Goal: Communication & Community: Answer question/provide support

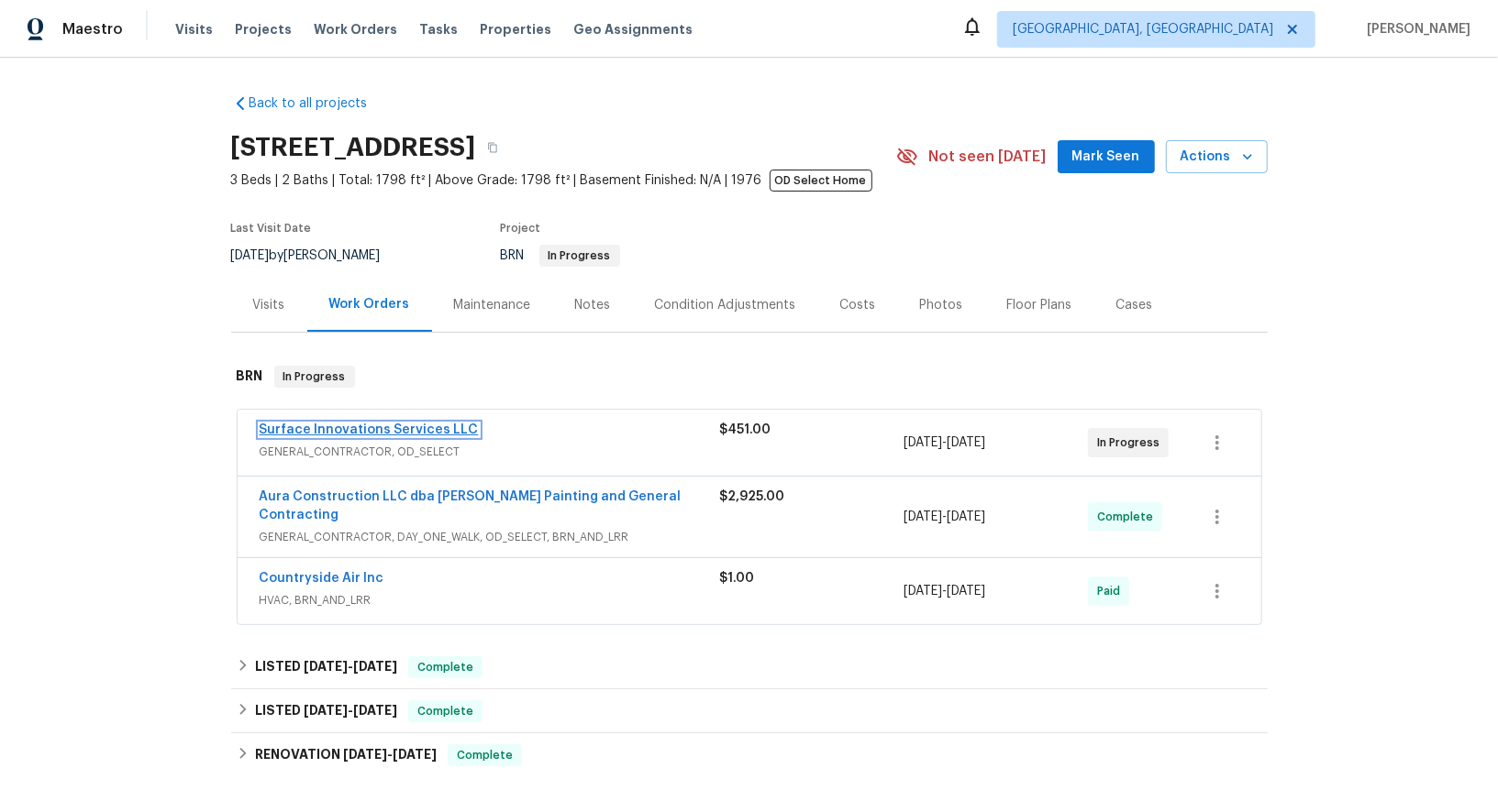
click at [340, 426] on link "Surface Innovations Services LLC" at bounding box center [369, 429] width 219 height 13
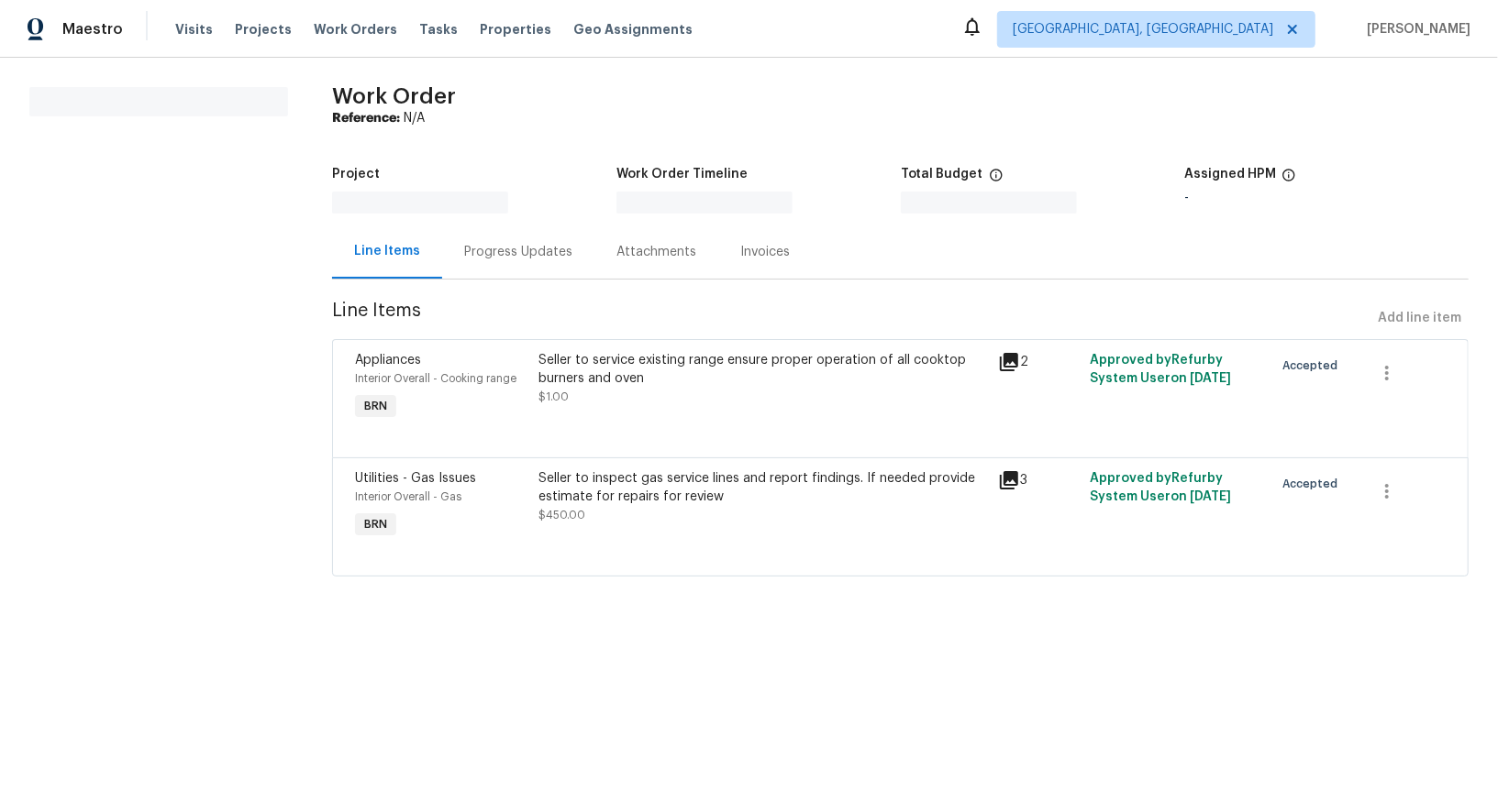
click at [475, 266] on div "Progress Updates" at bounding box center [518, 252] width 152 height 54
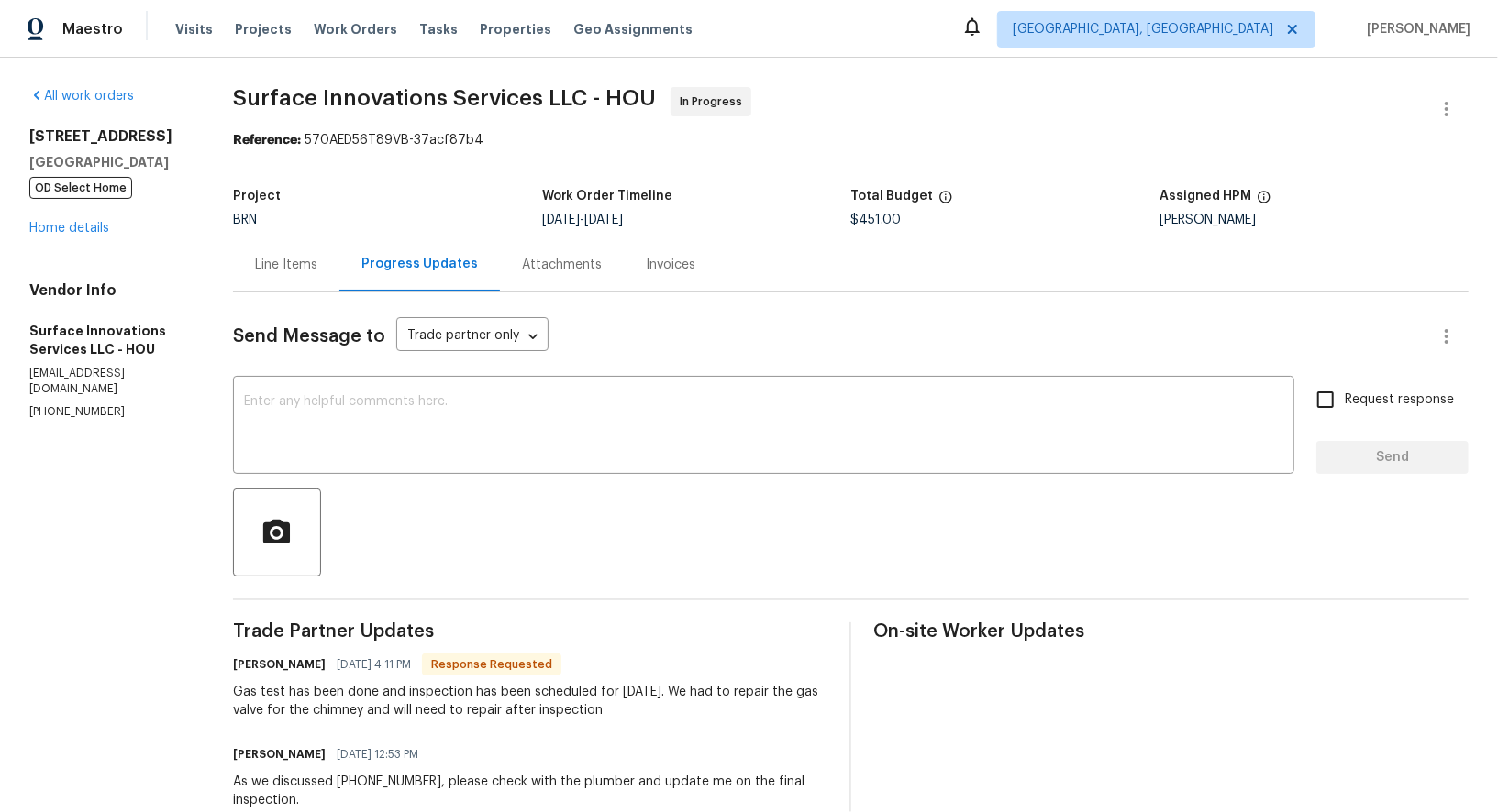
click at [318, 264] on div "Line Items" at bounding box center [285, 264] width 62 height 19
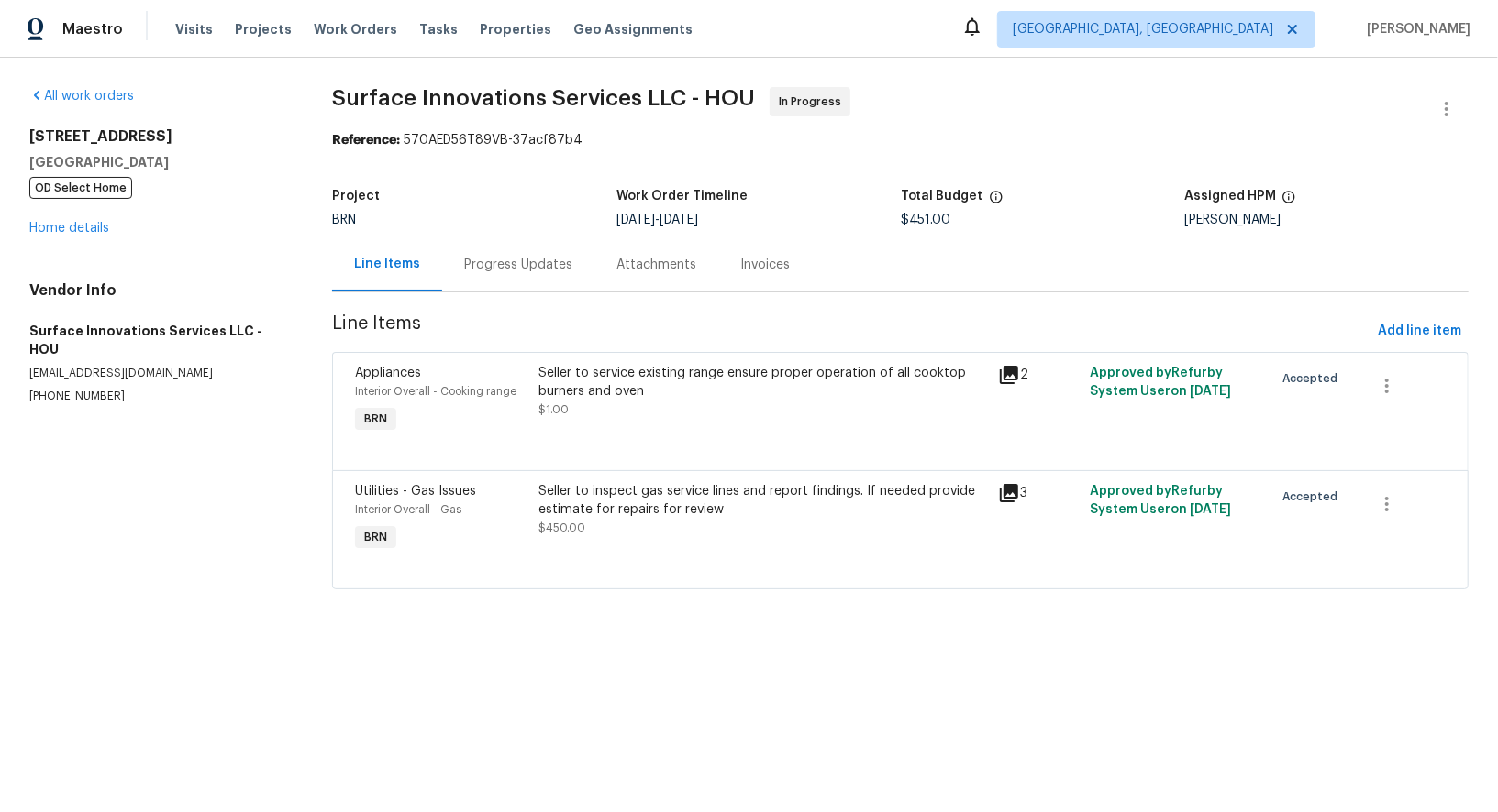
click at [520, 271] on div "Progress Updates" at bounding box center [518, 264] width 109 height 19
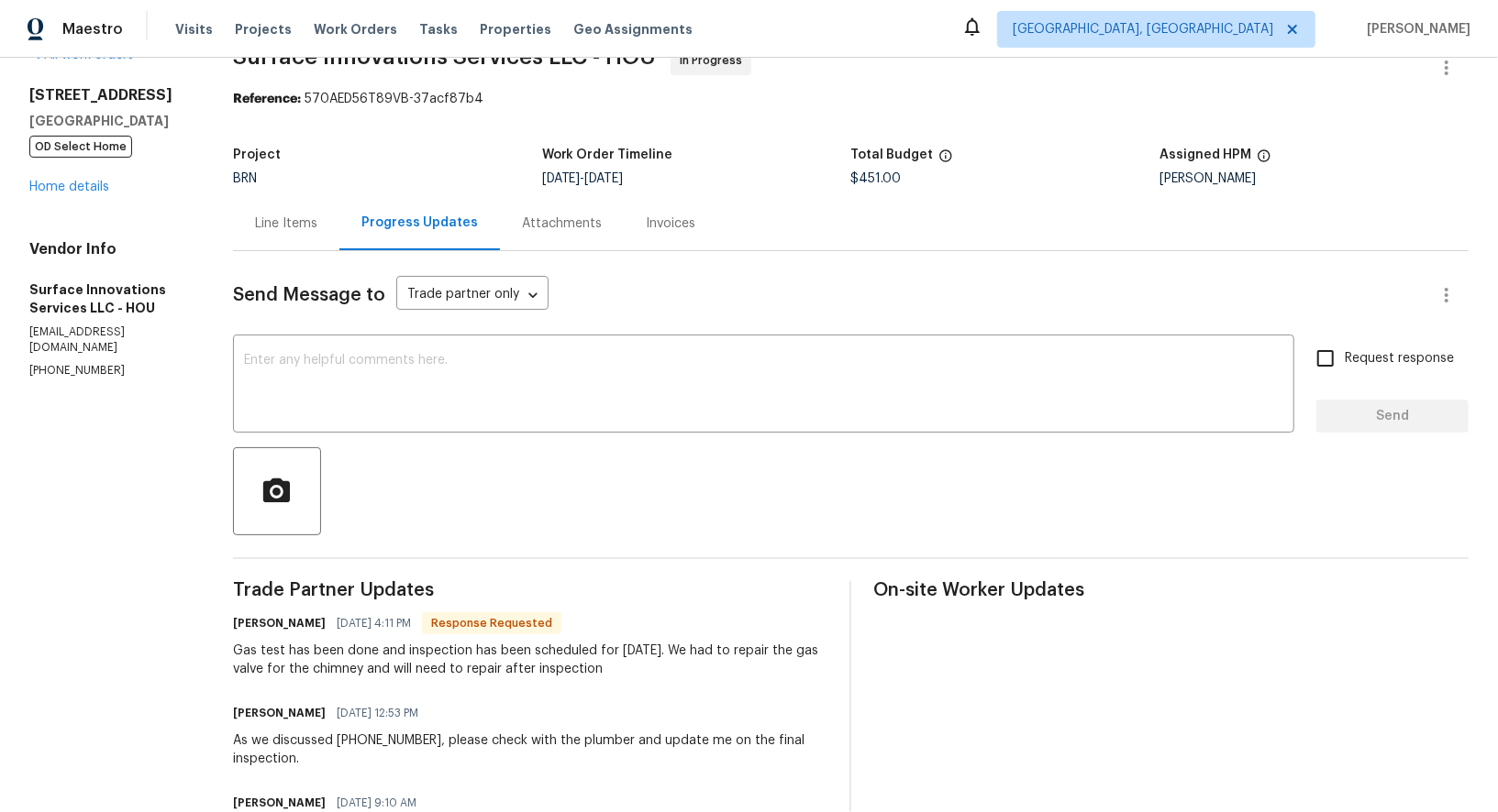
scroll to position [62, 0]
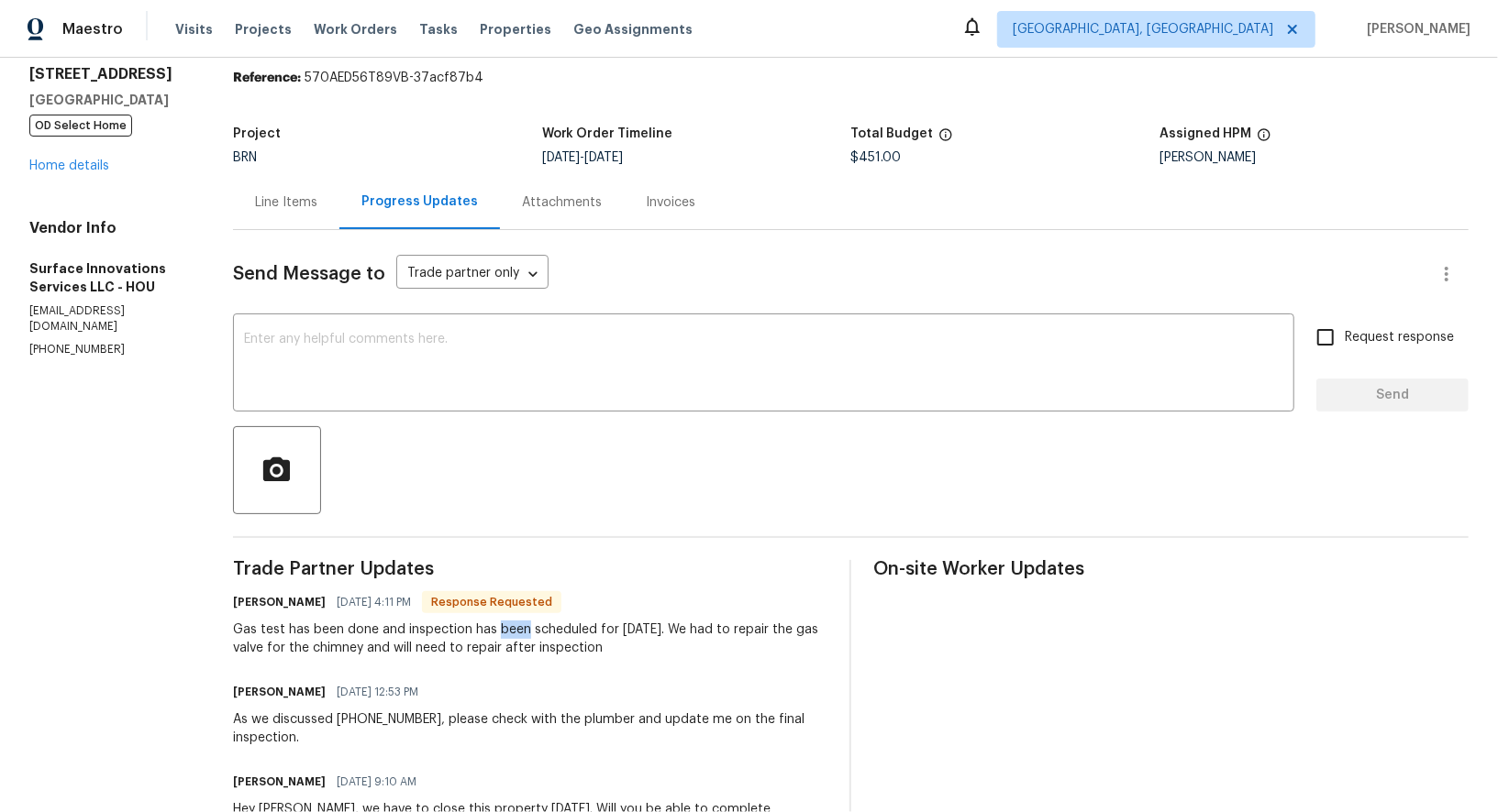
click at [318, 201] on div "Line Items" at bounding box center [285, 202] width 62 height 19
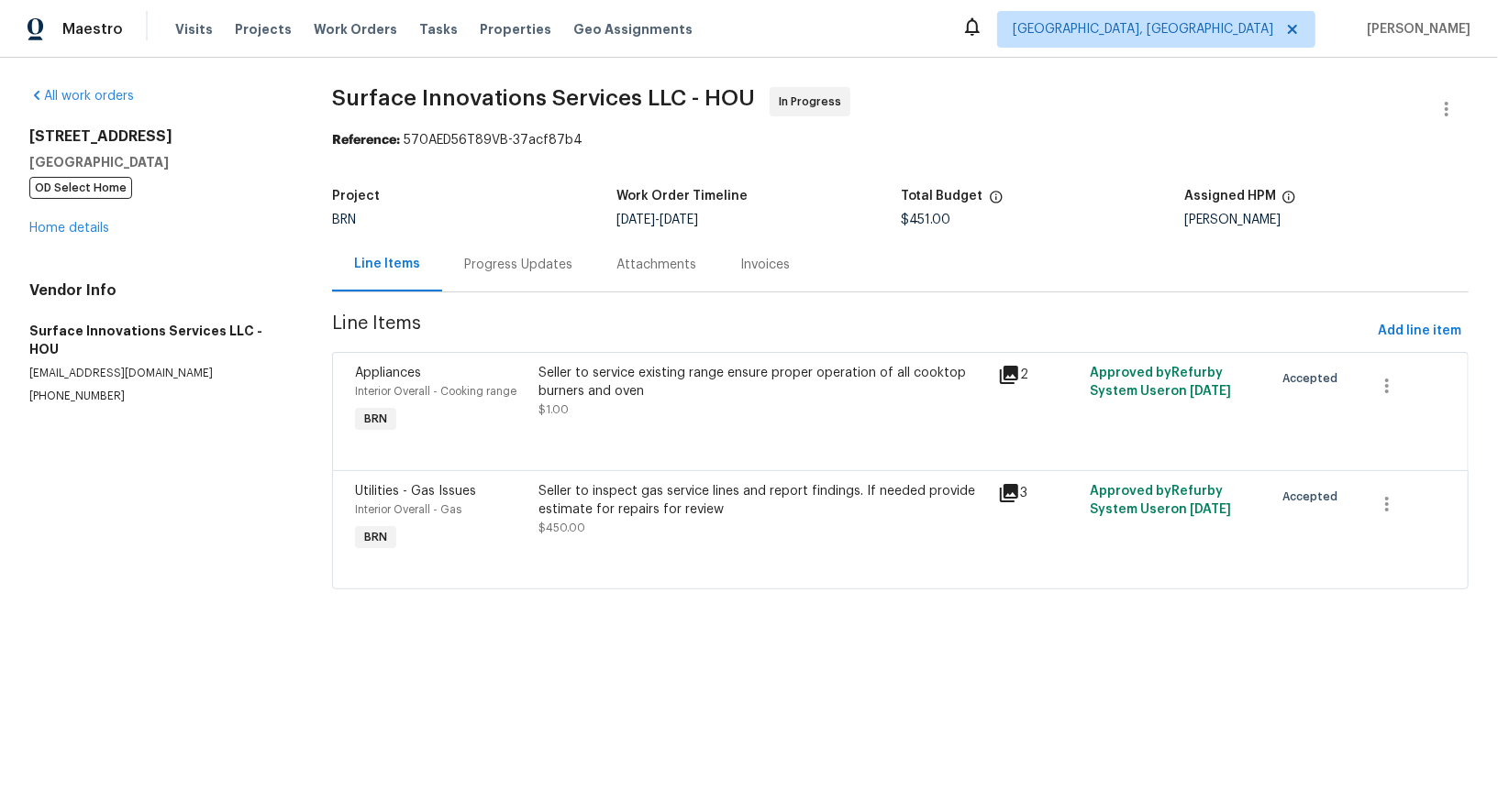
click at [635, 432] on div "Seller to service existing range ensure proper operation of all cooktop burners…" at bounding box center [762, 401] width 459 height 85
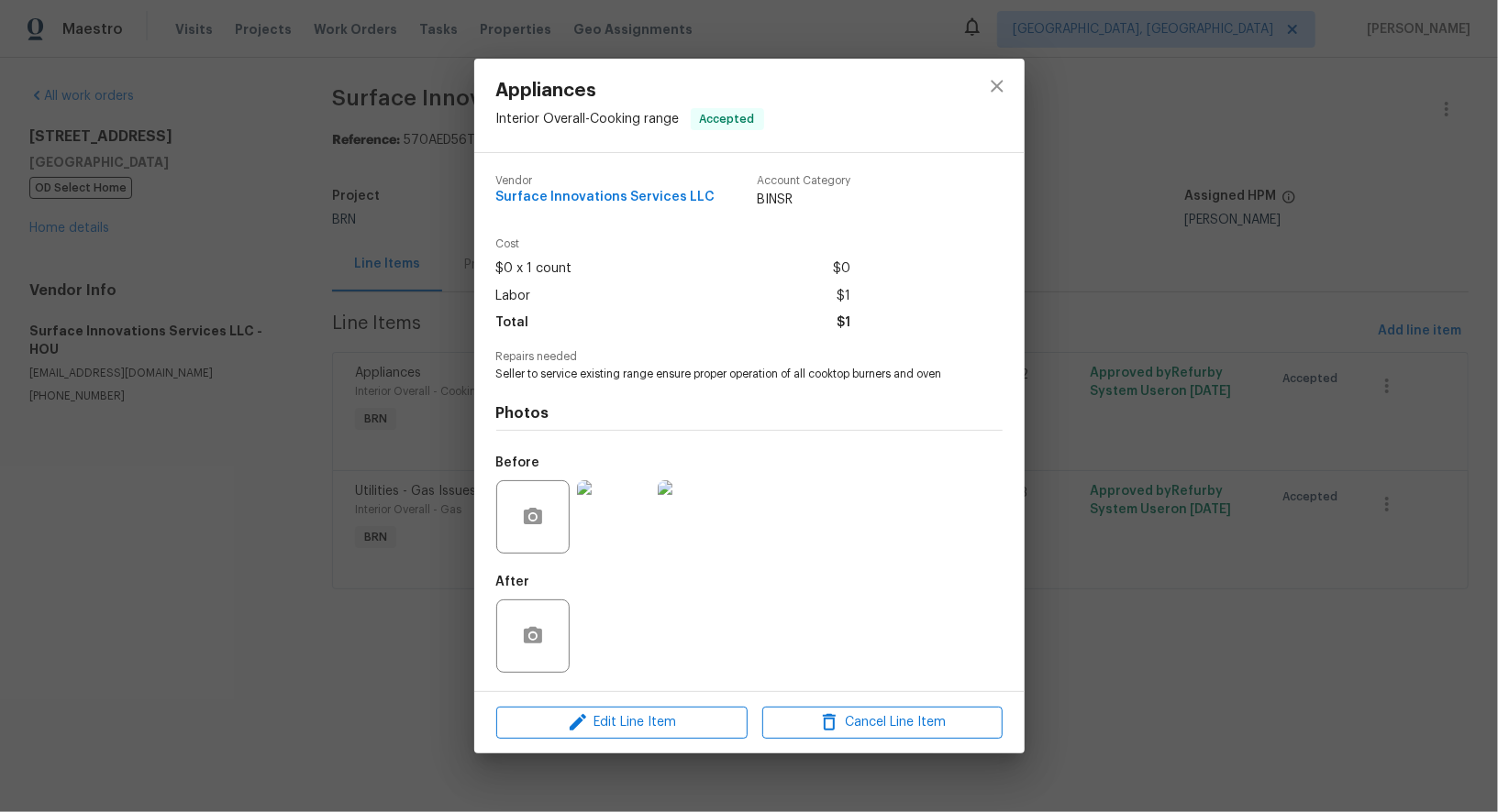
click at [274, 639] on div "Appliances Interior Overall - Cooking range Accepted Vendor Surface Innovations…" at bounding box center [749, 406] width 1498 height 812
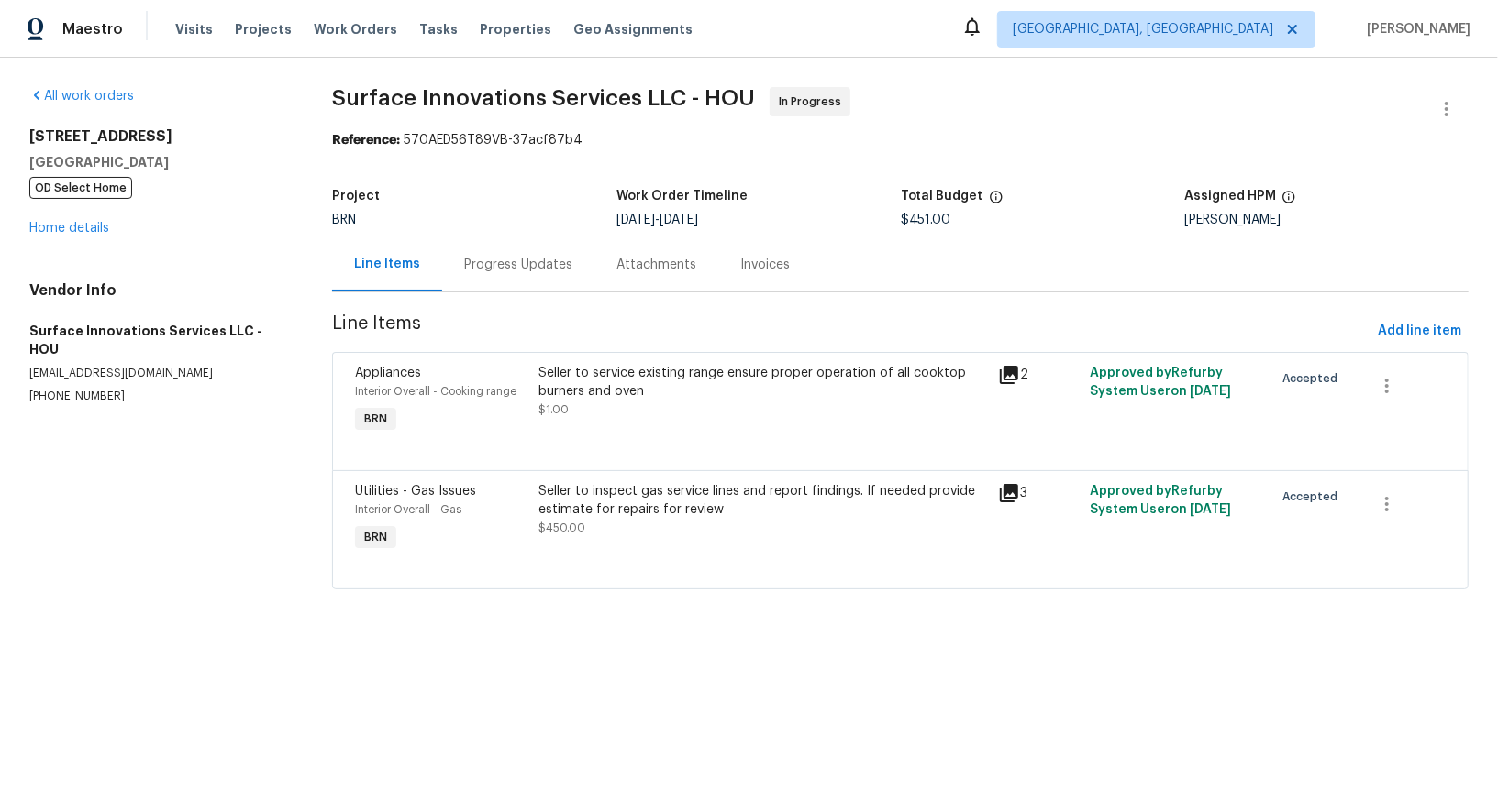
click at [596, 461] on div "Appliances Interior Overall - Cooking range BRN Seller to service existing rang…" at bounding box center [900, 411] width 1137 height 118
click at [627, 552] on div "Seller to inspect gas service lines and report findings. If needed provide esti…" at bounding box center [762, 519] width 459 height 85
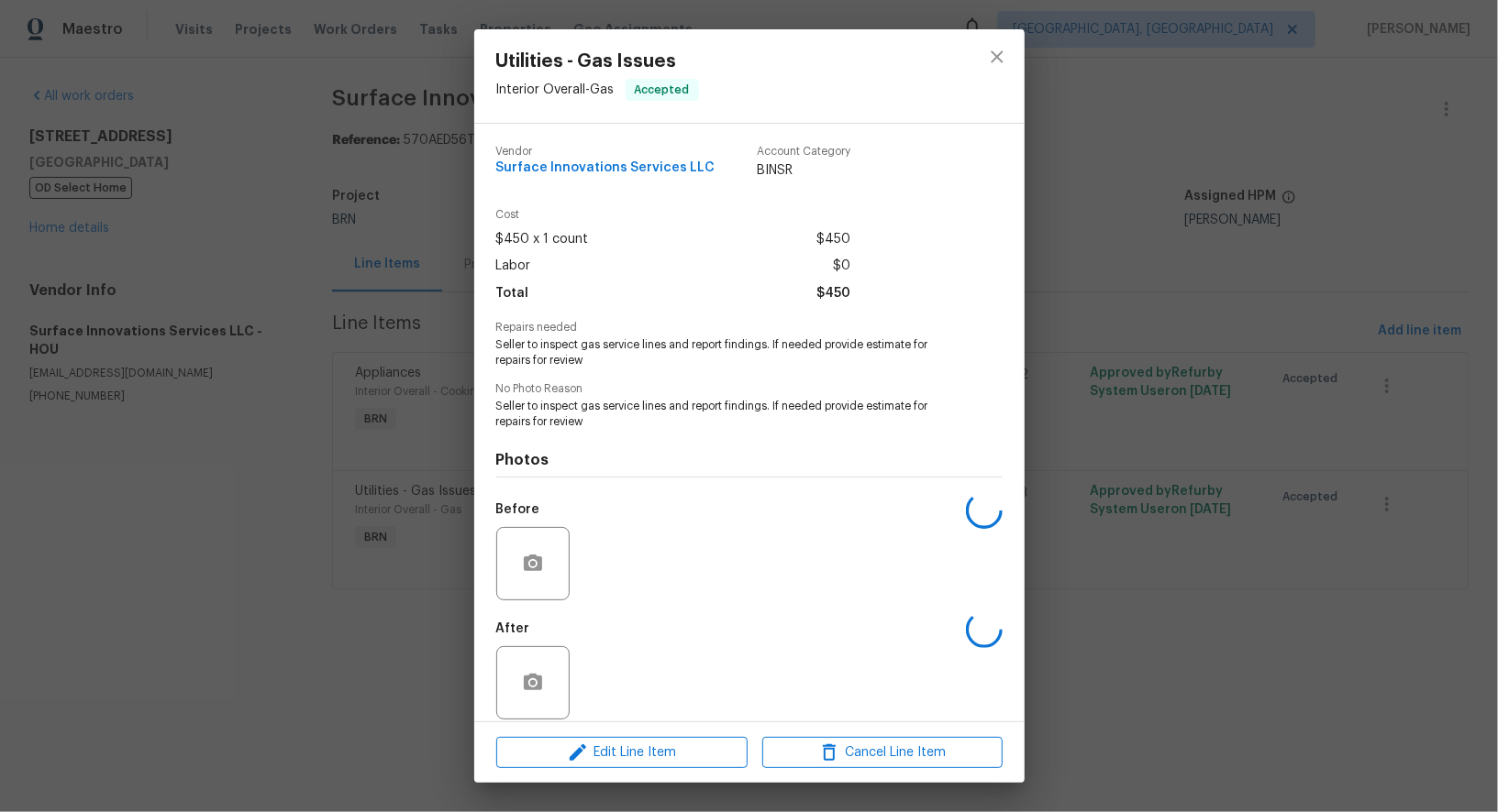
scroll to position [17, 0]
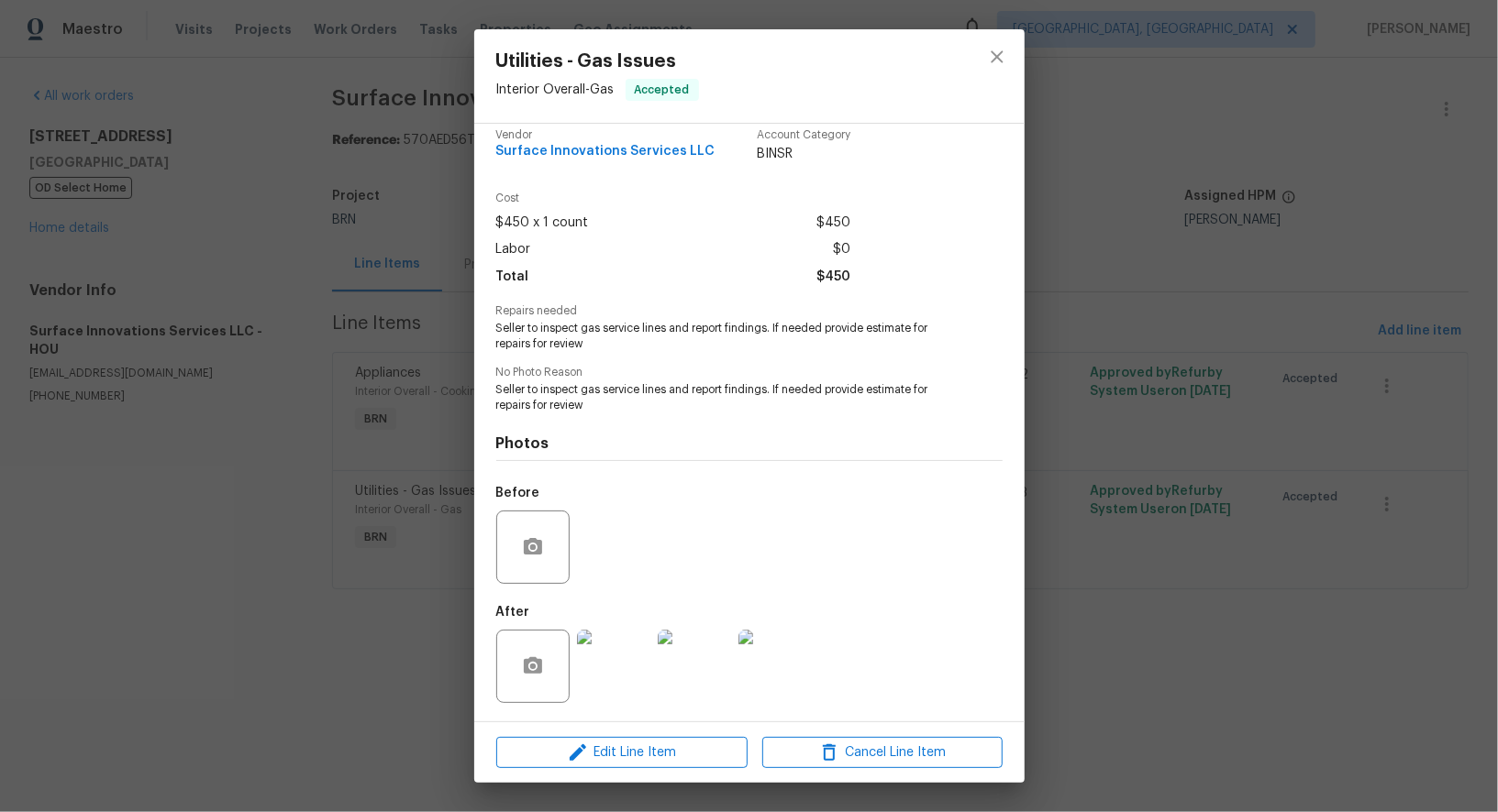
click at [608, 660] on img at bounding box center [614, 667] width 73 height 73
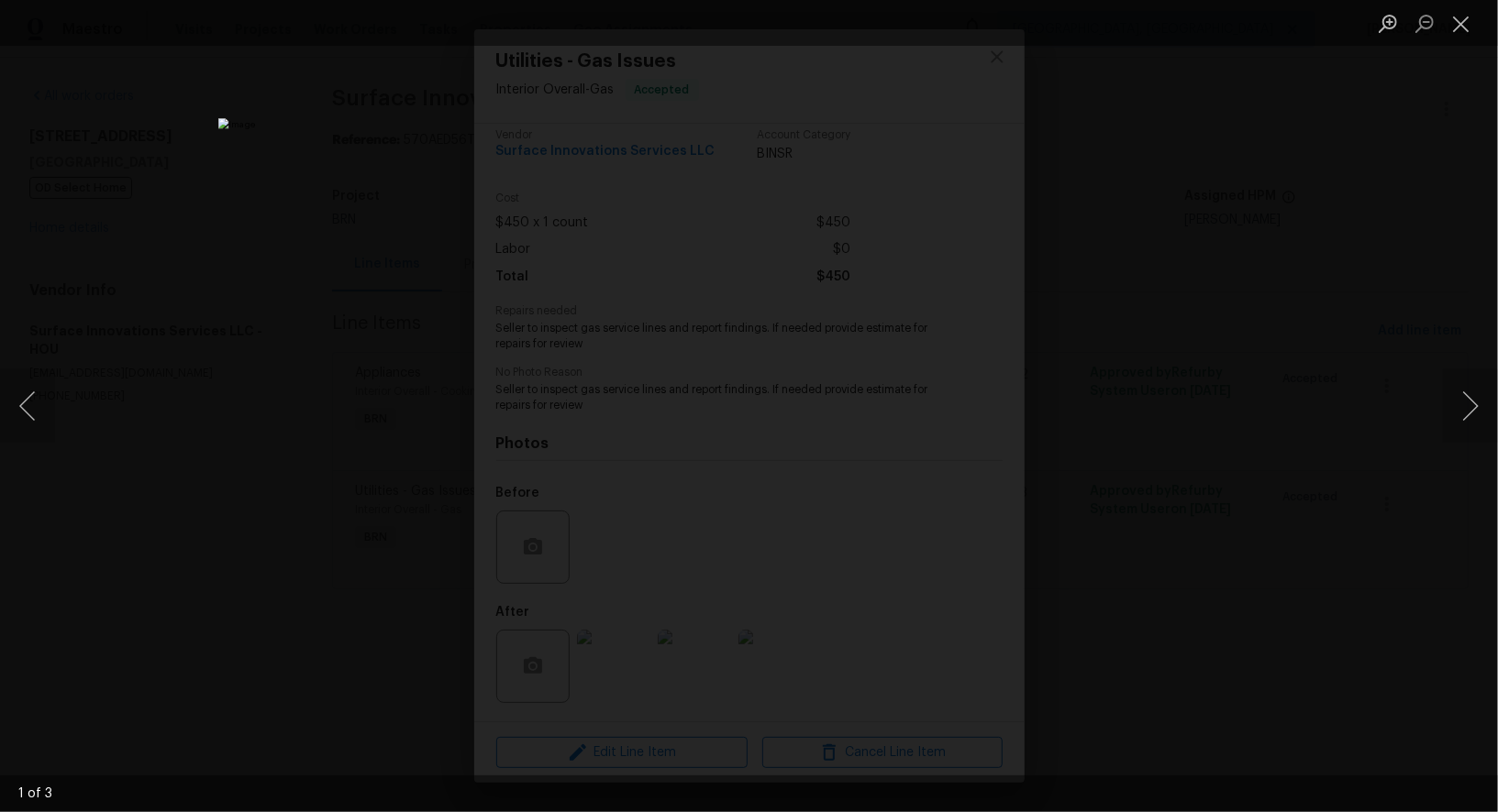
click at [1276, 651] on div "Lightbox" at bounding box center [749, 406] width 1498 height 812
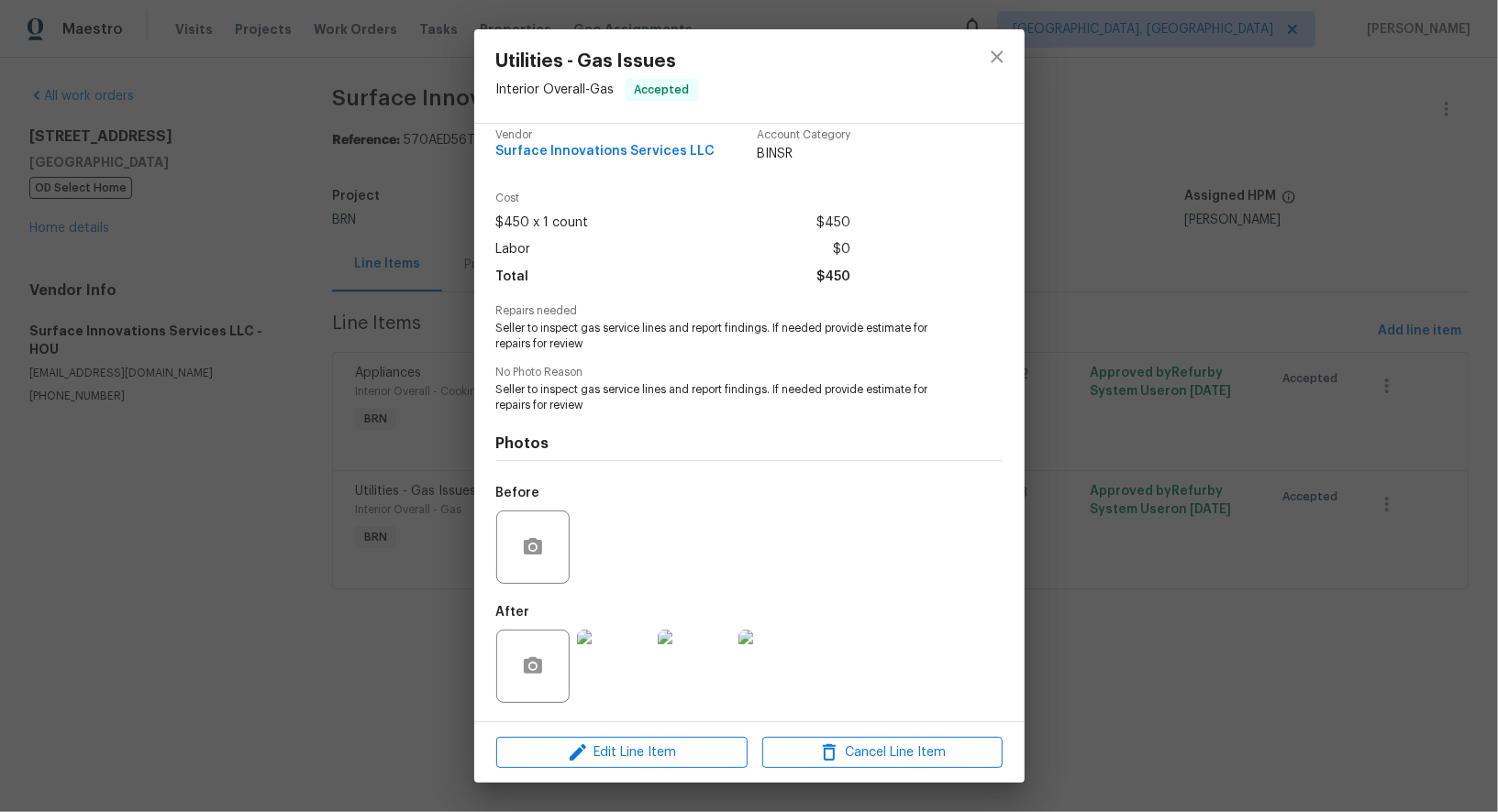
click at [1276, 651] on div "Utilities - Gas Issues Interior Overall - Gas Accepted Vendor Surface Innovatio…" at bounding box center [749, 406] width 1498 height 812
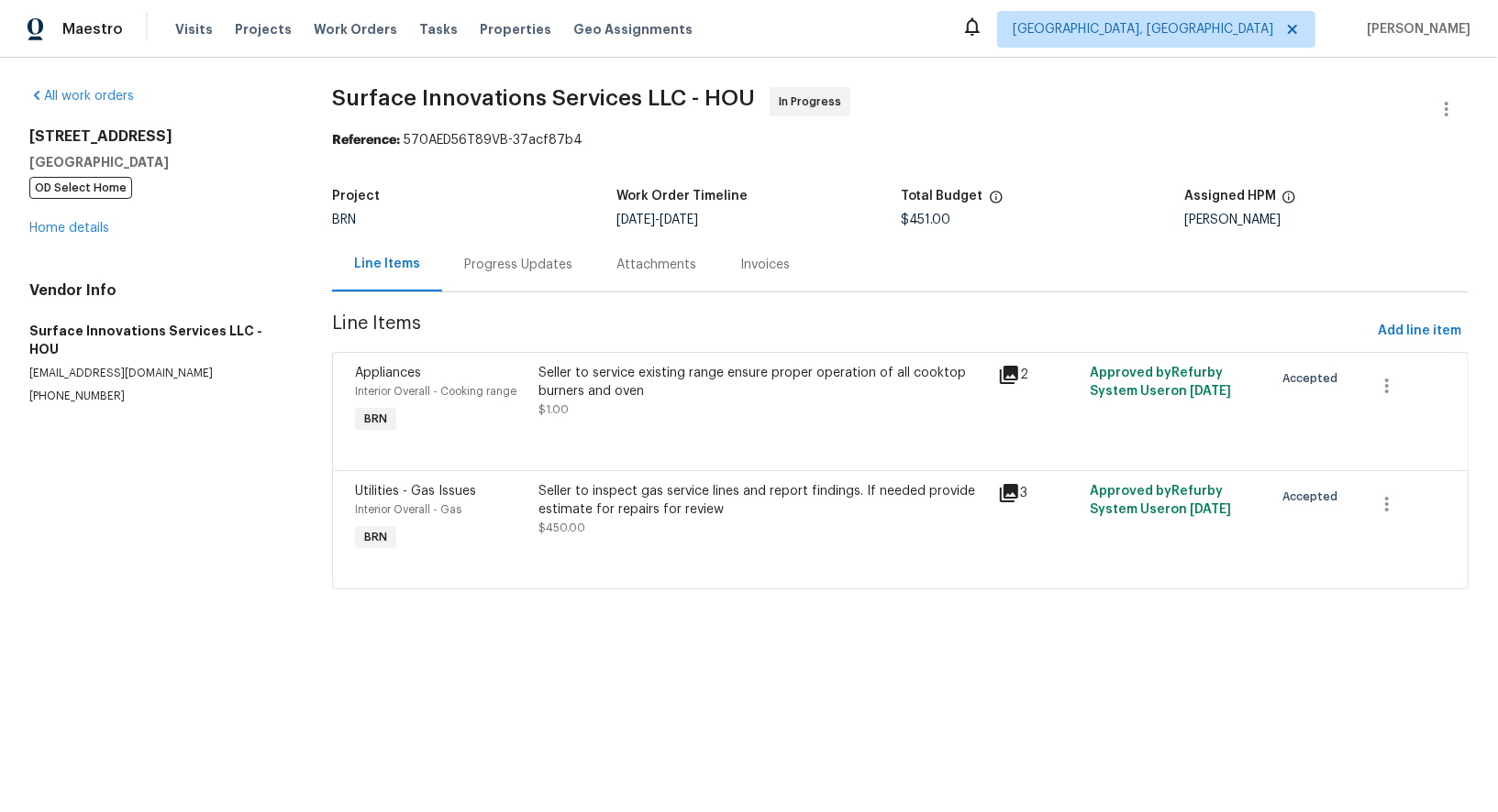
click at [520, 270] on div "Progress Updates" at bounding box center [518, 264] width 109 height 19
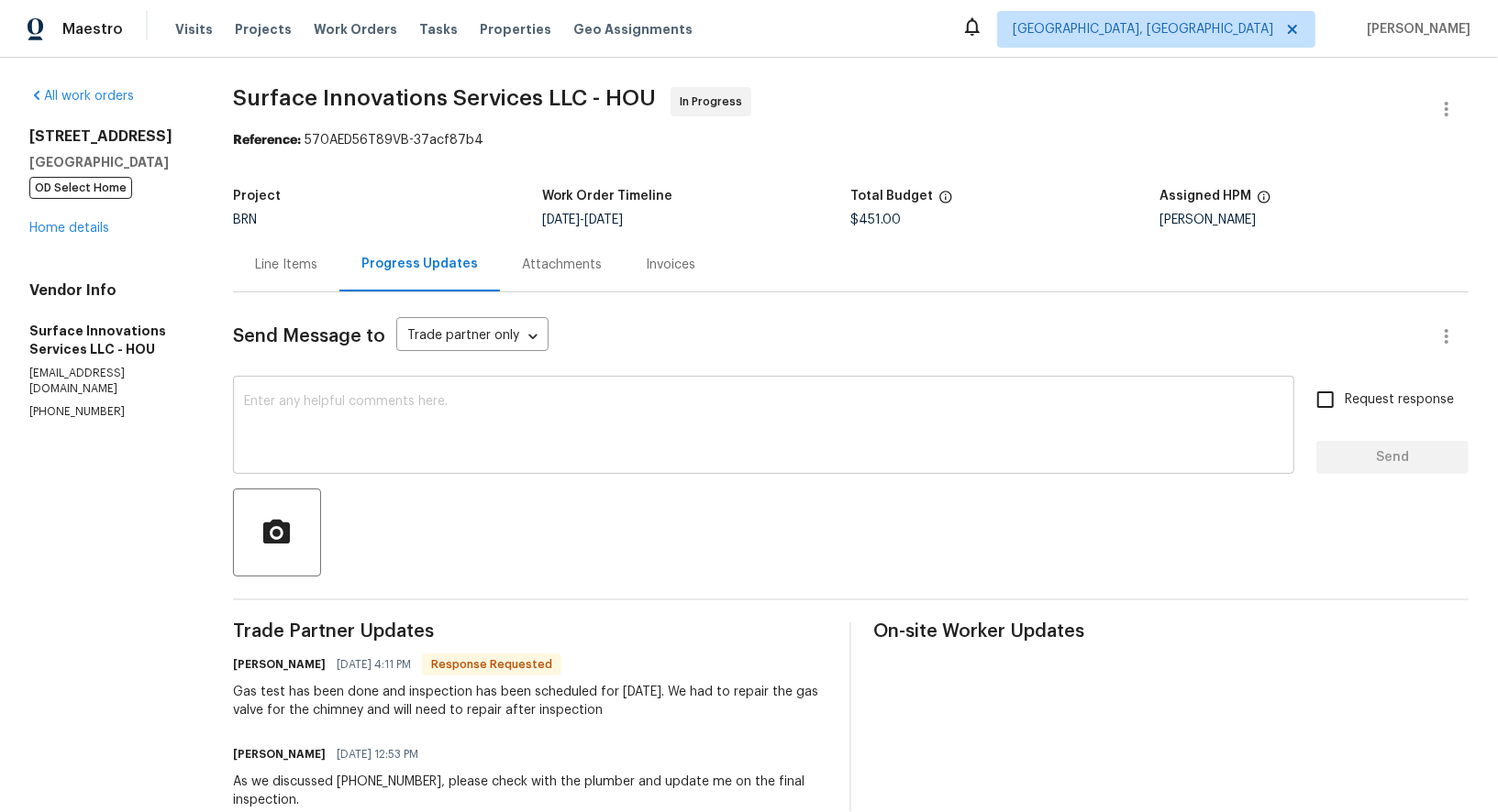
click at [448, 421] on textarea at bounding box center [763, 427] width 1039 height 64
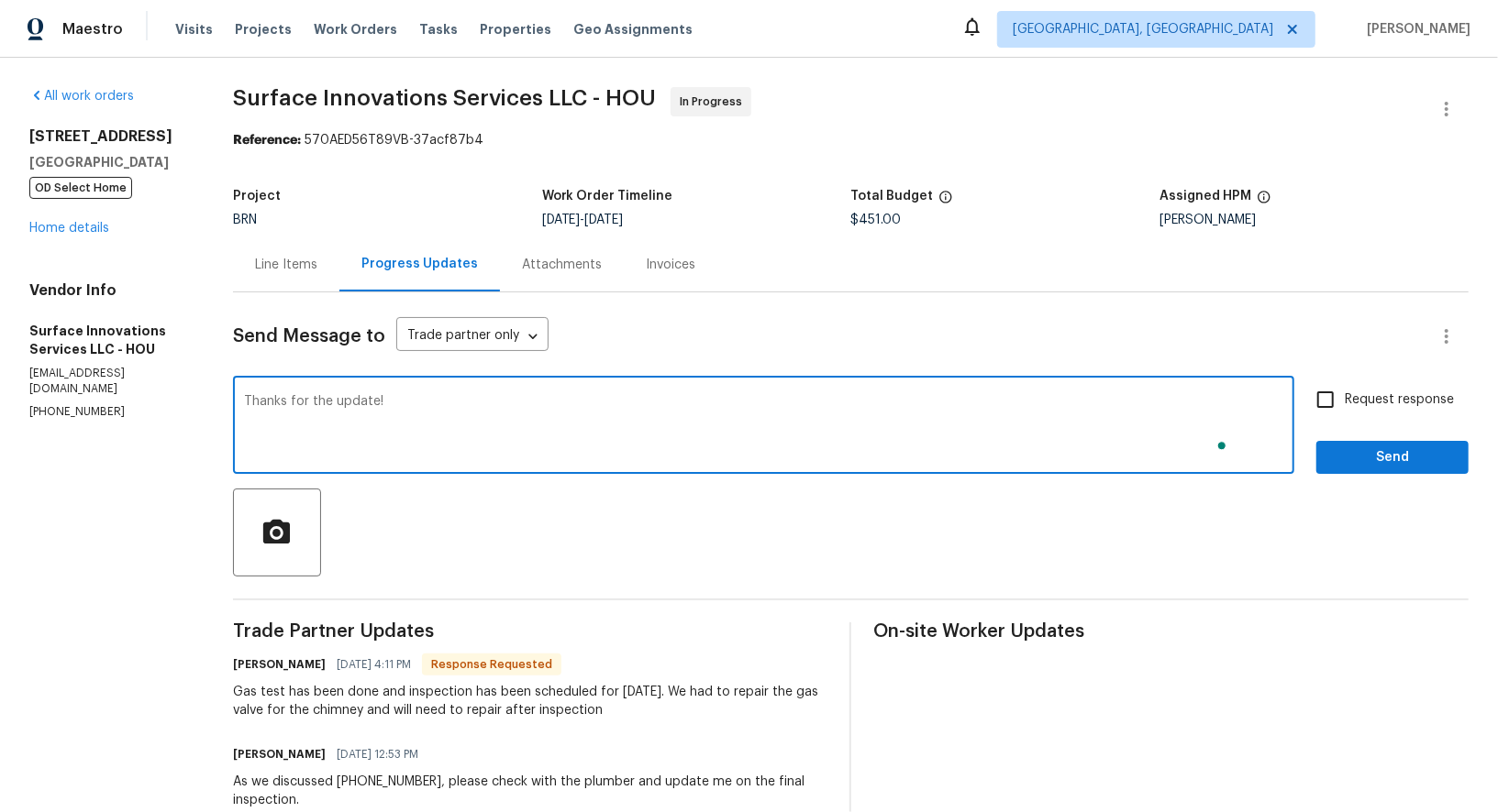
type textarea "Thanks for the update!"
click at [1326, 395] on input "Request response" at bounding box center [1324, 400] width 38 height 38
checkbox input "true"
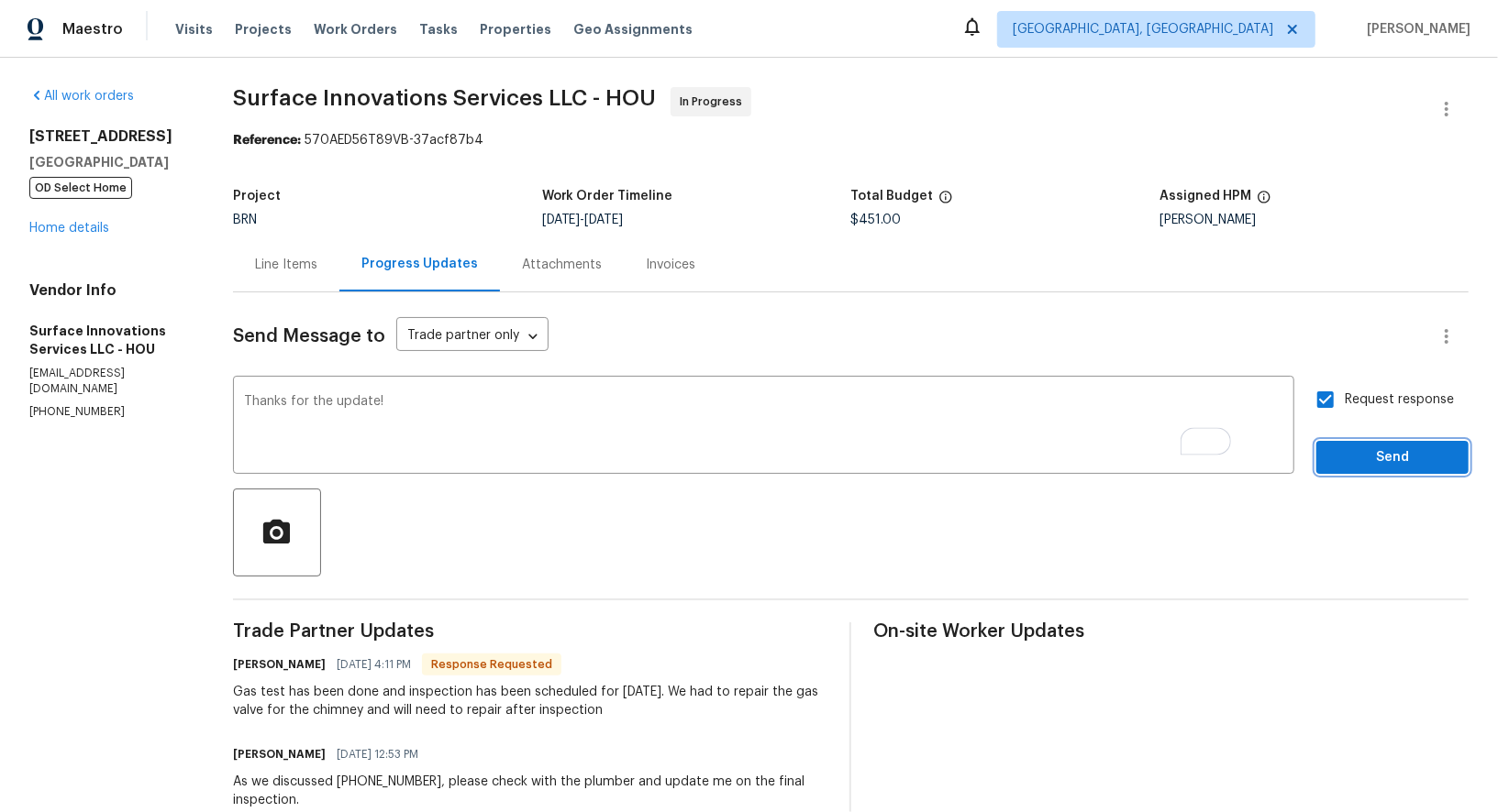
click at [1370, 468] on span "Send" at bounding box center [1392, 458] width 123 height 23
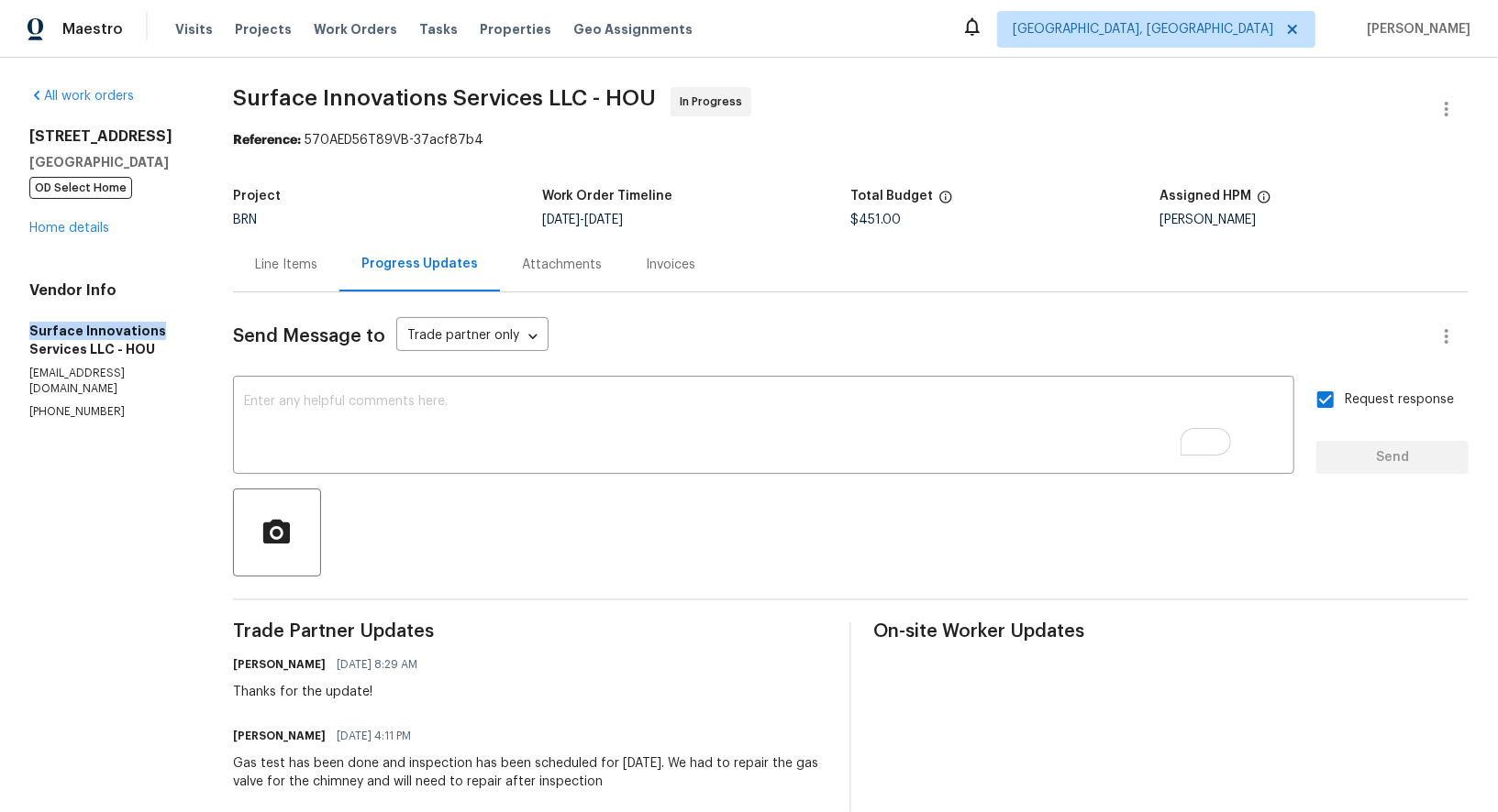
drag, startPoint x: 0, startPoint y: 330, endPoint x: 152, endPoint y: 328, distance: 152.0
copy h5 "Surface Innovations"
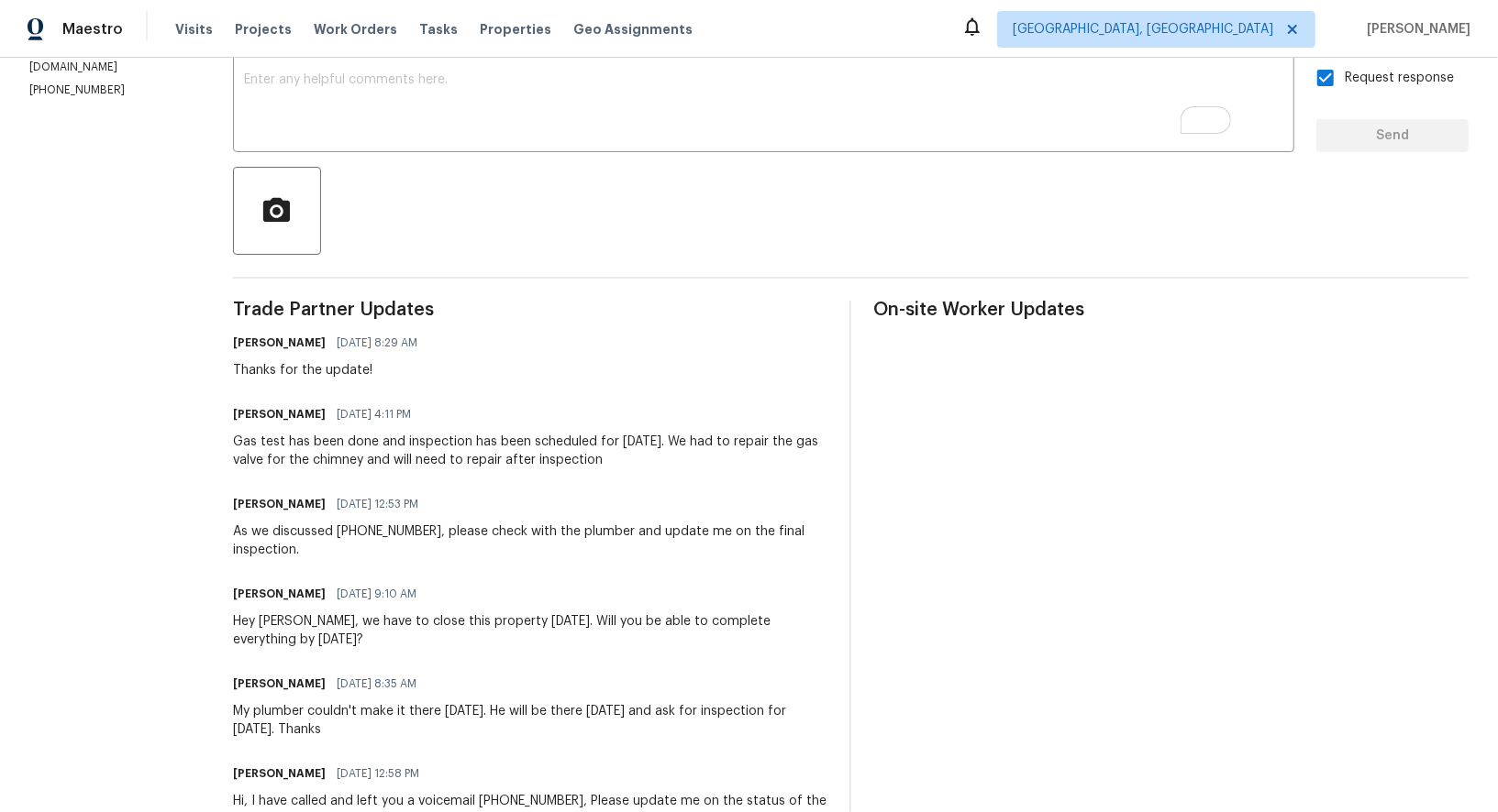
scroll to position [323, 0]
drag, startPoint x: 266, startPoint y: 464, endPoint x: 670, endPoint y: 461, distance: 404.0
click at [670, 461] on div "All work orders 16450 Havenhurst Dr Houston, TX 77059 OD Select Home Home detai…" at bounding box center [749, 756] width 1498 height 2043
copy div "gas valve for the chimney and will need to repair after inspection"
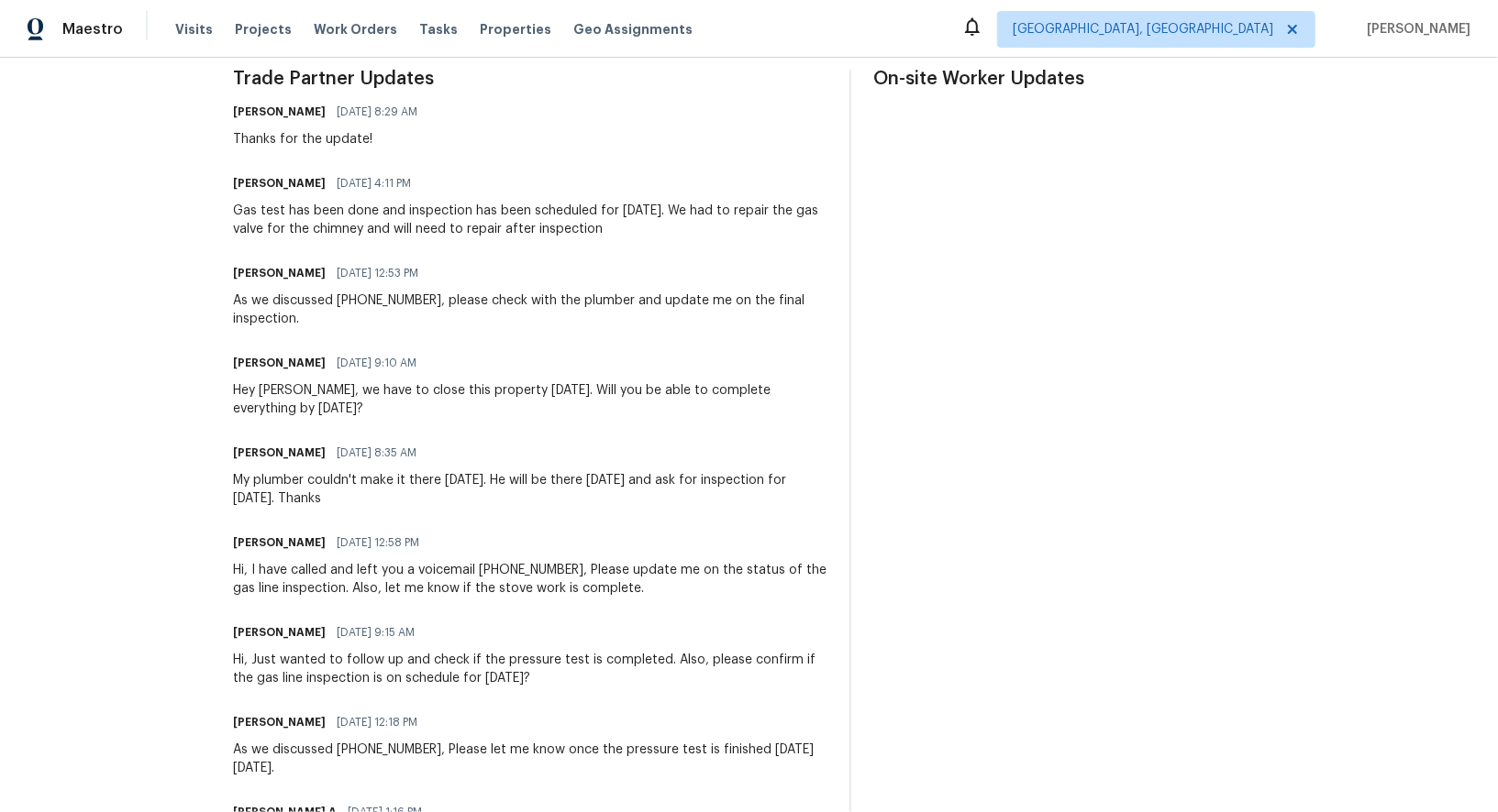
scroll to position [0, 0]
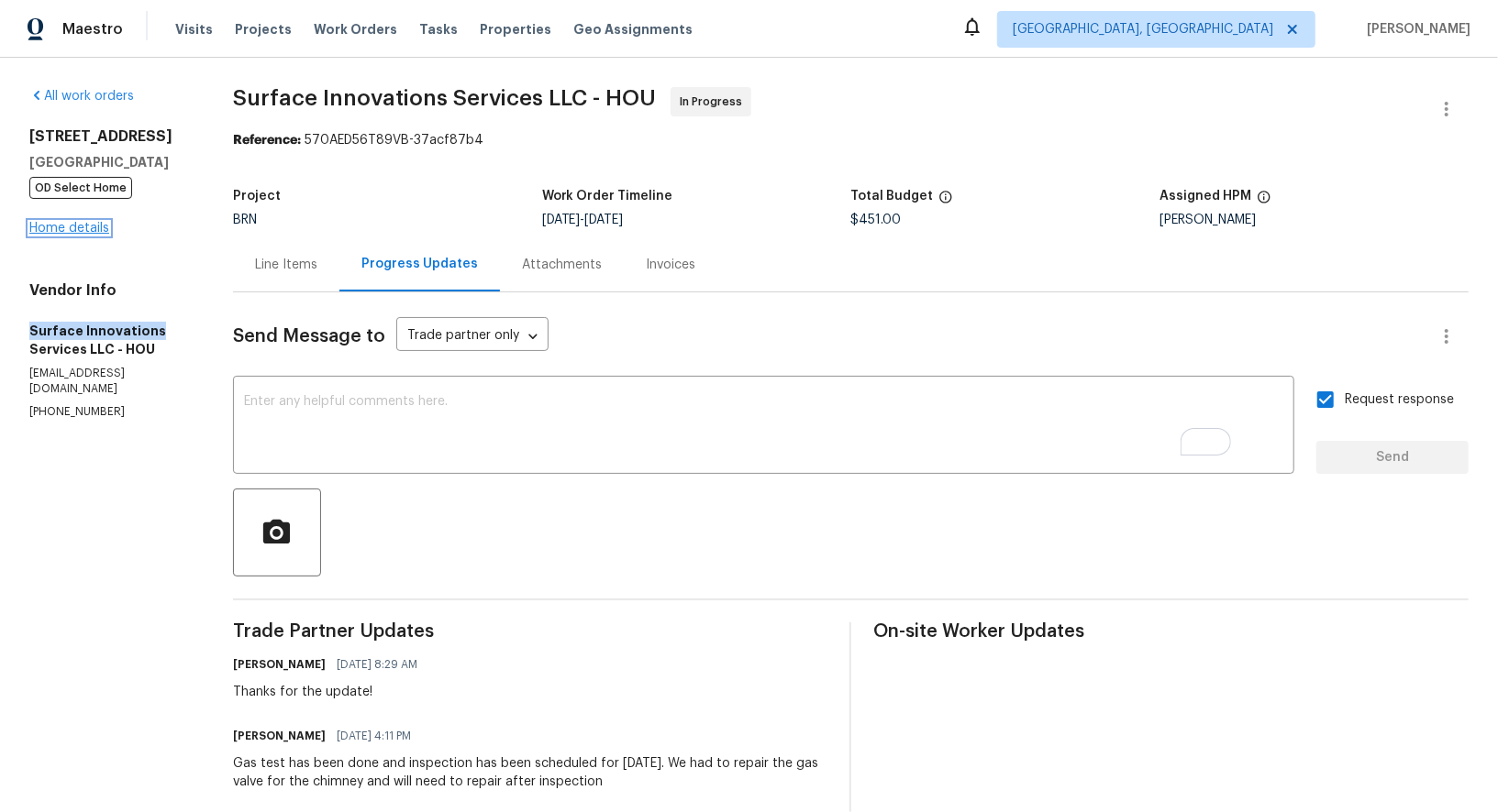
click at [71, 232] on link "Home details" at bounding box center [69, 228] width 80 height 13
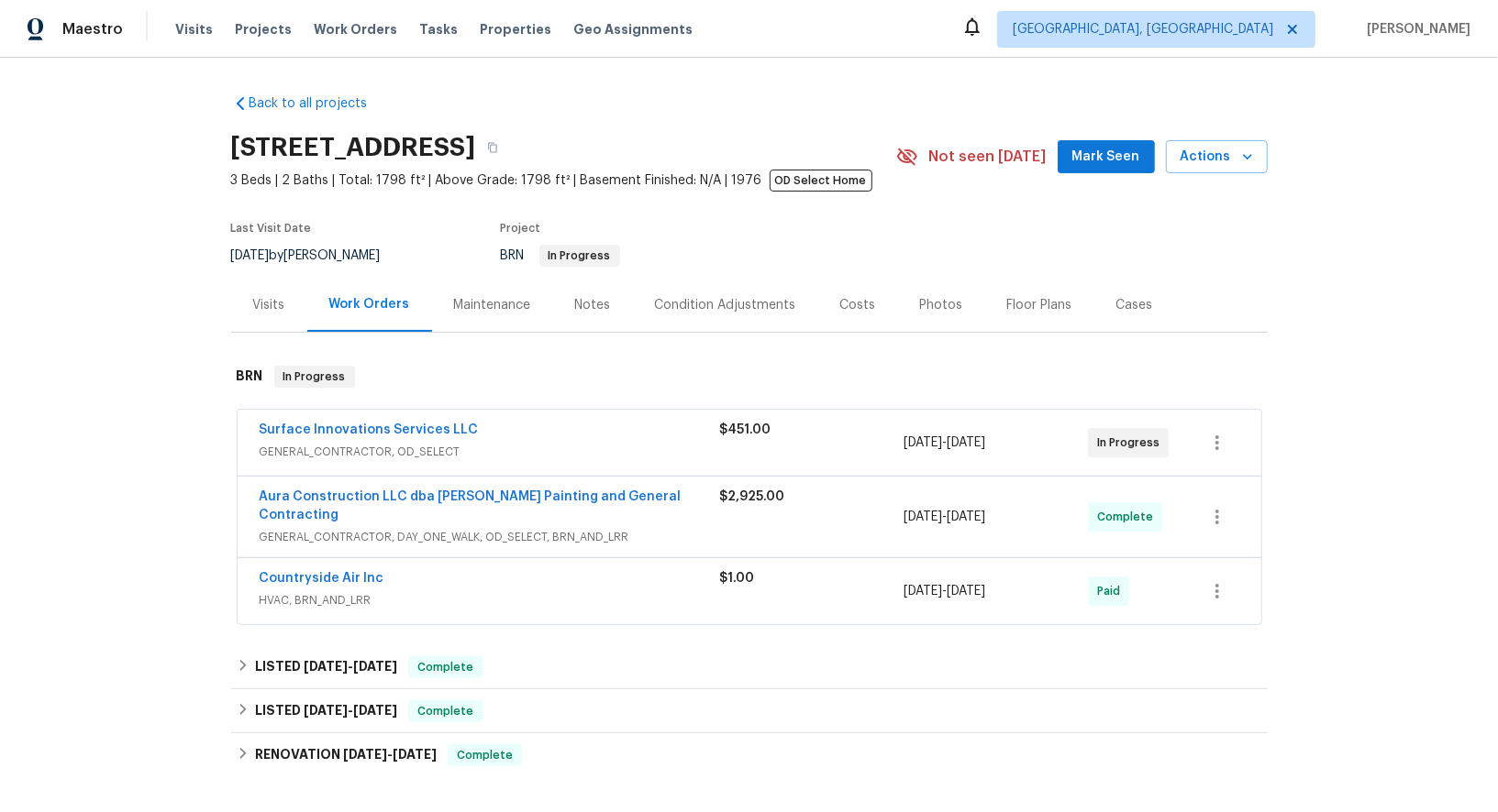
click at [365, 503] on span "Aura Construction LLC dba Logan's Painting and General Contracting" at bounding box center [489, 505] width 461 height 37
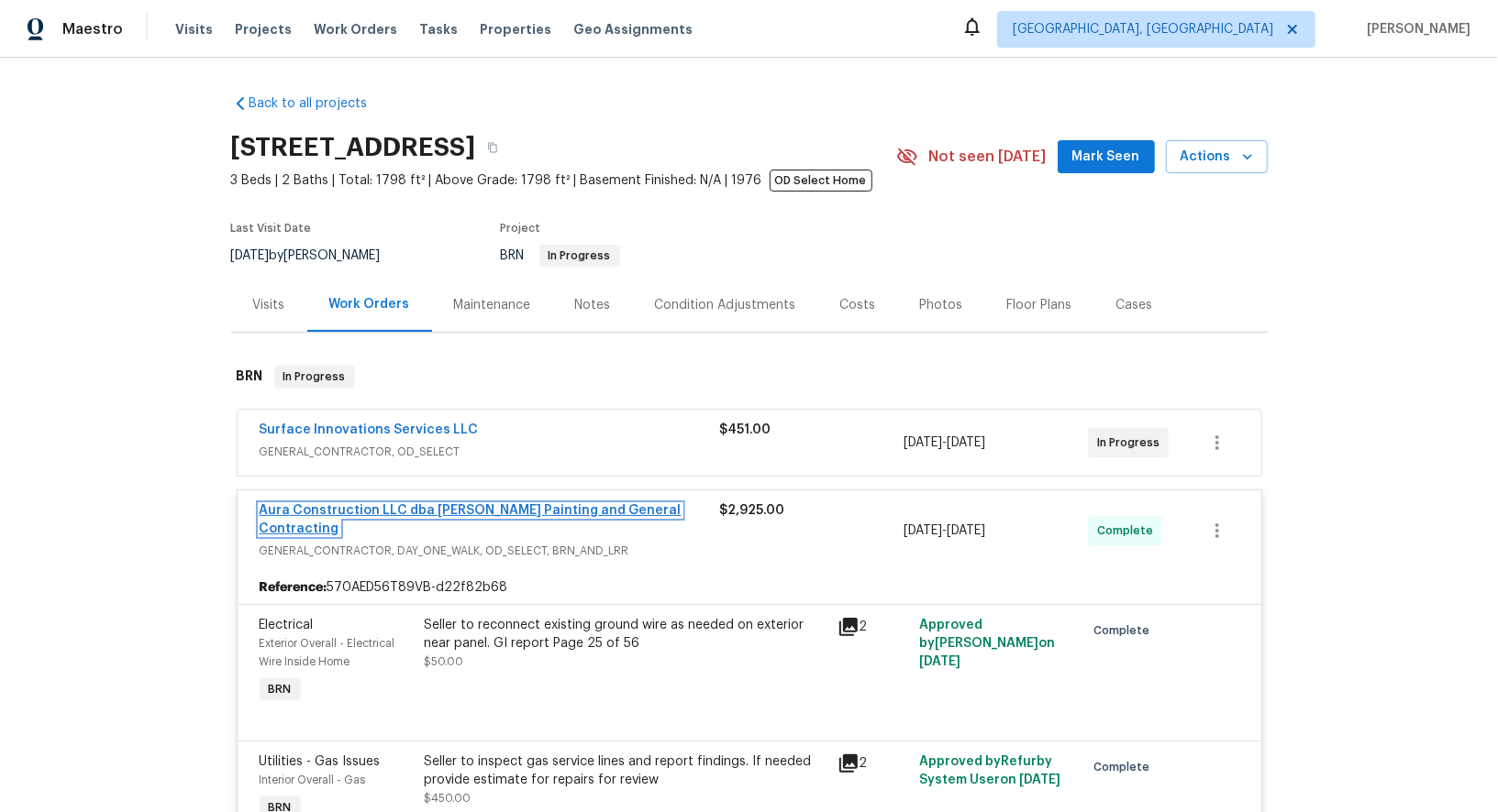
click at [343, 509] on link "Aura Construction LLC dba Logan's Painting and General Contracting" at bounding box center [471, 520] width 422 height 32
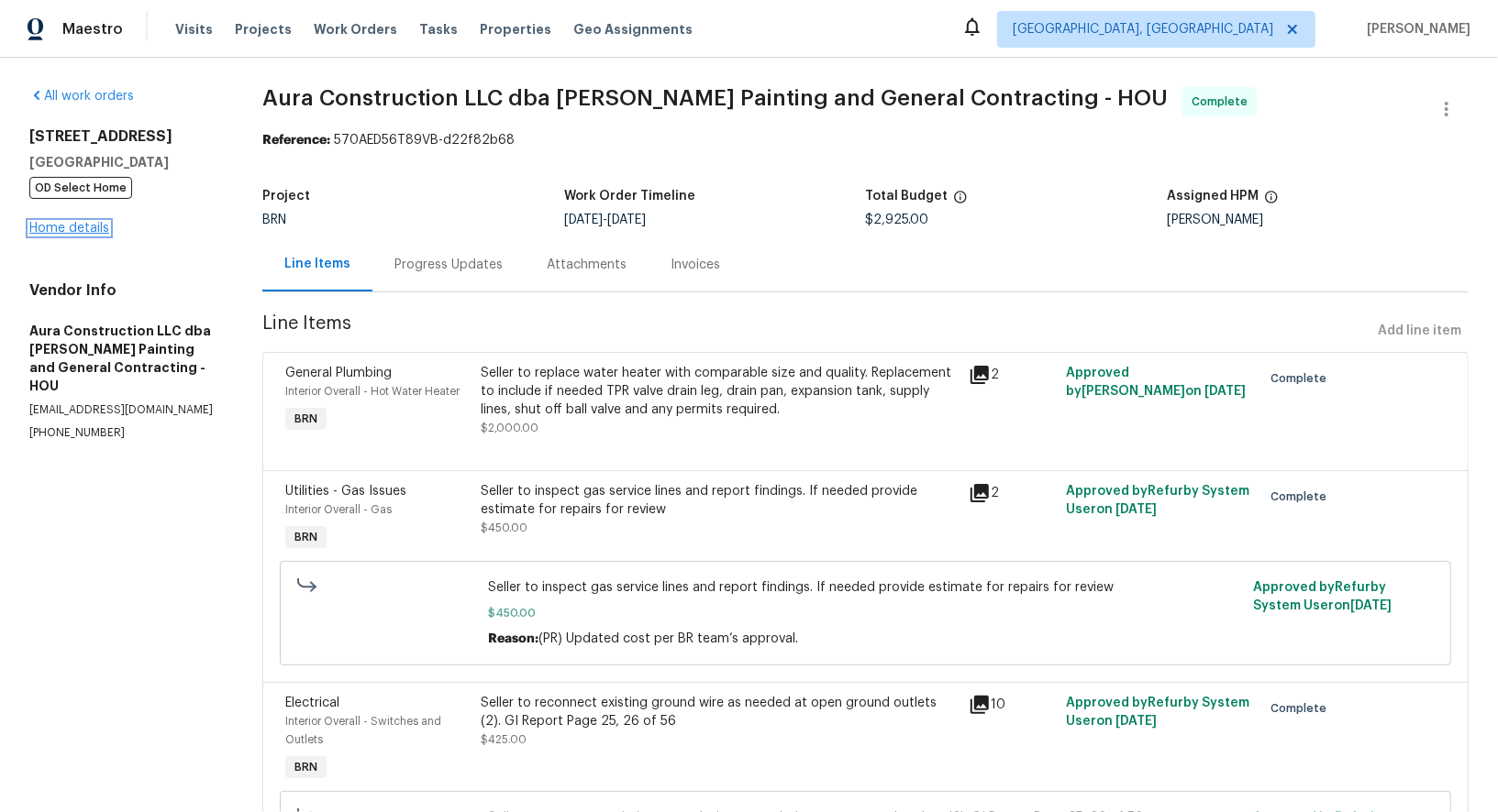
click at [85, 231] on link "Home details" at bounding box center [69, 228] width 80 height 13
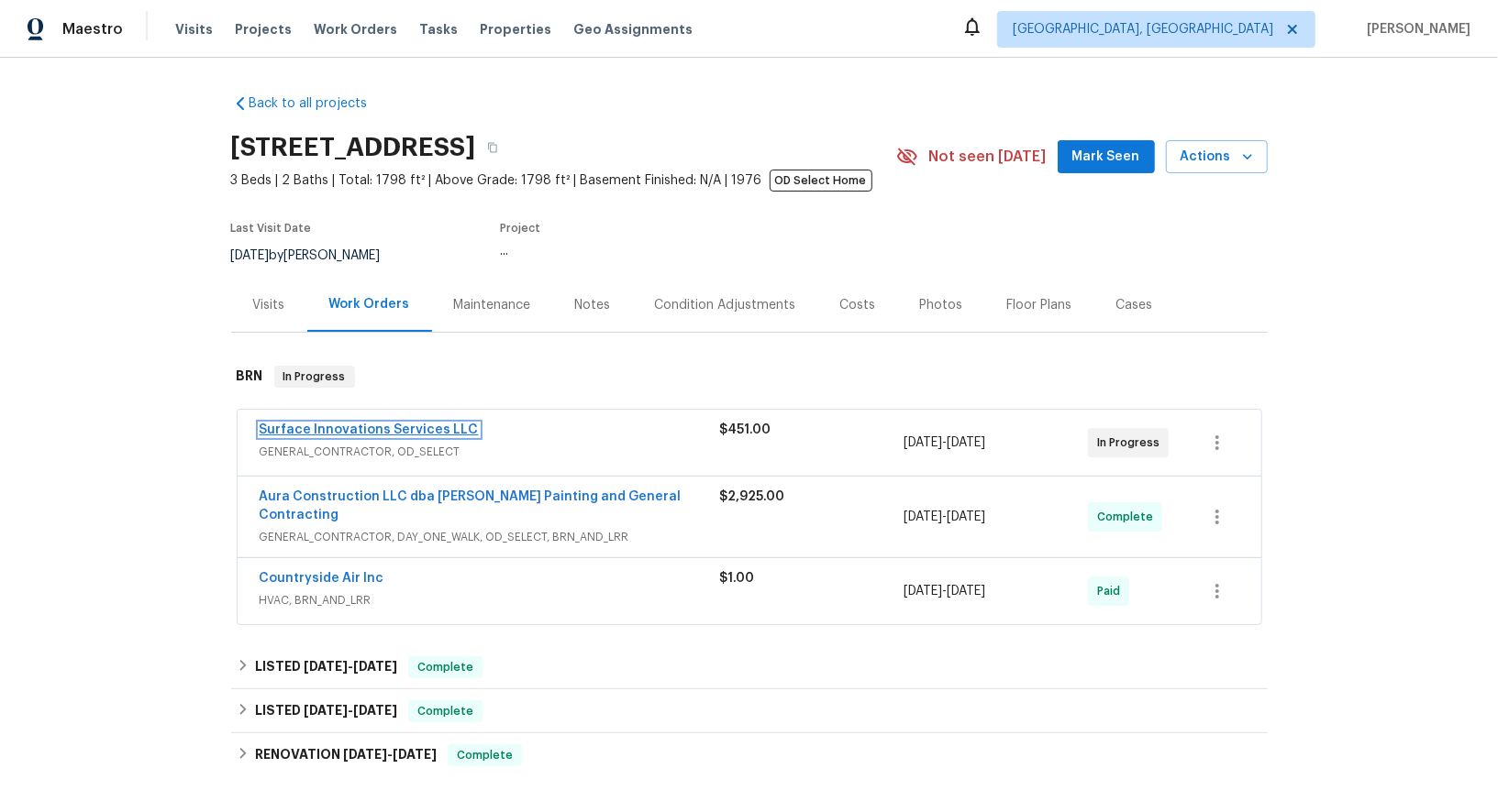
click at [350, 431] on link "Surface Innovations Services LLC" at bounding box center [369, 429] width 219 height 13
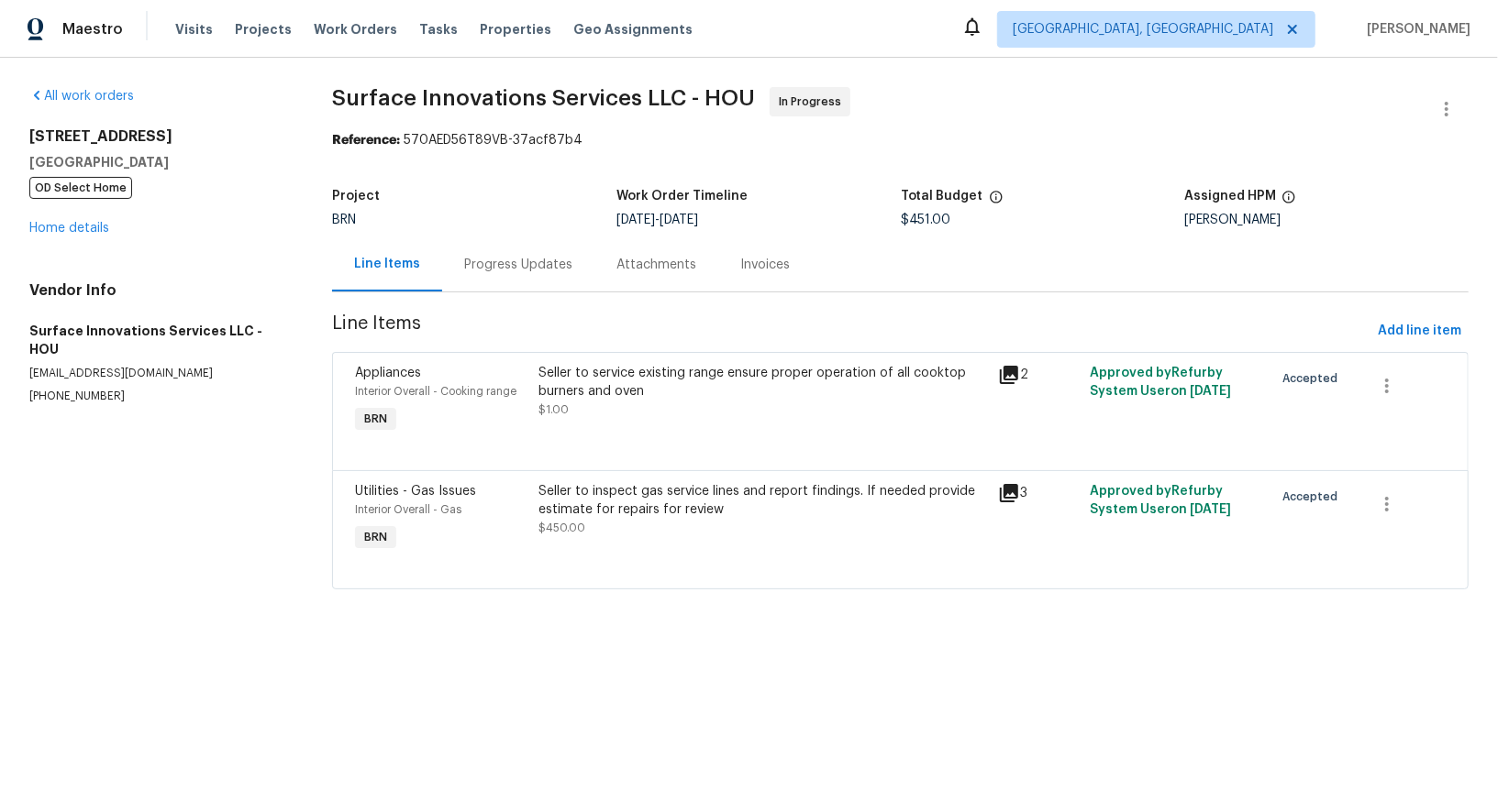
click at [487, 266] on div "Progress Updates" at bounding box center [518, 264] width 109 height 19
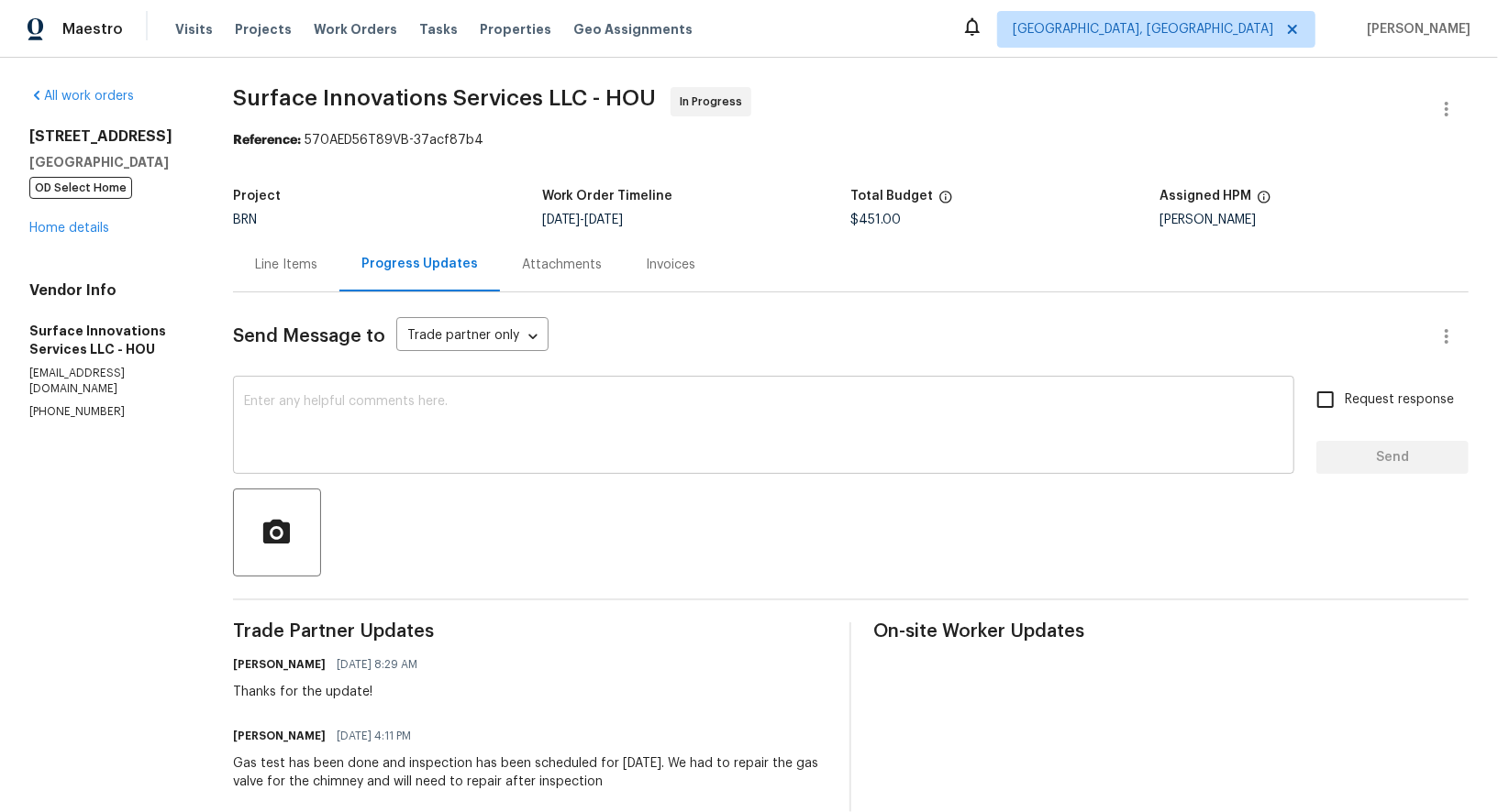
click at [438, 423] on textarea at bounding box center [763, 427] width 1039 height 64
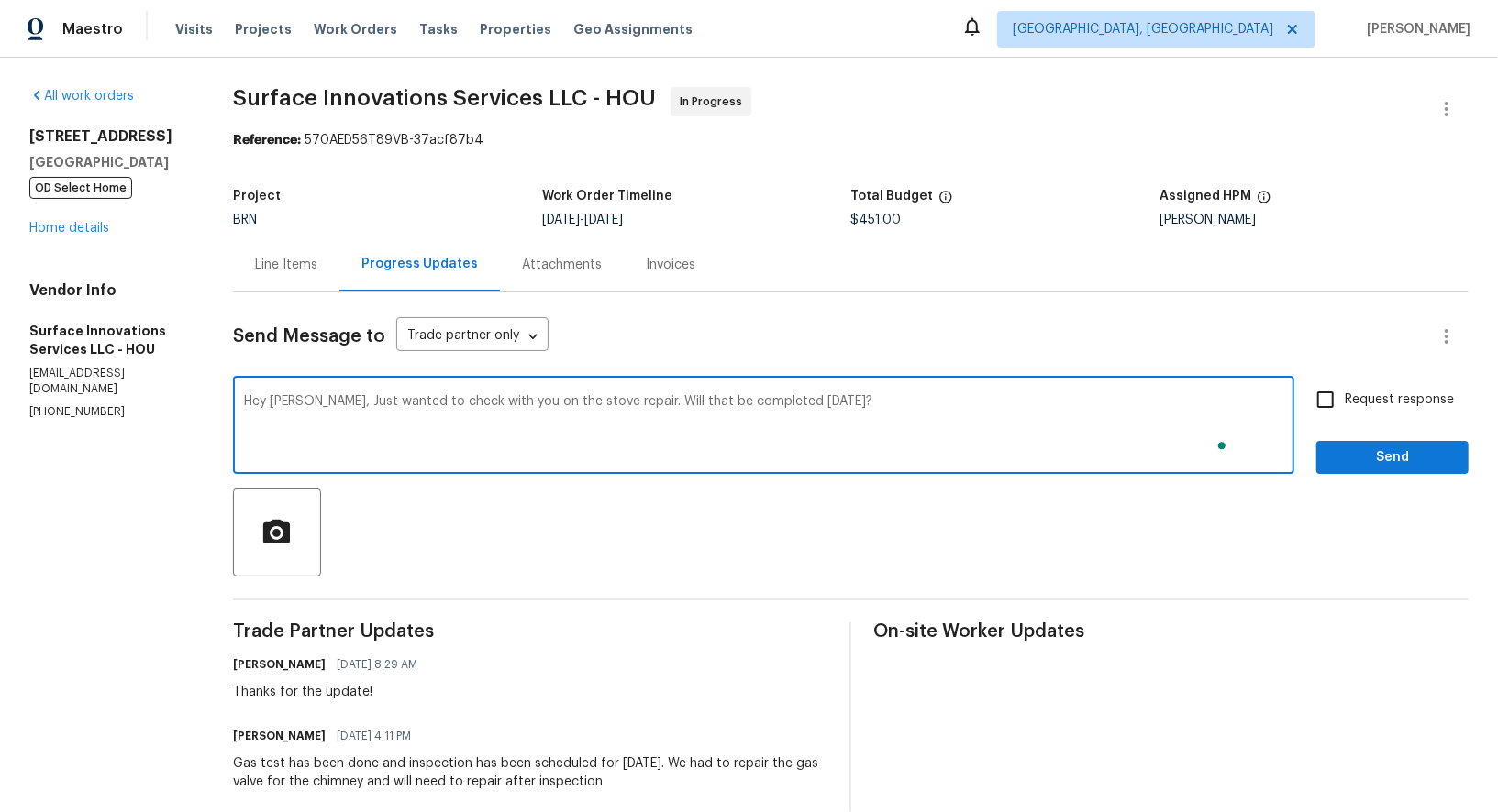
type textarea "Hey Marco, Just wanted to check with you on the stove repair. Will that be comp…"
click at [1318, 409] on input "Request response" at bounding box center [1324, 400] width 38 height 38
checkbox input "true"
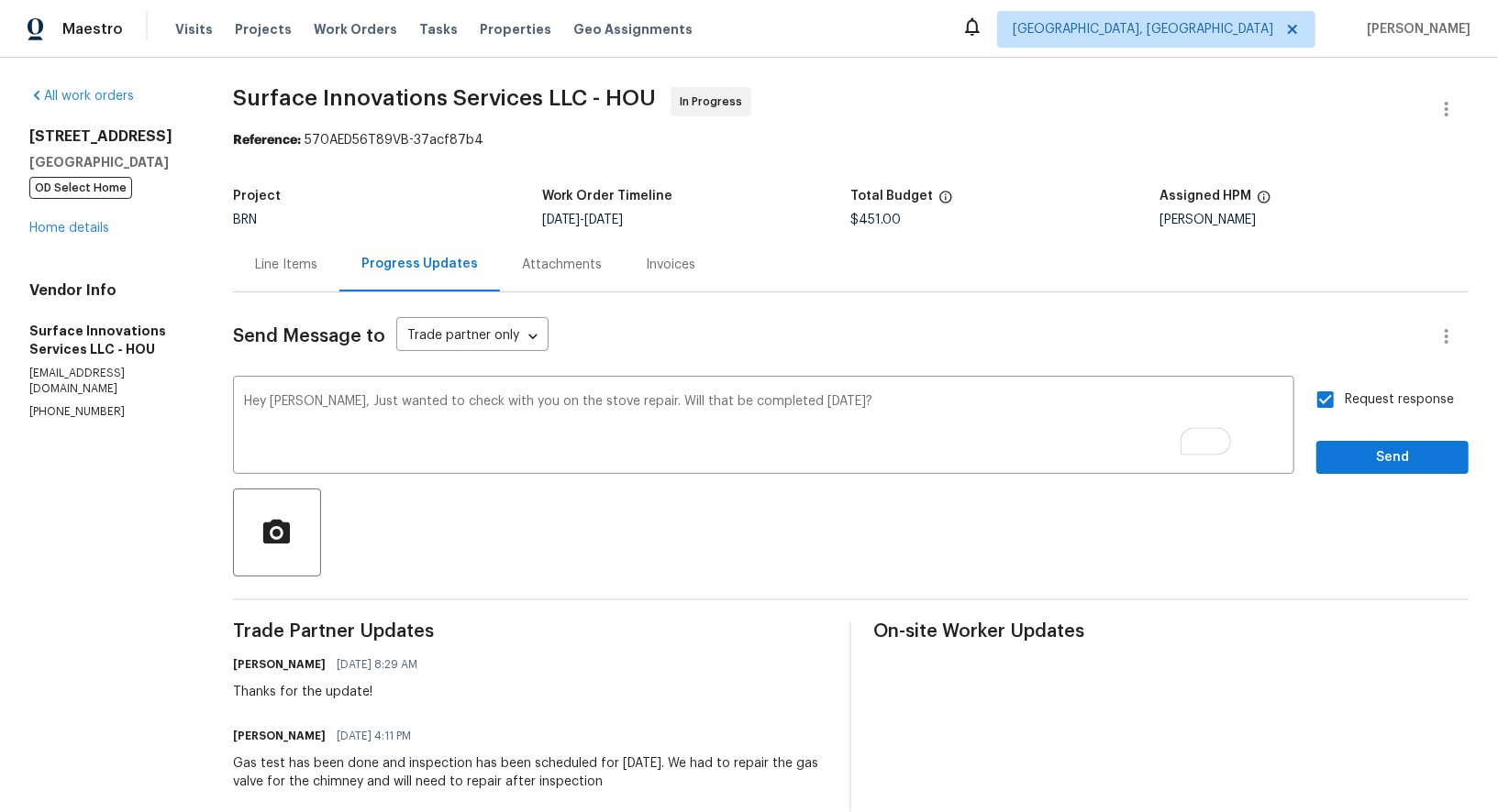
click at [1364, 464] on span "Send" at bounding box center [1392, 458] width 123 height 23
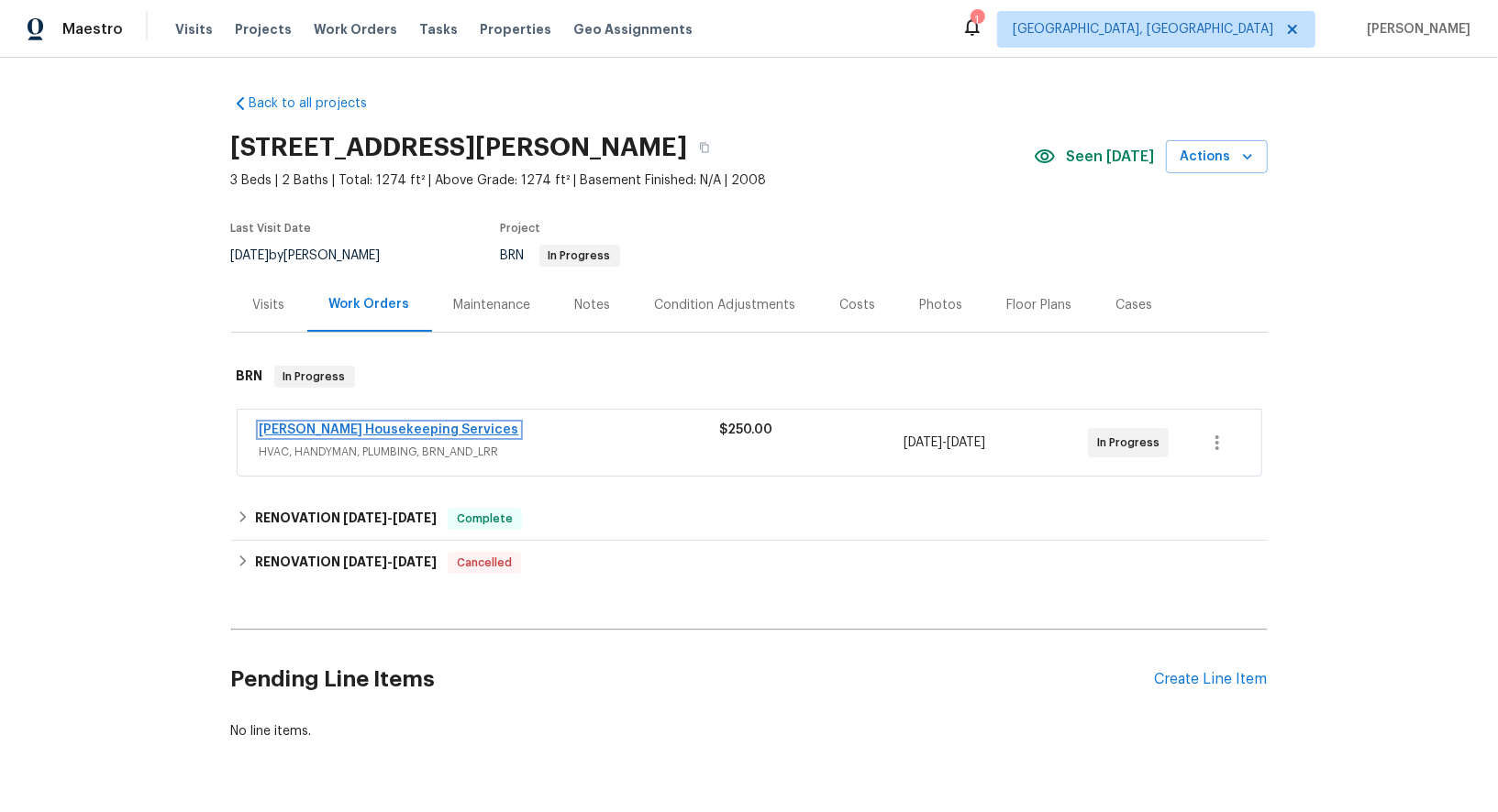
click at [357, 429] on link "[PERSON_NAME] Housekeeping Services" at bounding box center [389, 429] width 260 height 13
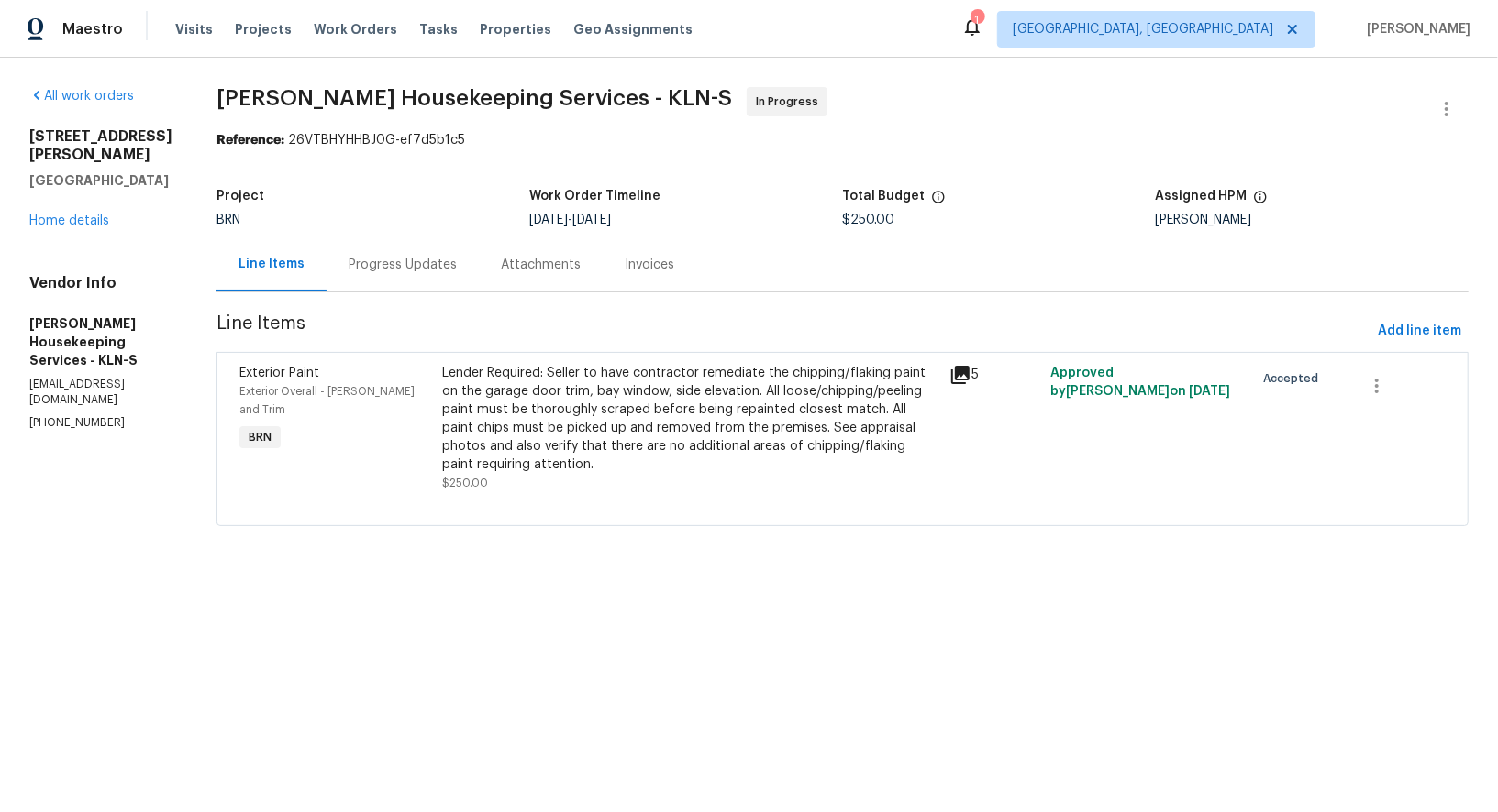
click at [426, 274] on div "Progress Updates" at bounding box center [403, 264] width 152 height 54
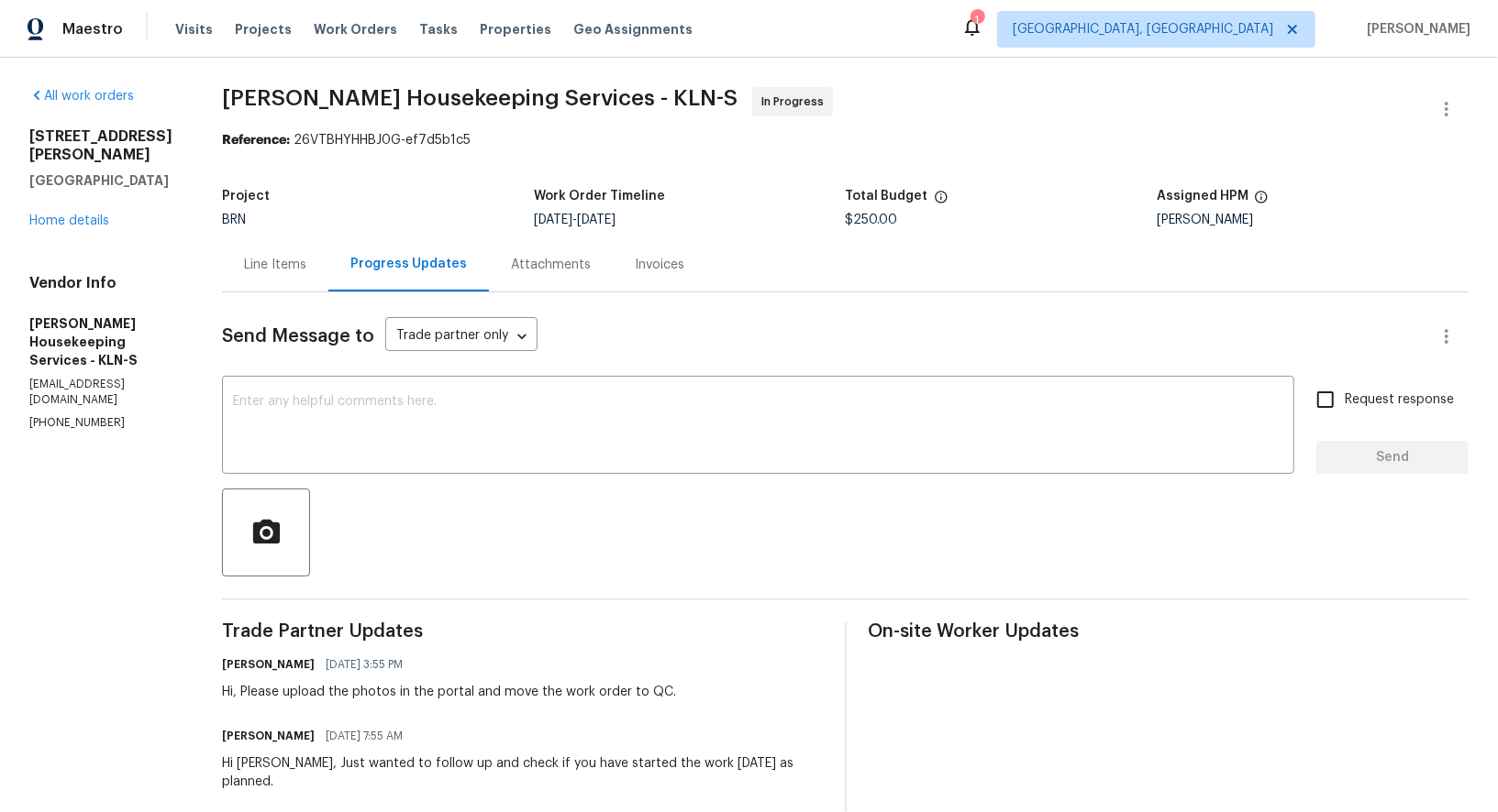
click at [279, 266] on div "Line Items" at bounding box center [274, 264] width 62 height 19
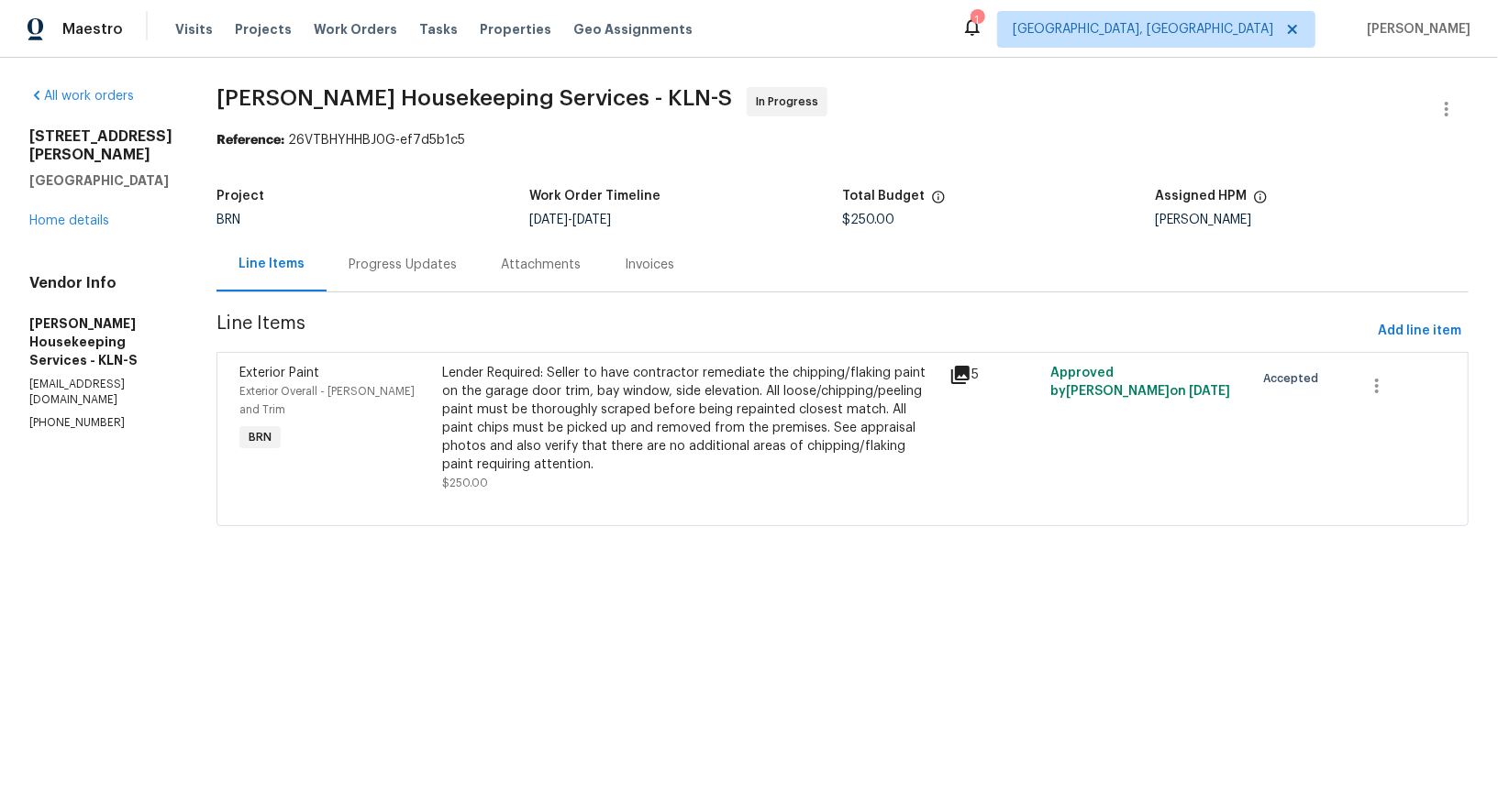
click at [691, 431] on div "Lender Required: Seller to have contractor remediate the chipping/flaking paint…" at bounding box center [690, 419] width 496 height 111
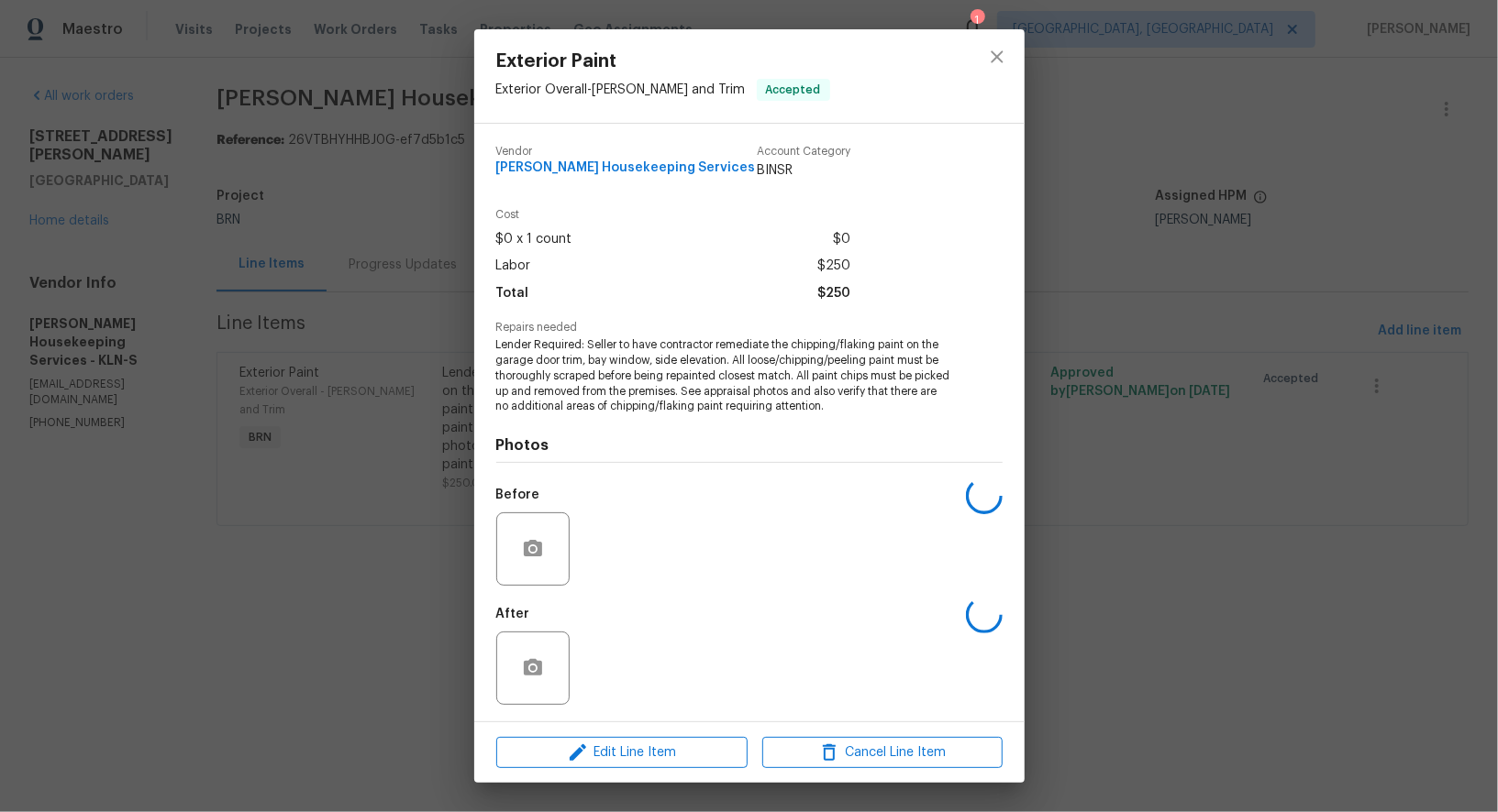
scroll to position [1, 0]
click at [312, 486] on div "Exterior Paint Exterior Overall - Eaves and Trim Accepted Vendor Arelis Houseke…" at bounding box center [749, 406] width 1498 height 812
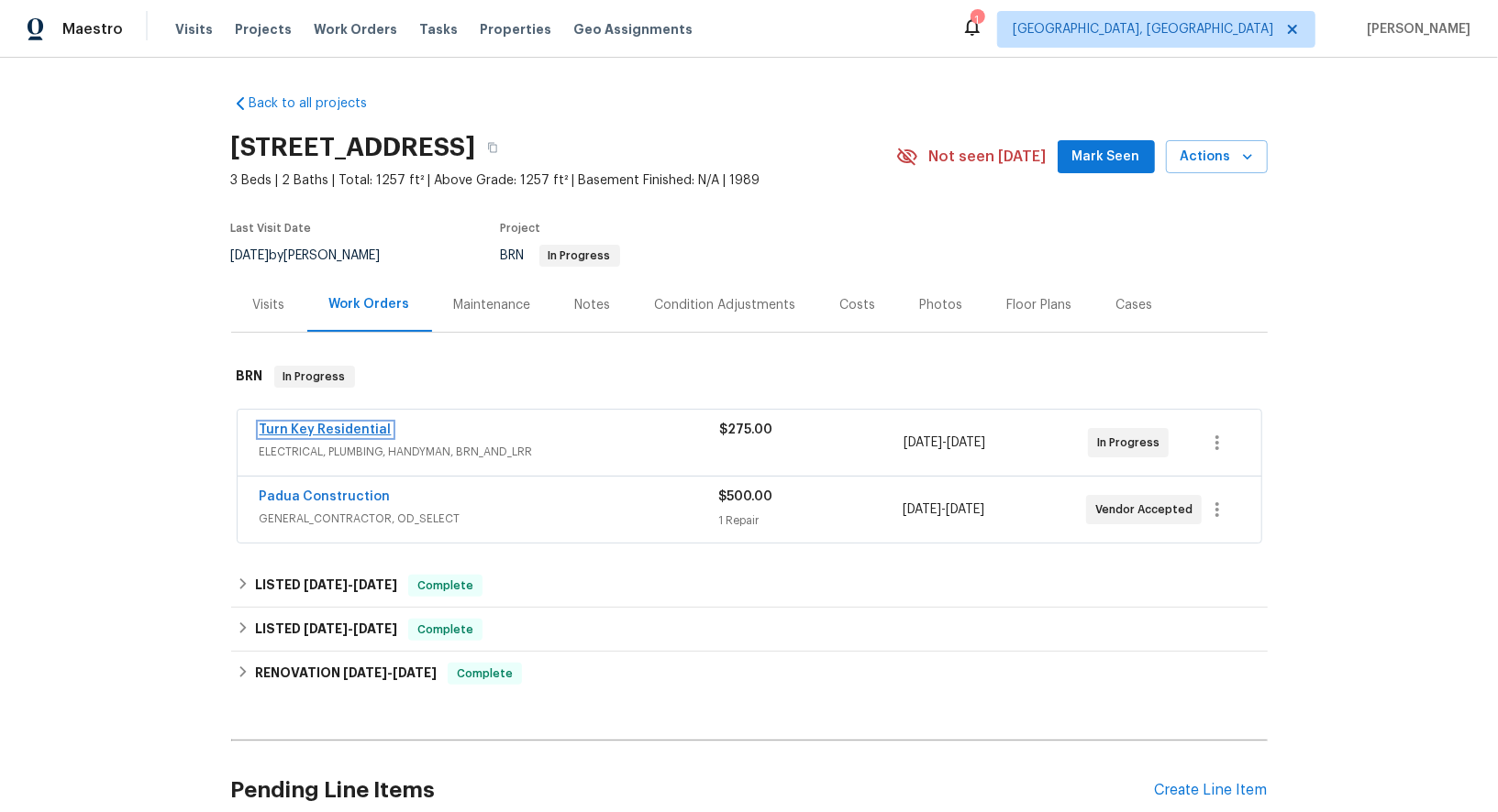
click at [338, 430] on link "Turn Key Residential" at bounding box center [326, 429] width 132 height 13
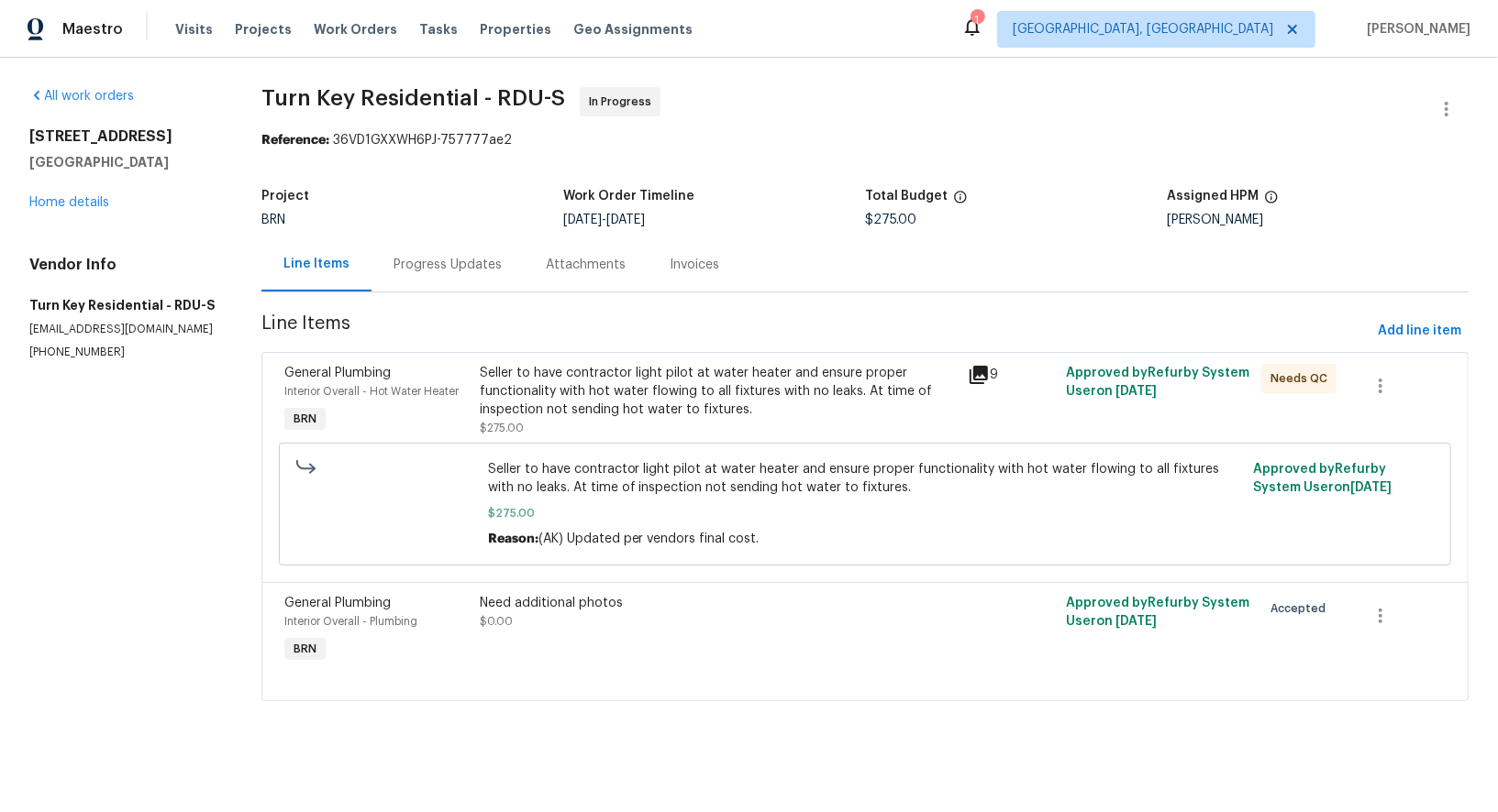
click at [469, 263] on div "Progress Updates" at bounding box center [448, 264] width 109 height 19
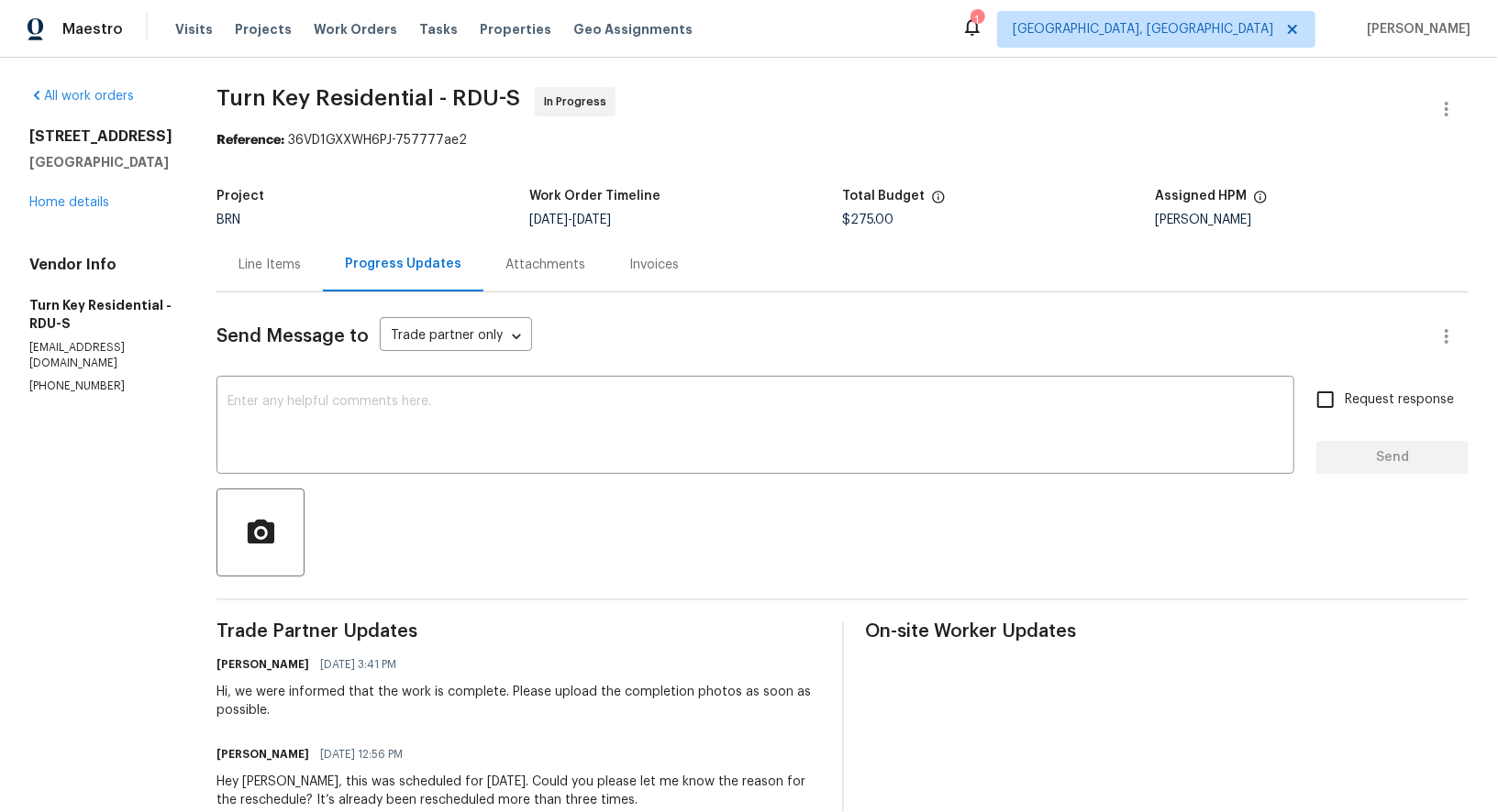
click at [309, 278] on div "Line Items" at bounding box center [269, 264] width 107 height 54
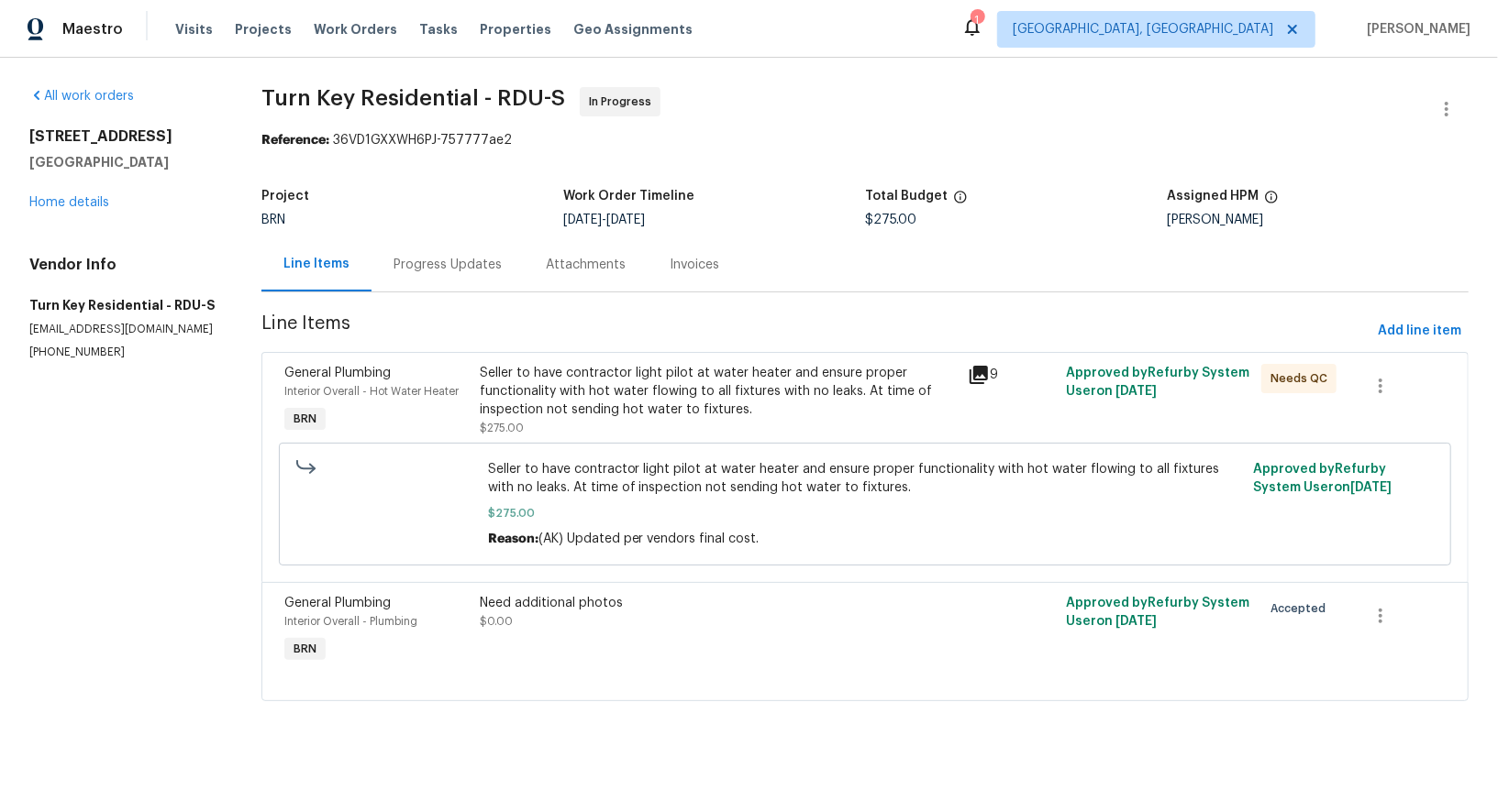
click at [112, 361] on section "All work orders 2705 Ramblegate Ln Durham, NC 27705 Home details Vendor Info Tu…" at bounding box center [123, 405] width 188 height 636
drag, startPoint x: 114, startPoint y: 351, endPoint x: 0, endPoint y: 359, distance: 114.3
click at [0, 359] on div "All work orders 2705 Ramblegate Ln Durham, NC 27705 Home details Vendor Info Tu…" at bounding box center [749, 406] width 1498 height 696
drag, startPoint x: 124, startPoint y: 361, endPoint x: 0, endPoint y: 348, distance: 124.7
click at [0, 348] on div "All work orders 2705 Ramblegate Ln Durham, NC 27705 Home details Vendor Info Tu…" at bounding box center [749, 406] width 1498 height 696
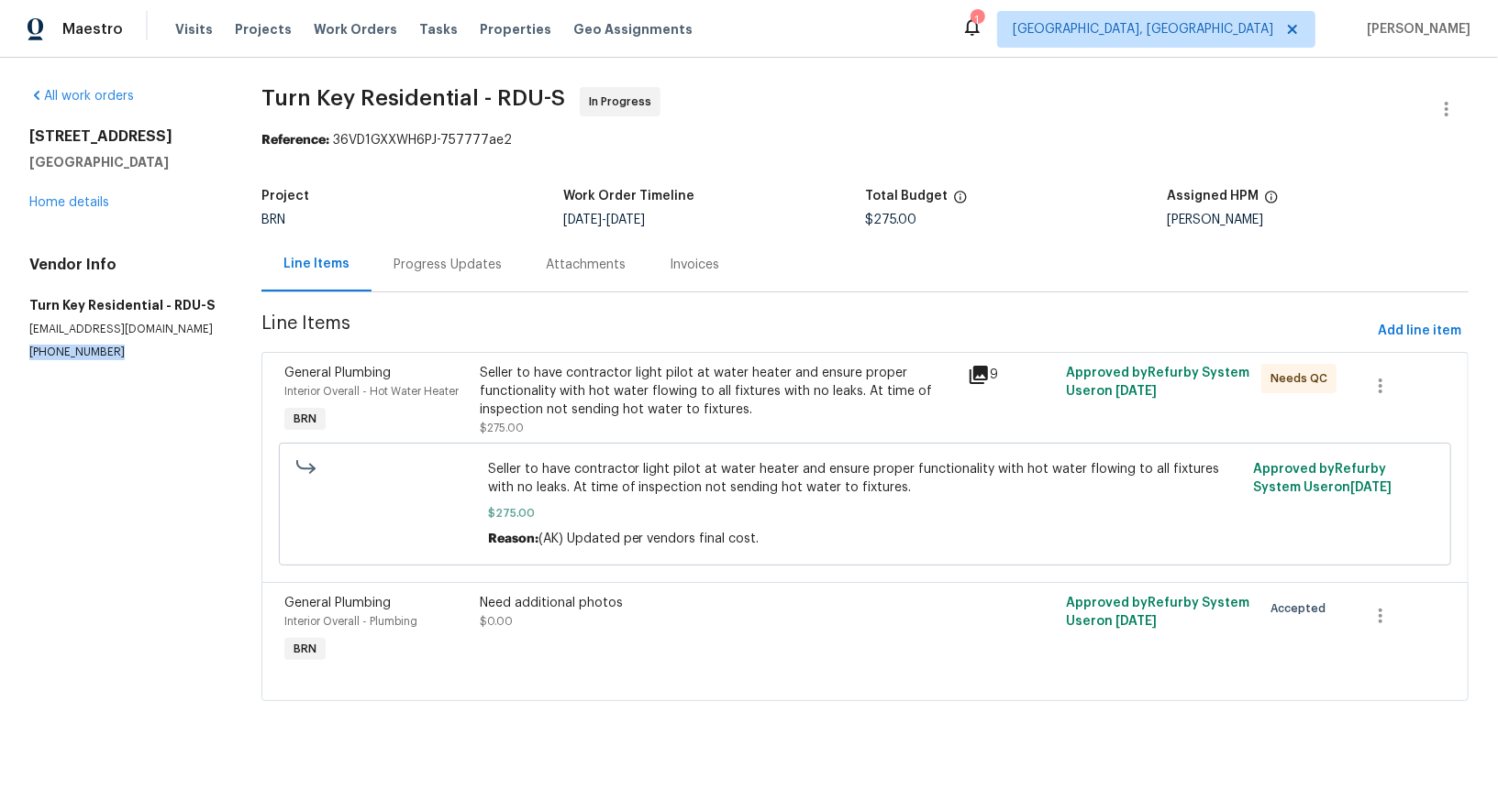
copy p "(919) 805-2596"
click at [607, 546] on div "Reason: (AK) Updated per vendors final cost." at bounding box center [864, 539] width 755 height 19
drag, startPoint x: 118, startPoint y: 349, endPoint x: 0, endPoint y: 356, distance: 118.2
click at [0, 356] on div "All work orders 2705 Ramblegate Ln Durham, NC 27705 Home details Vendor Info Tu…" at bounding box center [749, 406] width 1498 height 696
copy p "(919) 805-2596"
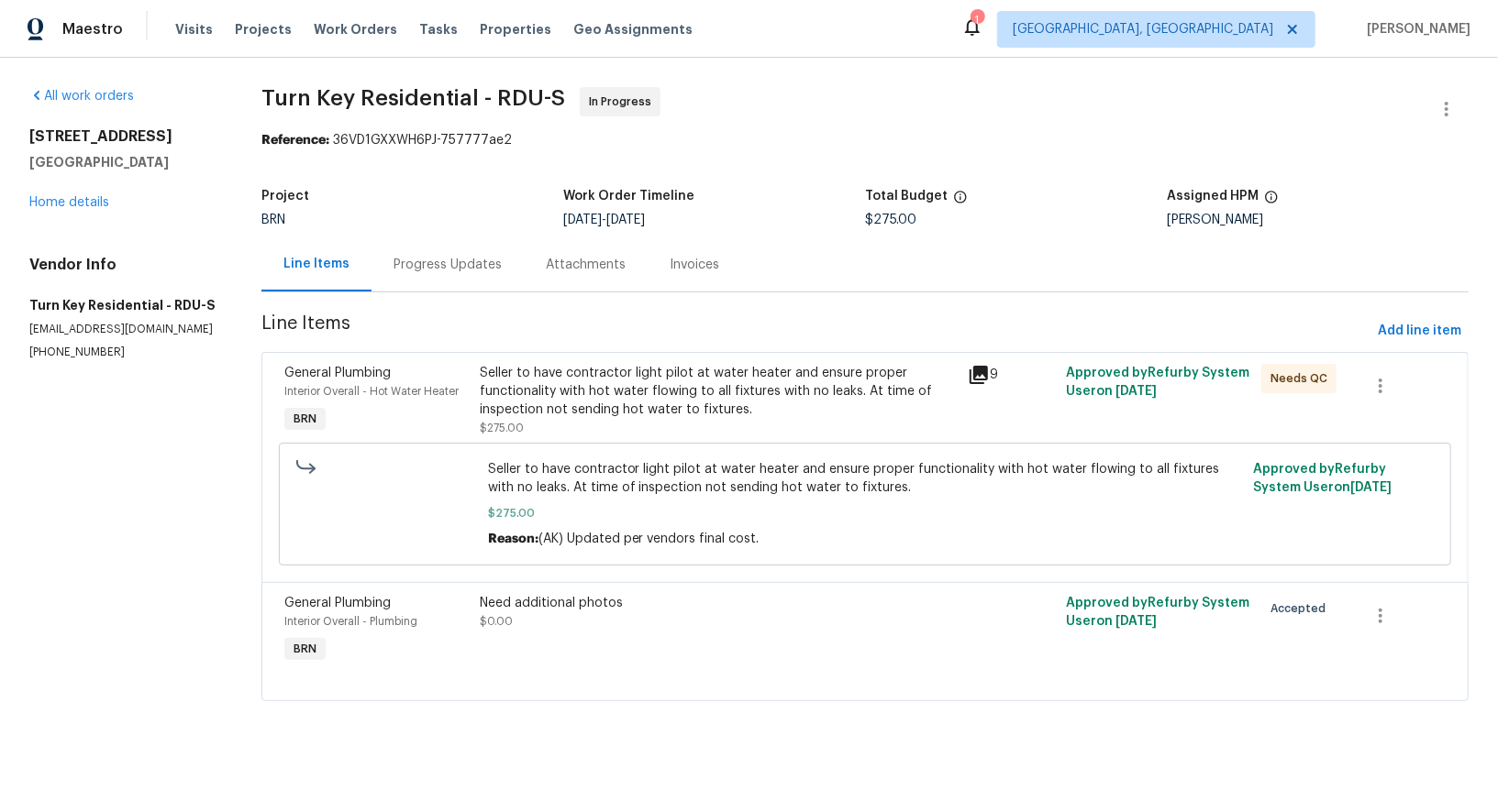
click at [407, 269] on div "Progress Updates" at bounding box center [448, 264] width 109 height 19
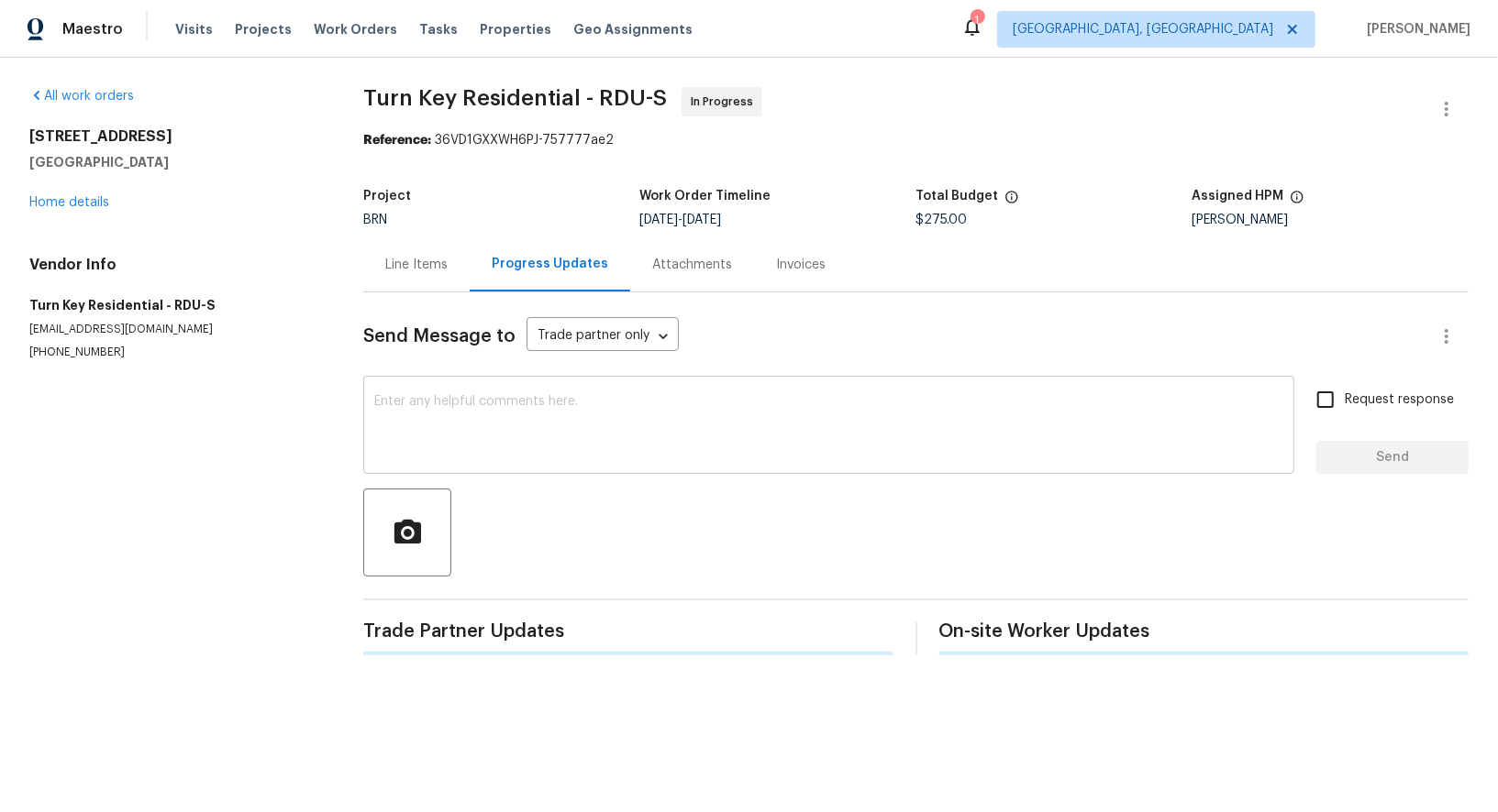
click at [412, 447] on textarea at bounding box center [828, 427] width 909 height 64
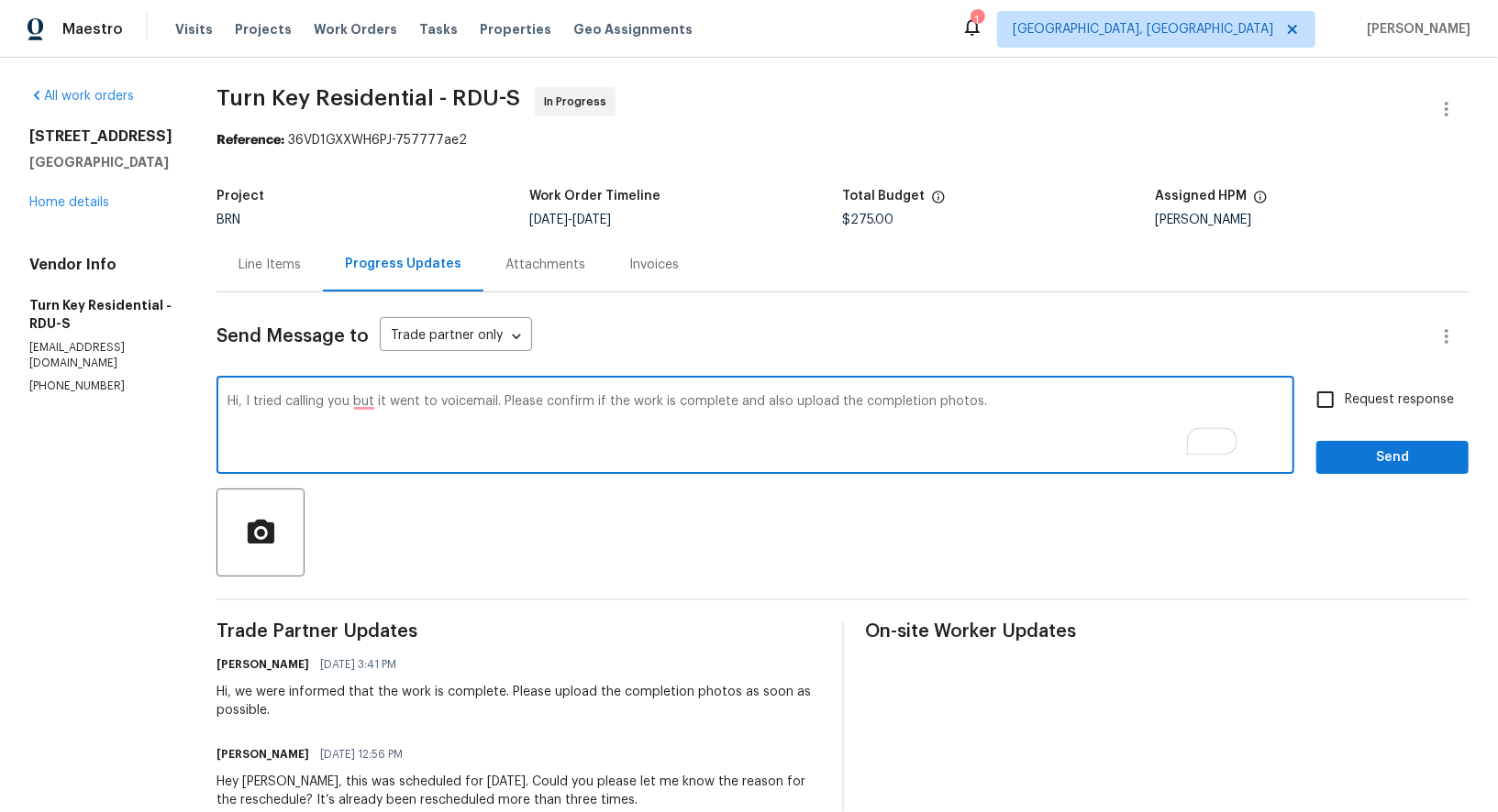
type textarea "Hi, I tried calling you but it went to voicemail. Please confirm if the work is…"
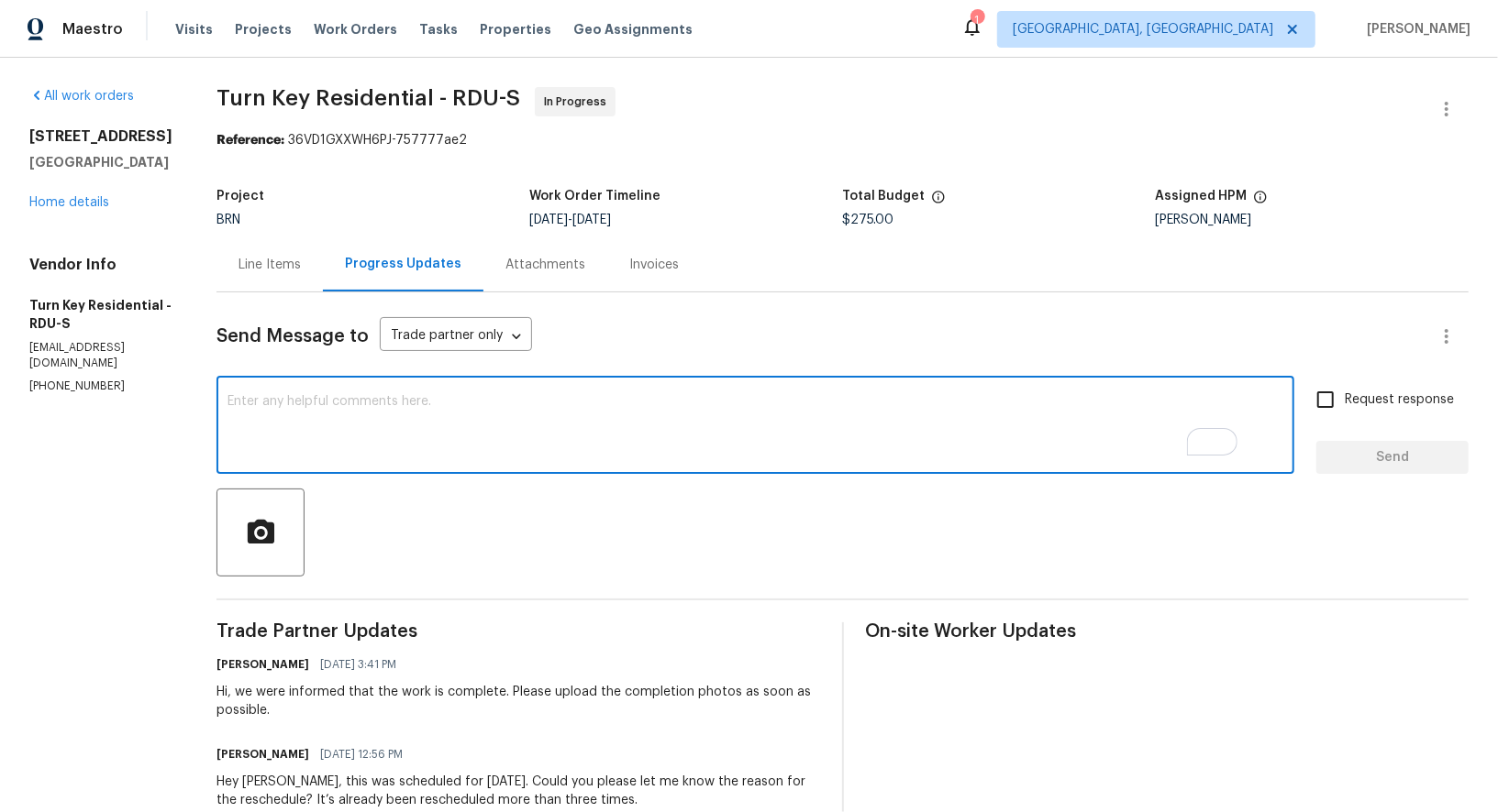
paste textarea "Hi, I tried reaching you by phone, but it went to voicemail. Could you please c…"
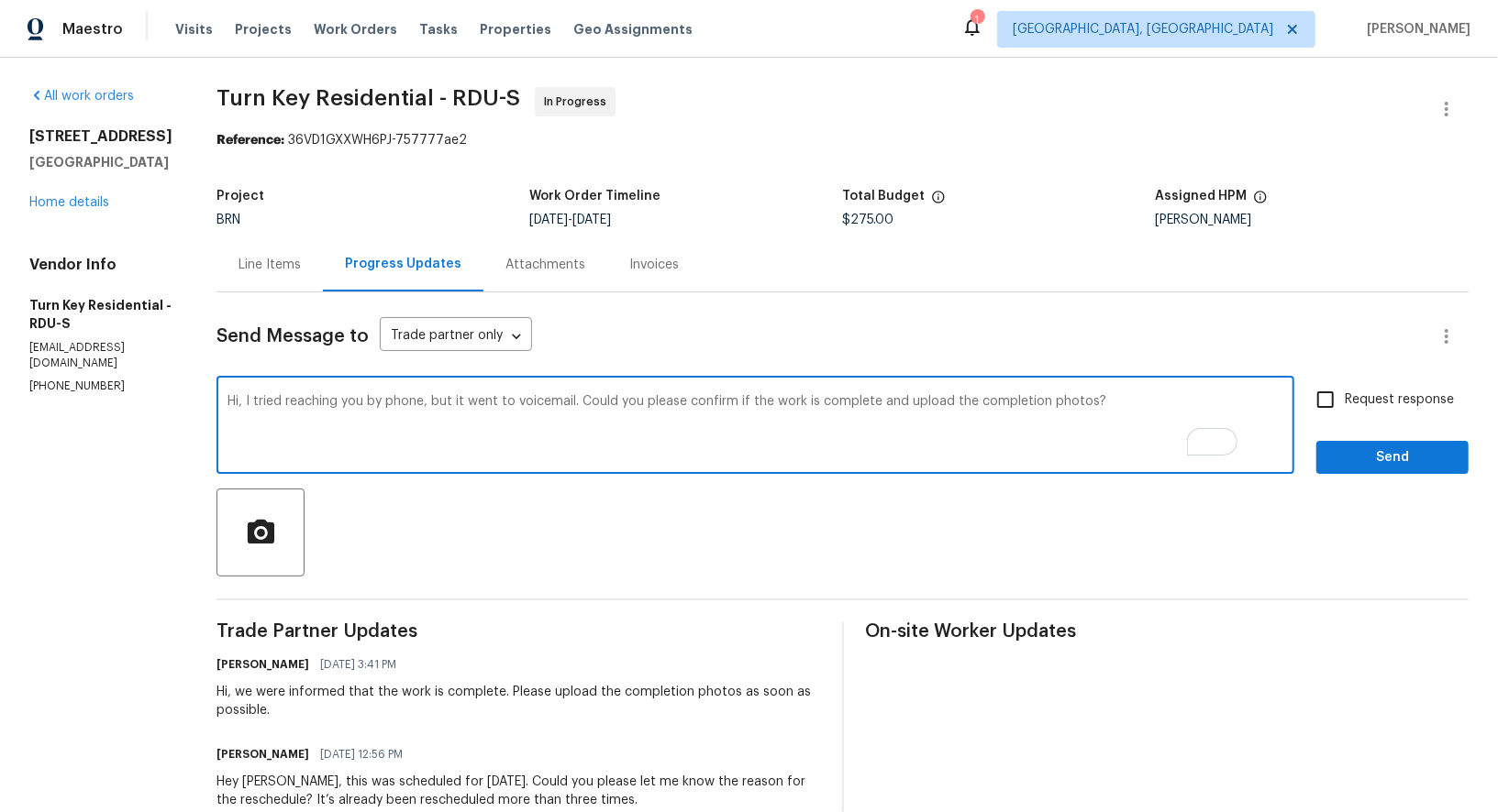
type textarea "Hi, I tried reaching you by phone, but it went to voicemail. Could you please c…"
click at [1334, 403] on input "Request response" at bounding box center [1324, 400] width 38 height 38
checkbox input "true"
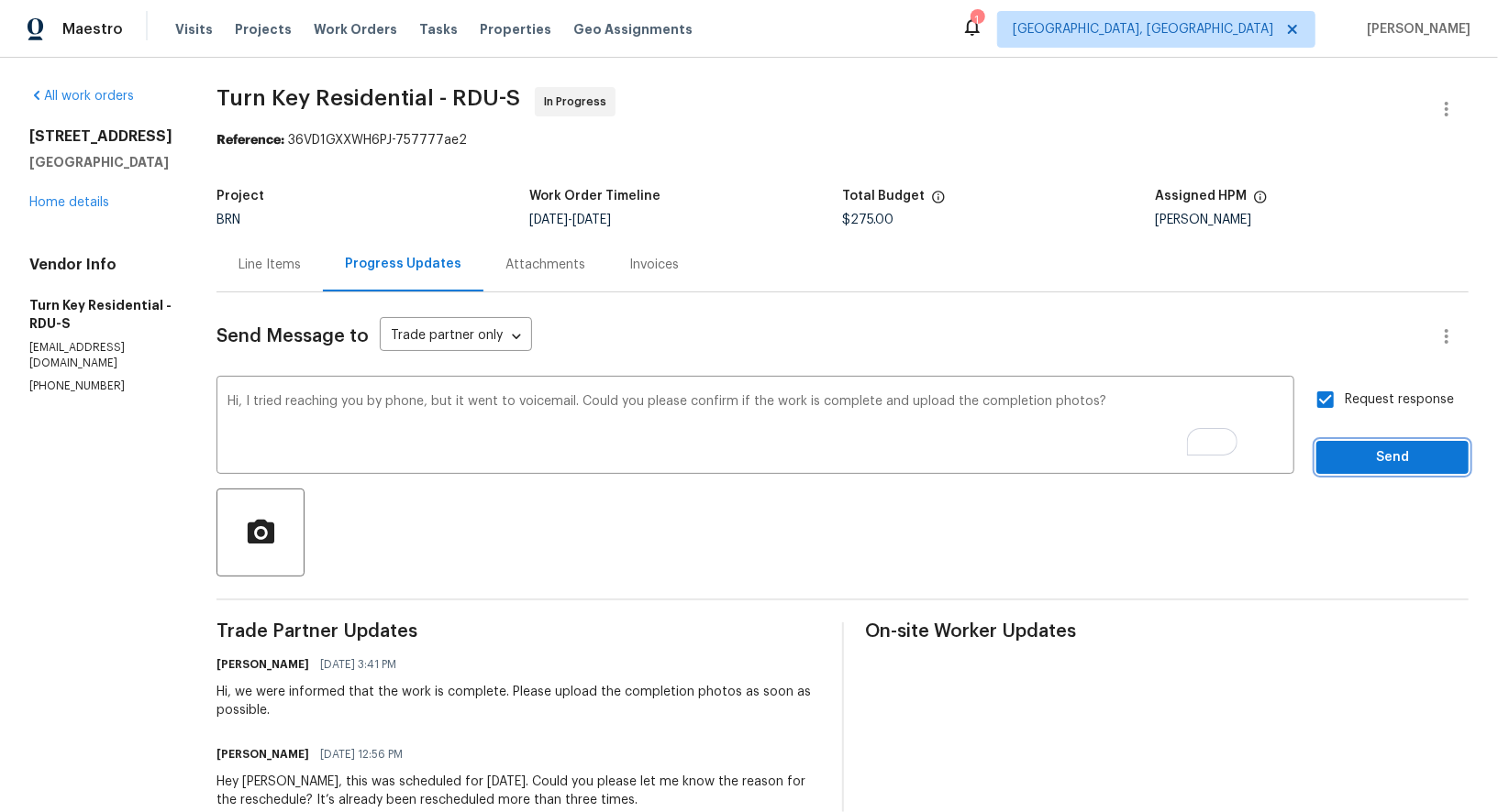
click at [1350, 450] on span "Send" at bounding box center [1392, 458] width 123 height 23
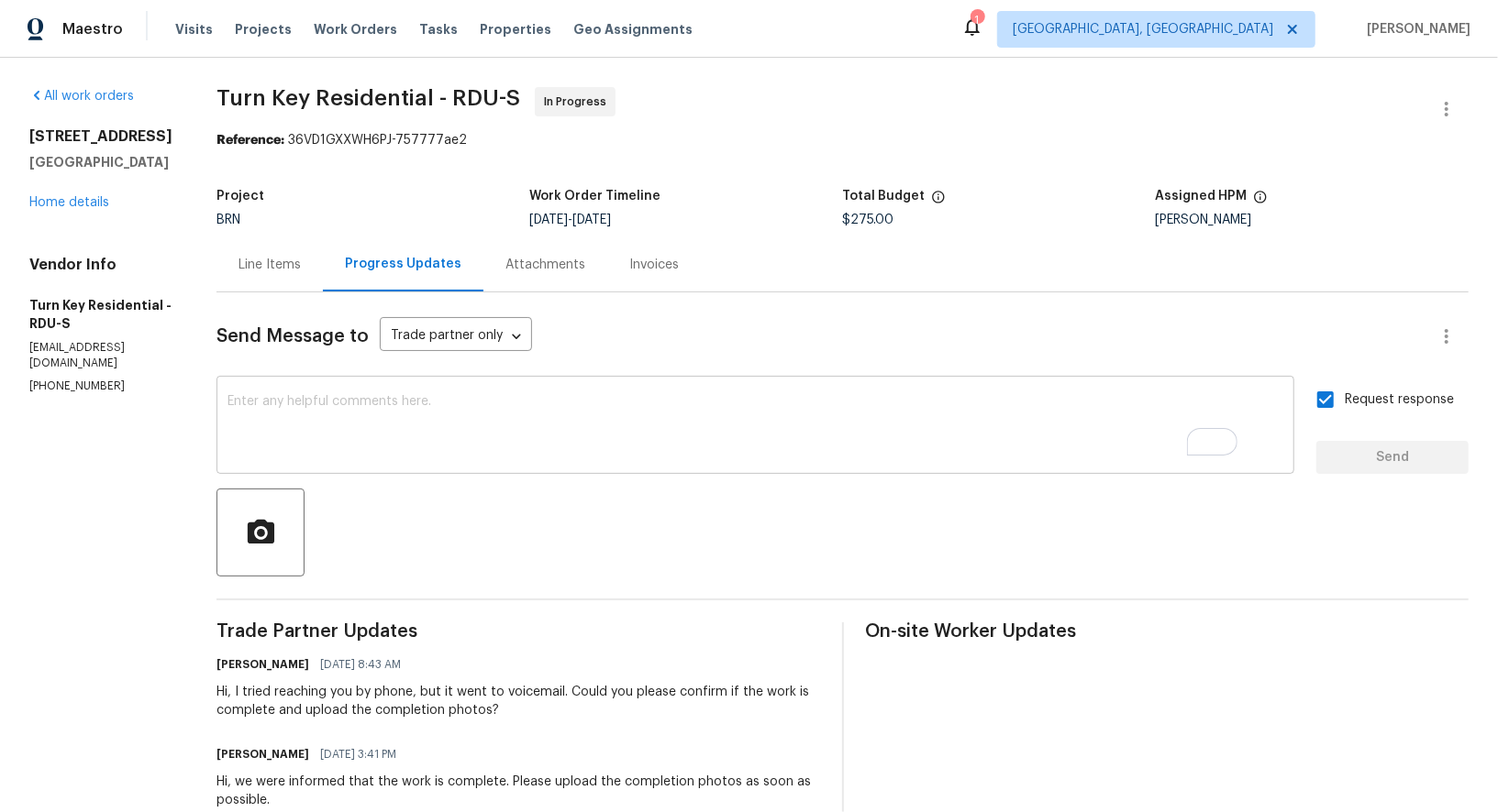
click at [422, 397] on textarea "To enrich screen reader interactions, please activate Accessibility in Grammarl…" at bounding box center [755, 427] width 1056 height 64
drag, startPoint x: 279, startPoint y: 692, endPoint x: 318, endPoint y: 691, distance: 39.0
click at [318, 691] on div "Hi, I tried reaching you by phone, but it went to voicemail. Could you please c…" at bounding box center [518, 701] width 604 height 37
click at [73, 201] on link "Home details" at bounding box center [69, 202] width 80 height 13
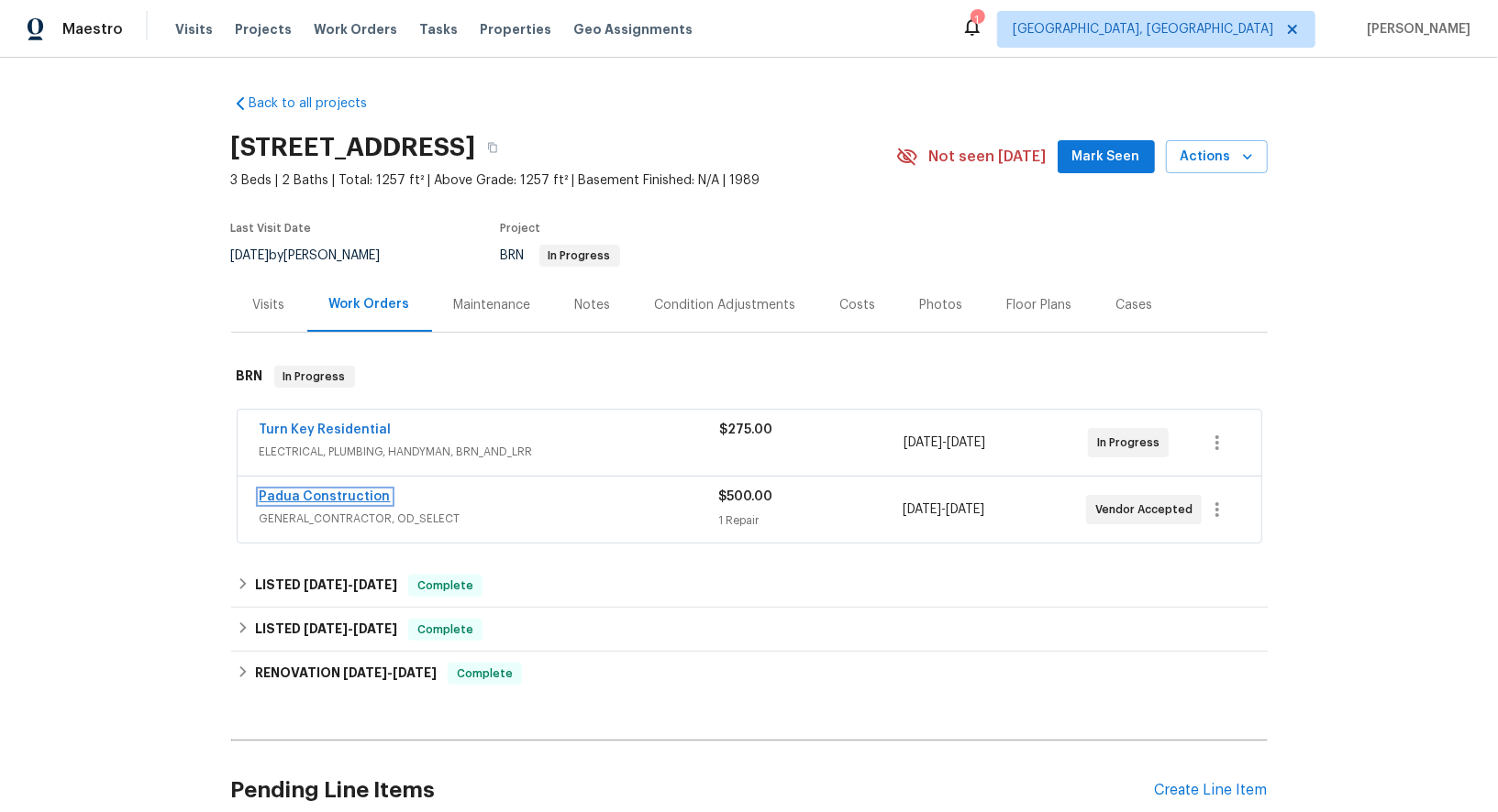
click at [336, 491] on link "Padua Construction" at bounding box center [325, 496] width 131 height 13
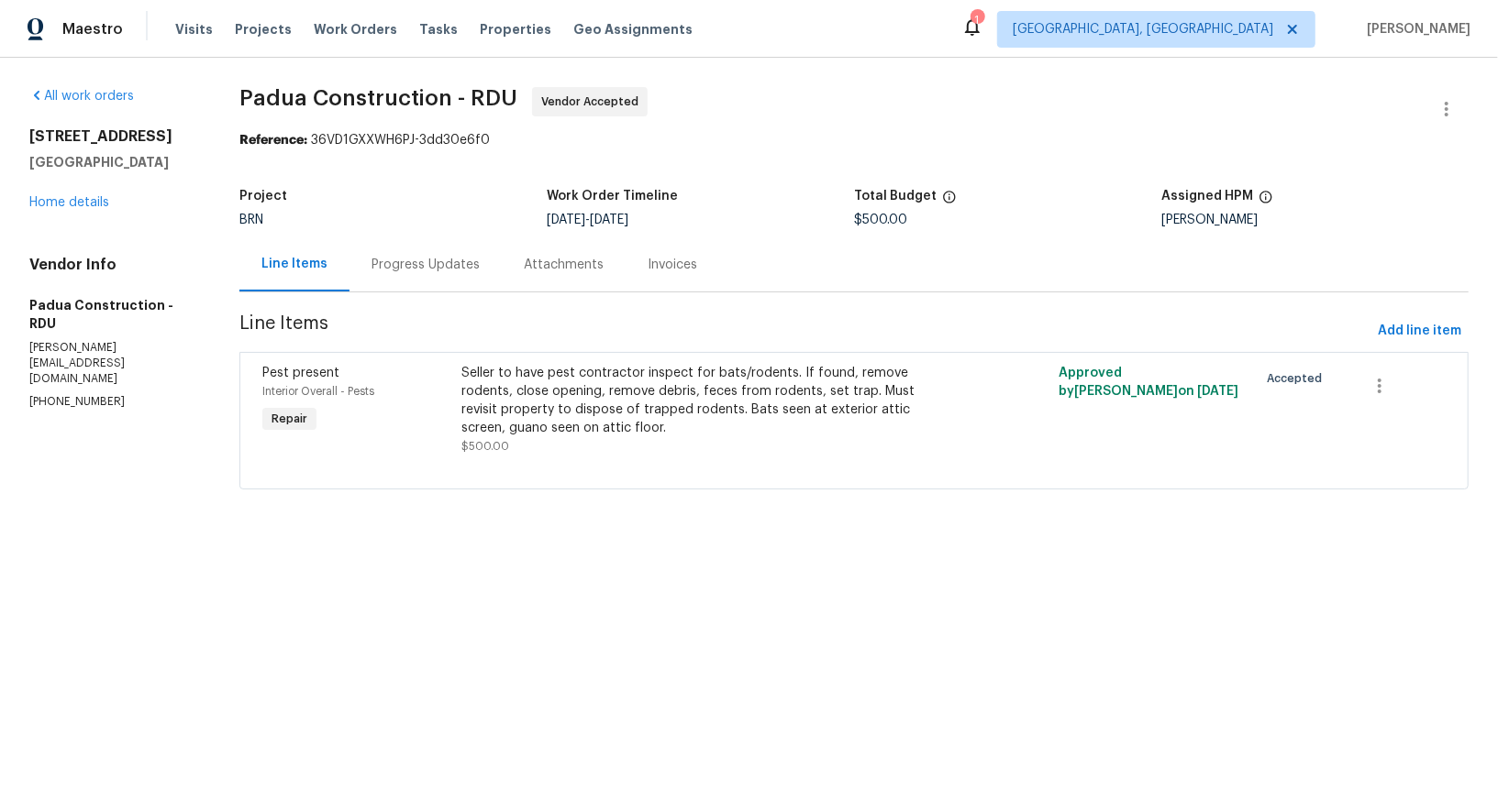
click at [424, 254] on div "Progress Updates" at bounding box center [425, 264] width 152 height 54
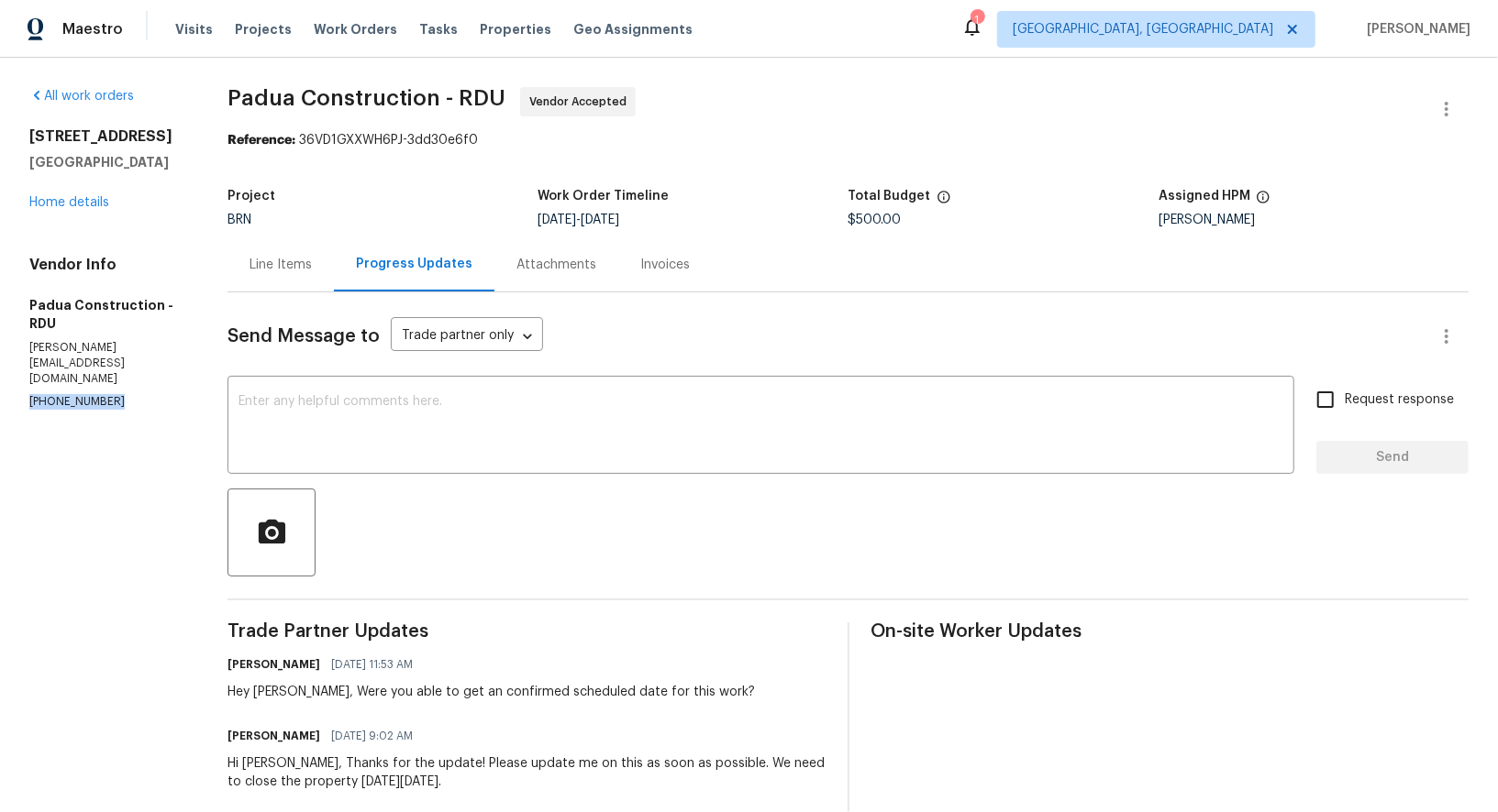
drag, startPoint x: 111, startPoint y: 378, endPoint x: 0, endPoint y: 378, distance: 111.0
click at [0, 378] on div "All work orders 2705 Ramblegate Ln Durham, NC 27705 Home details Vendor Info Pa…" at bounding box center [749, 658] width 1498 height 1200
copy p "(305) 319-1110"
click at [345, 412] on textarea at bounding box center [761, 427] width 1045 height 64
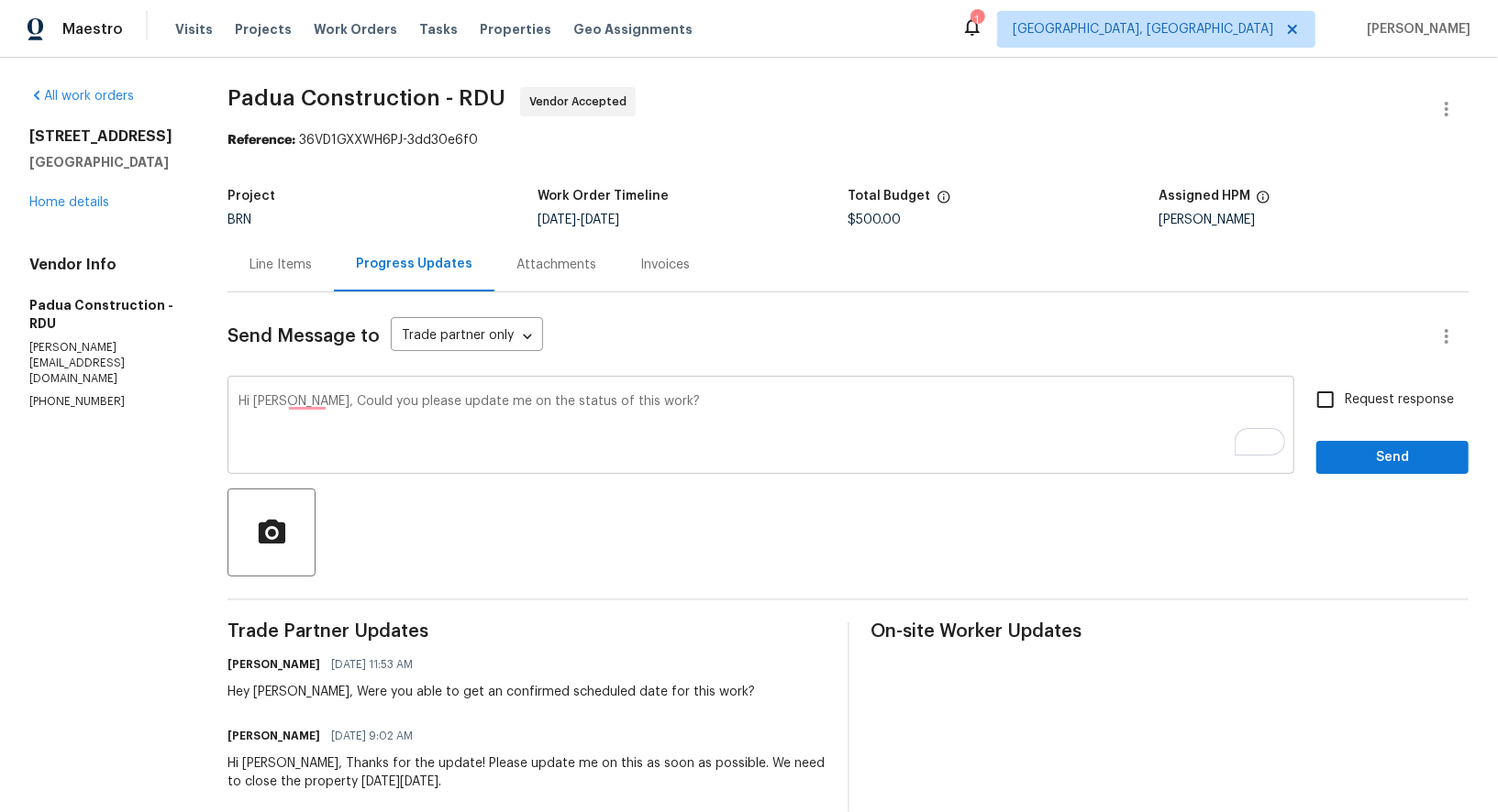
click at [294, 392] on div "Hi Juan, Could you please update me on the status of this work? x ​" at bounding box center [760, 427] width 1067 height 94
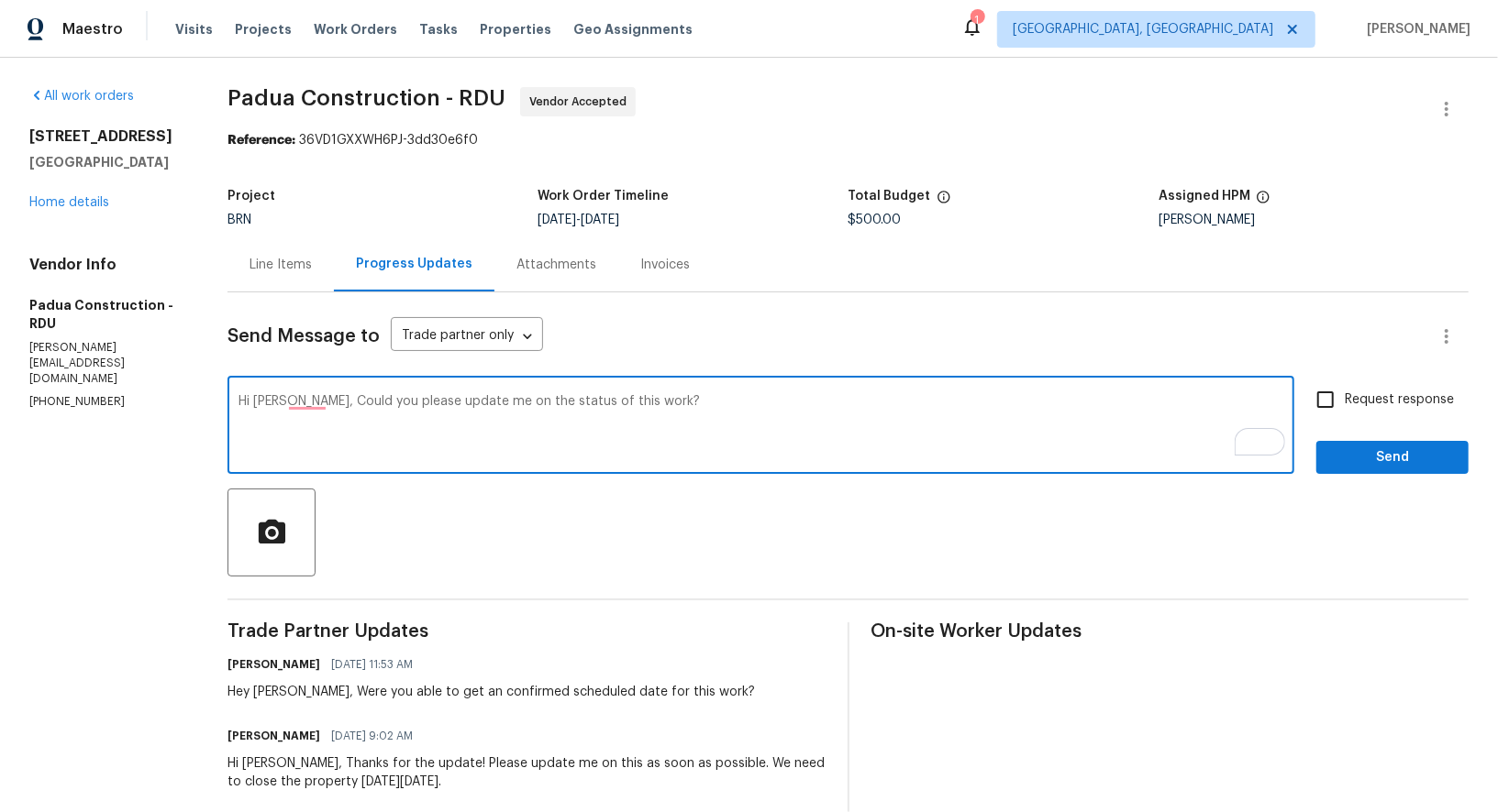
click at [306, 402] on textarea "Hi Juan, Could you please update me on the status of this work?" at bounding box center [761, 427] width 1045 height 64
click at [620, 422] on textarea "Hi Juan, could you please update me on the status of this work?" at bounding box center [761, 427] width 1045 height 64
drag, startPoint x: 501, startPoint y: 399, endPoint x: 752, endPoint y: 407, distance: 251.1
click at [752, 407] on textarea "Hi Juan, could you please update me on the status of this work?" at bounding box center [761, 427] width 1045 height 64
type textarea "Hi Juan, could you please update me on the scheduled date of this work?"
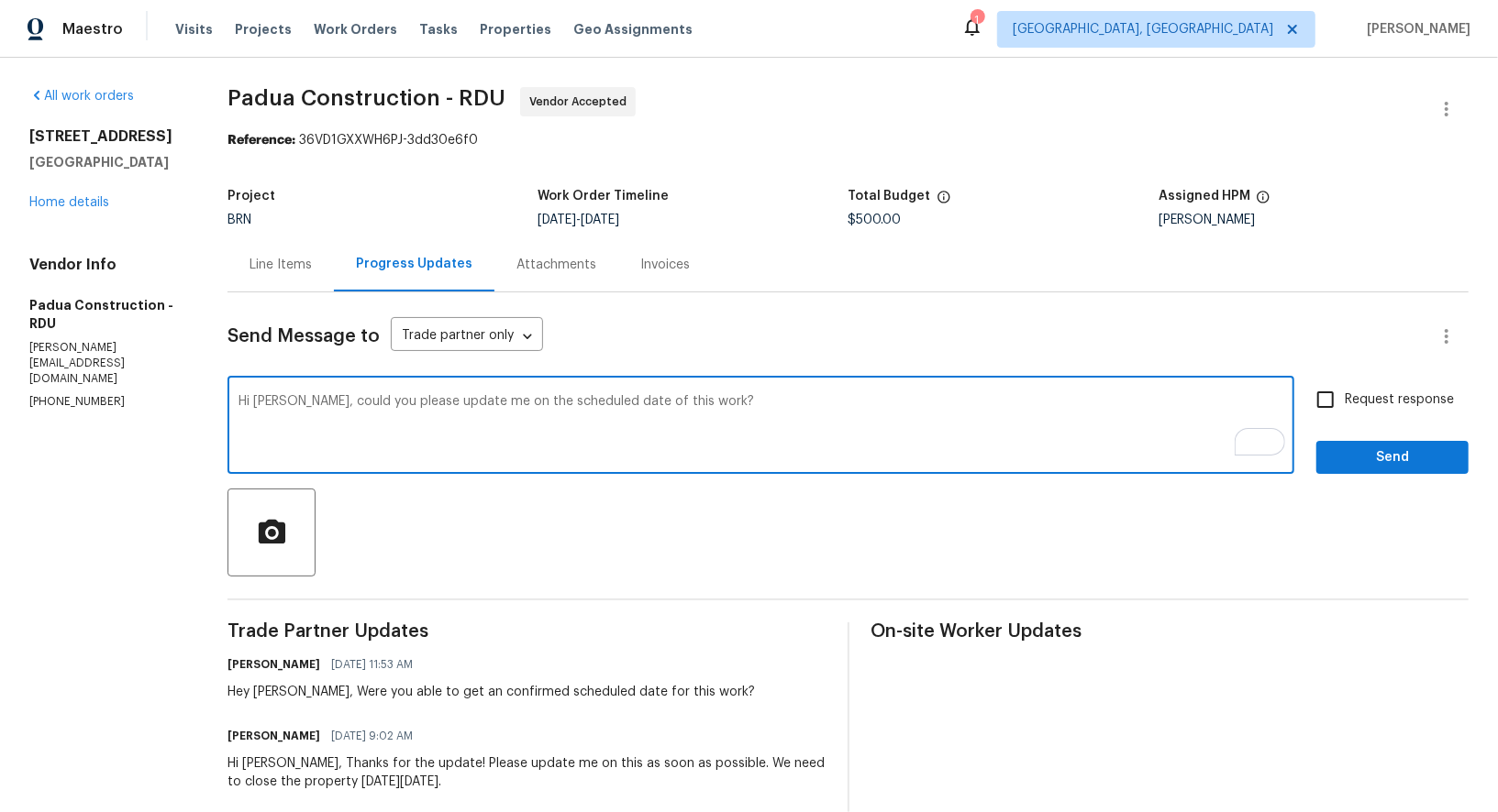
click at [1314, 399] on input "Request response" at bounding box center [1324, 400] width 38 height 38
checkbox input "true"
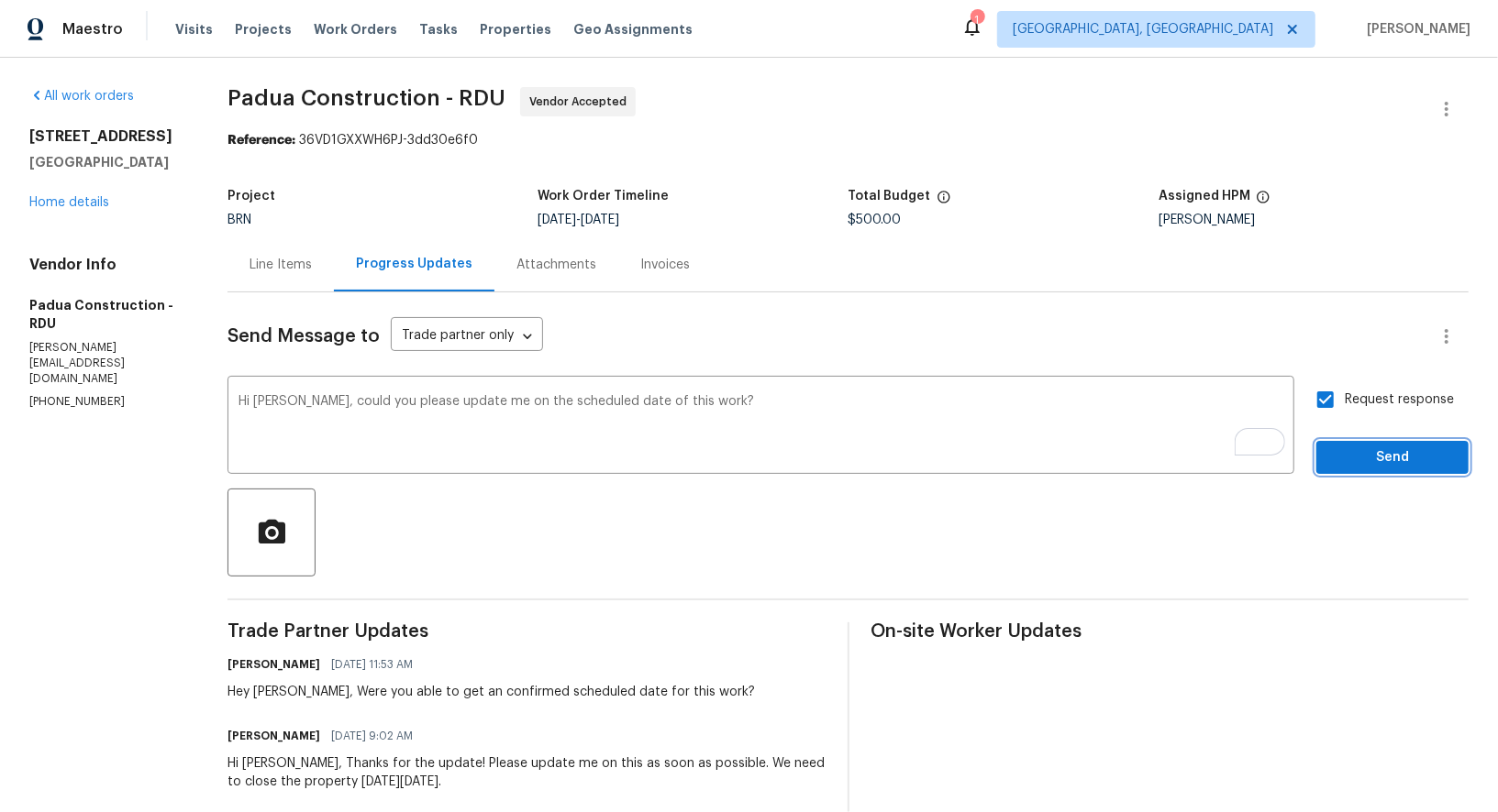
click at [1407, 452] on span "Send" at bounding box center [1392, 458] width 123 height 23
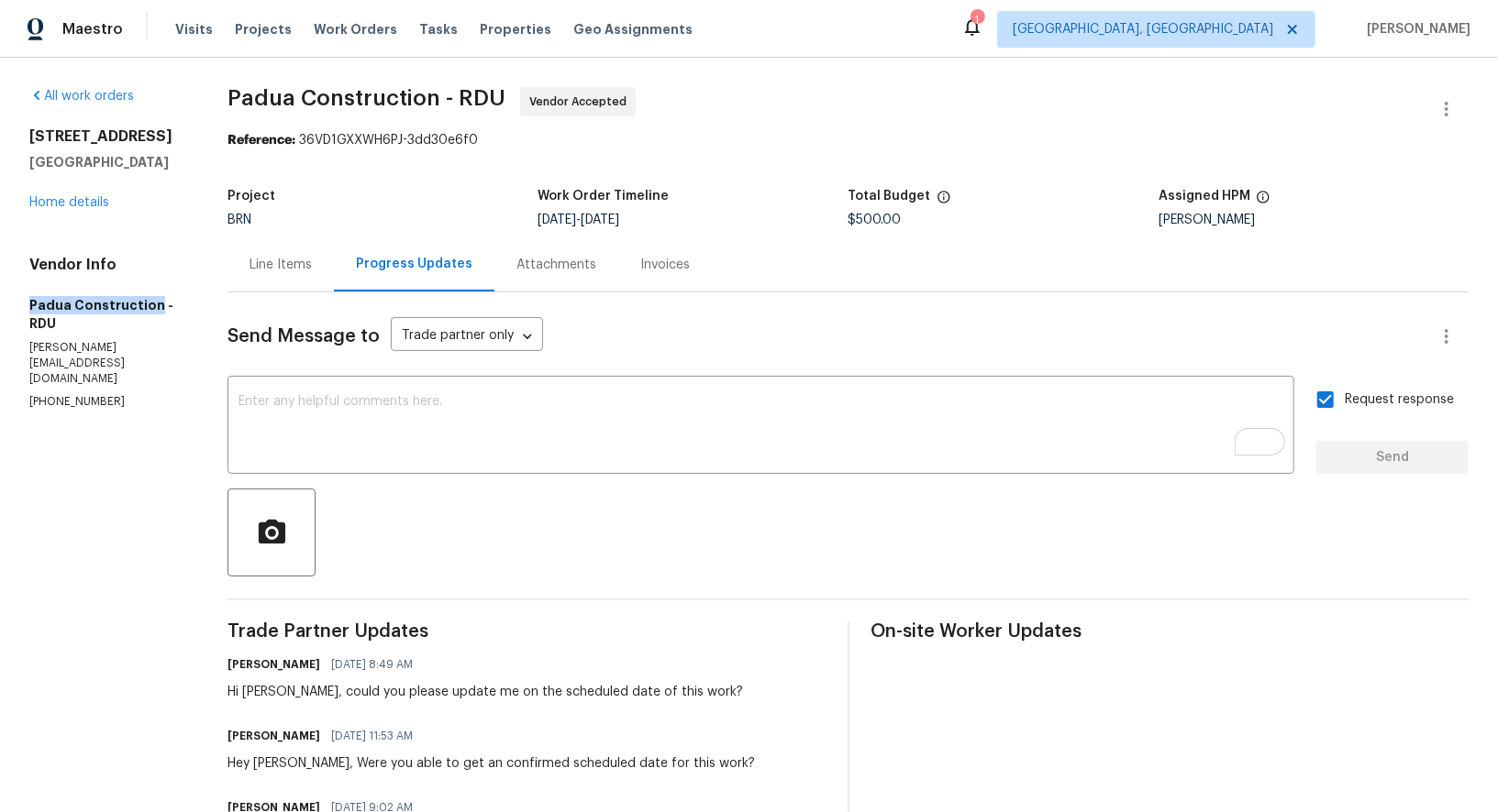
drag, startPoint x: 0, startPoint y: 303, endPoint x: 152, endPoint y: 303, distance: 152.0
click at [152, 303] on div "All work orders 2705 Ramblegate Ln Durham, NC 27705 Home details Vendor Info Pa…" at bounding box center [749, 694] width 1498 height 1271
copy h5 "Padua Construction"
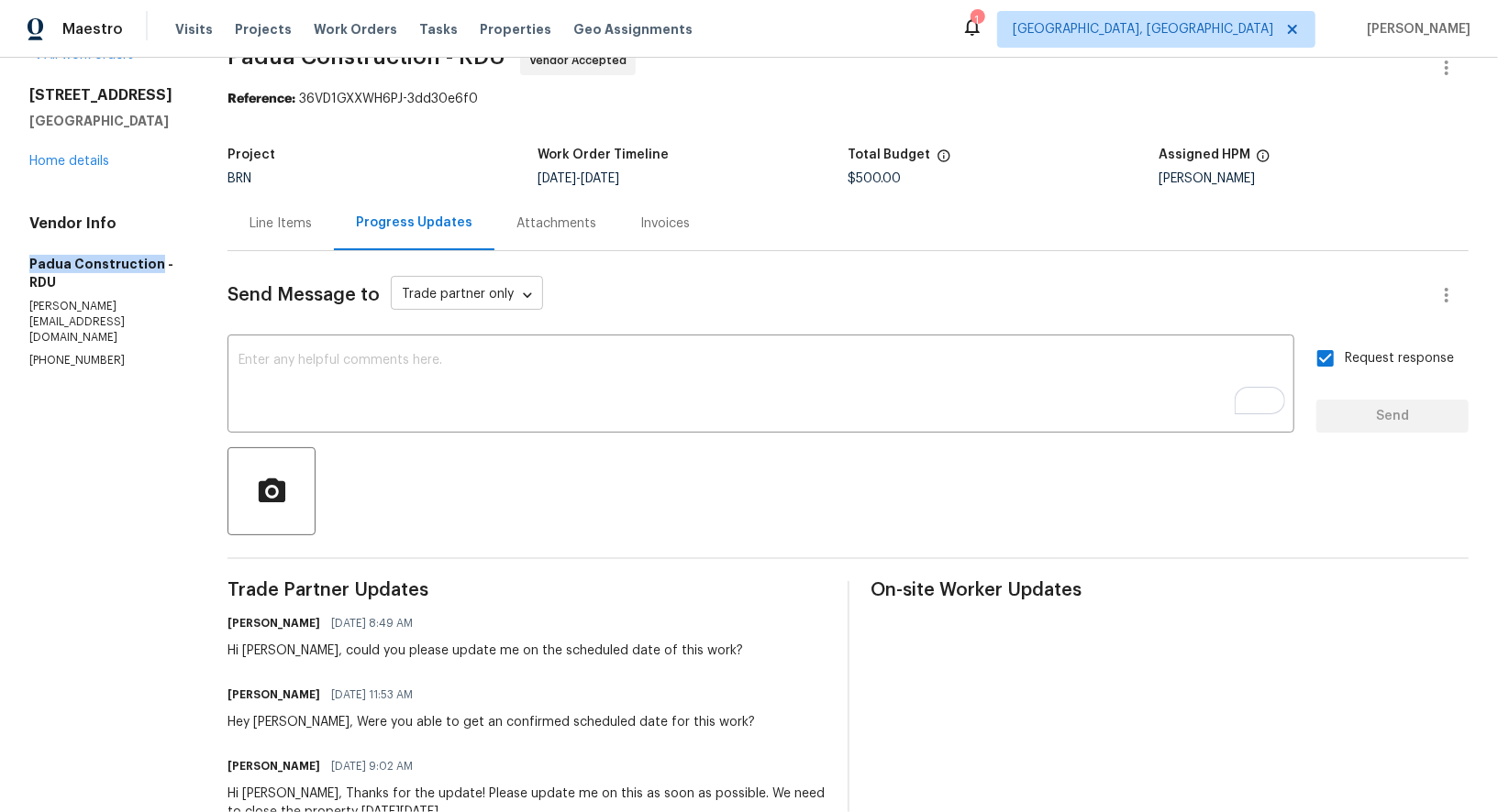
scroll to position [71, 0]
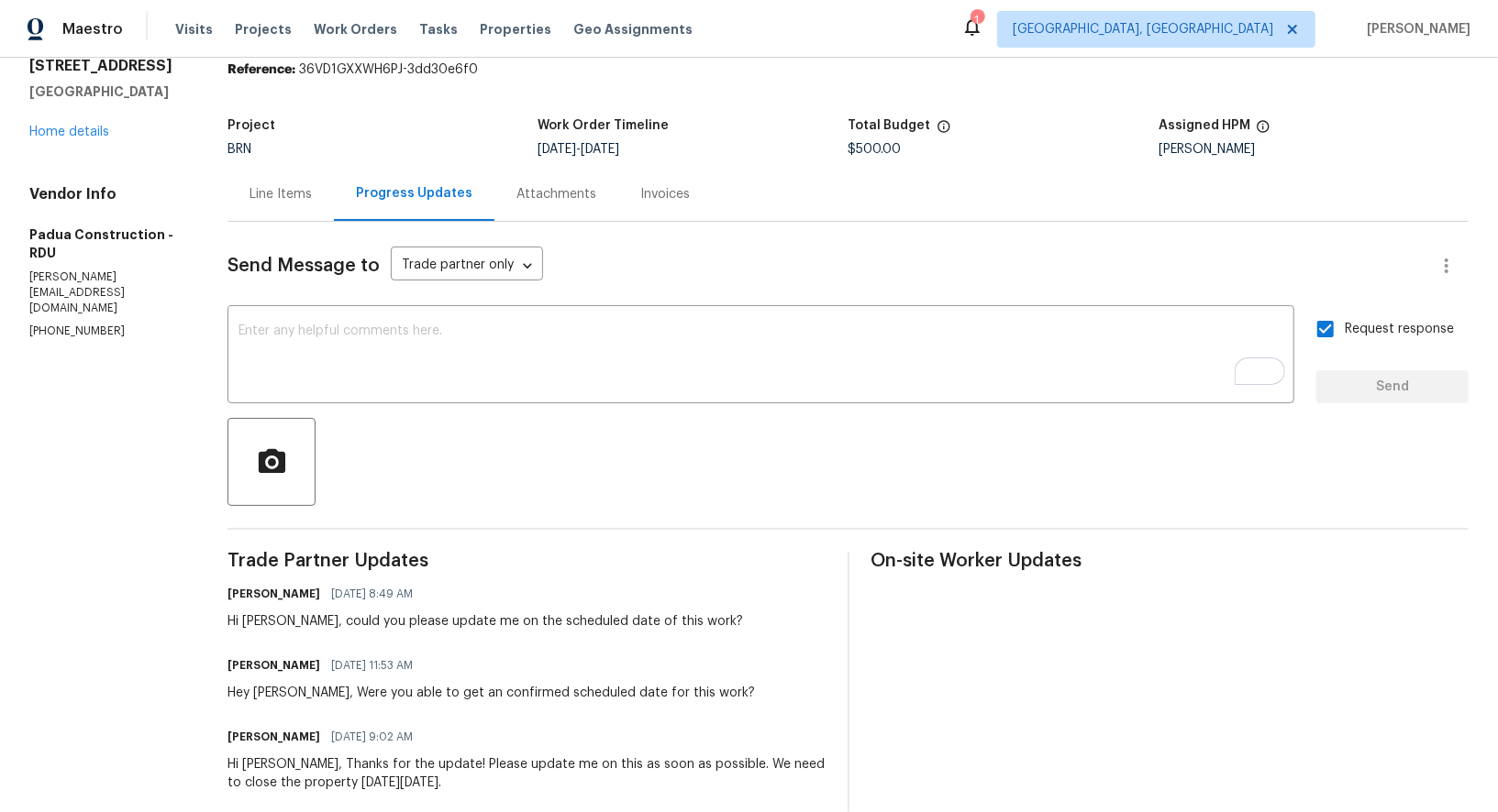
click at [274, 206] on div "Line Items" at bounding box center [280, 193] width 107 height 54
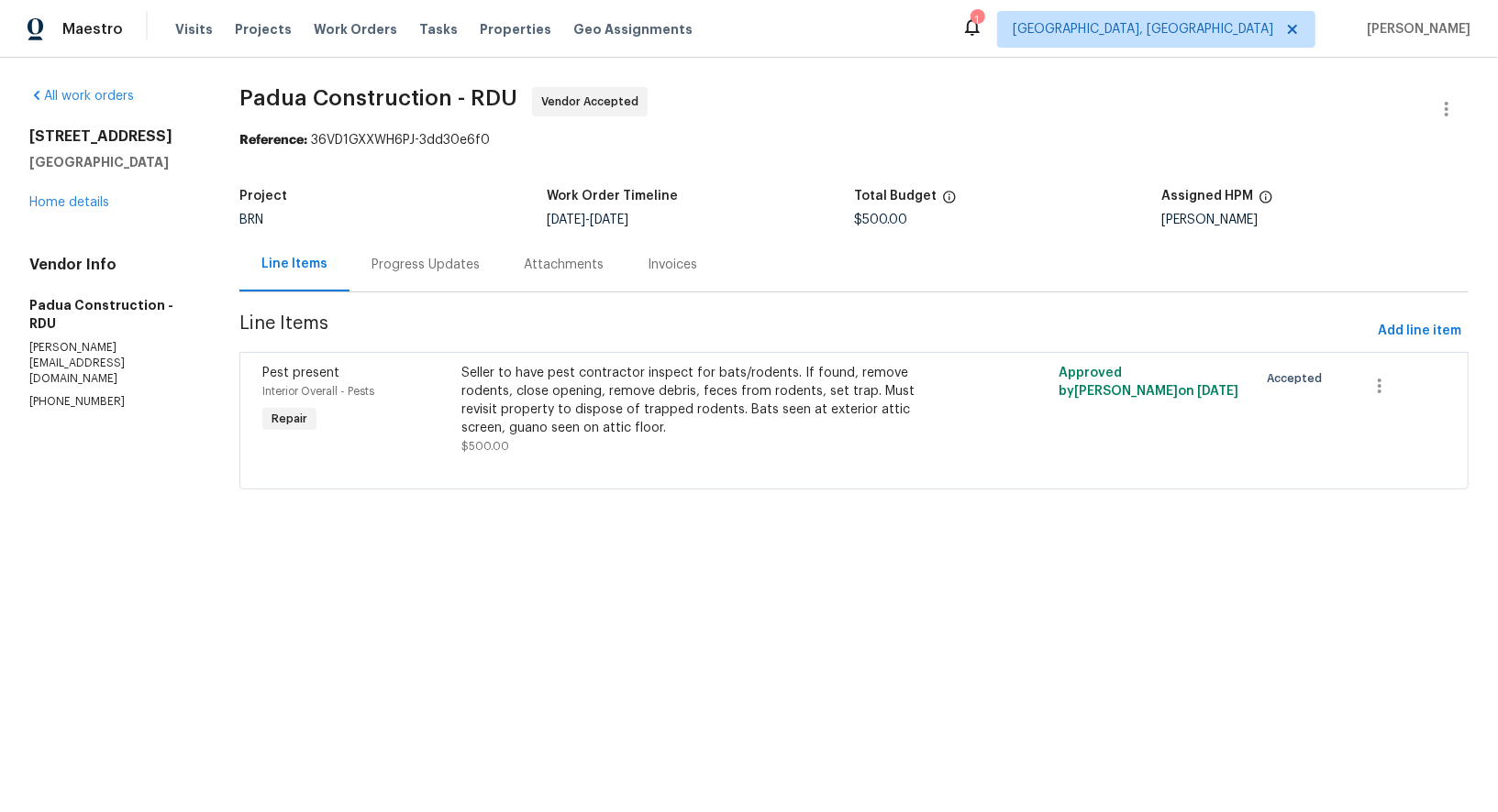
click at [451, 264] on div "Progress Updates" at bounding box center [425, 264] width 109 height 19
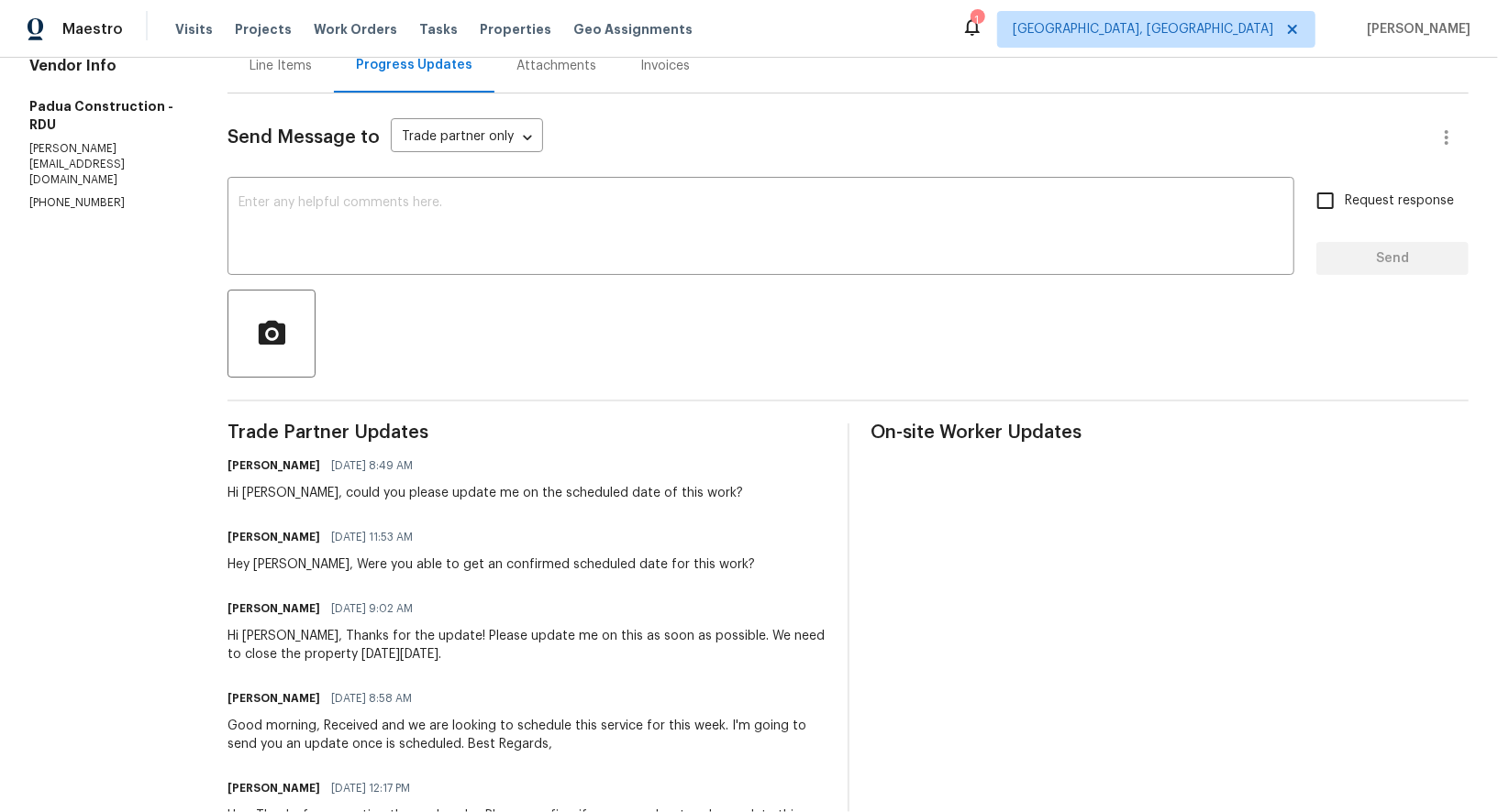
scroll to position [243, 0]
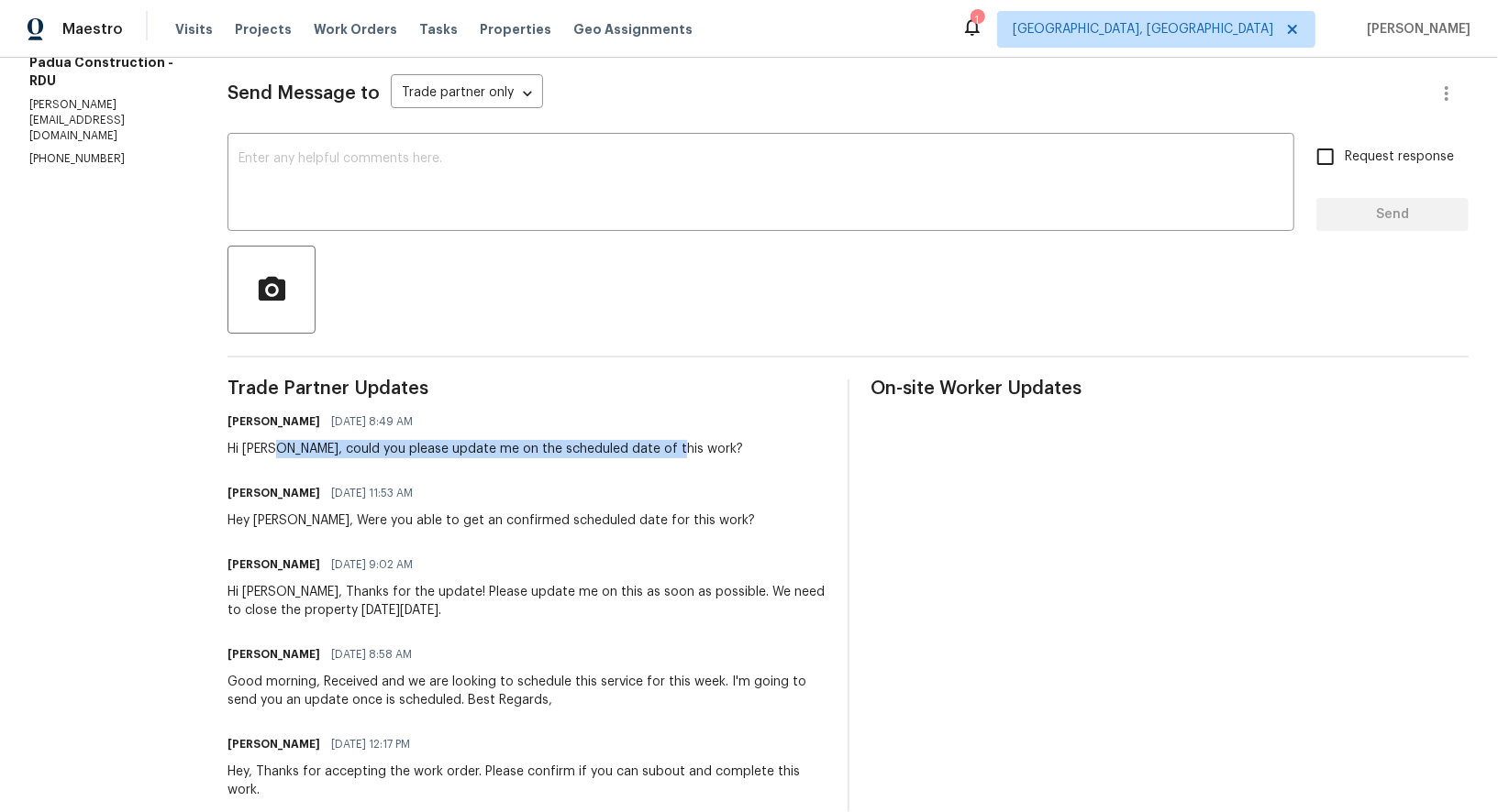
drag, startPoint x: 272, startPoint y: 447, endPoint x: 676, endPoint y: 447, distance: 404.0
click at [676, 448] on div "Padmapriya R 09/10/2025 8:49 AM Hi Juan, could you please update me on the sche…" at bounding box center [525, 434] width 597 height 49
copy div "could you please update me on the scheduled date of this work?"
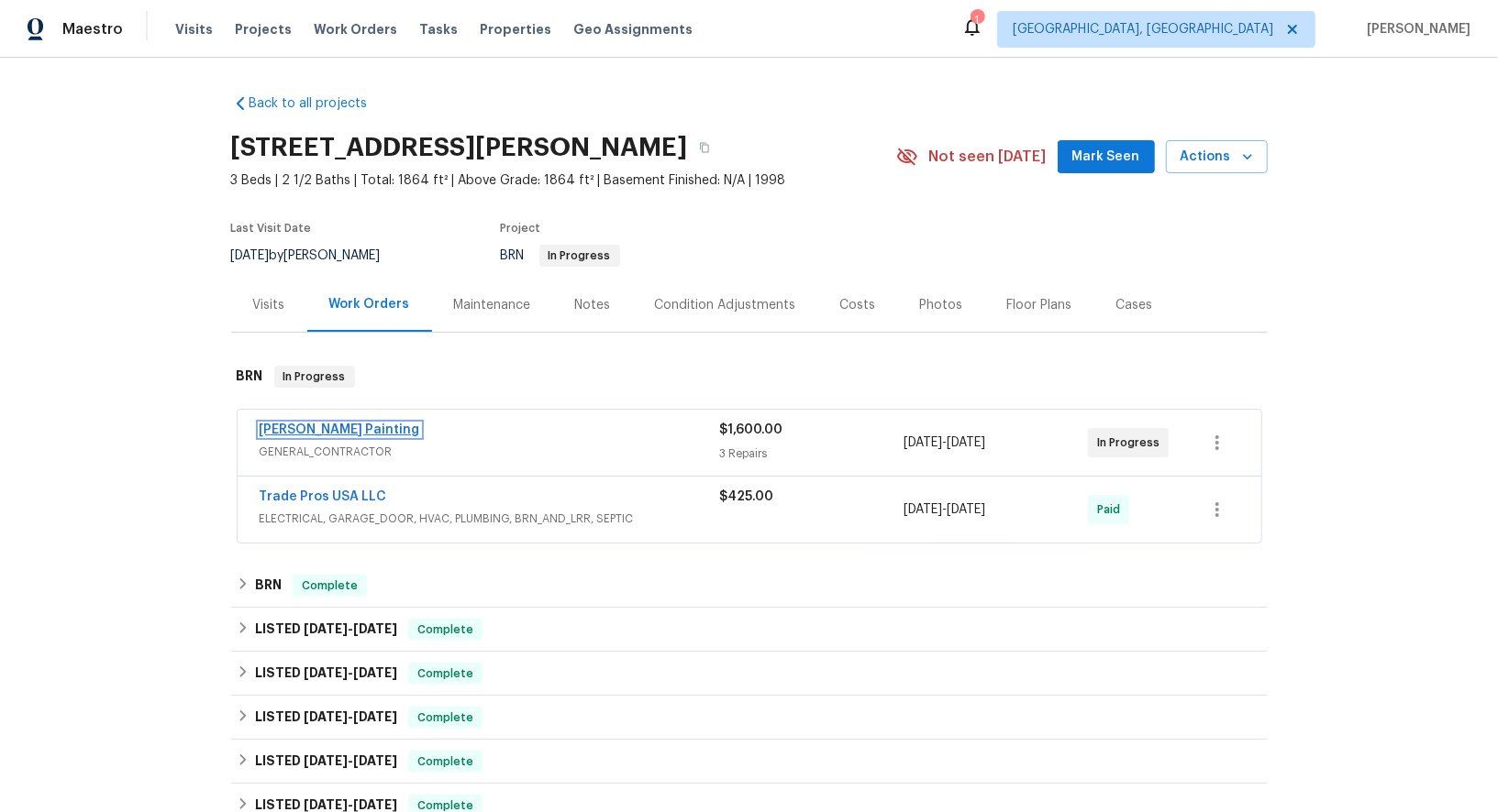
click at [299, 427] on link "Perez Painting" at bounding box center [339, 429] width 161 height 13
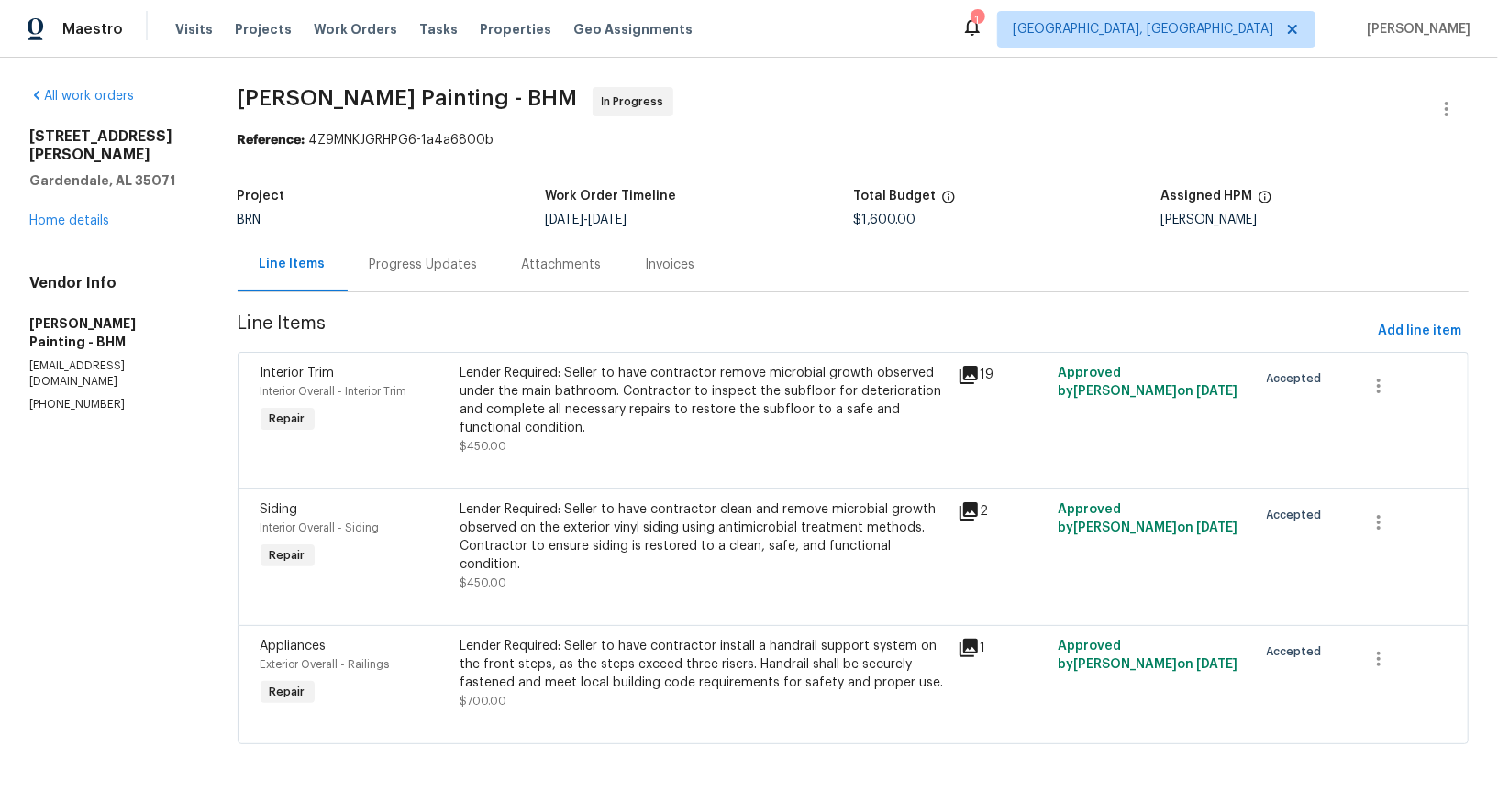
click at [503, 356] on div "Interior Trim Interior Overall - Interior Trim Repair Lender Required: Seller t…" at bounding box center [853, 420] width 1231 height 136
click at [544, 391] on div "Lender Required: Seller to have contractor remove microbial growth observed und…" at bounding box center [704, 401] width 487 height 73
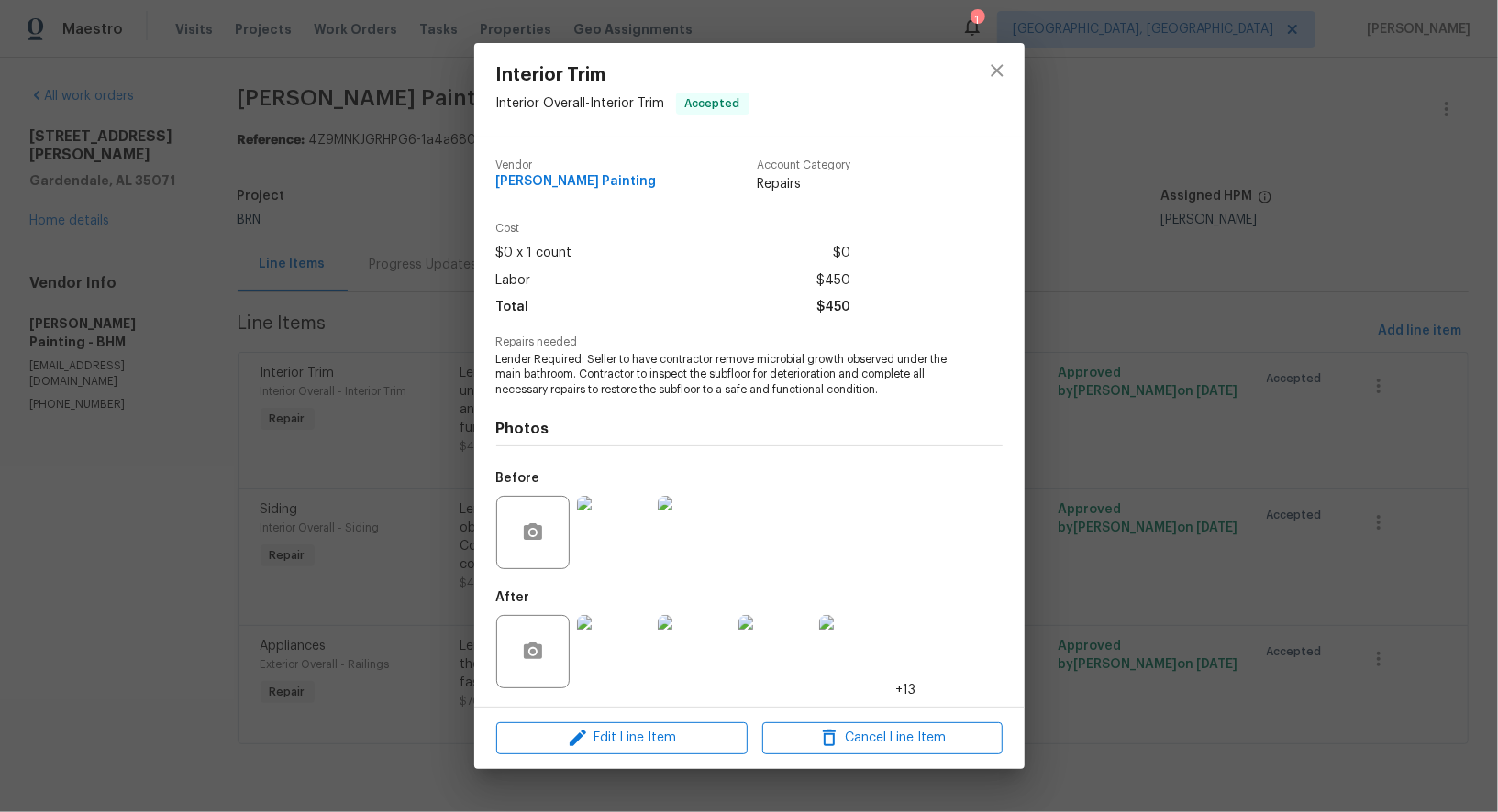
click at [354, 474] on div "Interior Trim Interior Overall - Interior Trim Accepted Vendor Perez Painting A…" at bounding box center [749, 406] width 1498 height 812
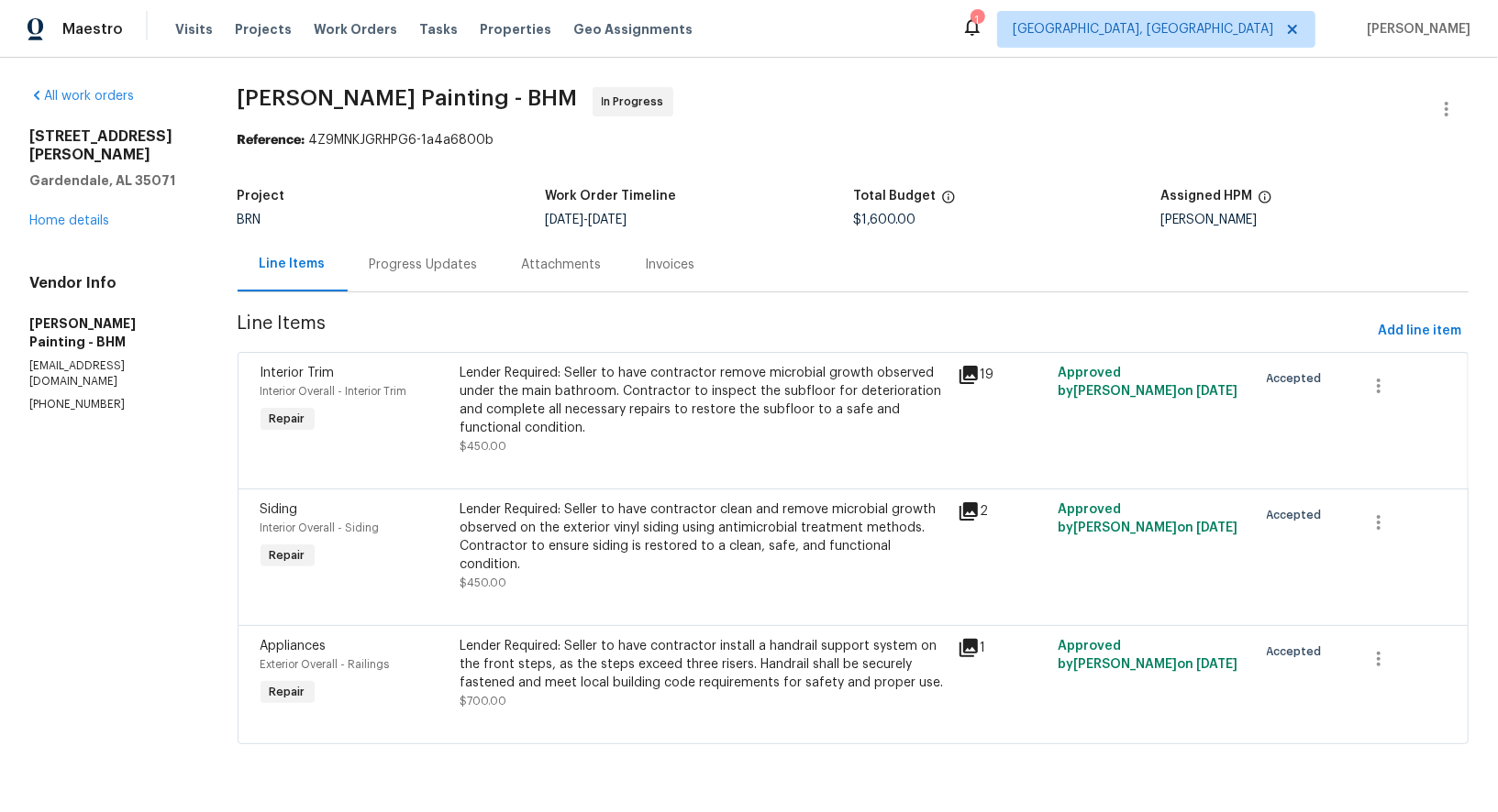
click at [456, 274] on div "Progress Updates" at bounding box center [423, 264] width 152 height 54
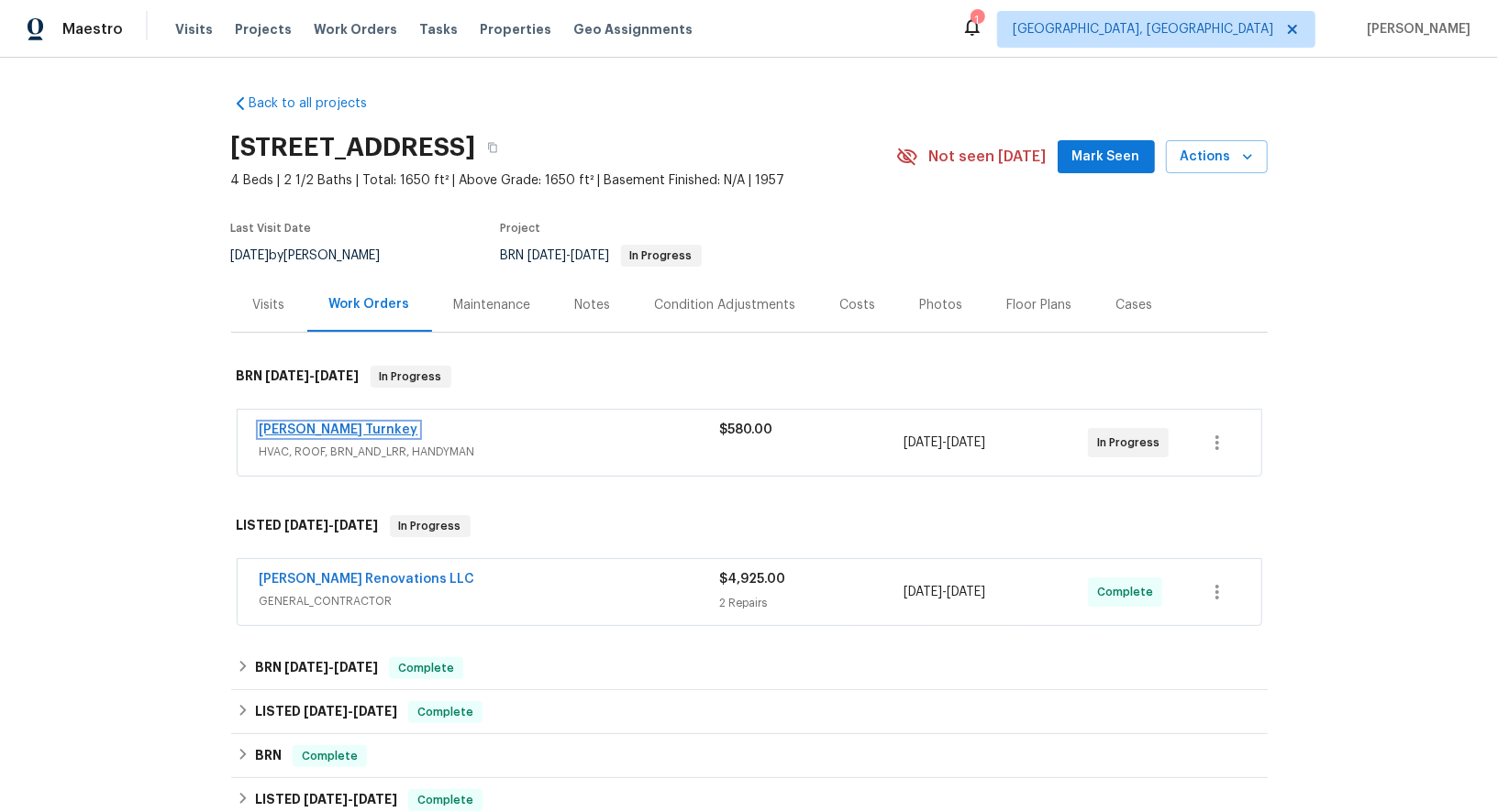
click at [295, 432] on link "[PERSON_NAME] Turnkey" at bounding box center [338, 429] width 159 height 13
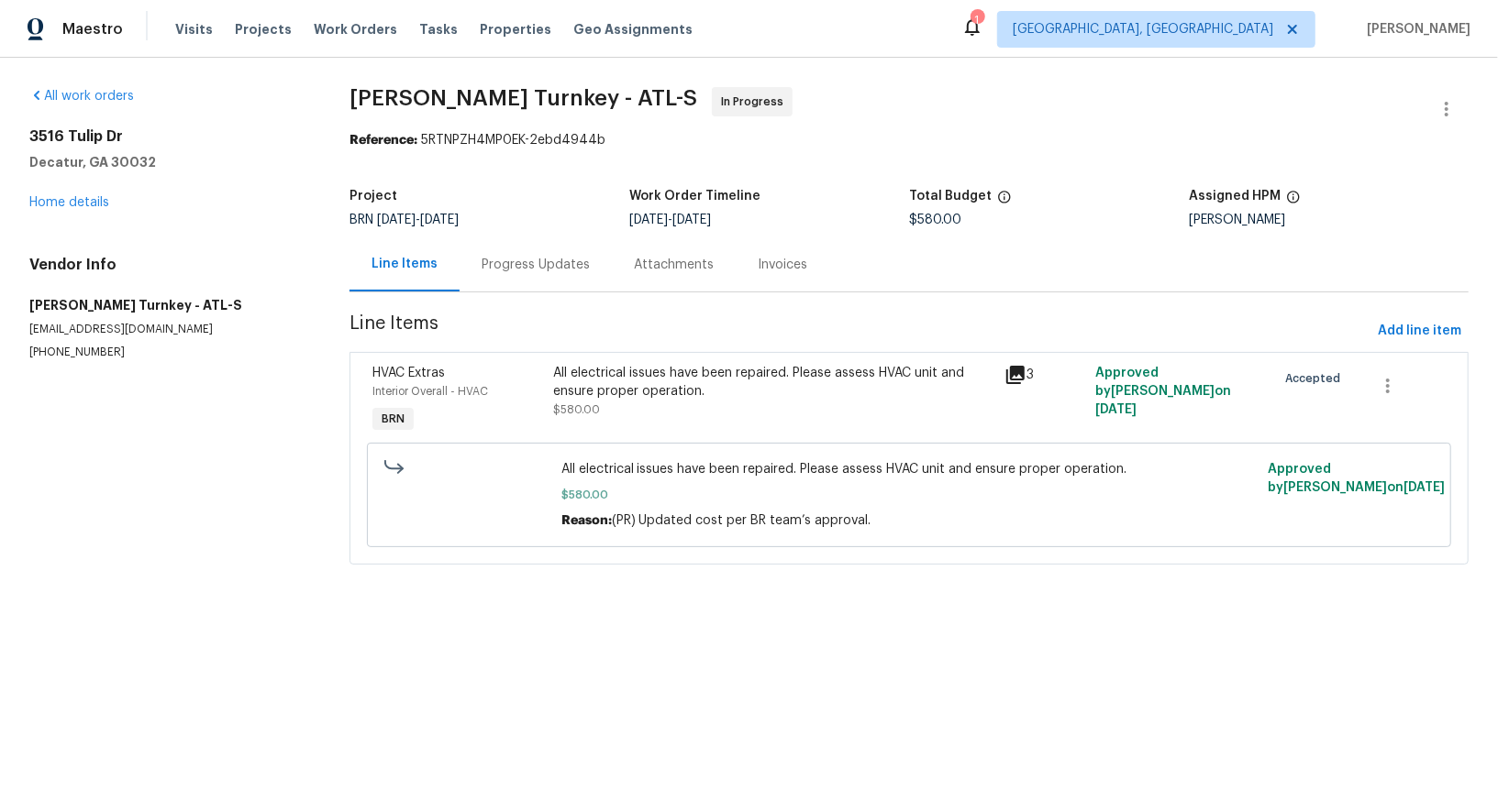
click at [474, 241] on div "Progress Updates" at bounding box center [536, 264] width 152 height 54
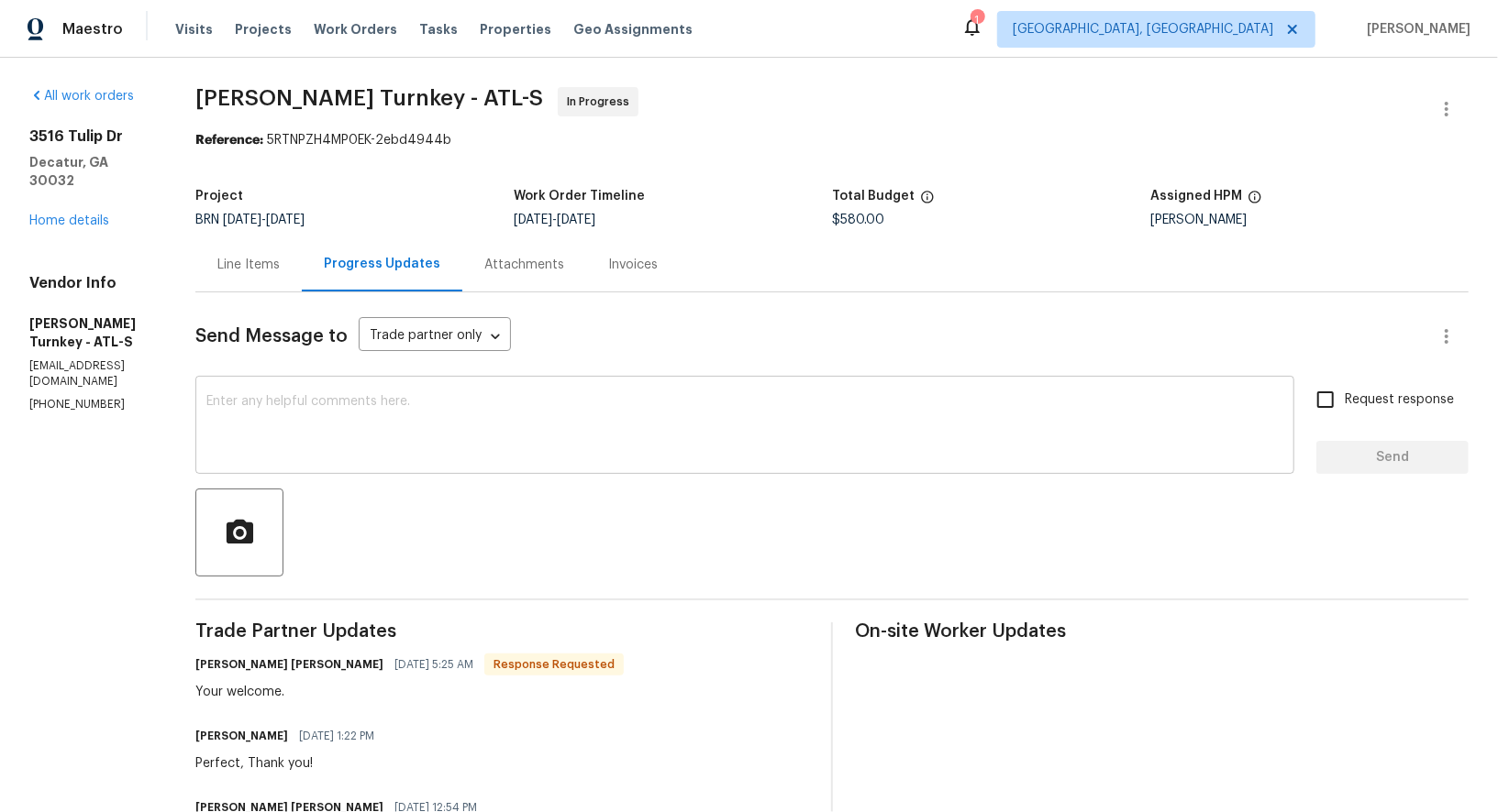
click at [410, 392] on div "x ​" at bounding box center [744, 427] width 1098 height 94
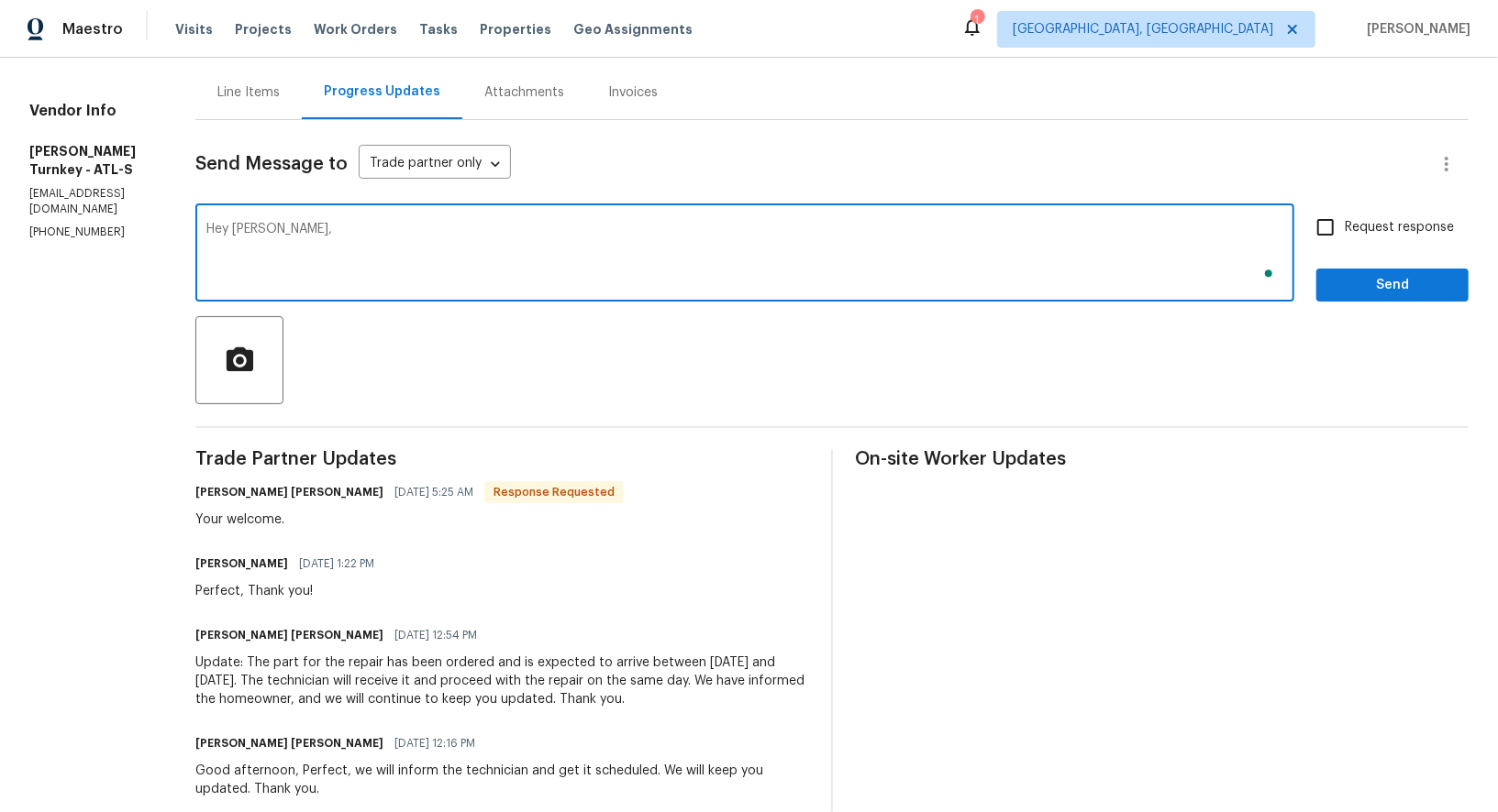
scroll to position [176, 0]
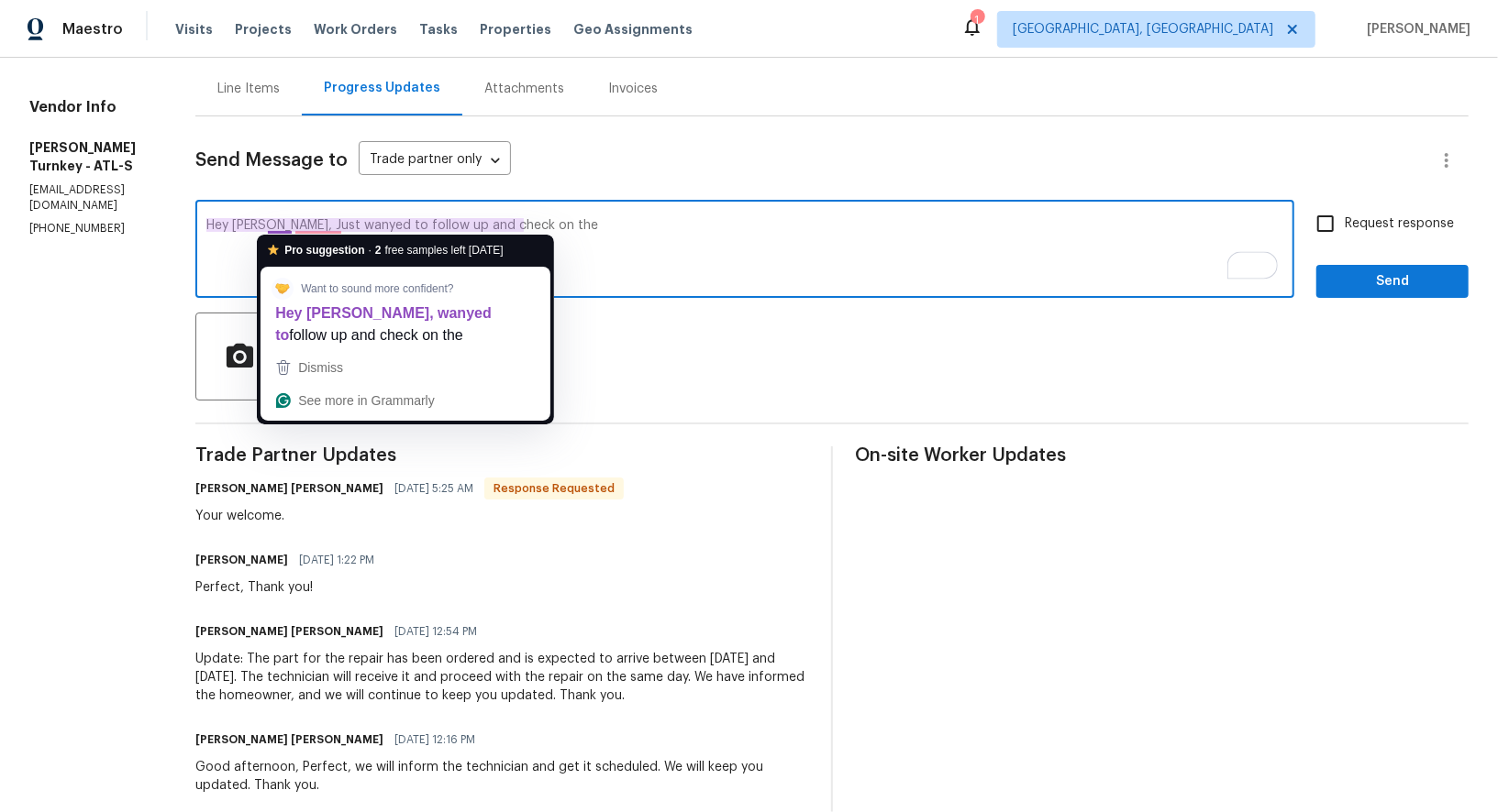
click at [276, 226] on textarea "Hey [PERSON_NAME], Just wanyed to follow up and check on the" at bounding box center [744, 251] width 1077 height 64
drag, startPoint x: 272, startPoint y: 226, endPoint x: 670, endPoint y: 244, distance: 398.4
click at [670, 244] on textarea "Hey [PERSON_NAME], Just wanyed to follow up and check on the" at bounding box center [744, 251] width 1077 height 64
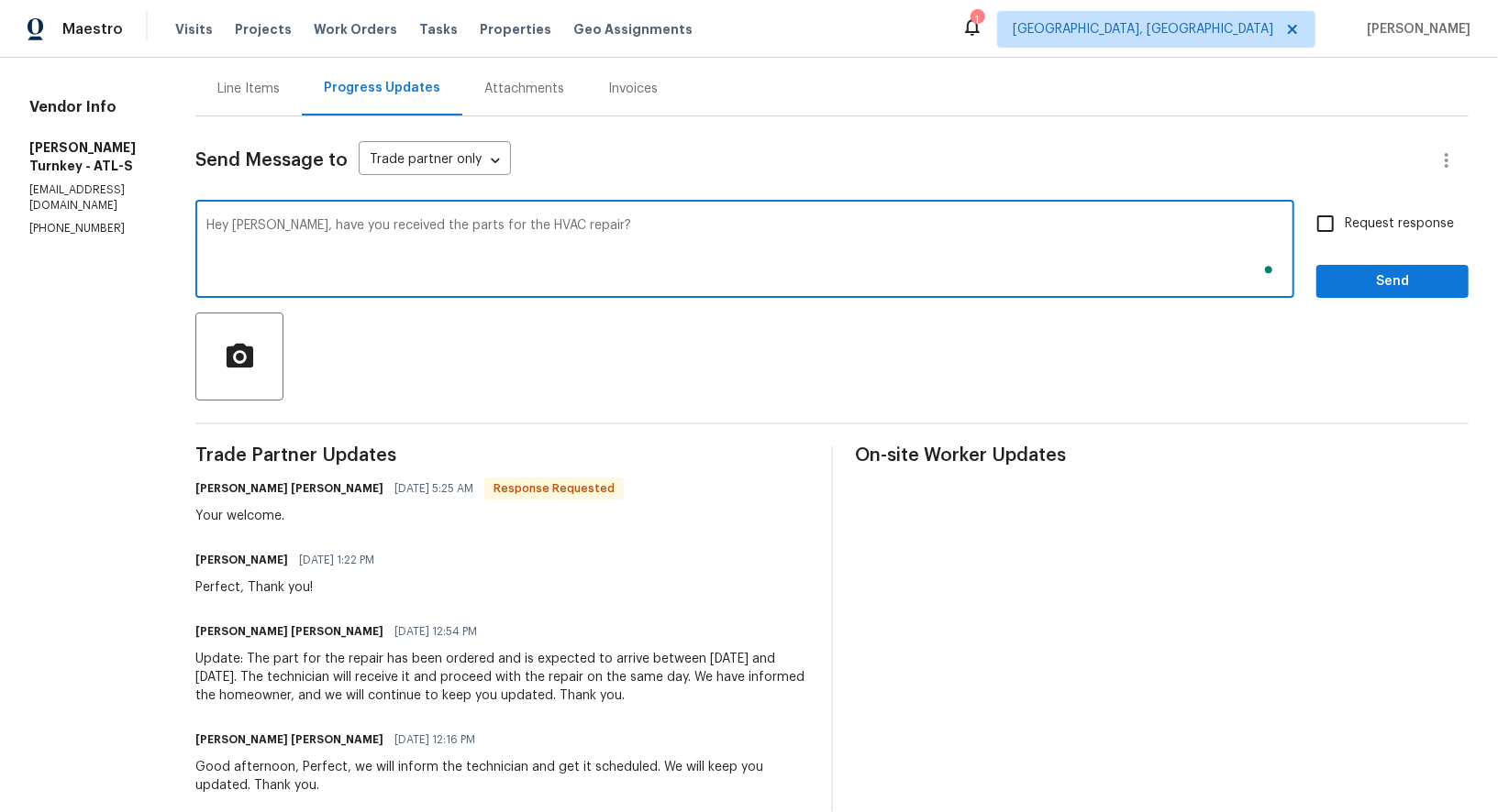
type textarea "Hey [PERSON_NAME], have you received the parts for the HVAC repair?"
click at [1340, 221] on input "Request response" at bounding box center [1324, 223] width 38 height 38
checkbox input "true"
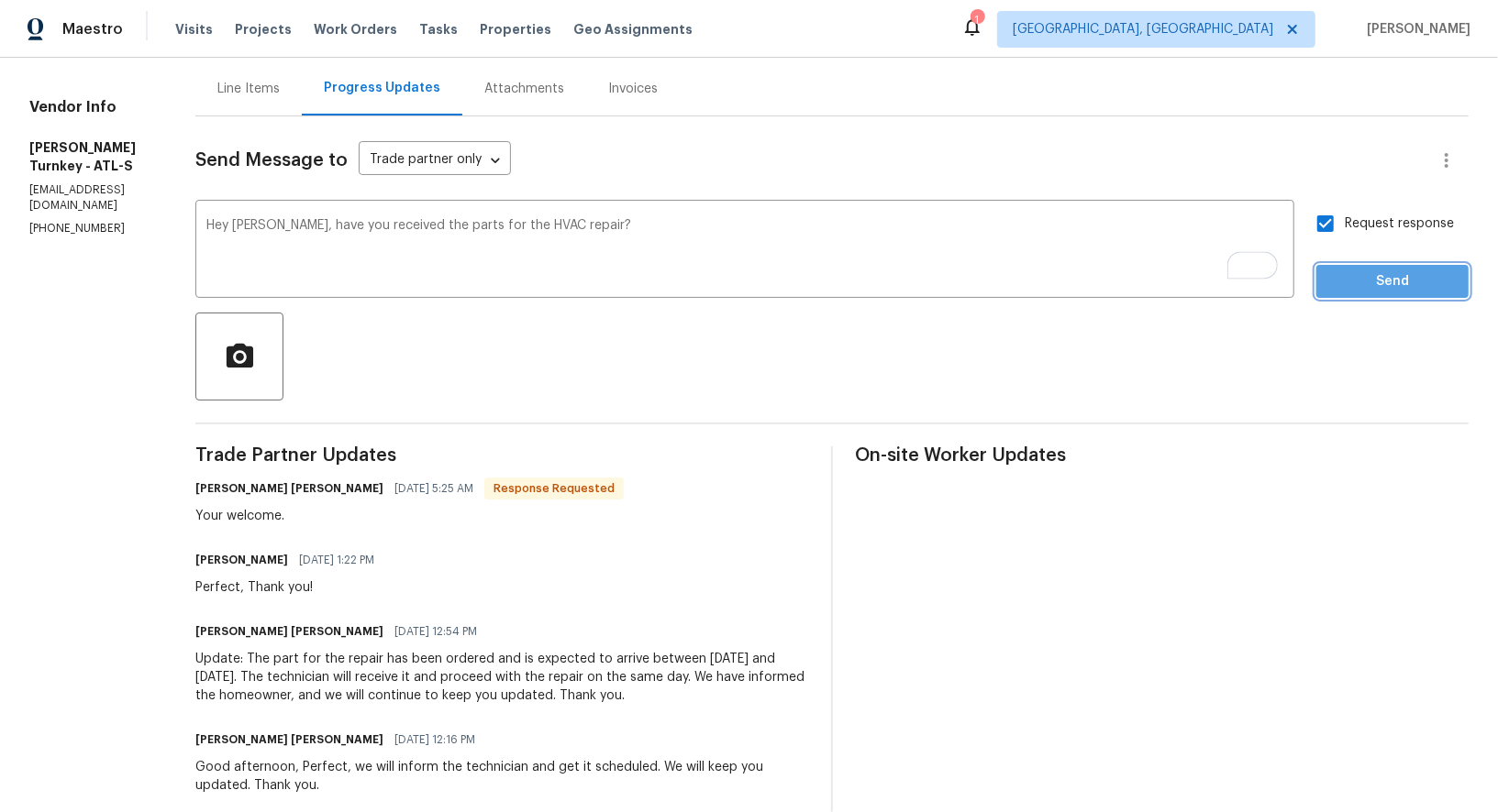
click at [1393, 289] on span "Send" at bounding box center [1392, 281] width 123 height 23
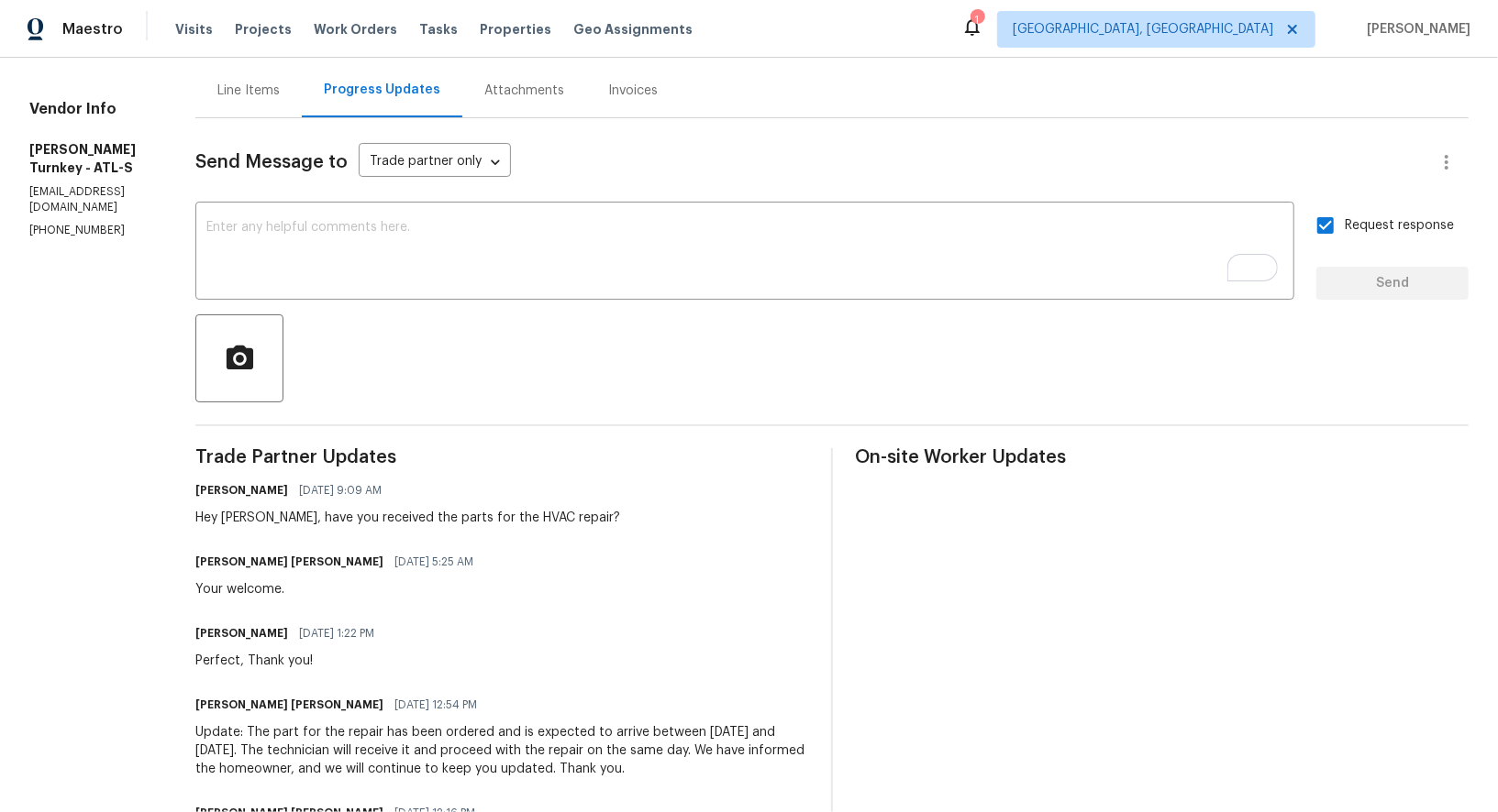
scroll to position [175, 0]
drag, startPoint x: 21, startPoint y: 126, endPoint x: 115, endPoint y: 129, distance: 94.0
copy h5 "[PERSON_NAME] Turnkey"
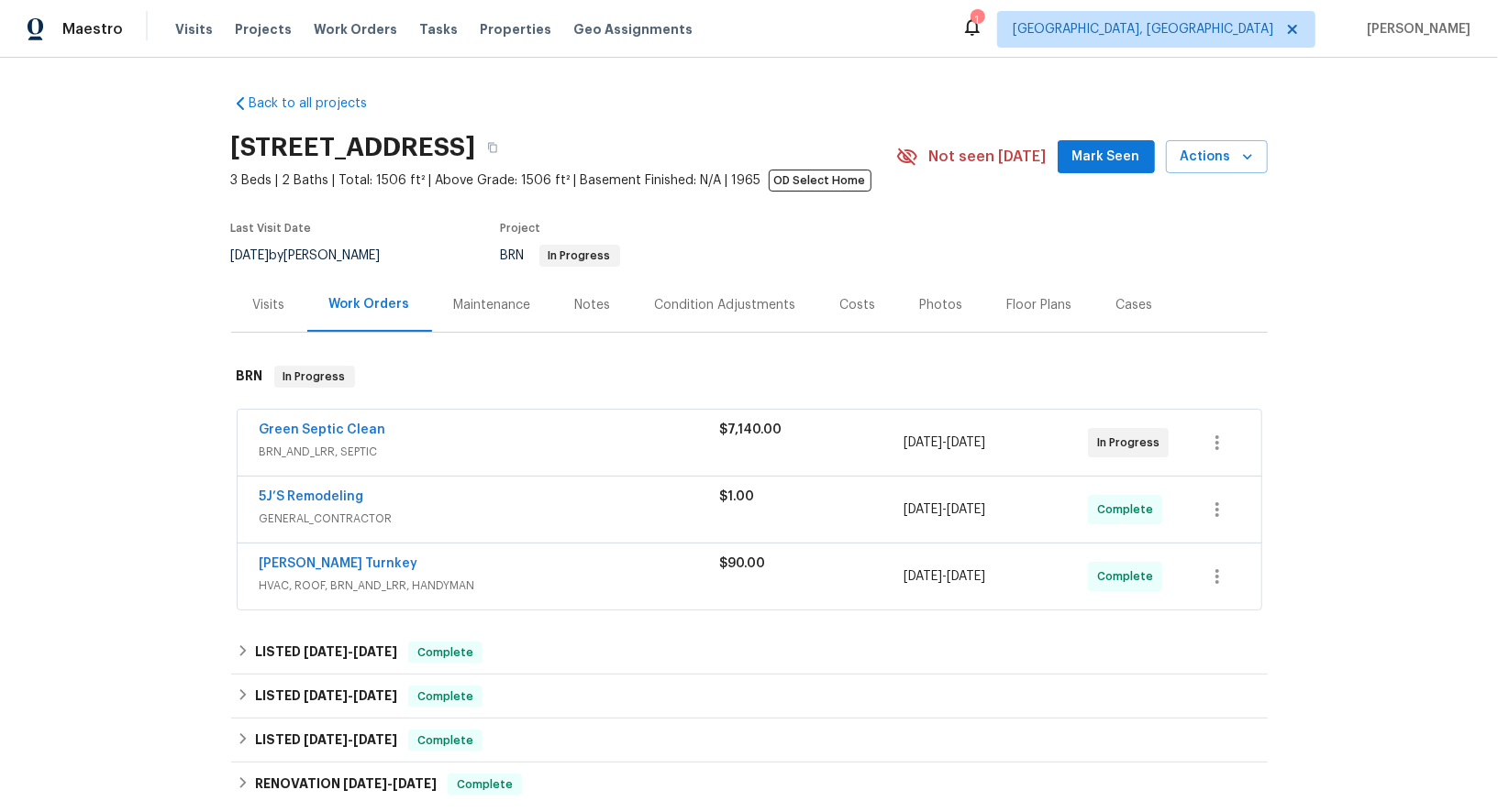
click at [319, 438] on span "Green Septic Clean" at bounding box center [323, 430] width 126 height 19
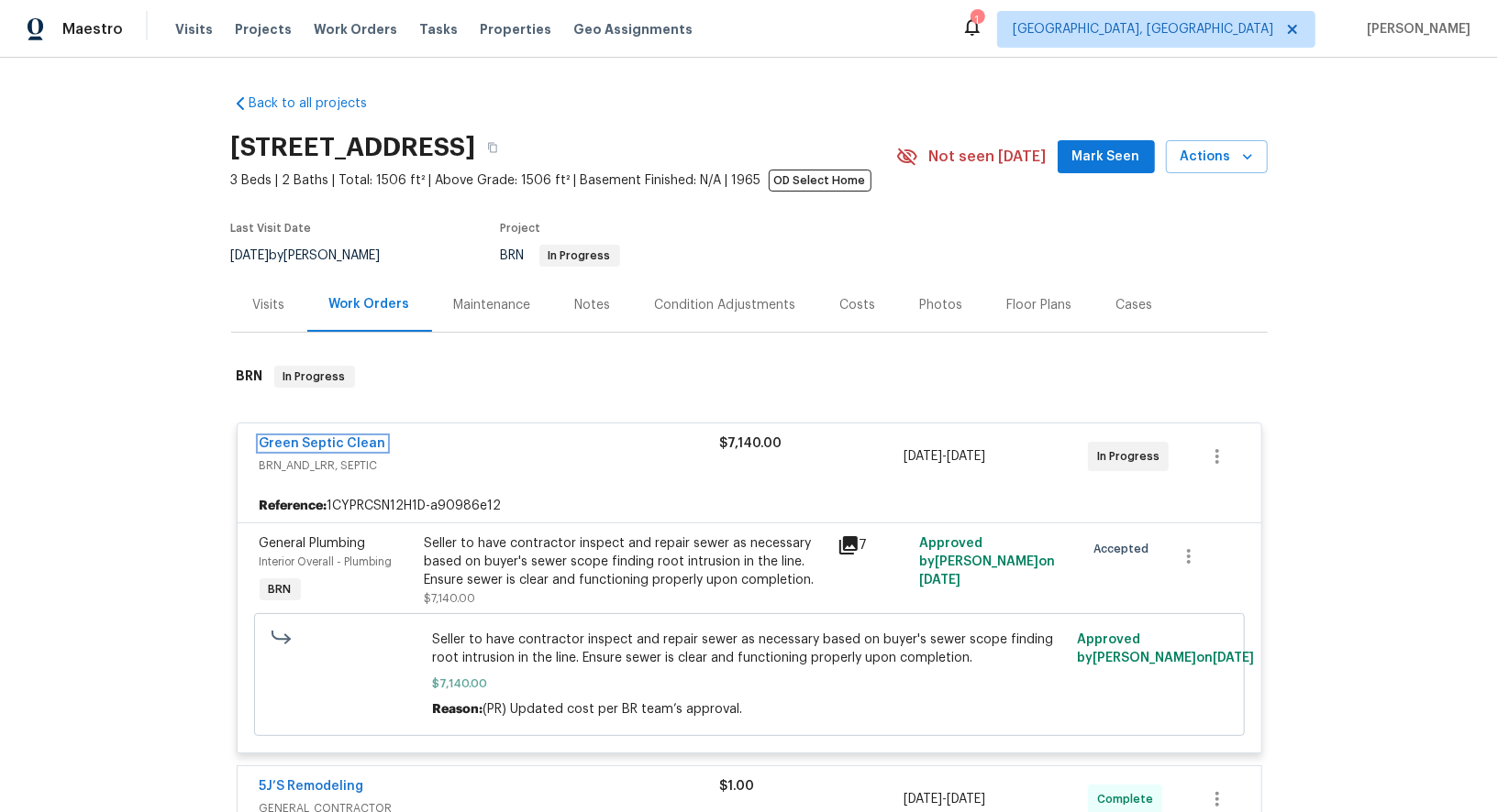
click at [309, 444] on link "Green Septic Clean" at bounding box center [323, 443] width 126 height 13
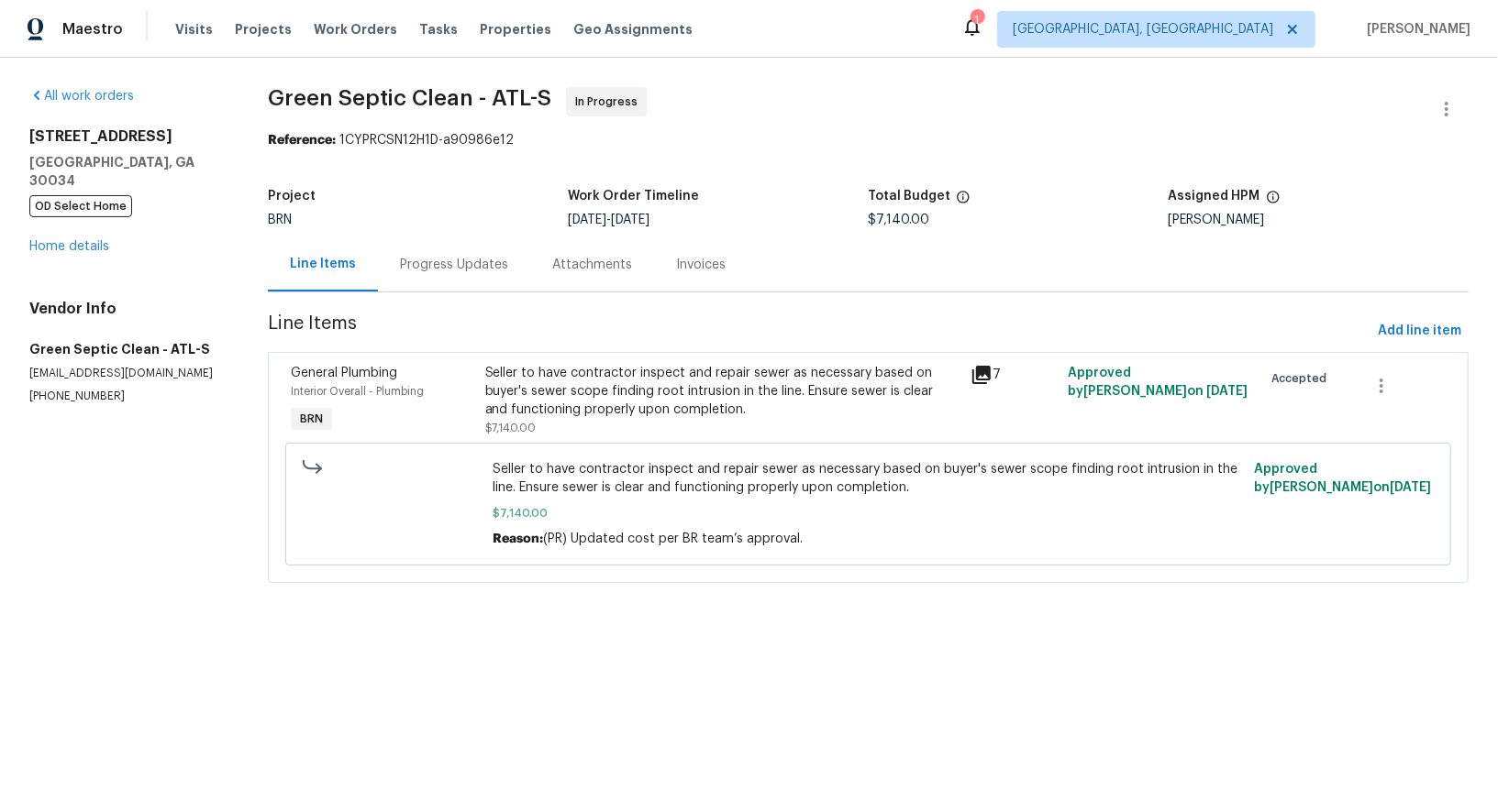
click at [438, 262] on div "Progress Updates" at bounding box center [454, 264] width 109 height 19
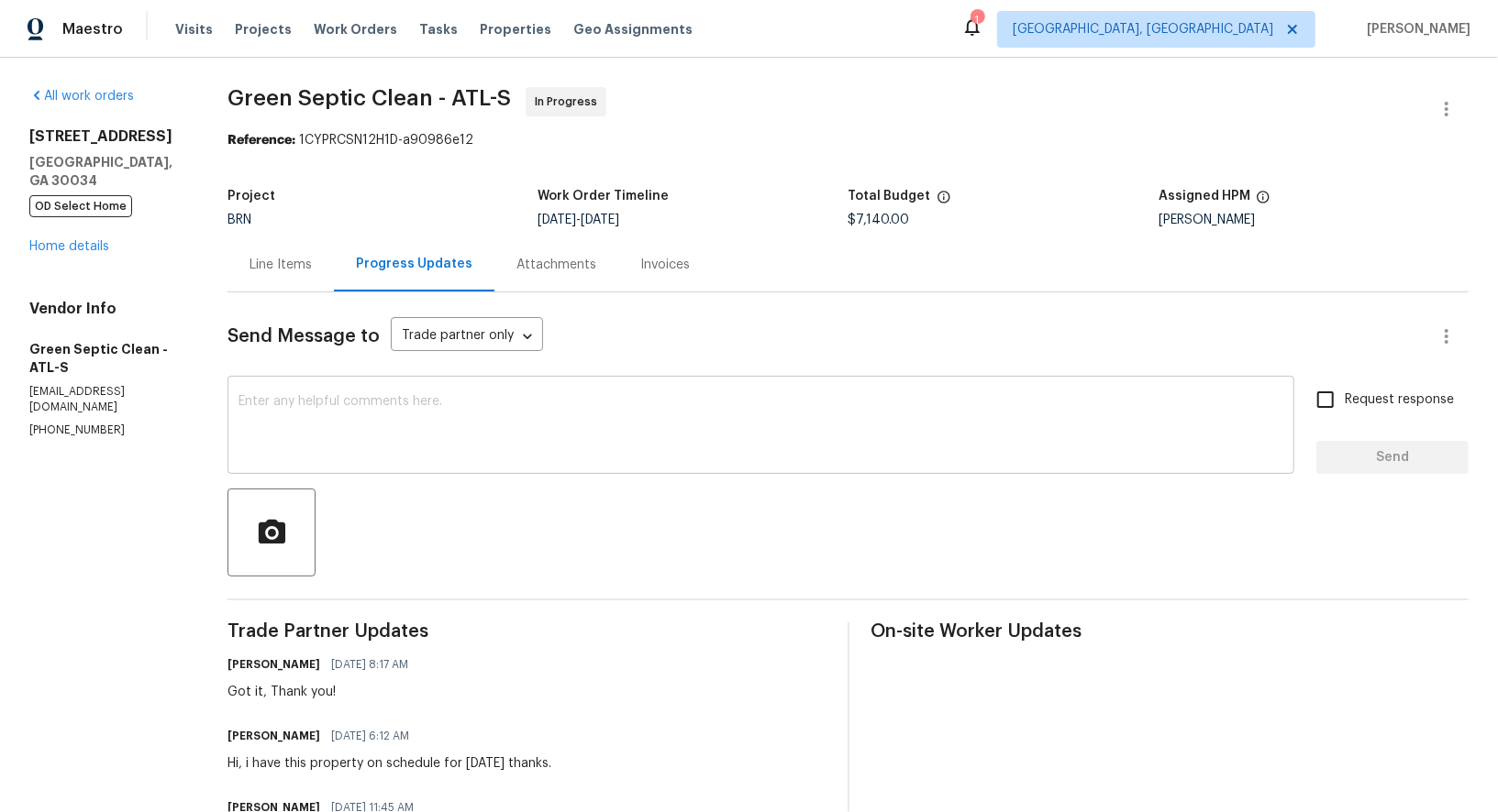
click at [333, 444] on textarea at bounding box center [761, 427] width 1045 height 64
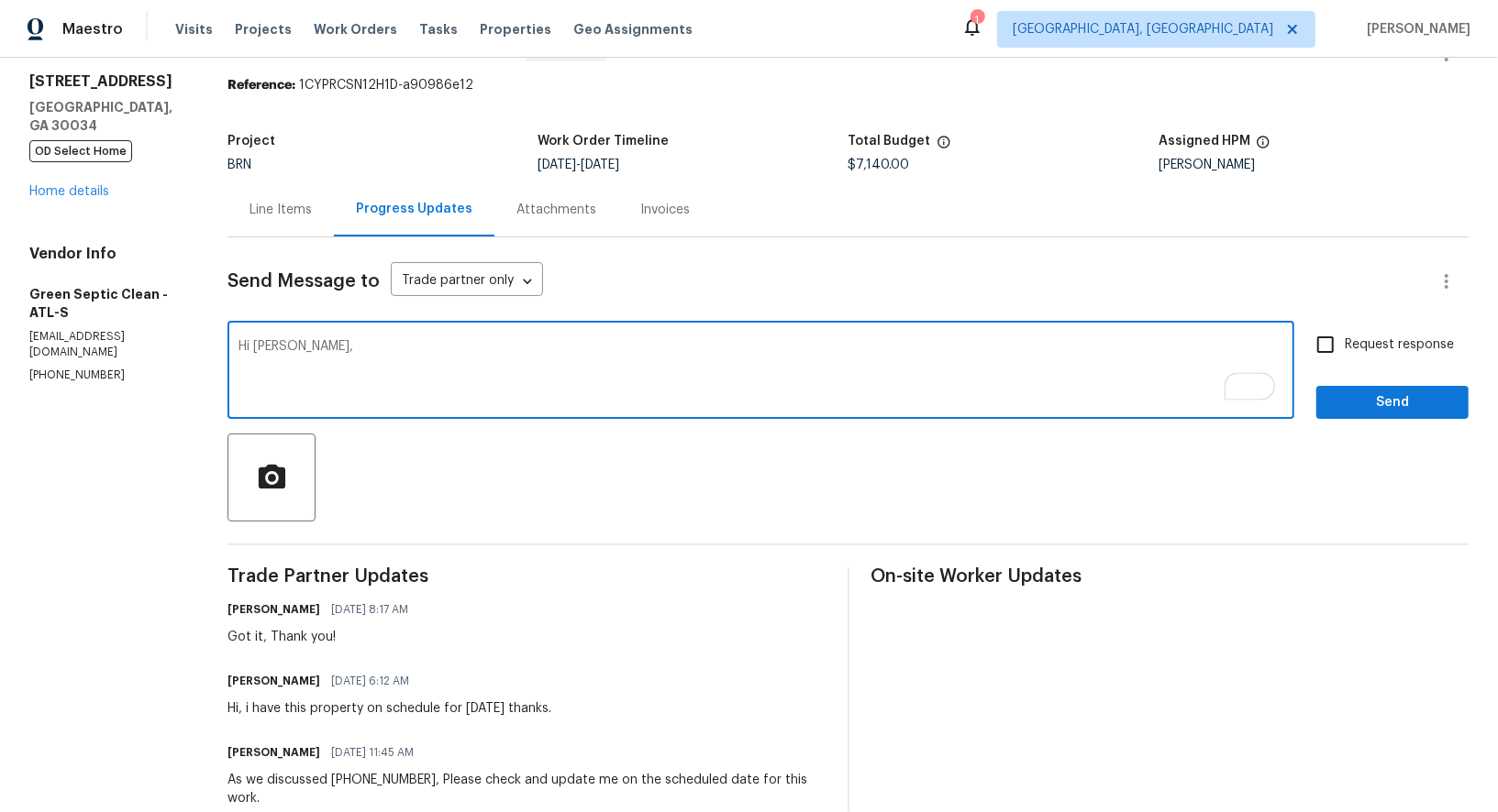
scroll to position [85, 0]
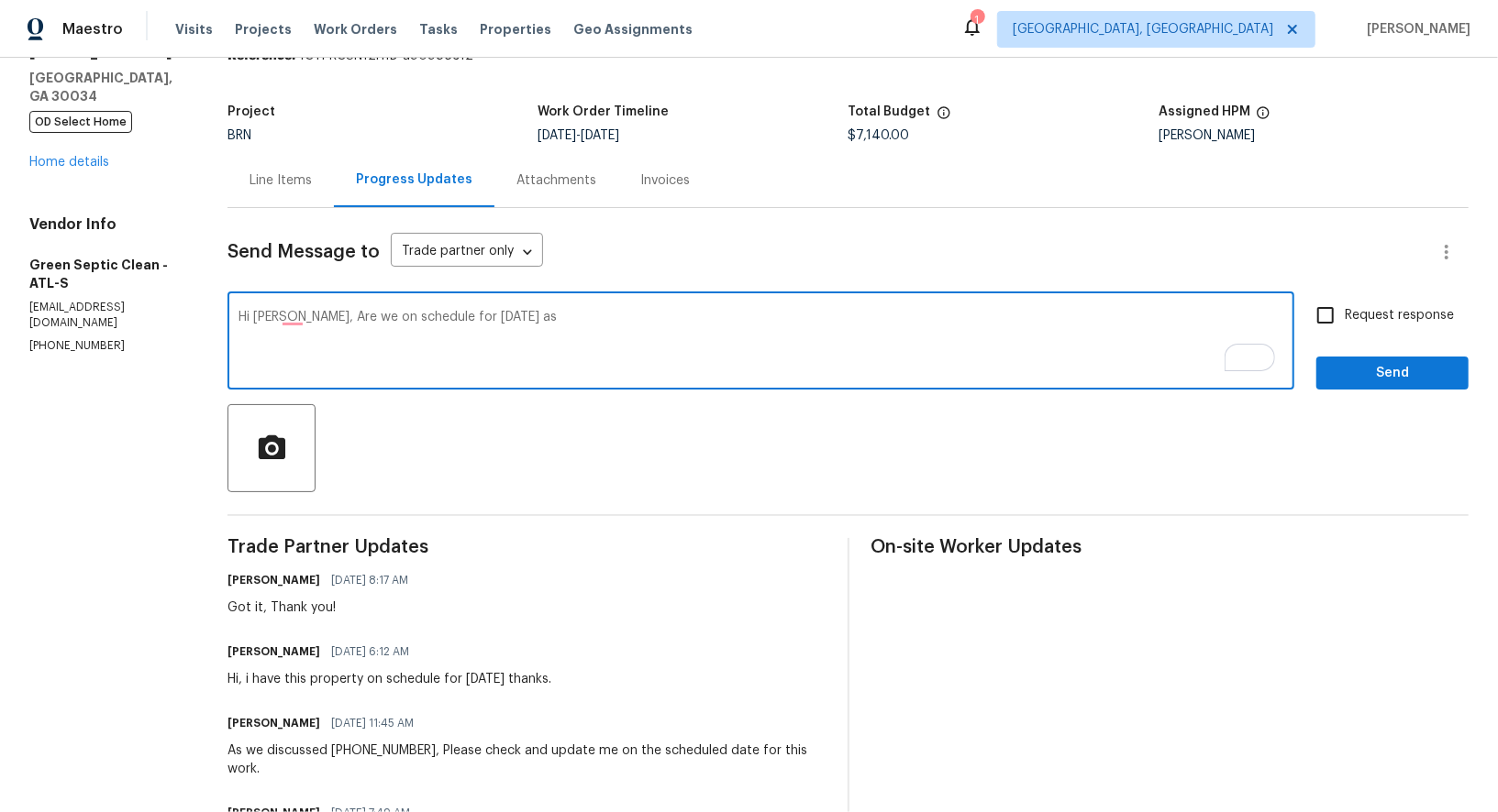
click at [299, 326] on textarea "Hi Joe, Are we on schedule for tomorrow as" at bounding box center [761, 342] width 1045 height 64
click at [302, 318] on textarea "Hi Joe, Are we on schedule for tomorrow as" at bounding box center [761, 342] width 1045 height 64
click at [509, 328] on textarea "Hi Joe, Are we on schedule for tomorrow as" at bounding box center [761, 342] width 1045 height 64
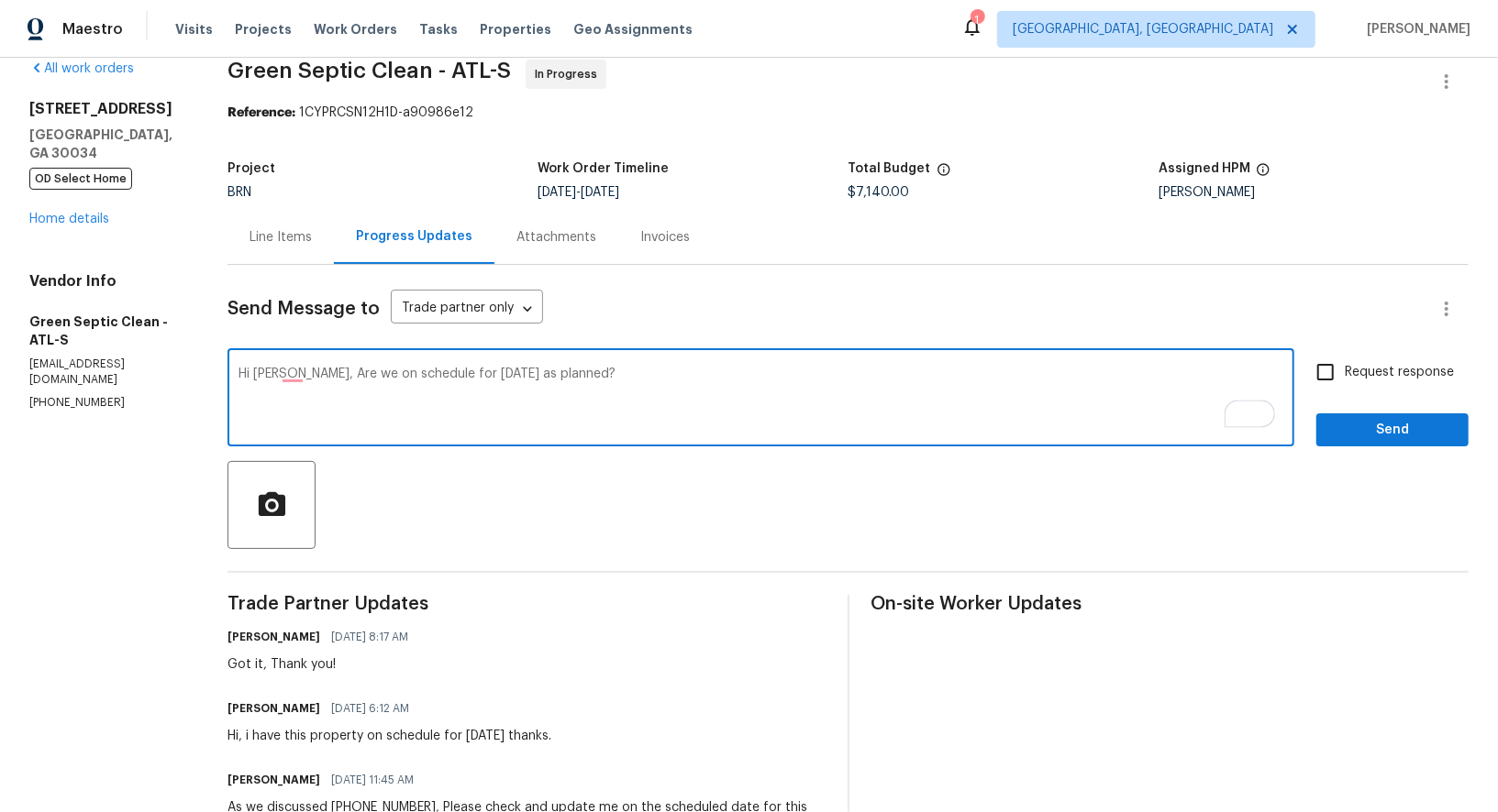
scroll to position [52, 0]
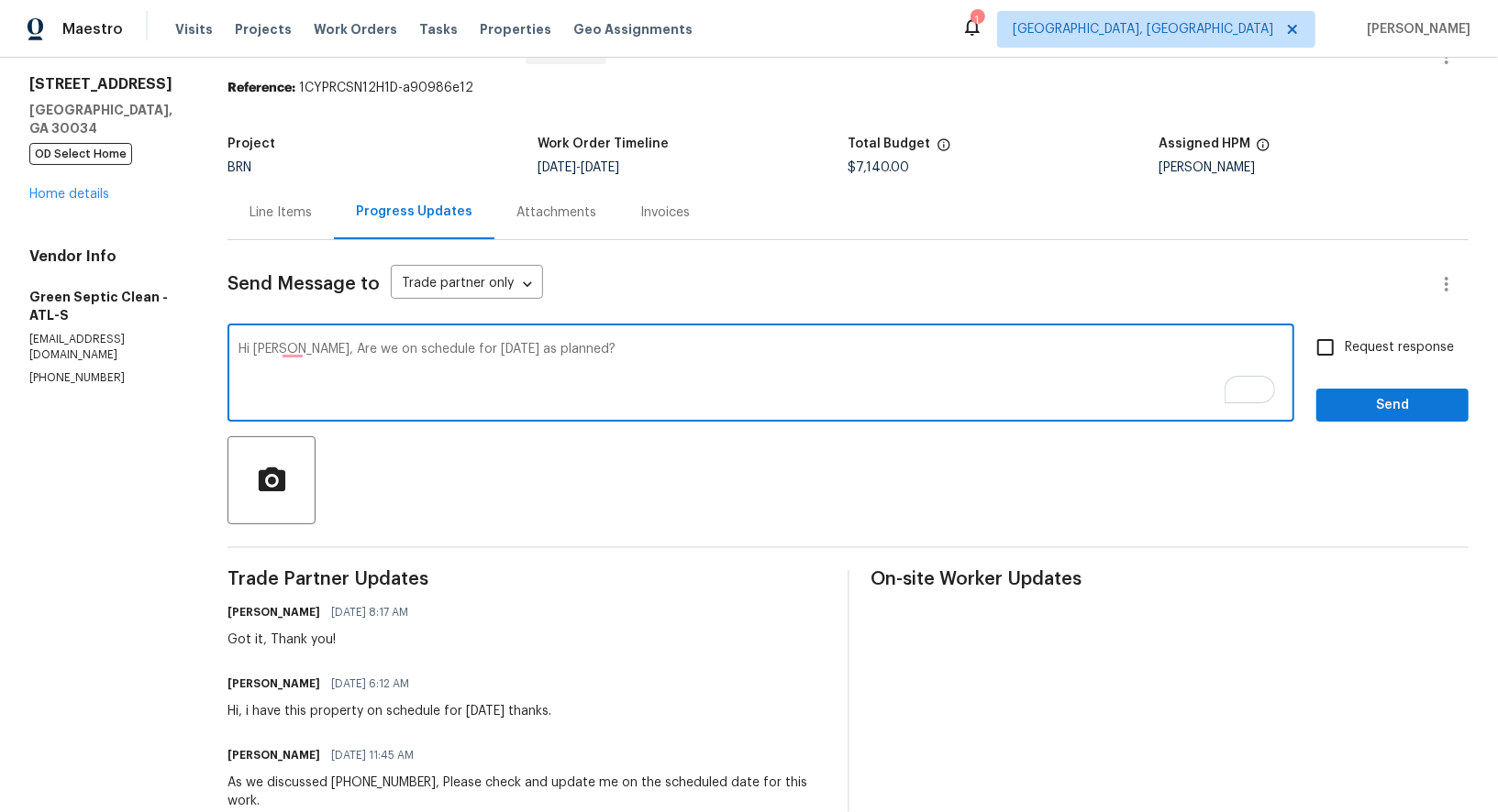
type textarea "Hi Joe, Are we on schedule for tomorrow as planned?"
click at [1335, 349] on input "Request response" at bounding box center [1324, 347] width 38 height 38
checkbox input "true"
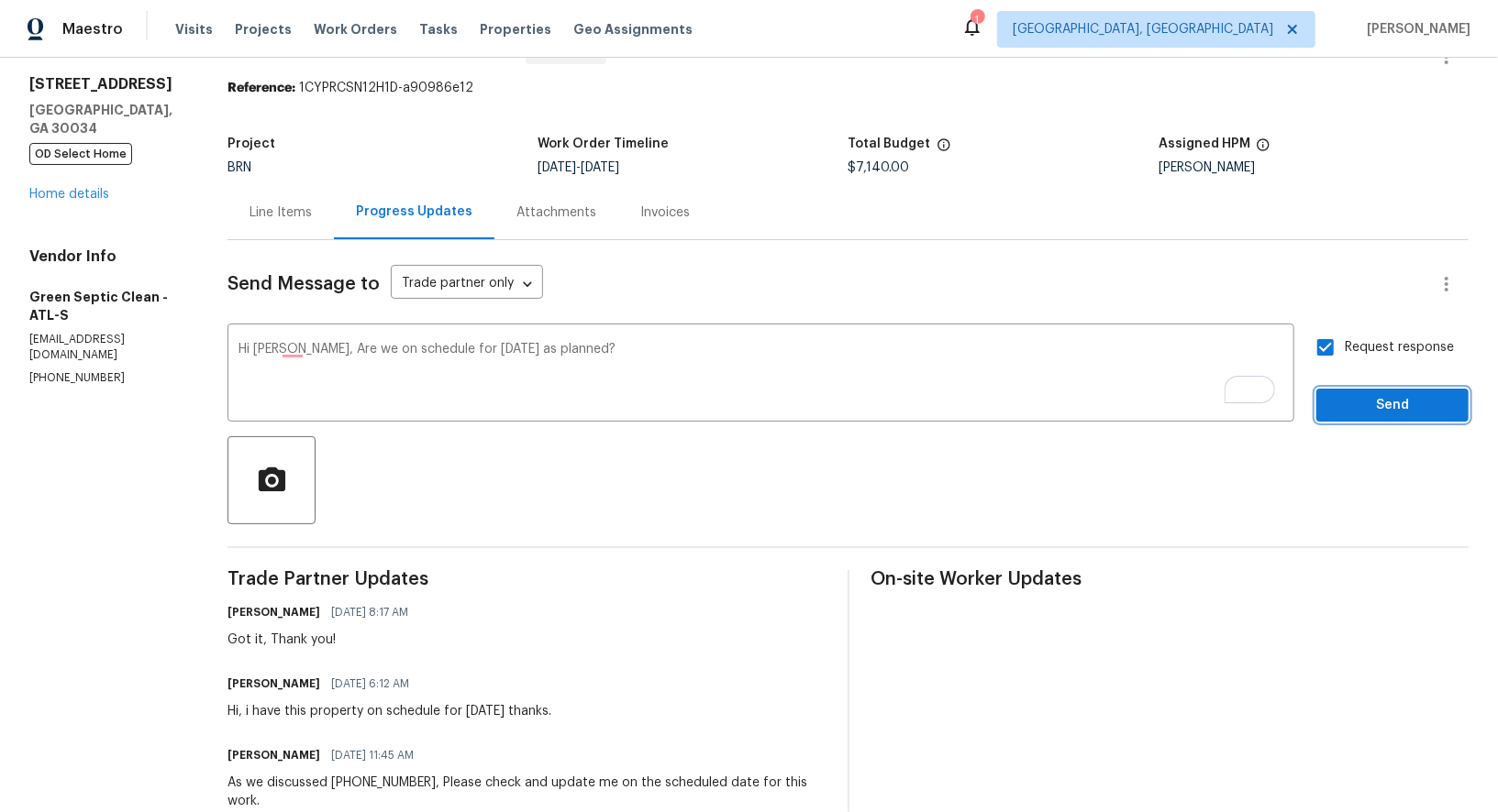
click at [1372, 411] on span "Send" at bounding box center [1392, 406] width 123 height 23
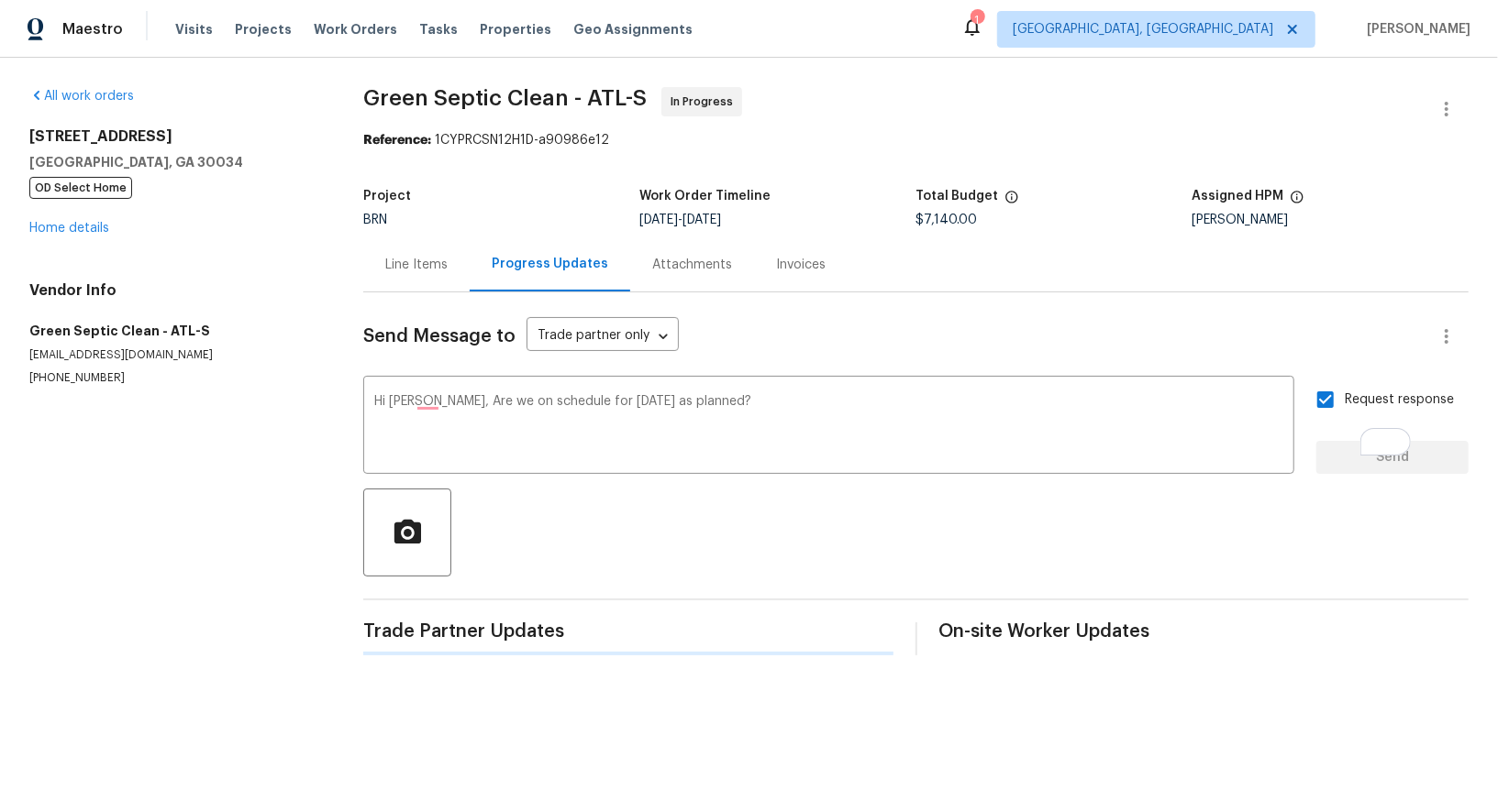
scroll to position [0, 0]
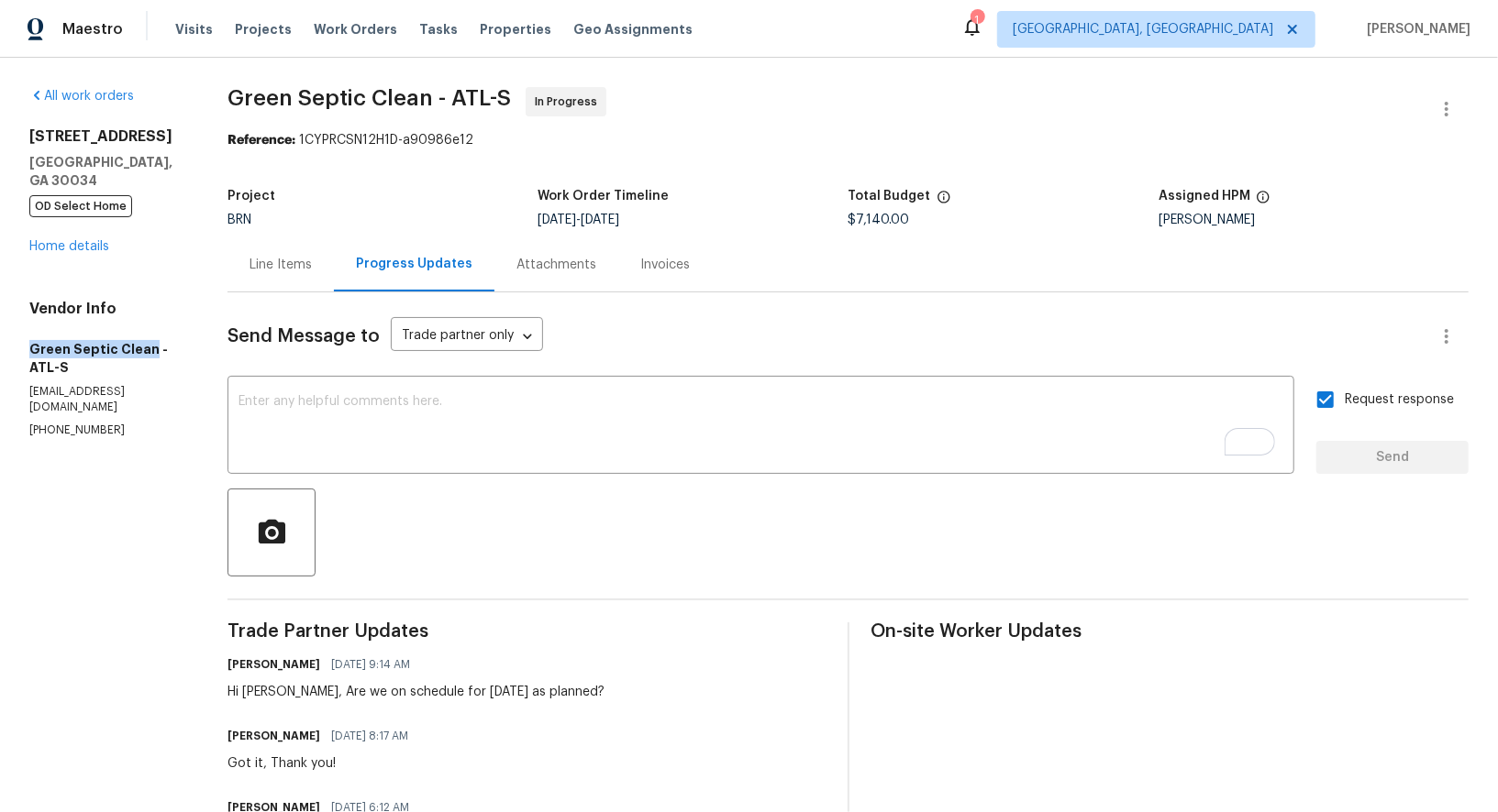
drag, startPoint x: 22, startPoint y: 348, endPoint x: 149, endPoint y: 348, distance: 127.0
copy h5 "Green Septic Clean"
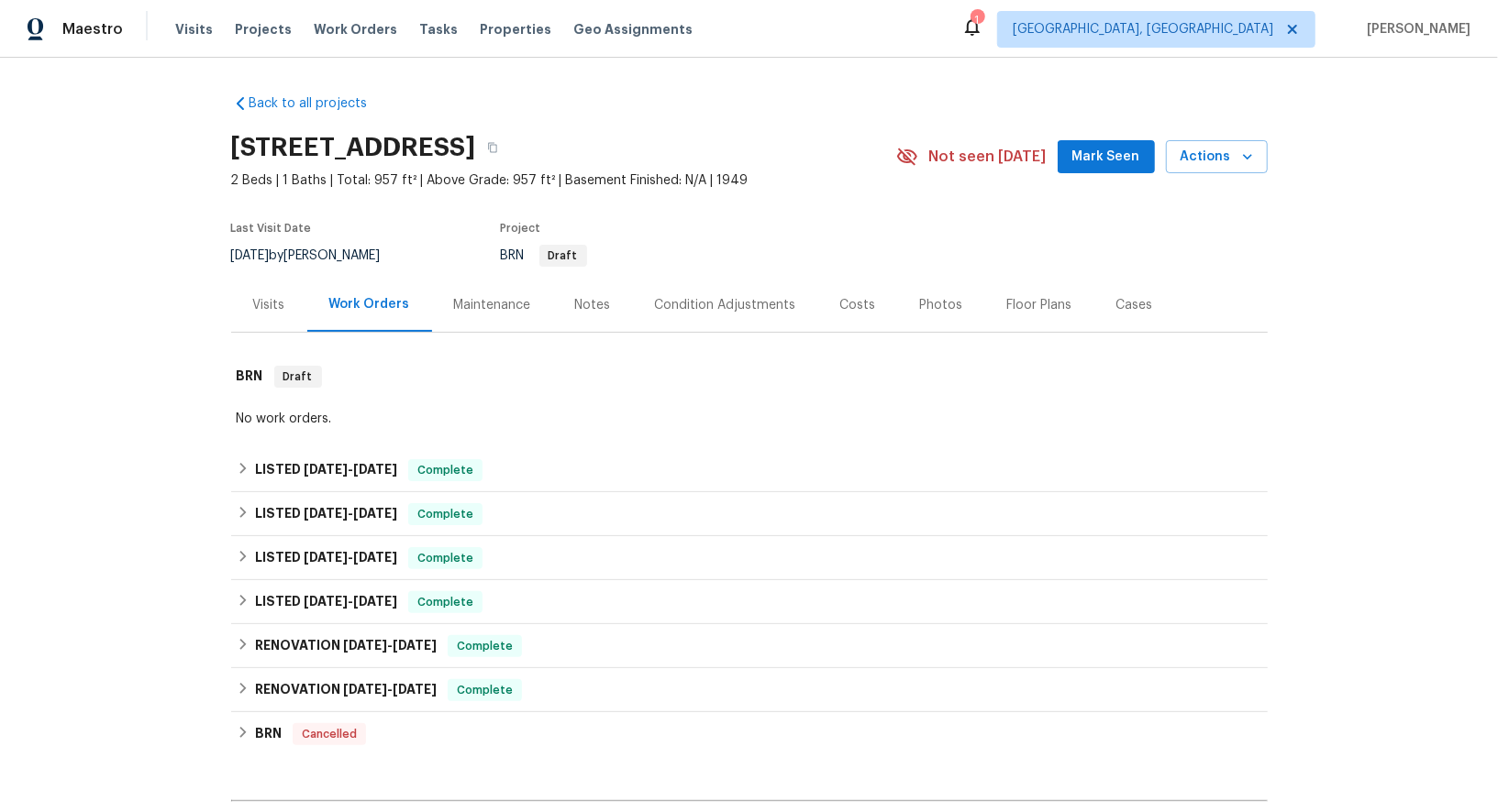
scroll to position [640, 0]
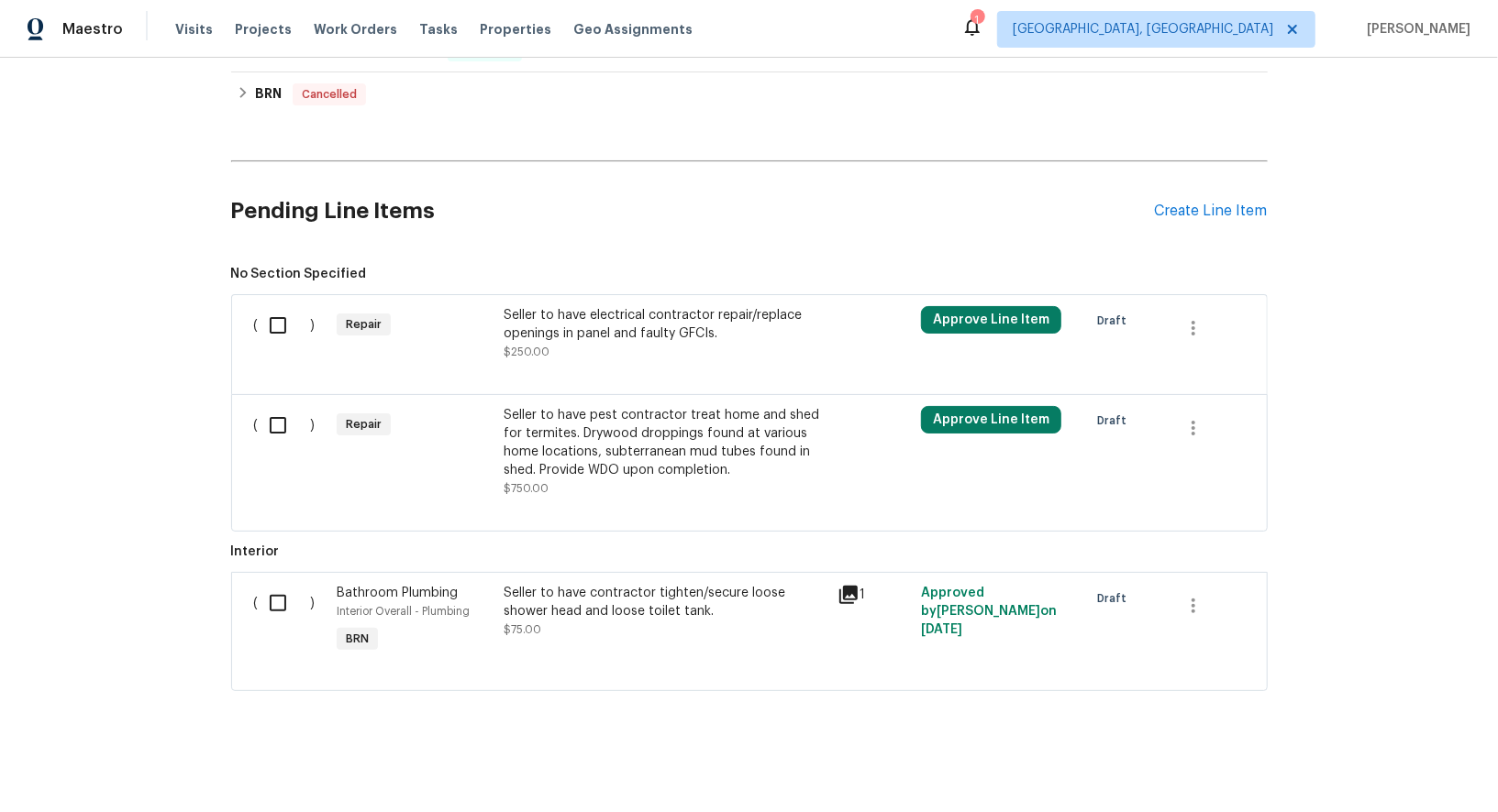
click at [572, 350] on div "Seller to have electrical contractor repair/replace openings in panel and fault…" at bounding box center [664, 333] width 323 height 55
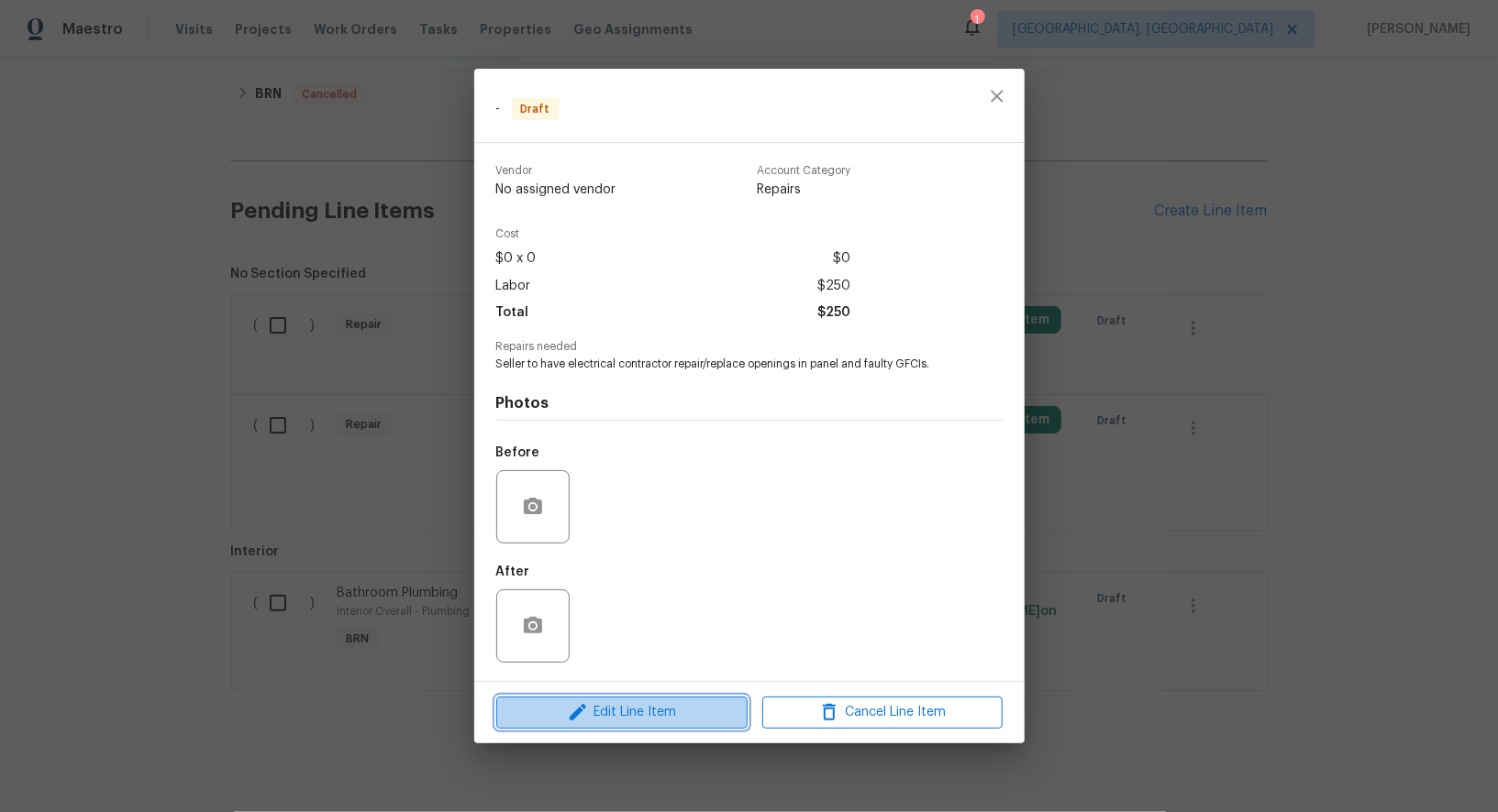
click at [652, 706] on span "Edit Line Item" at bounding box center [622, 712] width 241 height 23
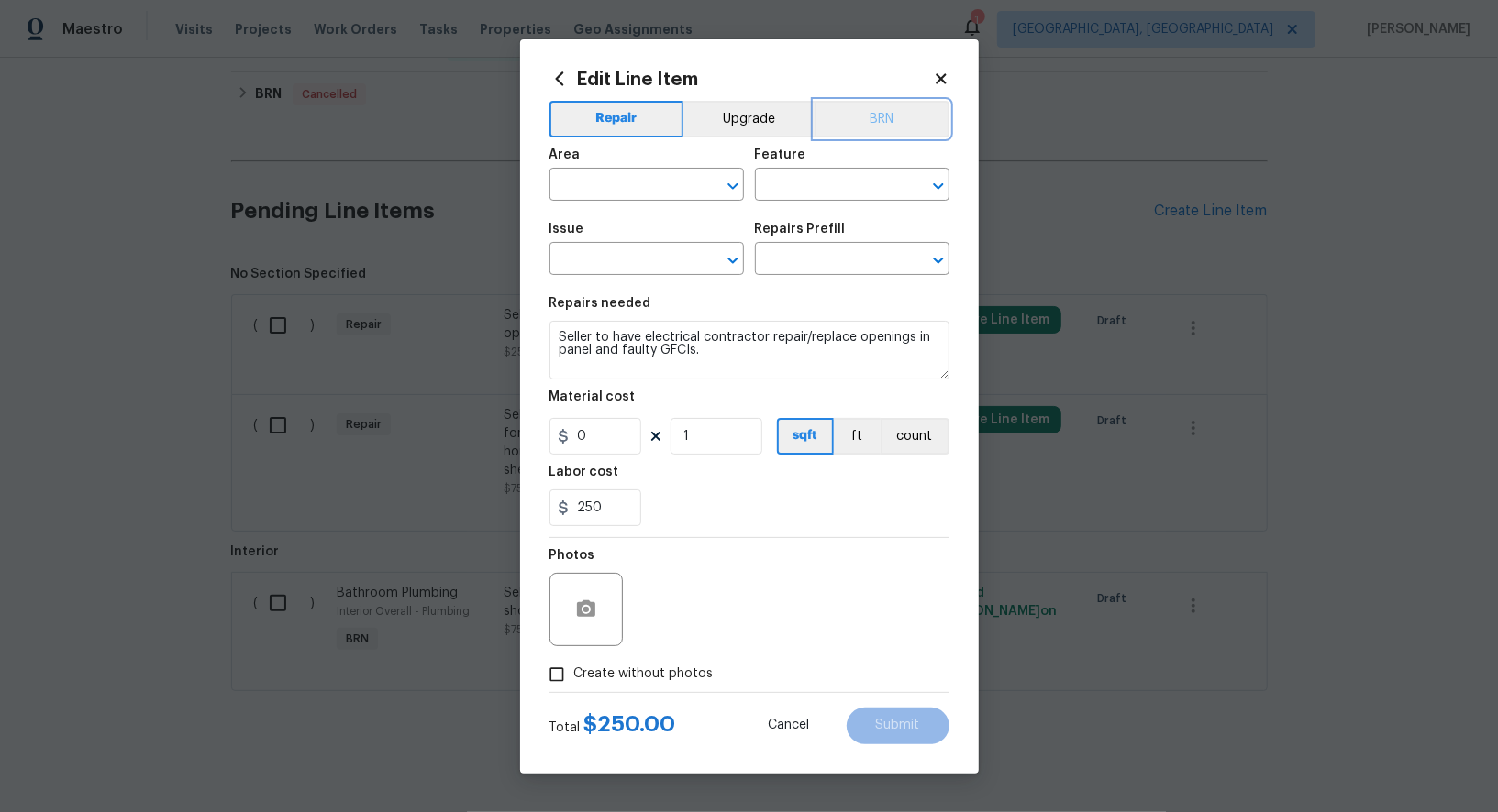
click at [870, 120] on button "BRN" at bounding box center [881, 118] width 135 height 37
click at [627, 174] on input "text" at bounding box center [621, 186] width 143 height 29
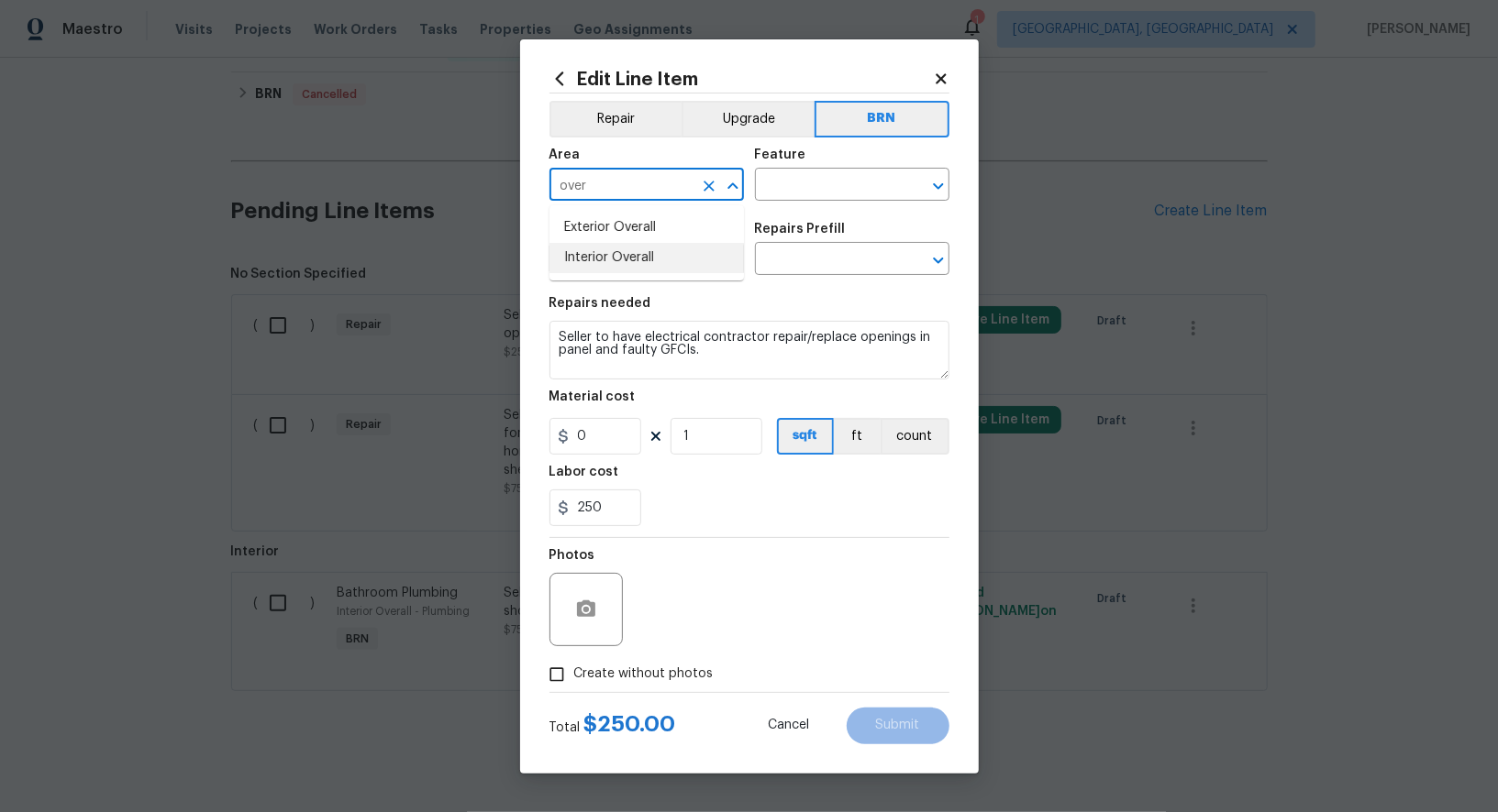
click at [646, 254] on li "Interior Overall" at bounding box center [646, 258] width 194 height 31
type input "Interior Overall"
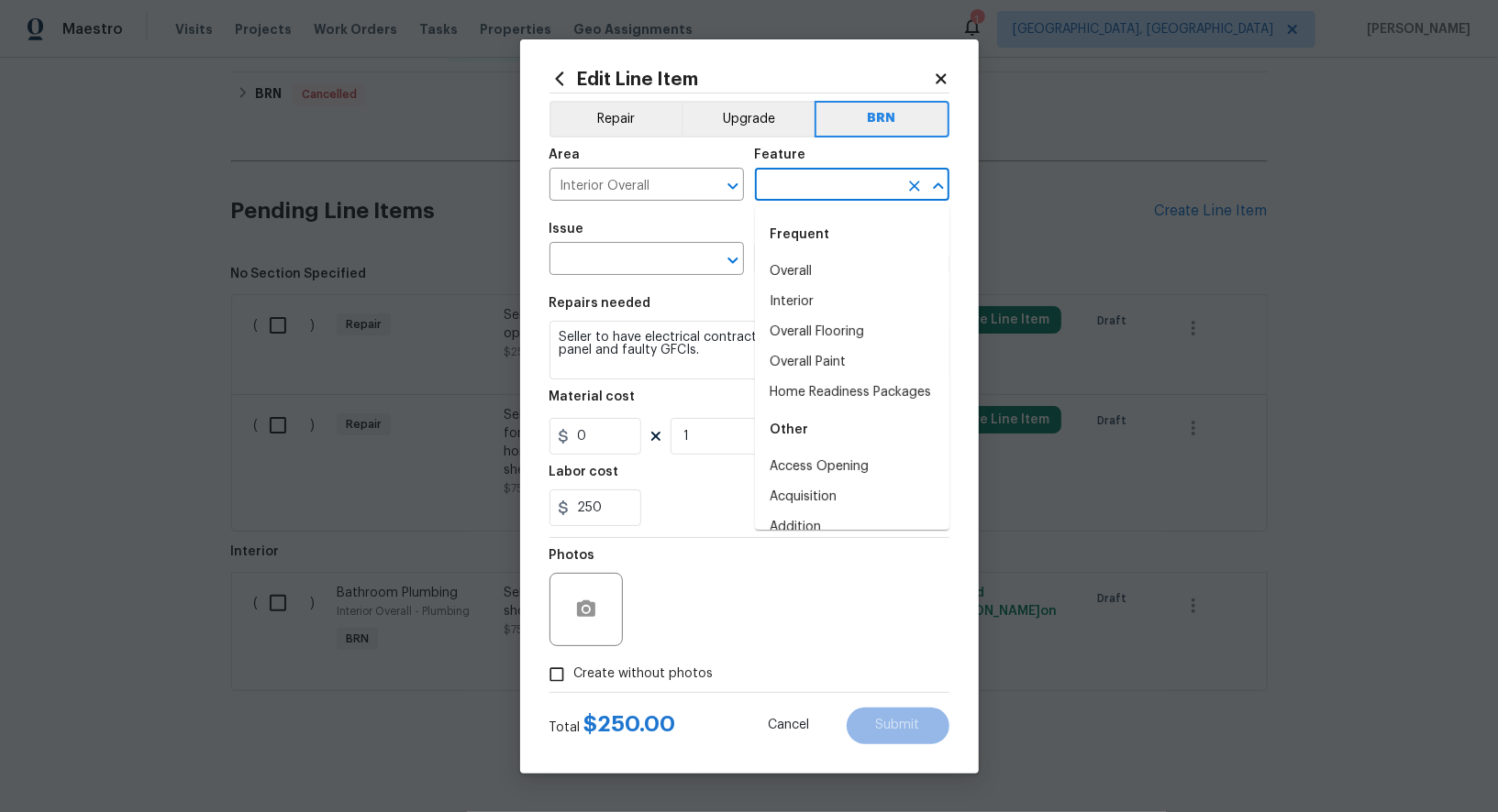
click at [784, 175] on input "text" at bounding box center [826, 186] width 143 height 29
click at [694, 369] on textarea "Seller to have electrical contractor repair/replace openings in panel and fault…" at bounding box center [749, 349] width 400 height 58
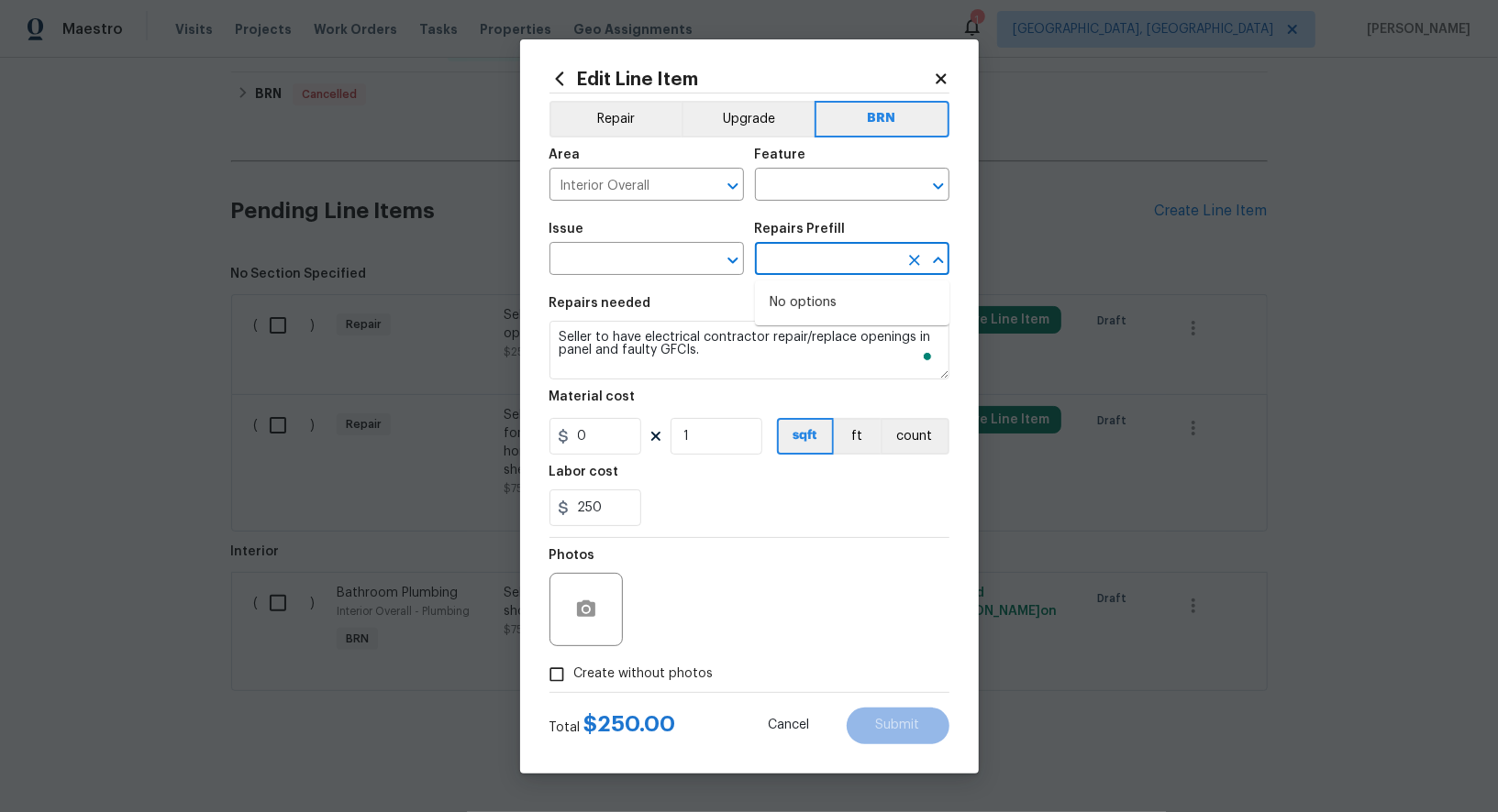
click at [820, 257] on input "text" at bounding box center [826, 260] width 143 height 29
click at [817, 199] on input "text" at bounding box center [826, 186] width 143 height 29
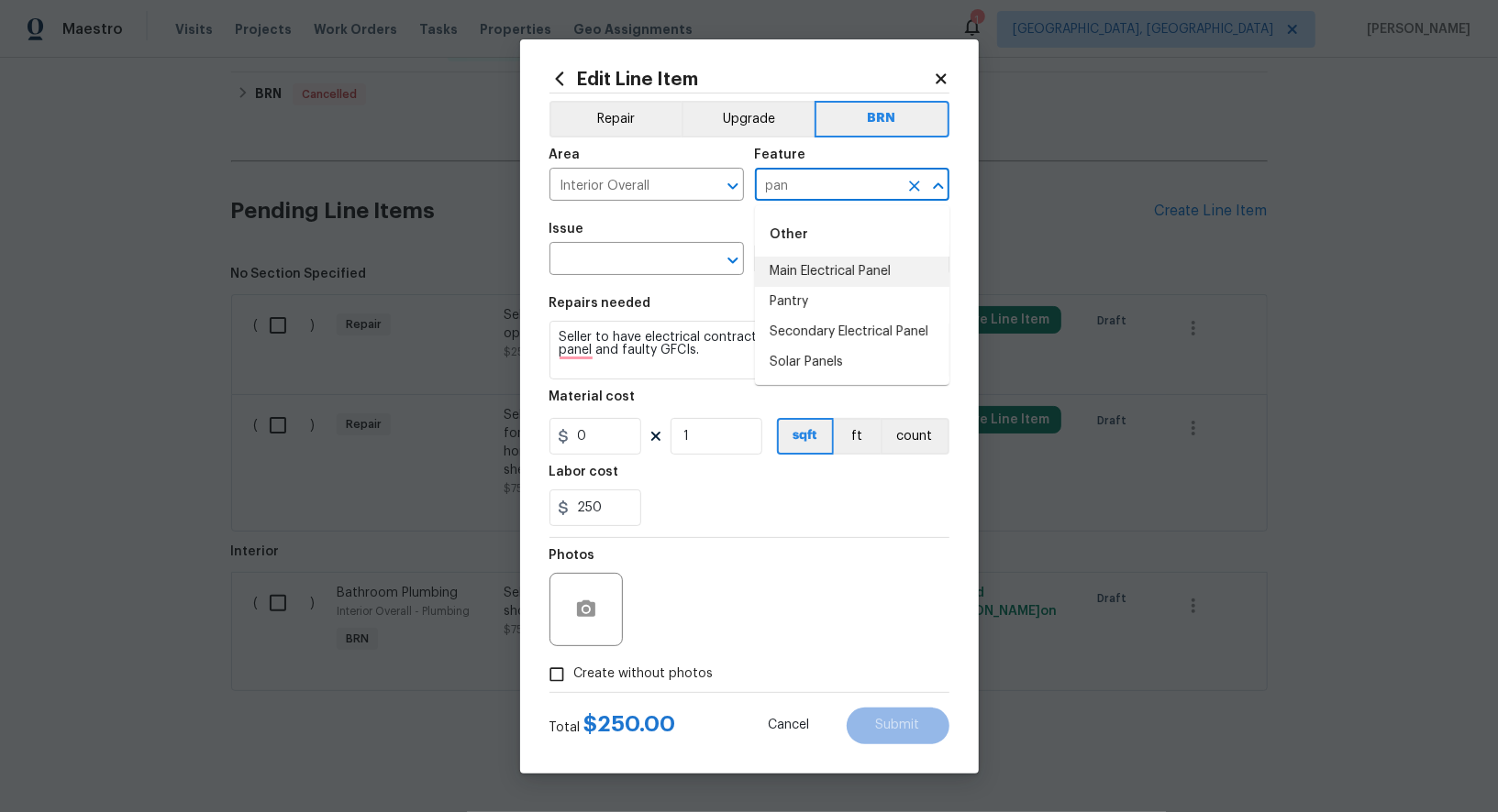
click at [814, 271] on li "Main Electrical Panel" at bounding box center [852, 271] width 194 height 31
type input "Main Electrical Panel"
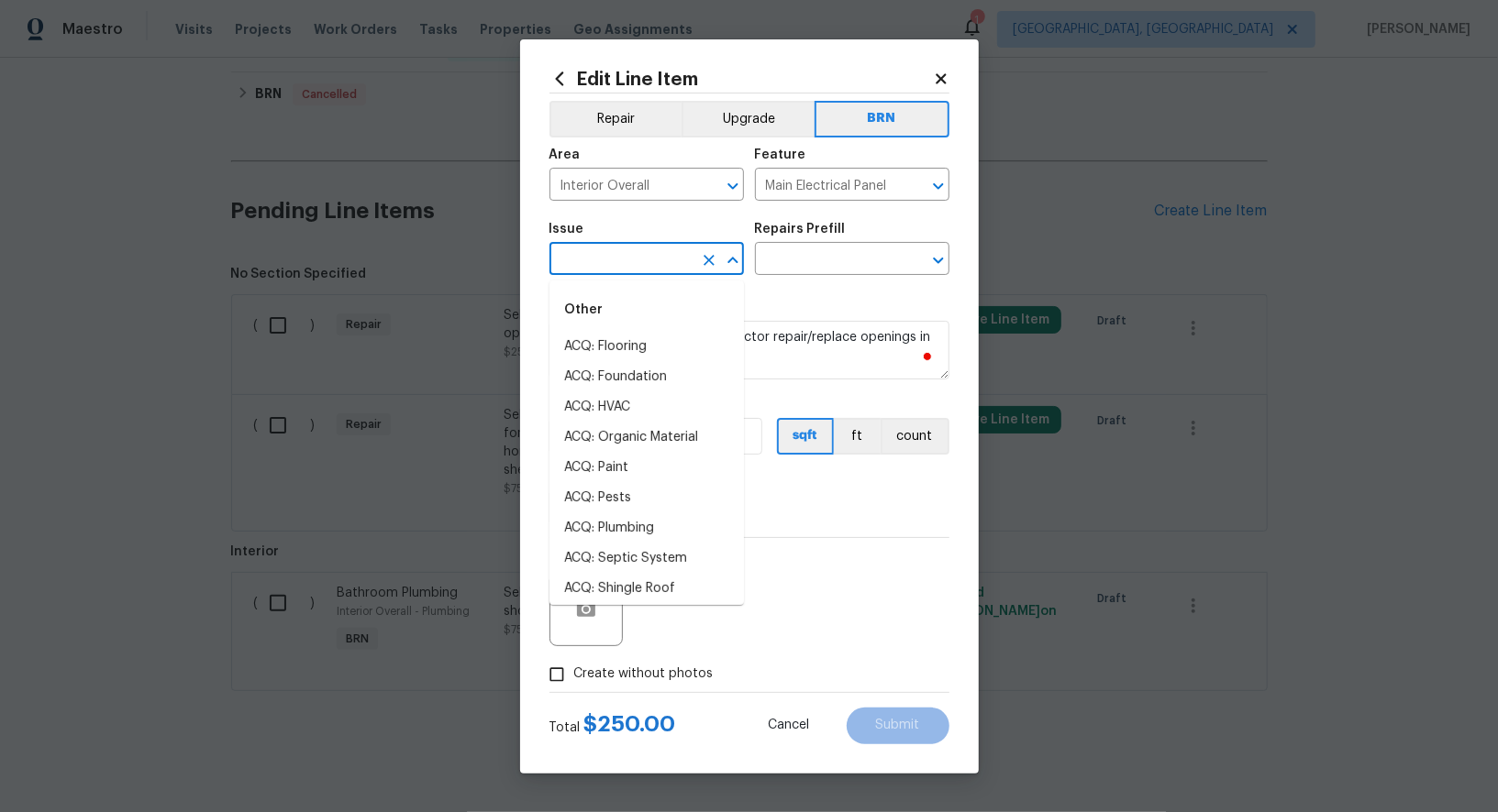
click at [608, 265] on input "text" at bounding box center [621, 260] width 143 height 29
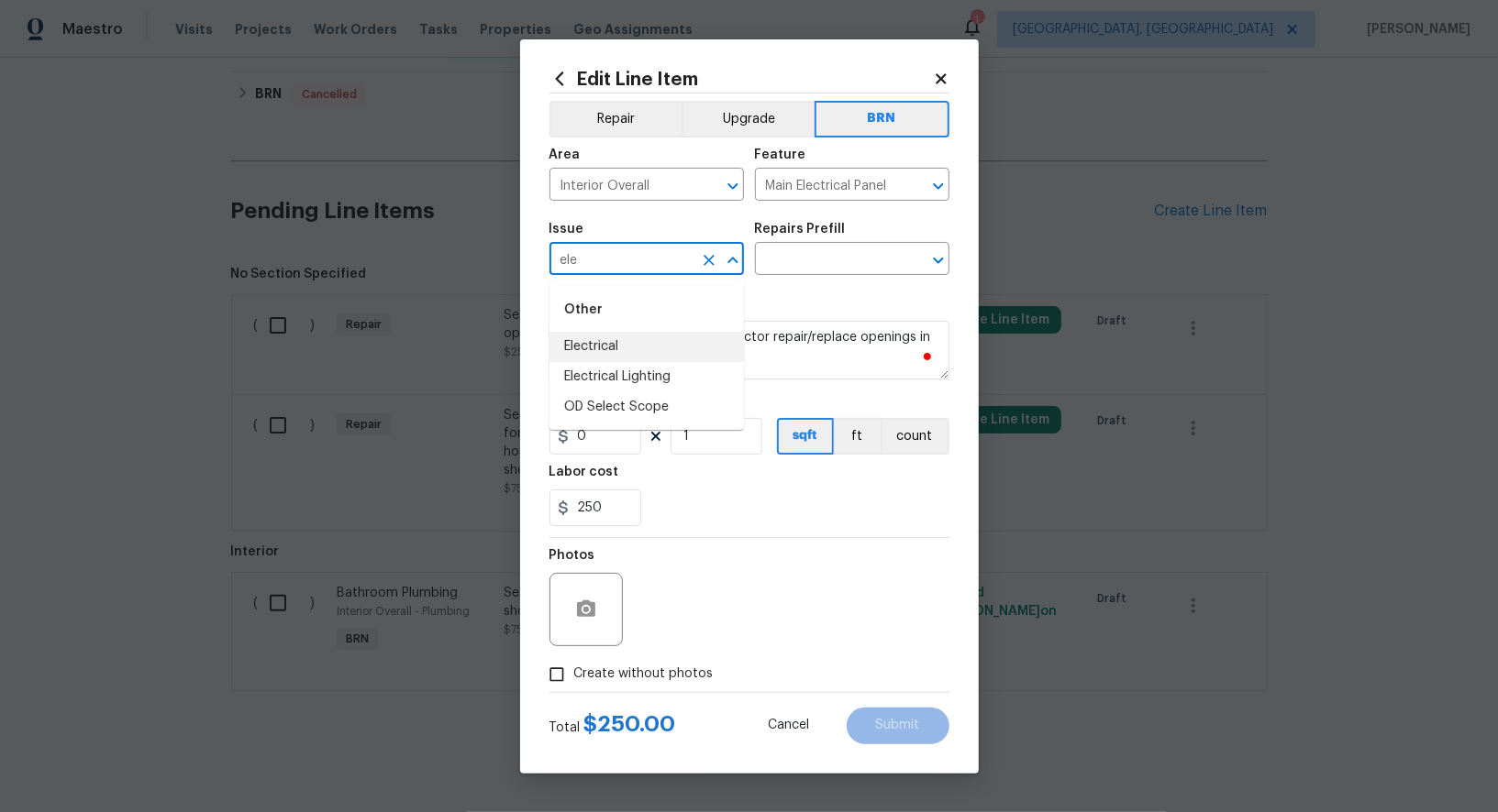
click at [615, 344] on li "Electrical" at bounding box center [646, 346] width 194 height 31
type input "Electrical"
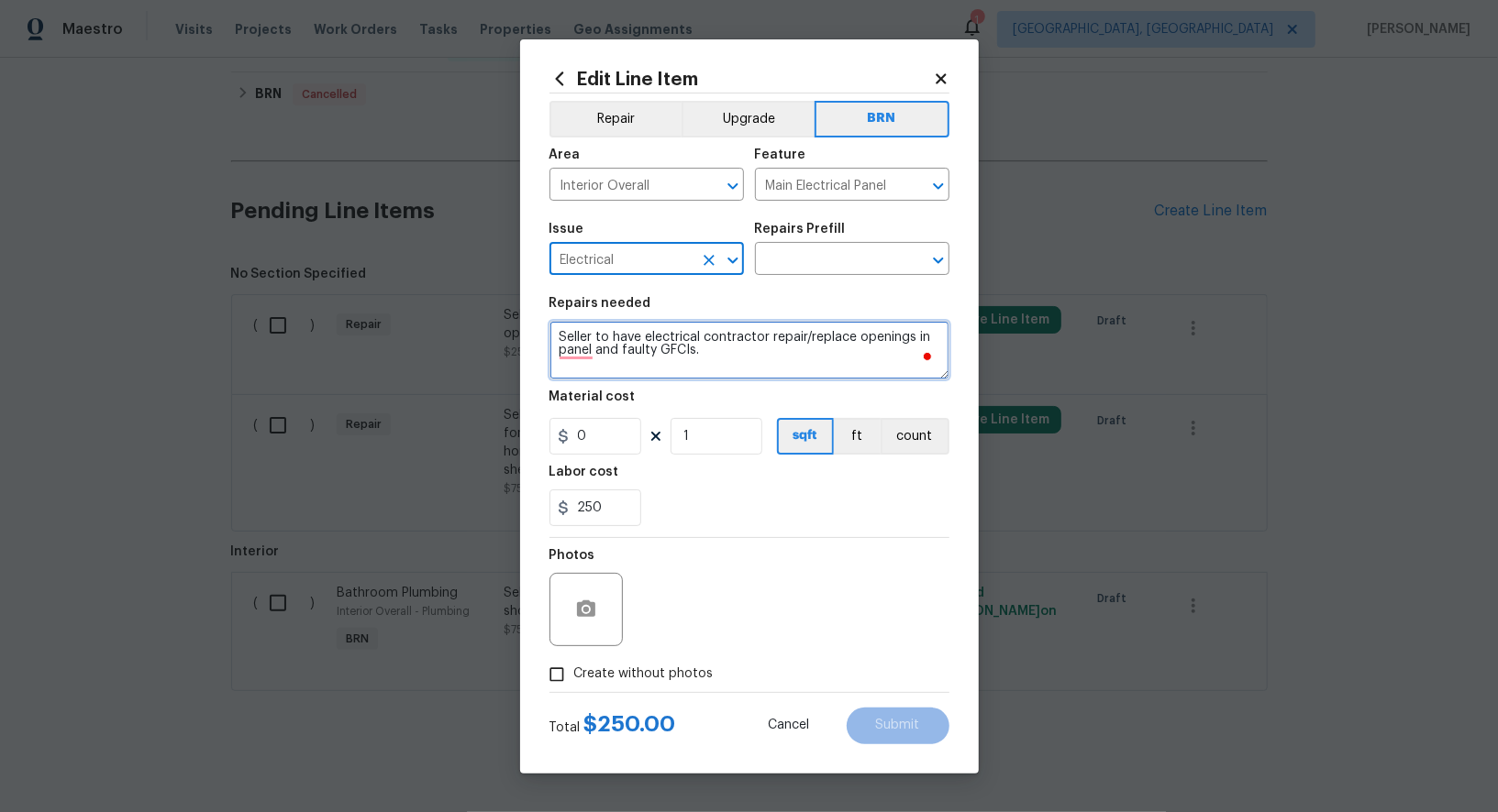
click at [715, 341] on textarea "Seller to have electrical contractor repair/replace openings in panel and fault…" at bounding box center [749, 349] width 400 height 58
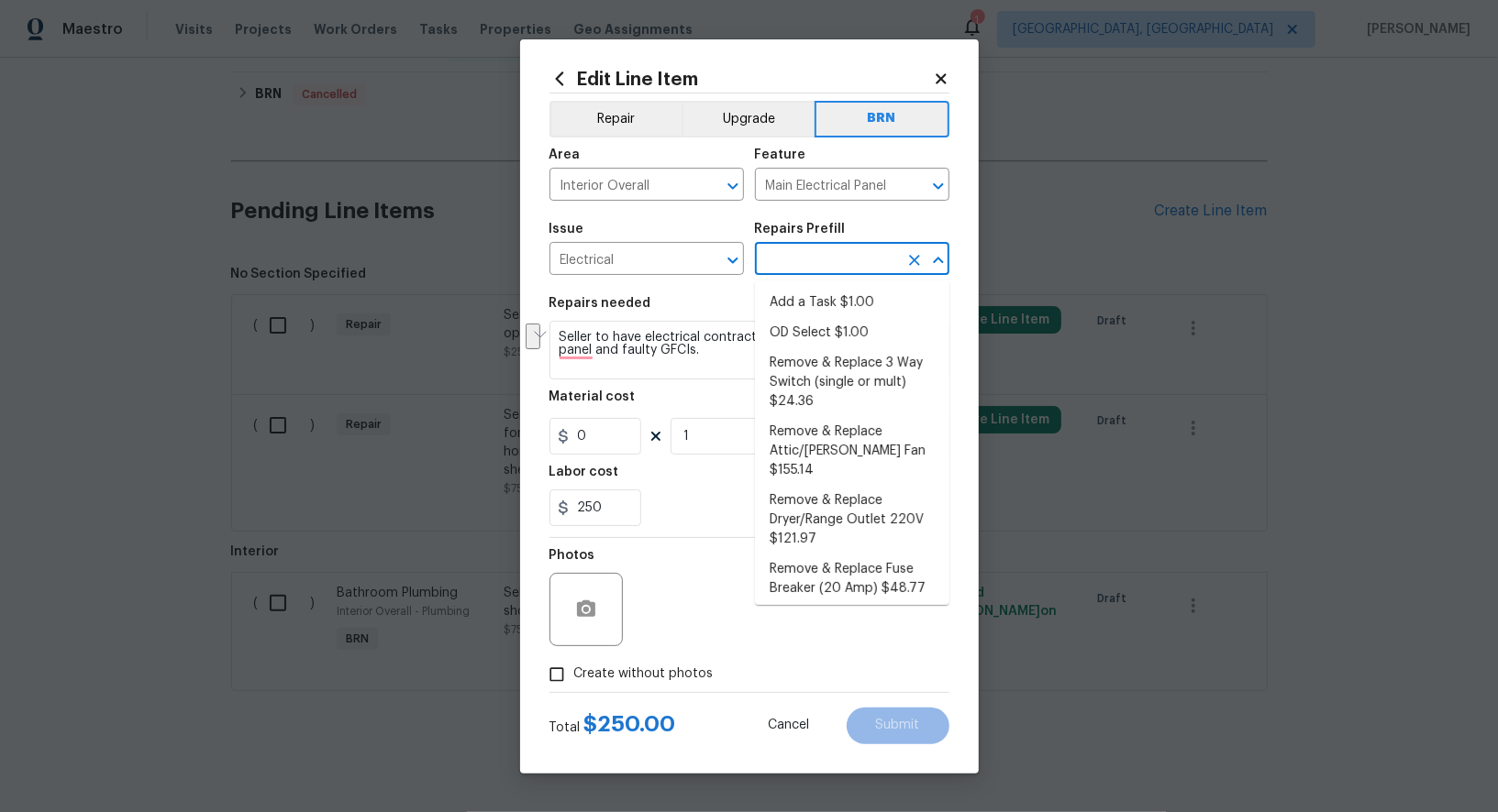
click at [828, 258] on input "text" at bounding box center [826, 260] width 143 height 29
click at [828, 311] on li "Add a Task $1.00" at bounding box center [852, 303] width 194 height 31
type input "Add a Task $1.00"
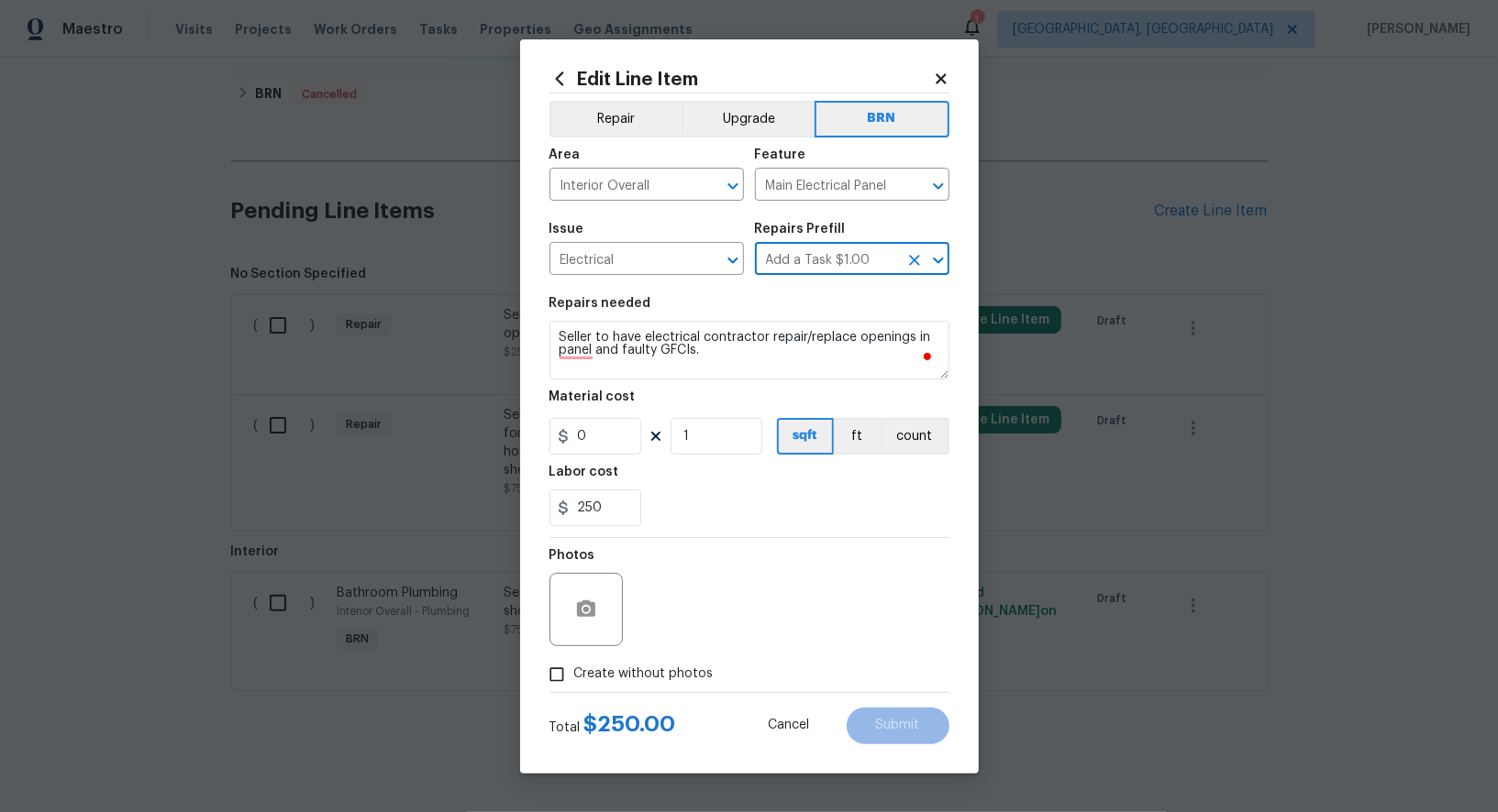
type textarea "HPM to detail"
type input "1"
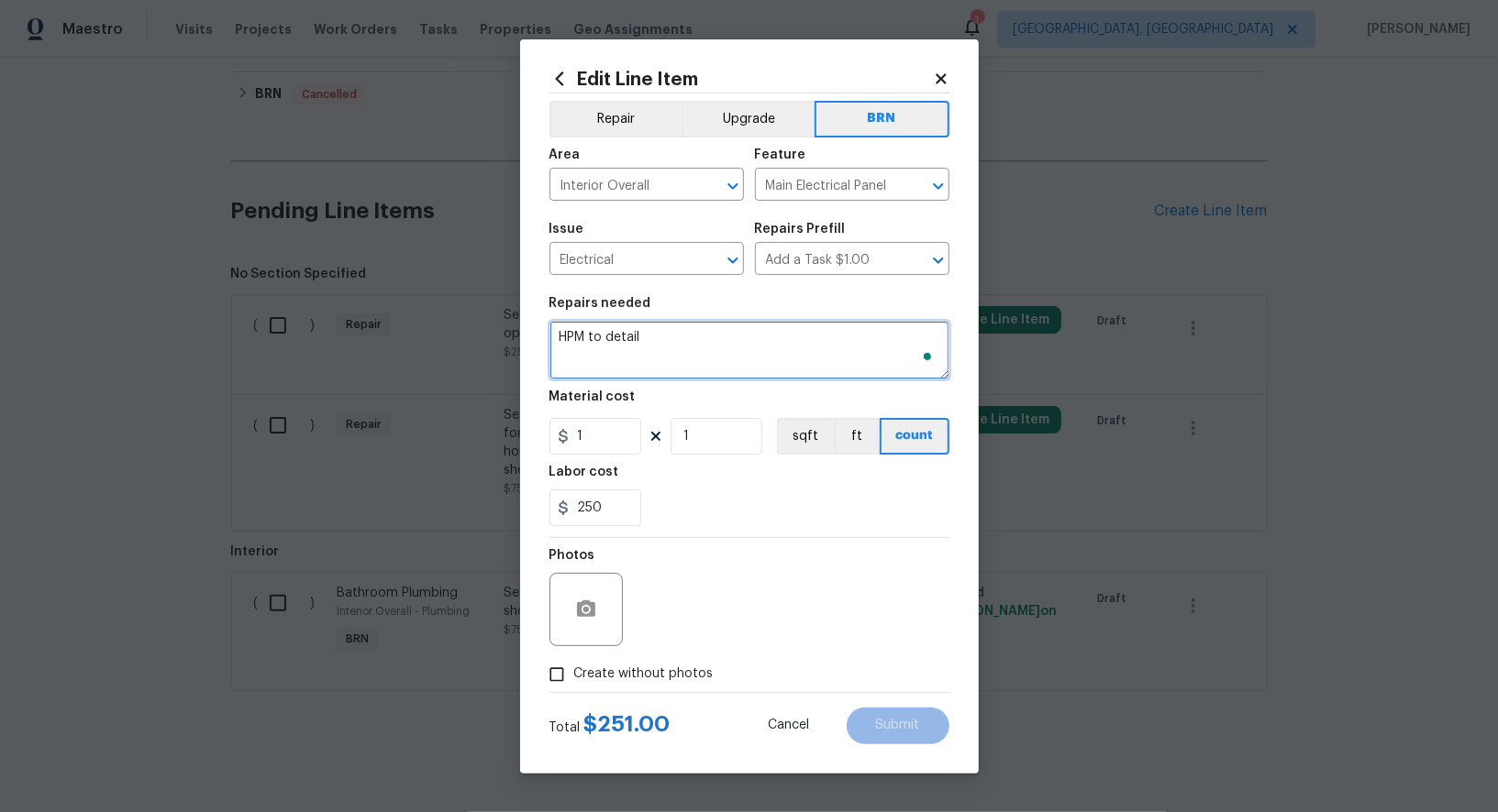
click at [734, 337] on textarea "HPM to detail" at bounding box center [749, 349] width 400 height 58
paste textarea "Seller to have electrical contractor repair/replace openings in panel and fault…"
type textarea "Seller to have electrical contractor repair/replace openings in panel and fault…"
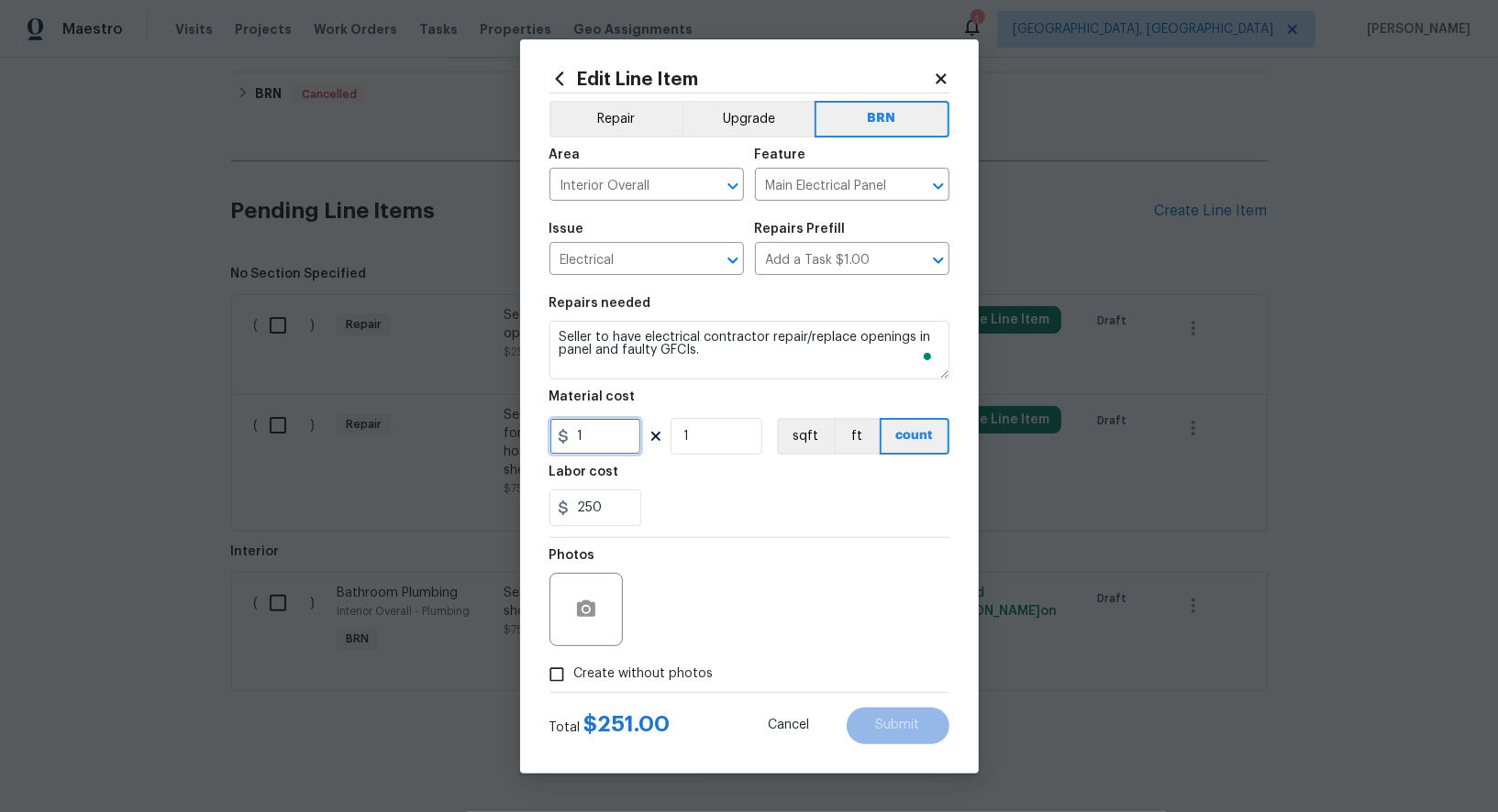
click at [612, 437] on input "1" at bounding box center [595, 436] width 92 height 37
type input "0"
click at [580, 607] on icon "button" at bounding box center [586, 609] width 19 height 17
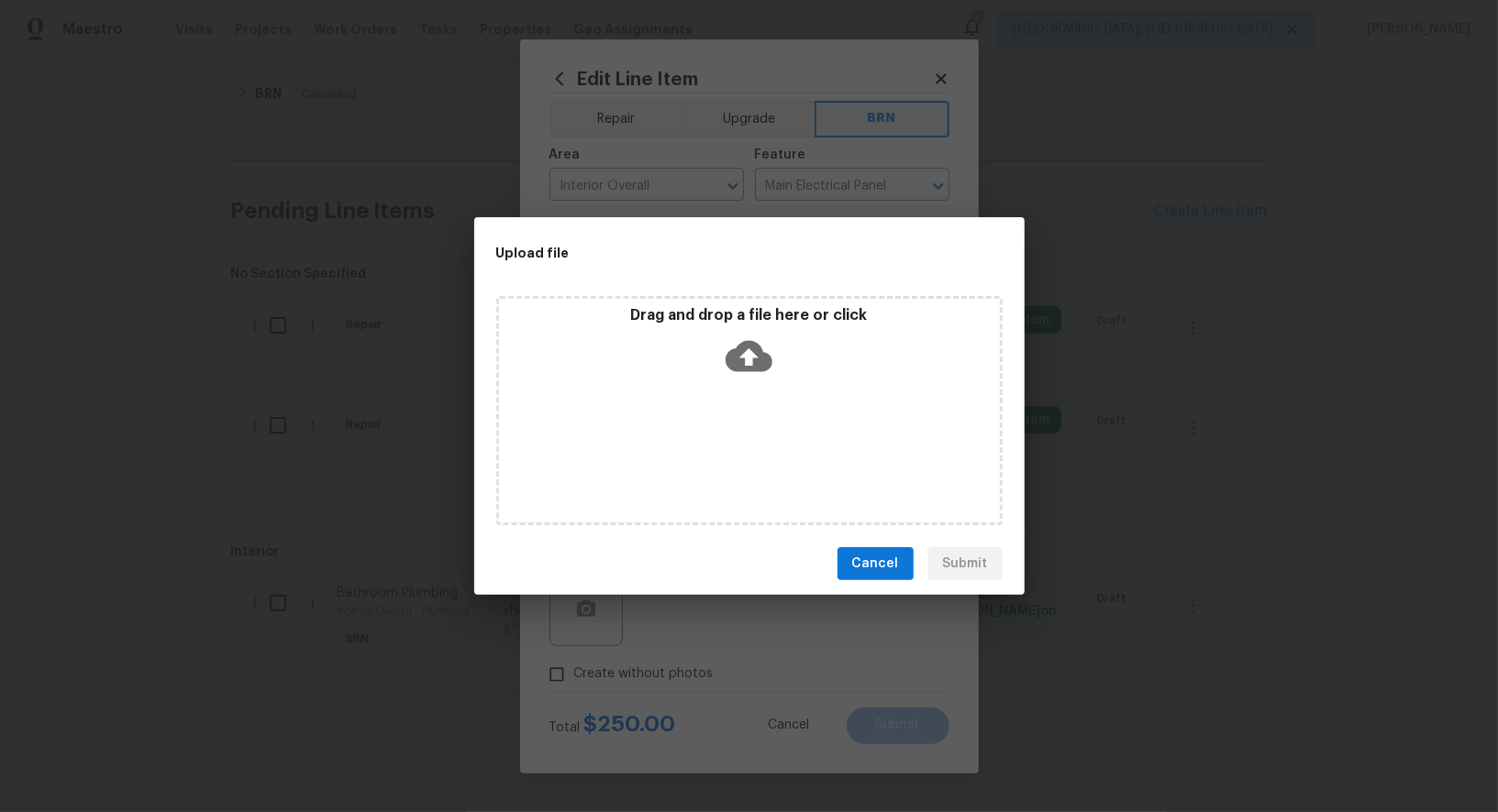
click at [752, 355] on icon at bounding box center [748, 355] width 46 height 46
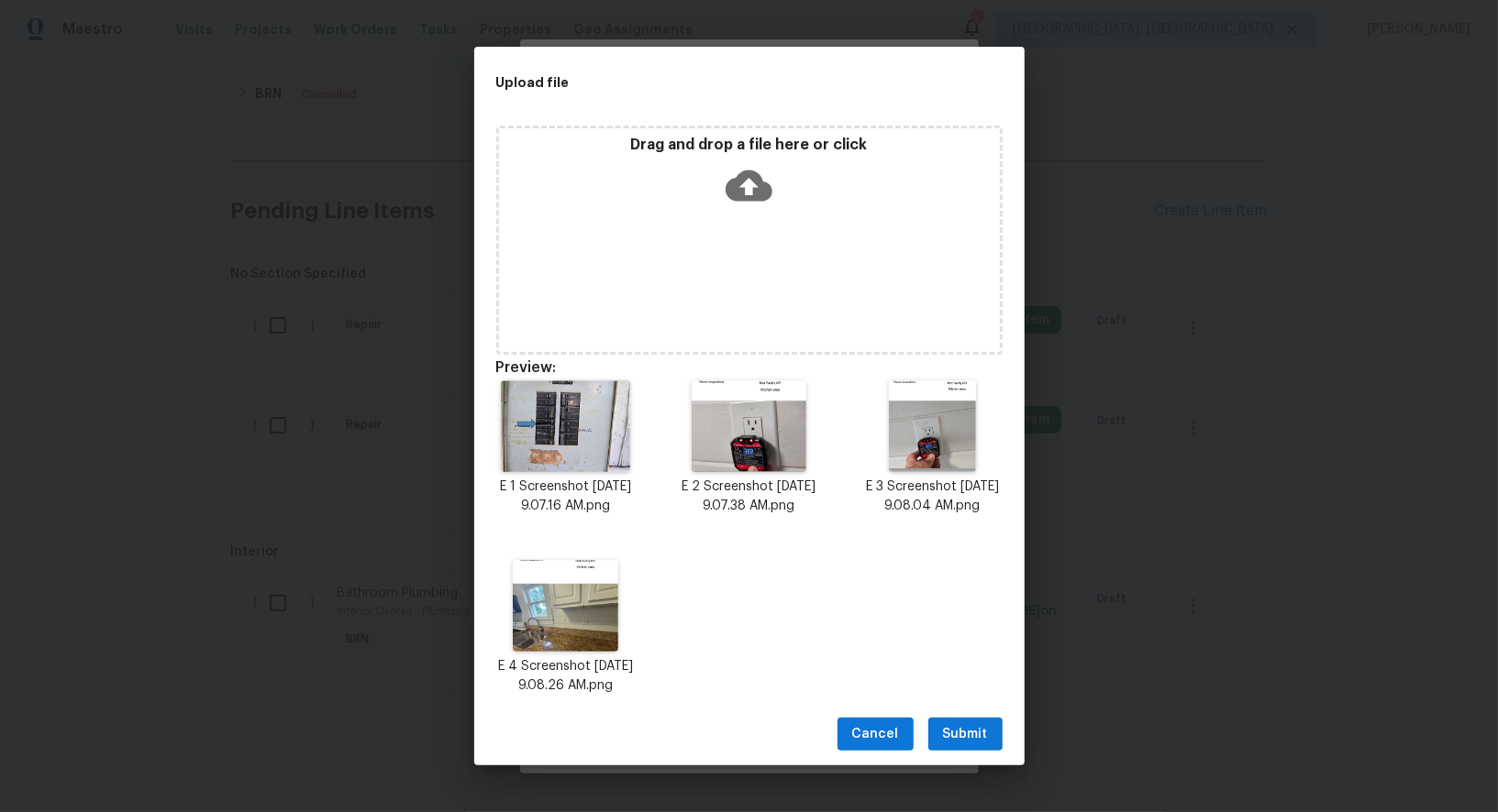
scroll to position [18, 0]
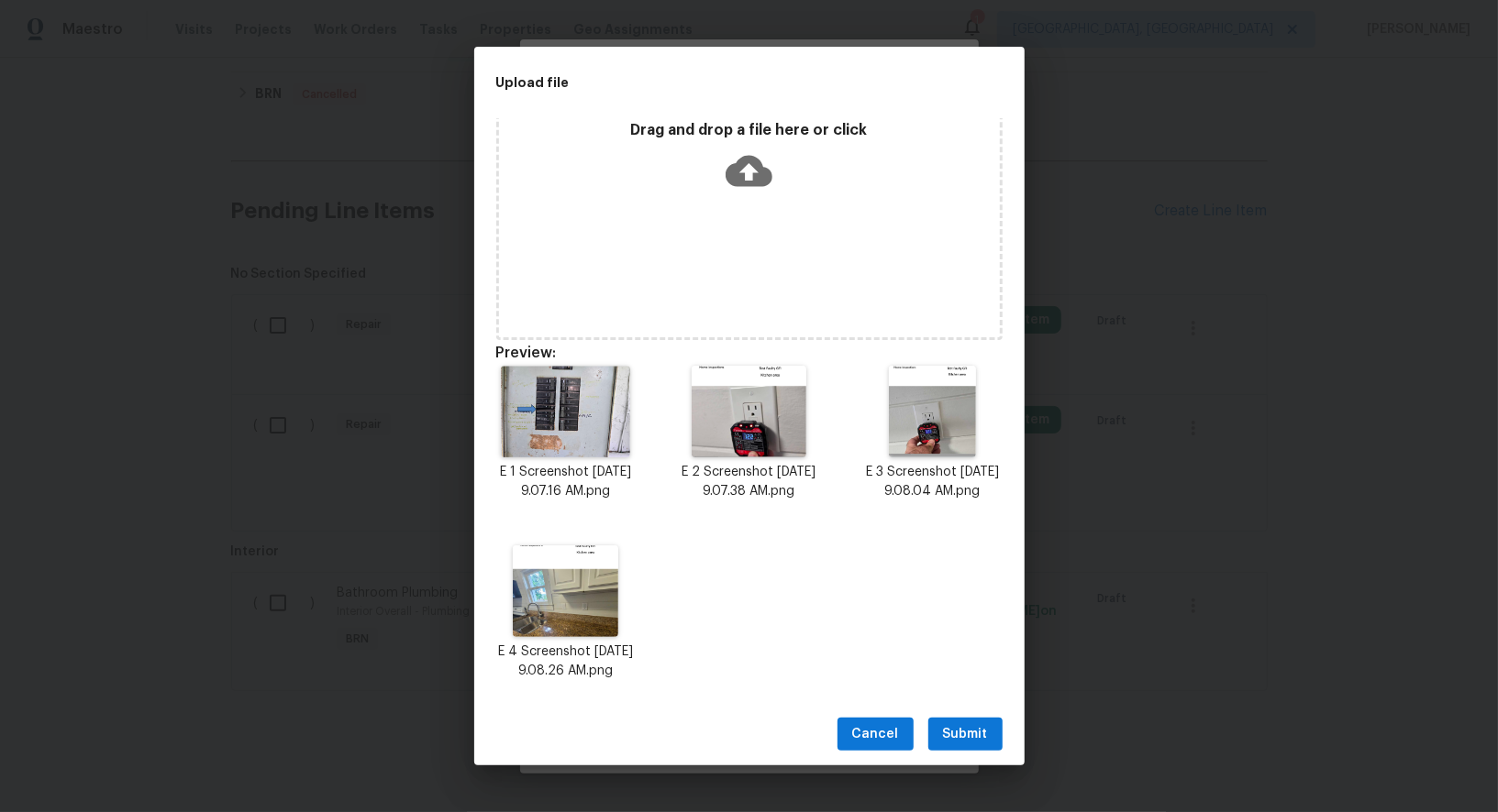
click at [933, 750] on button "Submit" at bounding box center [965, 735] width 74 height 34
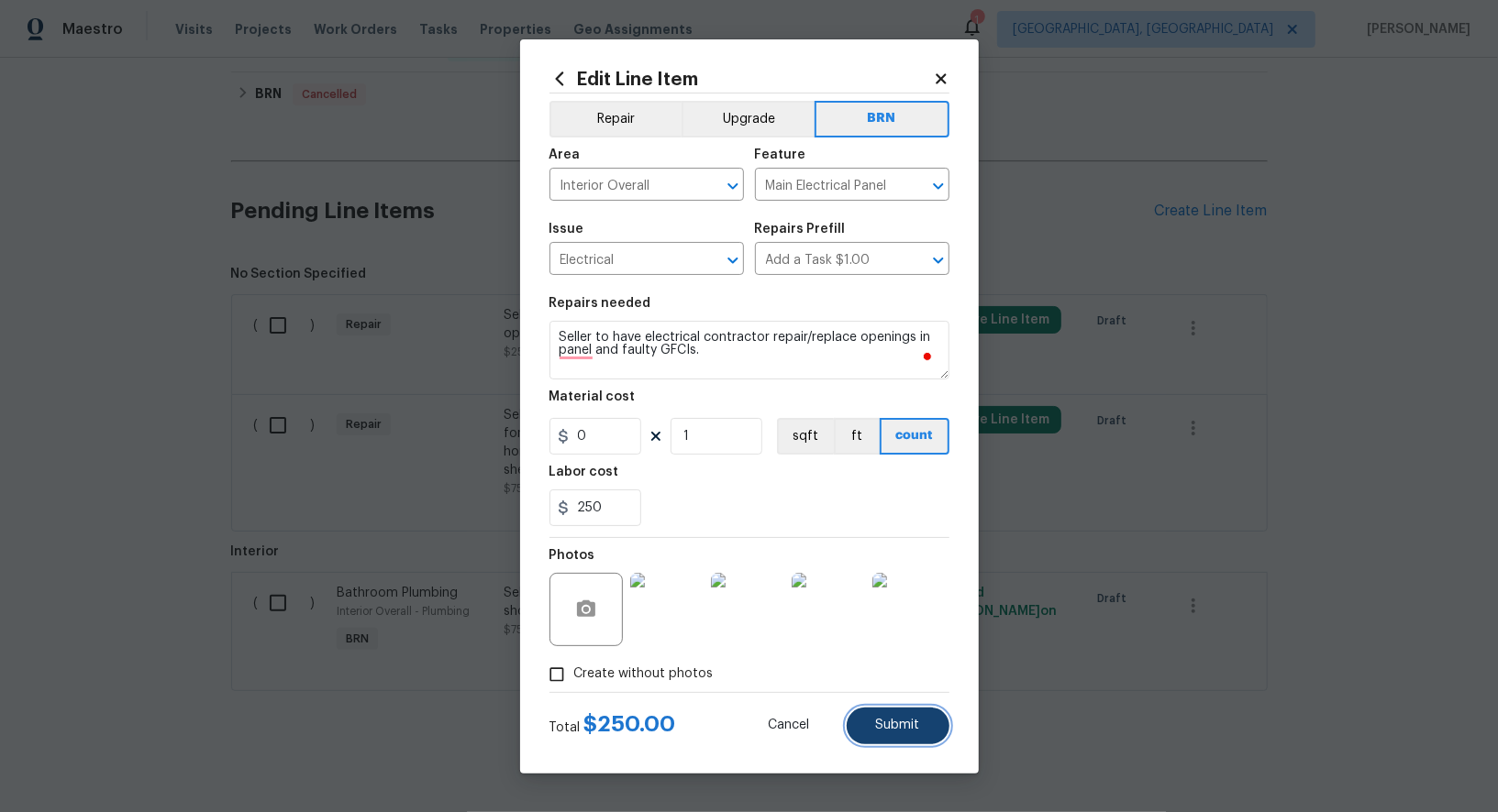
click at [906, 734] on button "Submit" at bounding box center [898, 726] width 103 height 37
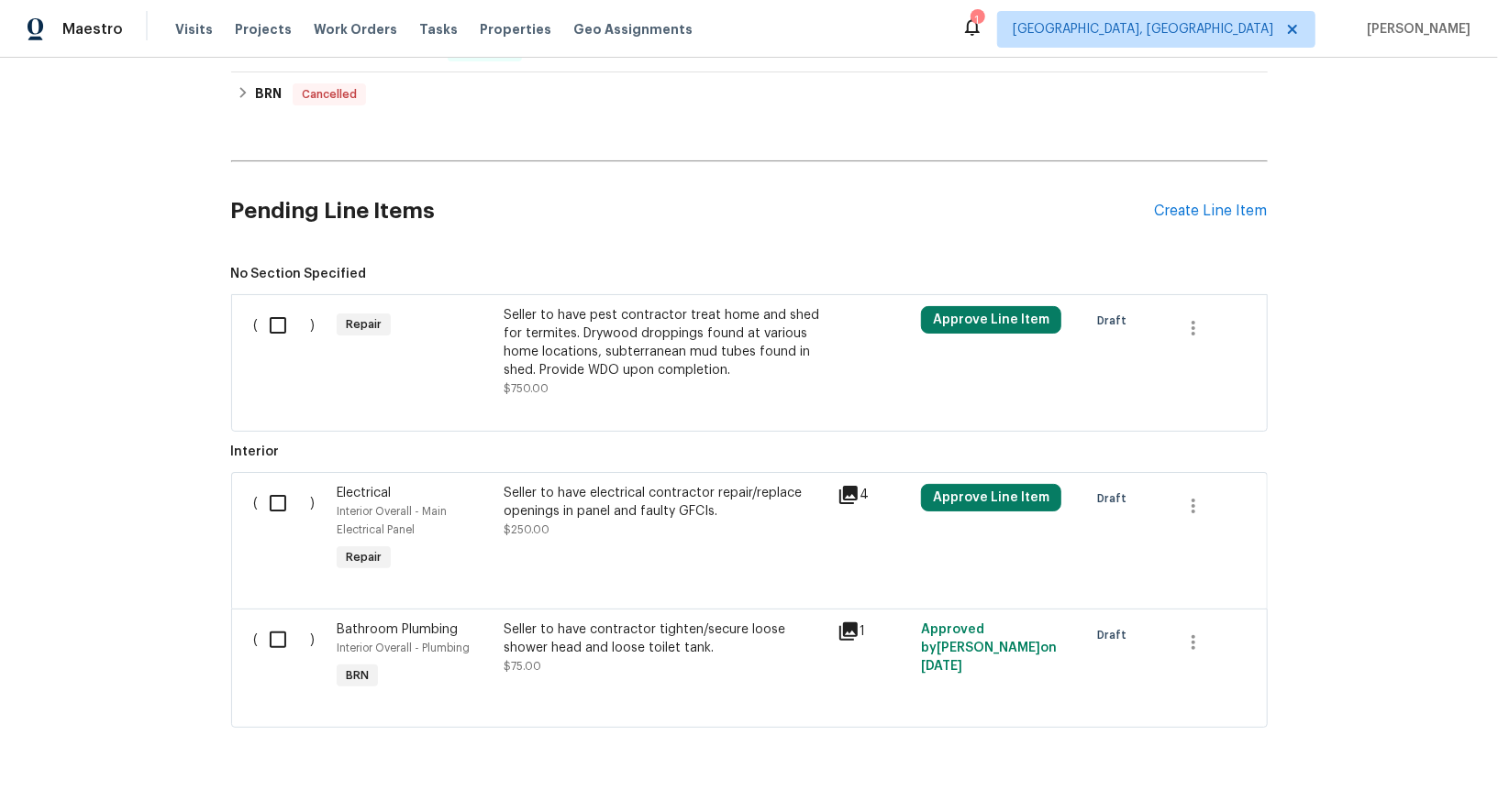
scroll to position [678, 0]
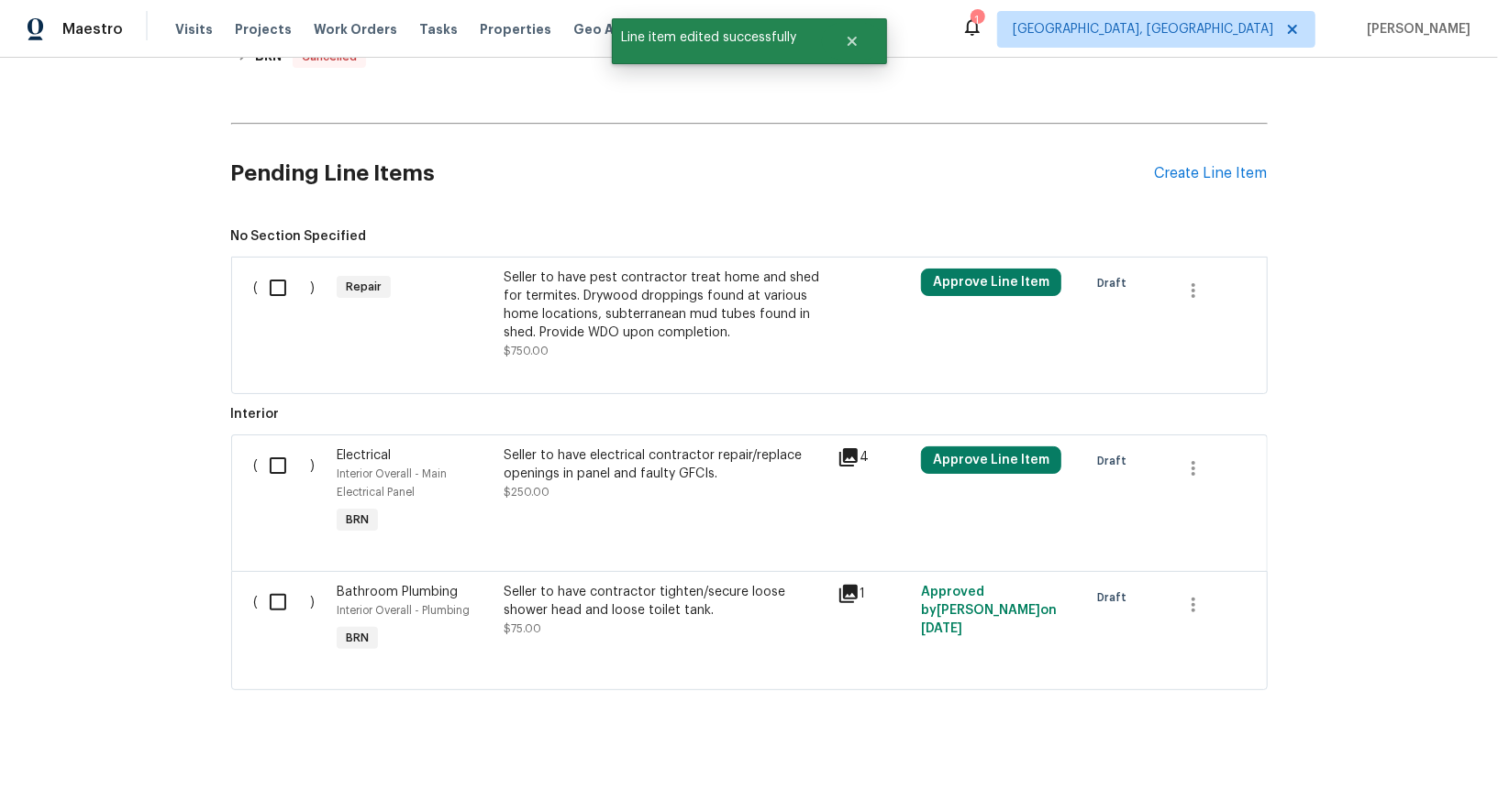
click at [570, 332] on div "Seller to have pest contractor treat home and shed for termites. Drywood droppi…" at bounding box center [664, 305] width 323 height 73
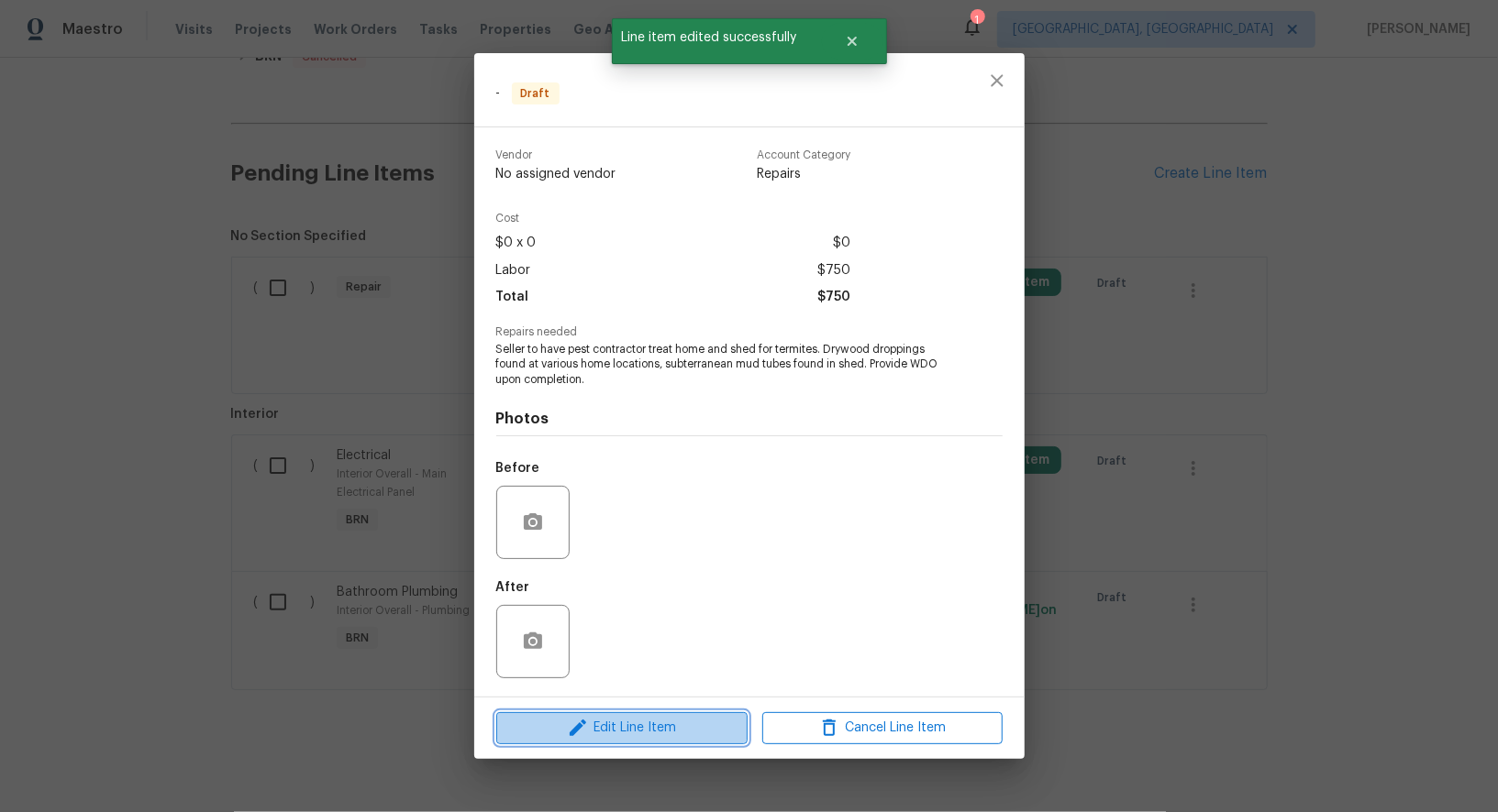
click at [624, 730] on span "Edit Line Item" at bounding box center [622, 728] width 241 height 23
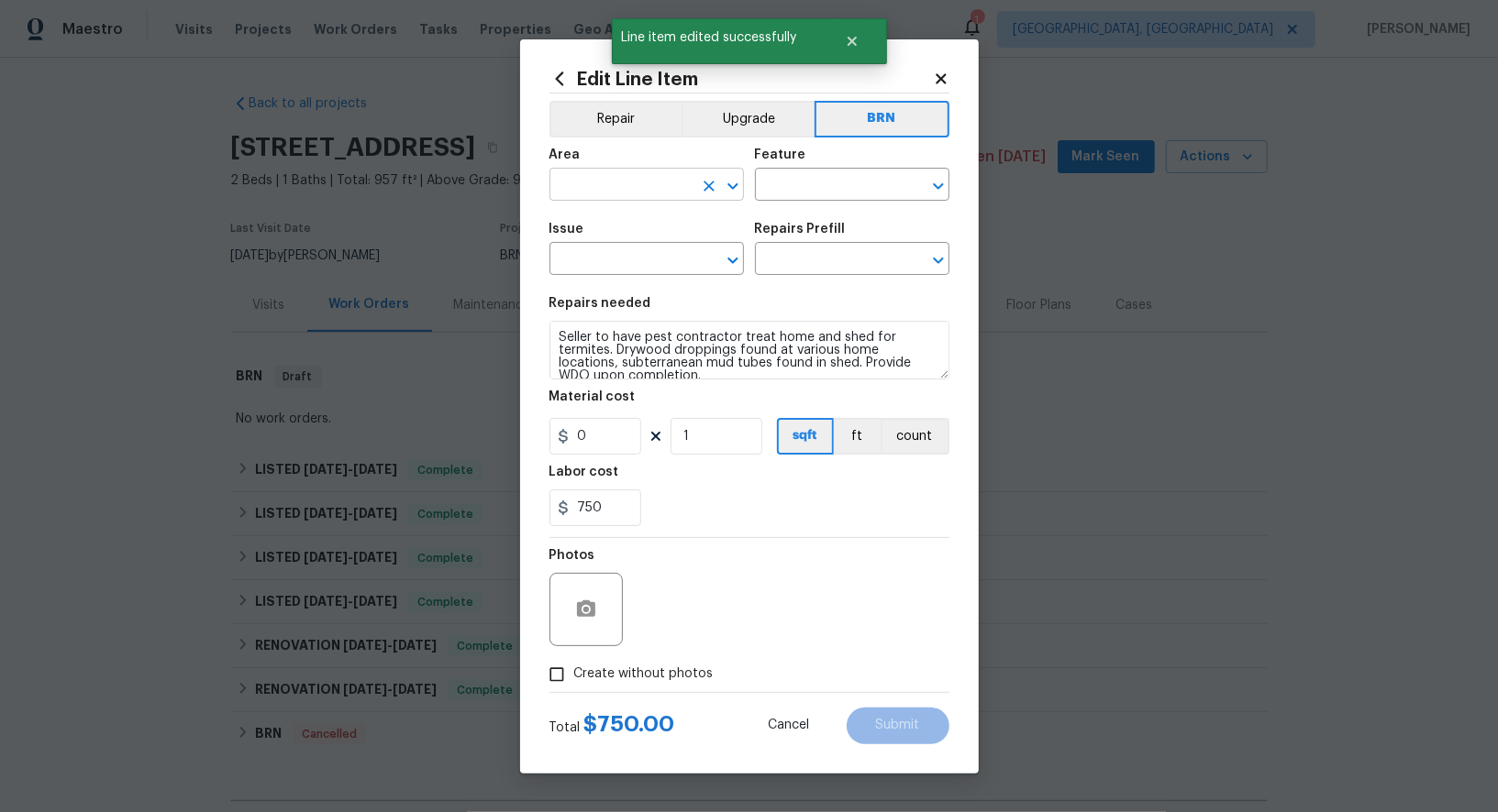
scroll to position [678, 0]
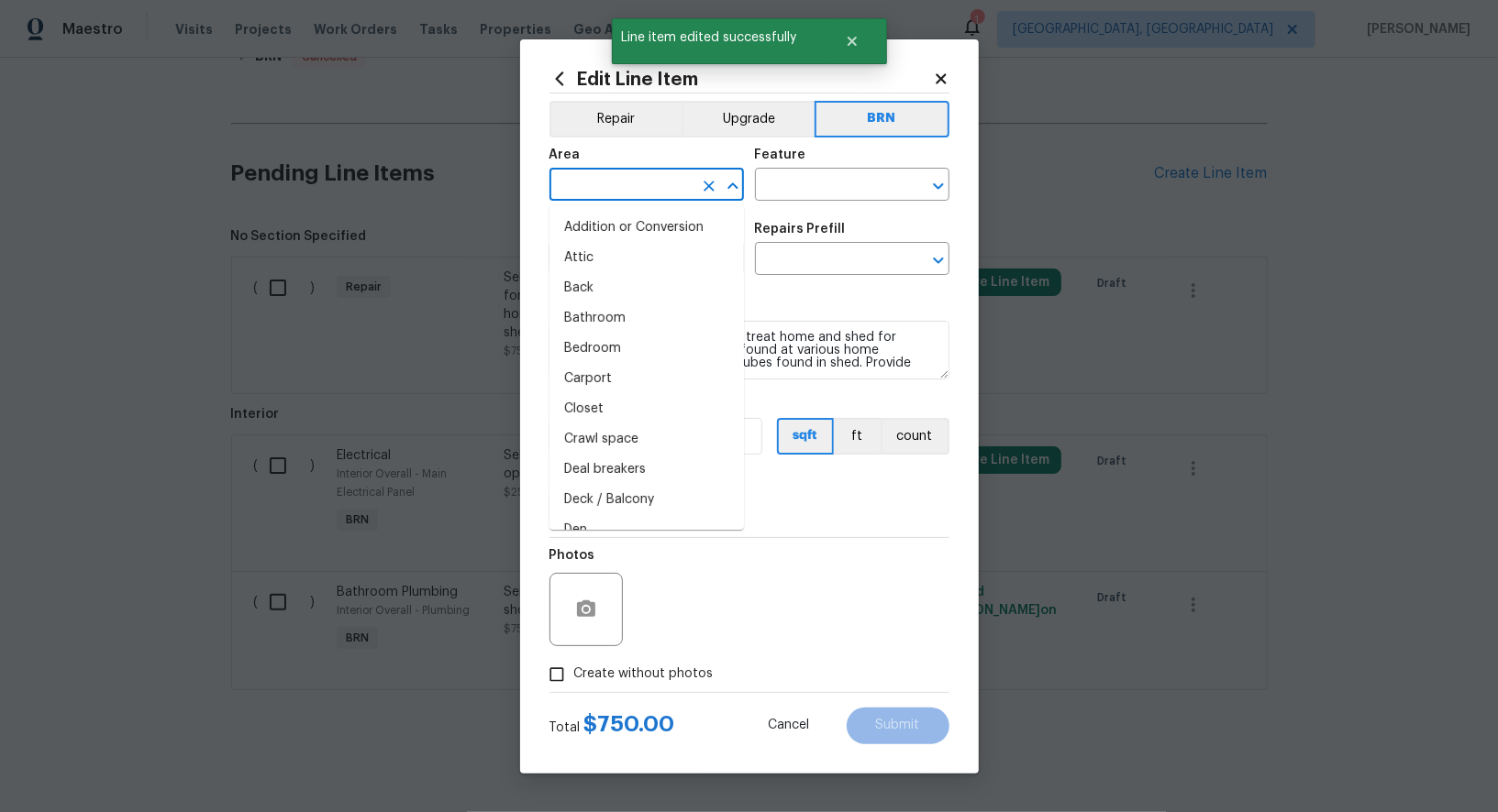
click at [612, 189] on input "text" at bounding box center [621, 186] width 143 height 29
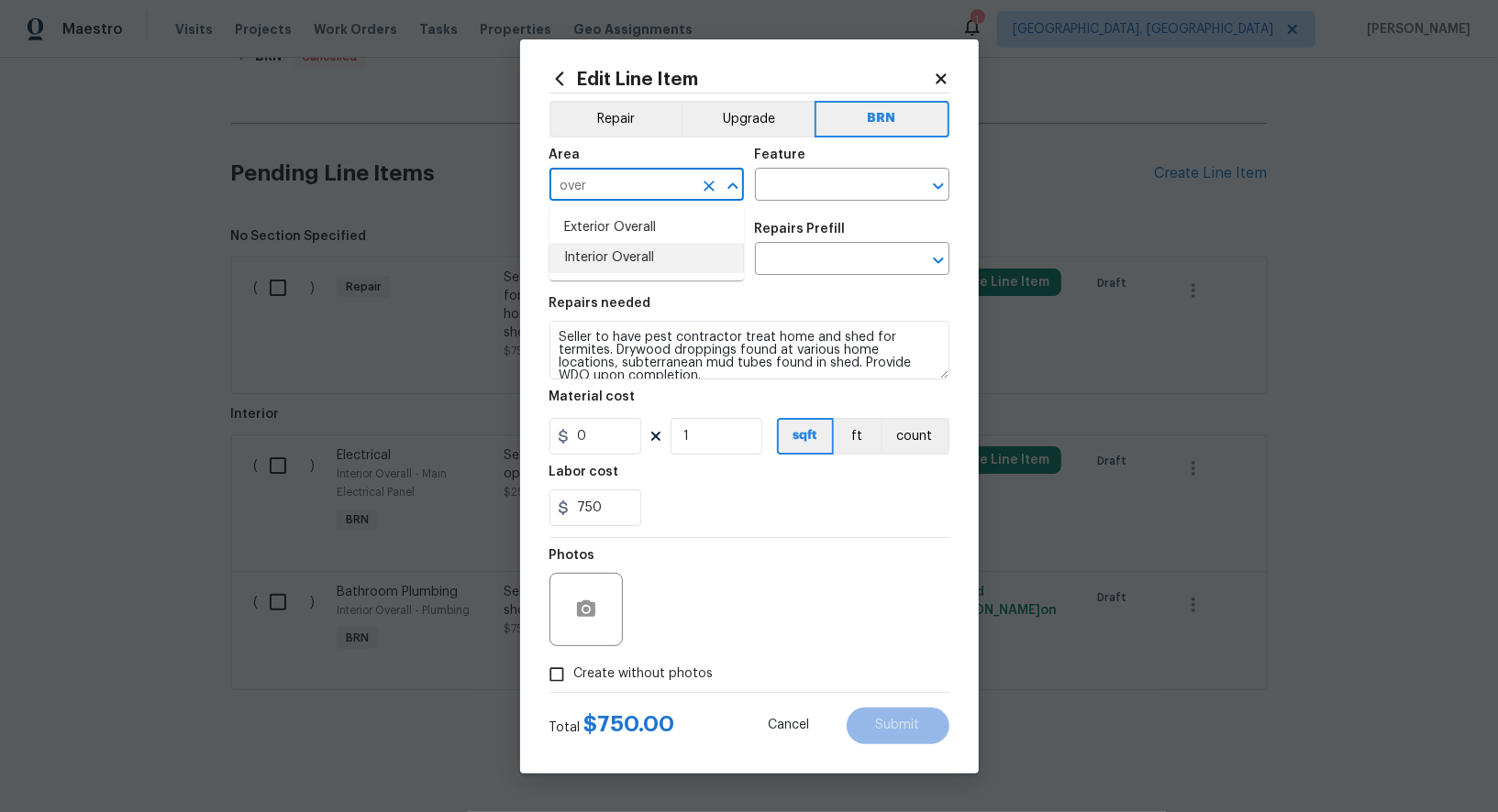
click at [624, 255] on li "Interior Overall" at bounding box center [646, 258] width 194 height 31
type input "Interior Overall"
click at [828, 197] on input "text" at bounding box center [826, 186] width 143 height 29
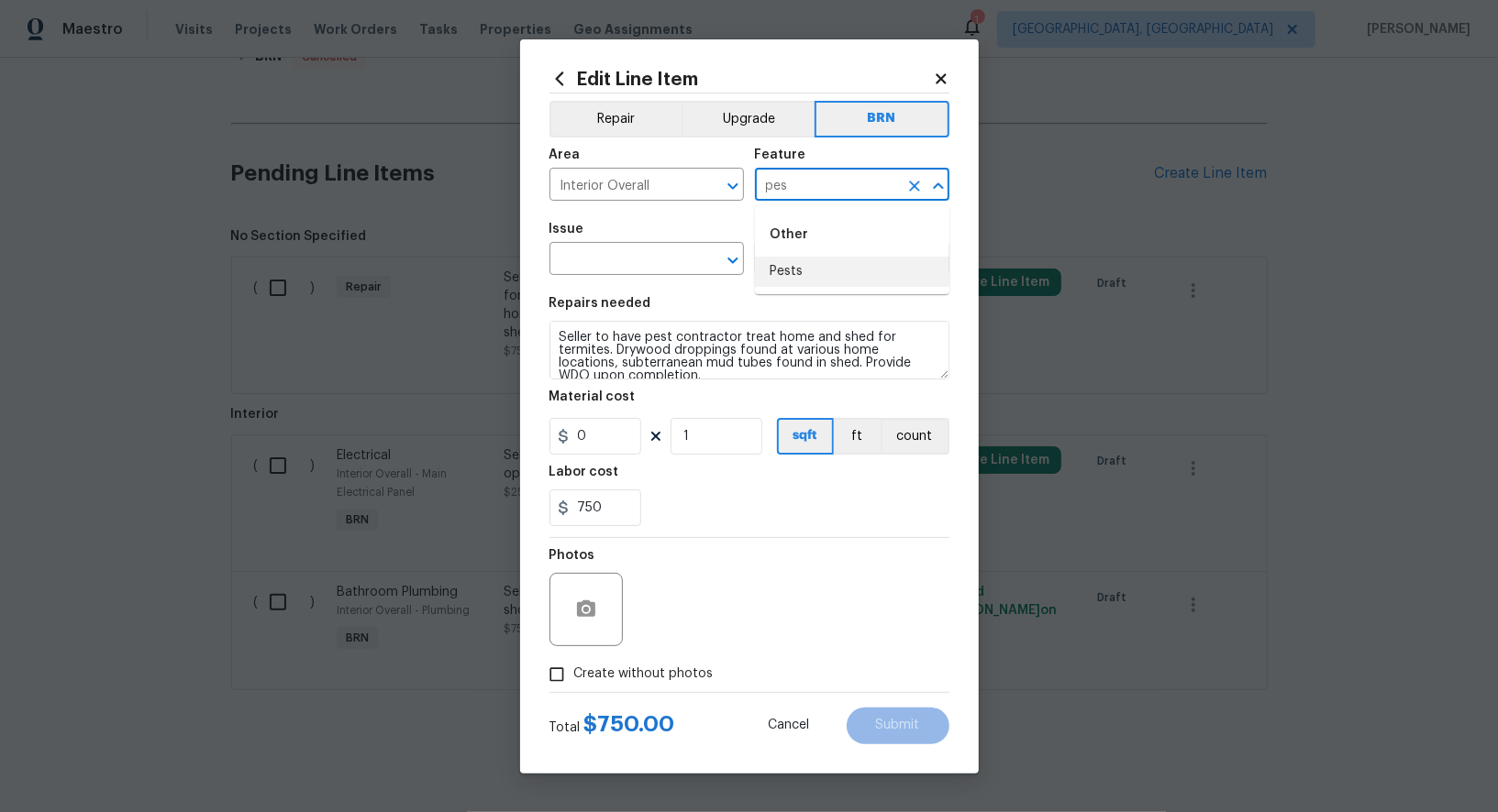
click at [812, 269] on li "Pests" at bounding box center [852, 271] width 194 height 31
type input "Pests"
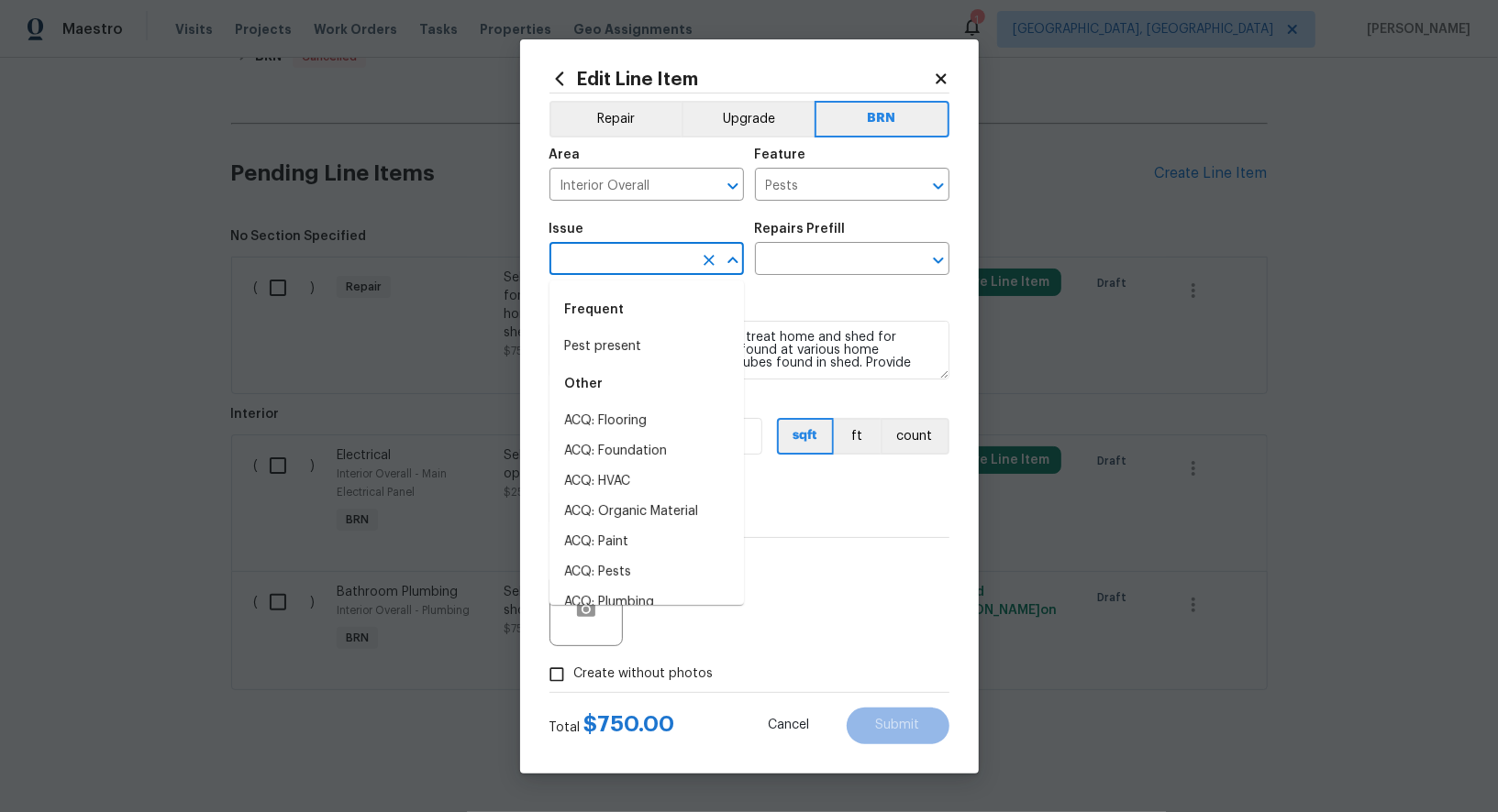
click at [631, 266] on input "text" at bounding box center [621, 260] width 143 height 29
click at [634, 357] on li "Pest present" at bounding box center [646, 346] width 194 height 31
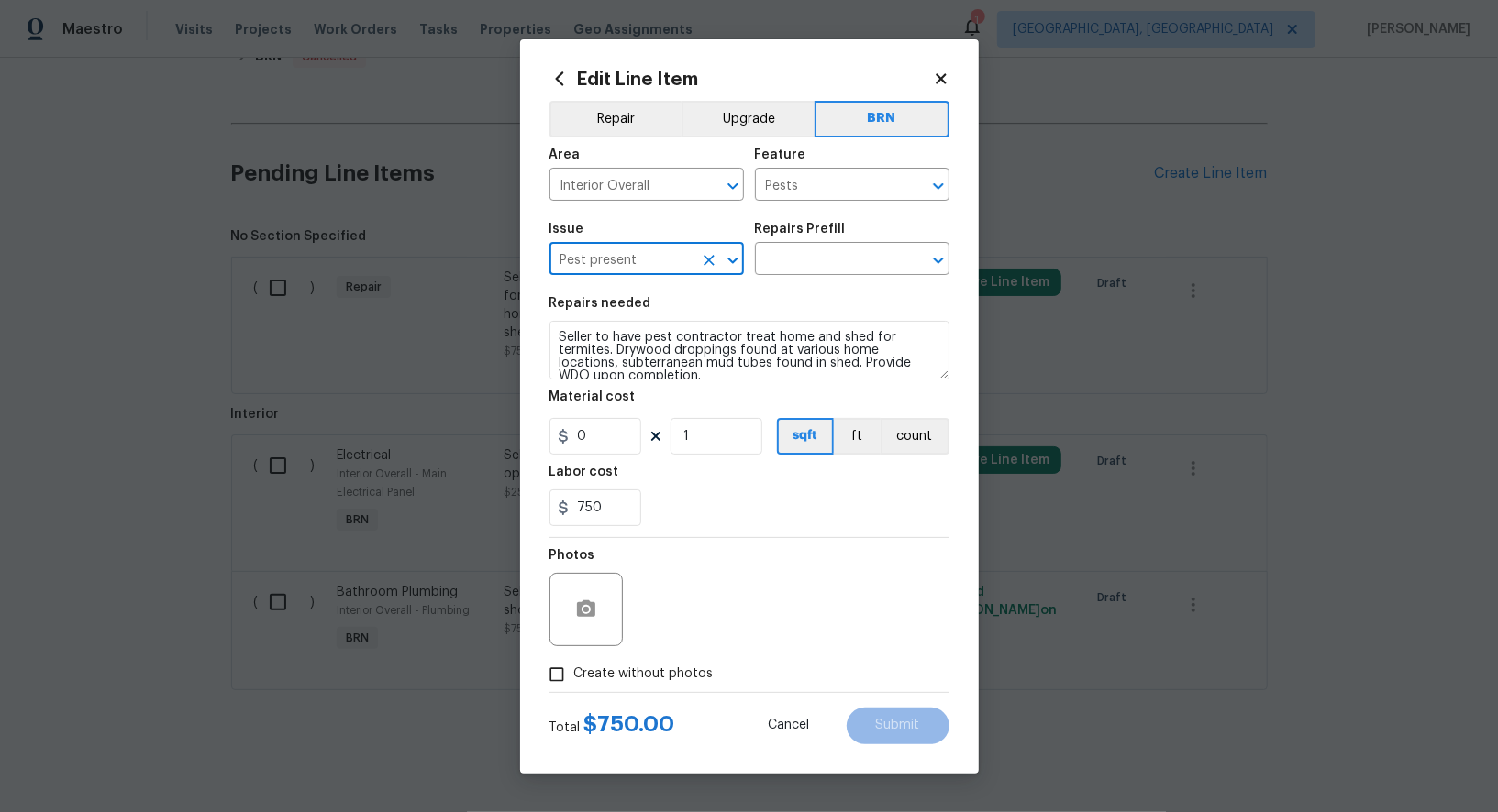
type input "Pest present"
click at [768, 387] on section "Repairs needed Seller to have pest contractor treat home and shed for termites.…" at bounding box center [749, 411] width 400 height 252
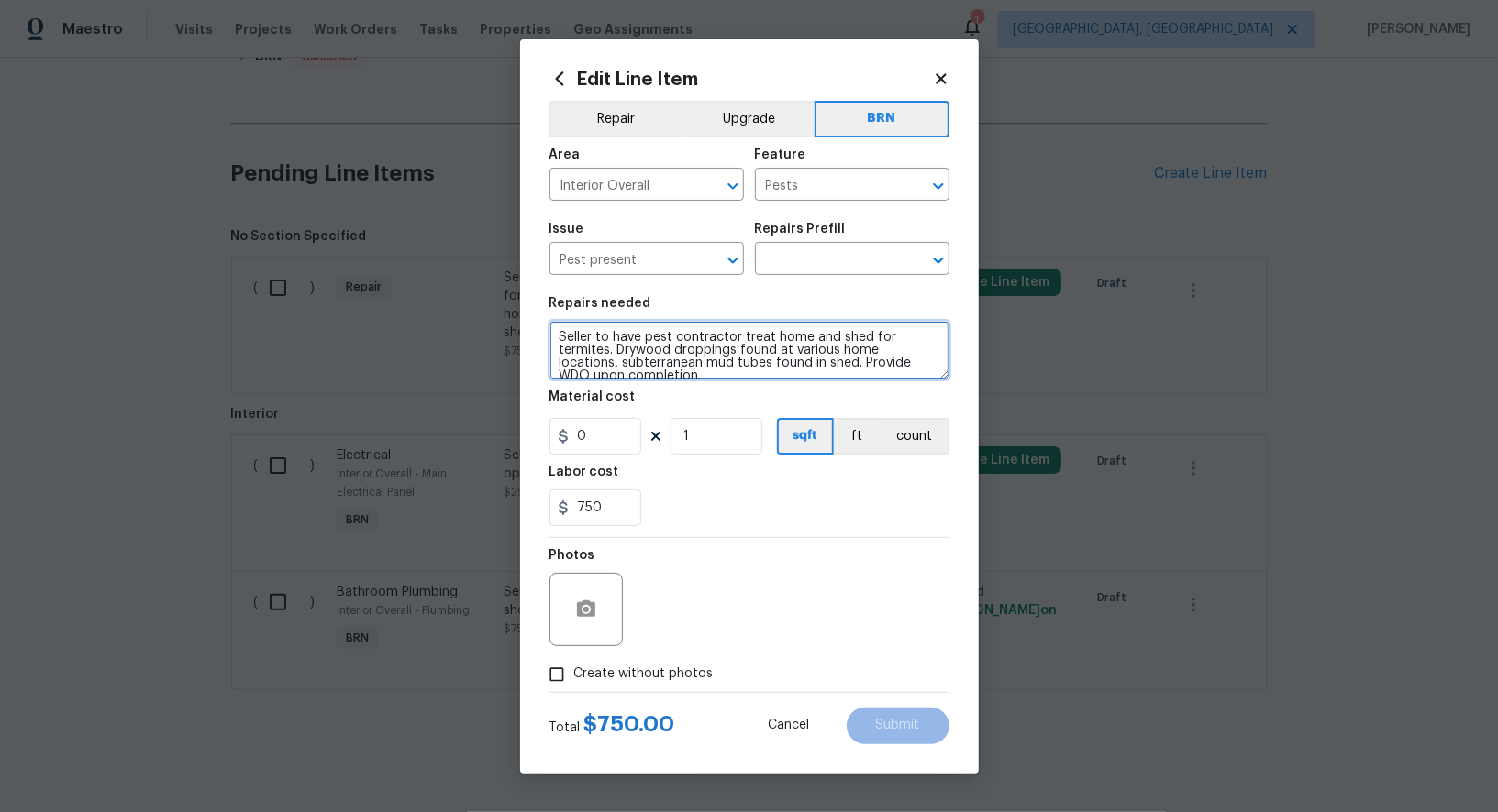
click at [733, 370] on textarea "Seller to have pest contractor treat home and shed for termites. Drywood droppi…" at bounding box center [749, 349] width 400 height 58
click at [810, 279] on div "Issue Pest present ​ Repairs Prefill ​" at bounding box center [749, 249] width 400 height 74
click at [803, 269] on input "text" at bounding box center [826, 260] width 143 height 29
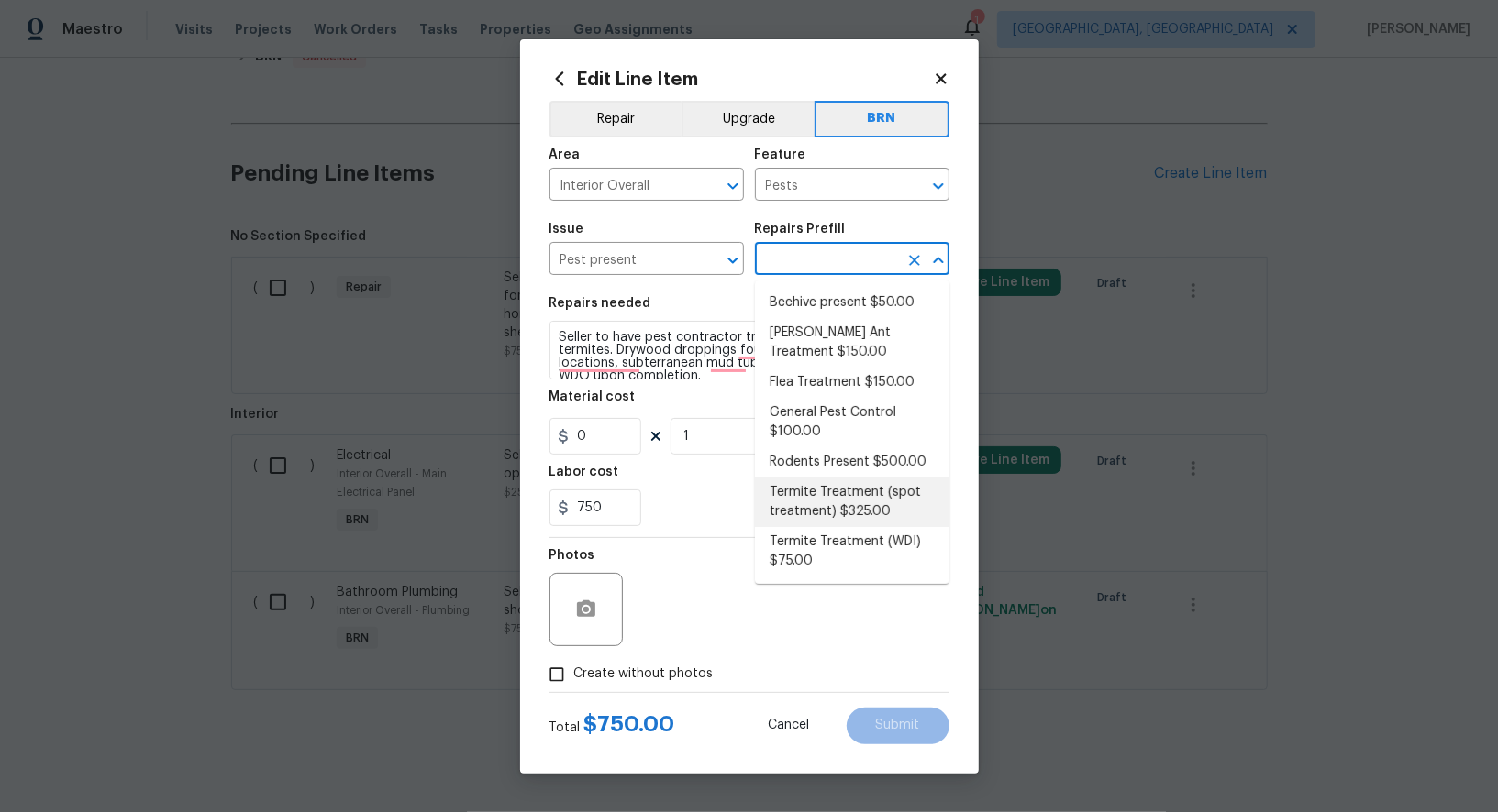
click at [856, 508] on li "Termite Treatment (spot treatment) $325.00" at bounding box center [852, 502] width 194 height 49
type input "Termite Treatment (spot treatment) $325.00"
type input "325"
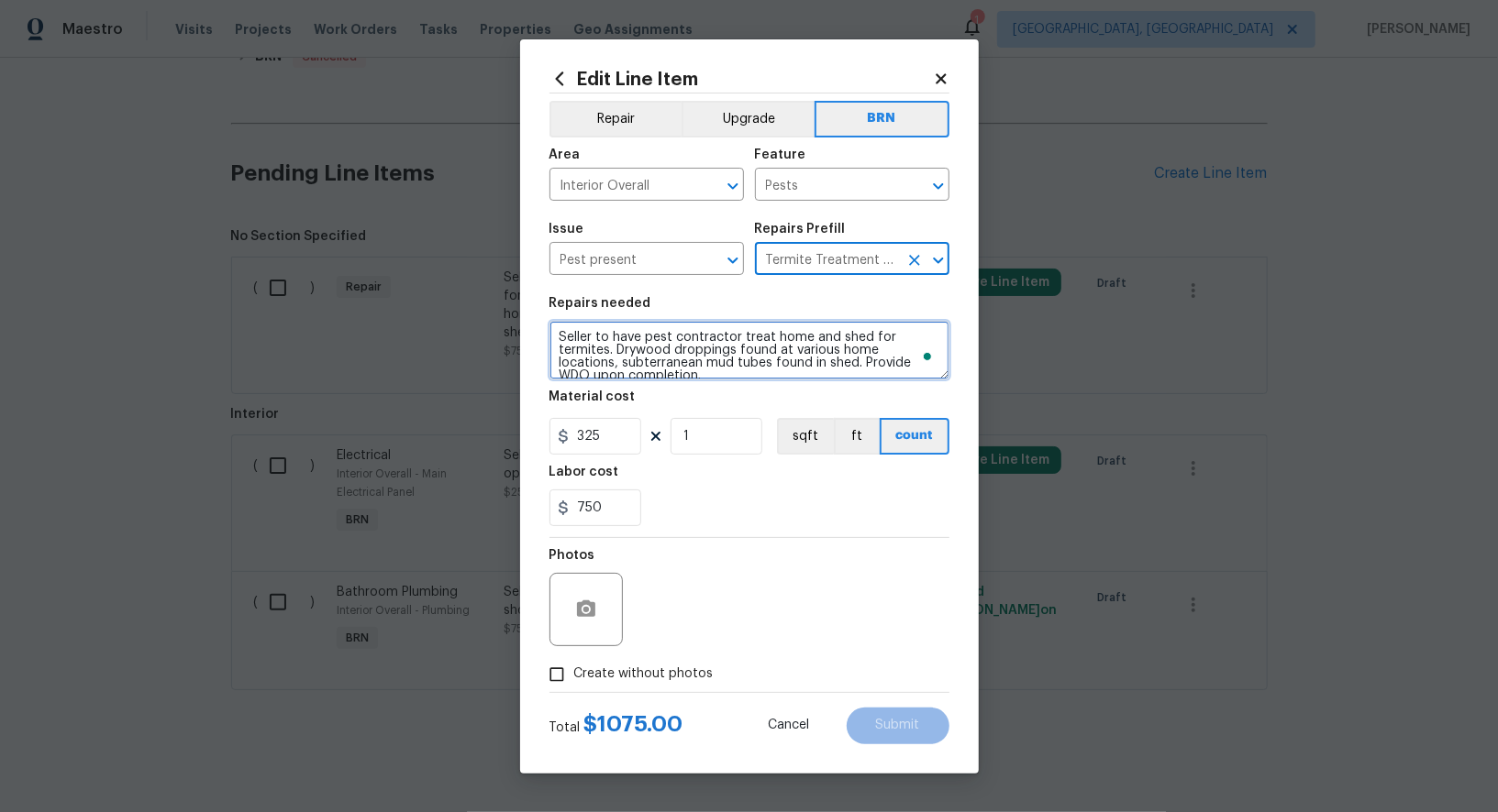
type textarea "Spot treat for active termite infestation and provide a clear WDI report"
click at [736, 349] on textarea "Spot treat for active termite infestation and provide a clear WDI report" at bounding box center [749, 349] width 400 height 58
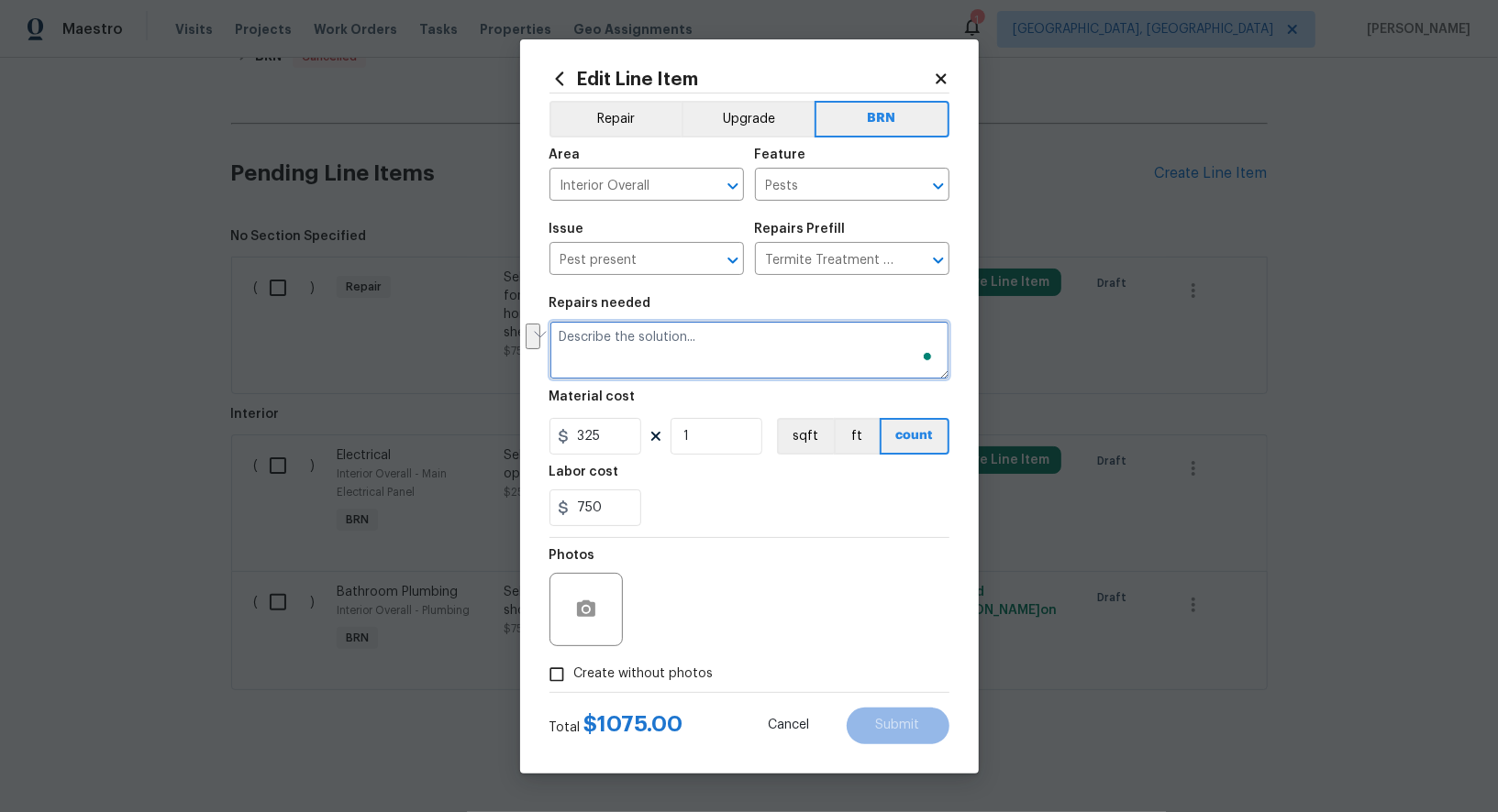
paste textarea "Seller to have pest contractor treat home and shed for termites. Drywood droppi…"
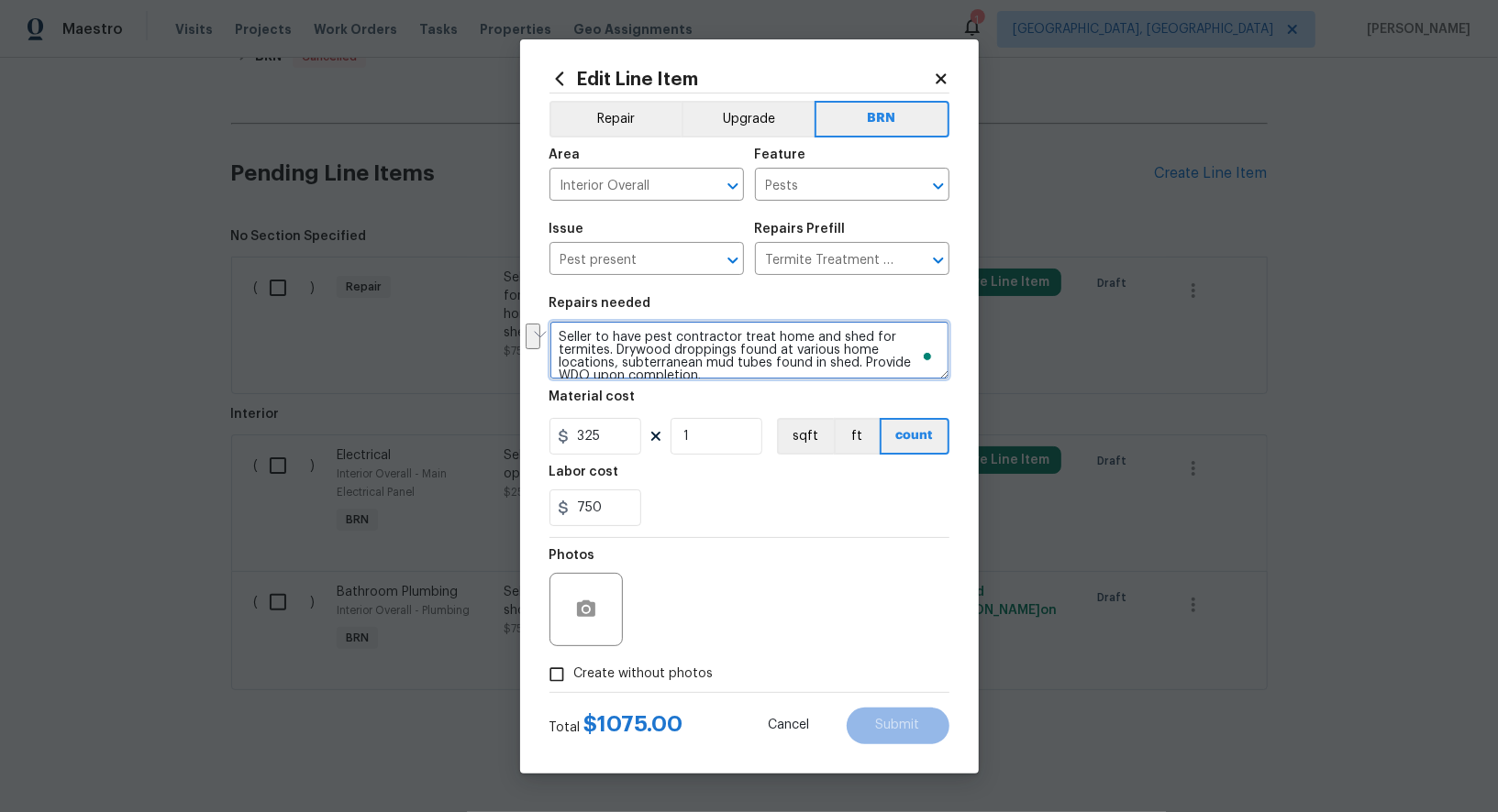
scroll to position [4, 0]
type textarea "Seller to have pest contractor treat home and shed for termites. Drywood droppi…"
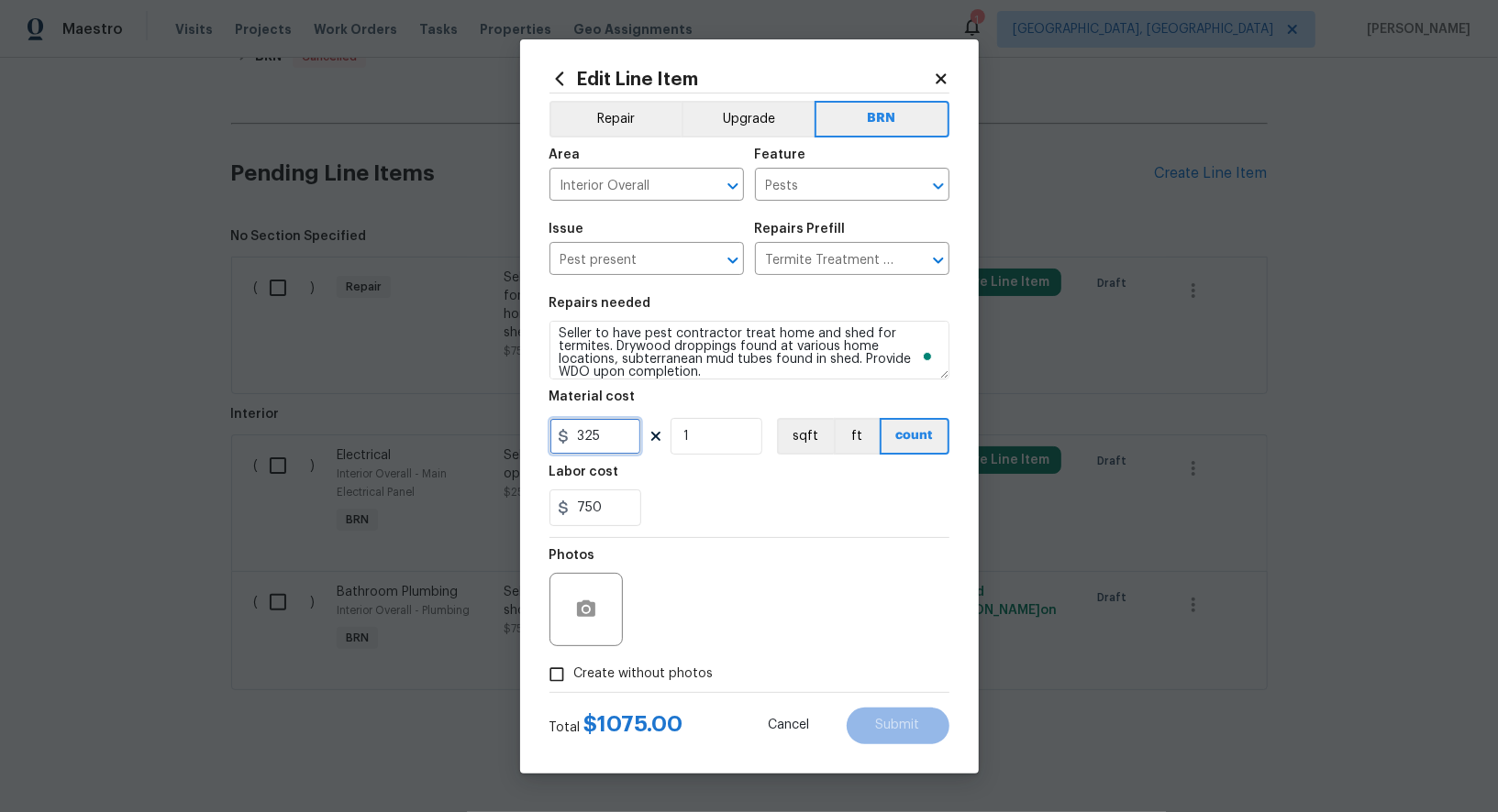
click at [618, 435] on input "325" at bounding box center [595, 436] width 92 height 37
type input "0"
click at [549, 670] on input "Create without photos" at bounding box center [557, 674] width 35 height 35
checkbox input "true"
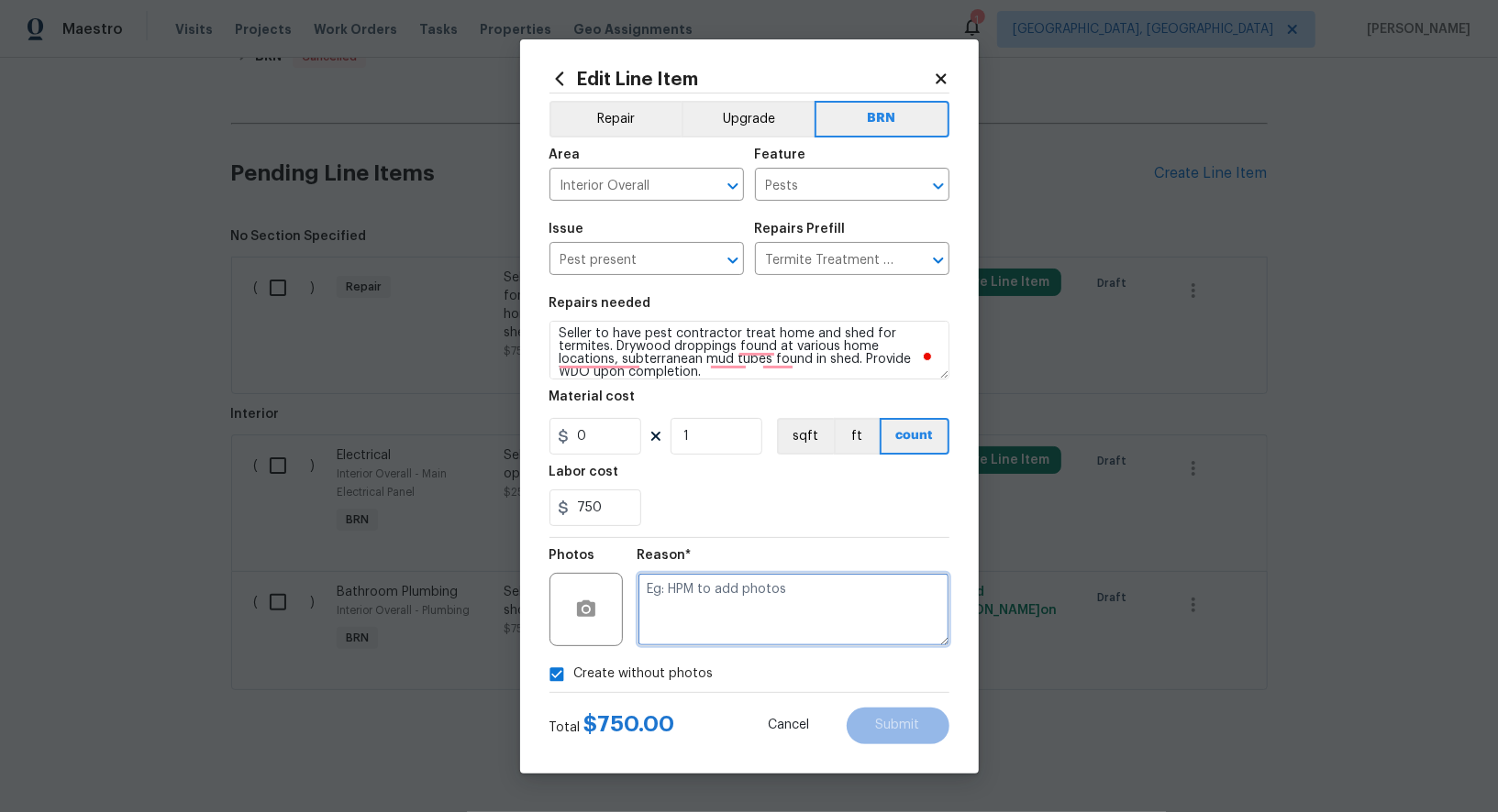
click at [786, 630] on textarea at bounding box center [793, 610] width 312 height 73
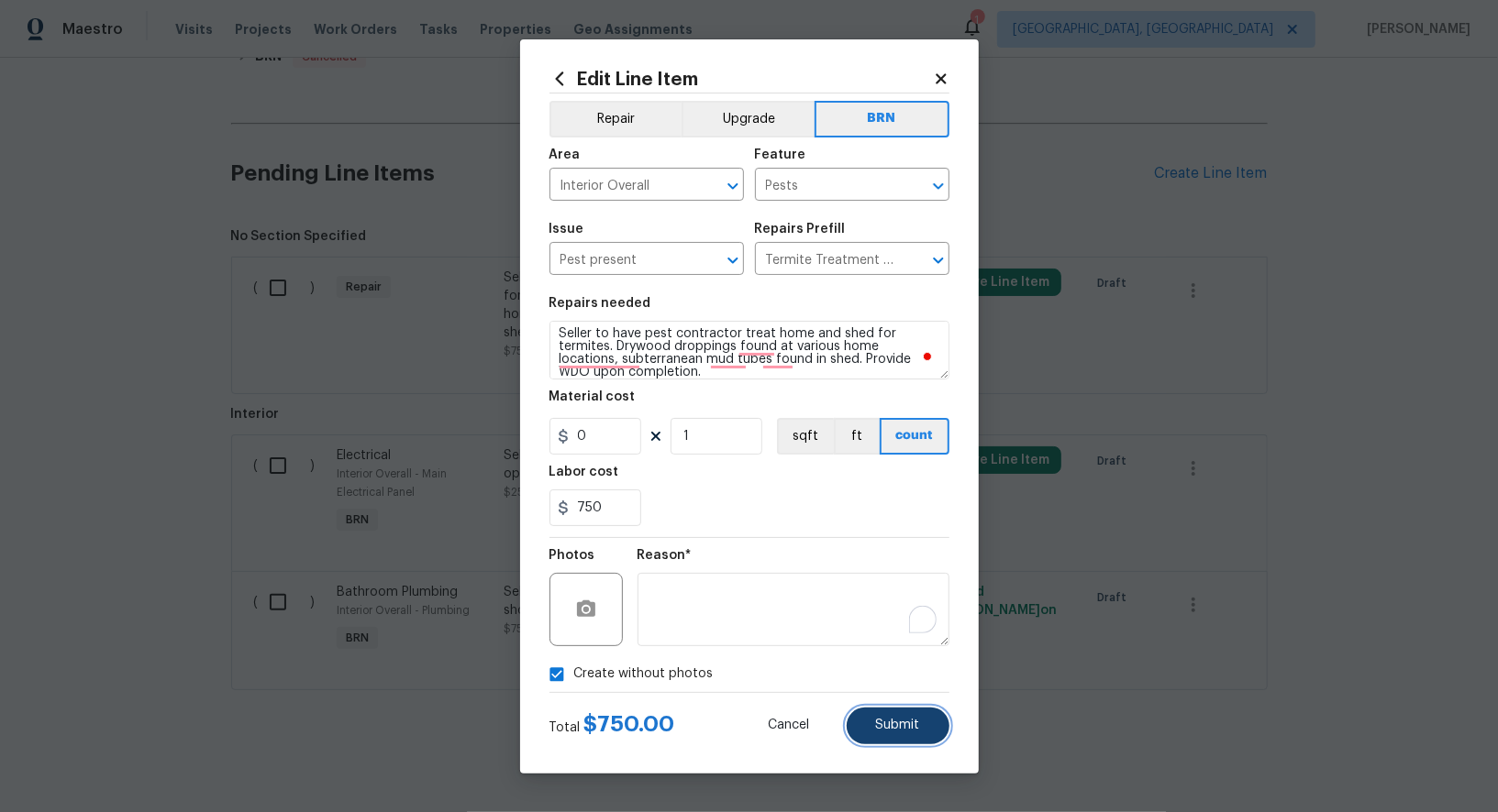
click at [943, 731] on button "Submit" at bounding box center [898, 726] width 103 height 37
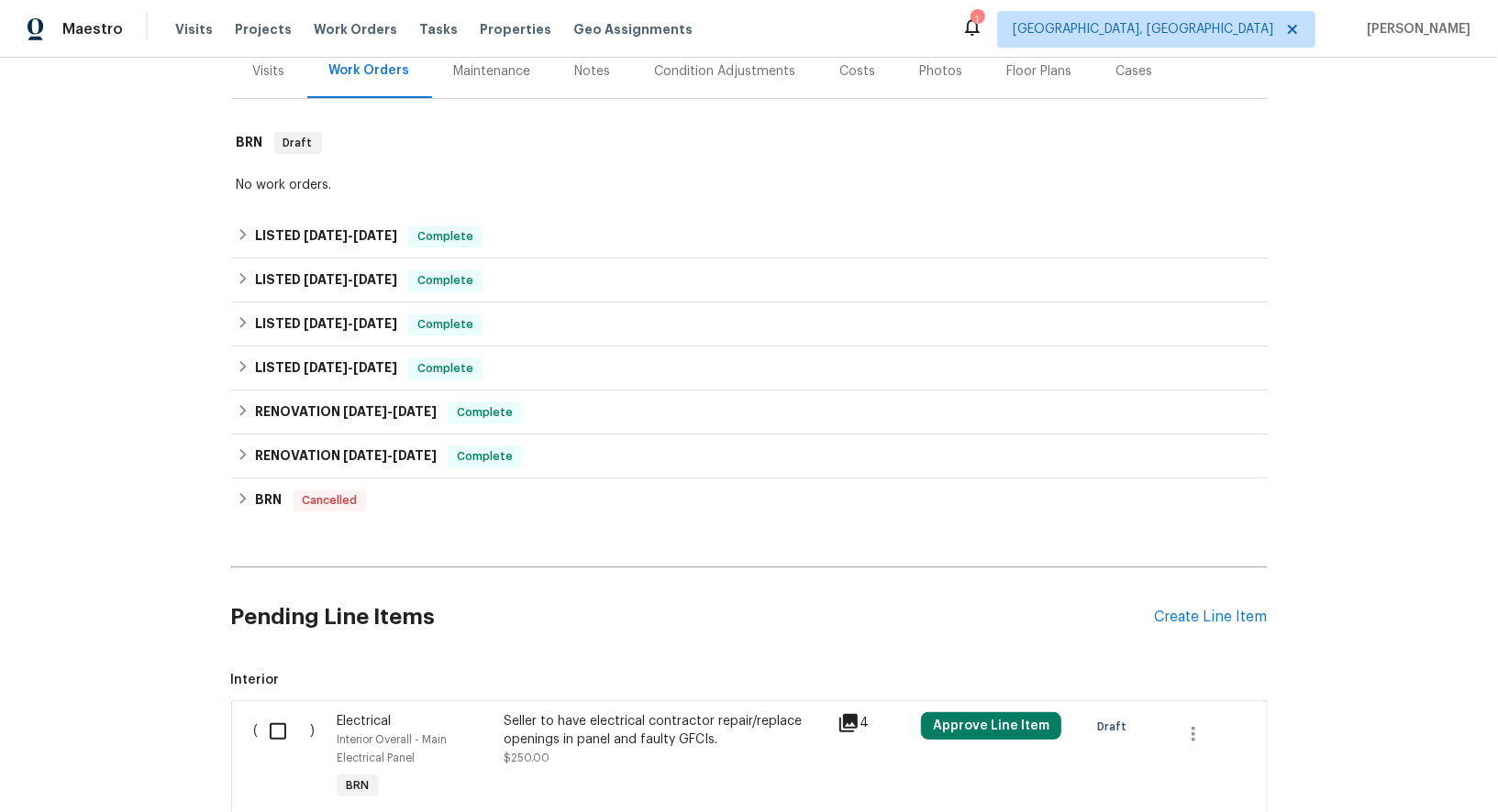
scroll to position [637, 0]
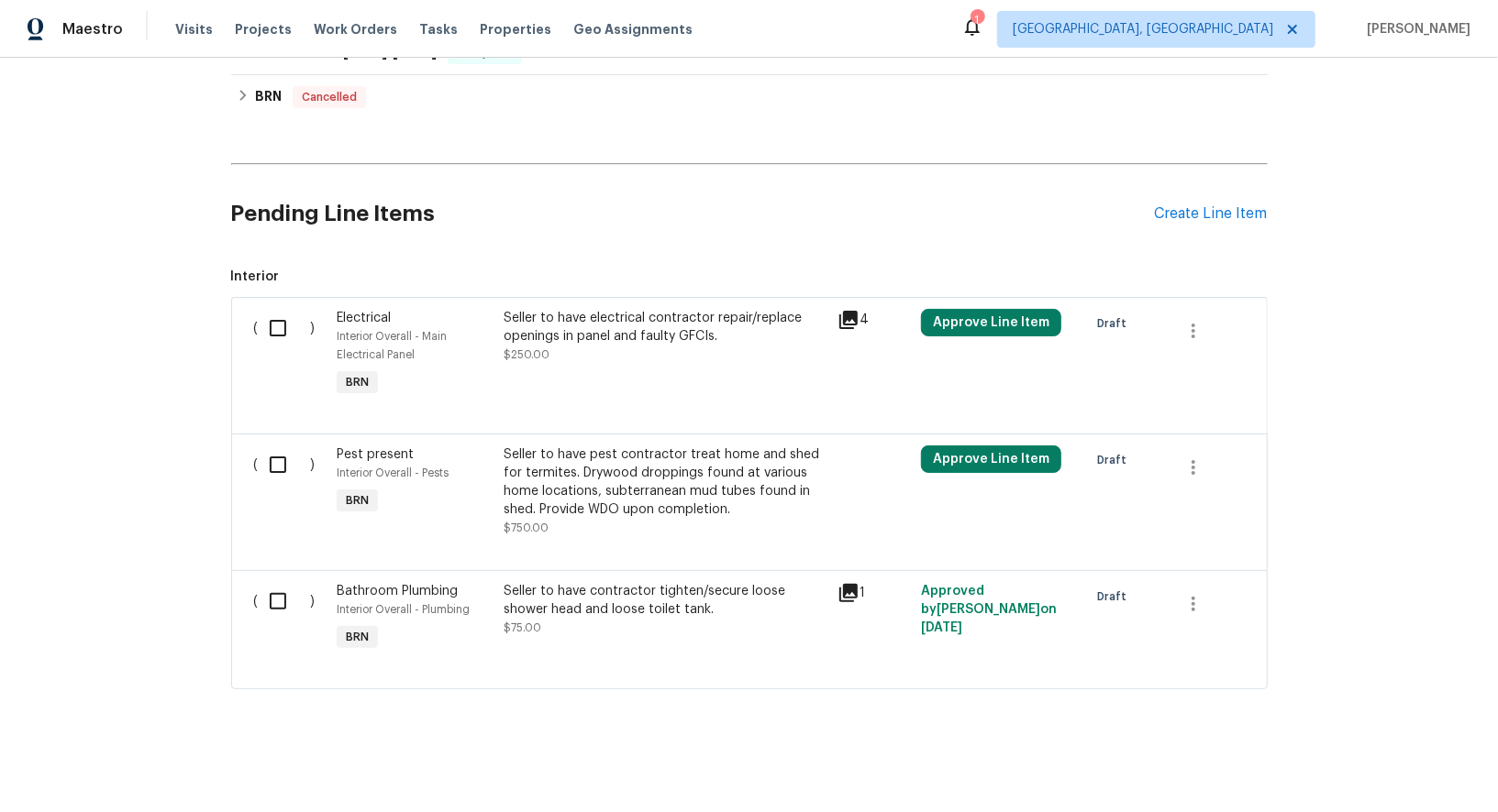
click at [289, 331] on input "checkbox" at bounding box center [284, 328] width 52 height 38
checkbox input "true"
click at [1375, 768] on span "Create Work Order" at bounding box center [1393, 767] width 122 height 23
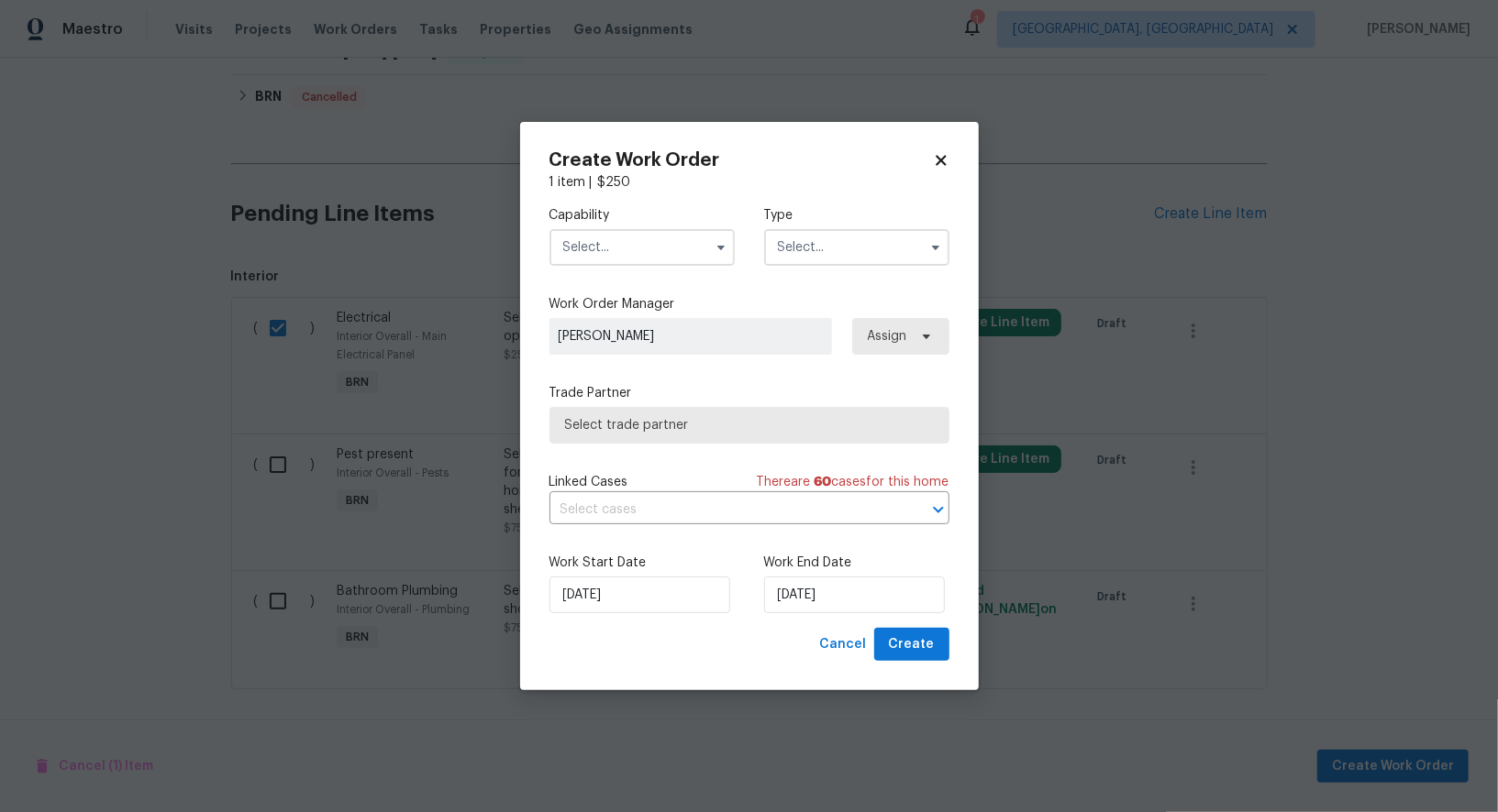
click at [667, 253] on input "text" at bounding box center [642, 247] width 186 height 37
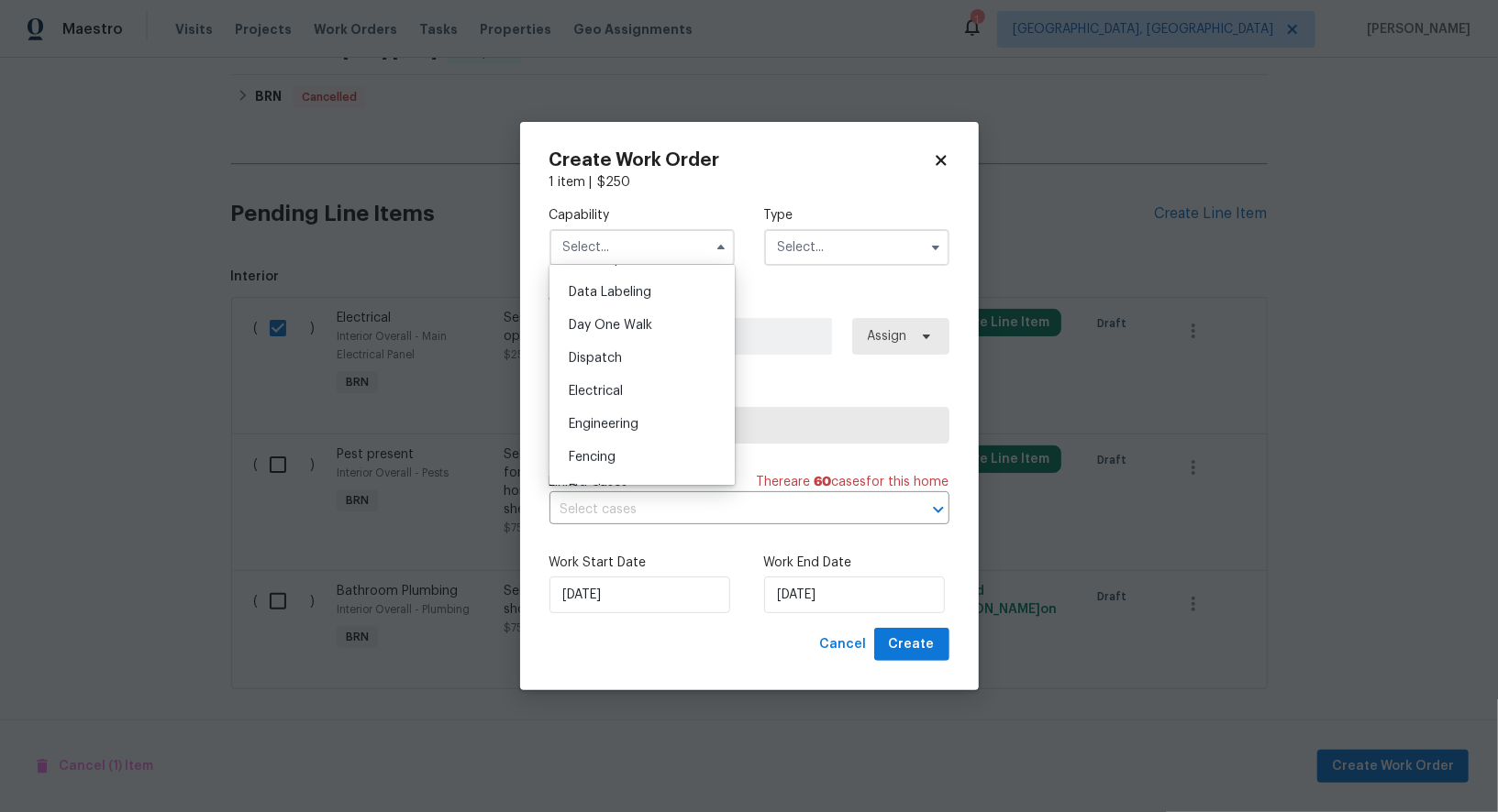
scroll to position [422, 0]
click at [632, 433] on div "Electrical" at bounding box center [641, 442] width 176 height 33
type input "Electrical"
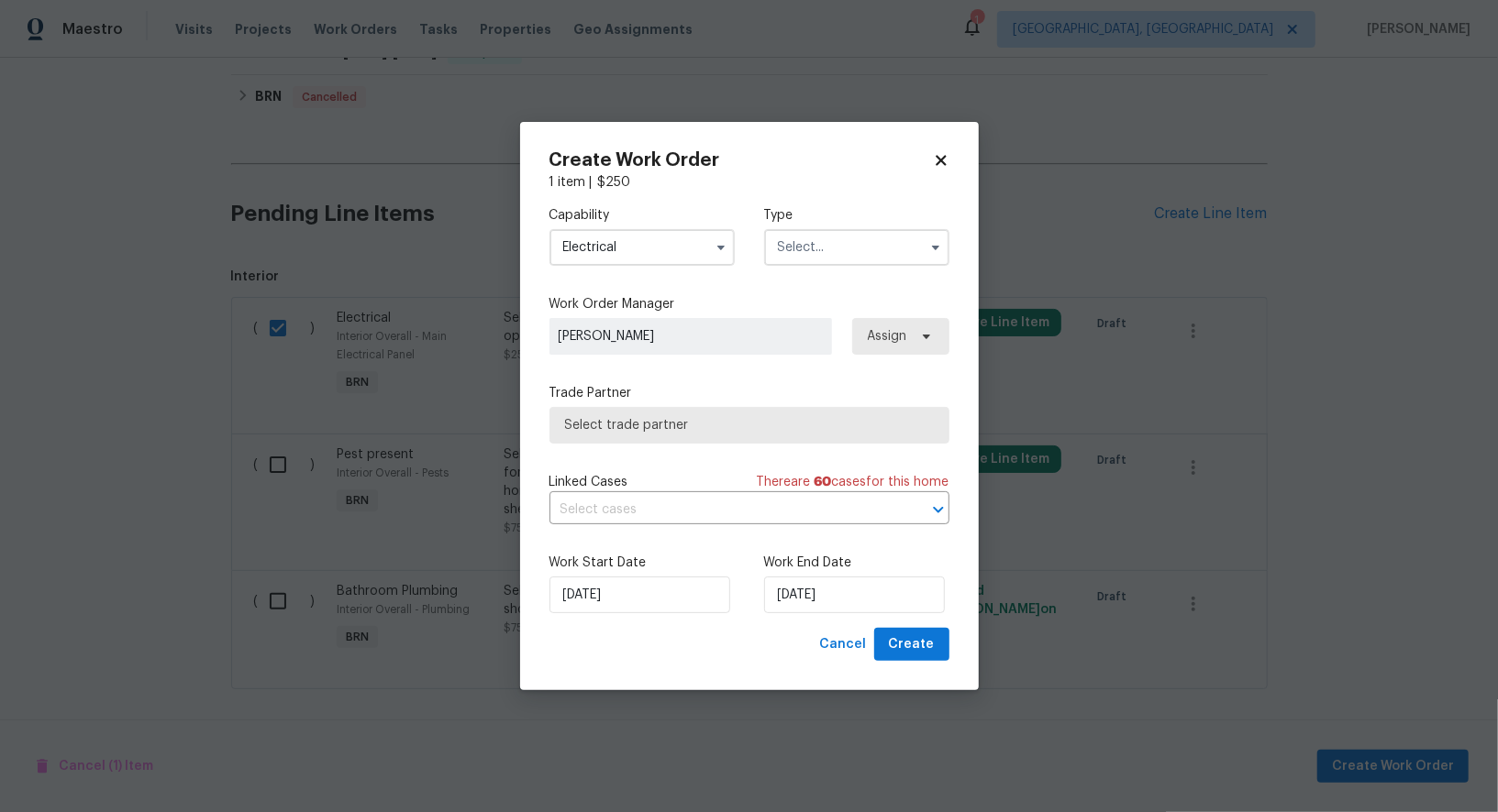
click at [927, 217] on label "Type" at bounding box center [857, 215] width 186 height 19
click at [866, 235] on input "text" at bounding box center [857, 247] width 186 height 37
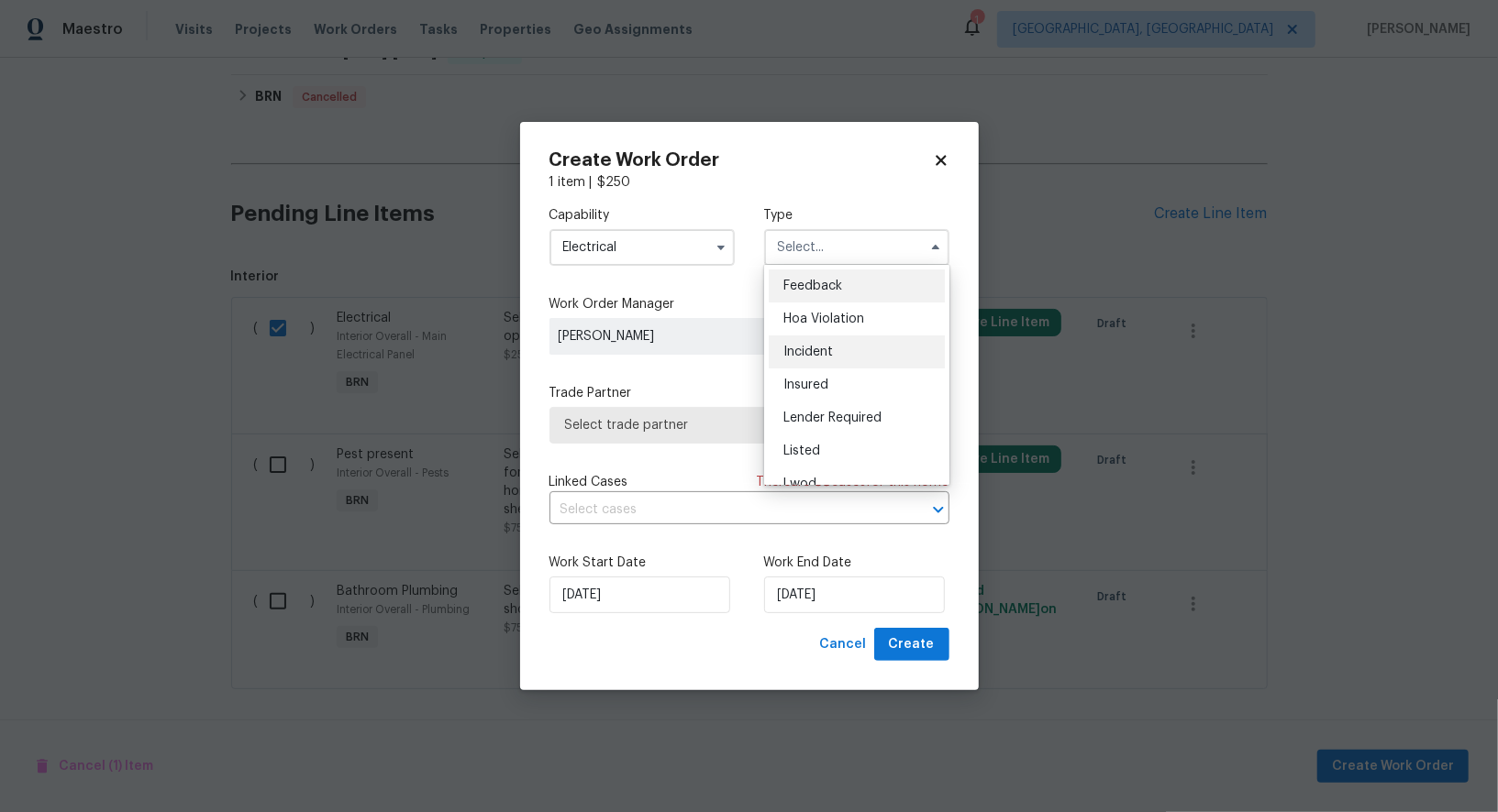
scroll to position [217, 0]
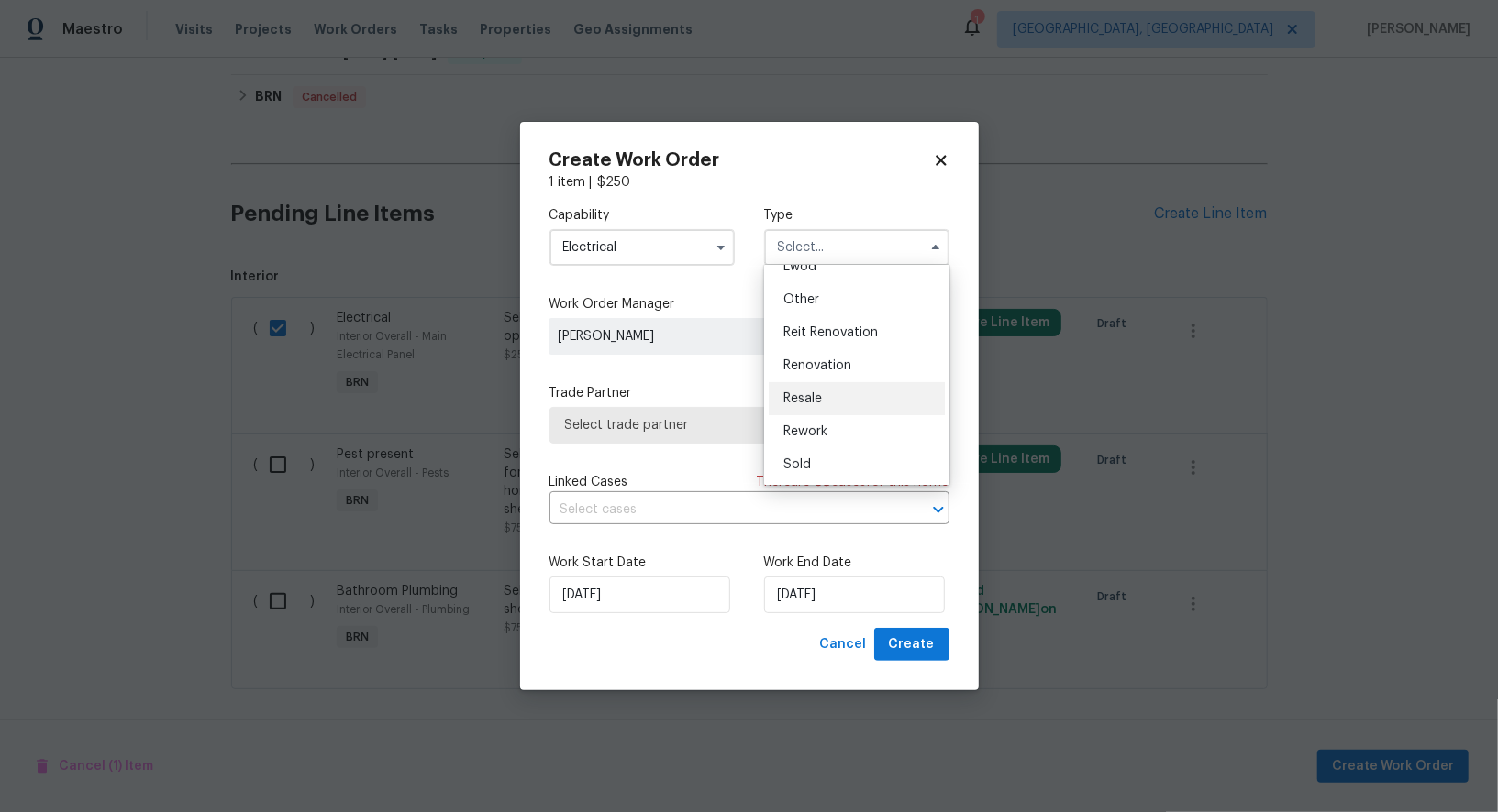
click at [821, 389] on div "Resale" at bounding box center [857, 399] width 176 height 33
type input "Resale"
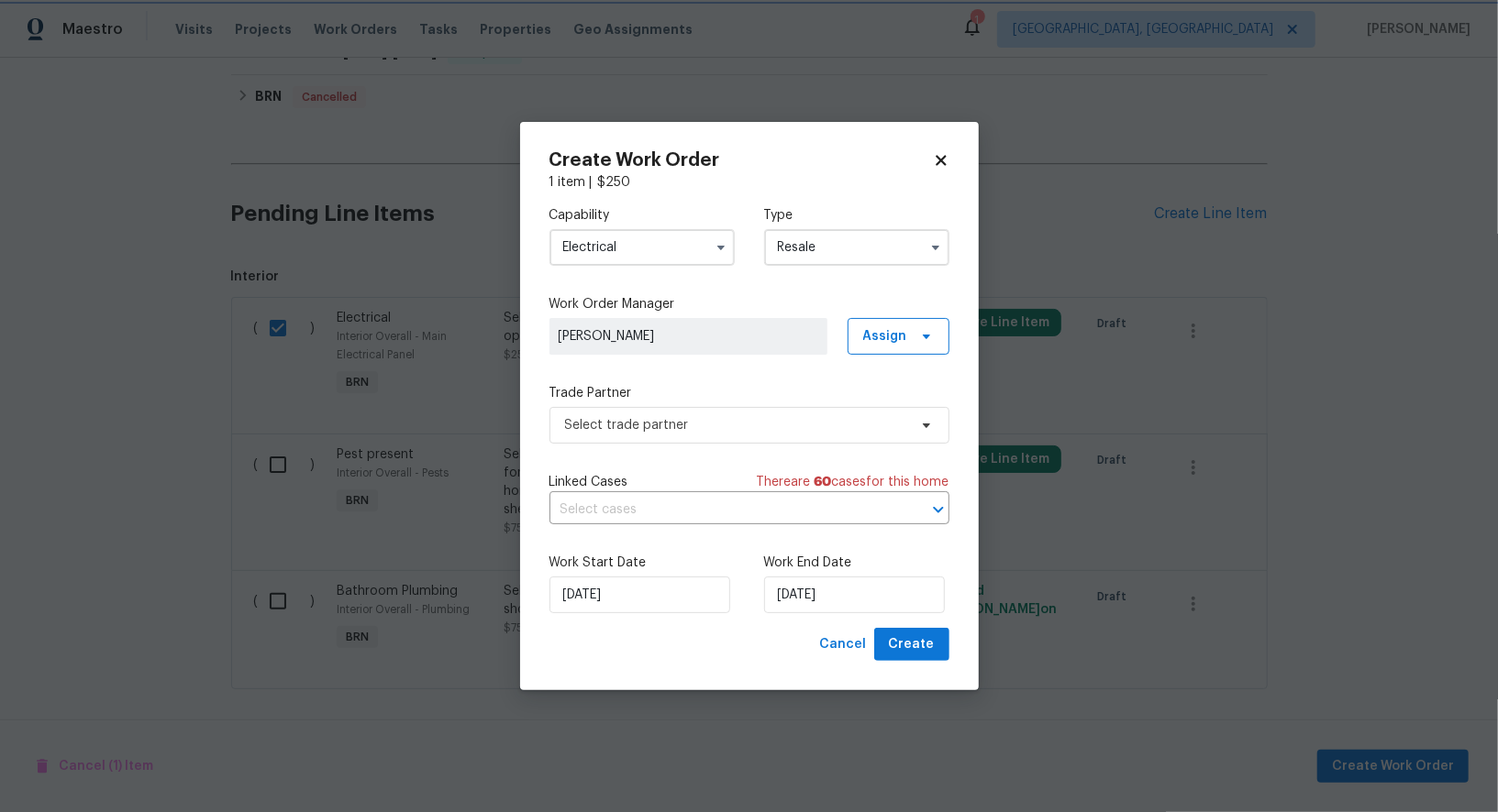
scroll to position [0, 0]
click at [757, 442] on span "Select trade partner" at bounding box center [749, 425] width 400 height 37
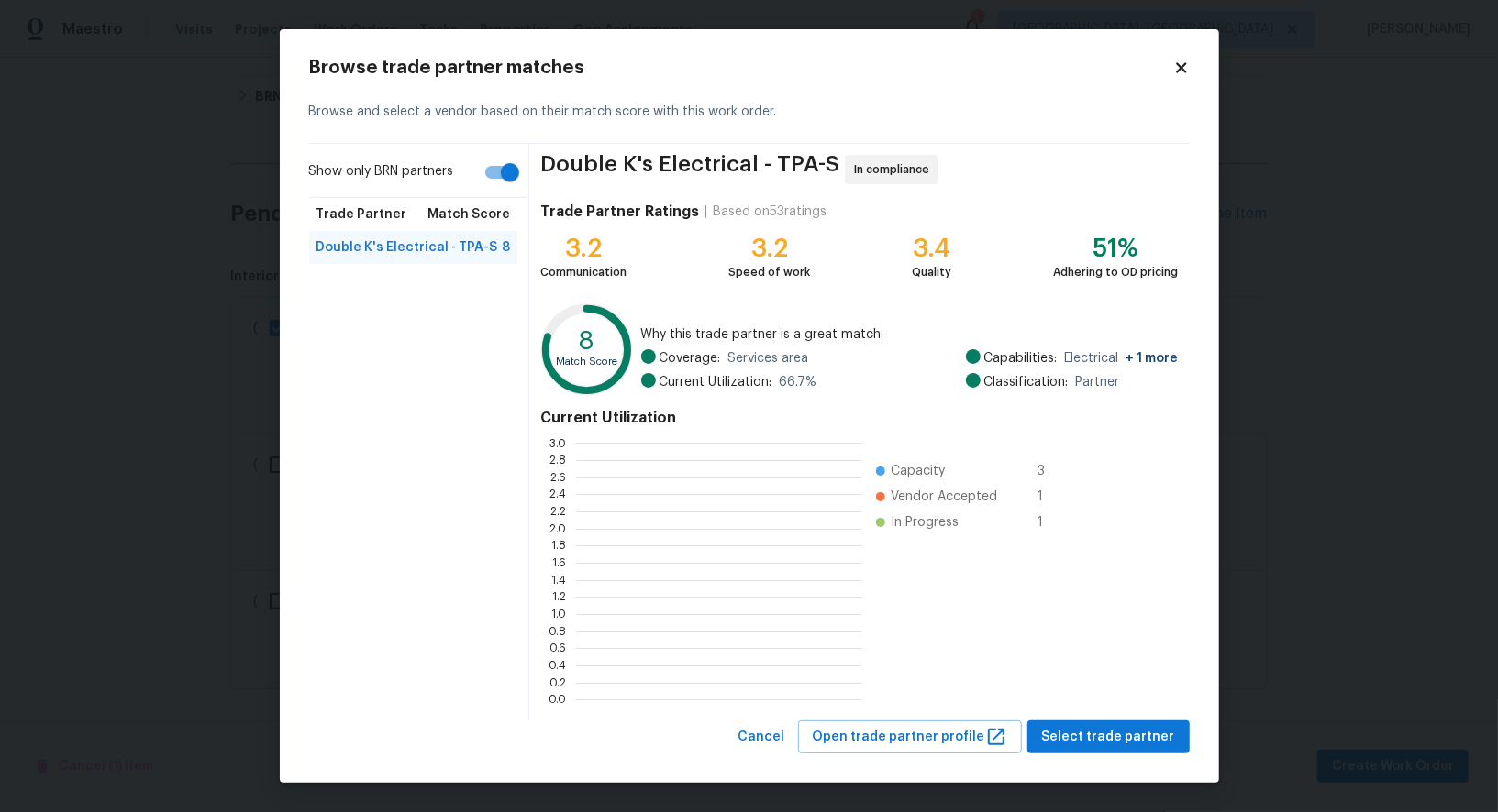
scroll to position [2, 1]
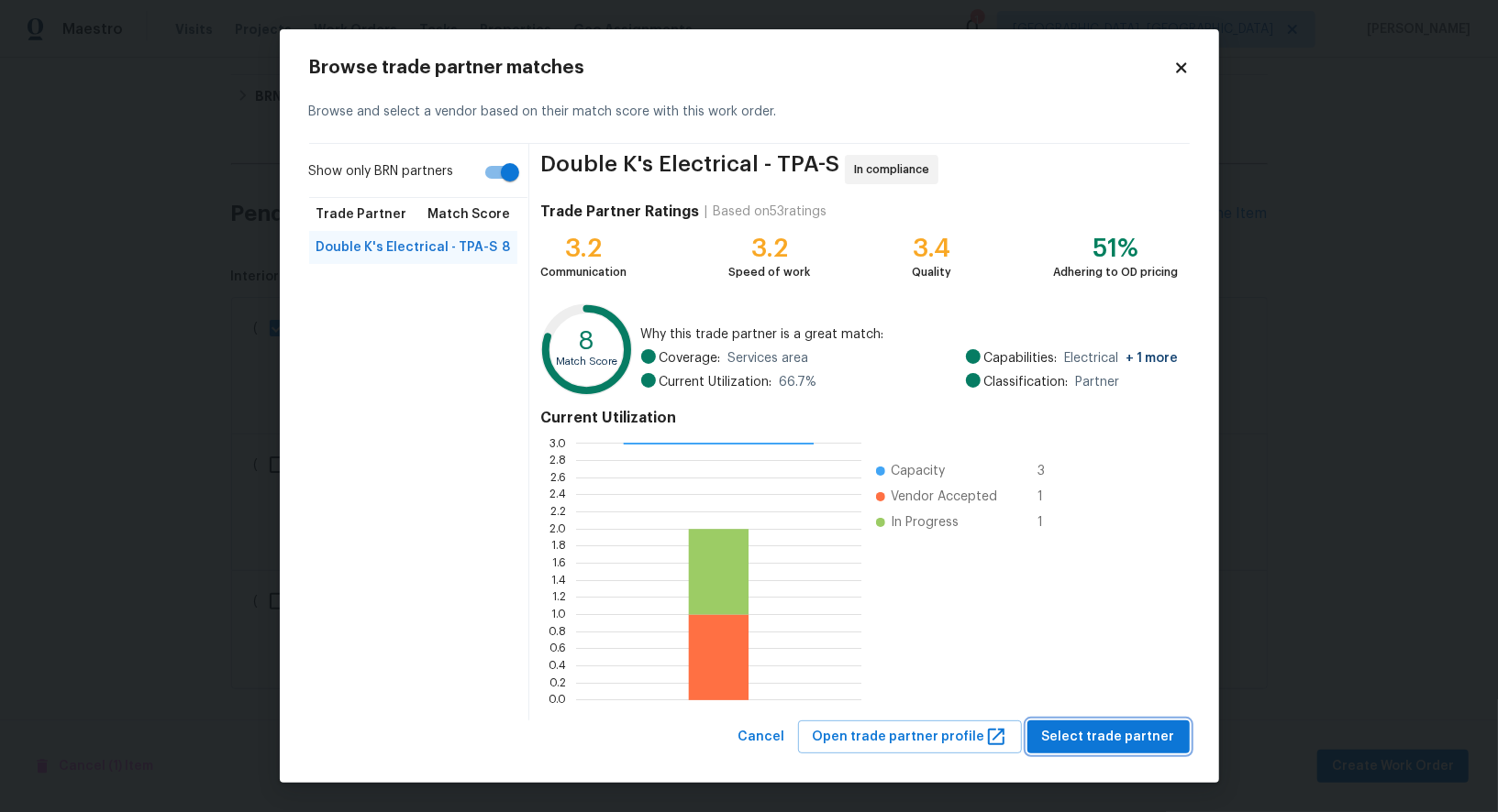
click at [1122, 728] on span "Select trade partner" at bounding box center [1108, 737] width 133 height 23
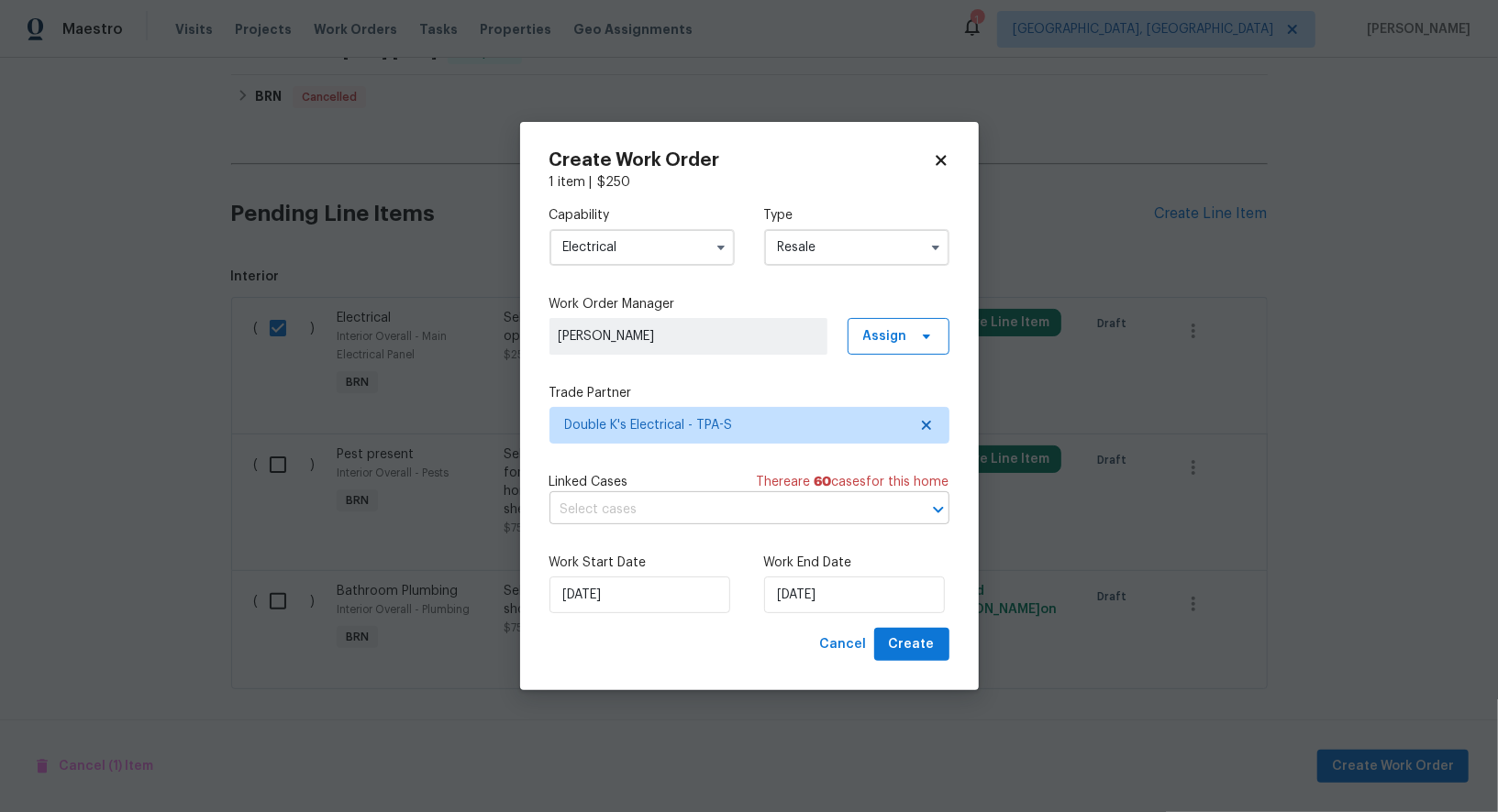
click at [732, 511] on input "text" at bounding box center [723, 510] width 348 height 29
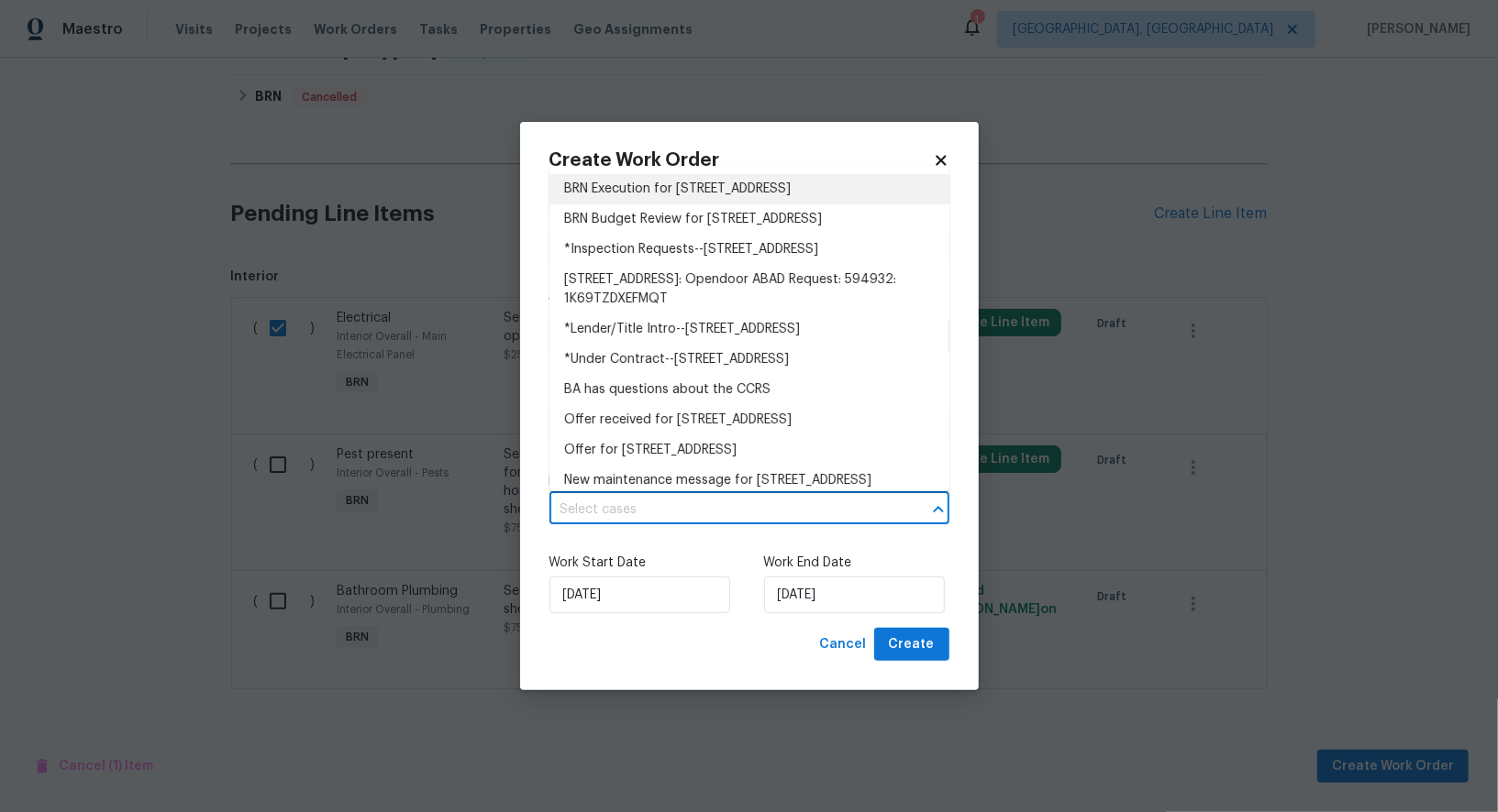
click at [717, 179] on li "BRN Execution for 2117 W Paris St, Tampa, FL 33604" at bounding box center [749, 189] width 400 height 31
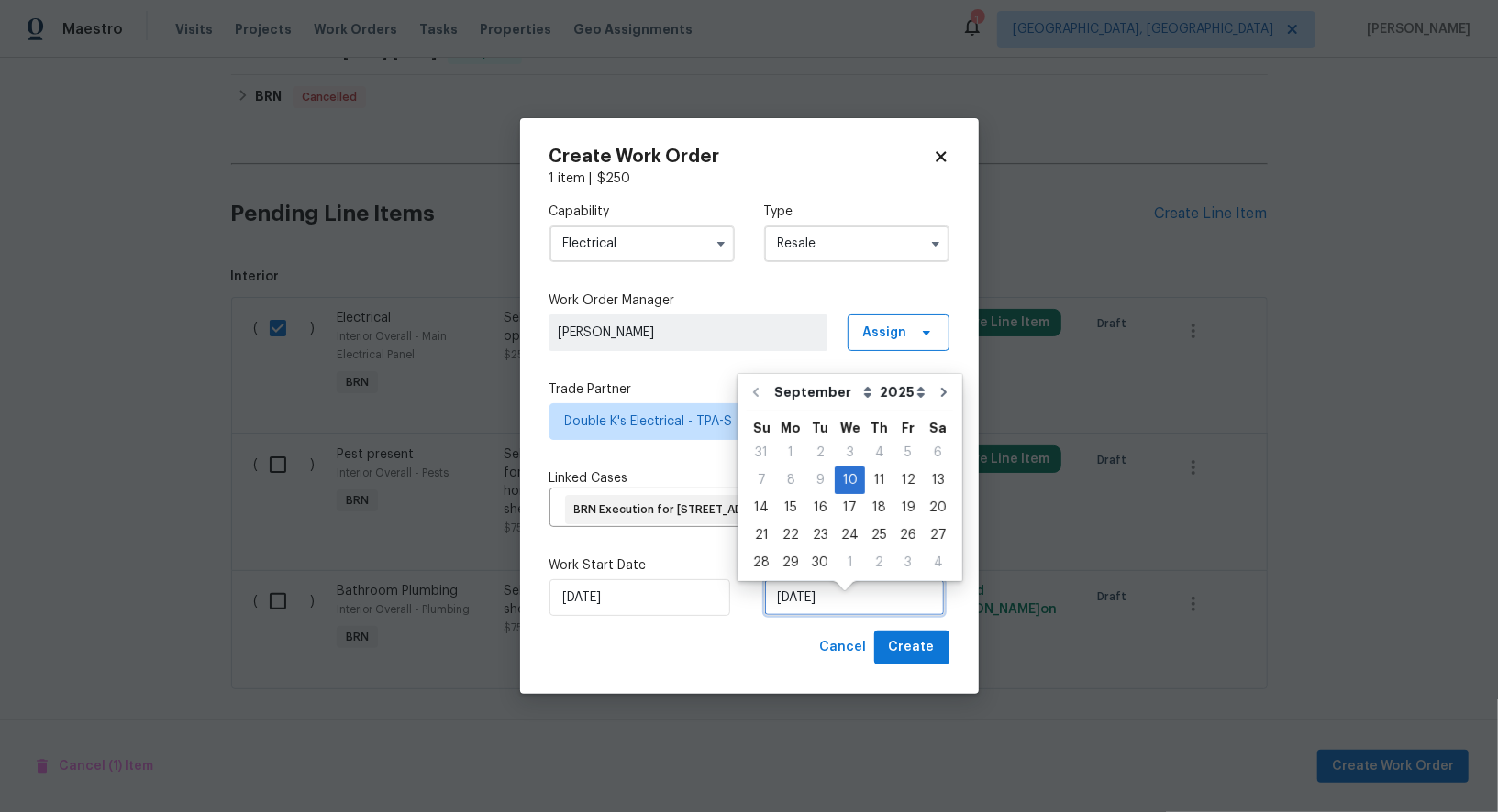
click at [841, 611] on input "10/09/2025" at bounding box center [854, 597] width 181 height 37
click at [893, 479] on div "12" at bounding box center [908, 480] width 30 height 26
type input "12/09/2025"
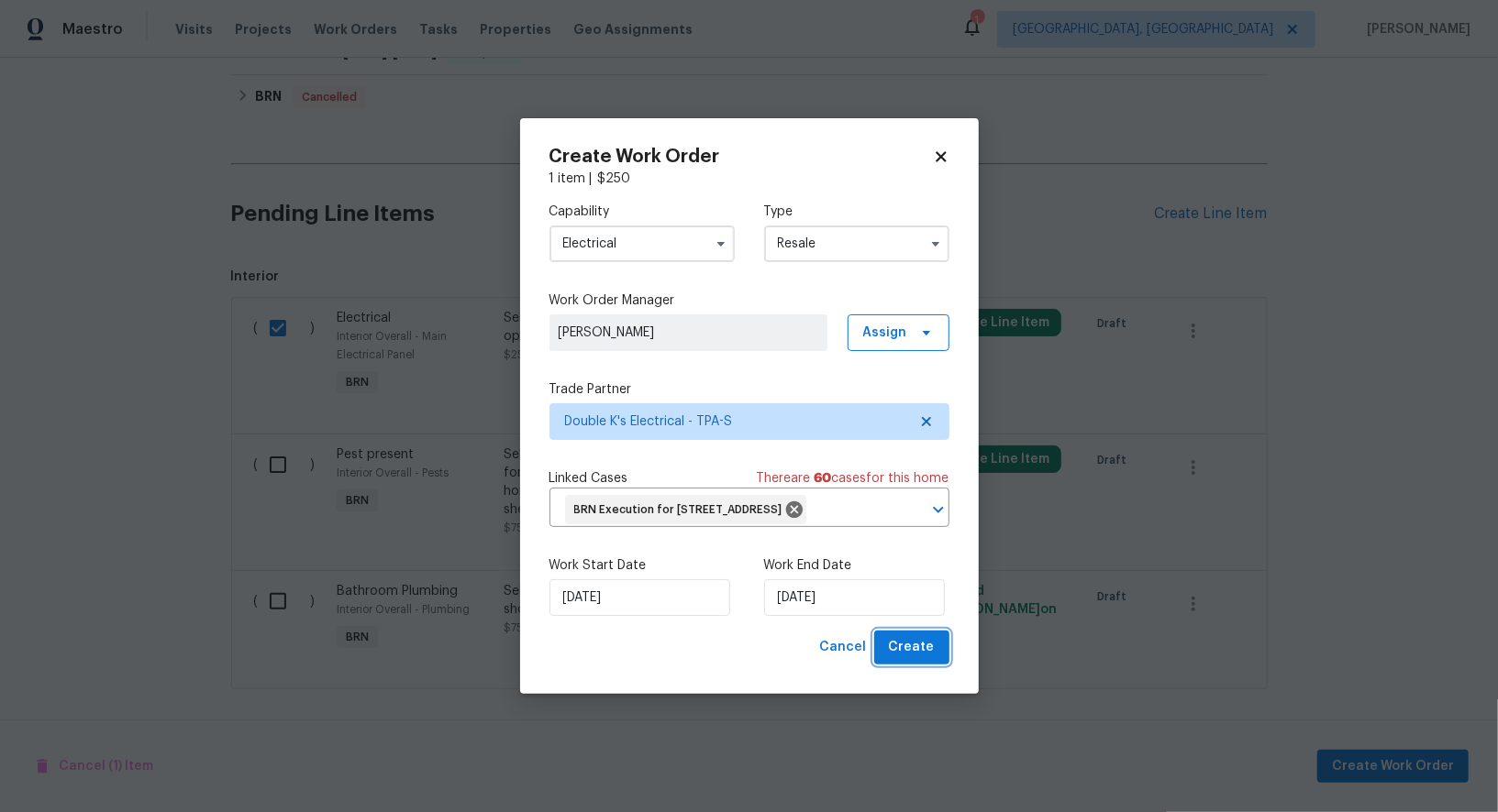
click at [911, 659] on span "Create" at bounding box center [912, 647] width 45 height 23
checkbox input "false"
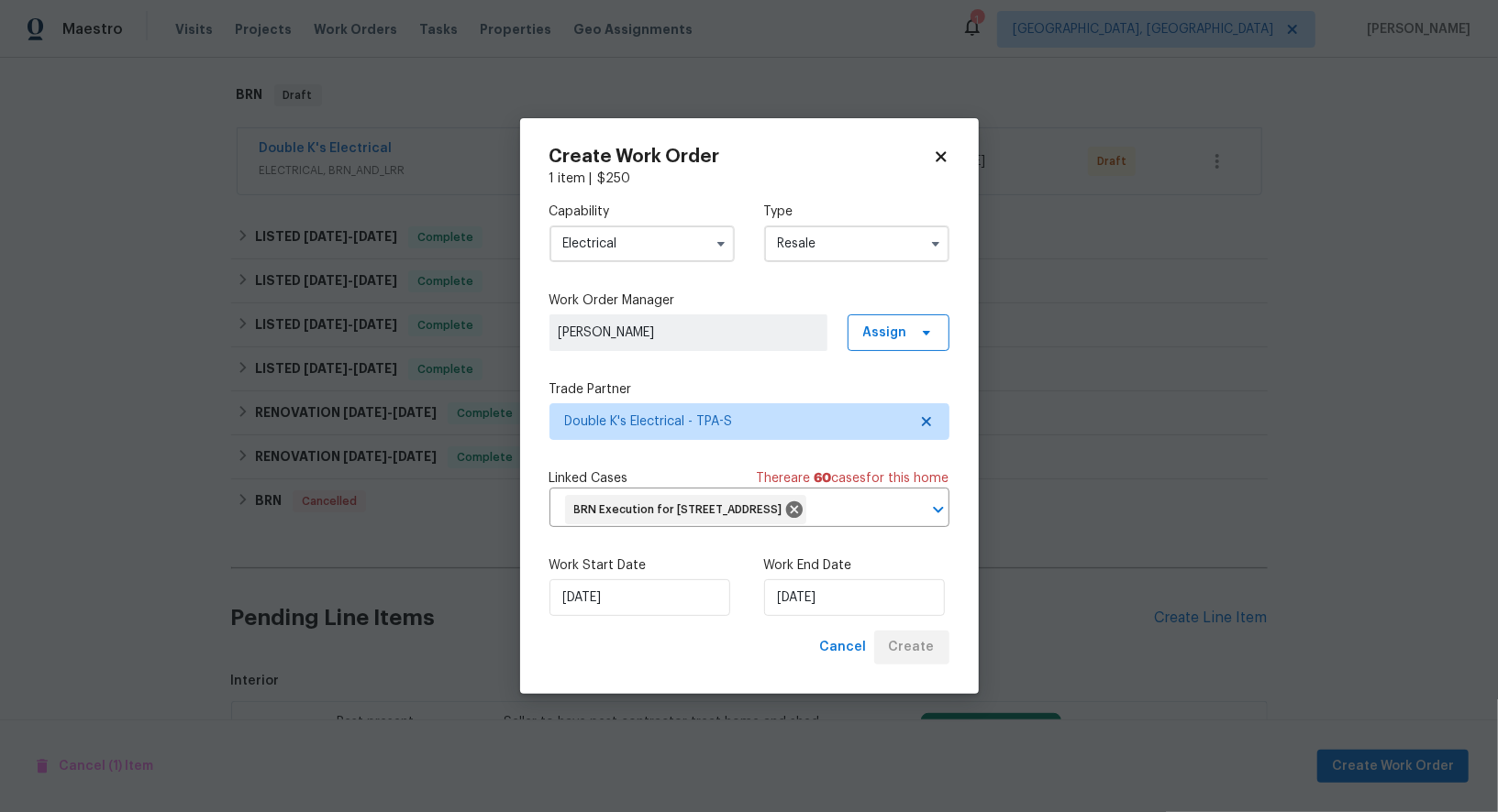
scroll to position [548, 0]
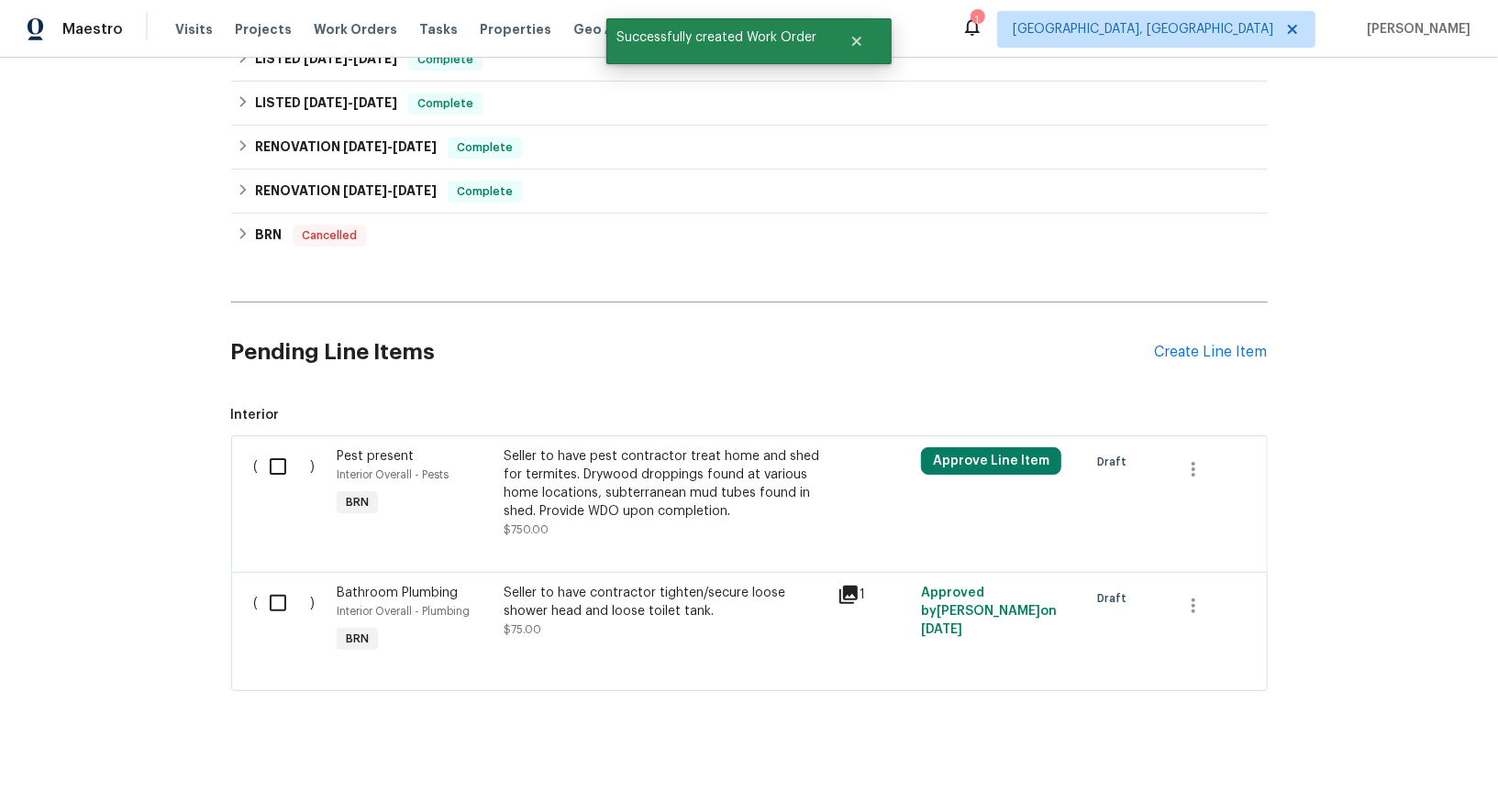
click at [284, 467] on input "checkbox" at bounding box center [284, 467] width 52 height 38
checkbox input "true"
click at [1386, 773] on span "Create Work Order" at bounding box center [1393, 767] width 122 height 23
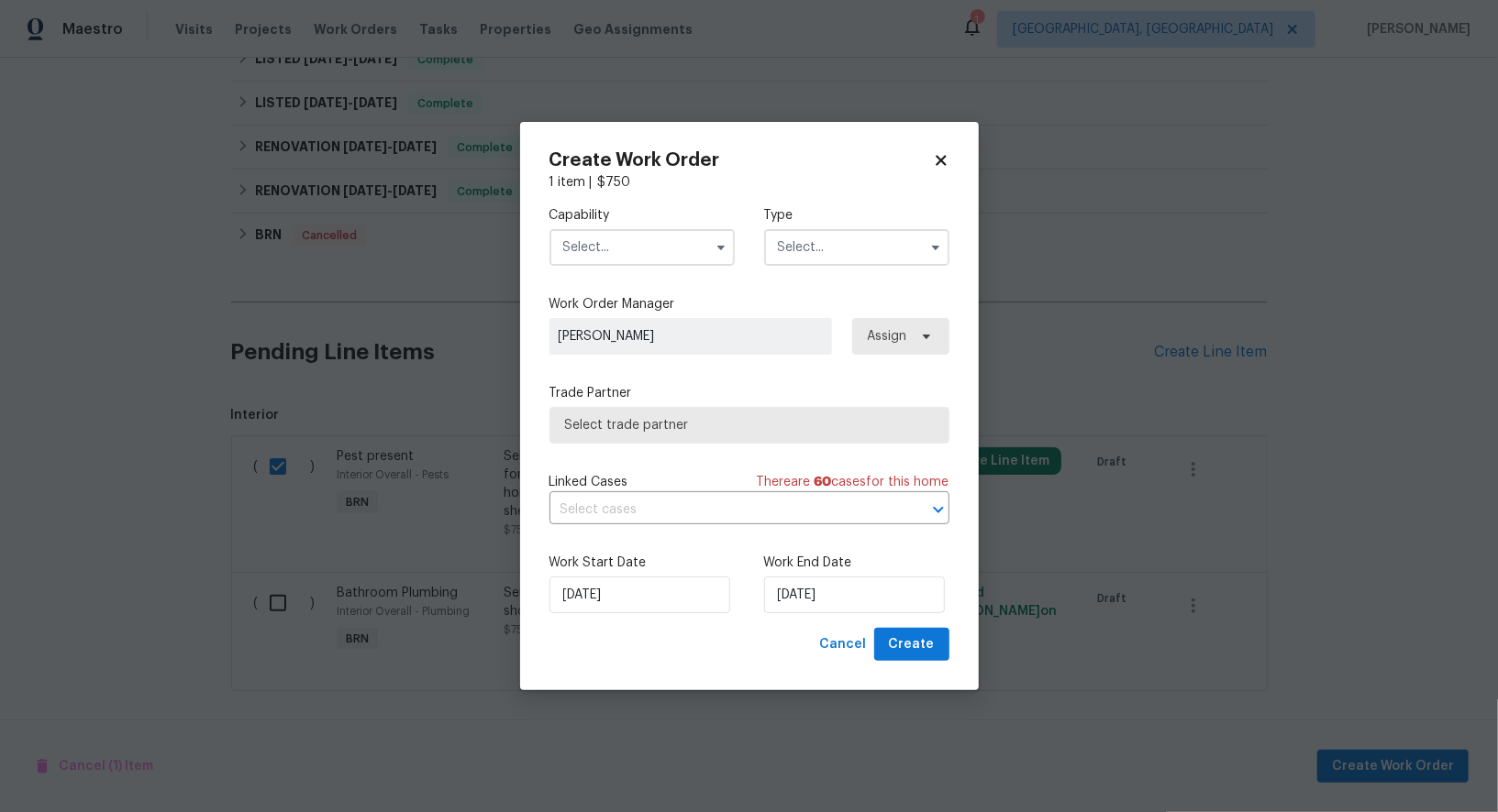
click at [622, 255] on input "text" at bounding box center [642, 247] width 186 height 37
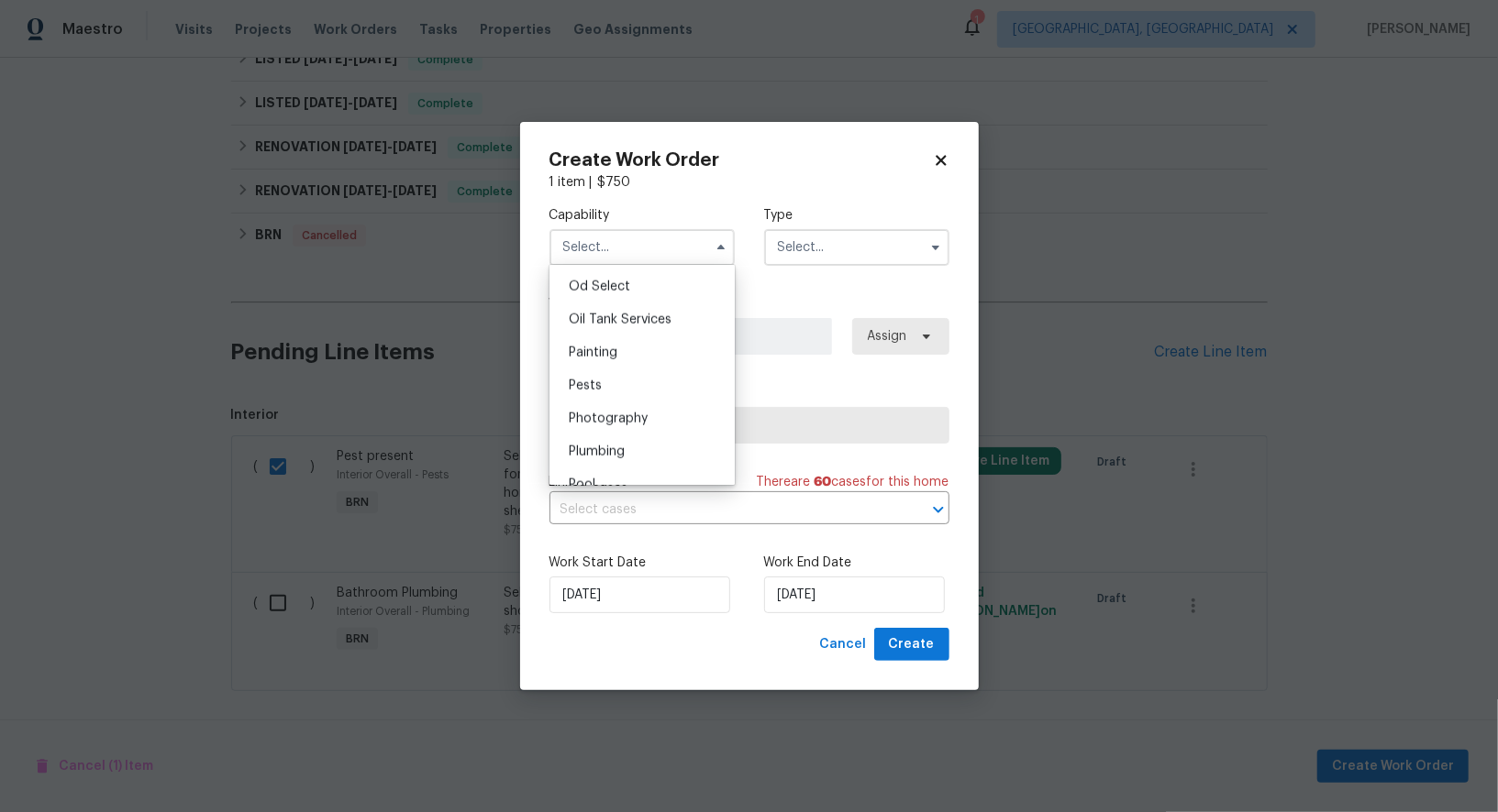
scroll to position [1473, 0]
click at [623, 383] on div "Pests" at bounding box center [641, 386] width 176 height 33
type input "Pests"
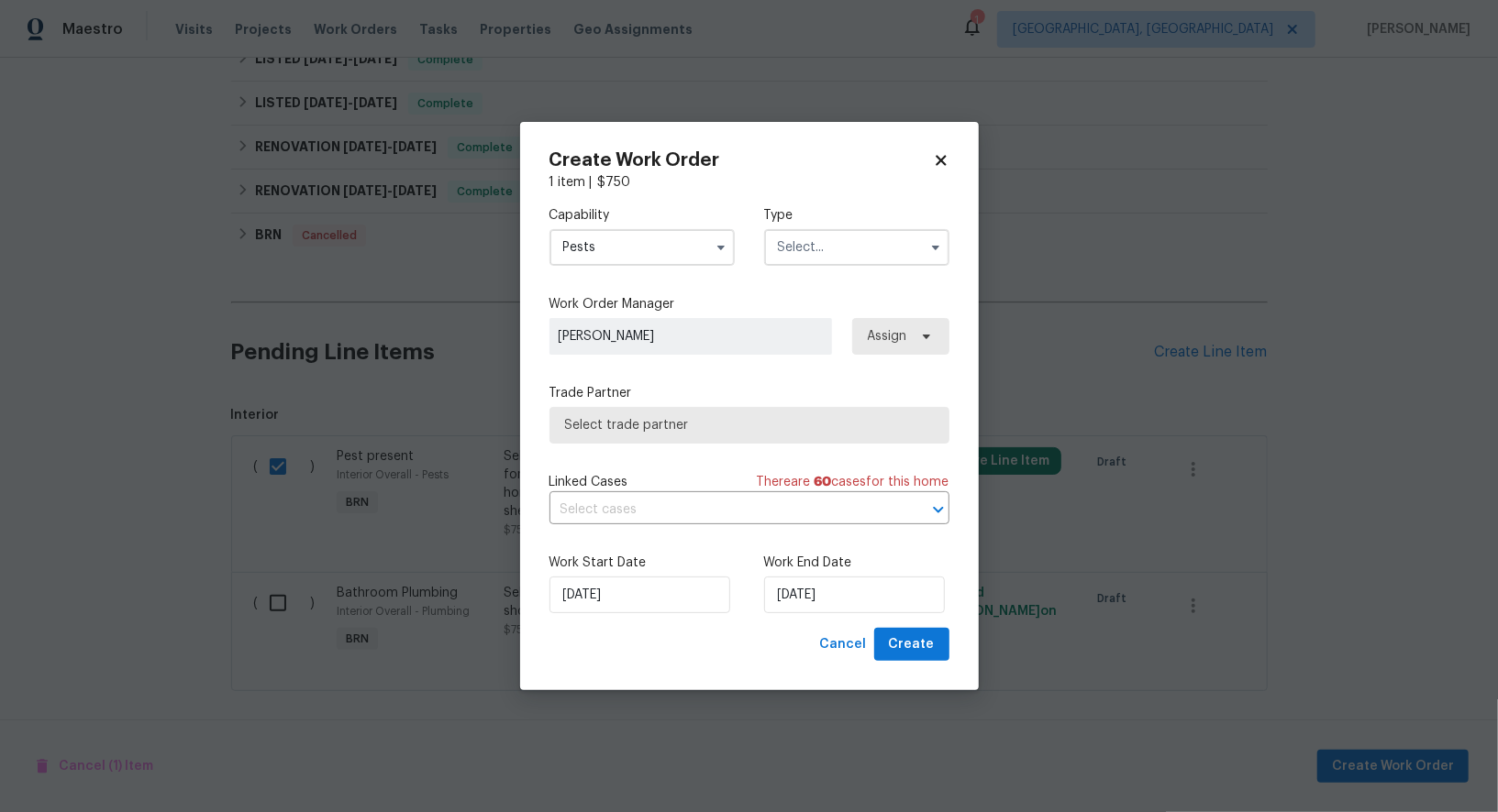
click at [805, 248] on input "text" at bounding box center [857, 247] width 186 height 37
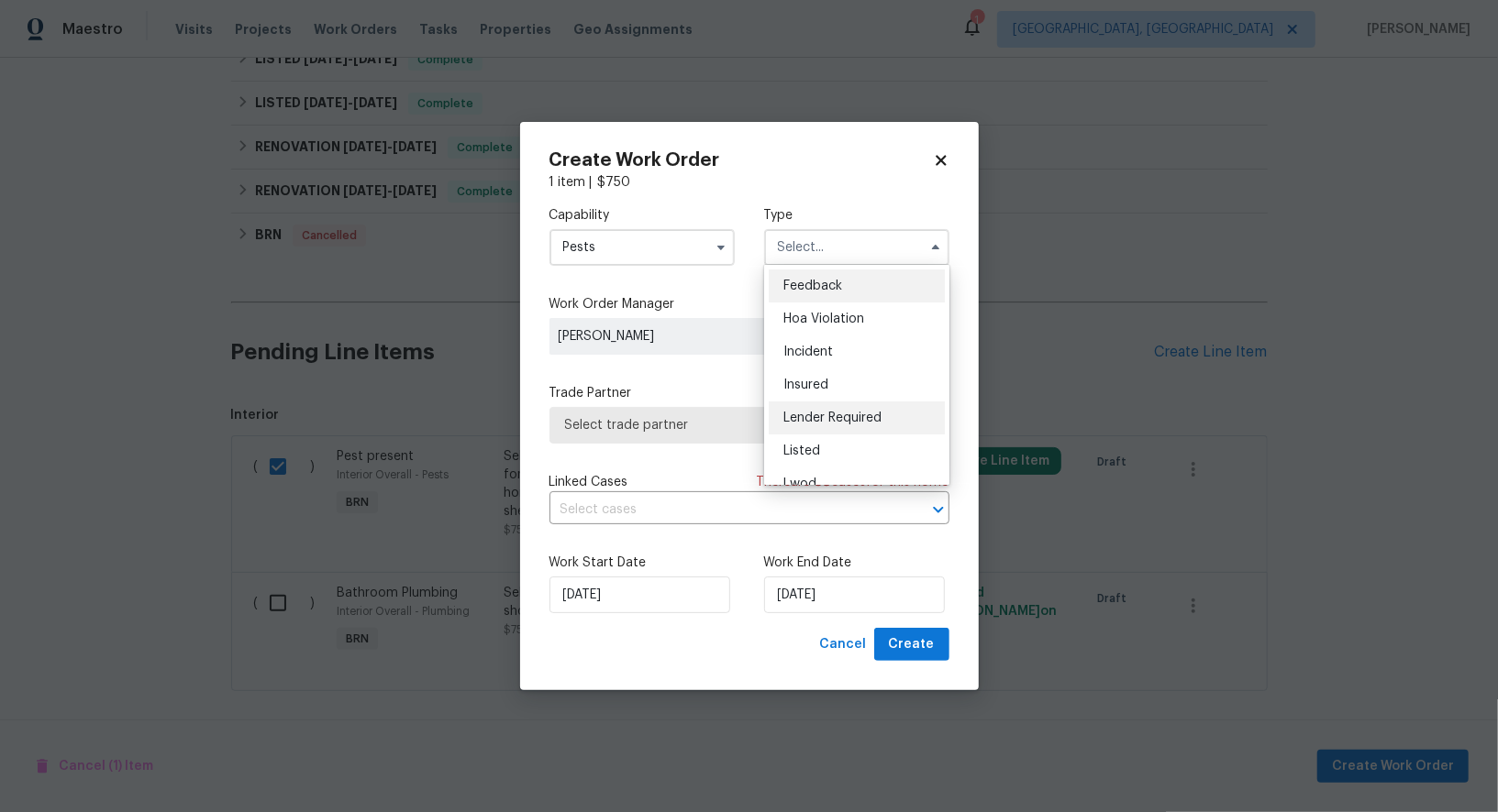
scroll to position [217, 0]
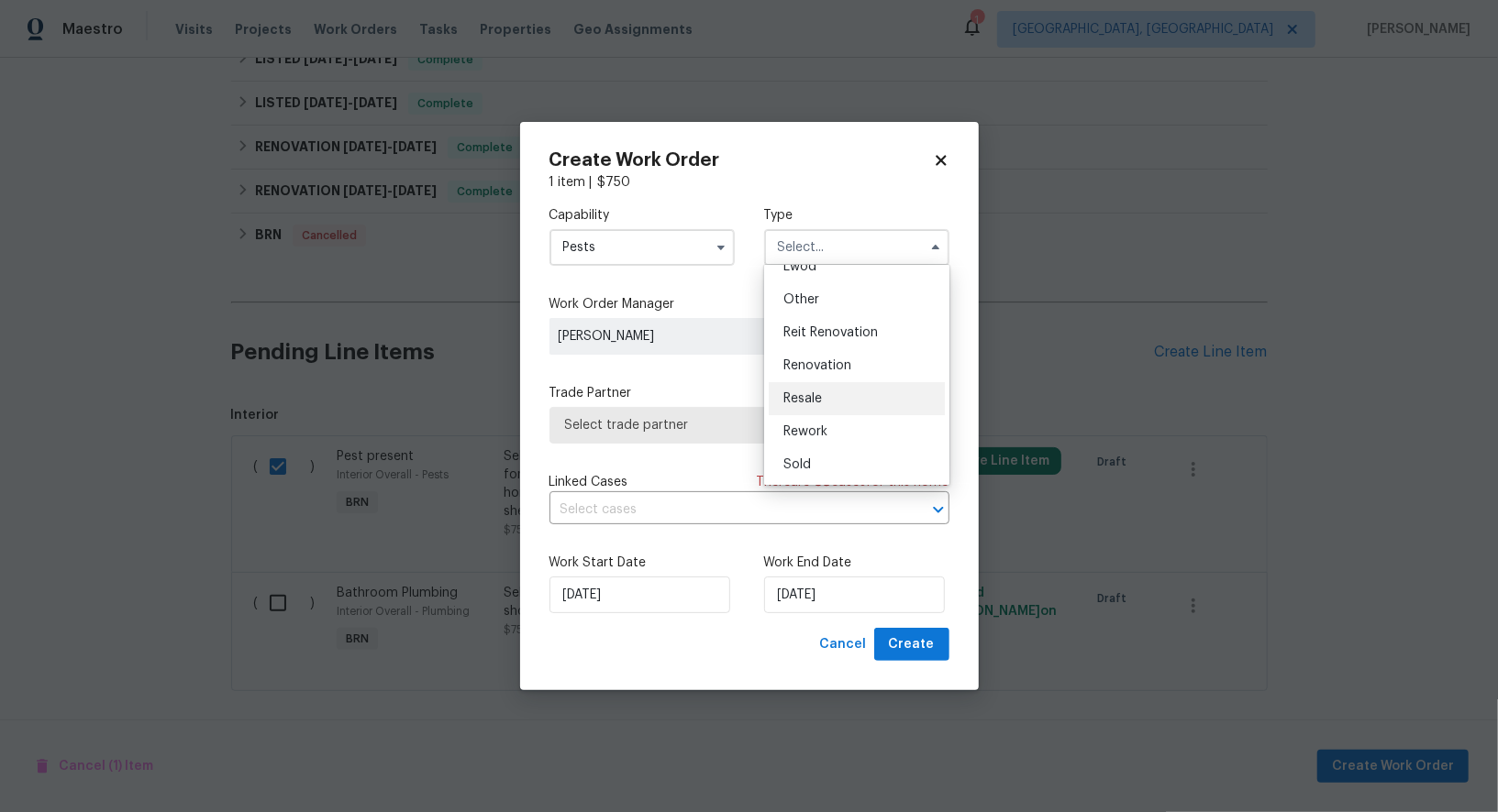
click at [812, 393] on span "Resale" at bounding box center [802, 399] width 38 height 13
type input "Resale"
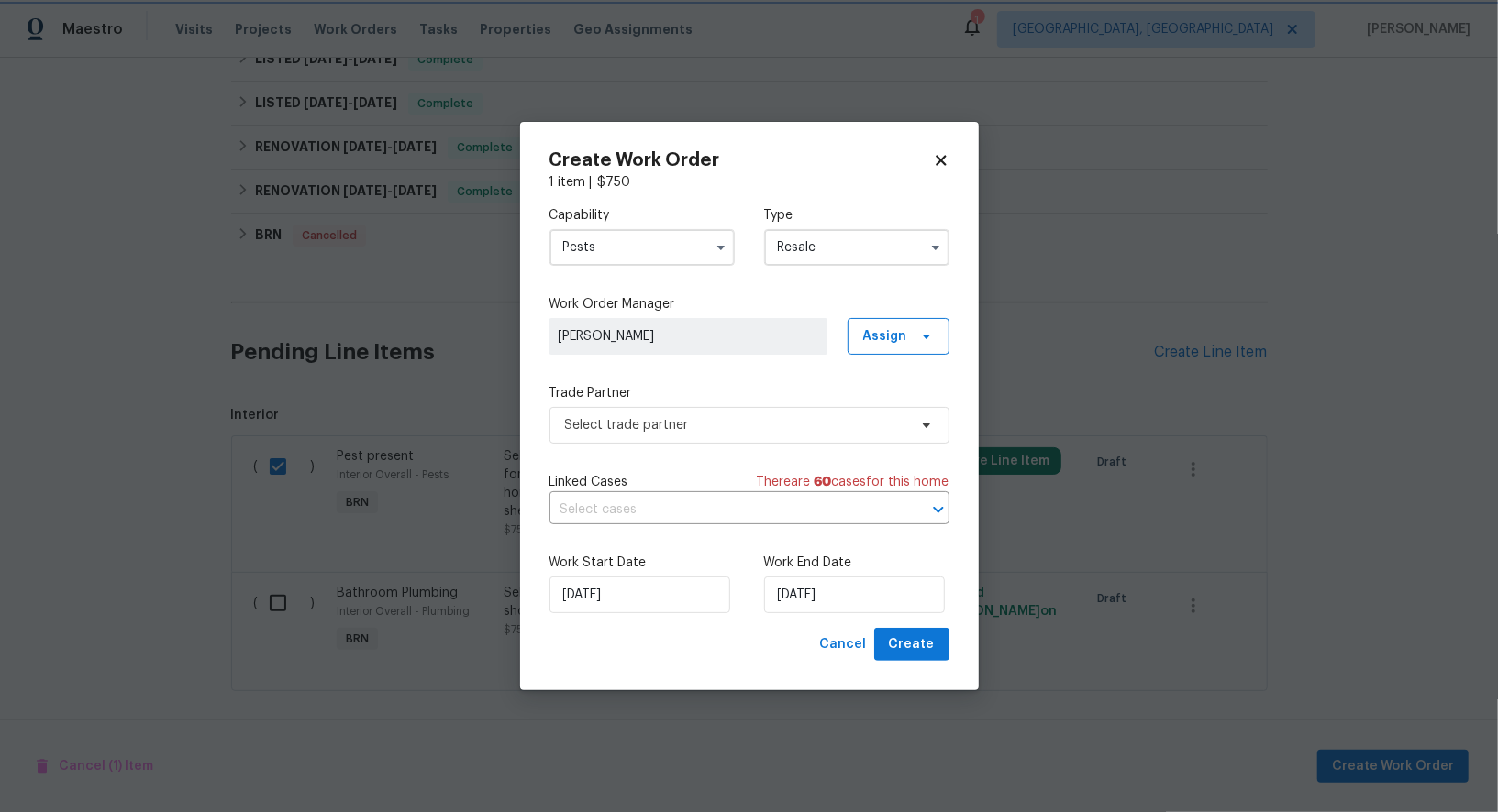
scroll to position [0, 0]
click at [721, 442] on span "Select trade partner" at bounding box center [749, 425] width 400 height 37
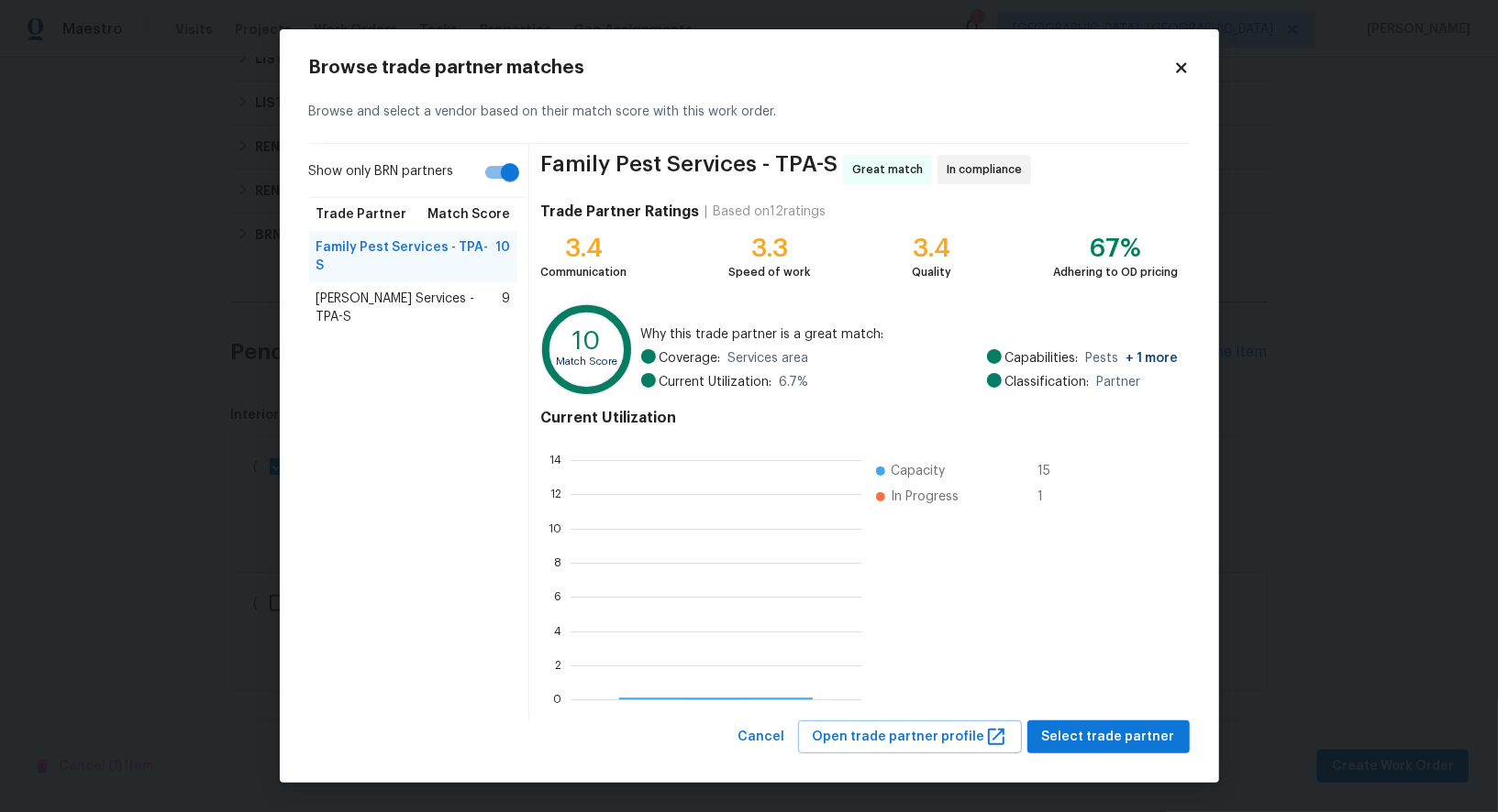
scroll to position [257, 290]
click at [462, 290] on div "Massey Services - TPA-S 9" at bounding box center [413, 308] width 209 height 51
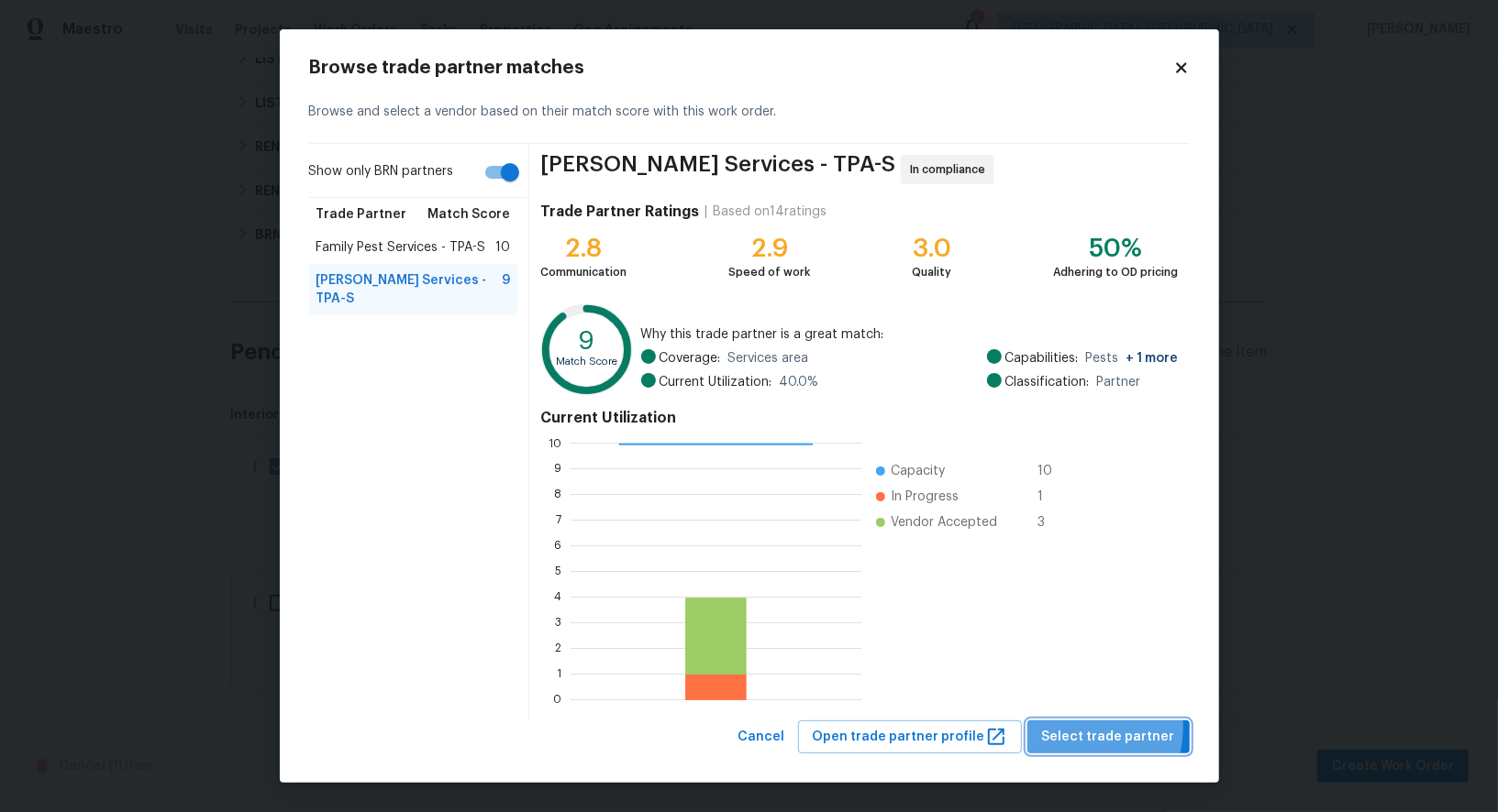
click at [1074, 728] on span "Select trade partner" at bounding box center [1108, 737] width 133 height 23
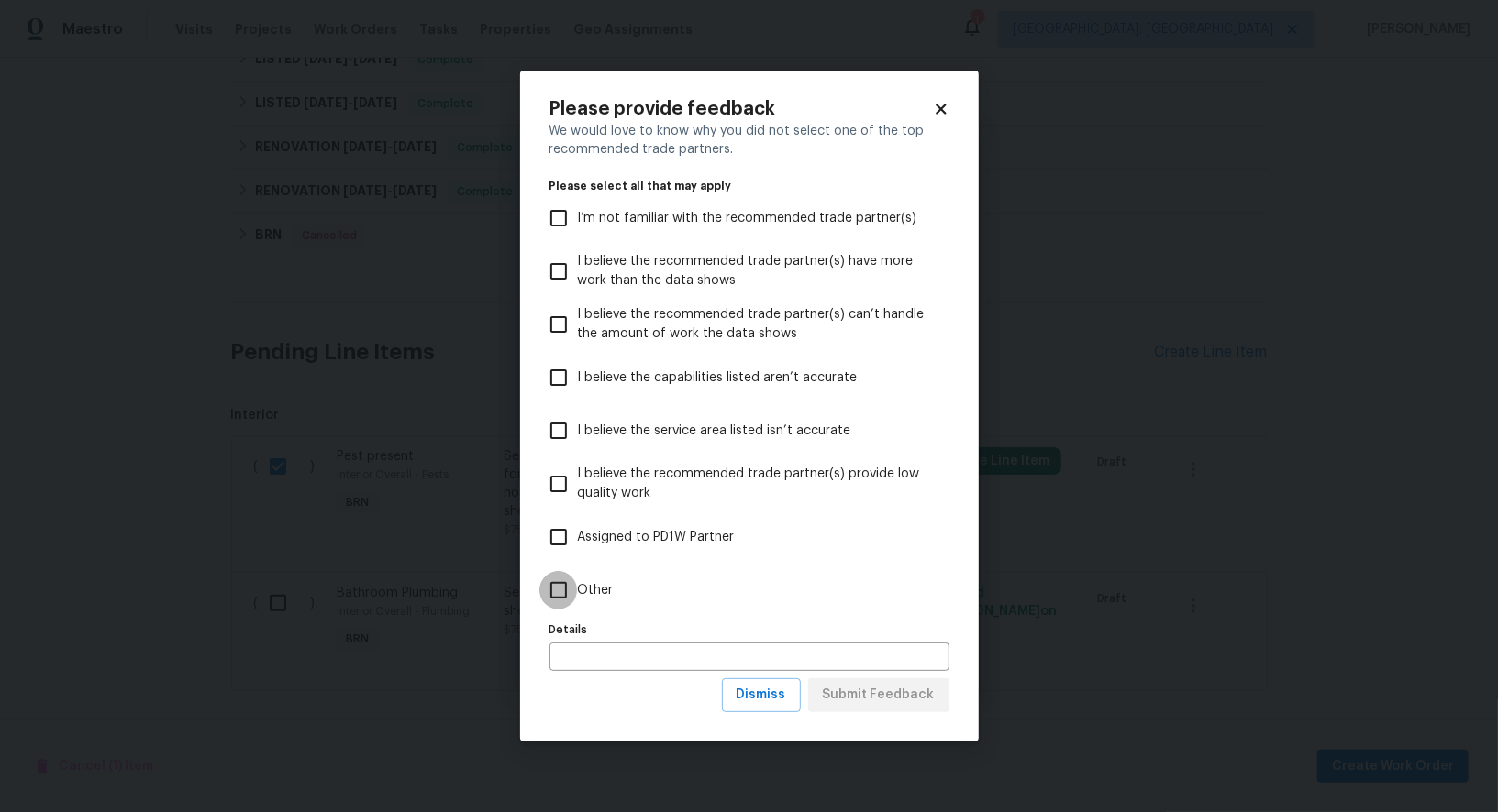
click at [566, 583] on input "Other" at bounding box center [559, 590] width 38 height 38
checkbox input "true"
click at [889, 715] on div "Please provide feedback We would love to know why you did not select one of the…" at bounding box center [749, 406] width 459 height 671
click at [881, 708] on button "Submit Feedback" at bounding box center [878, 696] width 141 height 34
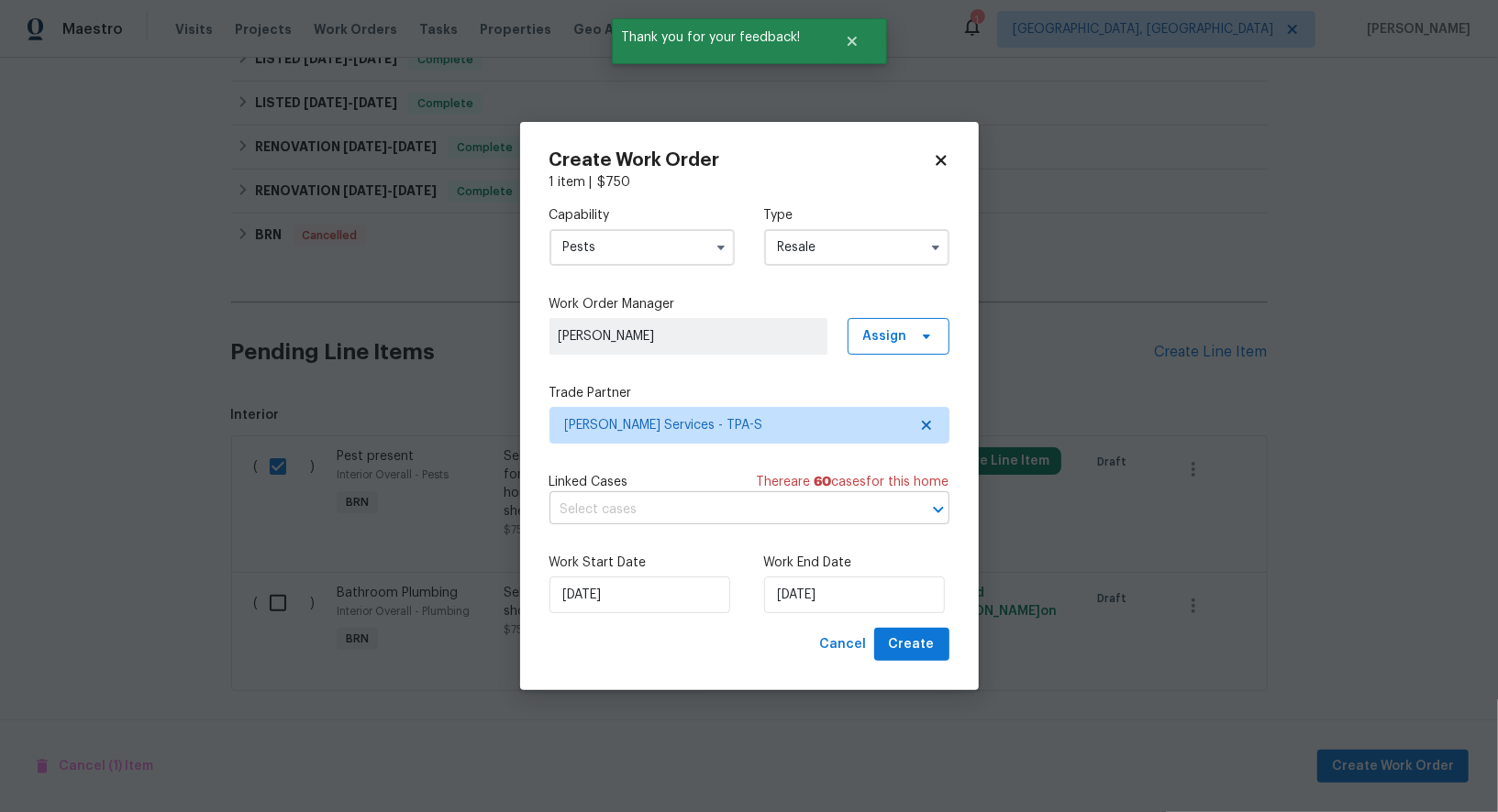
click at [769, 504] on input "text" at bounding box center [723, 510] width 348 height 29
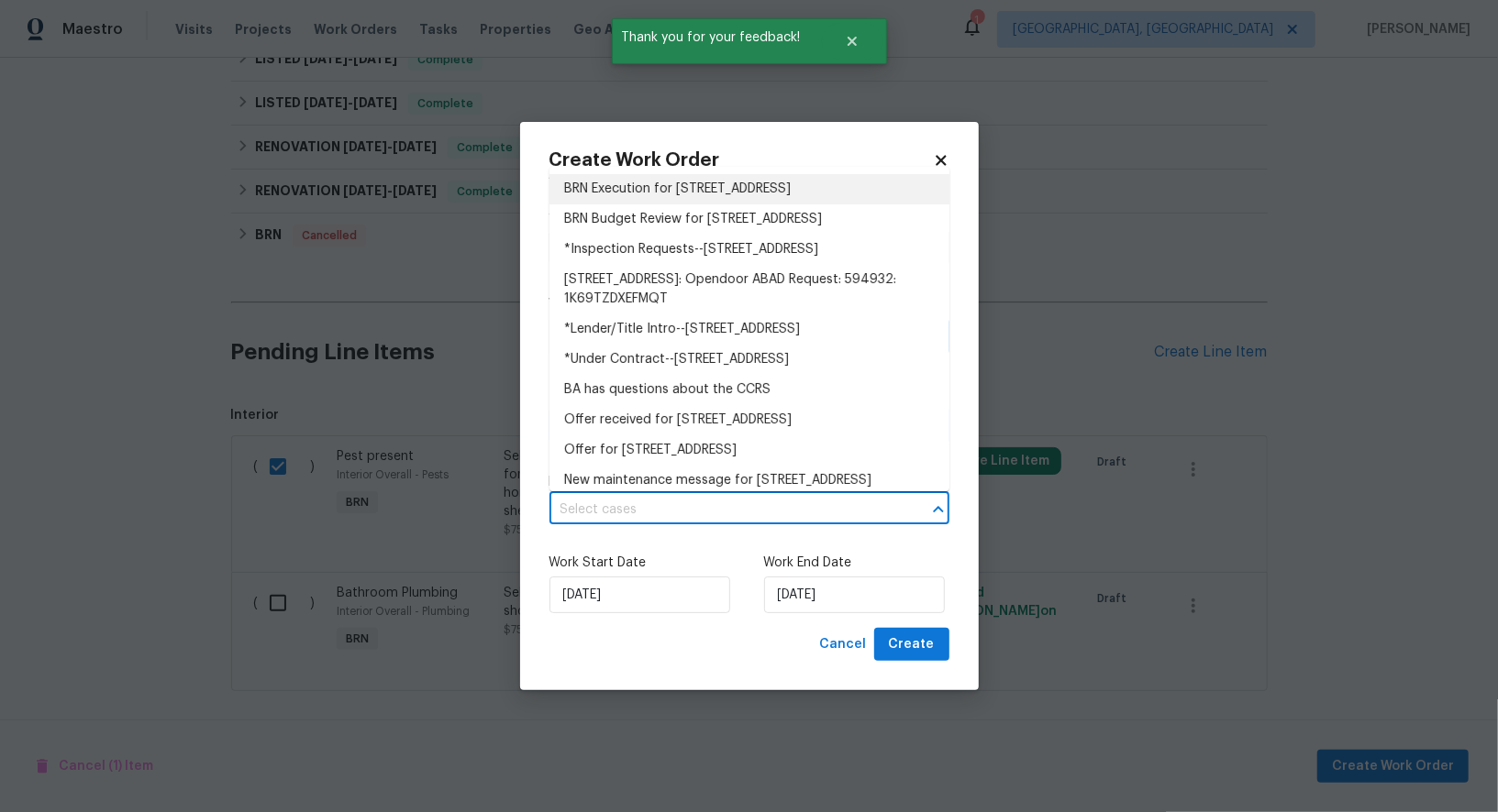
click at [693, 191] on li "BRN Execution for 2117 W Paris St, Tampa, FL 33604" at bounding box center [749, 189] width 400 height 31
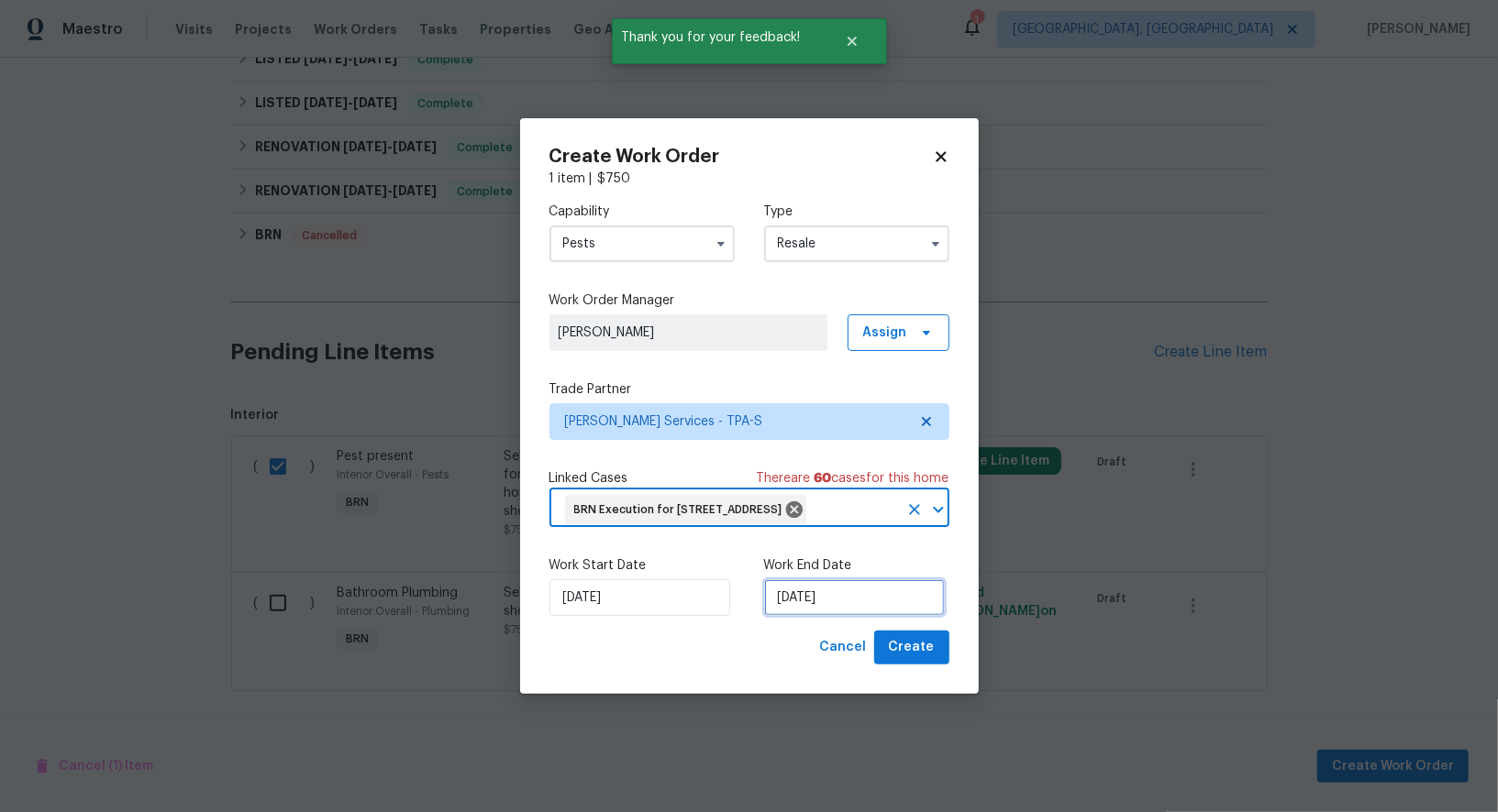
click at [841, 606] on input "10/09/2025" at bounding box center [854, 597] width 181 height 37
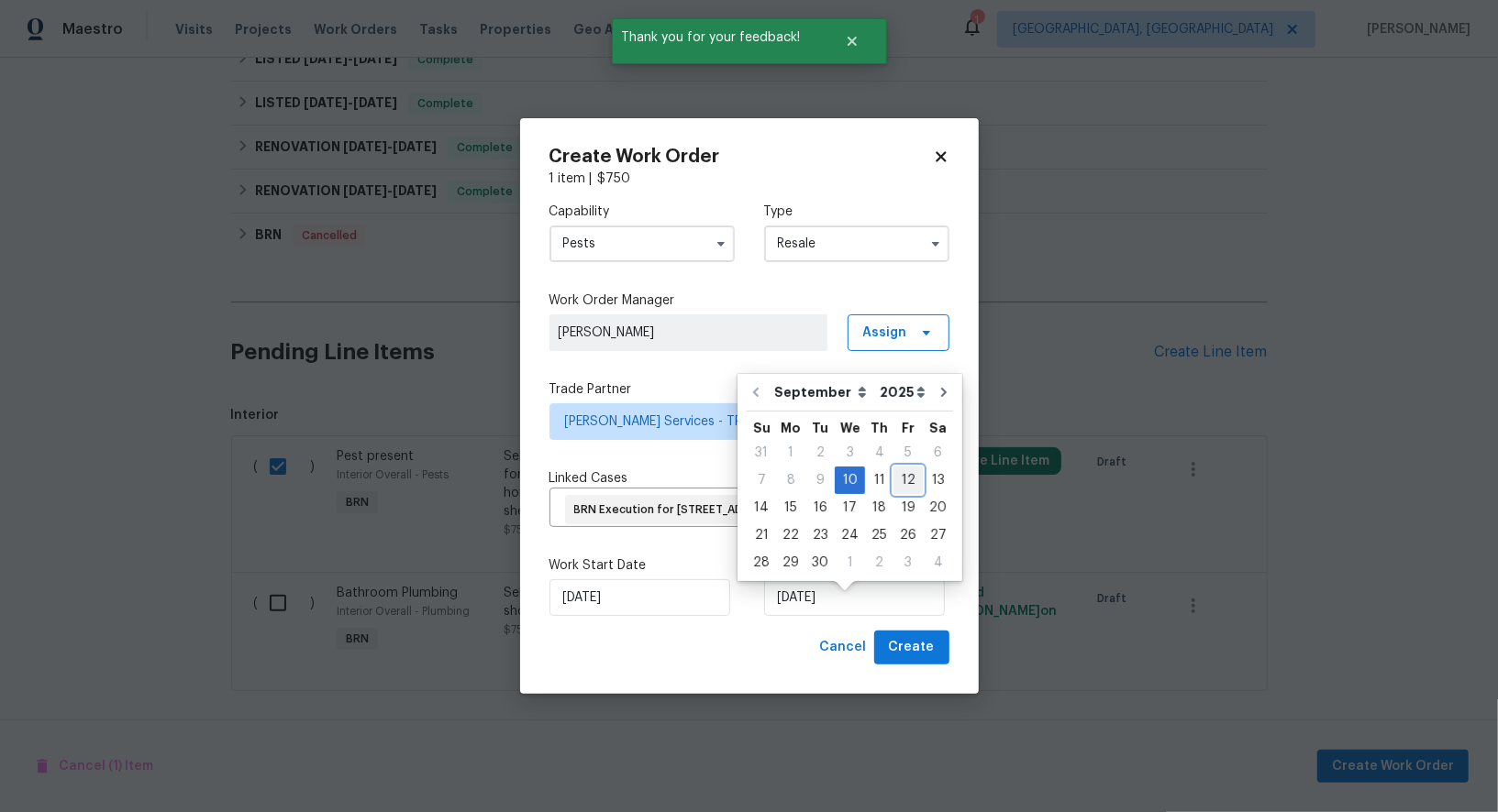
click at [902, 473] on div "12" at bounding box center [908, 480] width 30 height 26
type input "12/09/2025"
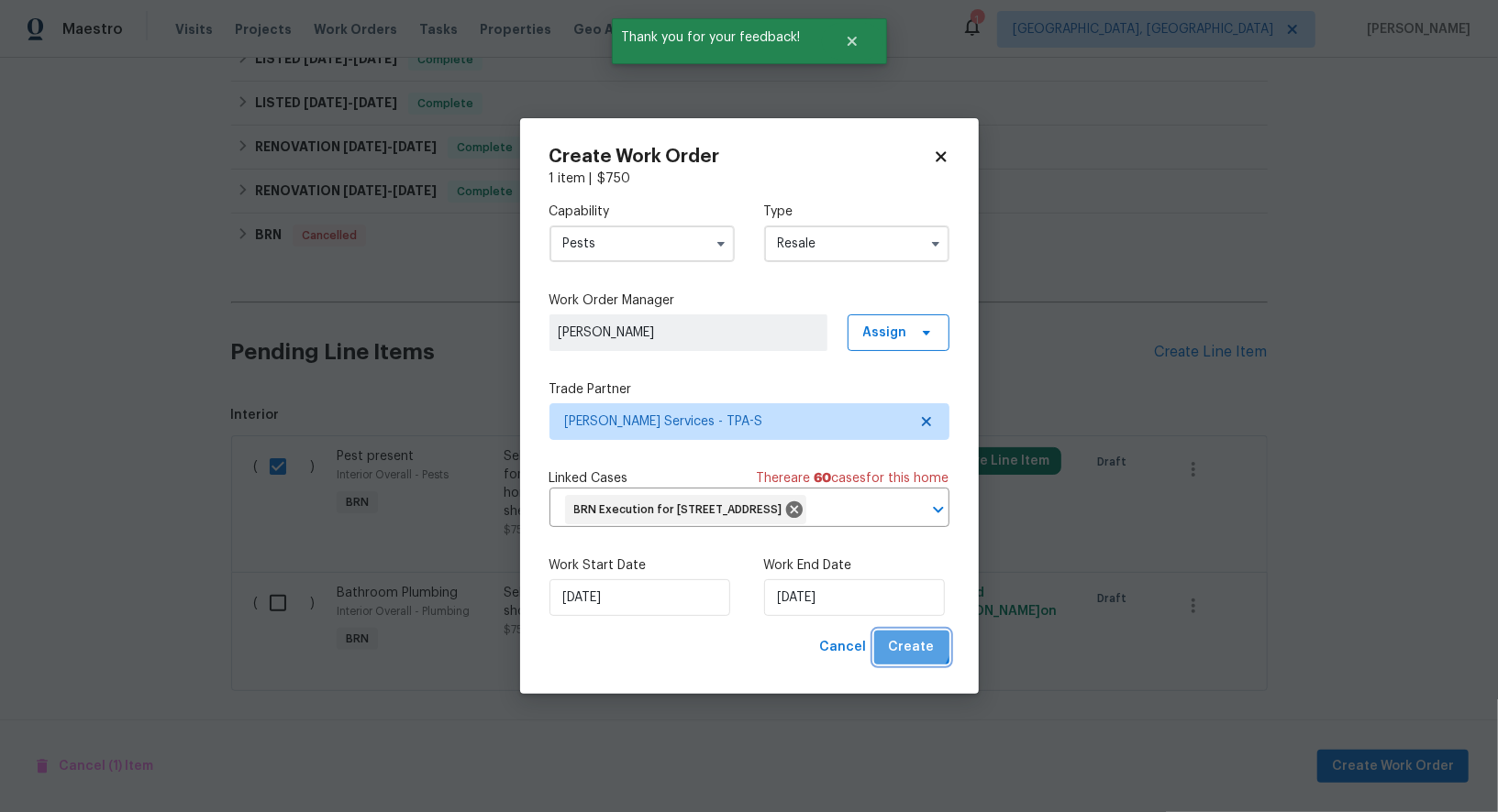
click at [906, 656] on span "Create" at bounding box center [912, 647] width 45 height 23
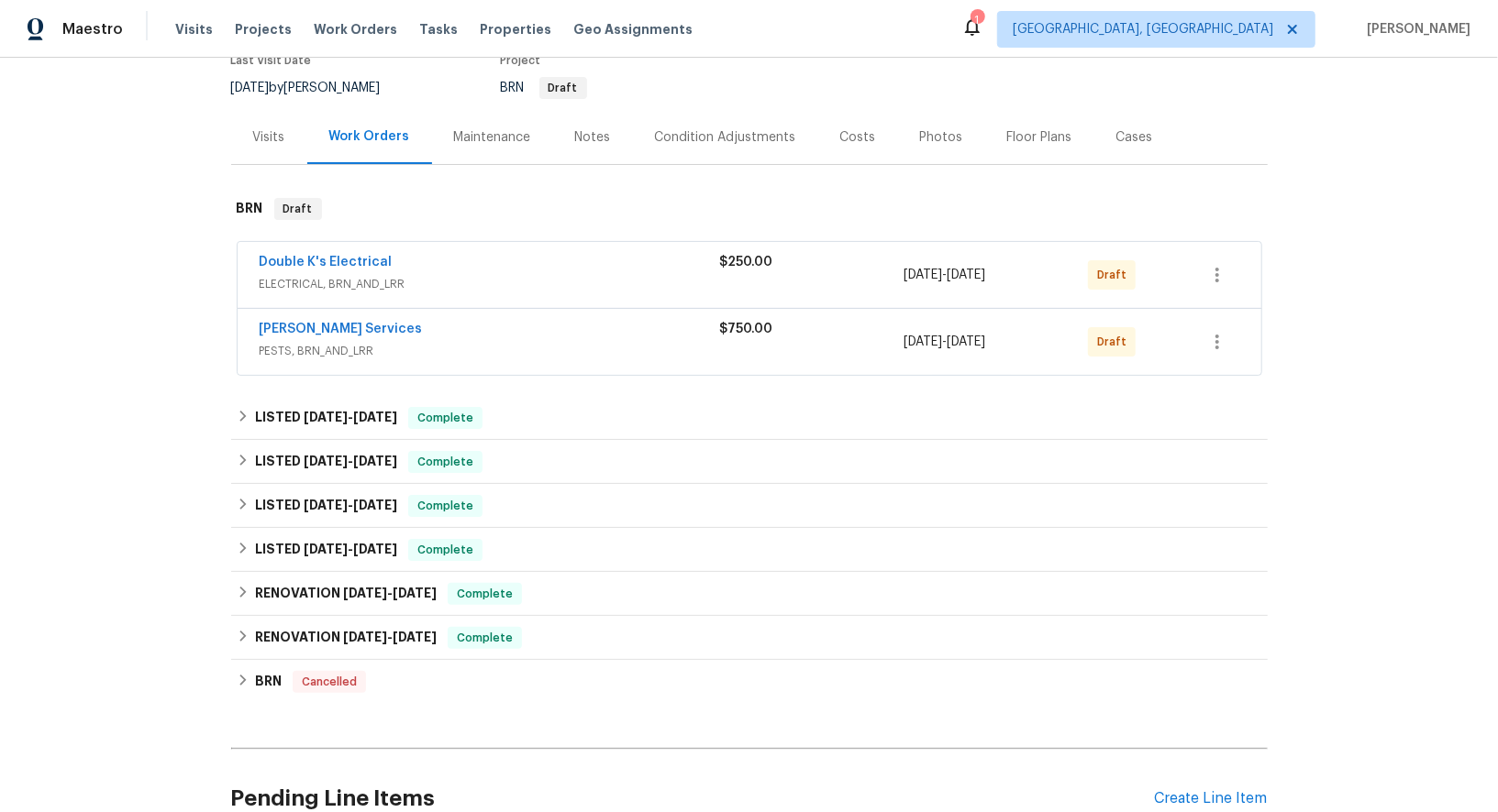
scroll to position [0, 0]
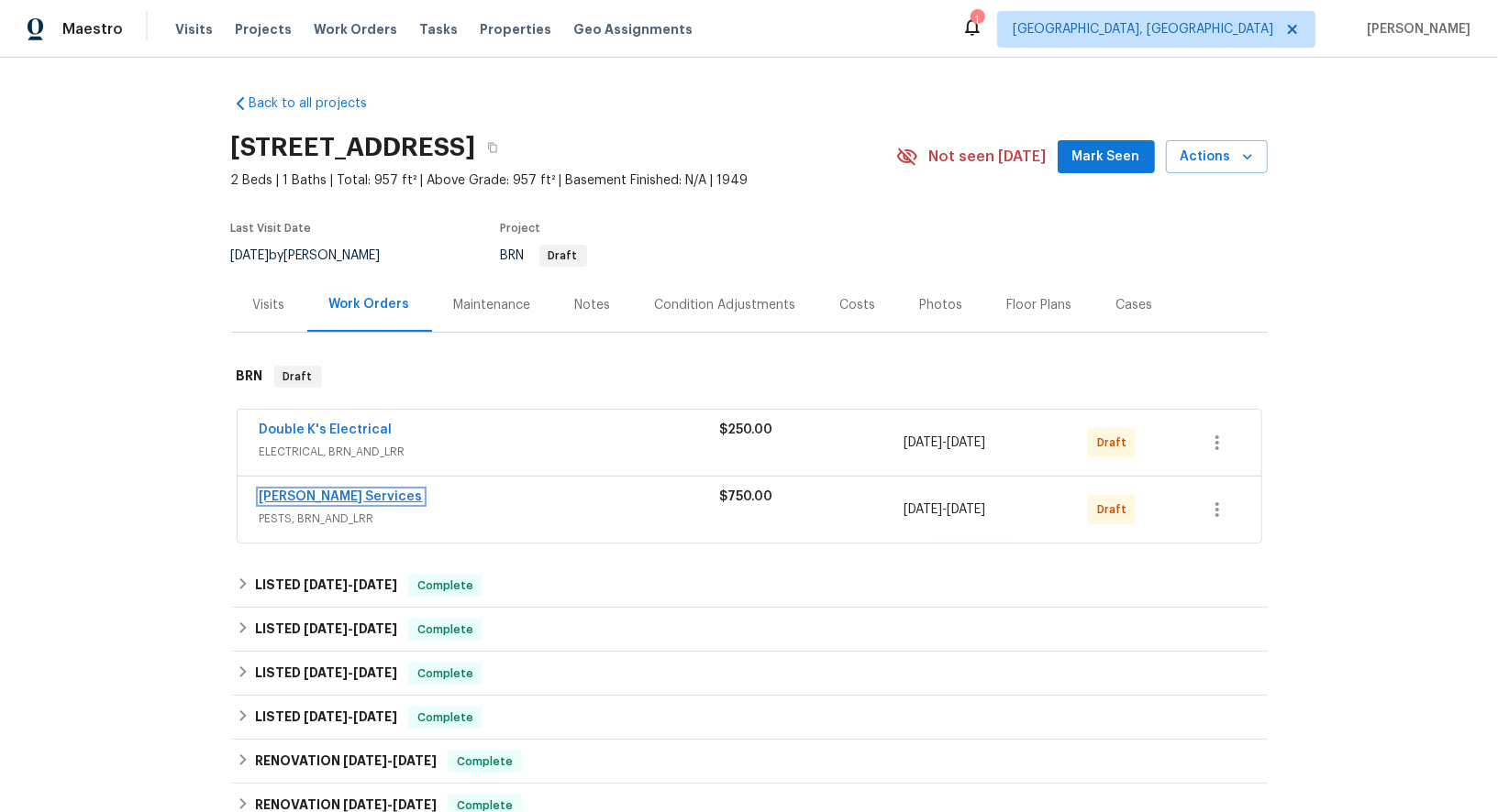
click at [327, 494] on link "Massey Services" at bounding box center [340, 496] width 163 height 13
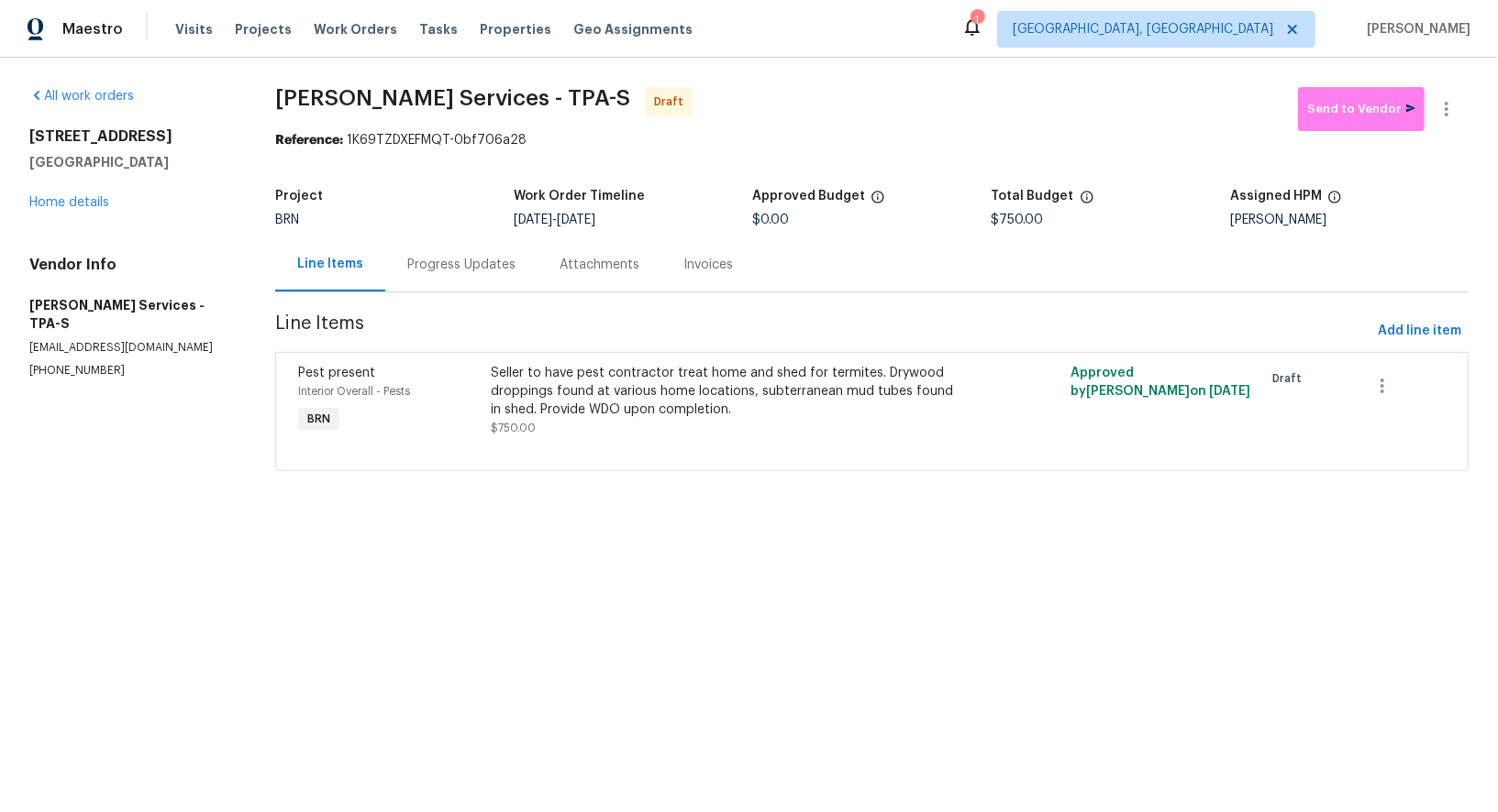
drag, startPoint x: 585, startPoint y: 220, endPoint x: 670, endPoint y: 219, distance: 85.0
click at [670, 219] on div "9/10/2025 - 9/12/2025" at bounding box center [633, 220] width 239 height 13
copy span "[DATE]"
drag, startPoint x: 13, startPoint y: 299, endPoint x: 131, endPoint y: 302, distance: 118.0
click at [131, 302] on div "All work orders 2117 W Paris St Tampa, FL 33604 Home details Vendor Info Massey…" at bounding box center [749, 290] width 1498 height 465
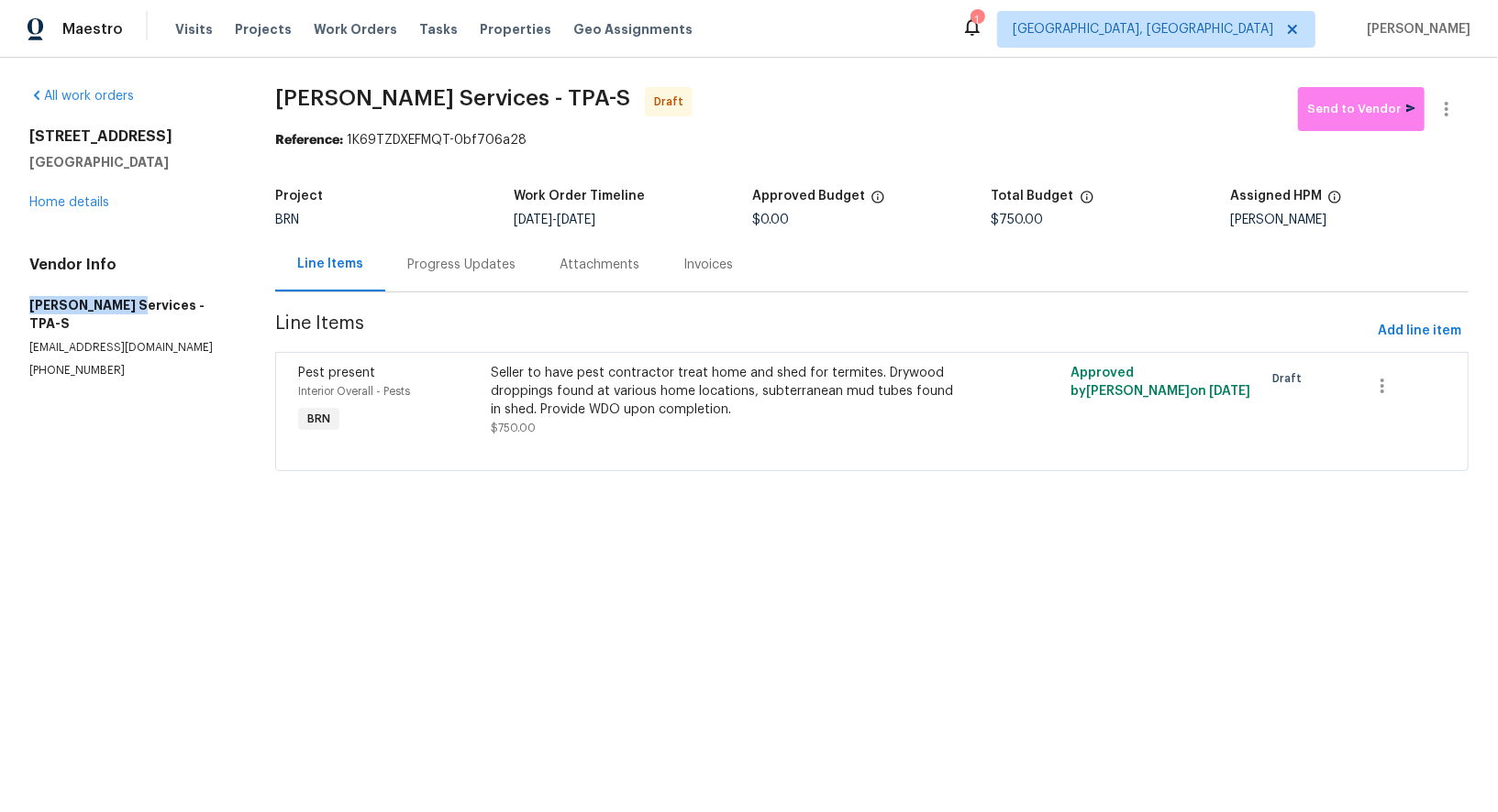
copy h5 "Massey Services"
click at [435, 271] on div "Progress Updates" at bounding box center [462, 264] width 109 height 19
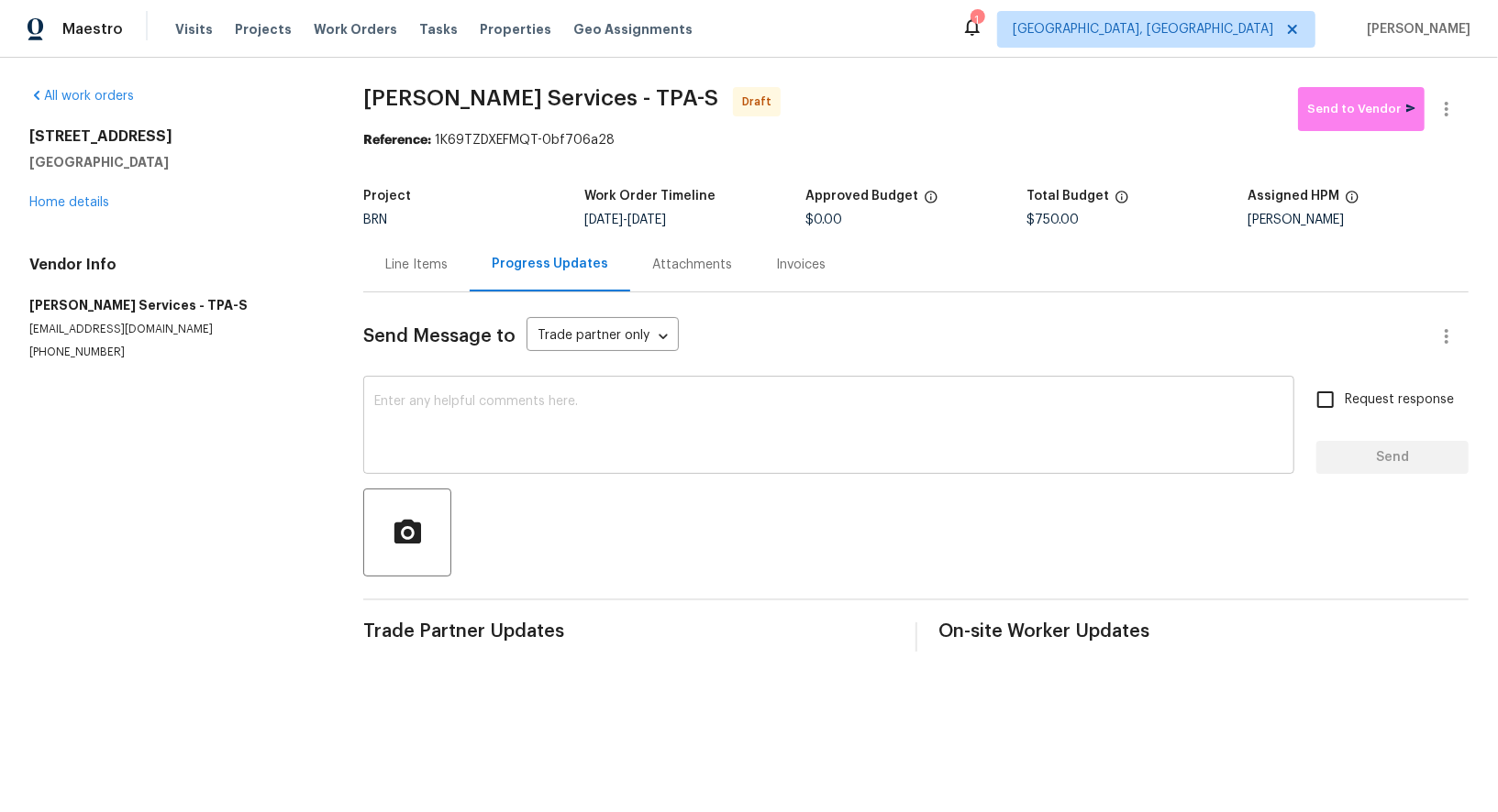
click at [553, 455] on textarea at bounding box center [828, 427] width 909 height 64
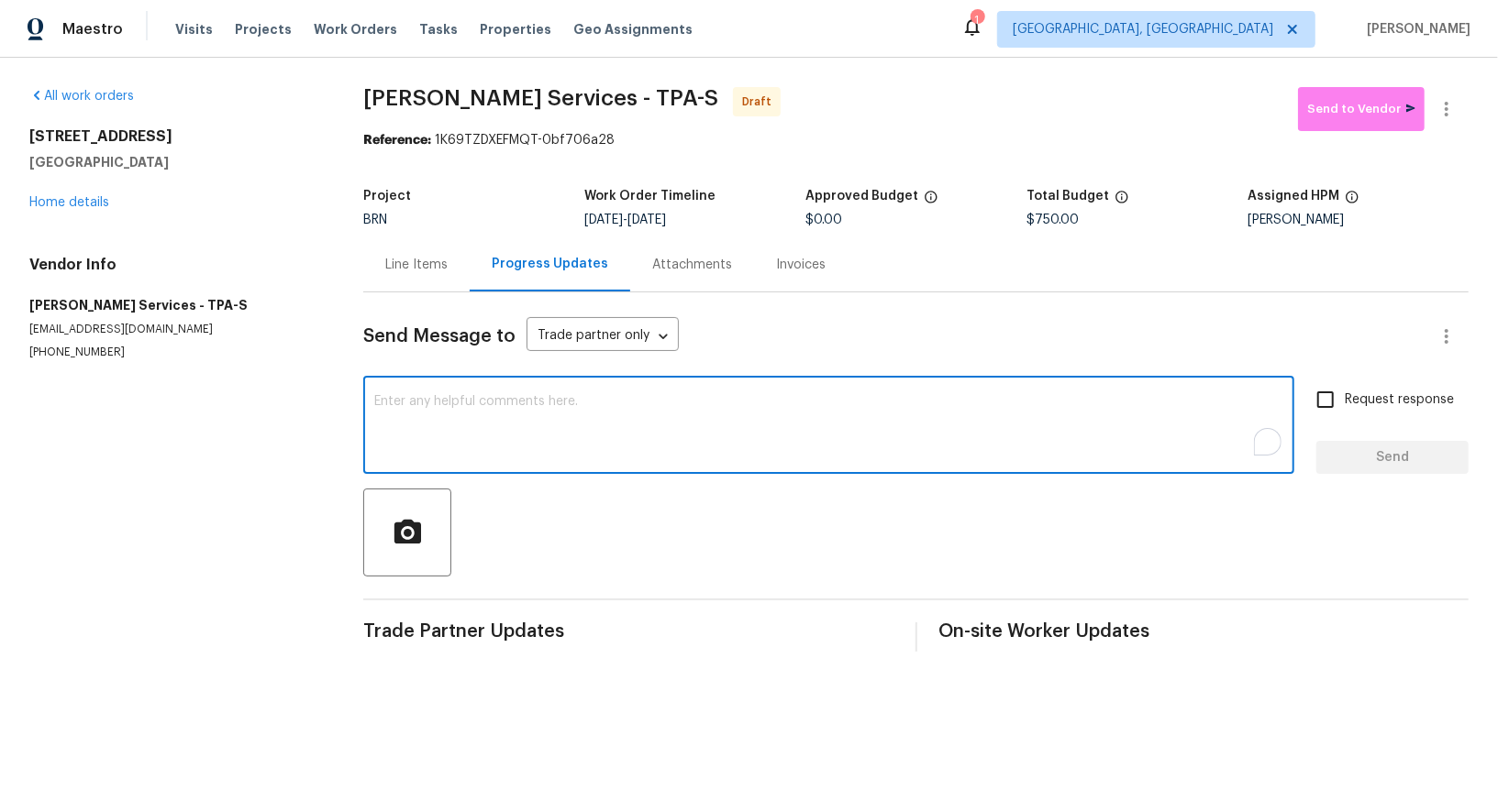
paste textarea "Hi, I'm Padmapriya from Opendoor. Just wanted to check if you received the WO f…"
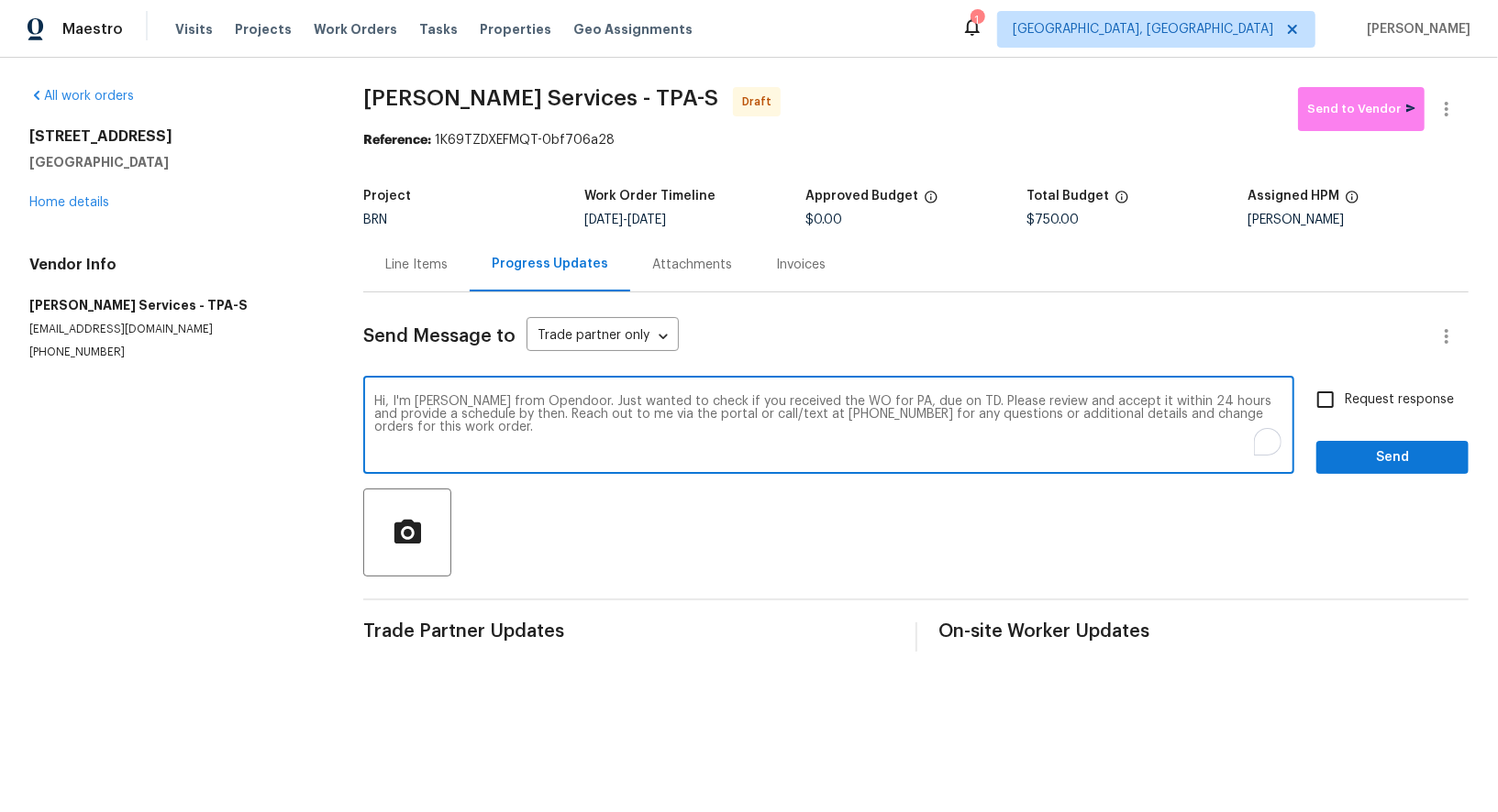
click at [893, 402] on textarea "Hi, I'm Padmapriya from Opendoor. Just wanted to check if you received the WO f…" at bounding box center [828, 427] width 909 height 64
paste textarea "2117 W Paris St, Tampa, FL 33604"
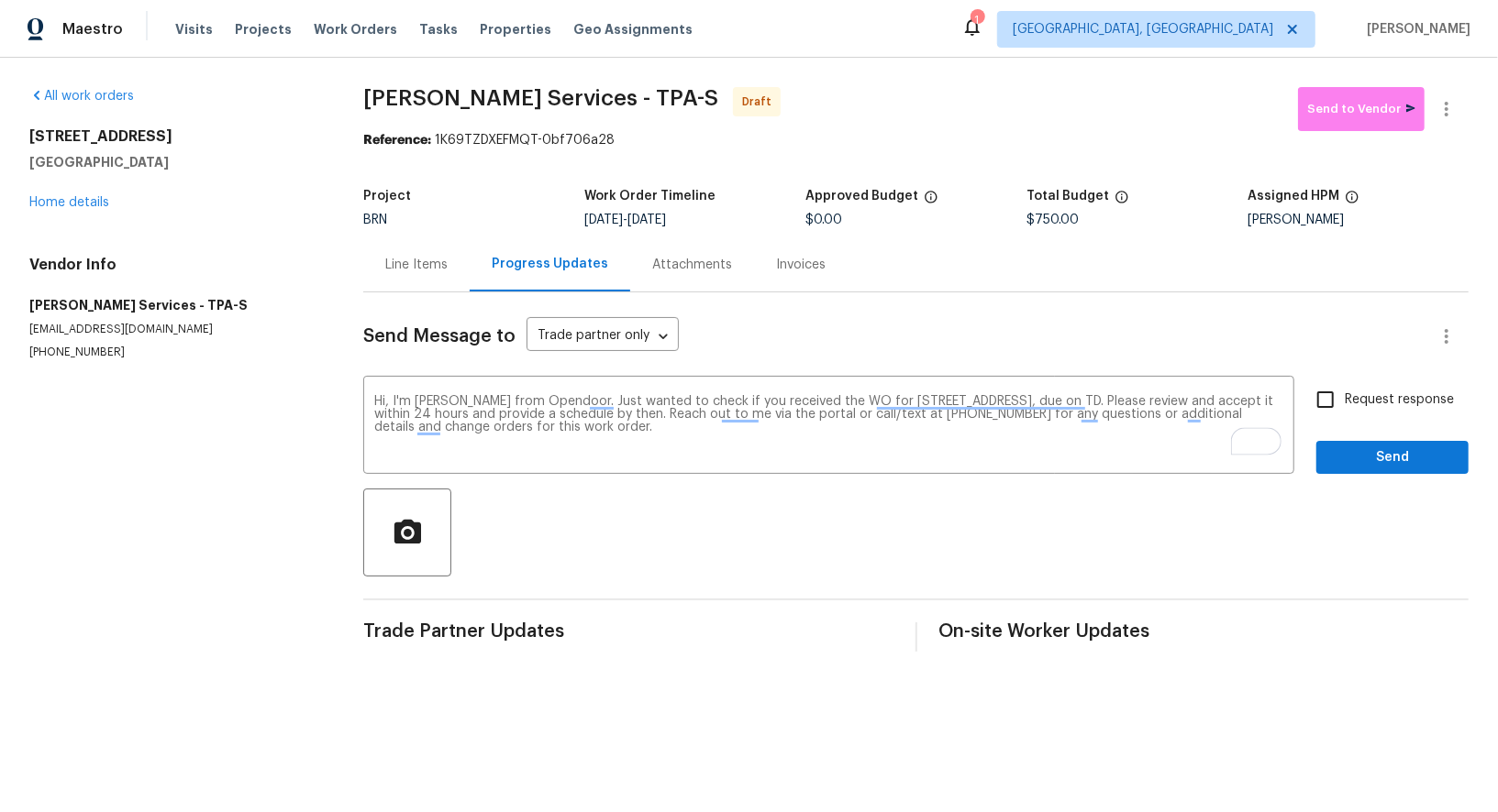
drag, startPoint x: 659, startPoint y: 222, endPoint x: 799, endPoint y: 227, distance: 140.1
click at [799, 226] on div "9/10/2025 - 9/12/2025" at bounding box center [695, 220] width 221 height 13
copy span "9/12/2025"
click at [1142, 399] on textarea "Hi, I'm Padmapriya from Opendoor. Just wanted to check if you received the WO f…" at bounding box center [828, 427] width 909 height 64
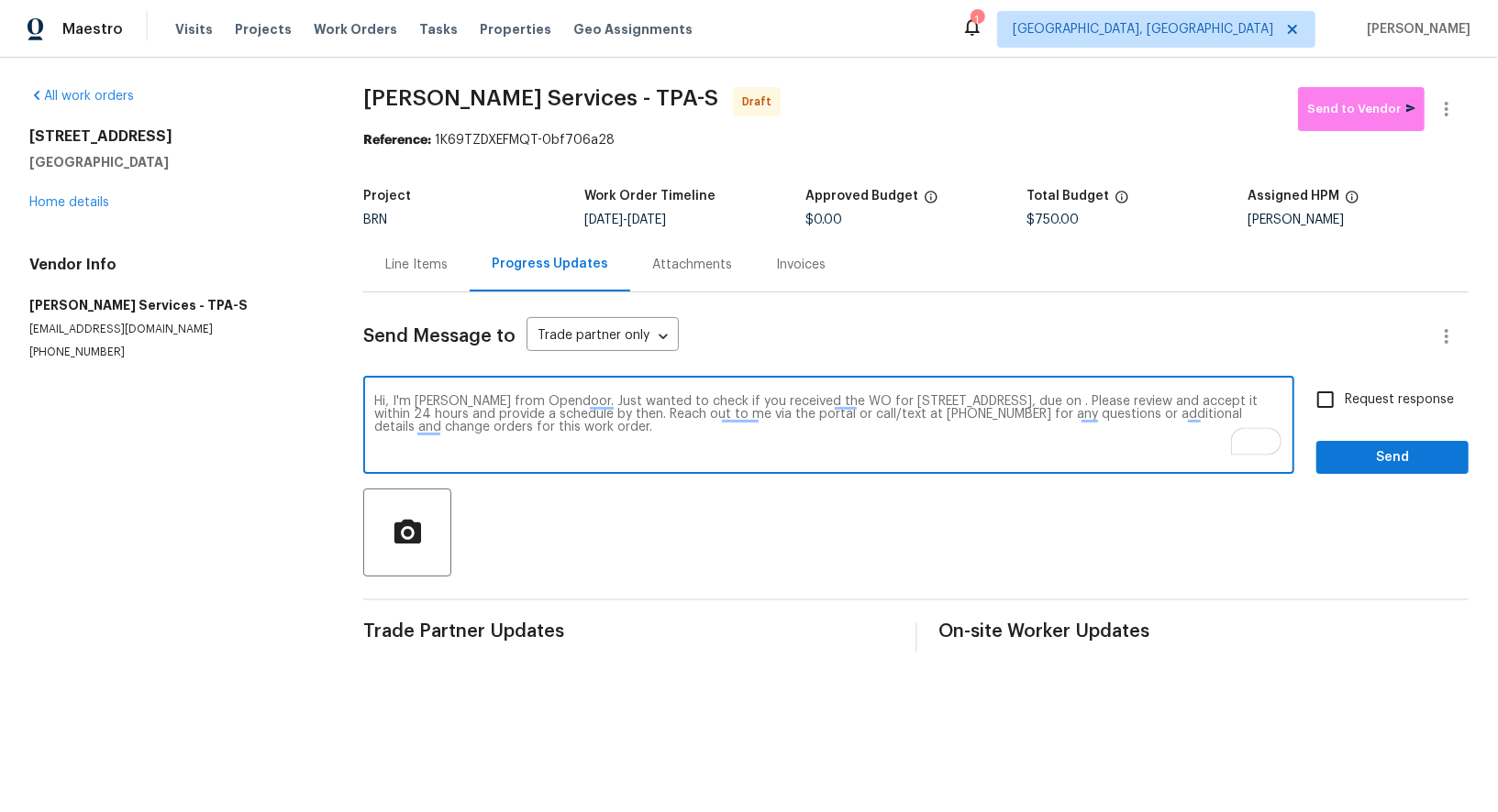
paste textarea "9/12/2025"
click at [1111, 427] on textarea "Hi, I'm Padmapriya from Opendoor. Just wanted to check if you received the WO f…" at bounding box center [828, 427] width 909 height 64
type textarea "Hi, I'm Padmapriya from Opendoor. Just wanted to check if you received the WO f…"
click at [1324, 405] on input "Request response" at bounding box center [1324, 400] width 38 height 38
checkbox input "true"
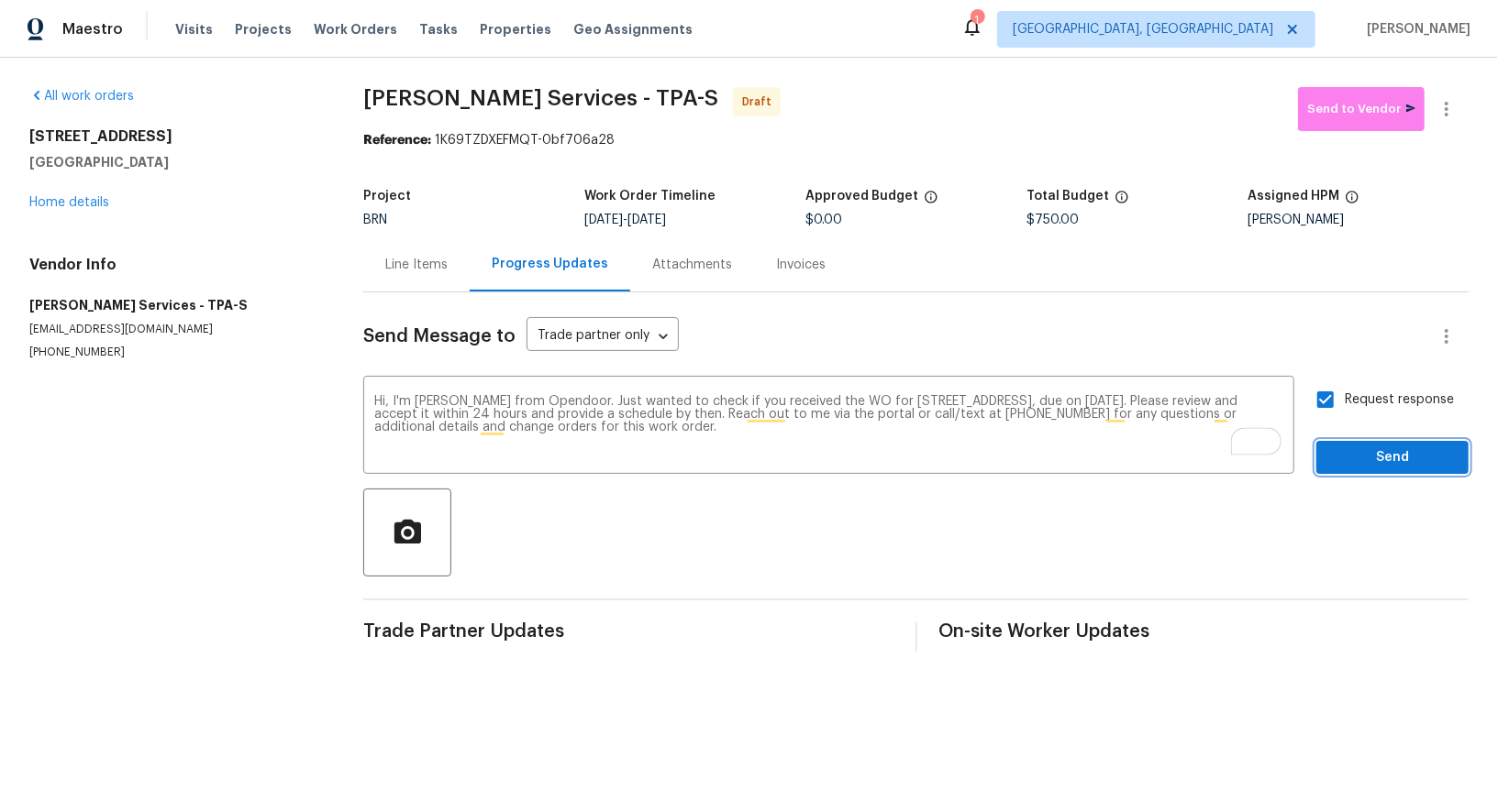
click at [1349, 449] on span "Send" at bounding box center [1392, 458] width 123 height 23
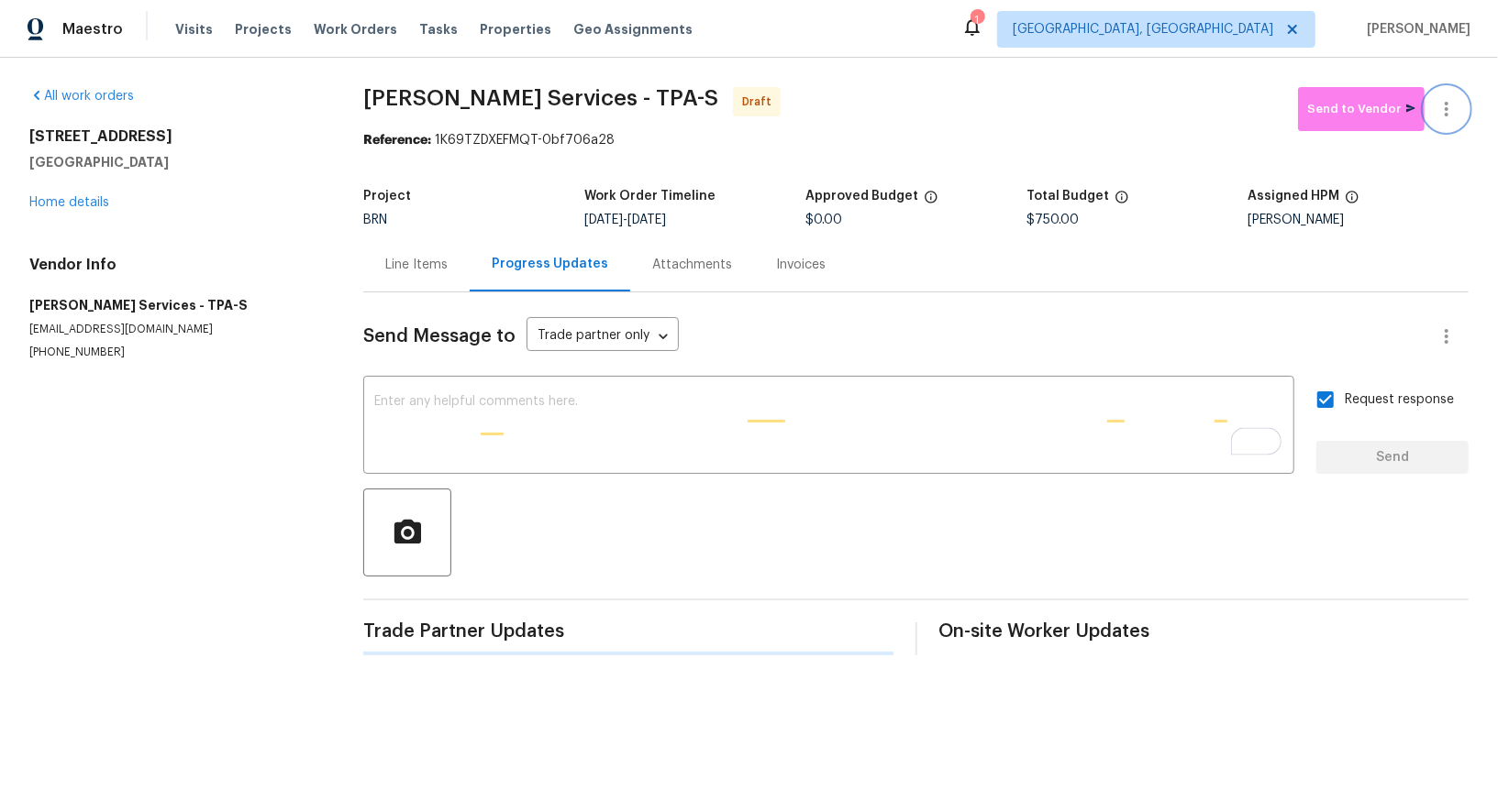
click at [1438, 104] on icon "button" at bounding box center [1447, 109] width 22 height 22
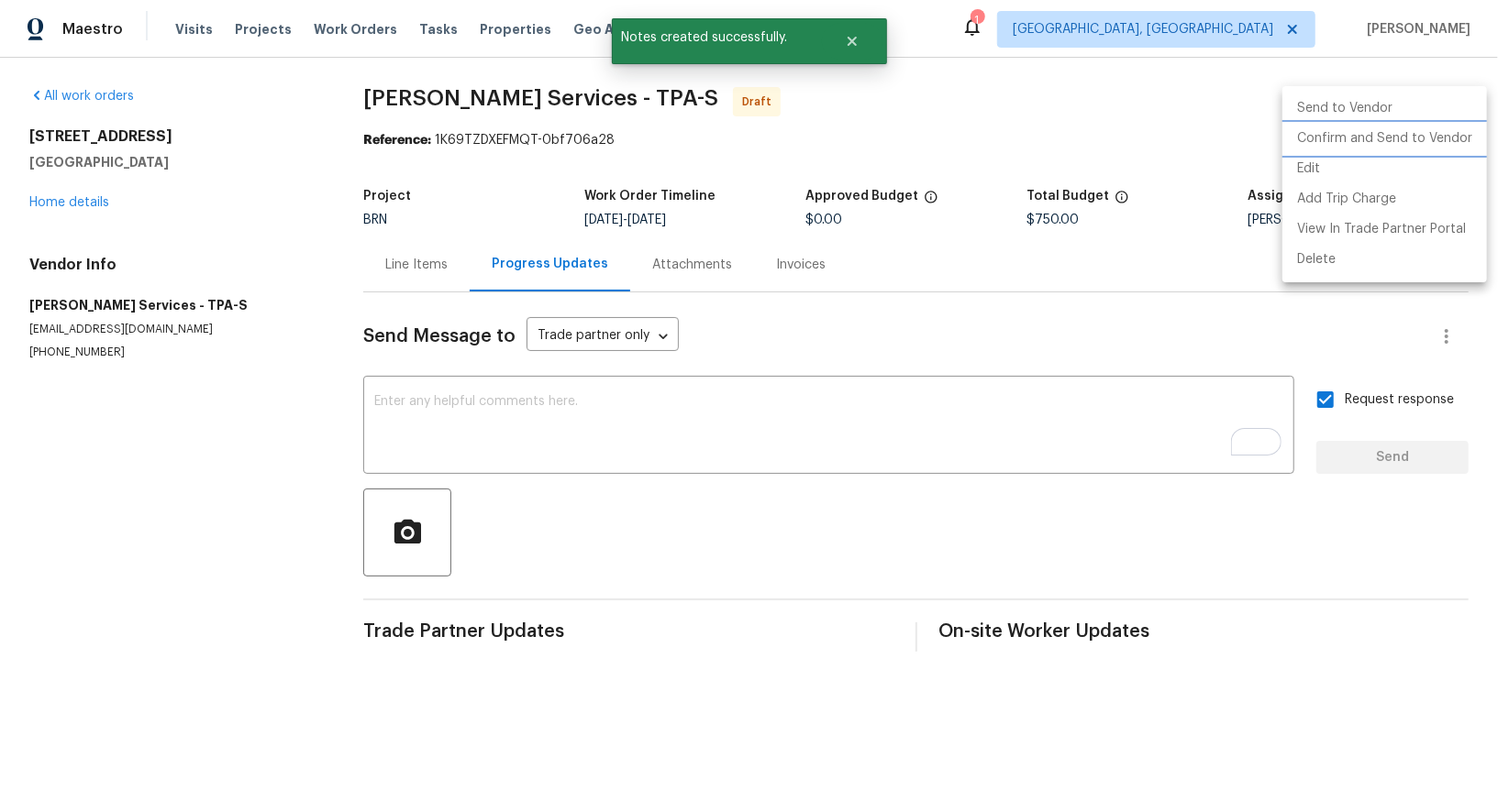
click at [1424, 144] on li "Confirm and Send to Vendor" at bounding box center [1384, 138] width 204 height 31
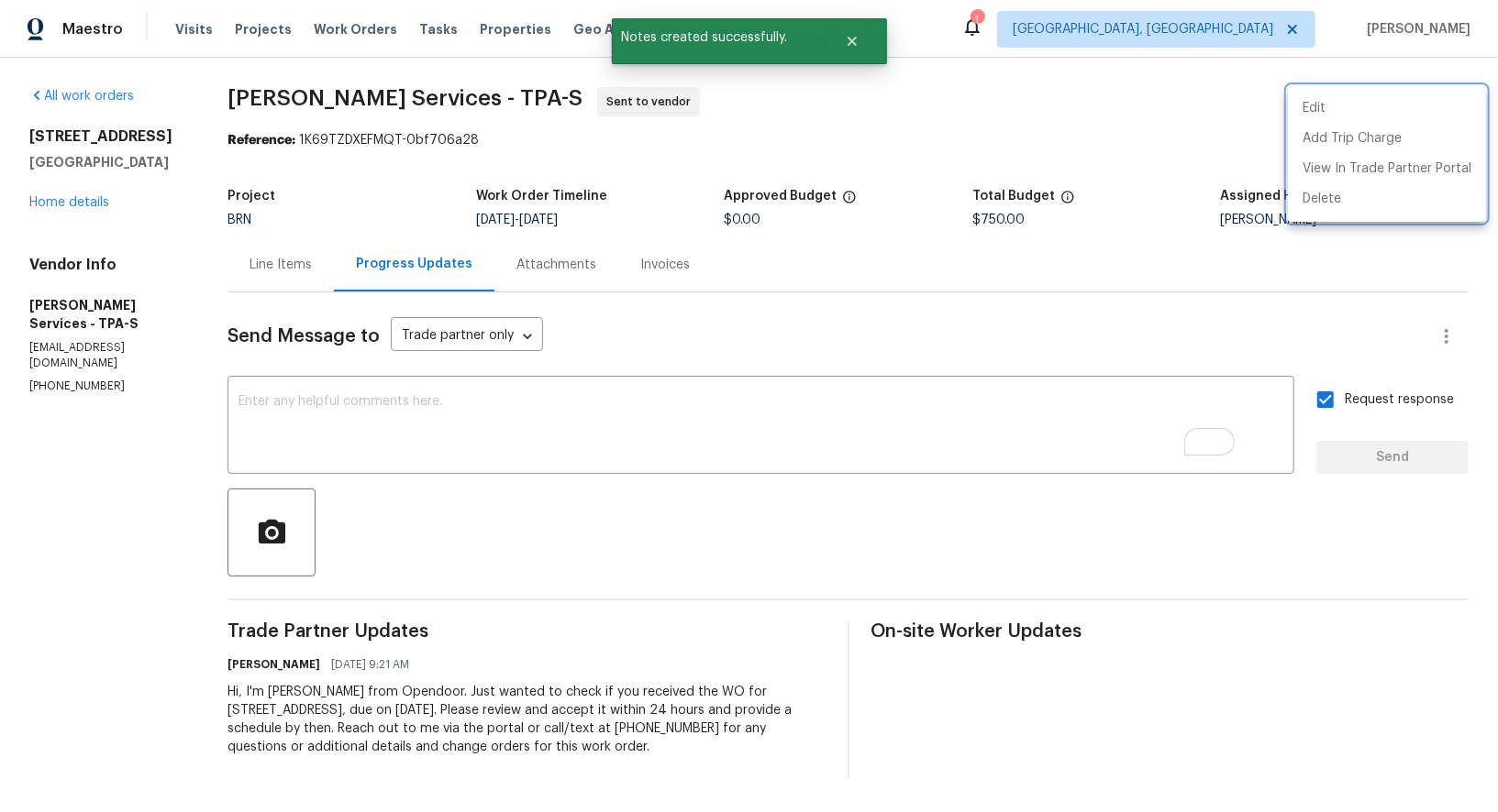
click at [342, 255] on div at bounding box center [749, 406] width 1498 height 812
click at [312, 256] on div "Line Items" at bounding box center [280, 264] width 62 height 19
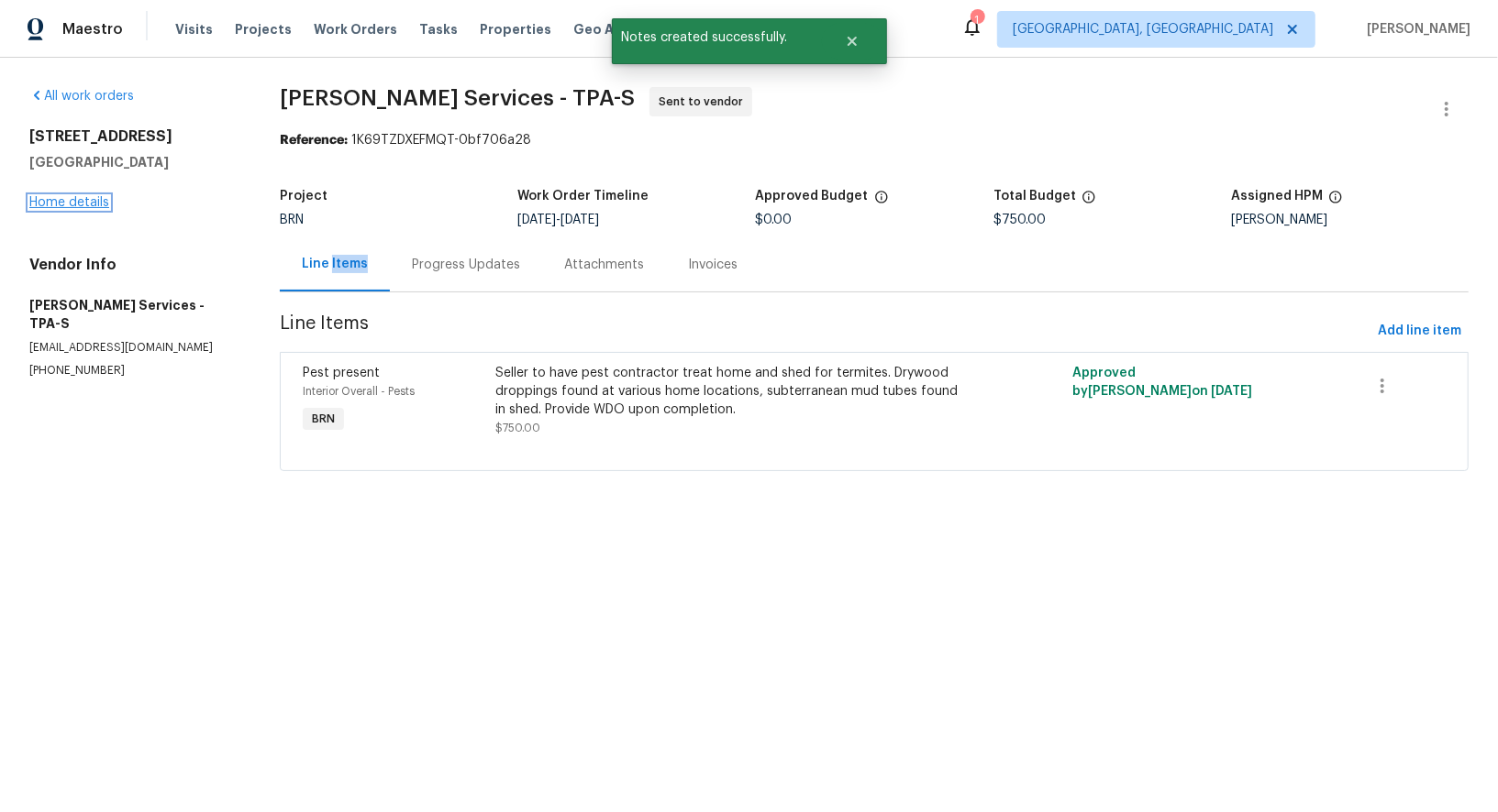
click at [100, 204] on link "Home details" at bounding box center [69, 202] width 80 height 13
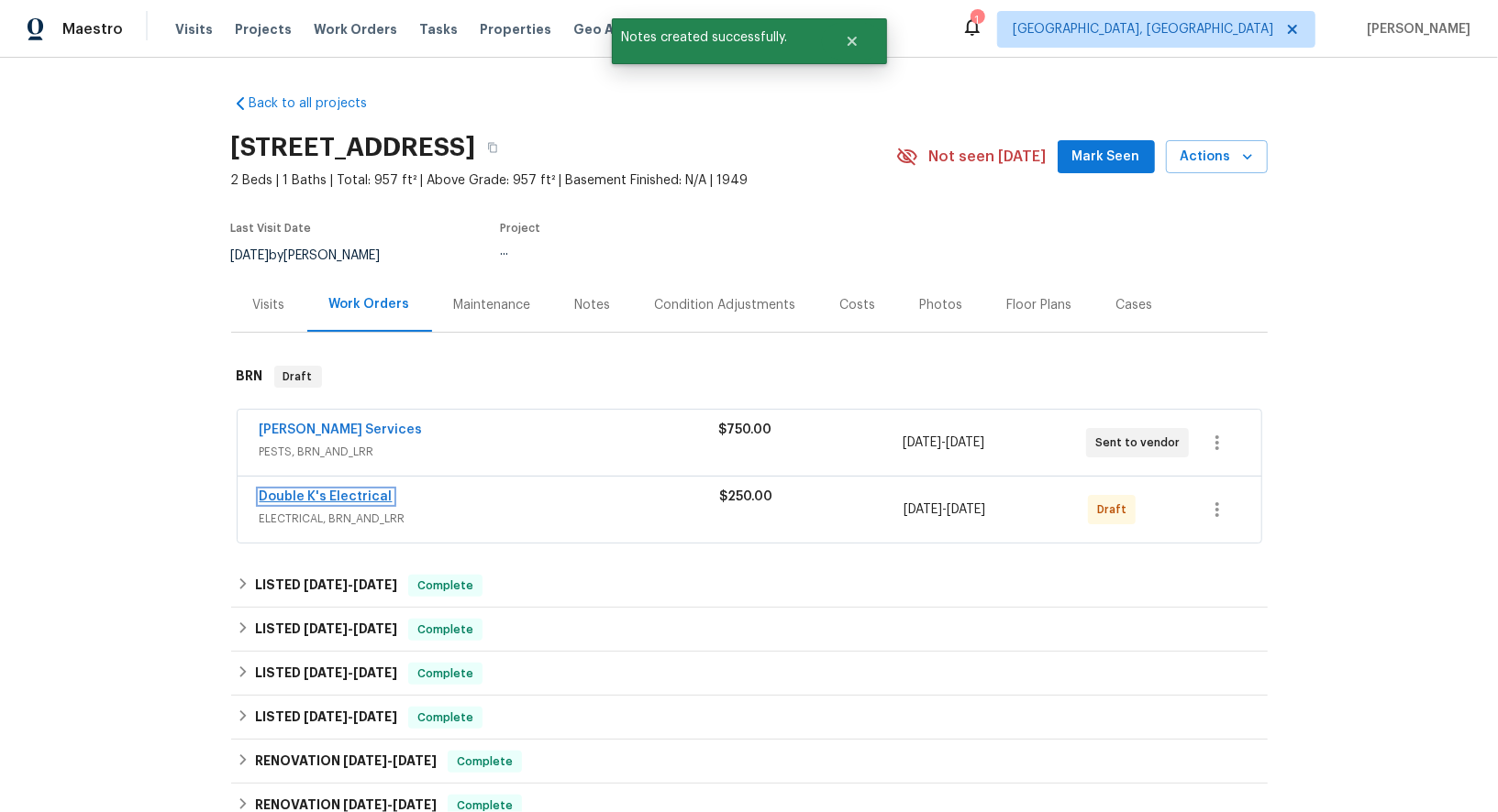
click at [336, 490] on link "Double K's Electrical" at bounding box center [326, 496] width 133 height 13
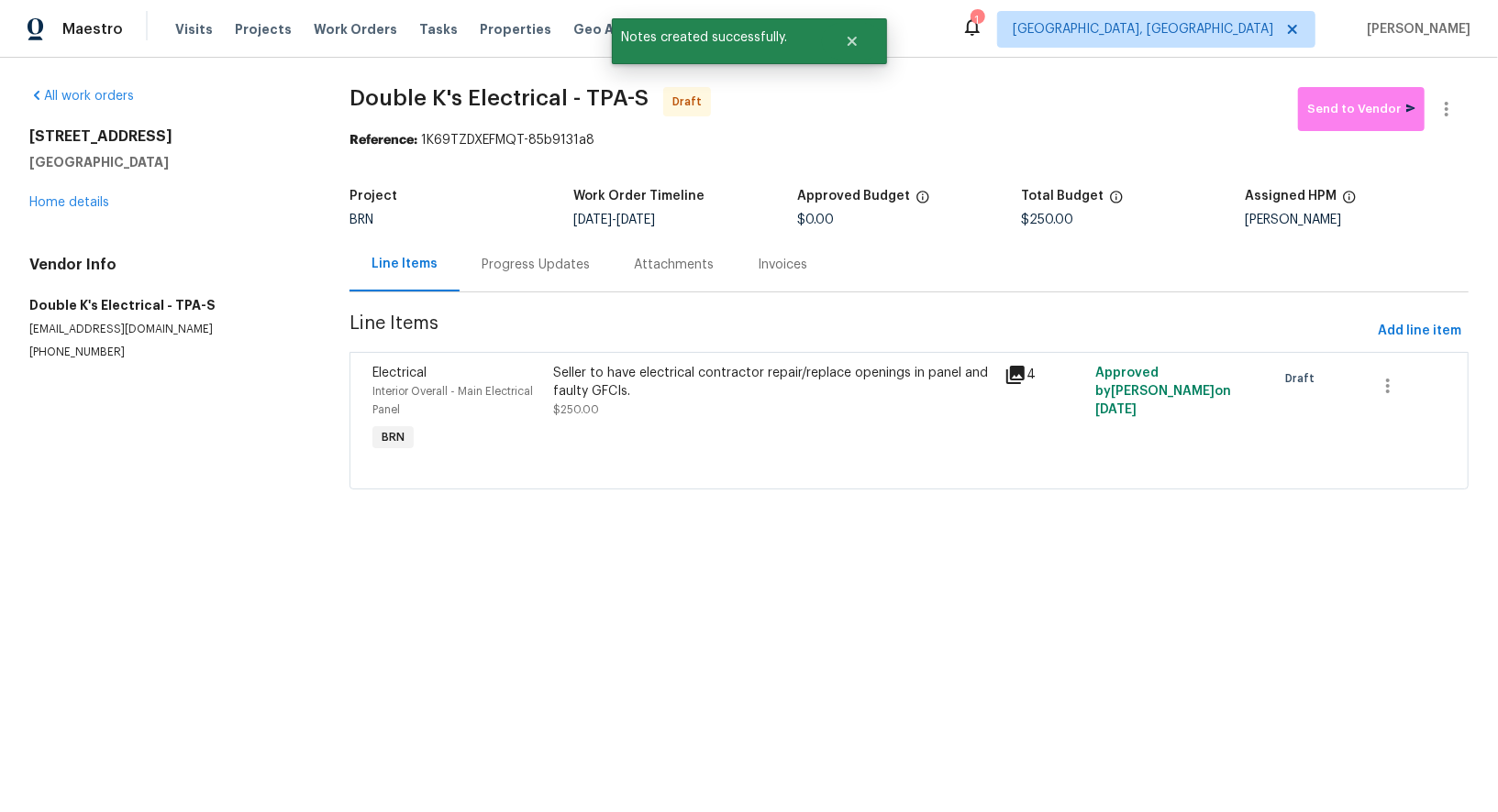
click at [486, 246] on div "Progress Updates" at bounding box center [536, 264] width 152 height 54
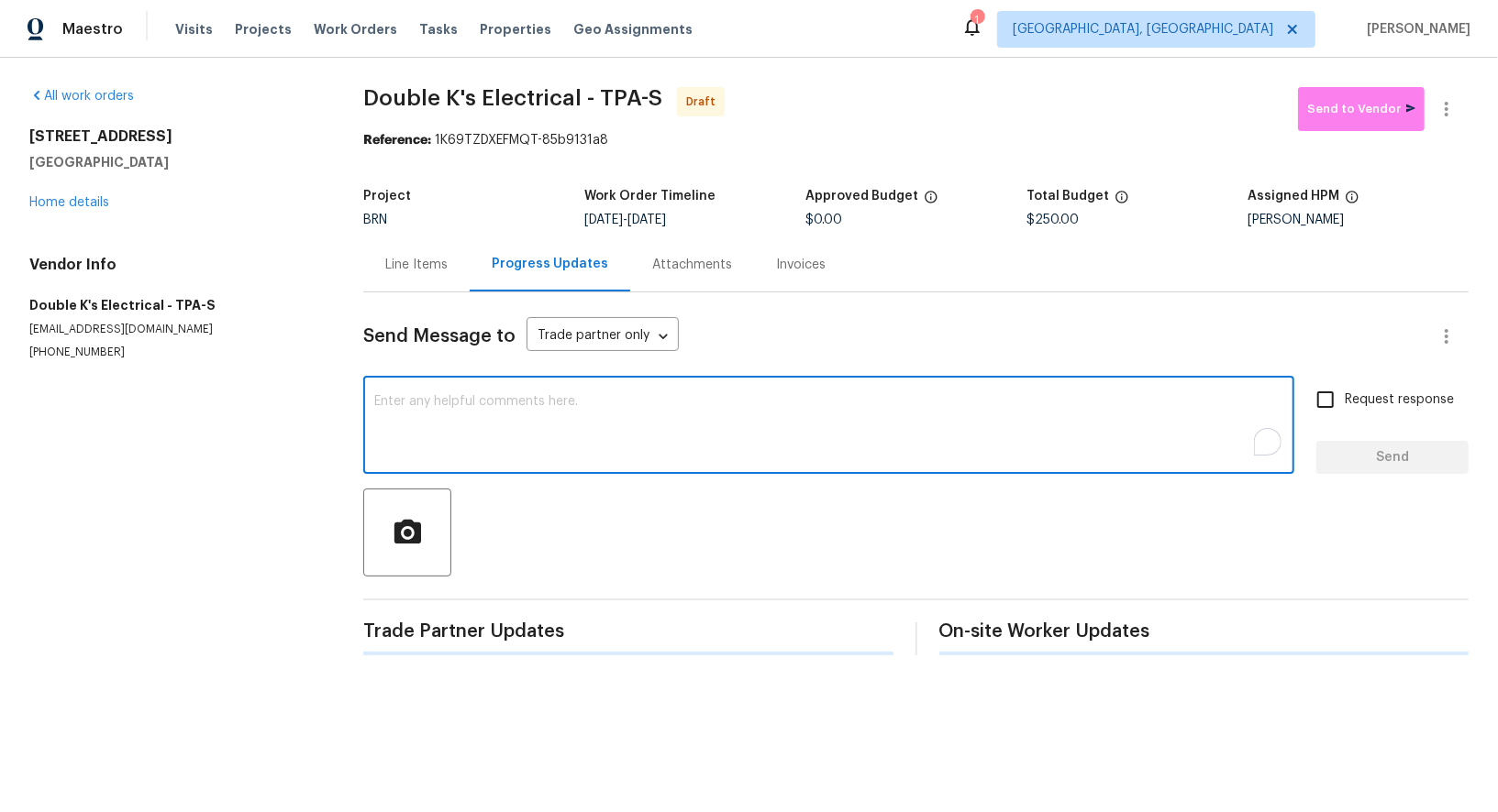
click at [595, 431] on textarea "To enrich screen reader interactions, please activate Accessibility in Grammarl…" at bounding box center [828, 427] width 909 height 64
paste textarea "Hi, I'm Padmapriya from Opendoor. Just wanted to check if you received the WO f…"
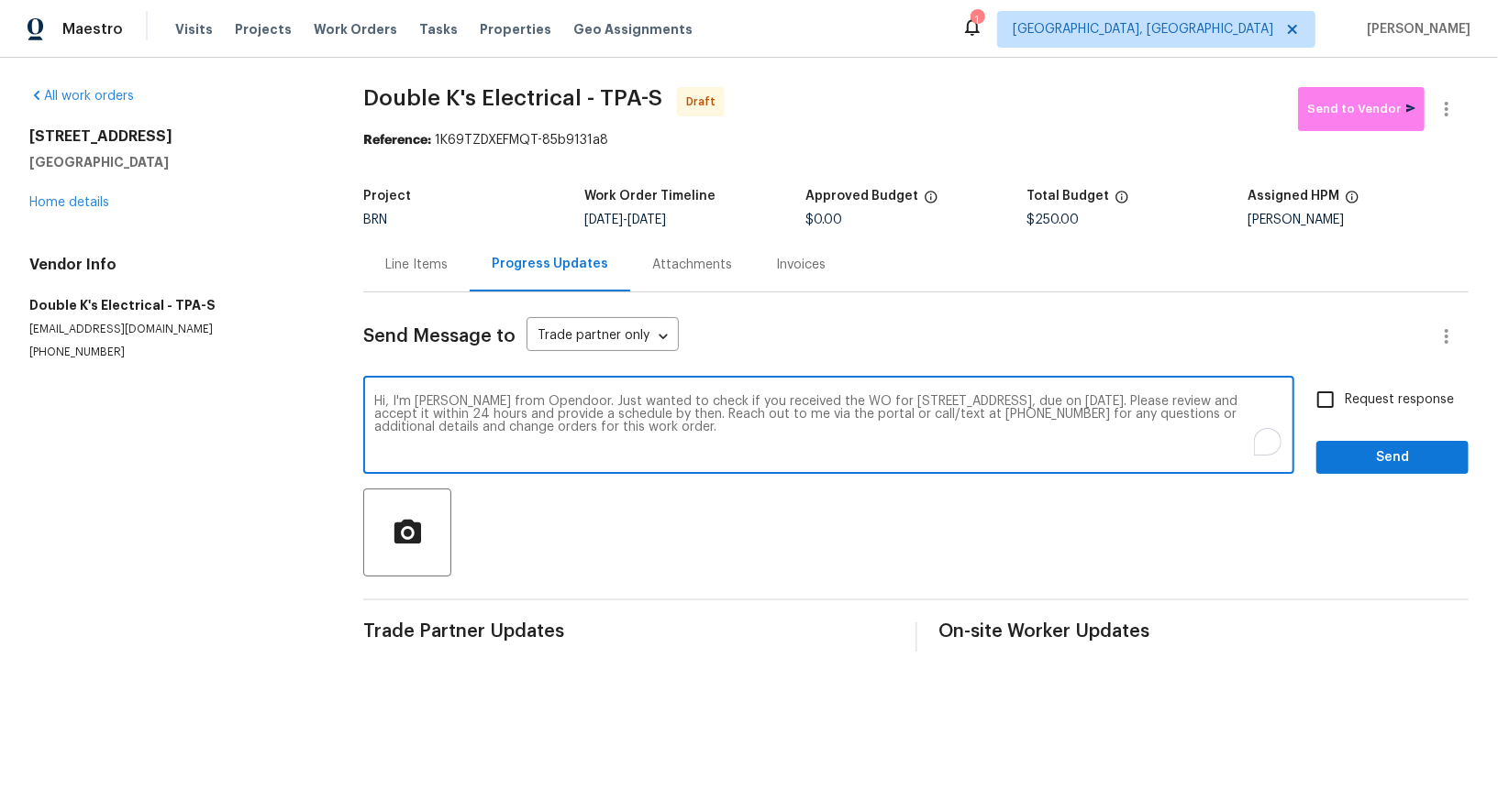
type textarea "Hi, I'm Padmapriya from Opendoor. Just wanted to check if you received the WO f…"
click at [1326, 398] on input "Request response" at bounding box center [1324, 400] width 38 height 38
checkbox input "true"
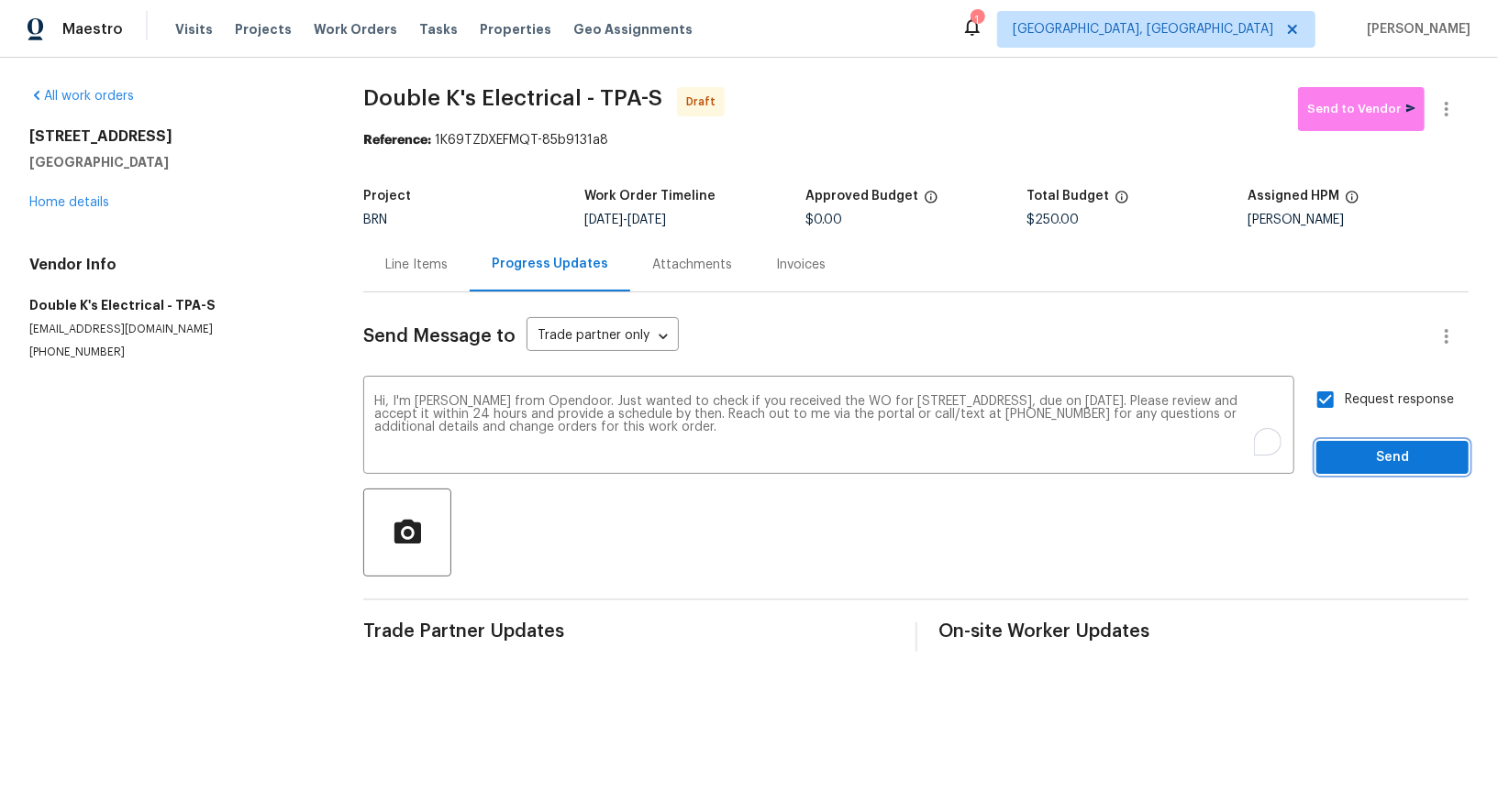
click at [1381, 474] on button "Send" at bounding box center [1392, 458] width 152 height 34
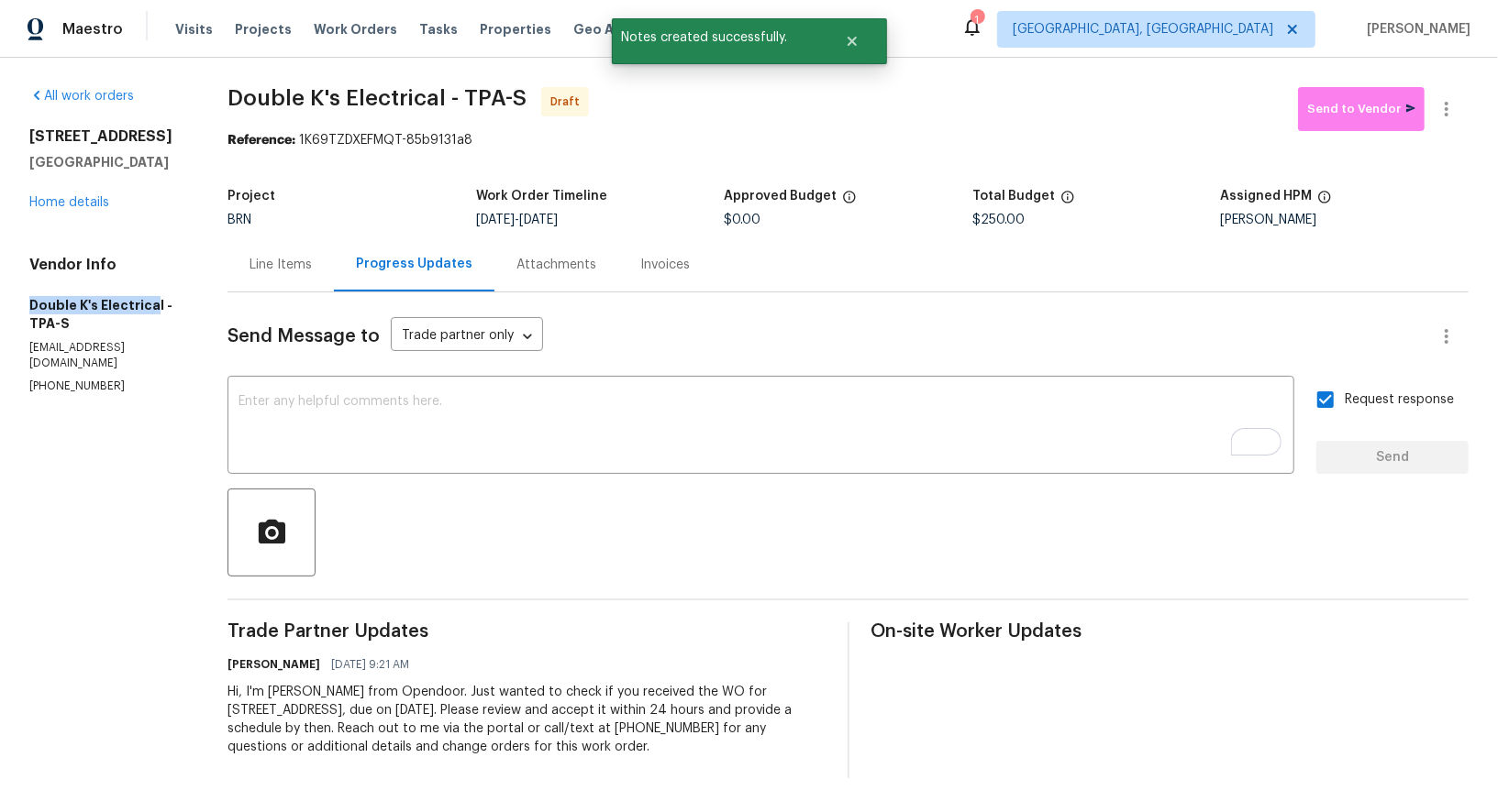
drag, startPoint x: 12, startPoint y: 303, endPoint x: 152, endPoint y: 303, distance: 140.0
click at [152, 303] on div "All work orders 2117 W Paris St Tampa, FL 33604 Home details Vendor Info Double…" at bounding box center [749, 433] width 1498 height 750
click at [152, 303] on h5 "Double K's Electrical - TPA-S" at bounding box center [107, 314] width 154 height 37
drag, startPoint x: 157, startPoint y: 305, endPoint x: 0, endPoint y: 305, distance: 157.0
click at [0, 305] on div "All work orders 2117 W Paris St Tampa, FL 33604 Home details Vendor Info Double…" at bounding box center [749, 433] width 1498 height 750
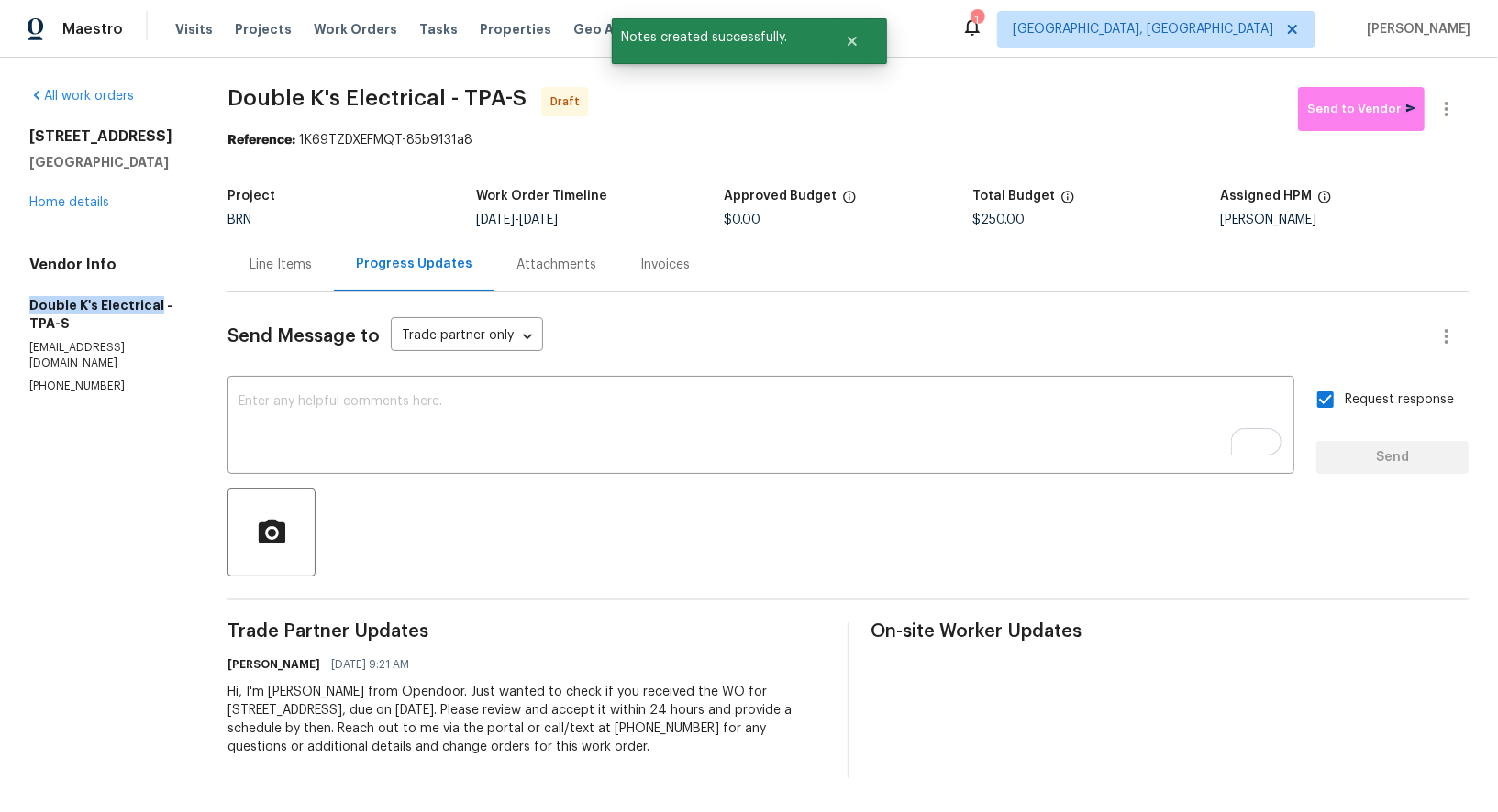
copy h5 "Double K's Electrical"
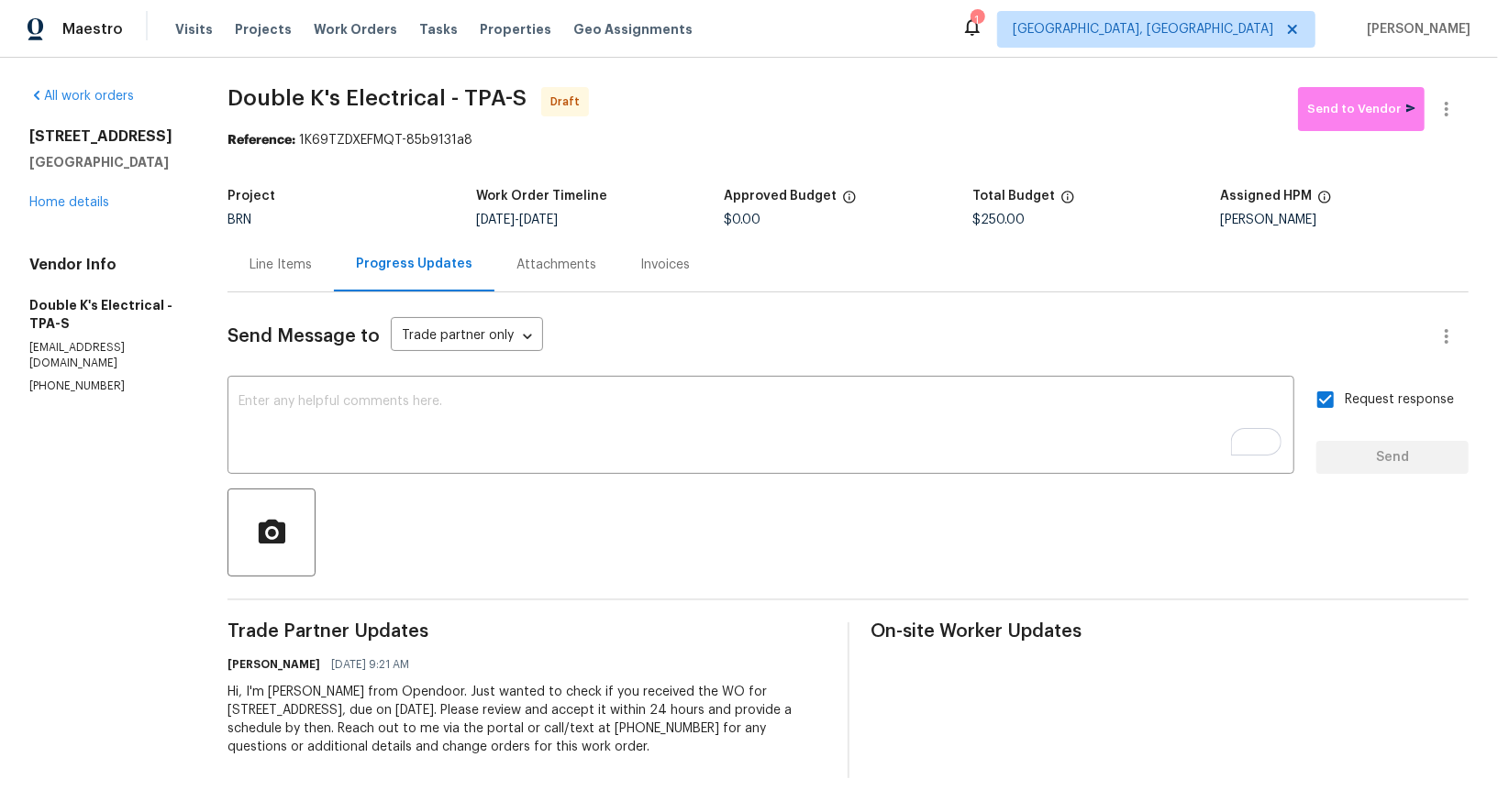
click at [279, 269] on div "Line Items" at bounding box center [280, 264] width 62 height 19
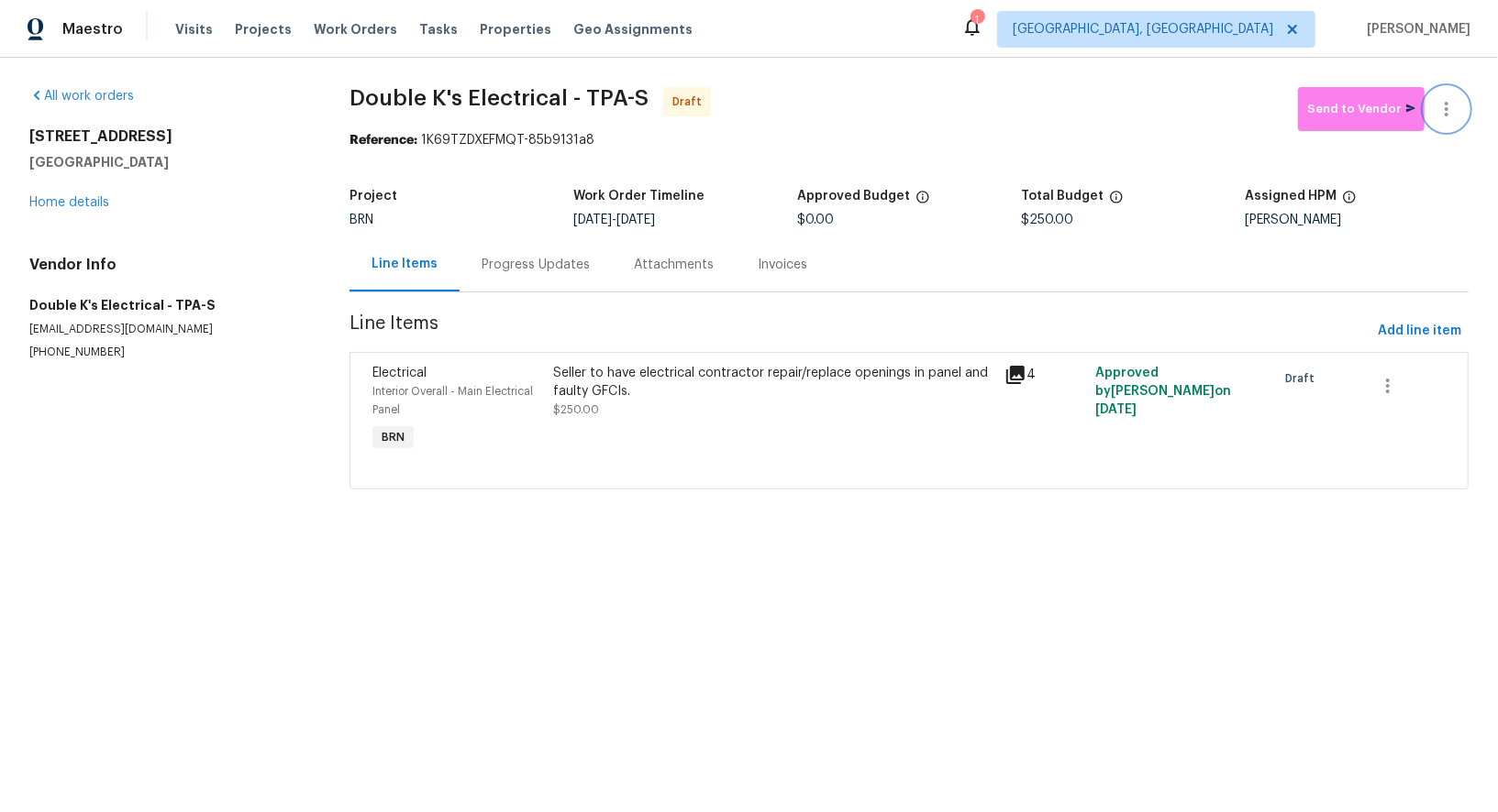
click at [1442, 110] on icon "button" at bounding box center [1447, 109] width 22 height 22
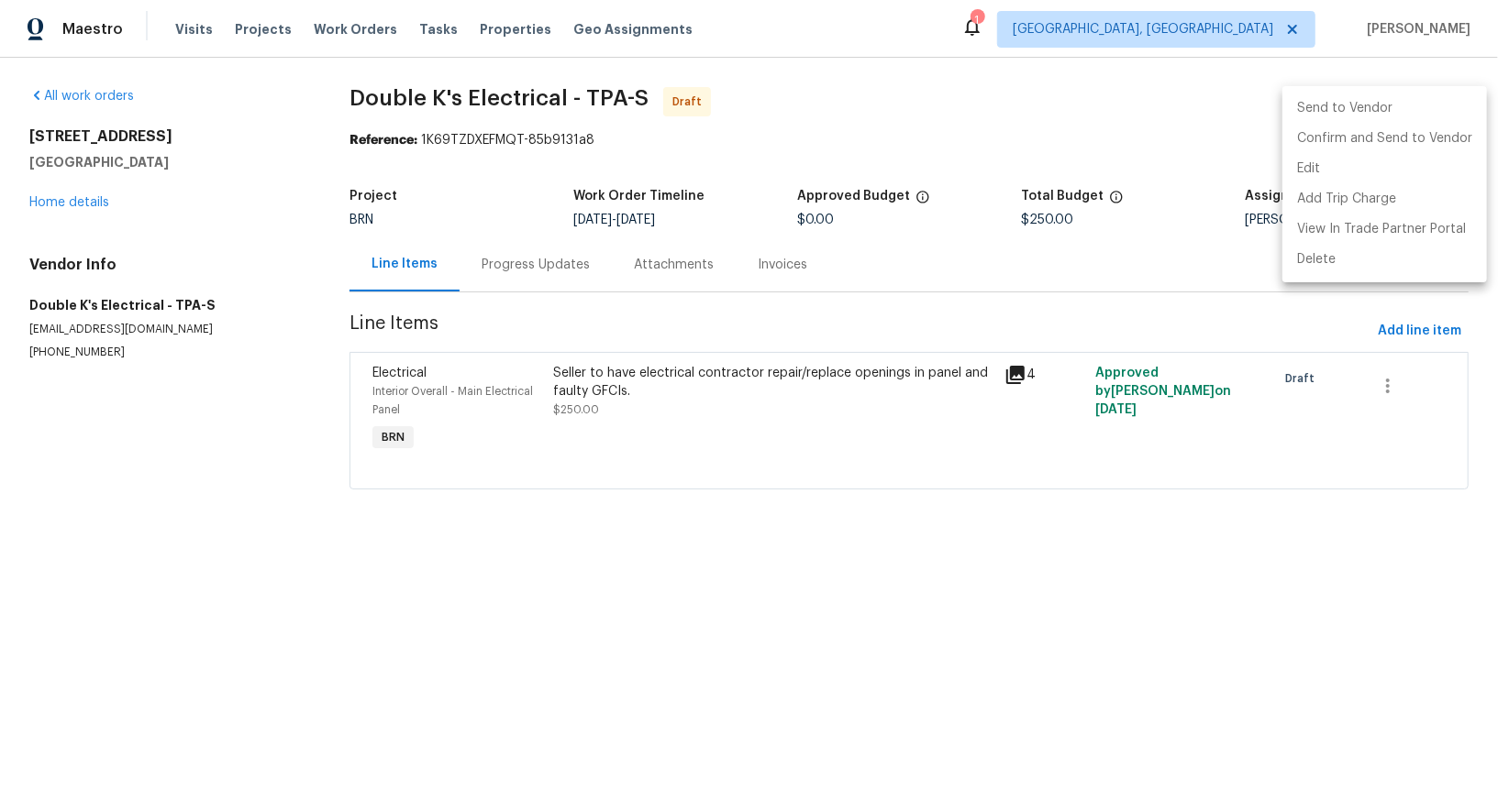
click at [1402, 119] on li "Send to Vendor" at bounding box center [1384, 109] width 204 height 31
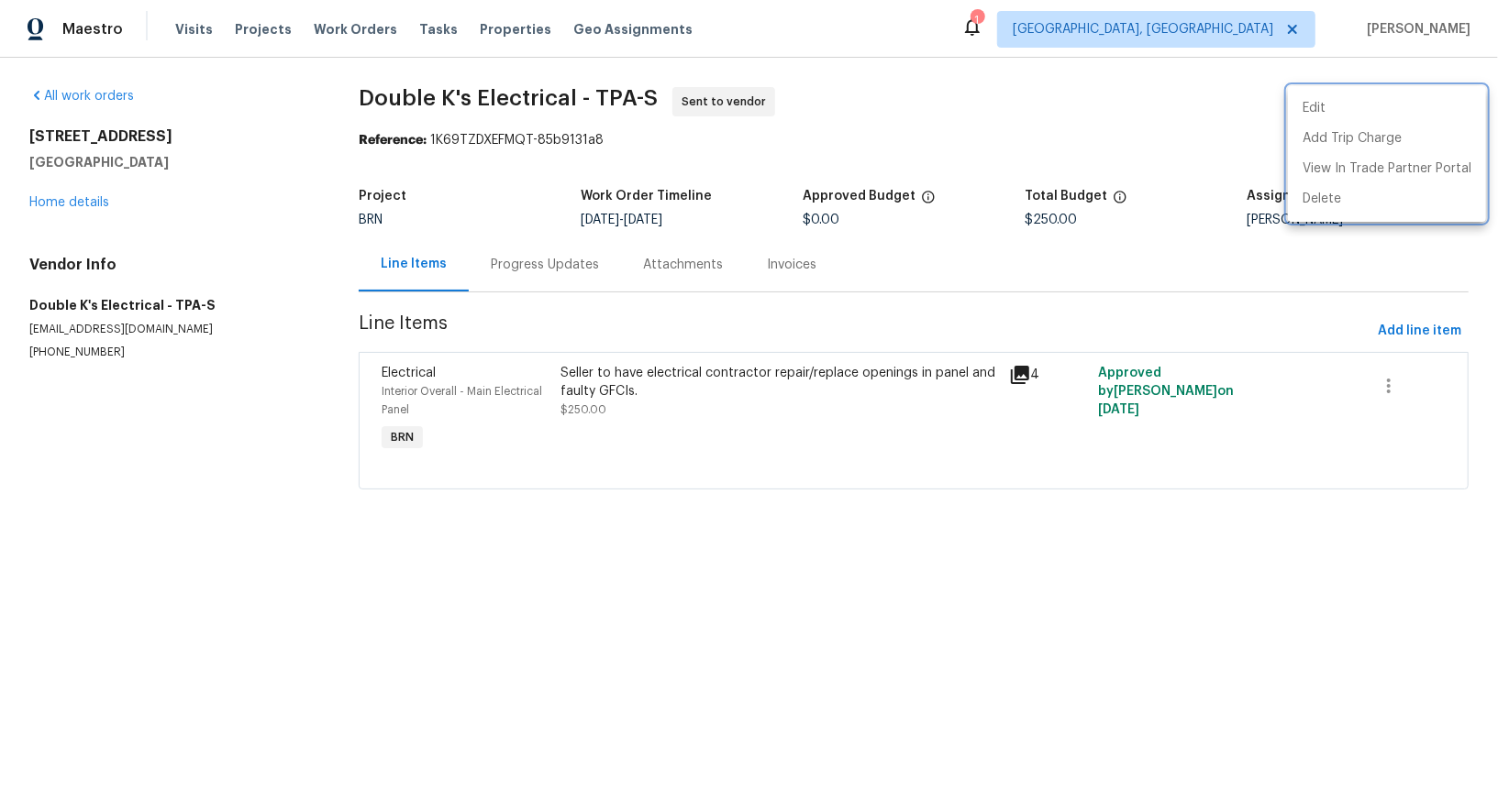
click at [508, 401] on div at bounding box center [749, 406] width 1498 height 812
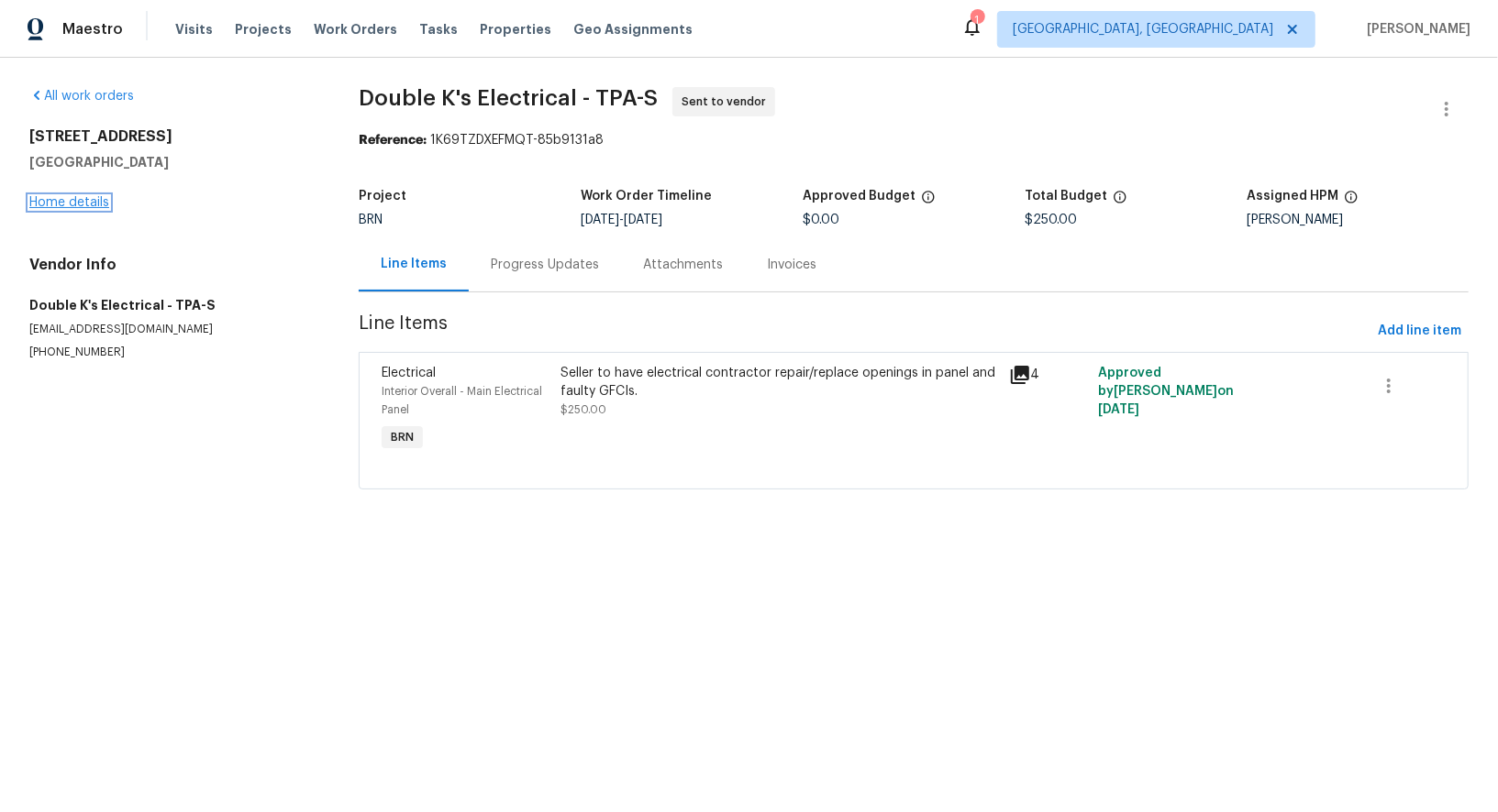
click at [39, 200] on link "Home details" at bounding box center [69, 202] width 80 height 13
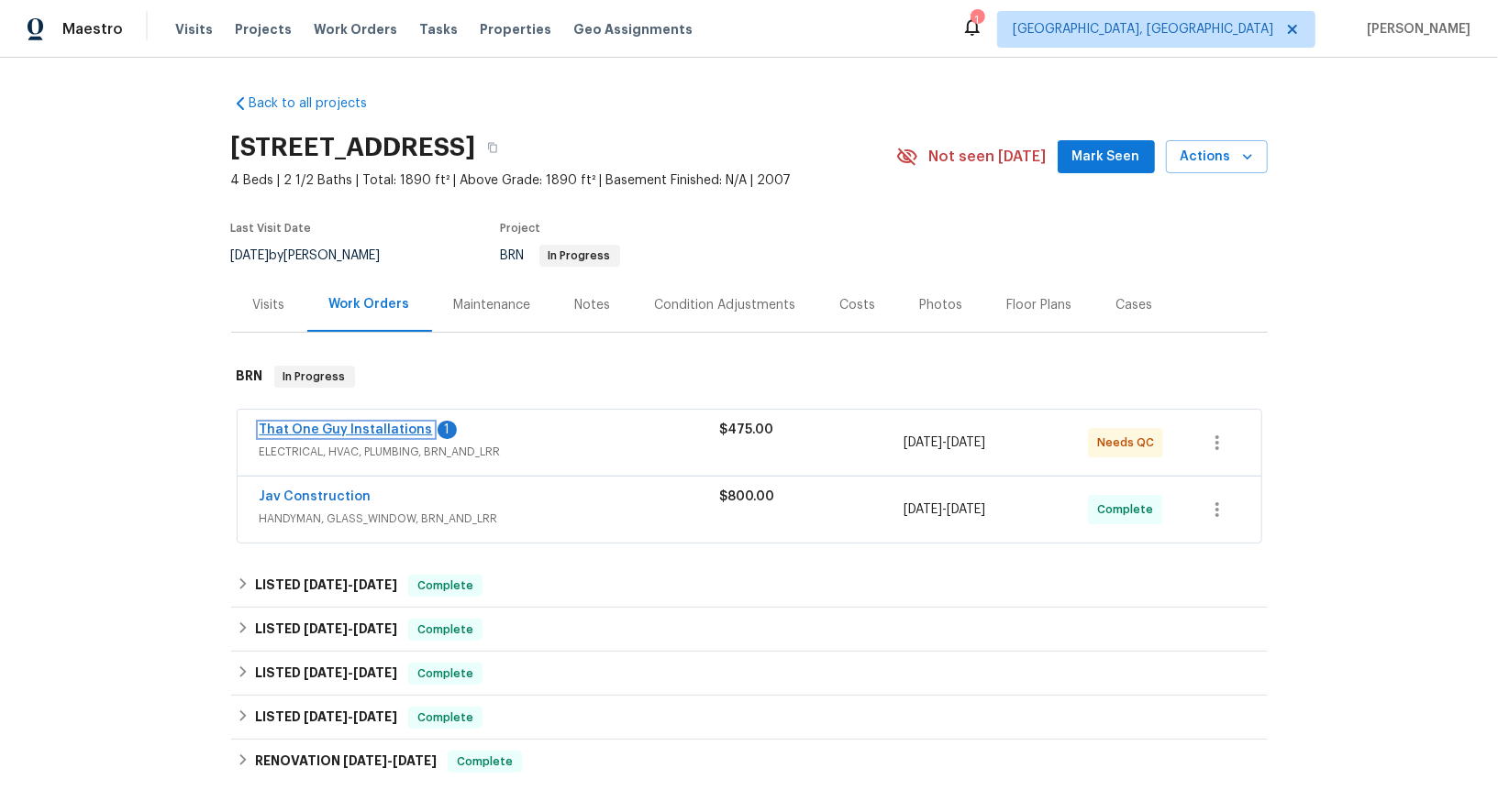
click at [351, 426] on link "That One Guy Installations" at bounding box center [346, 429] width 174 height 13
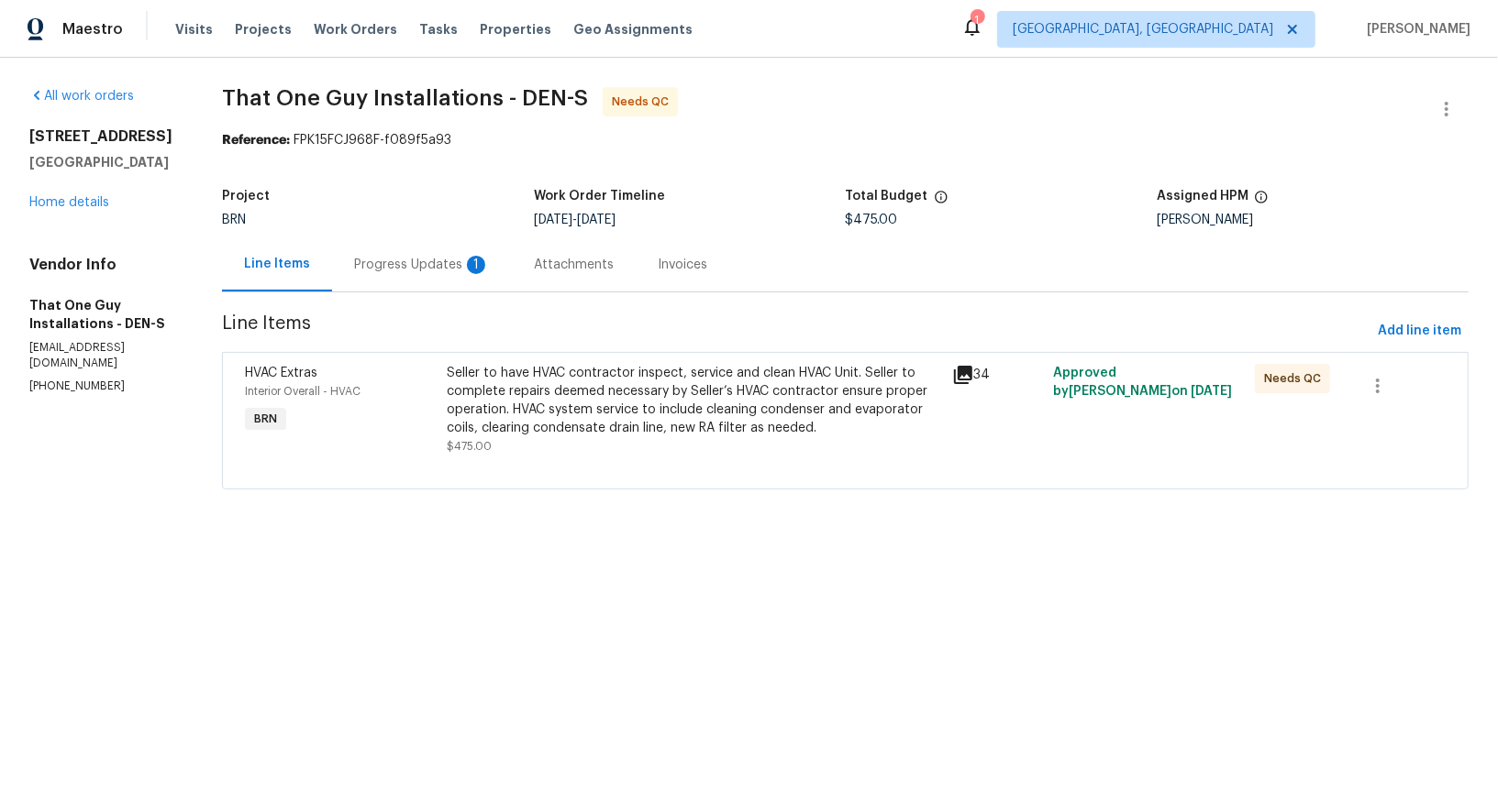
click at [603, 391] on div "Seller to have HVAC contractor inspect, service and clean HVAC Unit. Seller to …" at bounding box center [694, 401] width 493 height 73
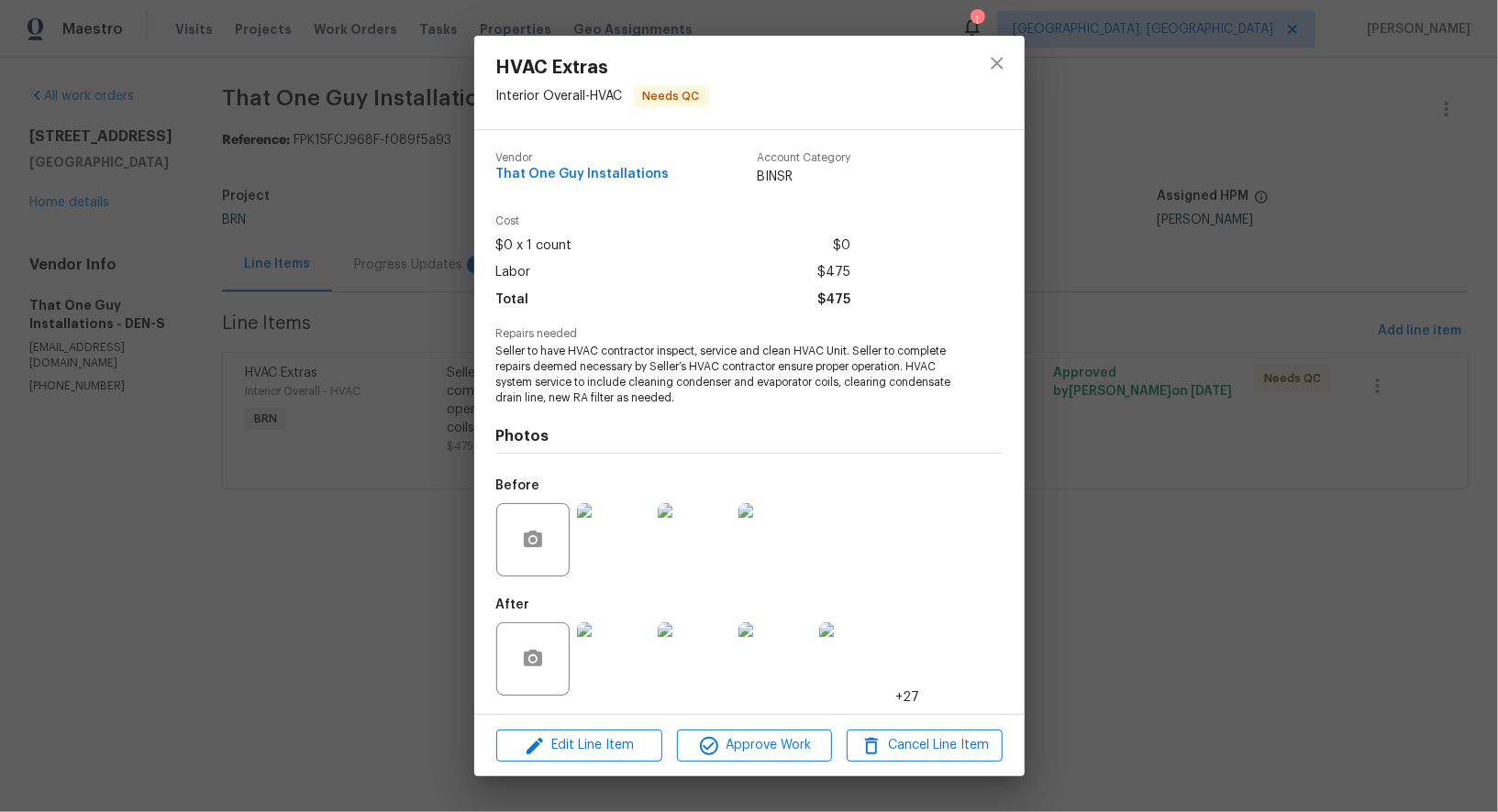
click at [584, 671] on img at bounding box center [614, 659] width 73 height 73
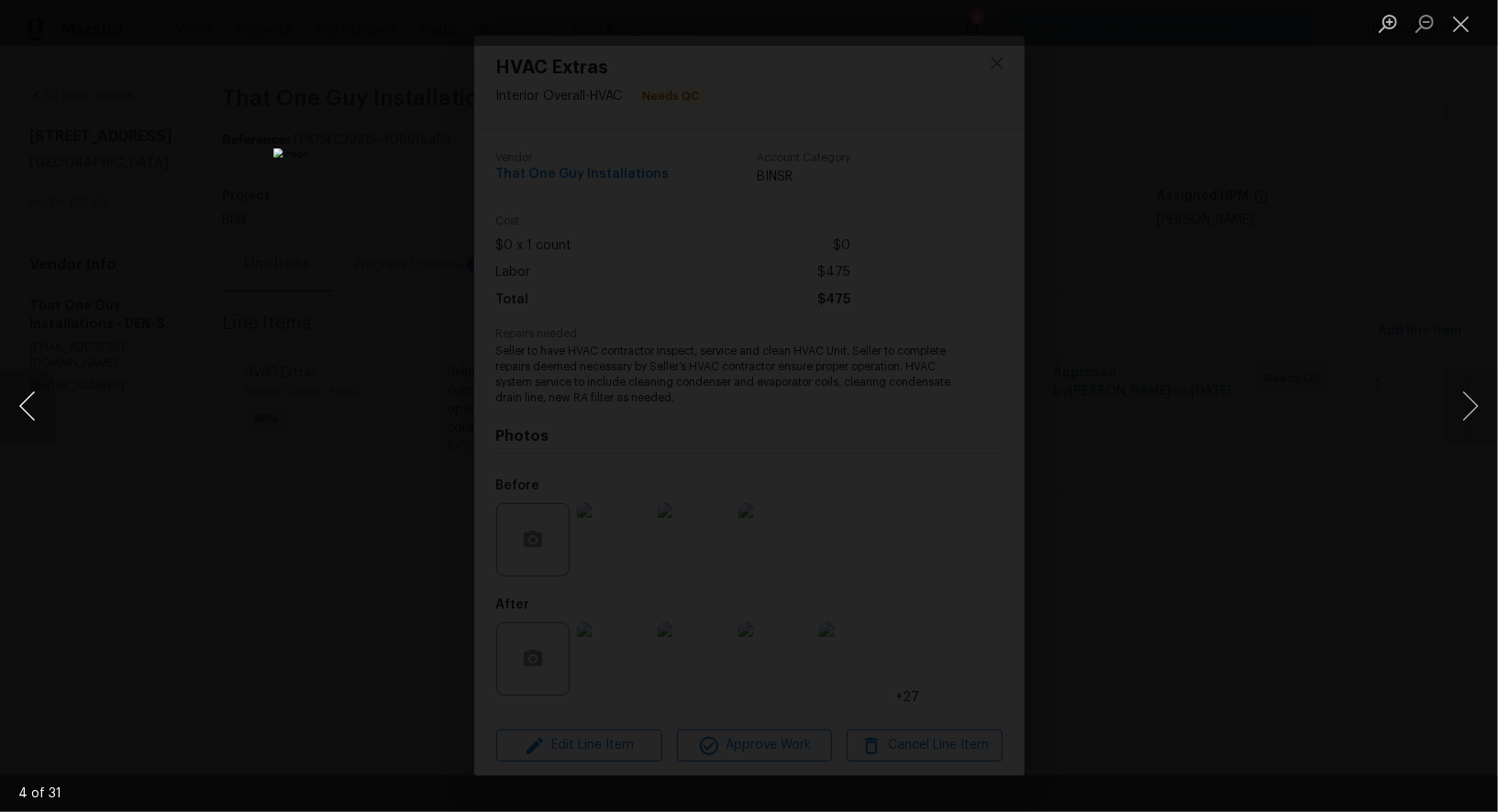
click at [25, 409] on button "Previous image" at bounding box center [28, 406] width 55 height 73
click at [18, 400] on button "Previous image" at bounding box center [28, 406] width 55 height 73
click at [35, 404] on button "Previous image" at bounding box center [28, 406] width 55 height 73
click at [35, 403] on button "Previous image" at bounding box center [28, 406] width 55 height 73
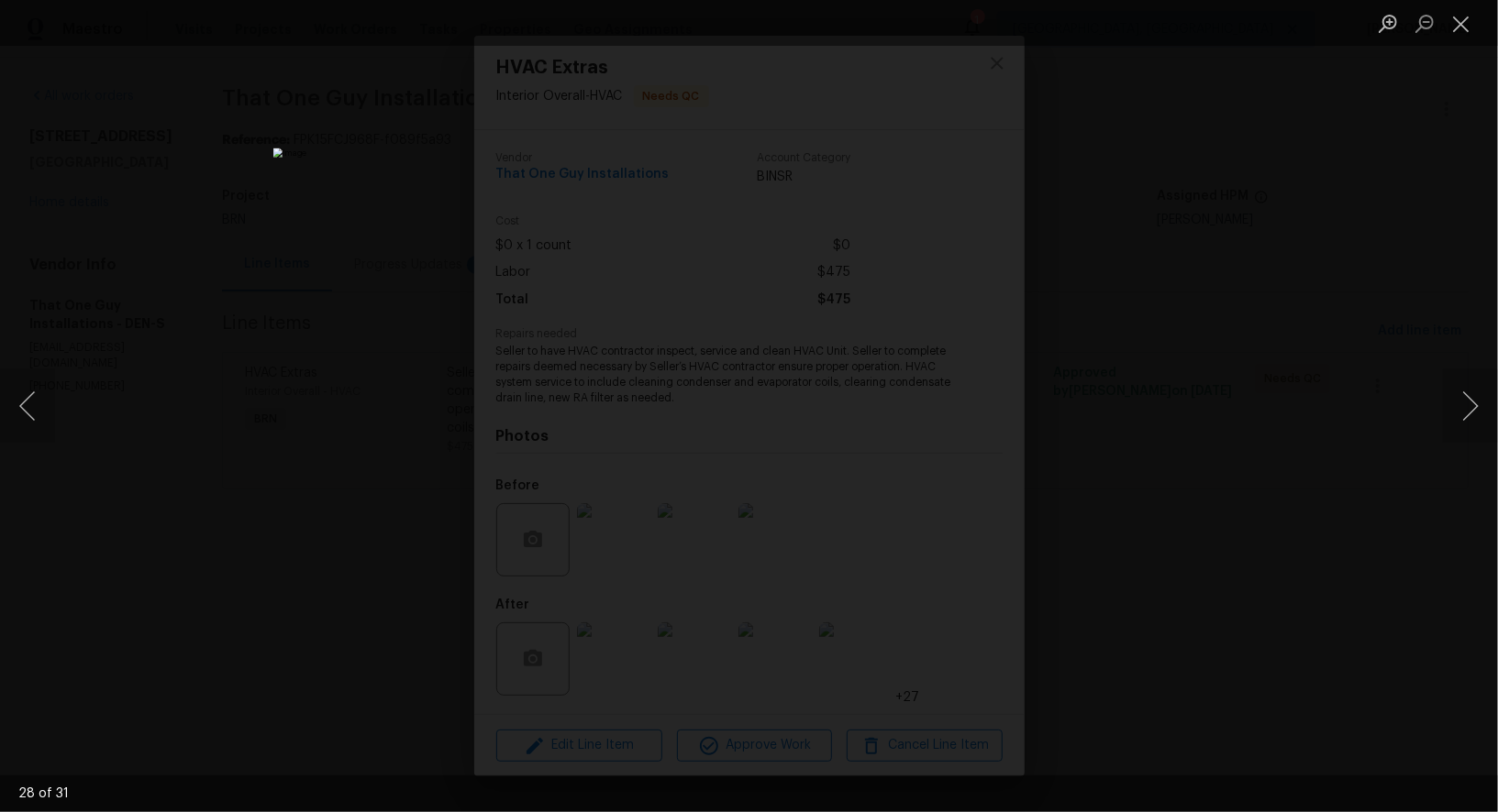
click at [237, 409] on div "Lightbox" at bounding box center [749, 406] width 1498 height 812
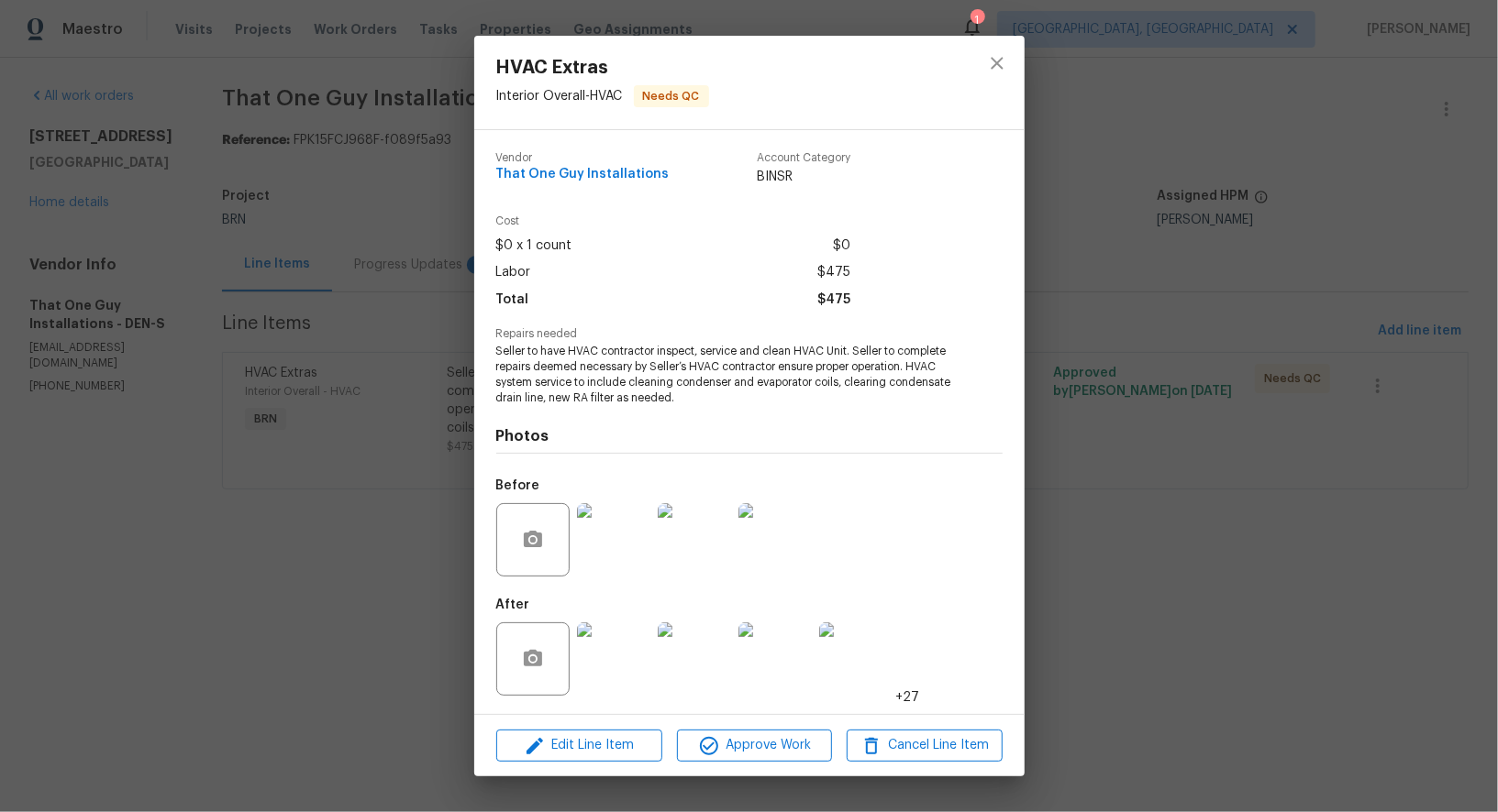
click at [237, 406] on div "Lightbox" at bounding box center [749, 406] width 1498 height 812
click at [445, 261] on div "HVAC Extras Interior Overall - HVAC Needs QC Vendor That One Guy Installations …" at bounding box center [749, 406] width 1498 height 812
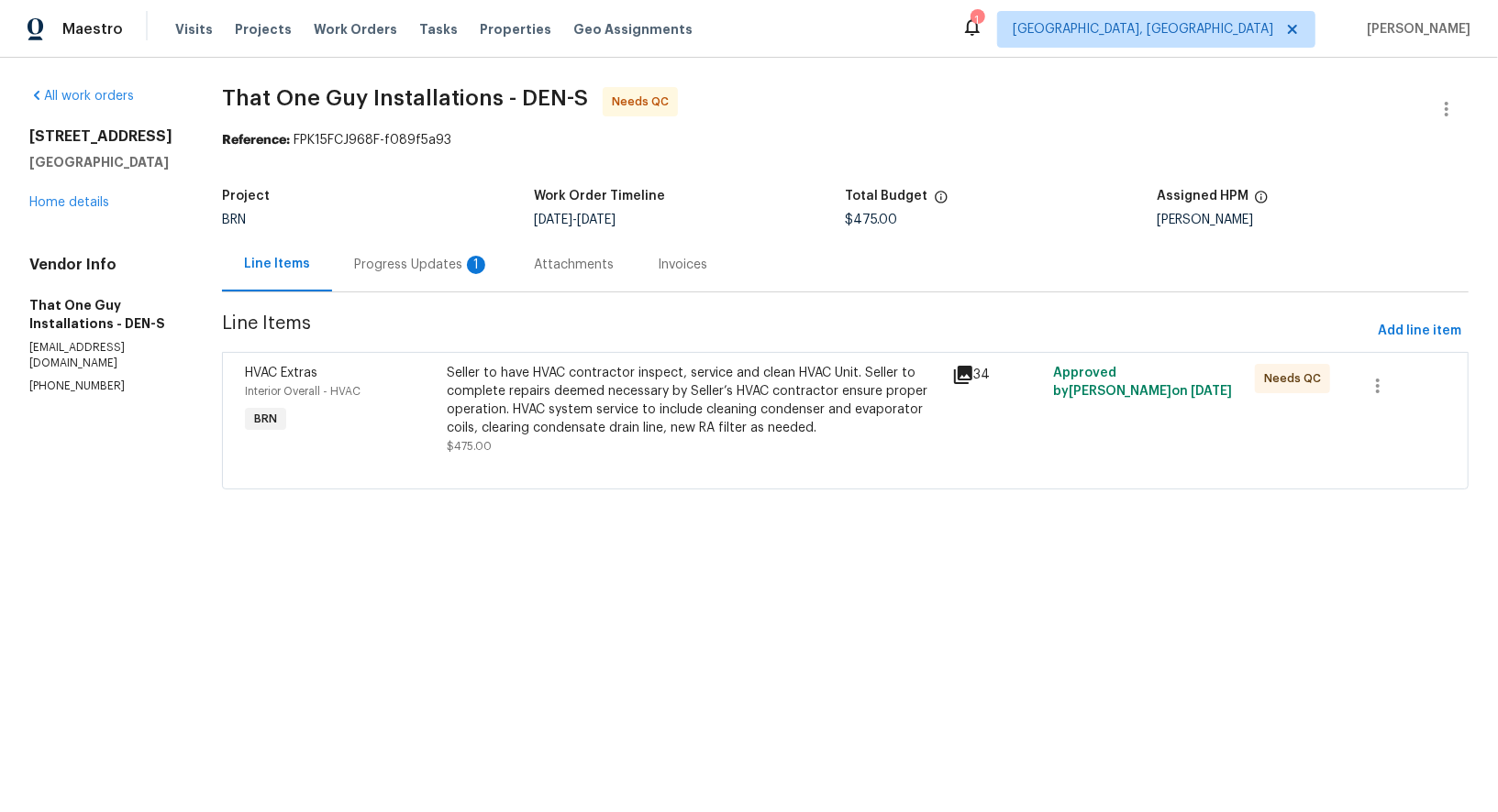
click at [441, 261] on div "Progress Updates 1" at bounding box center [422, 264] width 136 height 19
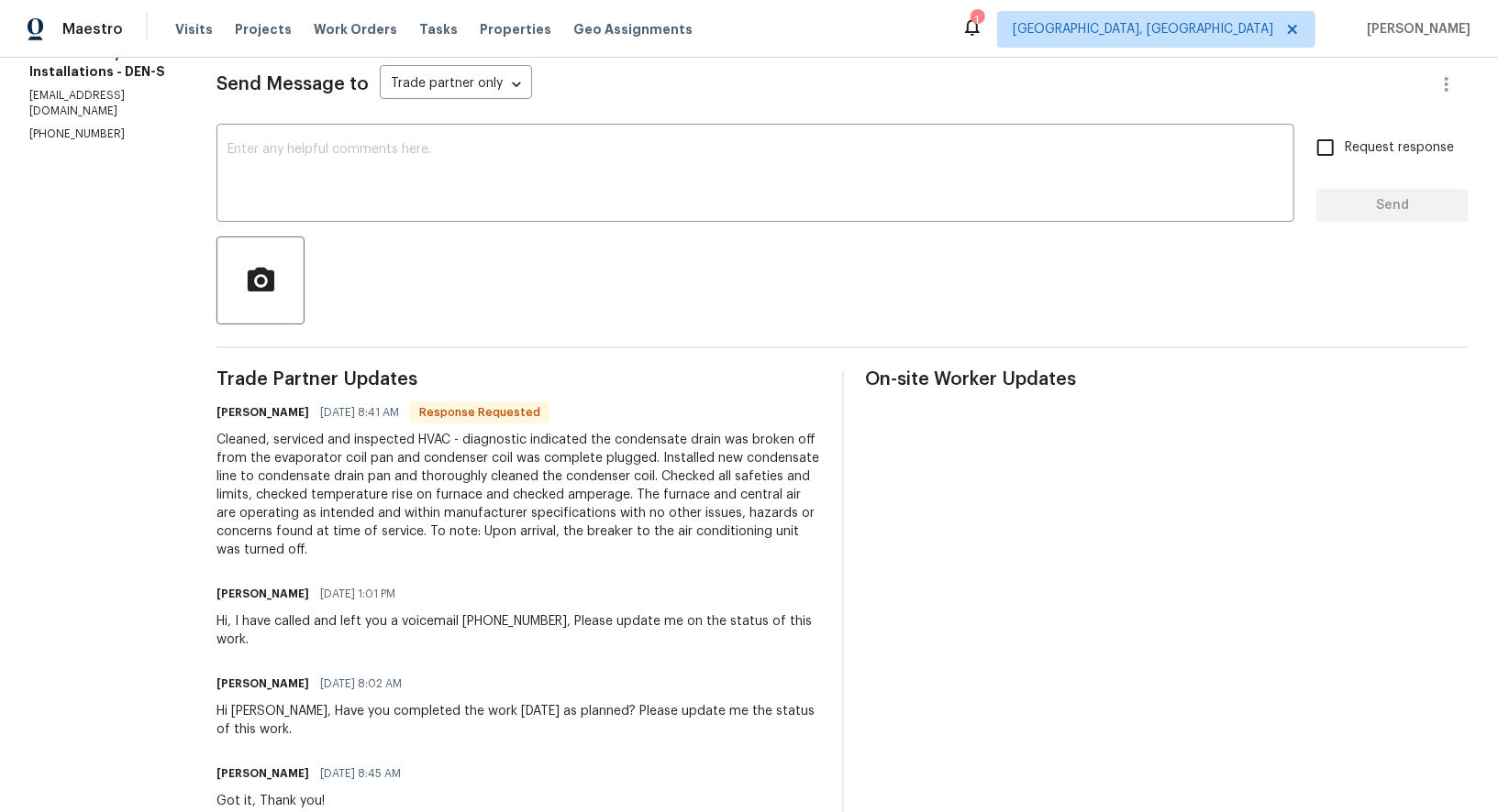
scroll to position [71, 0]
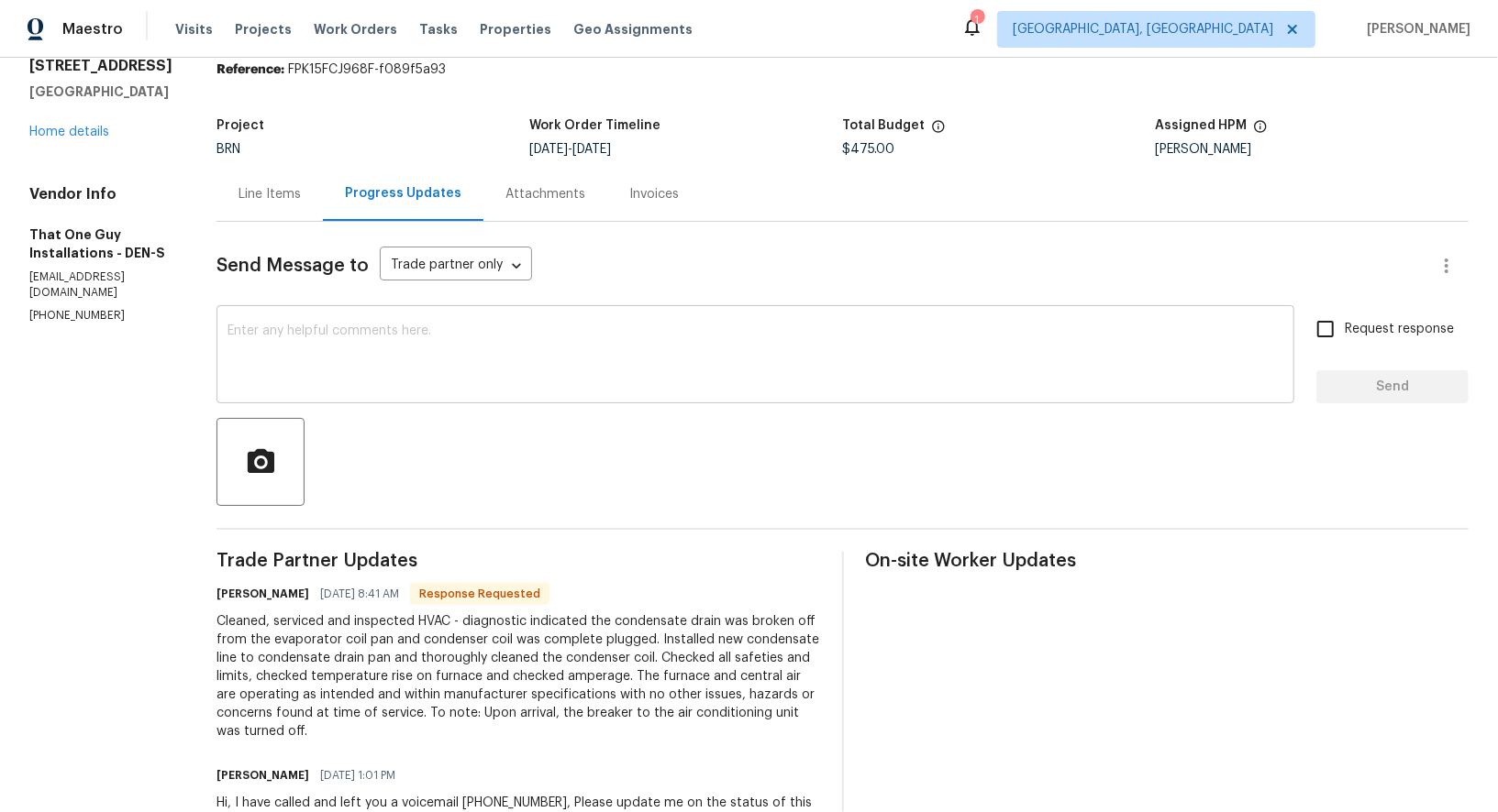
click at [384, 352] on textarea at bounding box center [755, 356] width 1056 height 64
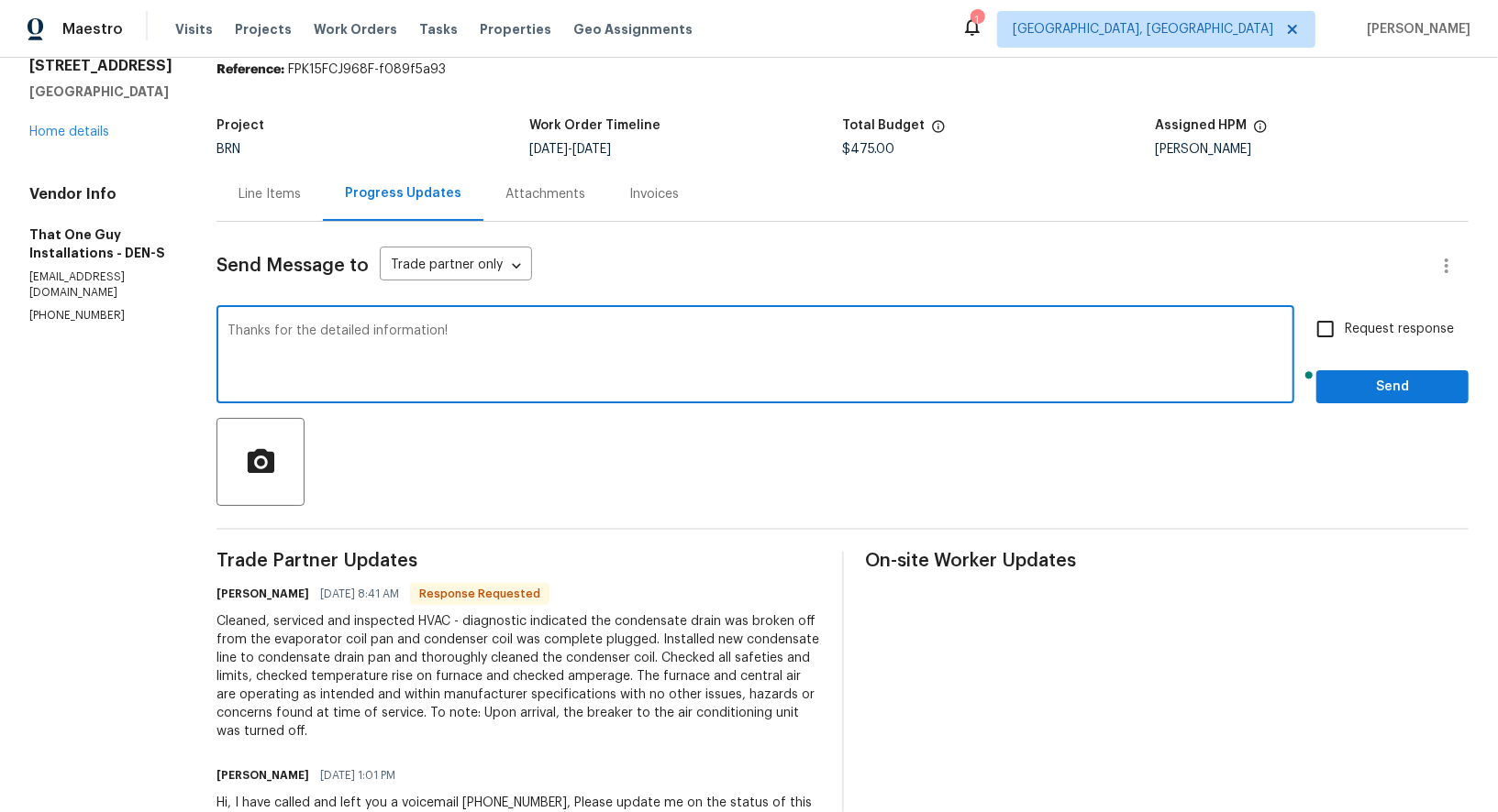
type textarea "Thanks for the detailed information!"
click at [1327, 331] on input "Request response" at bounding box center [1324, 329] width 38 height 38
checkbox input "true"
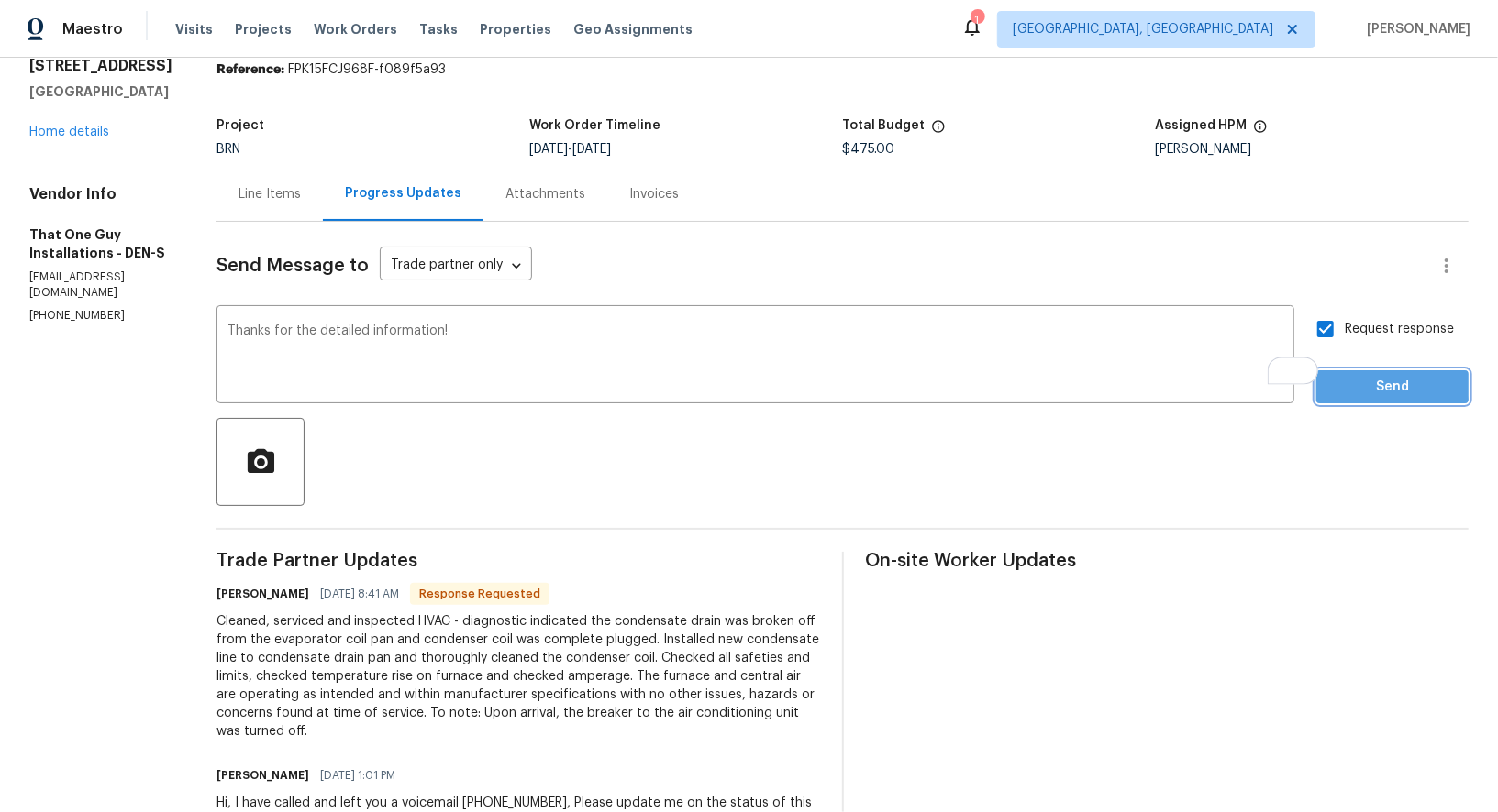
click at [1349, 383] on span "Send" at bounding box center [1392, 387] width 123 height 23
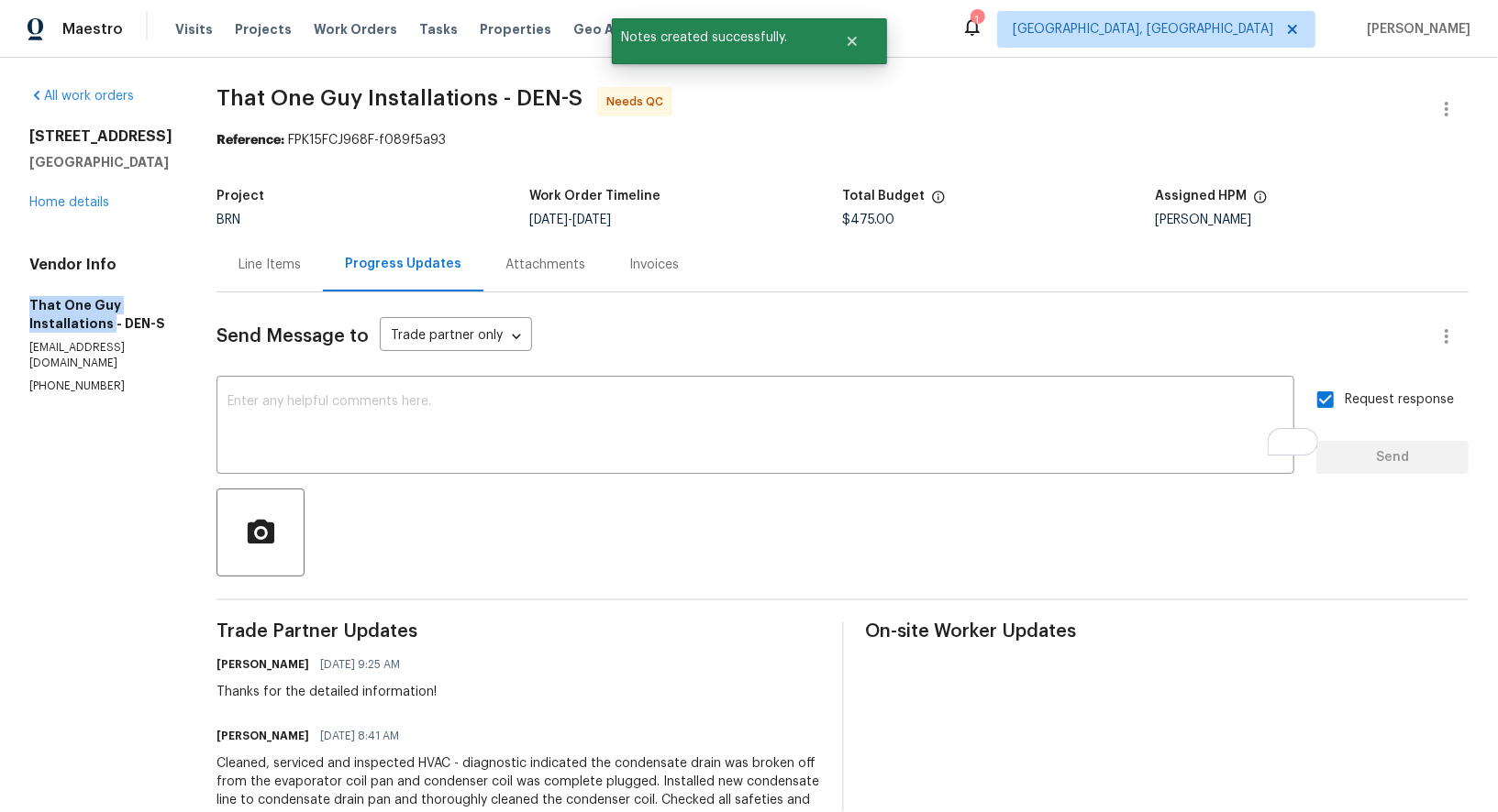
drag, startPoint x: 9, startPoint y: 356, endPoint x: 109, endPoint y: 377, distance: 102.2
click at [109, 377] on div "All work orders [STREET_ADDRESS] Home details Vendor Info That One Guy Installa…" at bounding box center [749, 757] width 1498 height 1397
copy h5 "That One Guy Installations"
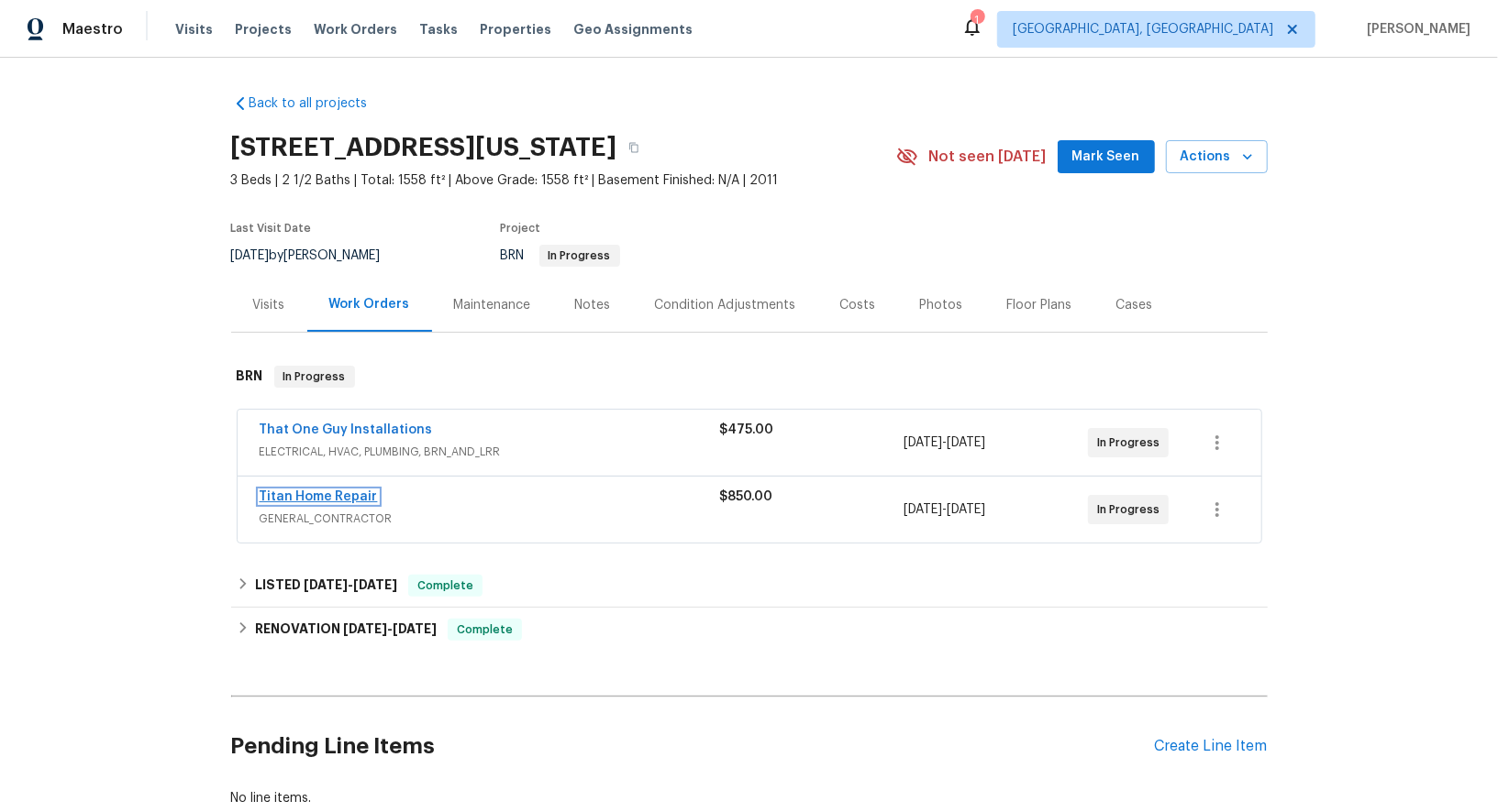
click at [319, 493] on link "Titan Home Repair" at bounding box center [319, 496] width 118 height 13
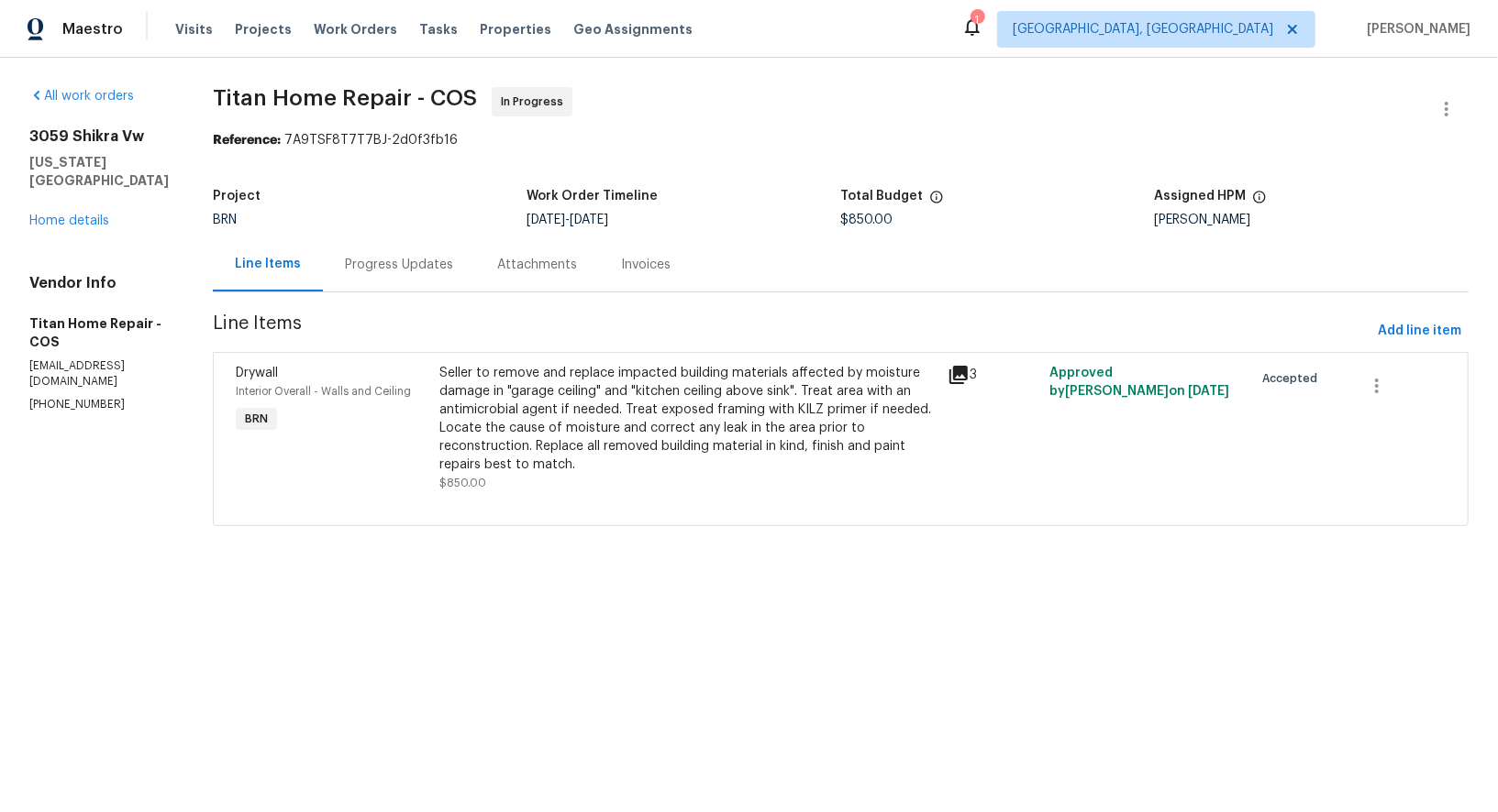
click at [399, 260] on div "Progress Updates" at bounding box center [399, 264] width 109 height 19
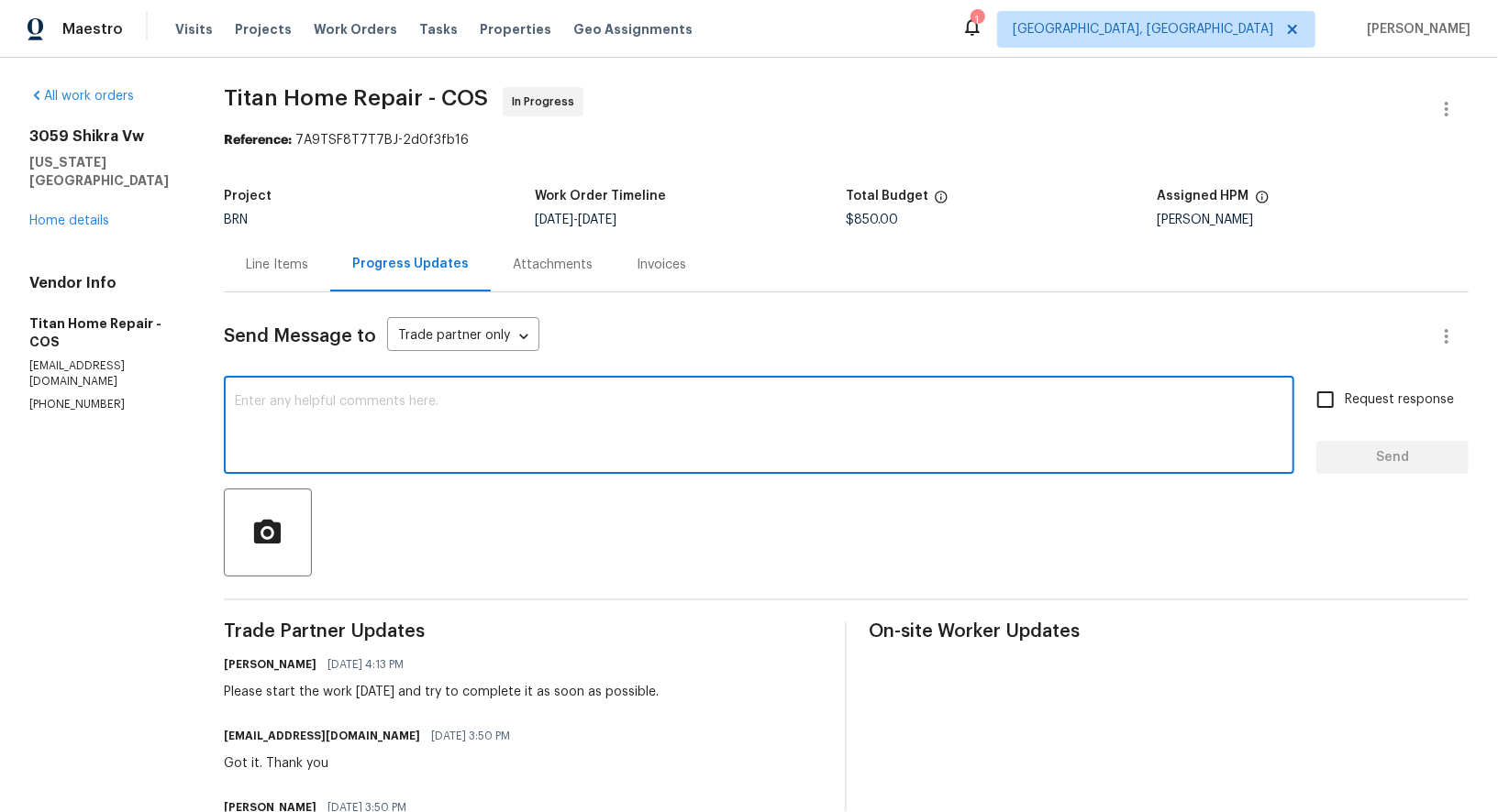
click at [481, 419] on textarea at bounding box center [759, 427] width 1048 height 64
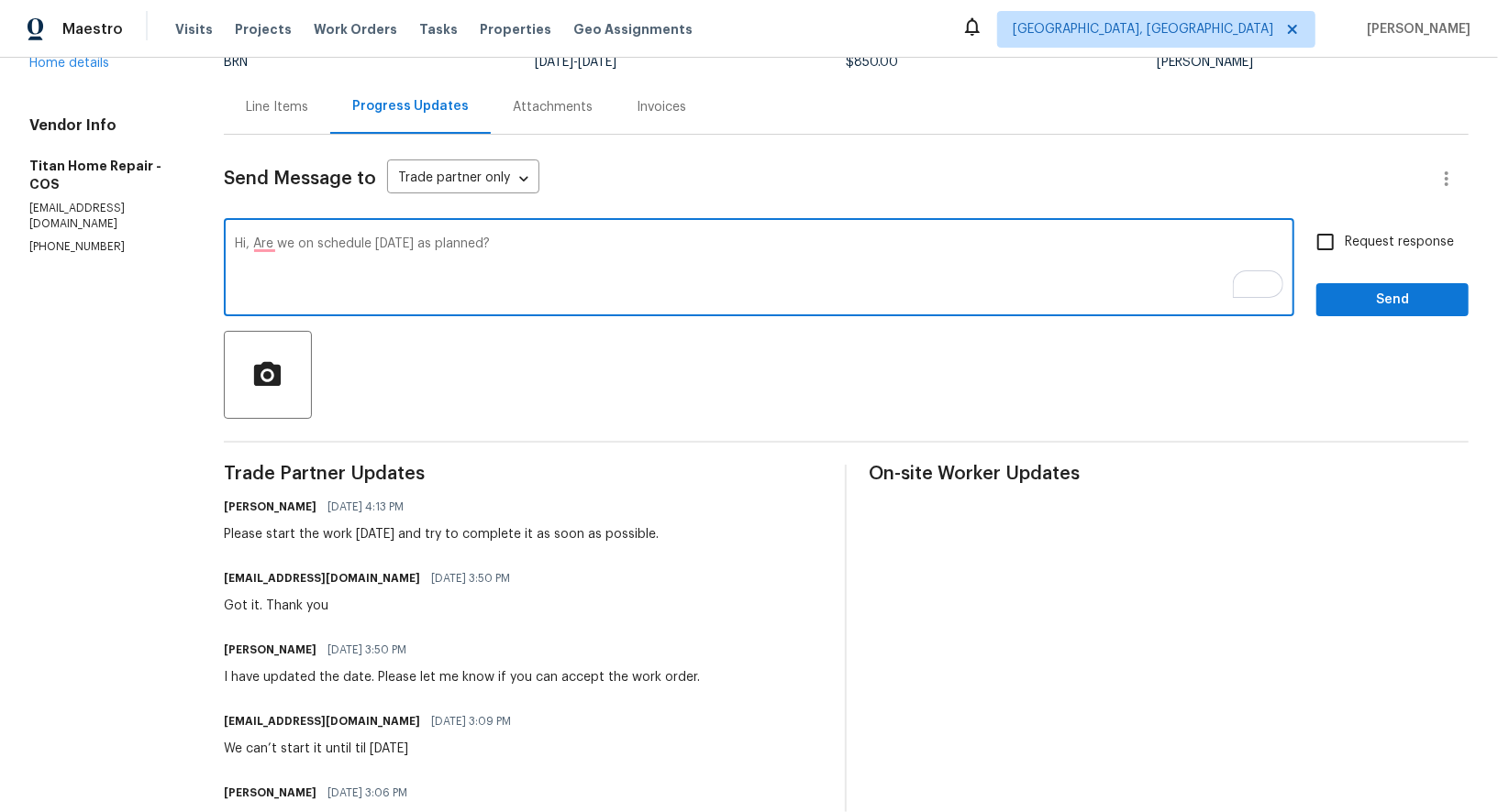
click at [375, 246] on textarea "Hi, Are we on schedule [DATE] as planned?" at bounding box center [759, 269] width 1048 height 64
click at [674, 284] on textarea "Hi, Are we on schedule for [DATE] as planned?" at bounding box center [759, 269] width 1048 height 64
type textarea "Hi, Are we on schedule for [DATE] as planned?"
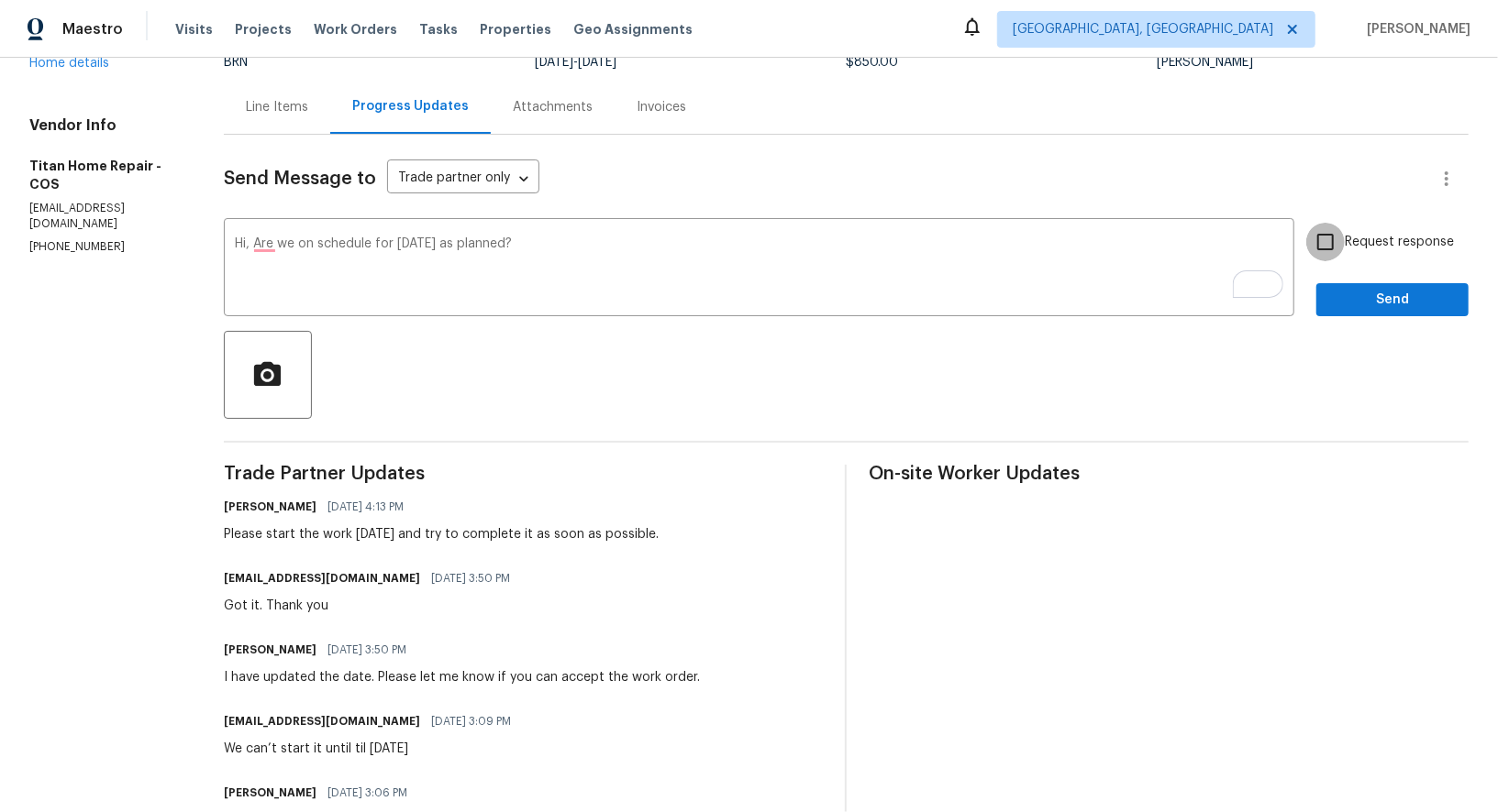
click at [1334, 231] on input "Request response" at bounding box center [1324, 242] width 38 height 38
checkbox input "true"
click at [1383, 316] on button "Send" at bounding box center [1392, 300] width 152 height 34
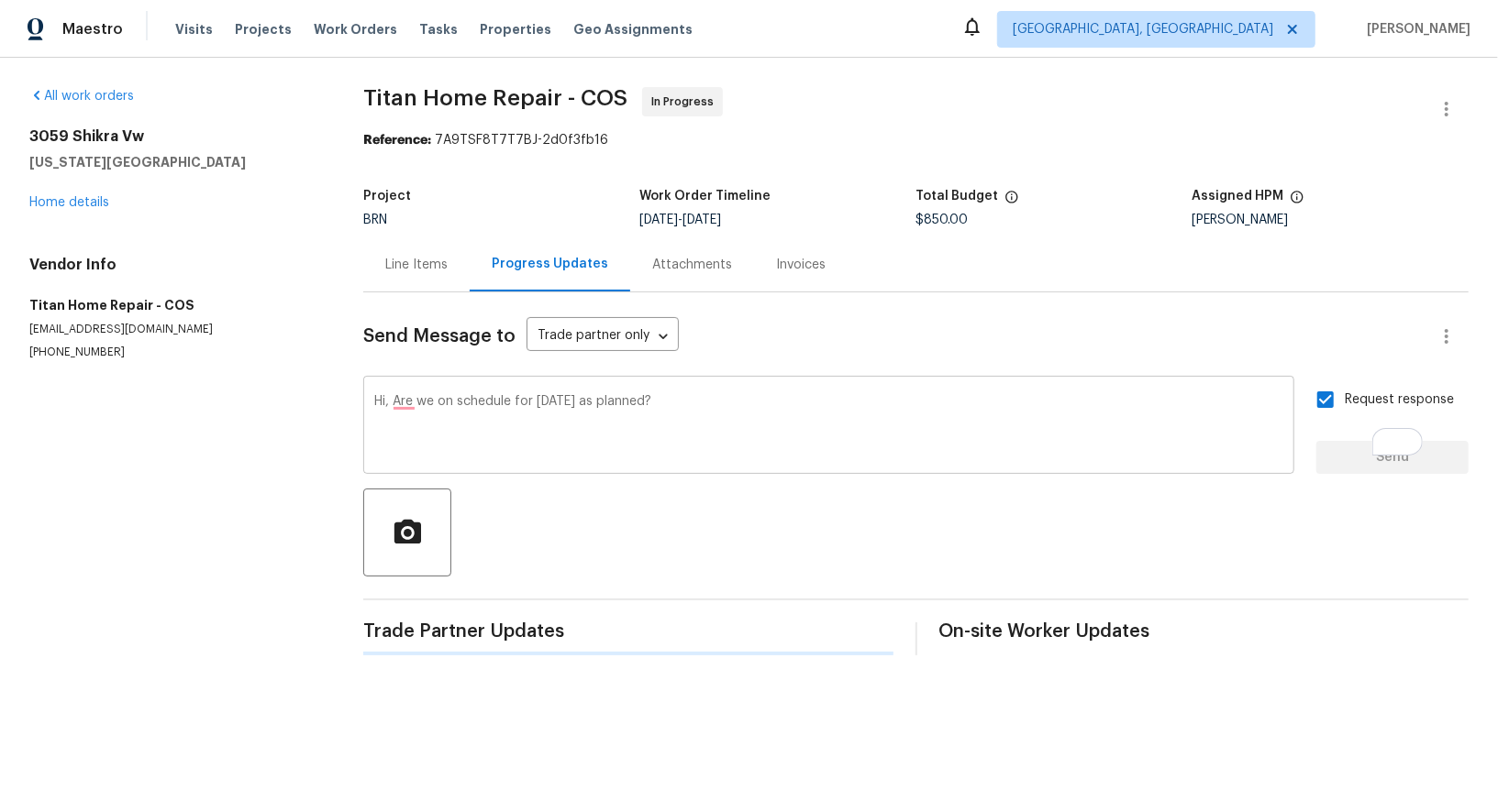
scroll to position [0, 0]
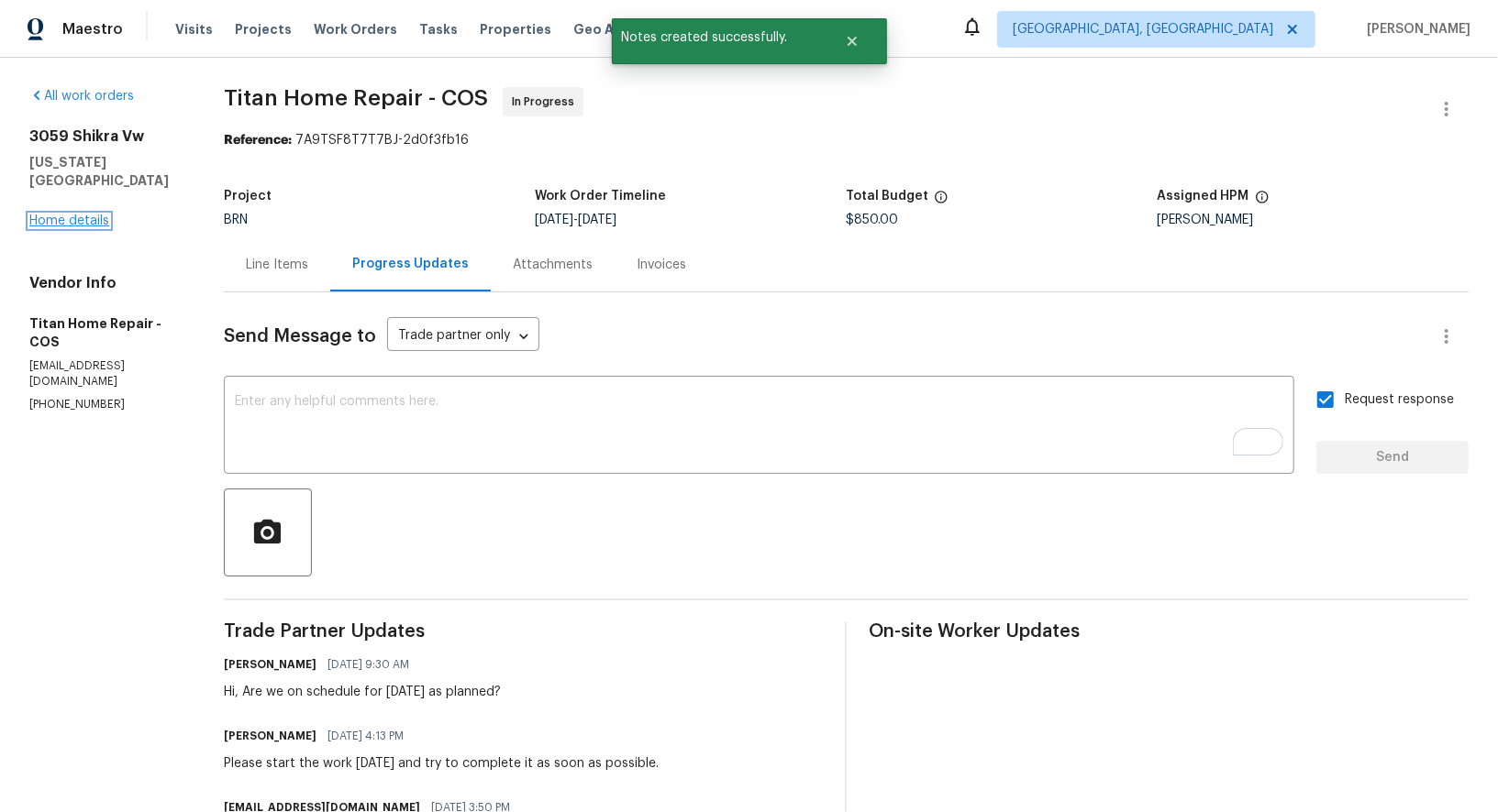
click at [77, 223] on link "Home details" at bounding box center [69, 220] width 80 height 13
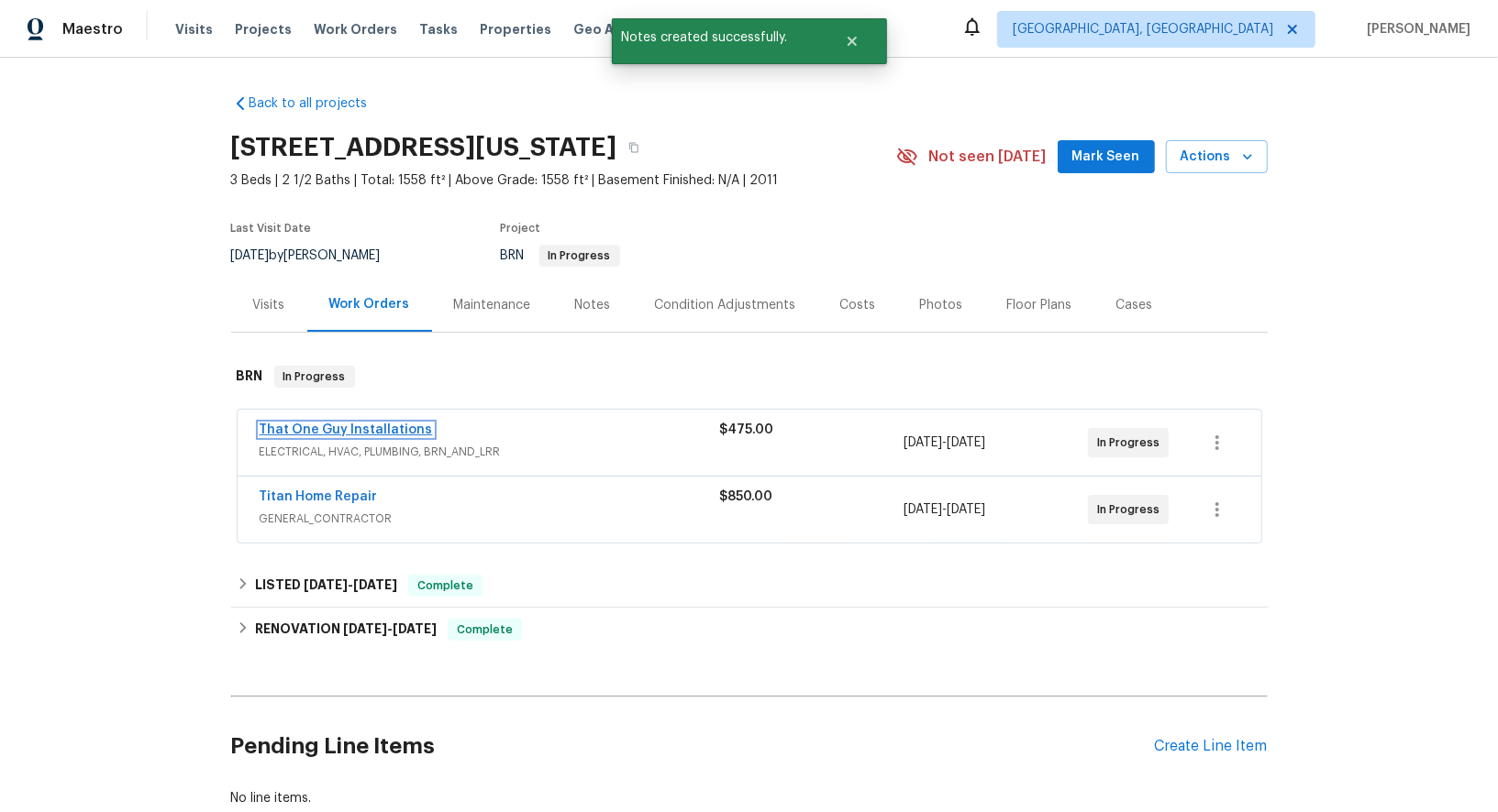
click at [332, 425] on link "That One Guy Installations" at bounding box center [346, 429] width 174 height 13
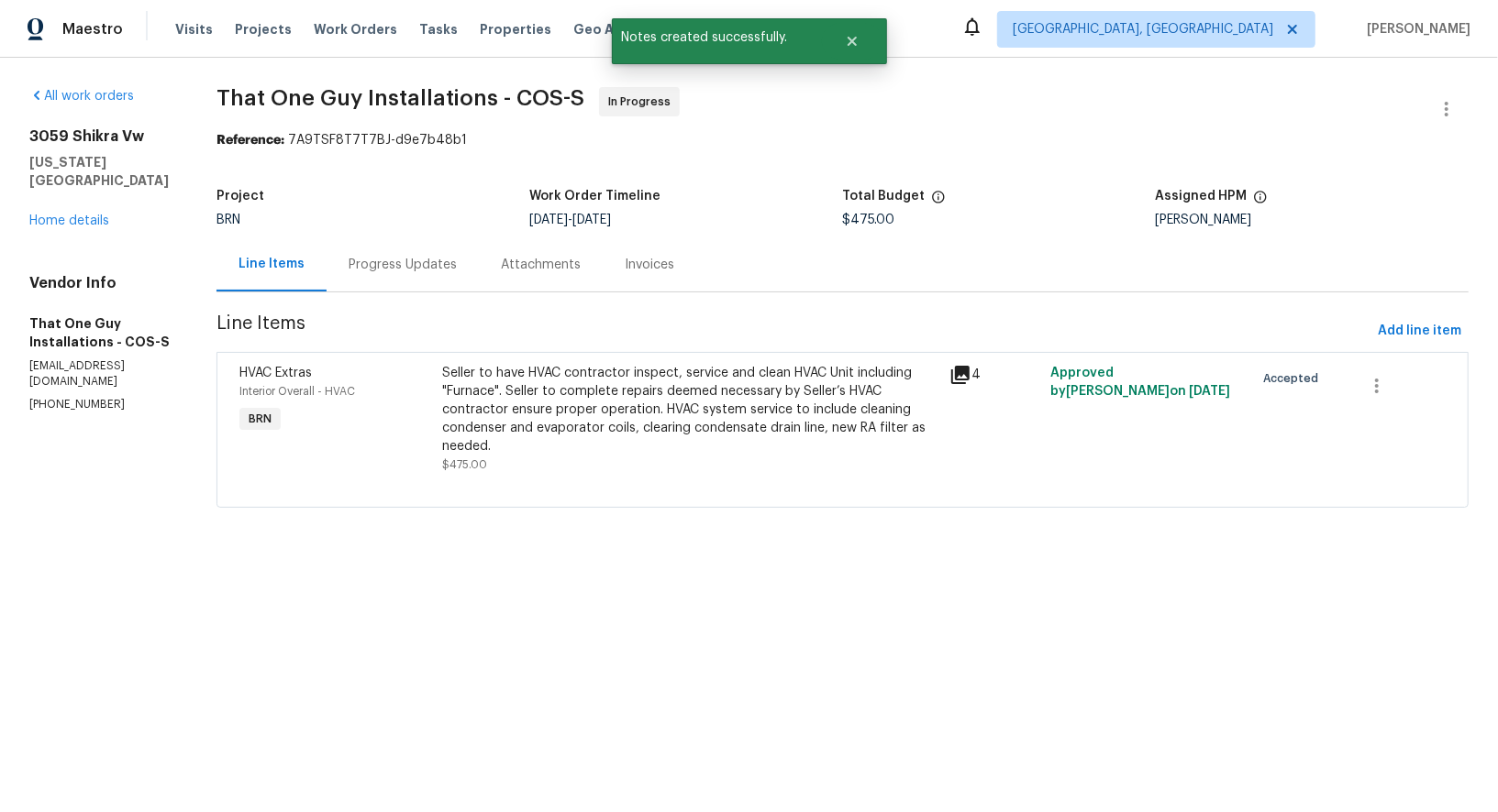
click at [437, 276] on div "Progress Updates" at bounding box center [403, 264] width 152 height 54
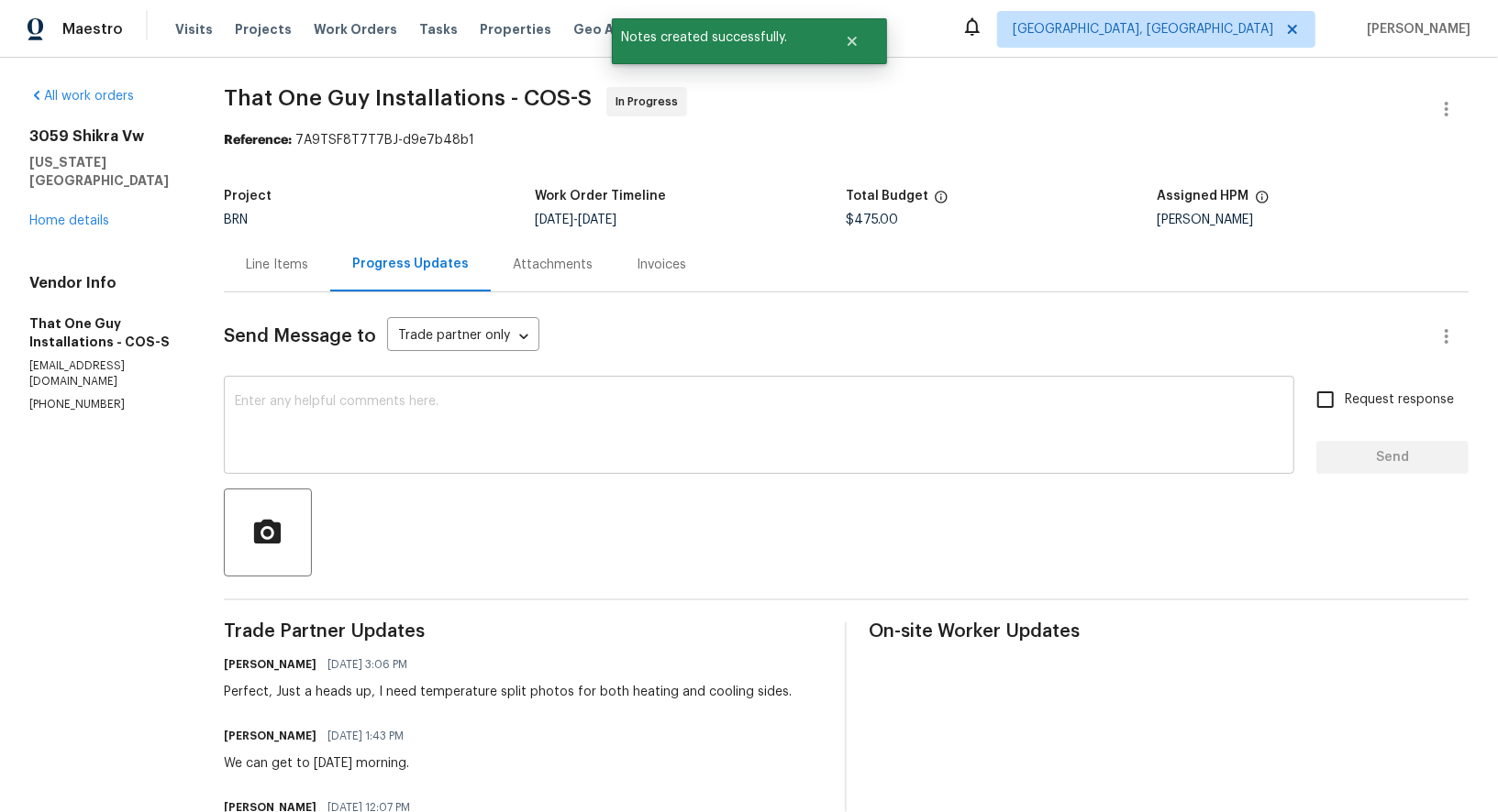
click at [513, 435] on textarea at bounding box center [759, 427] width 1048 height 64
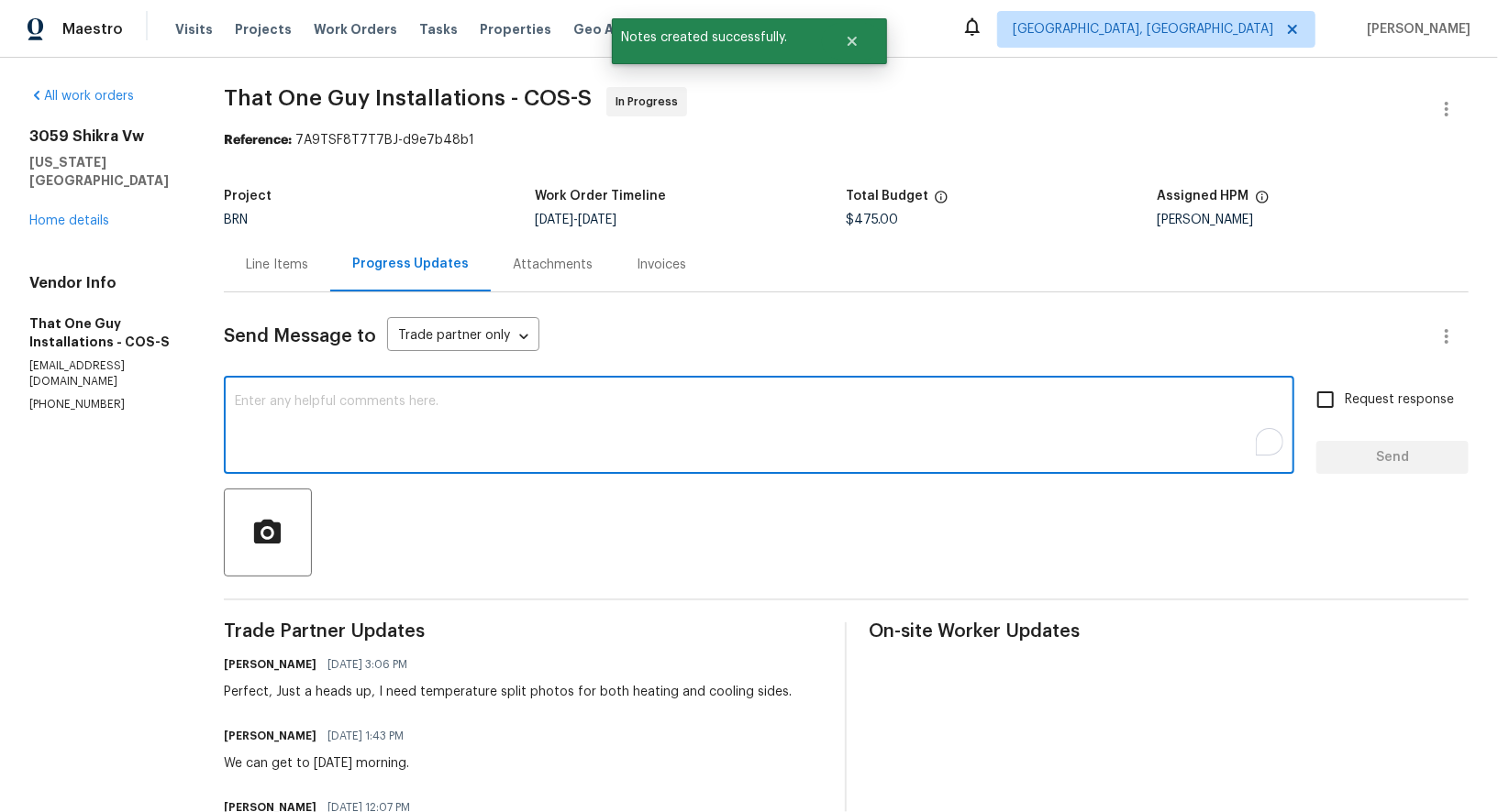
paste textarea "Hi, Are we on schedule for [DATE] as planned?"
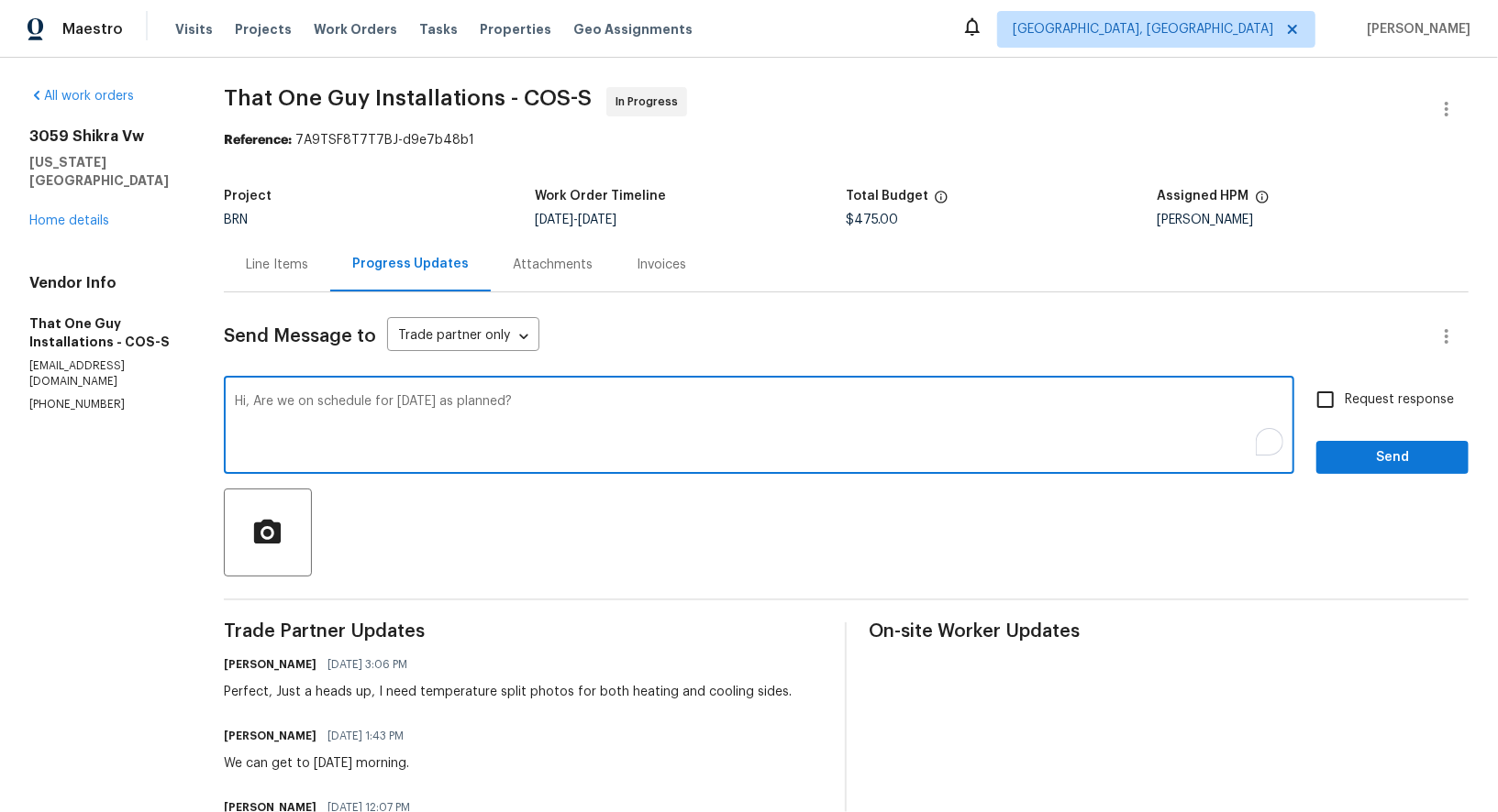
type textarea "Hi, Are we on schedule for [DATE] as planned?"
click at [1327, 394] on input "Request response" at bounding box center [1324, 400] width 38 height 38
checkbox input "true"
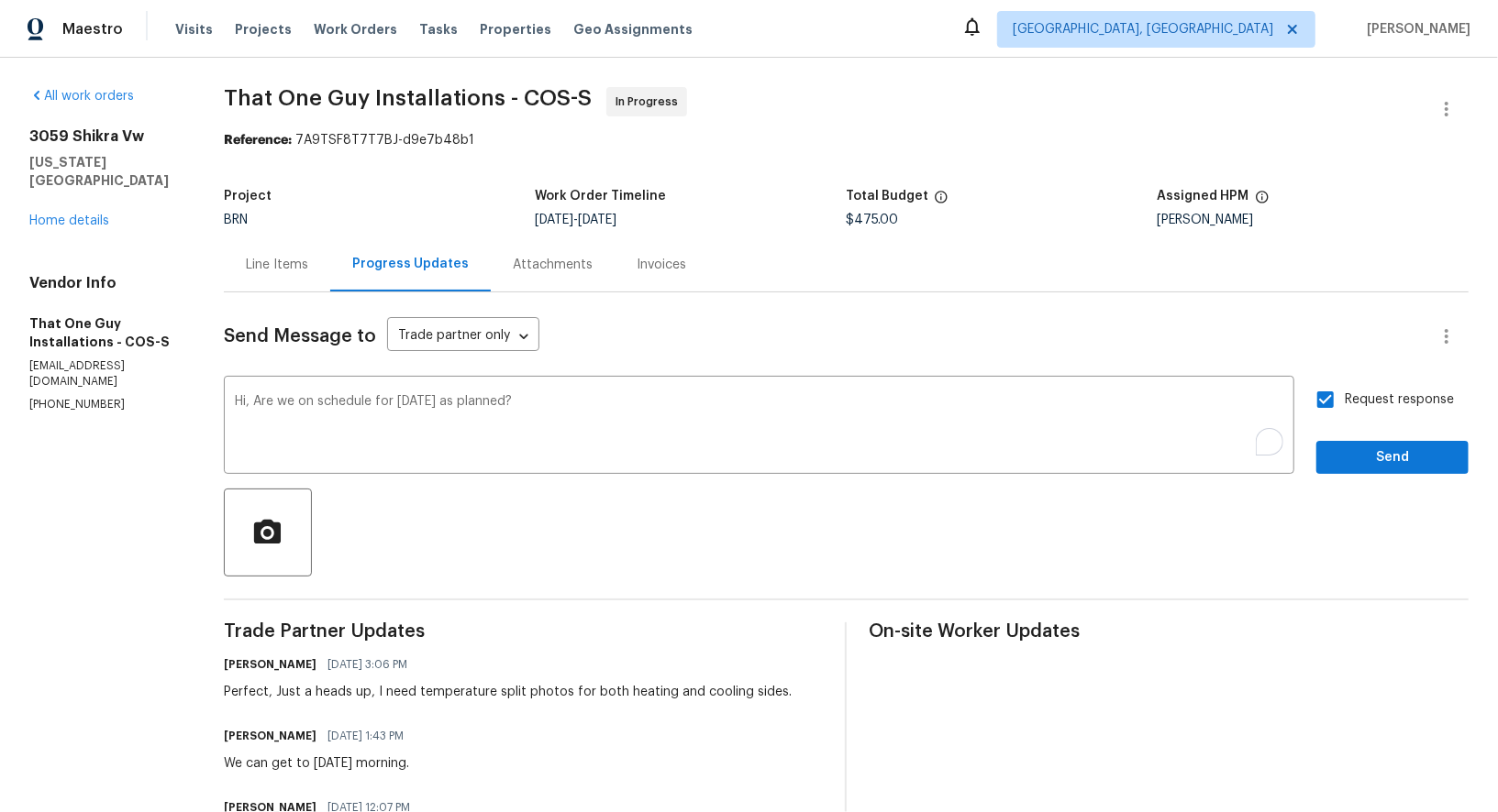
click at [1347, 435] on div "Request response Send" at bounding box center [1392, 427] width 152 height 94
click at [1347, 456] on span "Send" at bounding box center [1392, 458] width 123 height 23
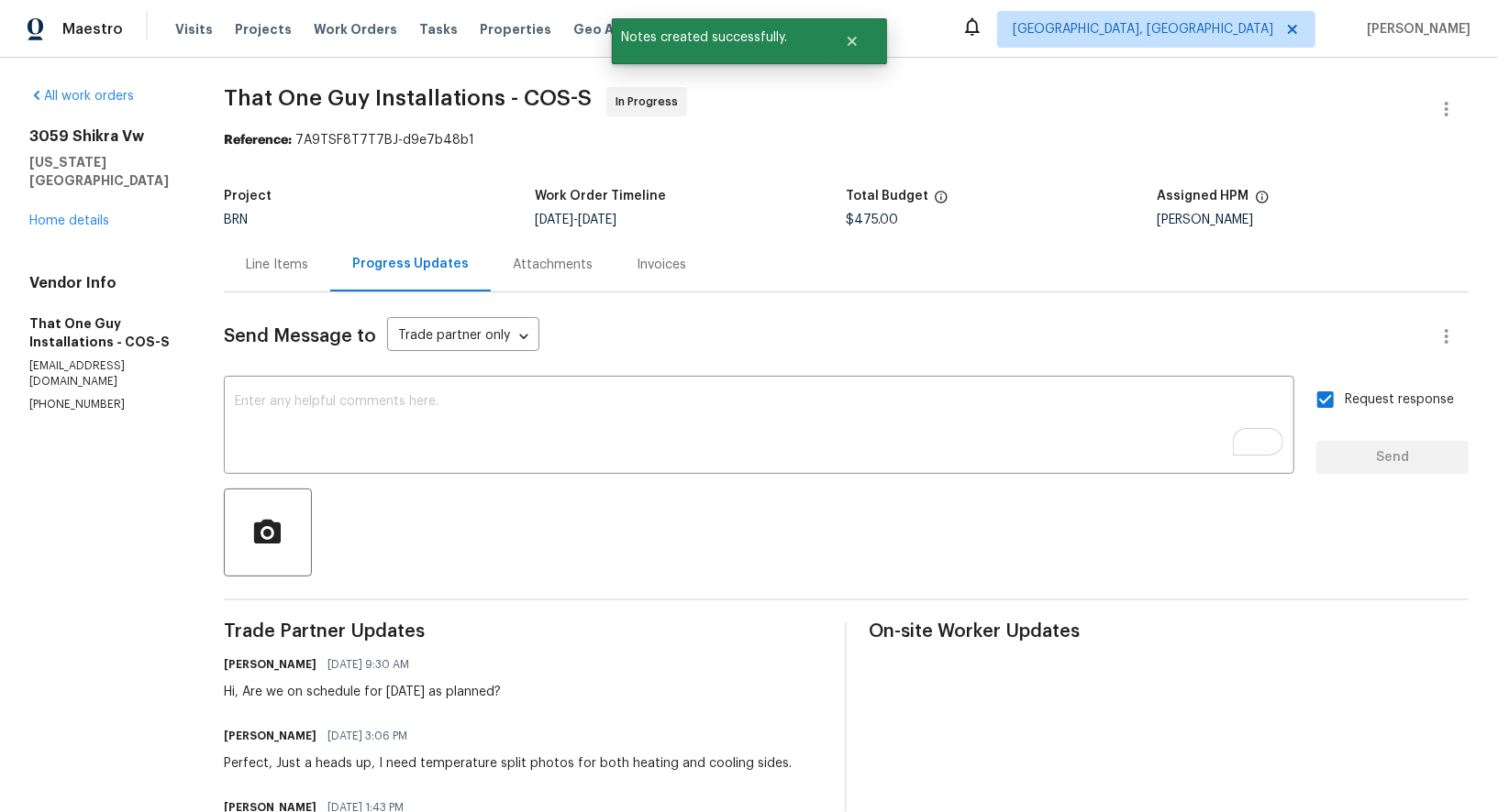
click at [270, 279] on div "Line Items" at bounding box center [277, 264] width 107 height 54
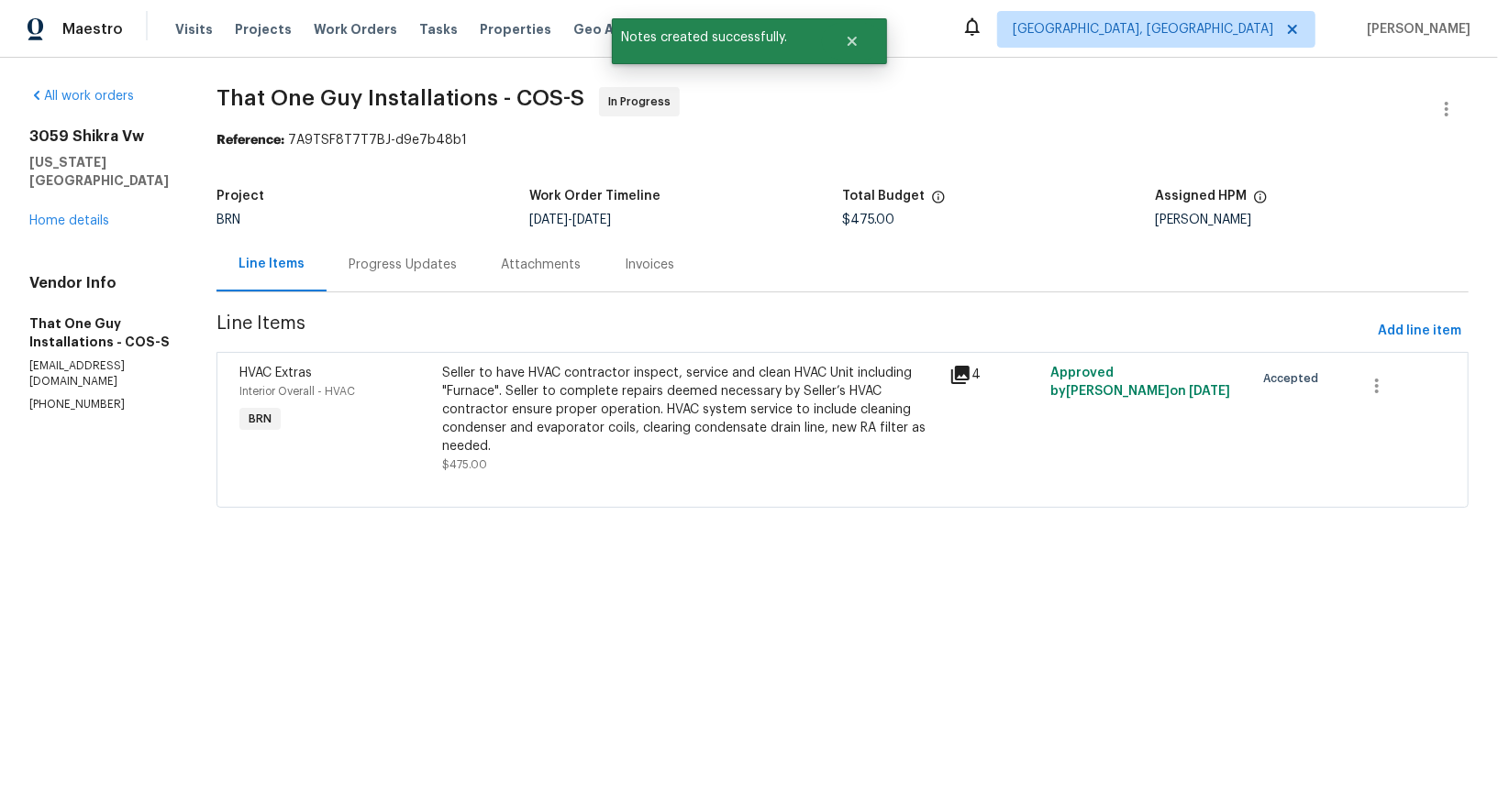
click at [512, 426] on div "Seller to have HVAC contractor inspect, service and clean HVAC Unit including "…" at bounding box center [690, 409] width 496 height 92
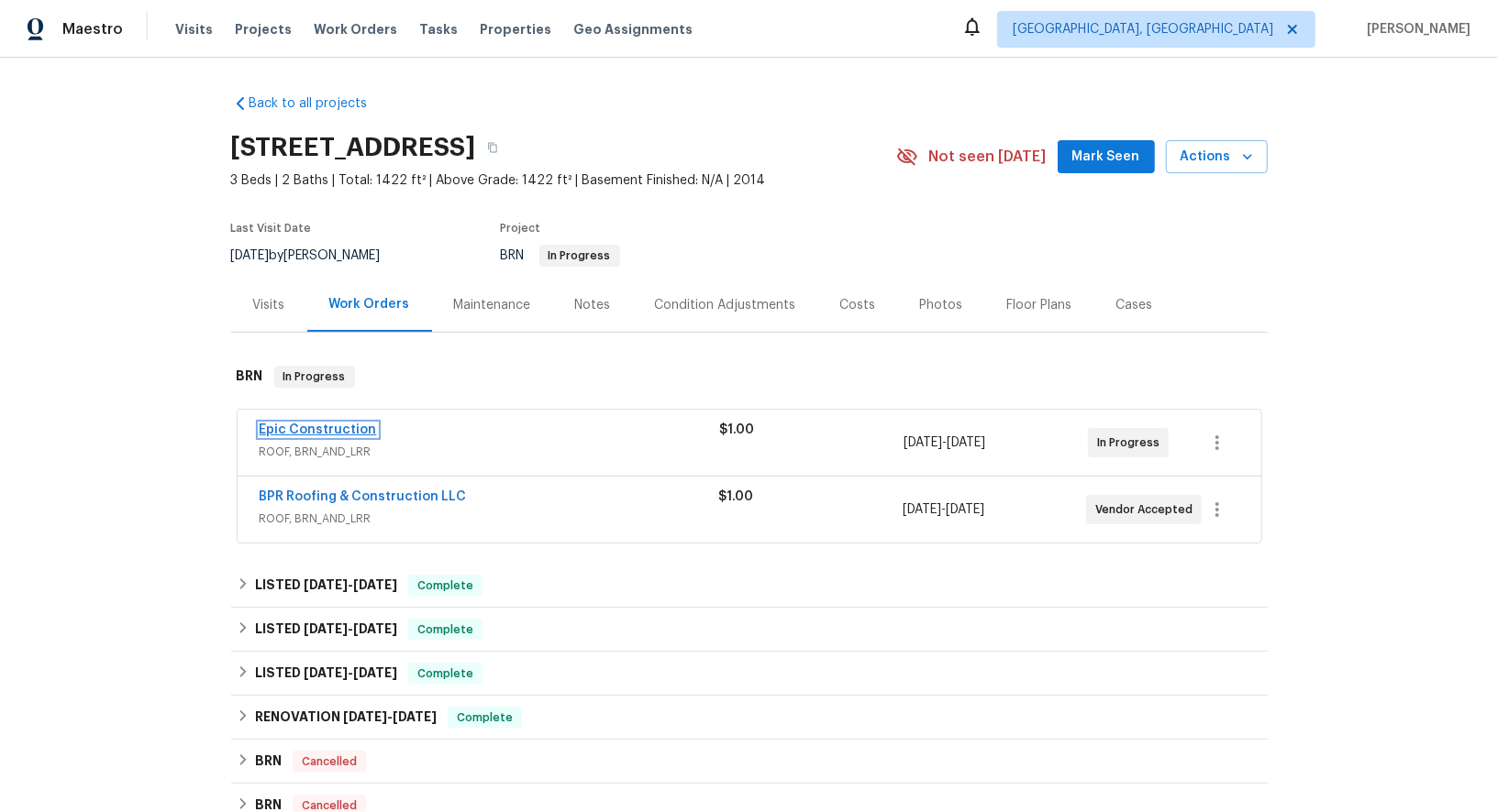
click at [311, 427] on link "Epic Construction" at bounding box center [318, 429] width 117 height 13
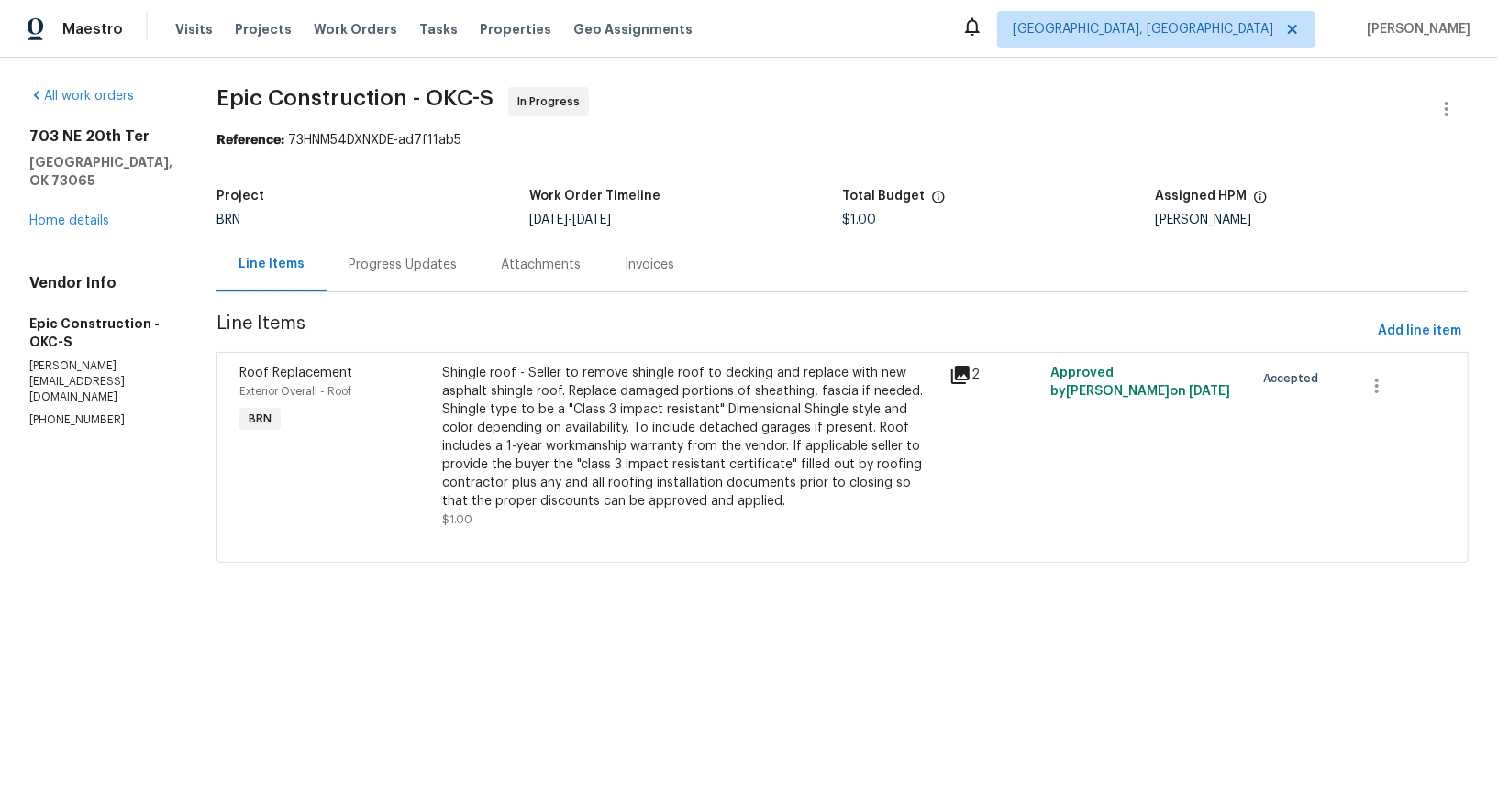
click at [422, 266] on div "Progress Updates" at bounding box center [403, 264] width 152 height 54
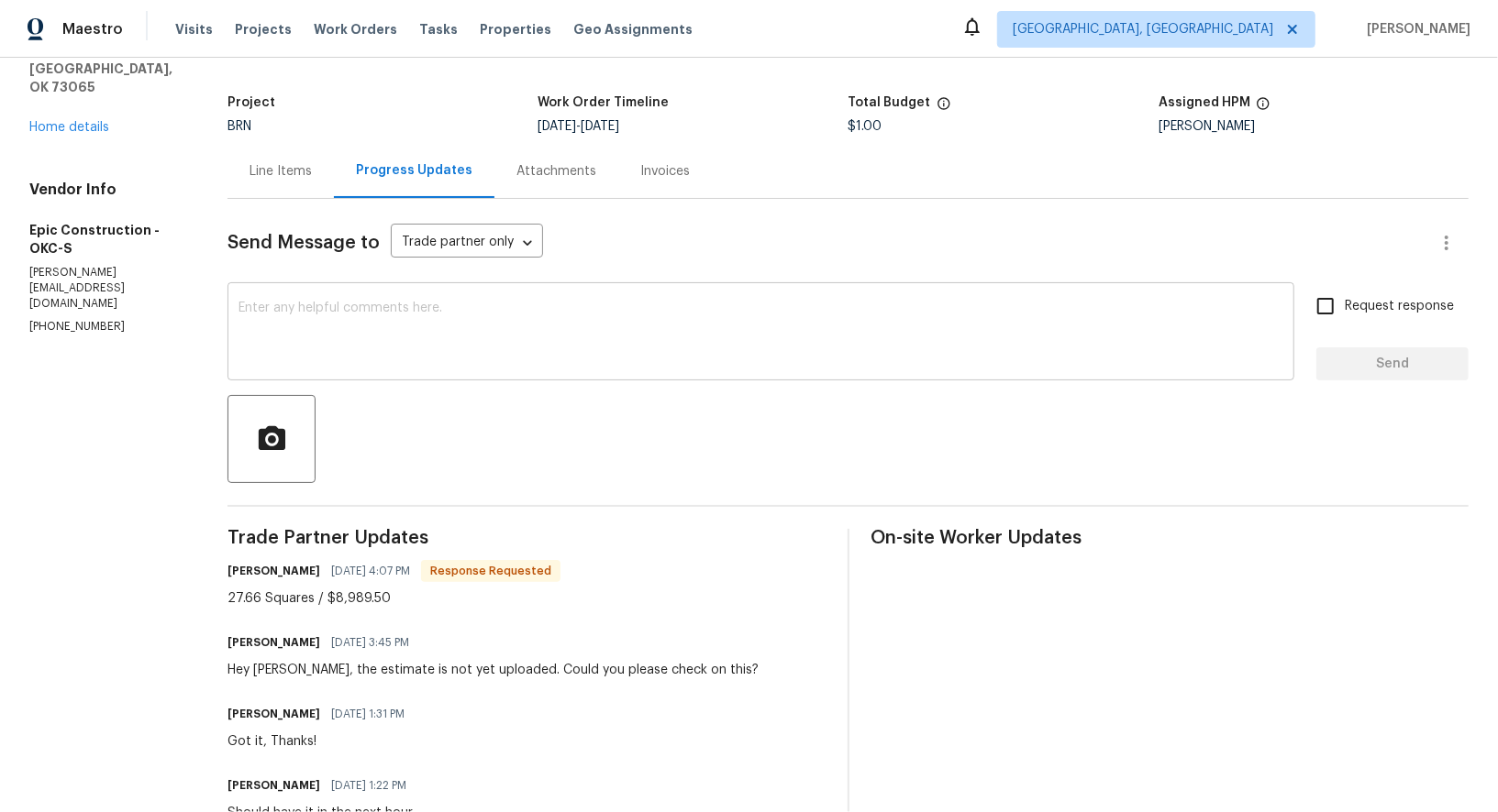
scroll to position [106, 0]
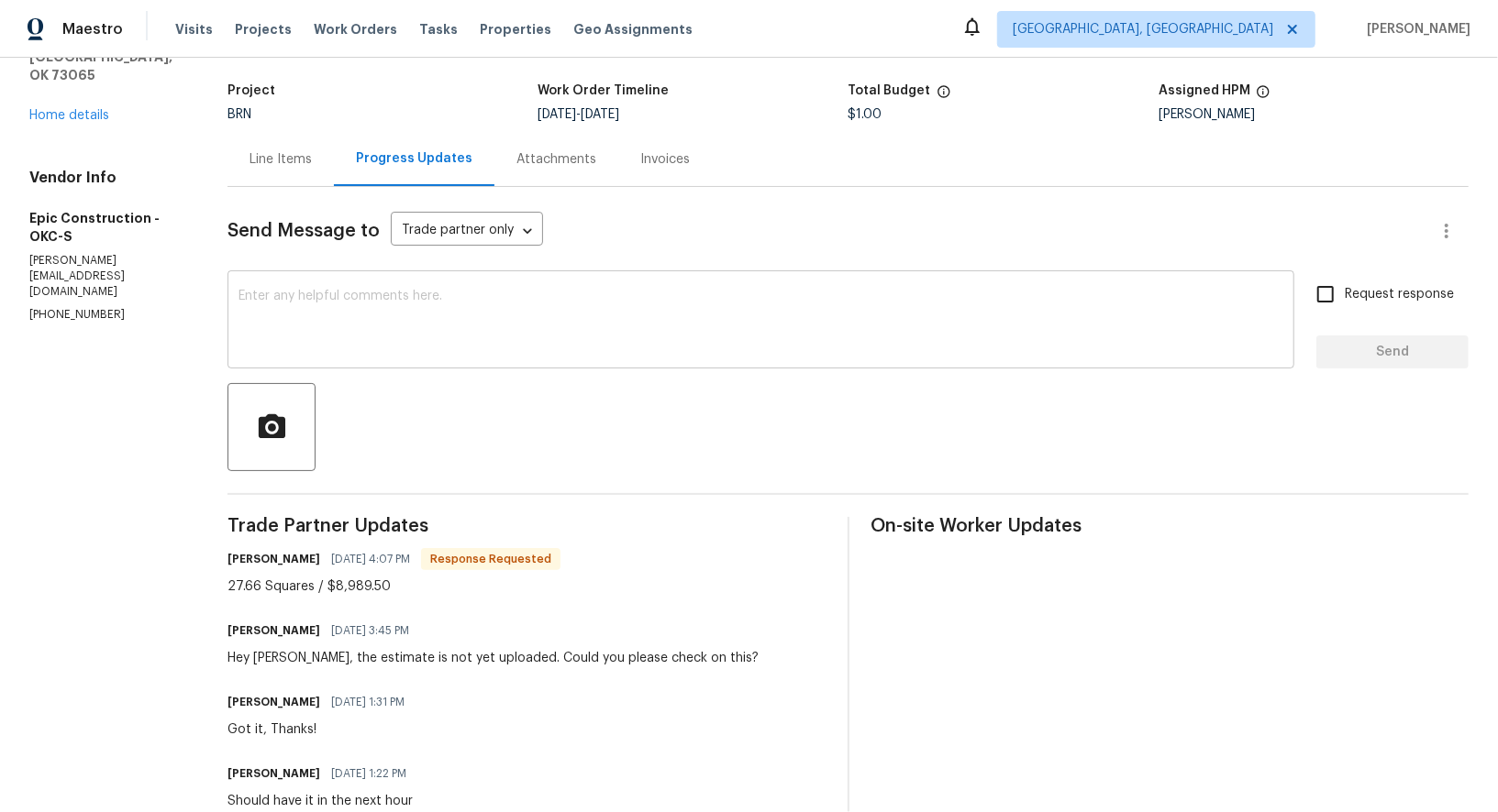
click at [386, 367] on div "x ​" at bounding box center [760, 322] width 1067 height 94
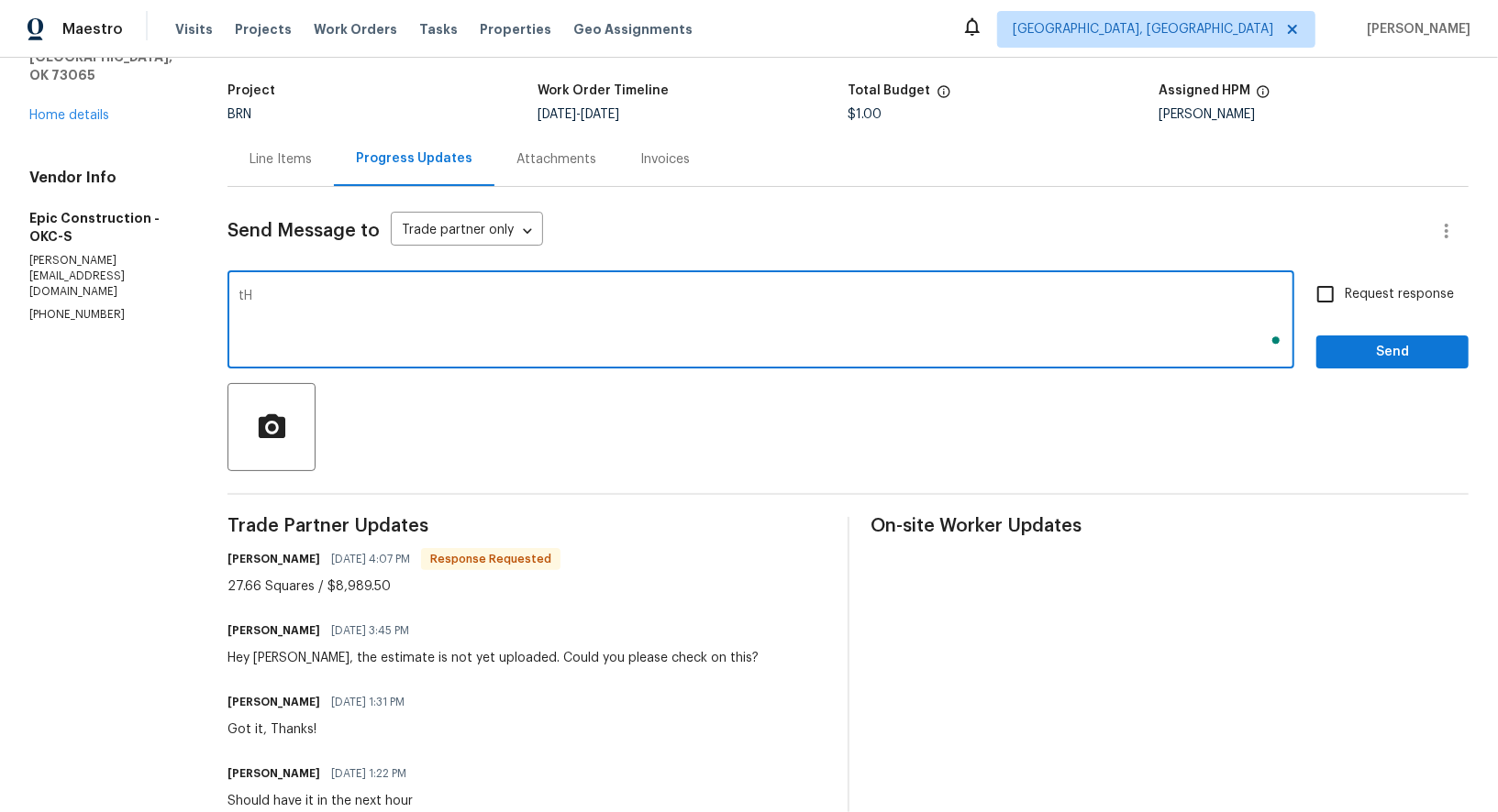
type textarea "t"
type textarea "I will check and update you shortly. Thanks!"
click at [1327, 300] on input "Request response" at bounding box center [1324, 294] width 38 height 38
checkbox input "true"
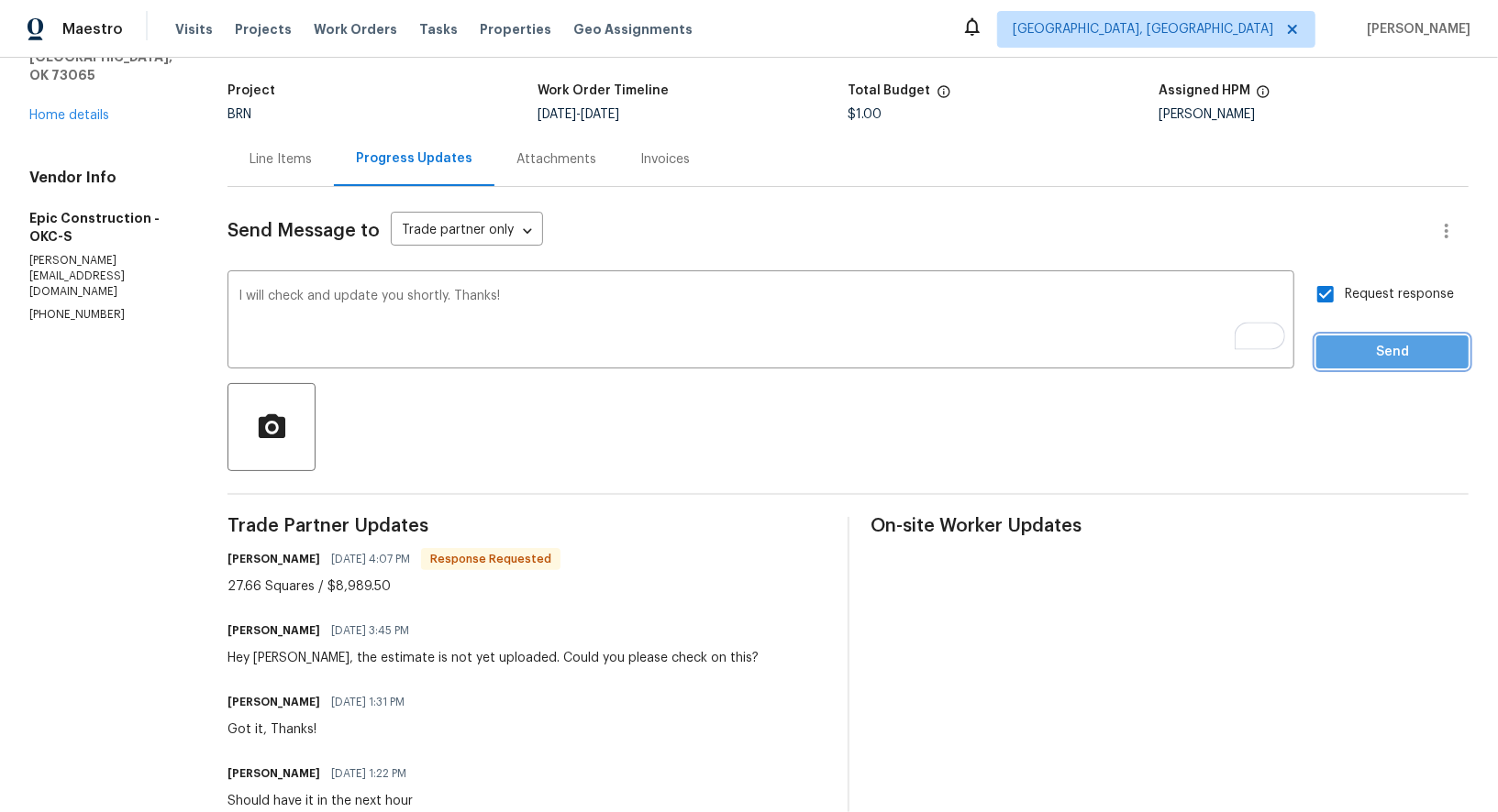
click at [1351, 357] on span "Send" at bounding box center [1392, 352] width 123 height 23
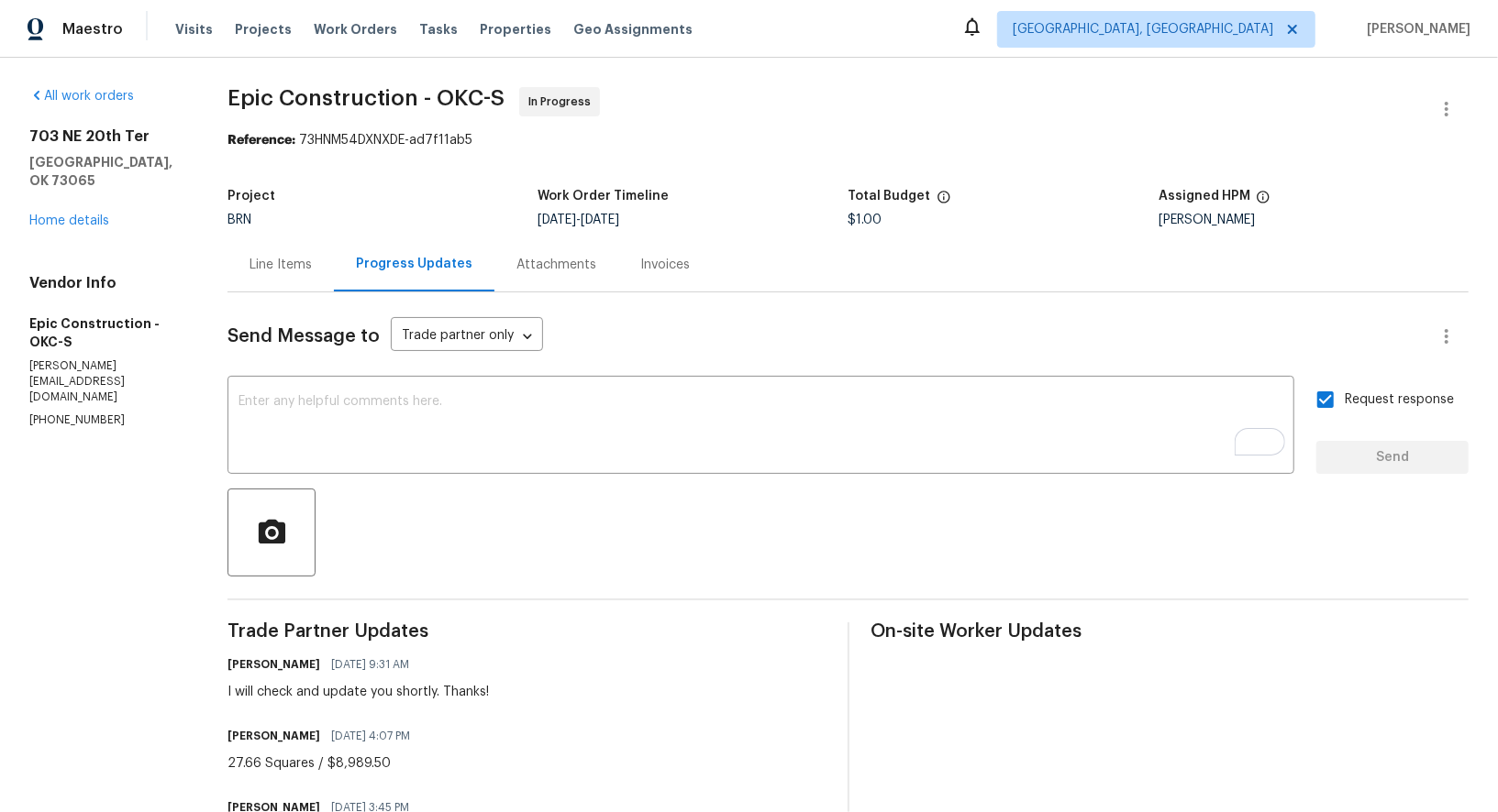
click at [314, 264] on div "Line Items" at bounding box center [280, 264] width 107 height 54
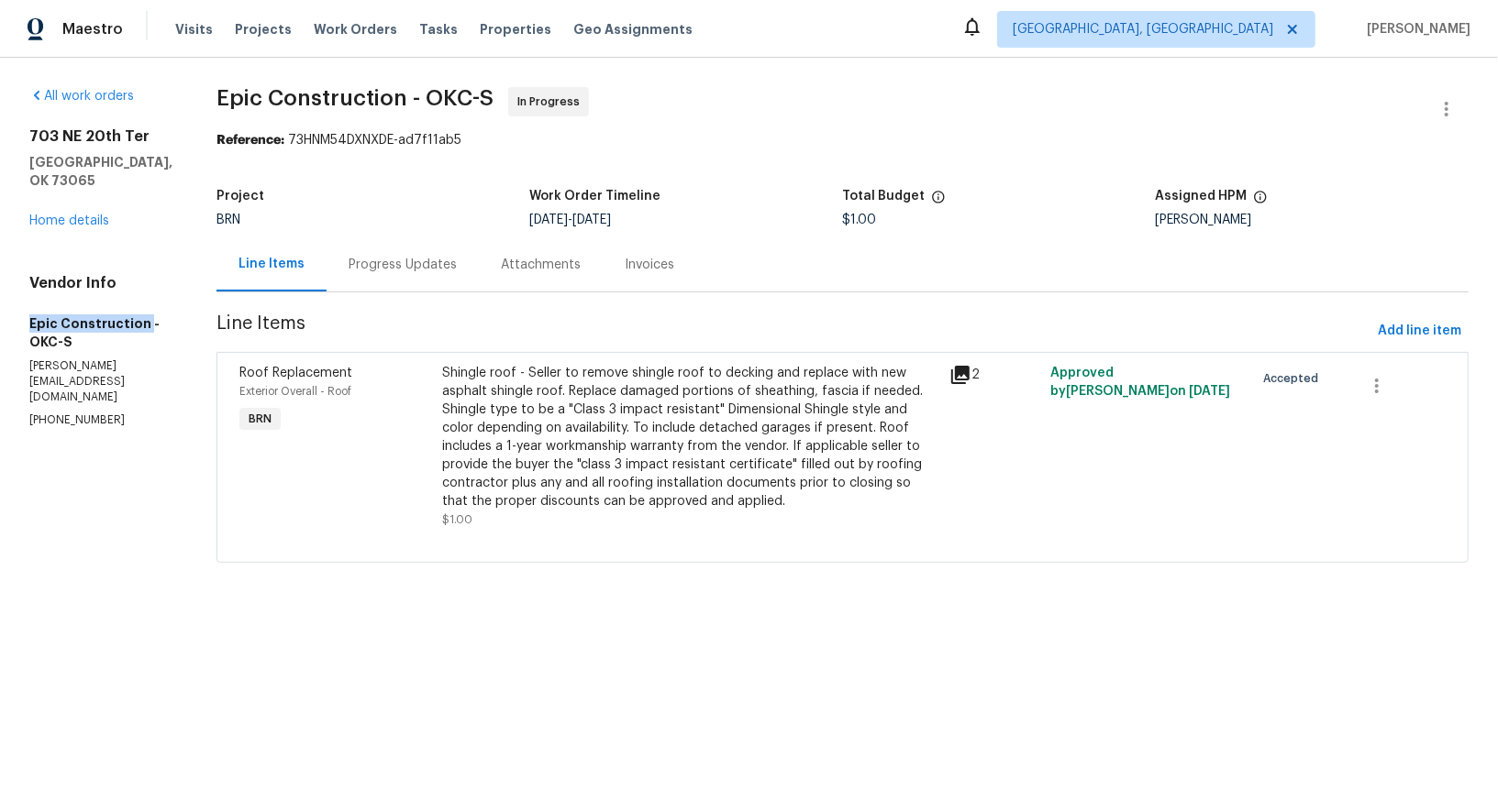
drag, startPoint x: 21, startPoint y: 344, endPoint x: 112, endPoint y: 357, distance: 91.9
click at [112, 357] on div "All work orders [STREET_ADDRESS] Home details Vendor Info Epic Construction - O…" at bounding box center [749, 336] width 1498 height 556
copy h5 "Epic Construction"
click at [518, 472] on div "Shingle roof - Seller to remove shingle roof to decking and replace with new as…" at bounding box center [690, 437] width 496 height 147
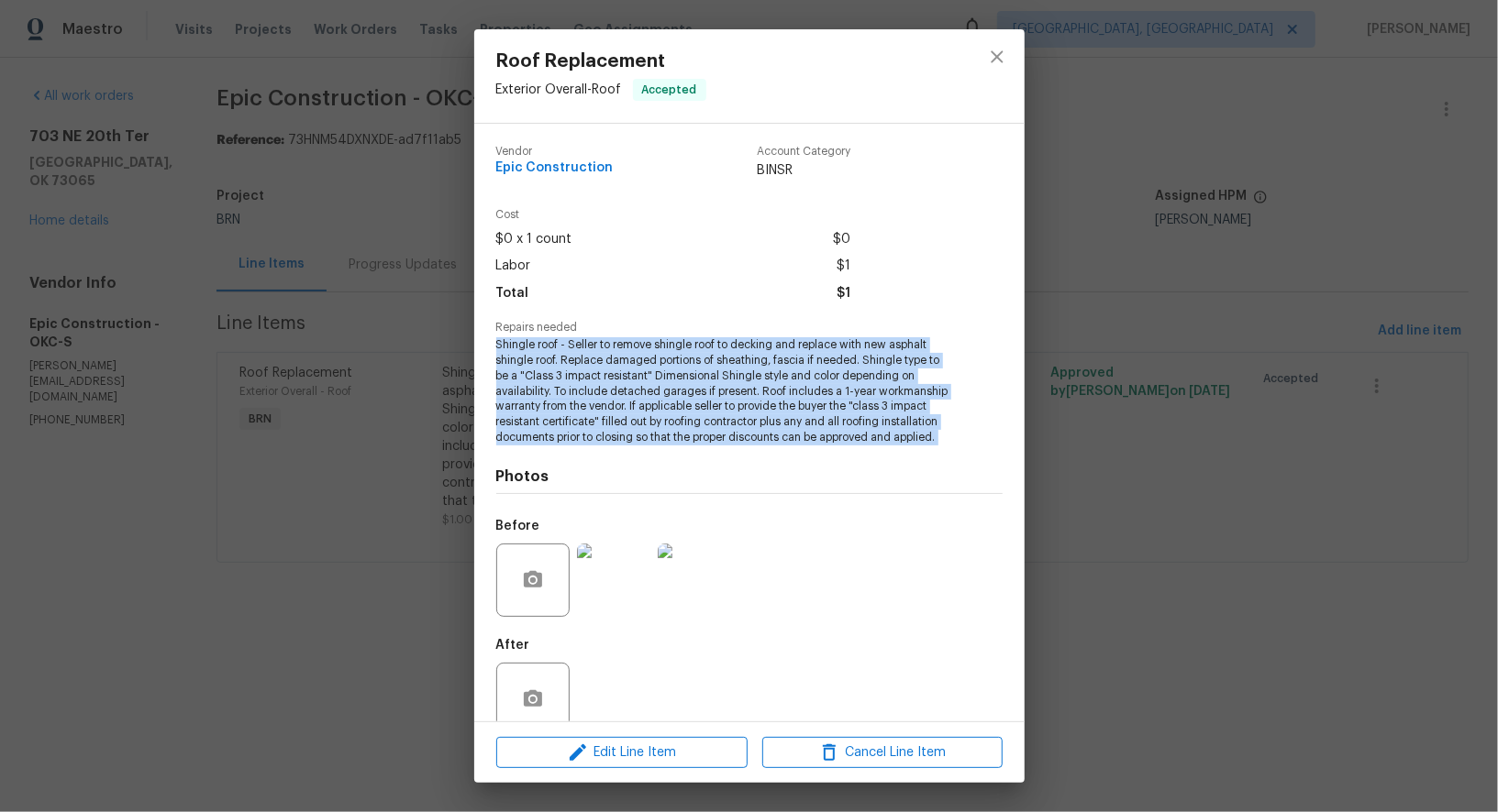
drag, startPoint x: 495, startPoint y: 345, endPoint x: 942, endPoint y: 453, distance: 459.9
click at [942, 453] on div "Vendor Epic Construction Account Category BINSR Cost $0 x 1 count $0 Labor $1 T…" at bounding box center [749, 439] width 506 height 617
copy span "Shingle roof - Seller to remove shingle roof to decking and replace with new as…"
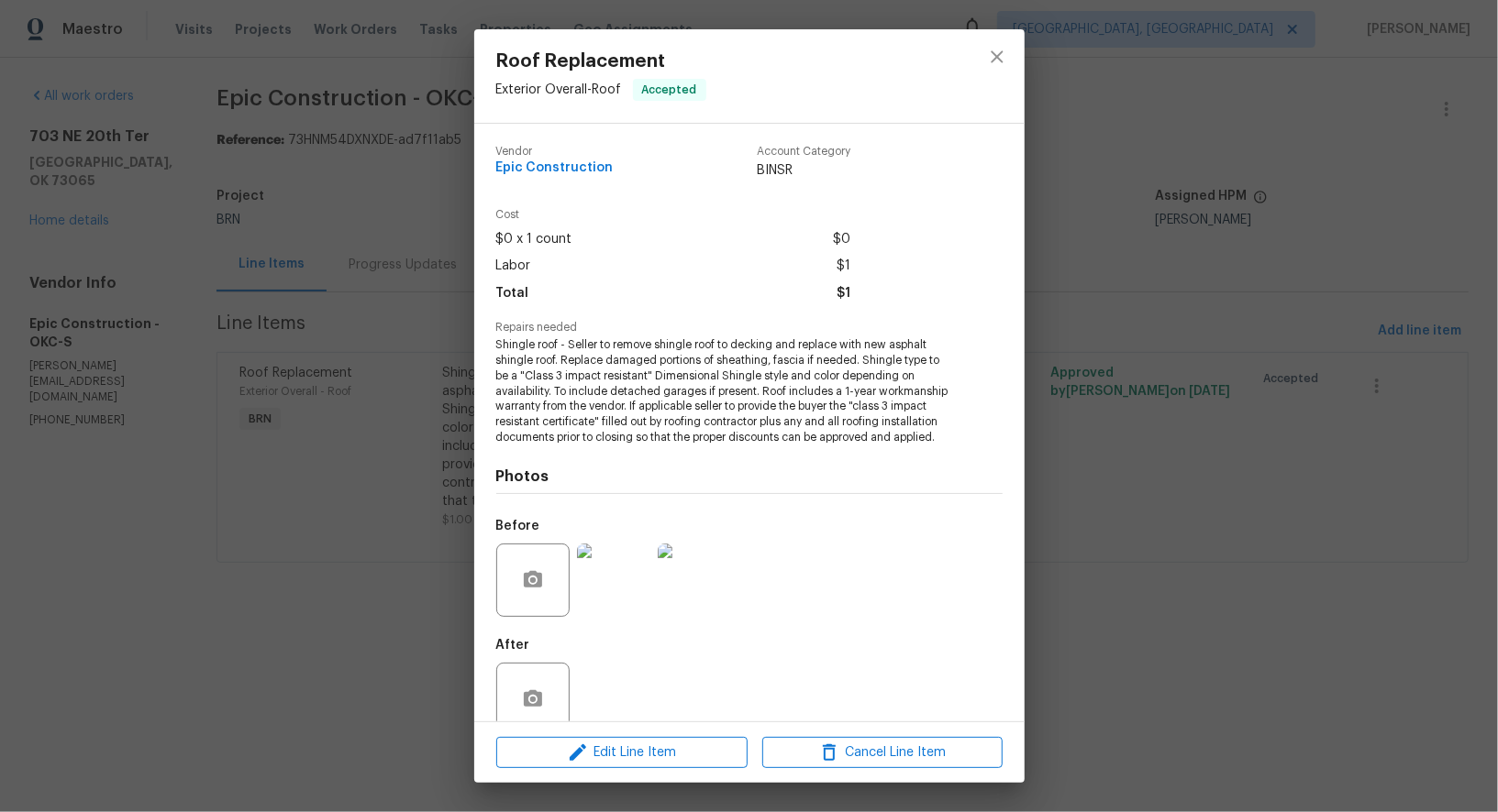
click at [446, 396] on div "Roof Replacement Exterior Overall - Roof Accepted Vendor Epic Construction Acco…" at bounding box center [749, 406] width 1498 height 812
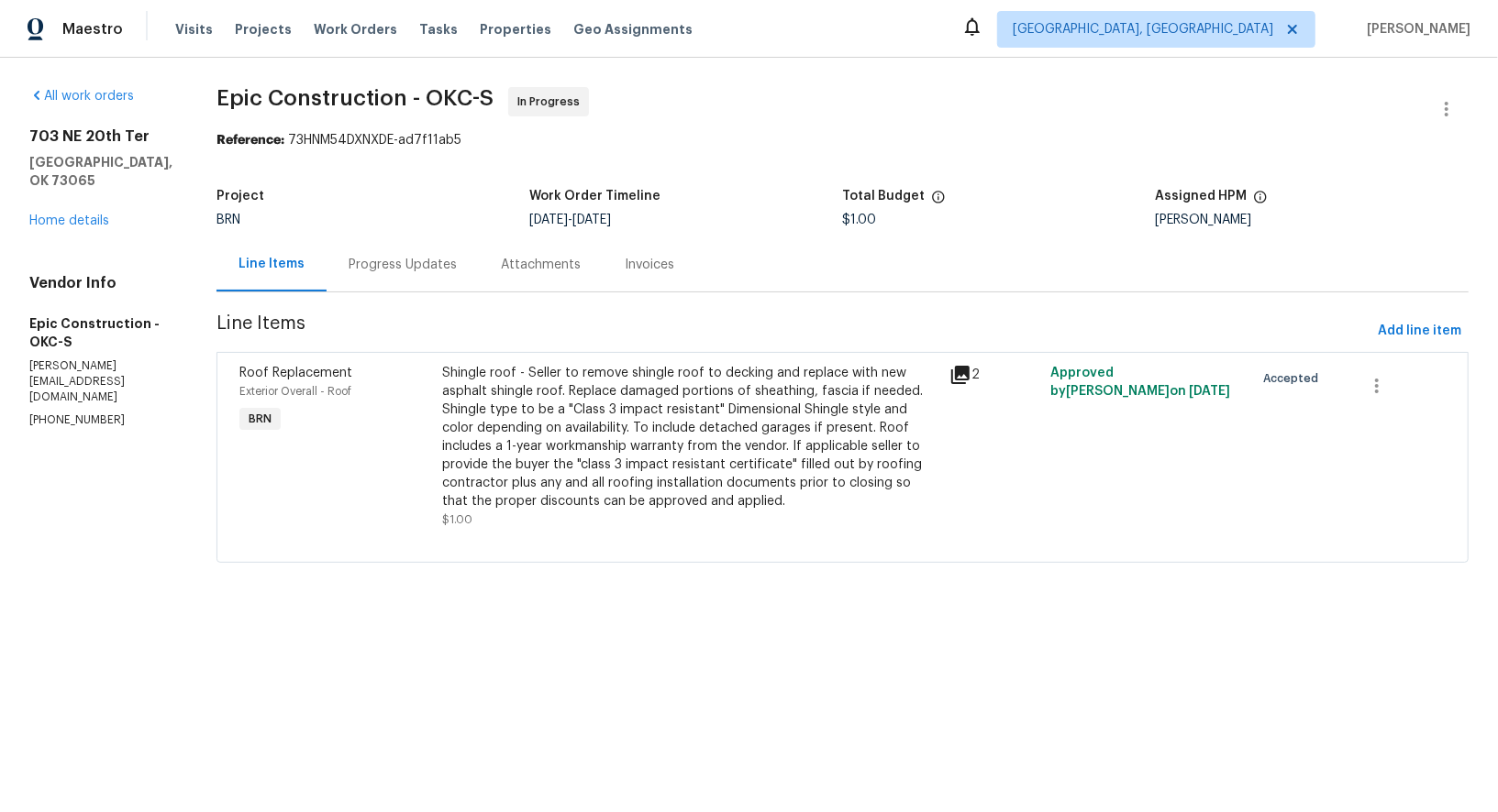
click at [383, 245] on div "Progress Updates" at bounding box center [403, 264] width 152 height 54
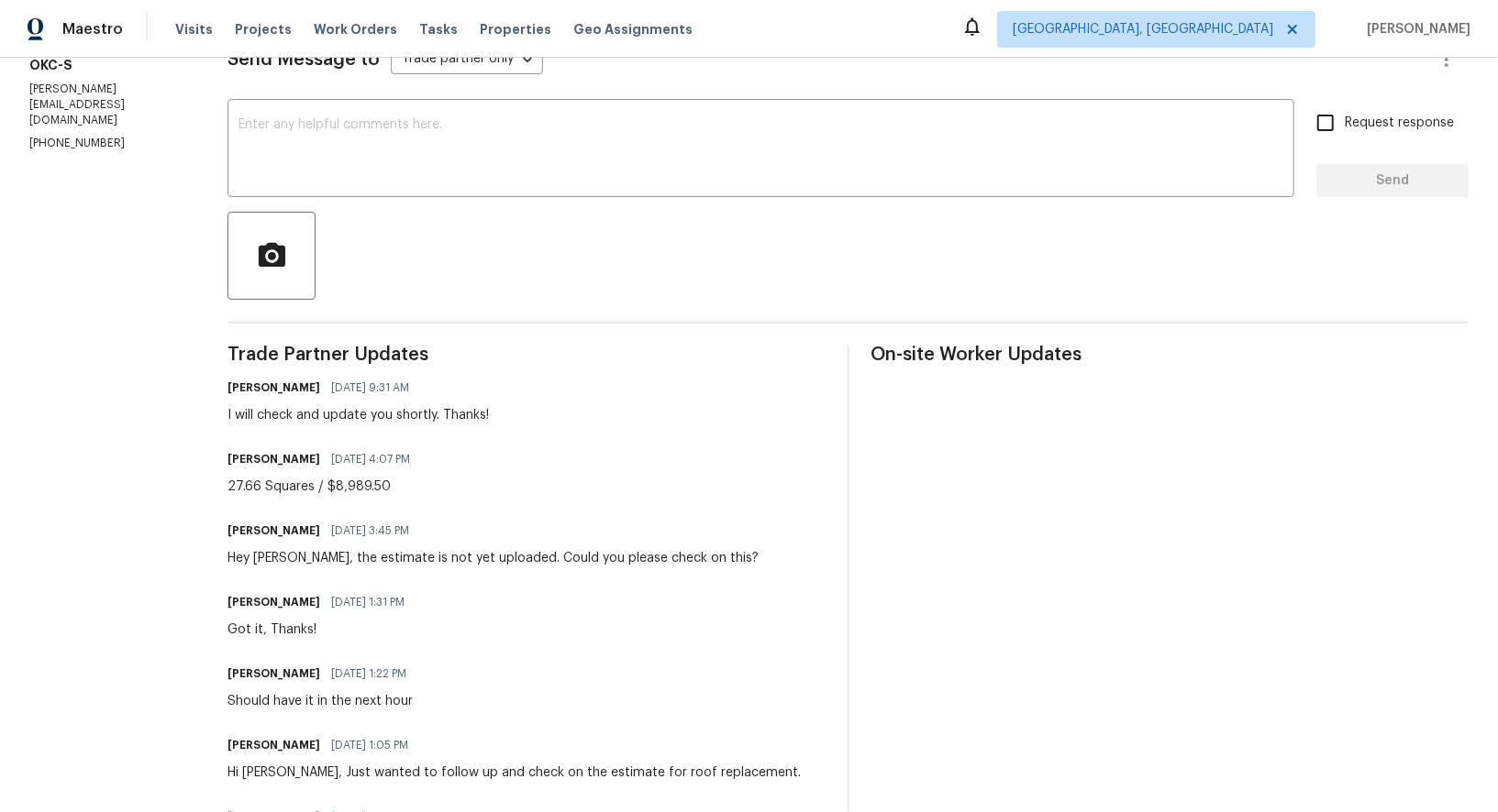
scroll to position [344, 0]
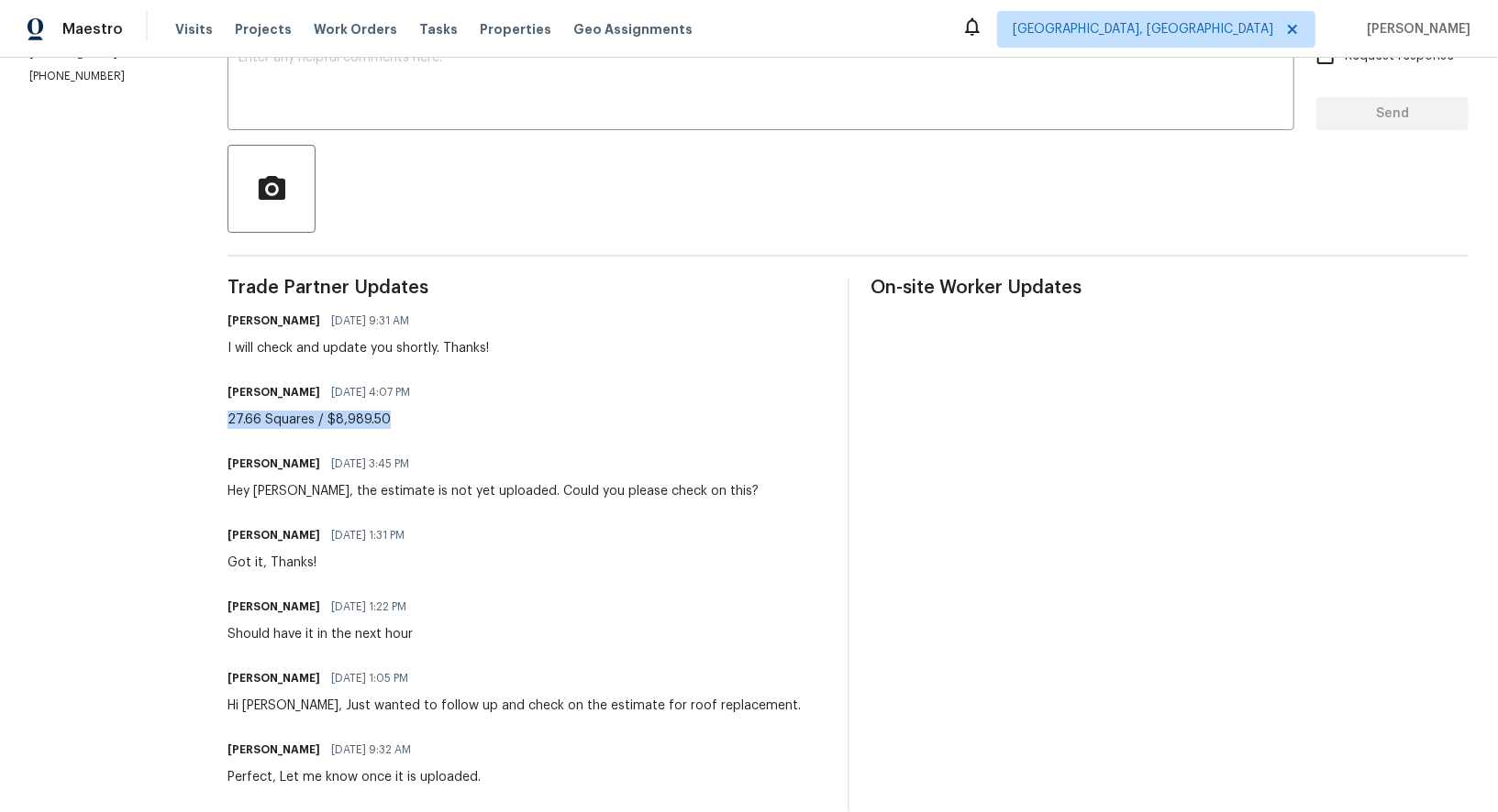
drag, startPoint x: 219, startPoint y: 425, endPoint x: 555, endPoint y: 425, distance: 336.0
click at [555, 425] on div "All work orders [STREET_ADDRESS] Home details Vendor Info Epic Construction - O…" at bounding box center [749, 491] width 1498 height 1555
copy div "27.66 Squares / $8,989.50"
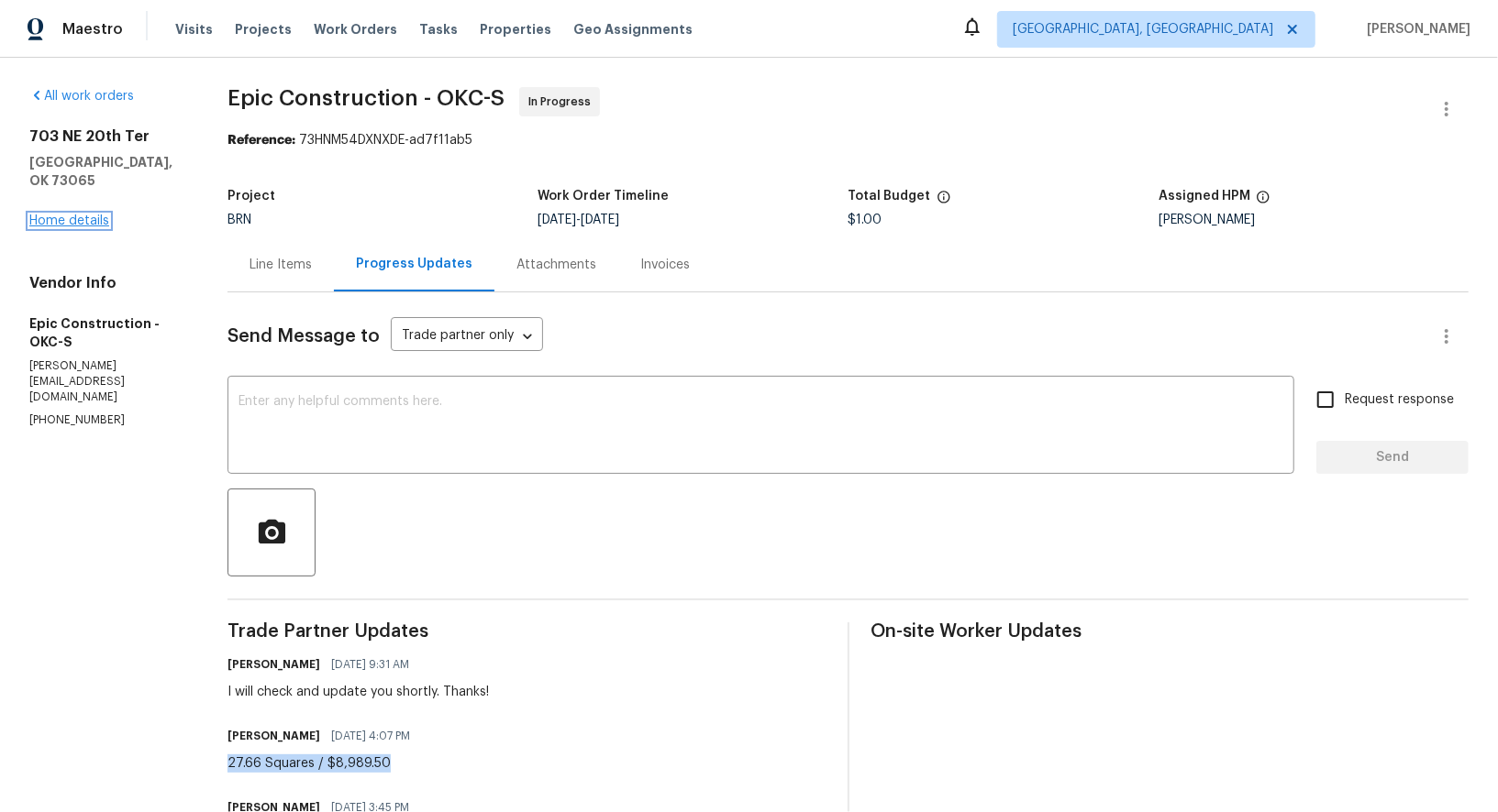
click at [79, 214] on link "Home details" at bounding box center [69, 220] width 80 height 13
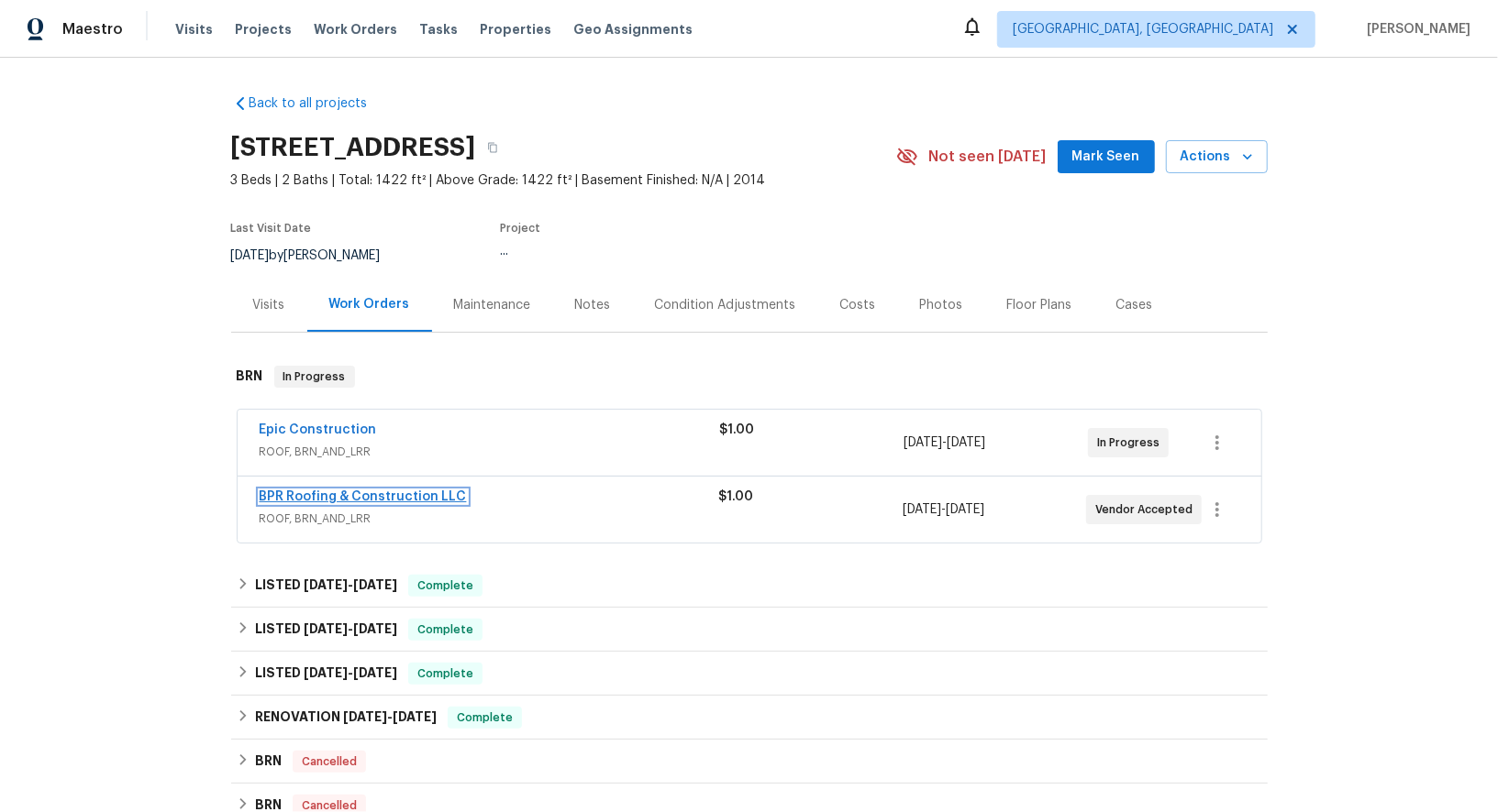
click at [374, 499] on link "BPR Roofing & Construction LLC" at bounding box center [363, 496] width 207 height 13
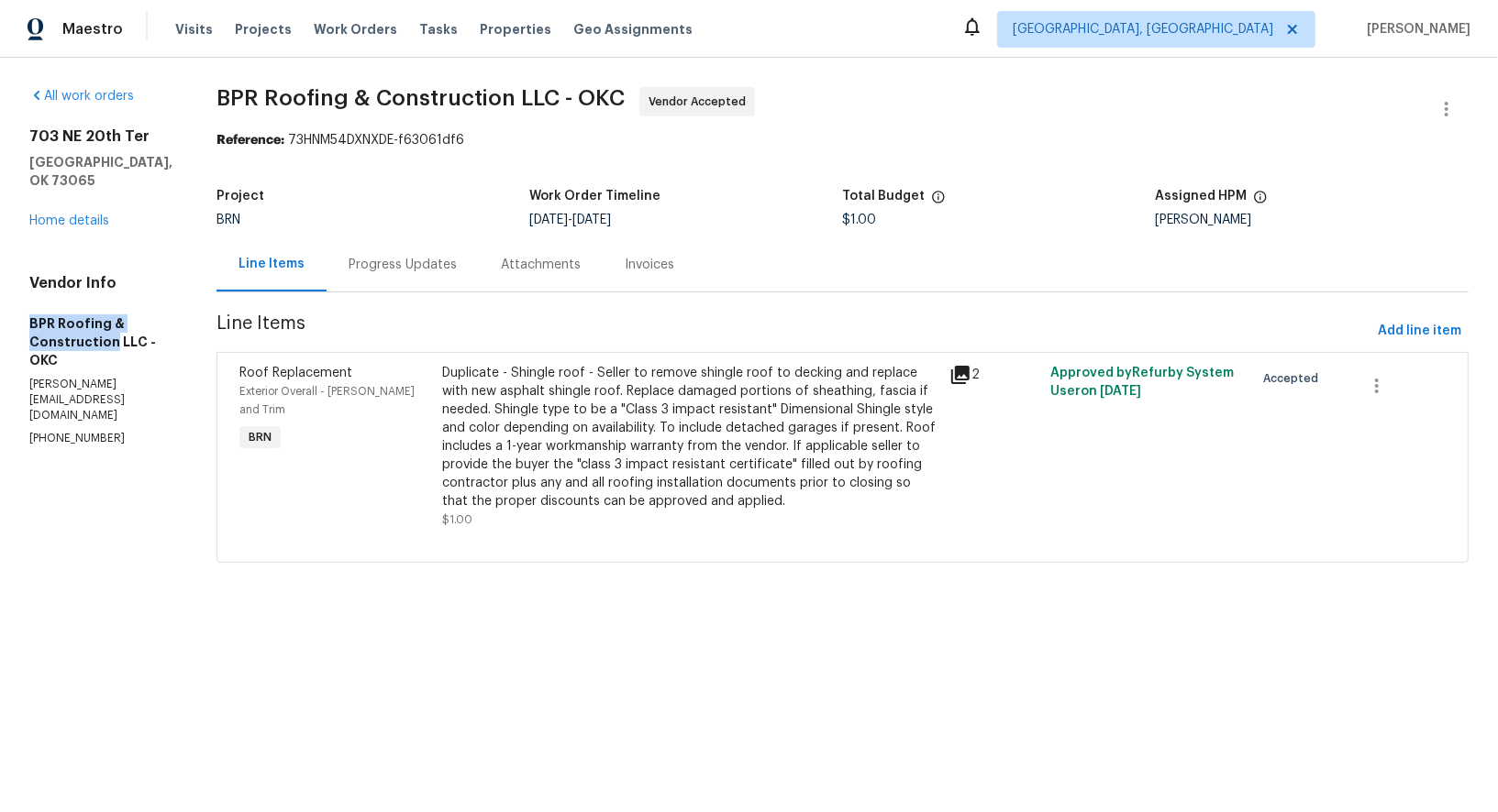
drag, startPoint x: 12, startPoint y: 306, endPoint x: 111, endPoint y: 327, distance: 101.2
click at [111, 327] on div "All work orders [STREET_ADDRESS] Home details Vendor Info BPR Roofing & Constru…" at bounding box center [749, 336] width 1498 height 556
copy h5 "BPR Roofing & Construction"
click at [366, 258] on div "Progress Updates" at bounding box center [403, 264] width 109 height 19
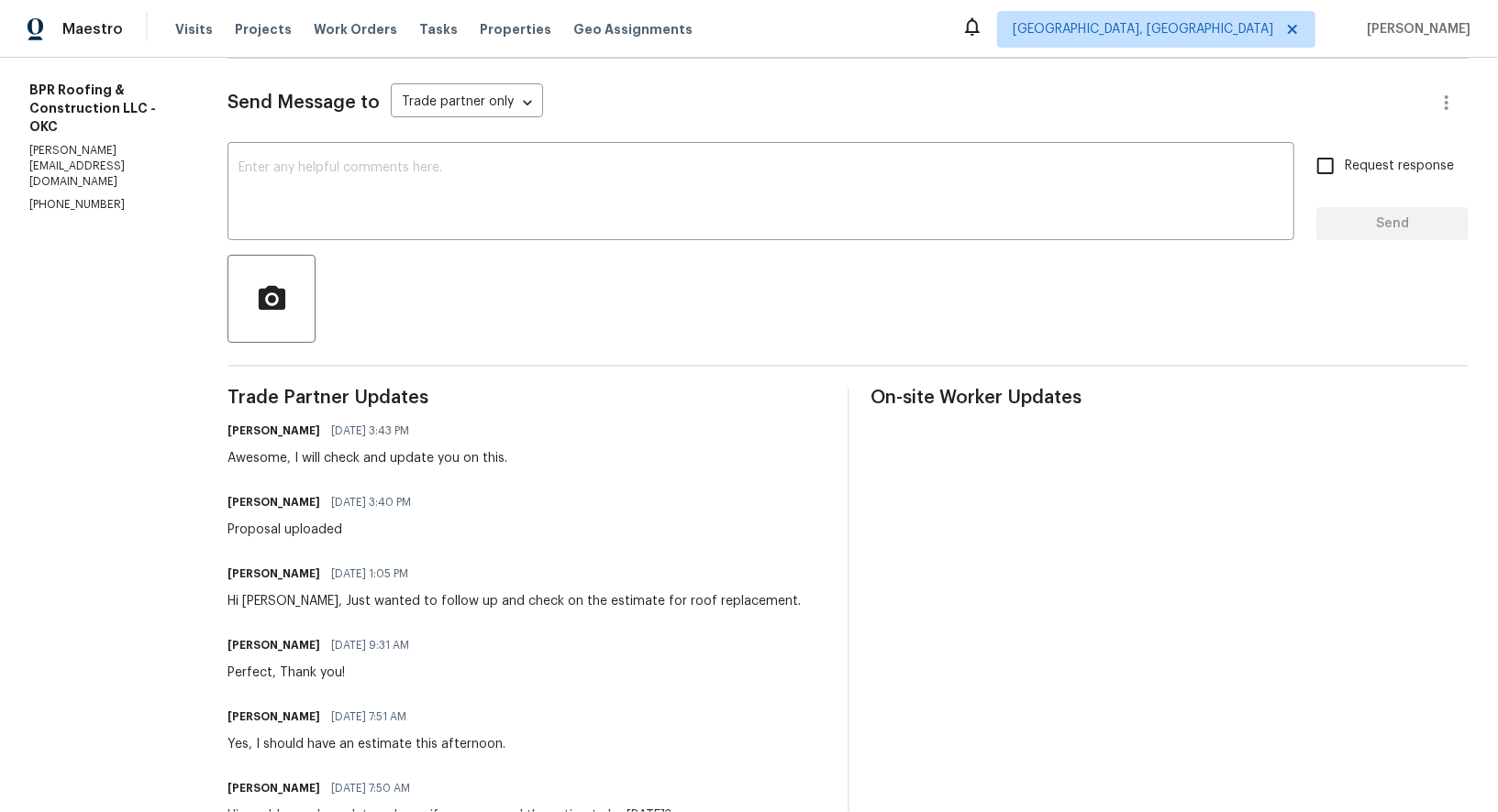
scroll to position [257, 0]
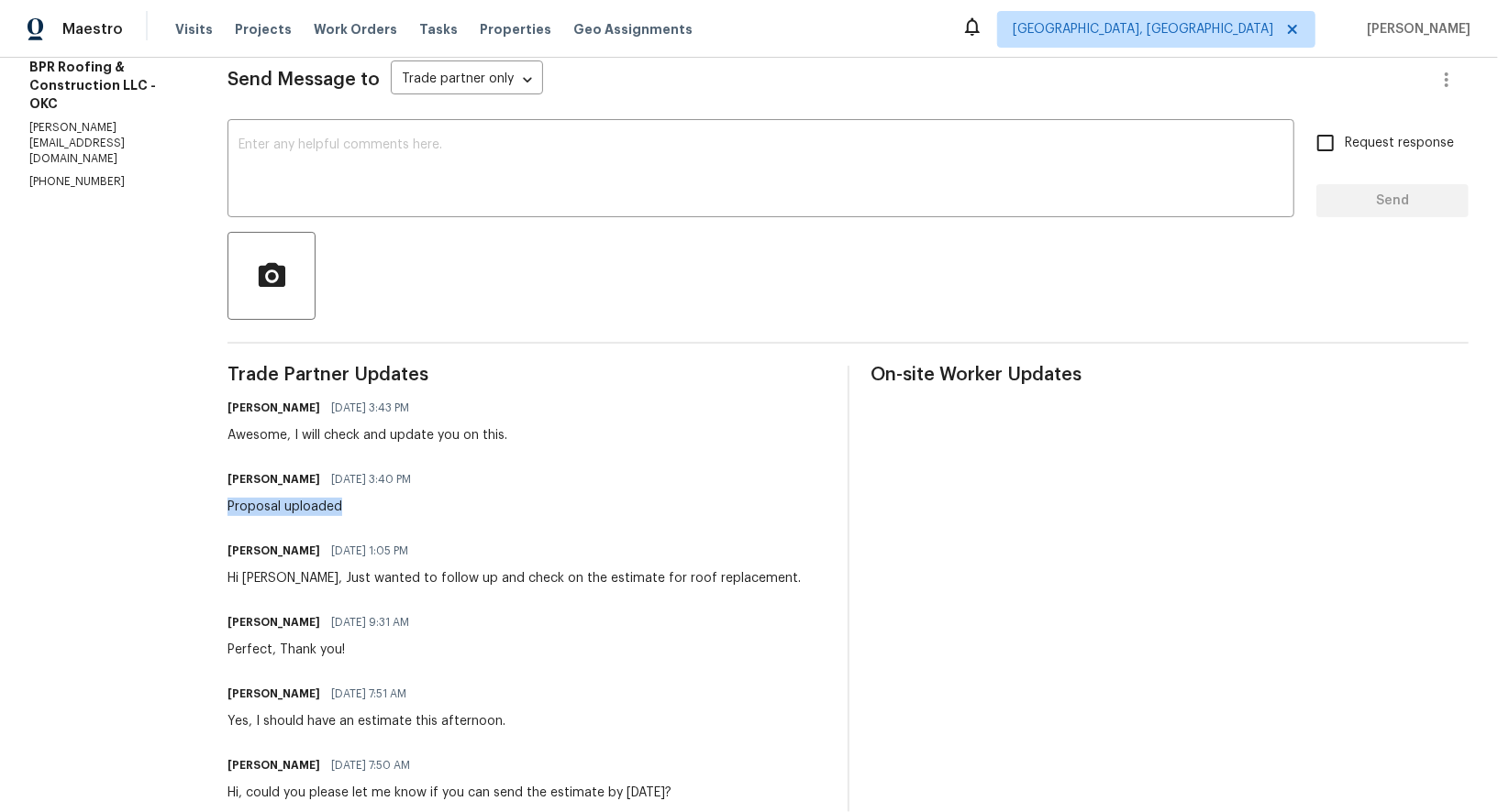
drag, startPoint x: 221, startPoint y: 505, endPoint x: 433, endPoint y: 505, distance: 212.0
click at [433, 505] on div "All work orders [STREET_ADDRESS] Home details Vendor Info BPR Roofing & Constru…" at bounding box center [749, 426] width 1498 height 1251
copy div "Proposal uploaded"
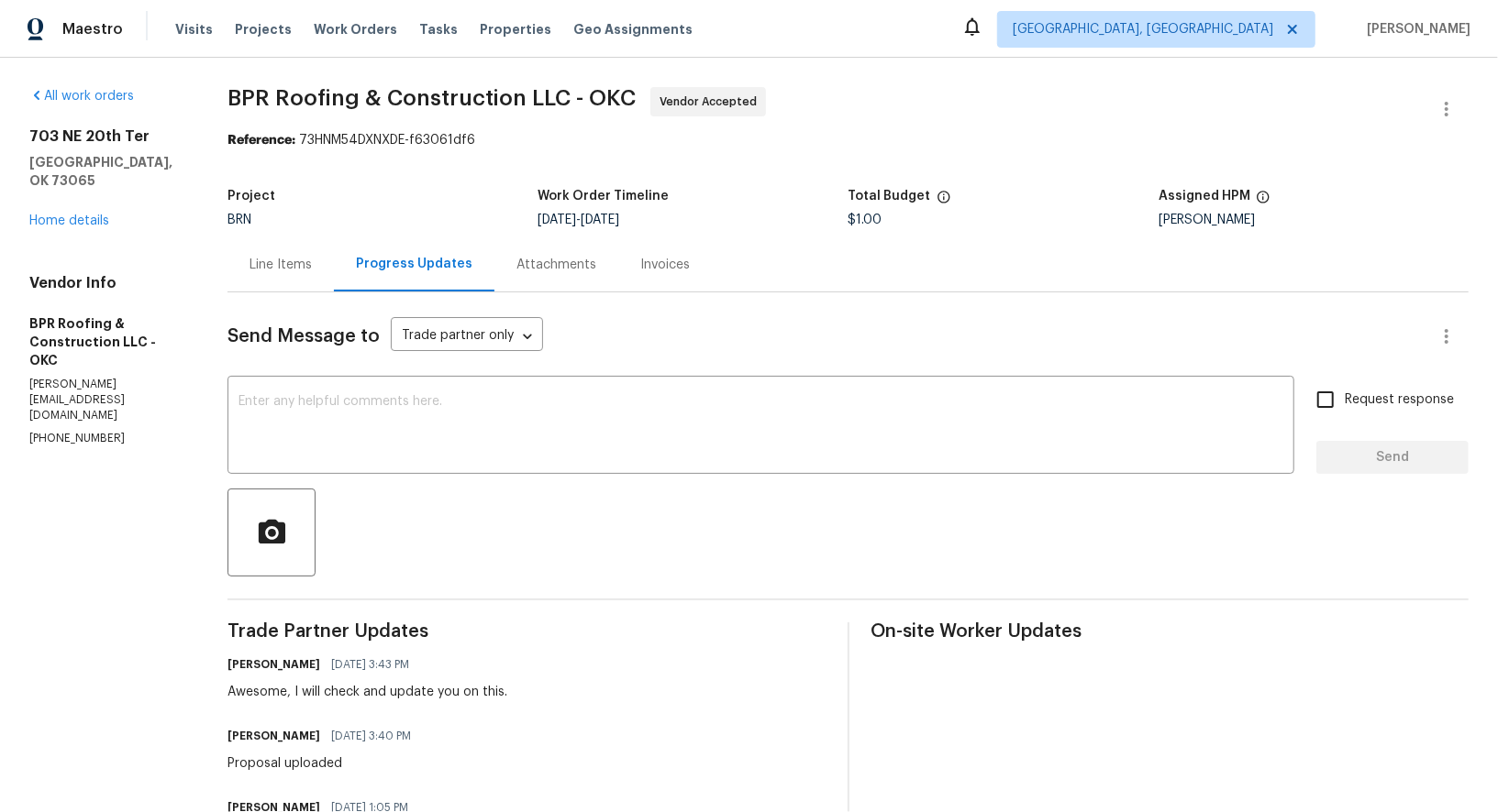
click at [270, 244] on div "Line Items" at bounding box center [280, 264] width 107 height 54
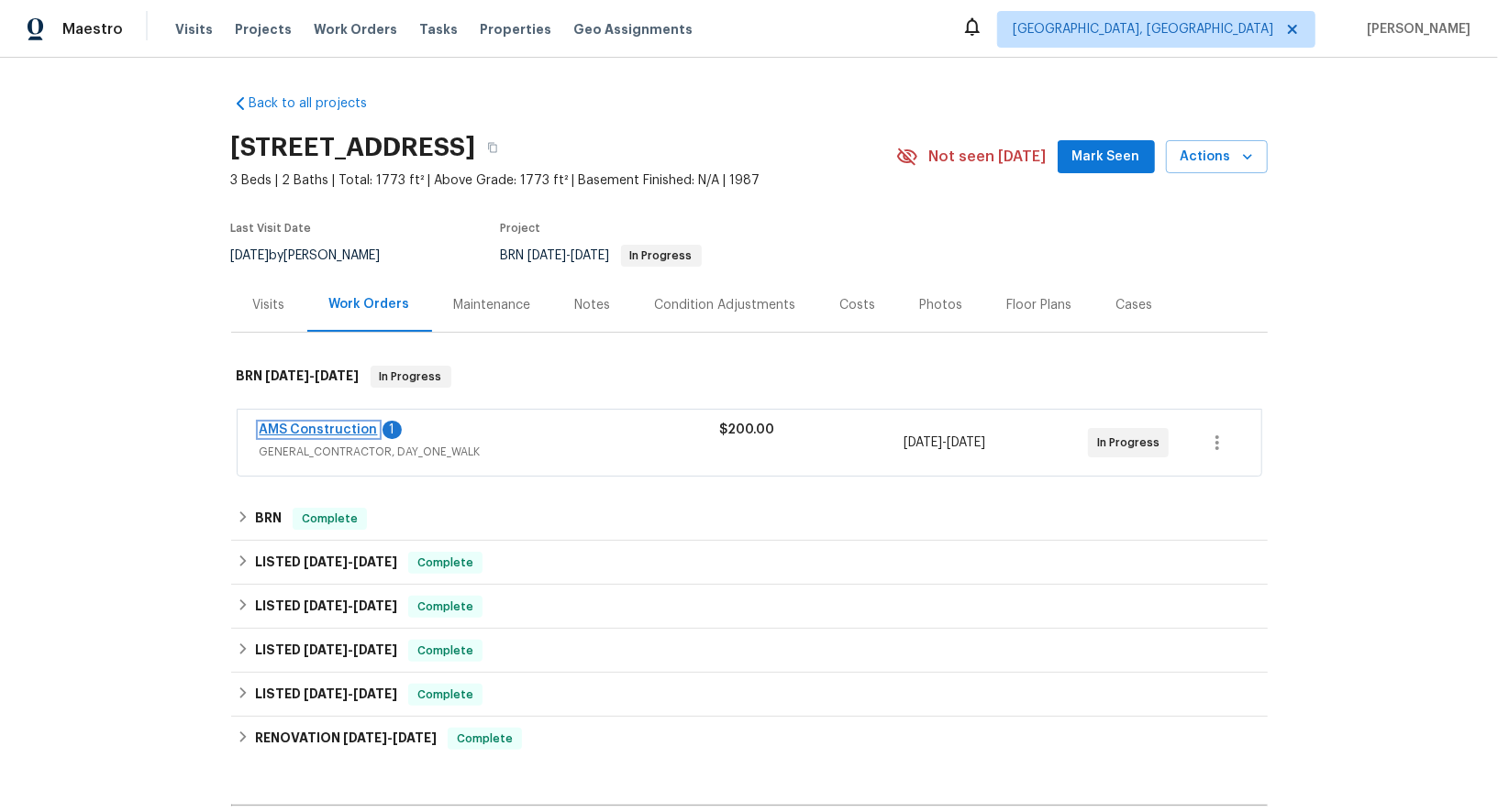
click at [326, 427] on link "AMS Construction" at bounding box center [319, 429] width 118 height 13
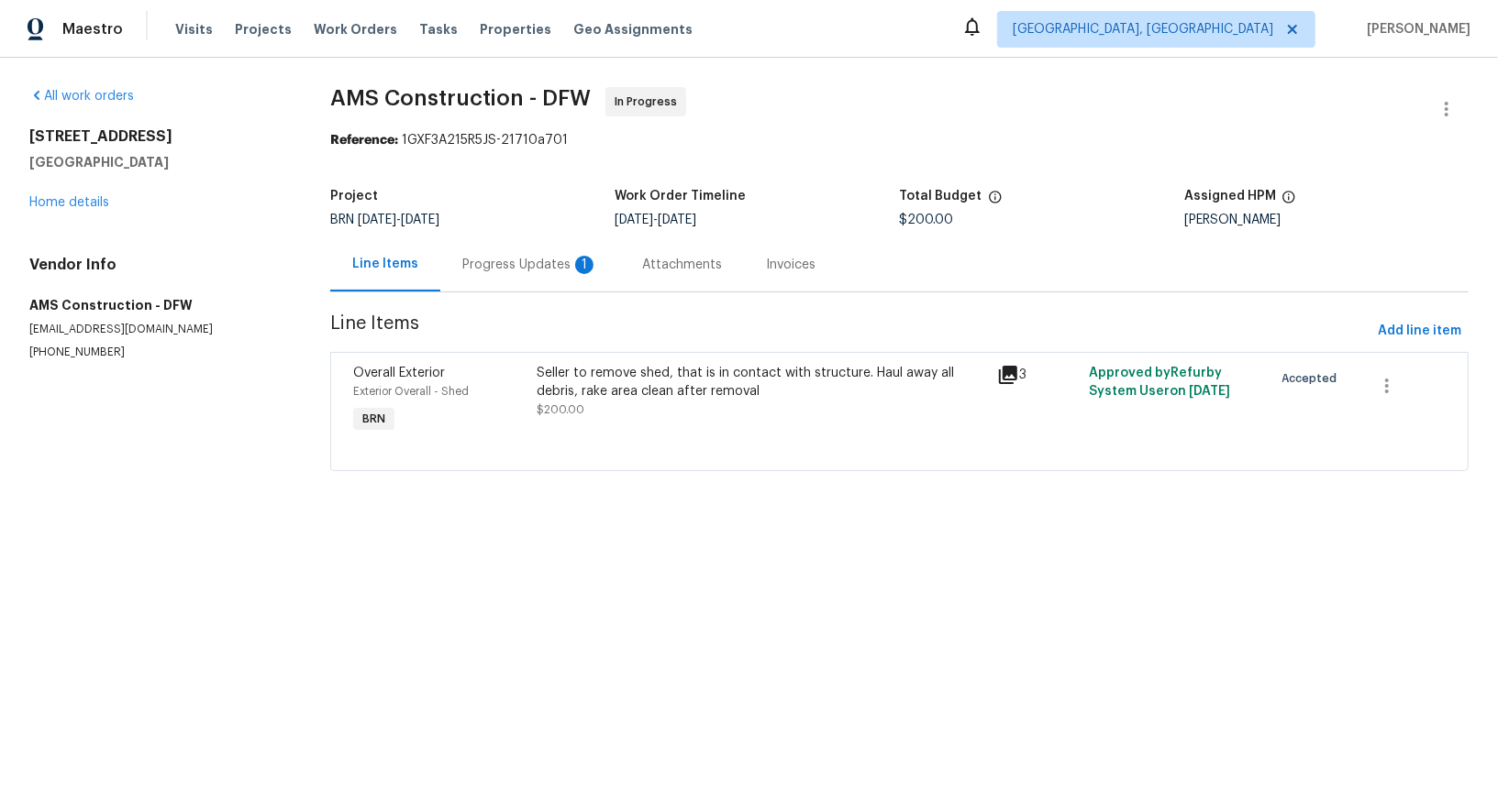
click at [542, 263] on div "Progress Updates 1" at bounding box center [530, 264] width 136 height 19
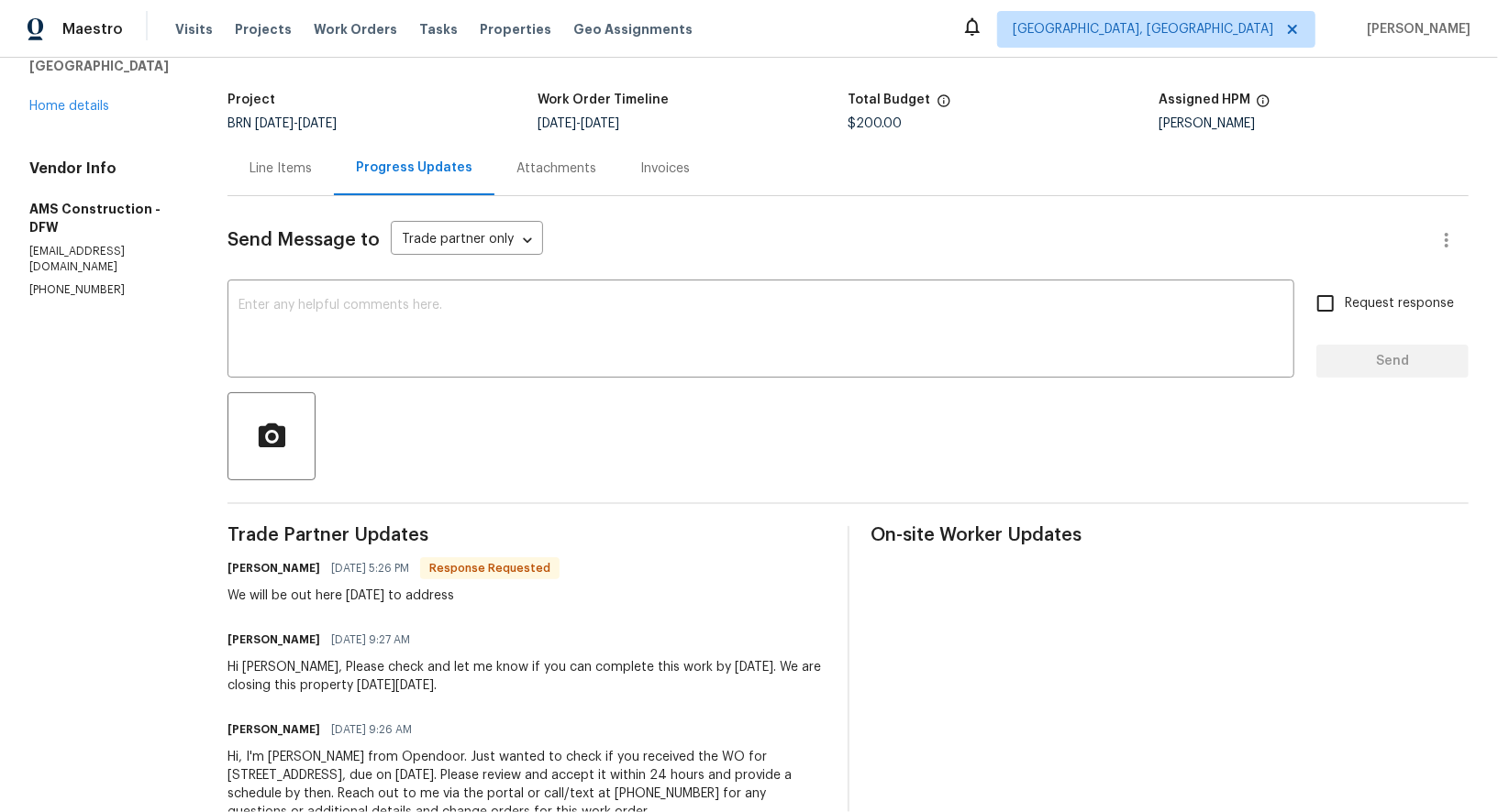
scroll to position [105, 0]
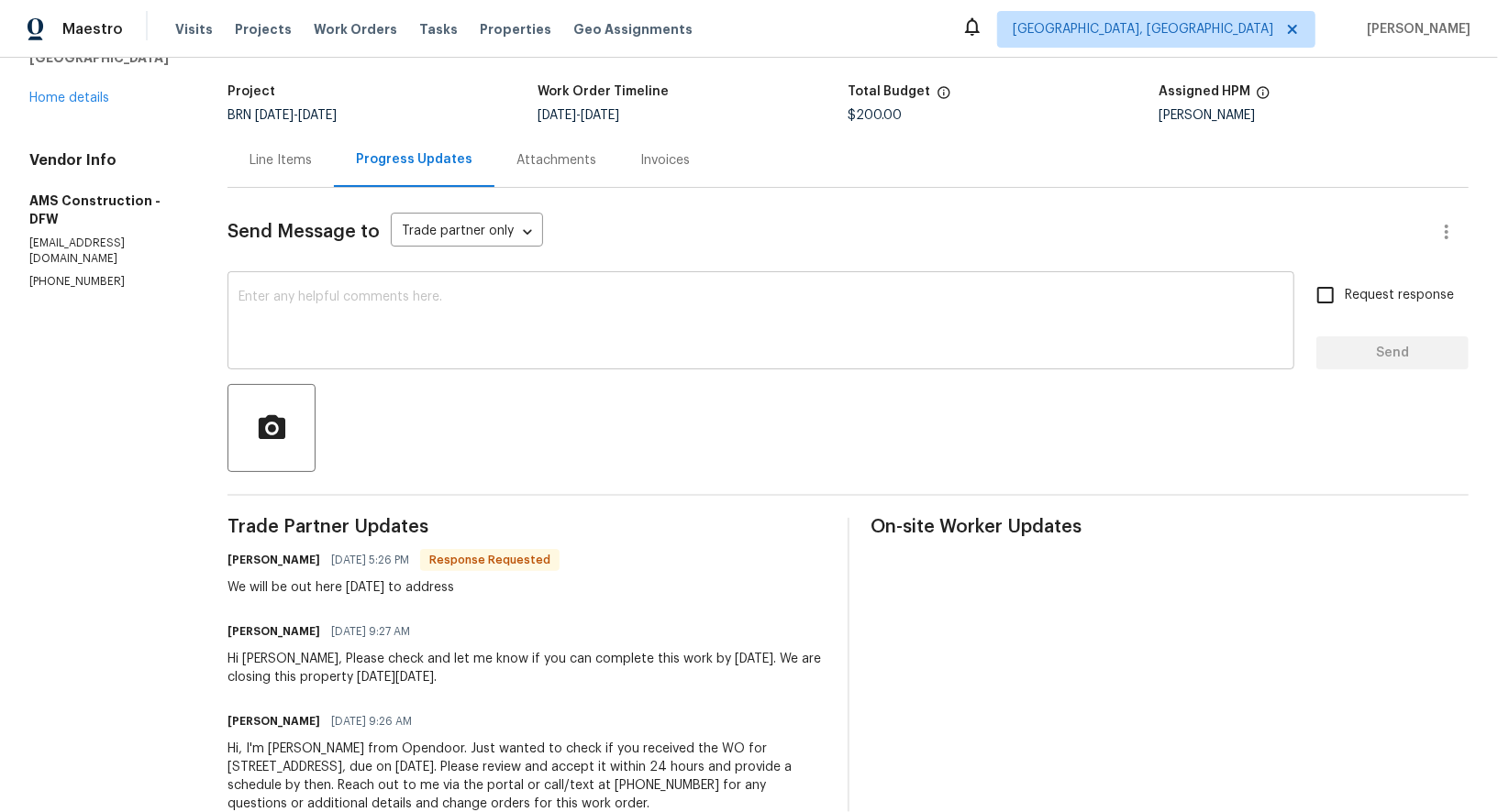
click at [439, 355] on div "x ​" at bounding box center [760, 323] width 1067 height 94
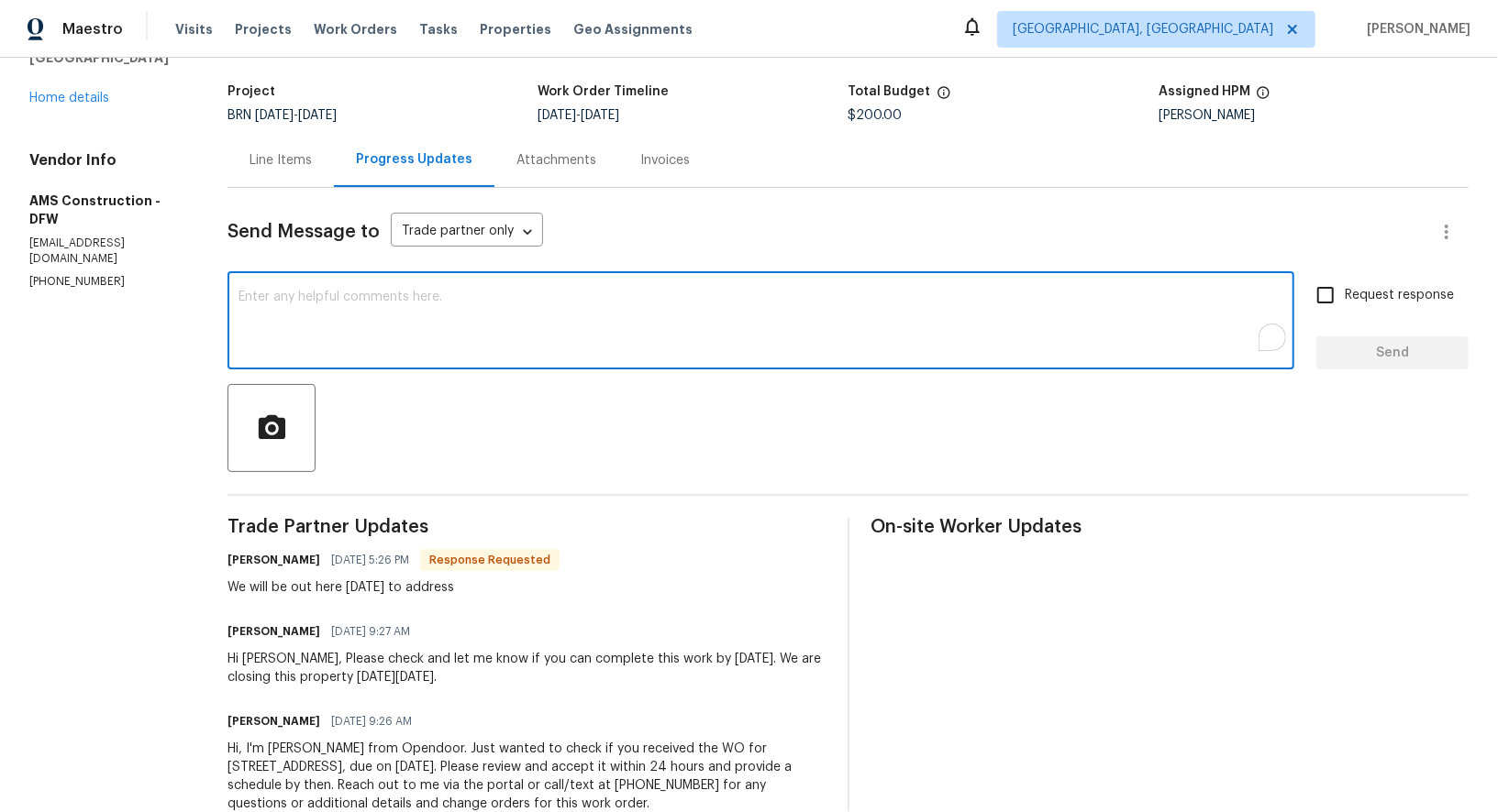
type textarea "h"
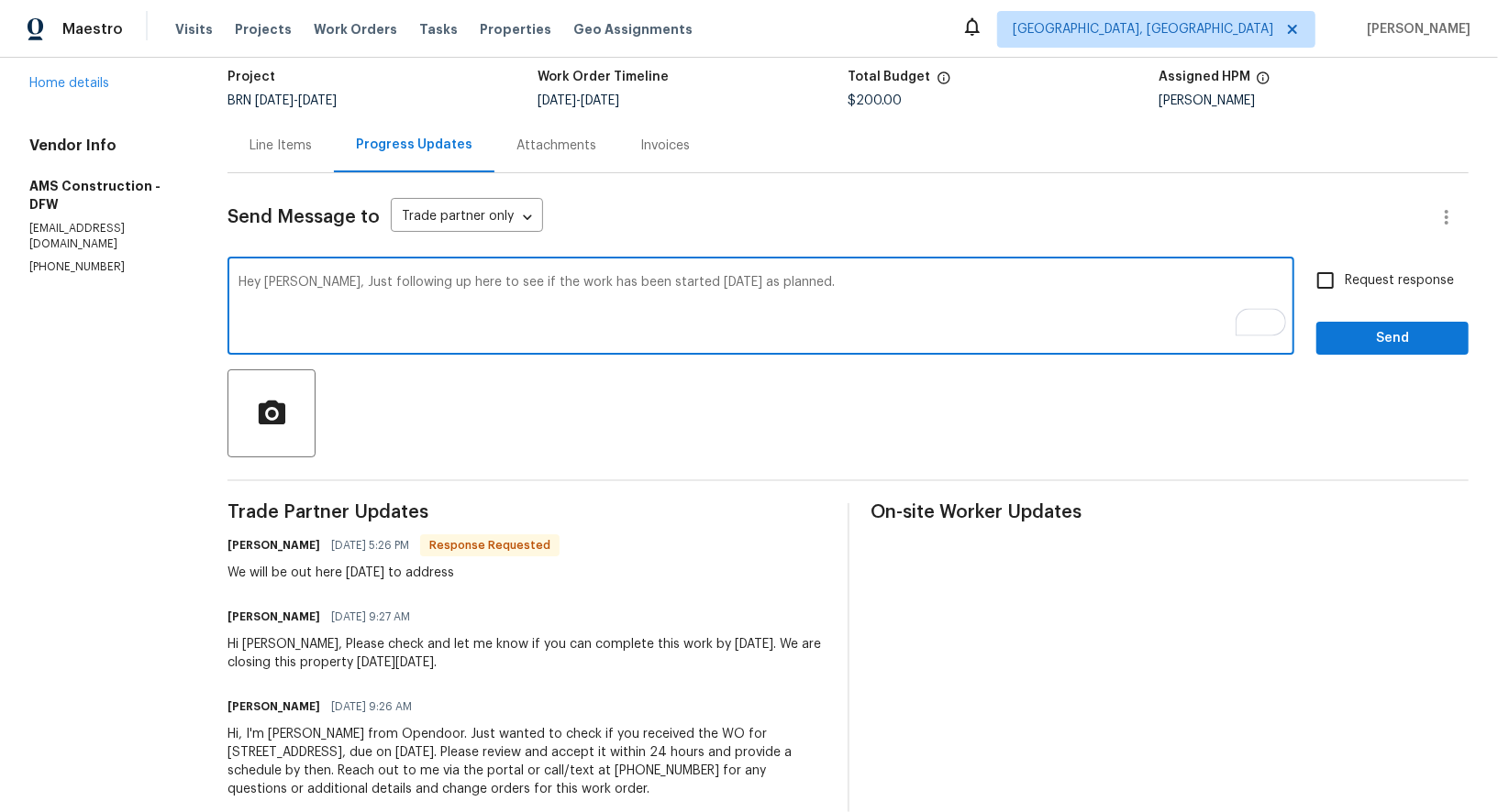
scroll to position [34, 0]
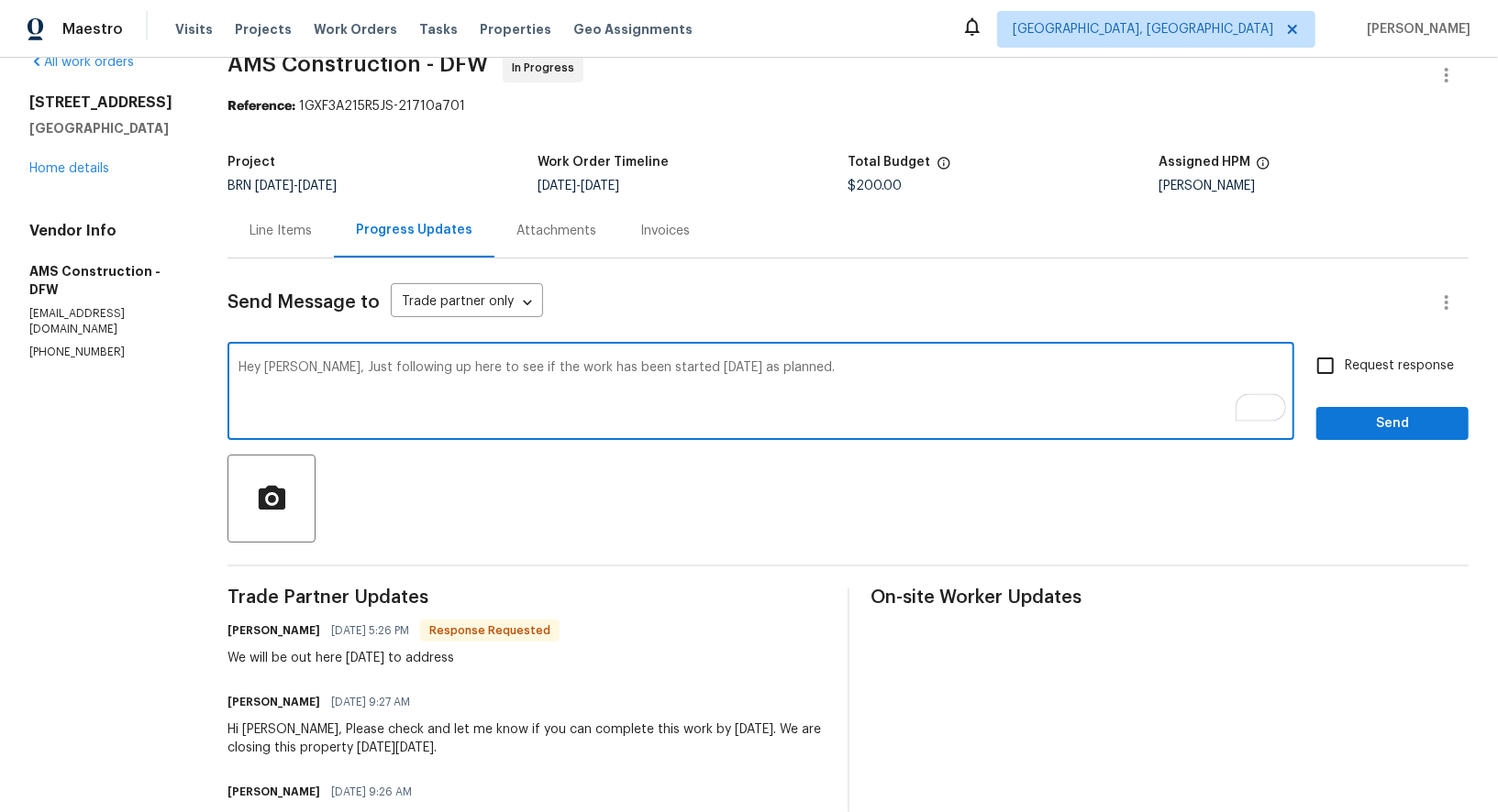
type textarea "Hey [PERSON_NAME], Just following up here to see if the work has been started […"
click at [1319, 364] on input "Request response" at bounding box center [1324, 365] width 38 height 38
checkbox input "true"
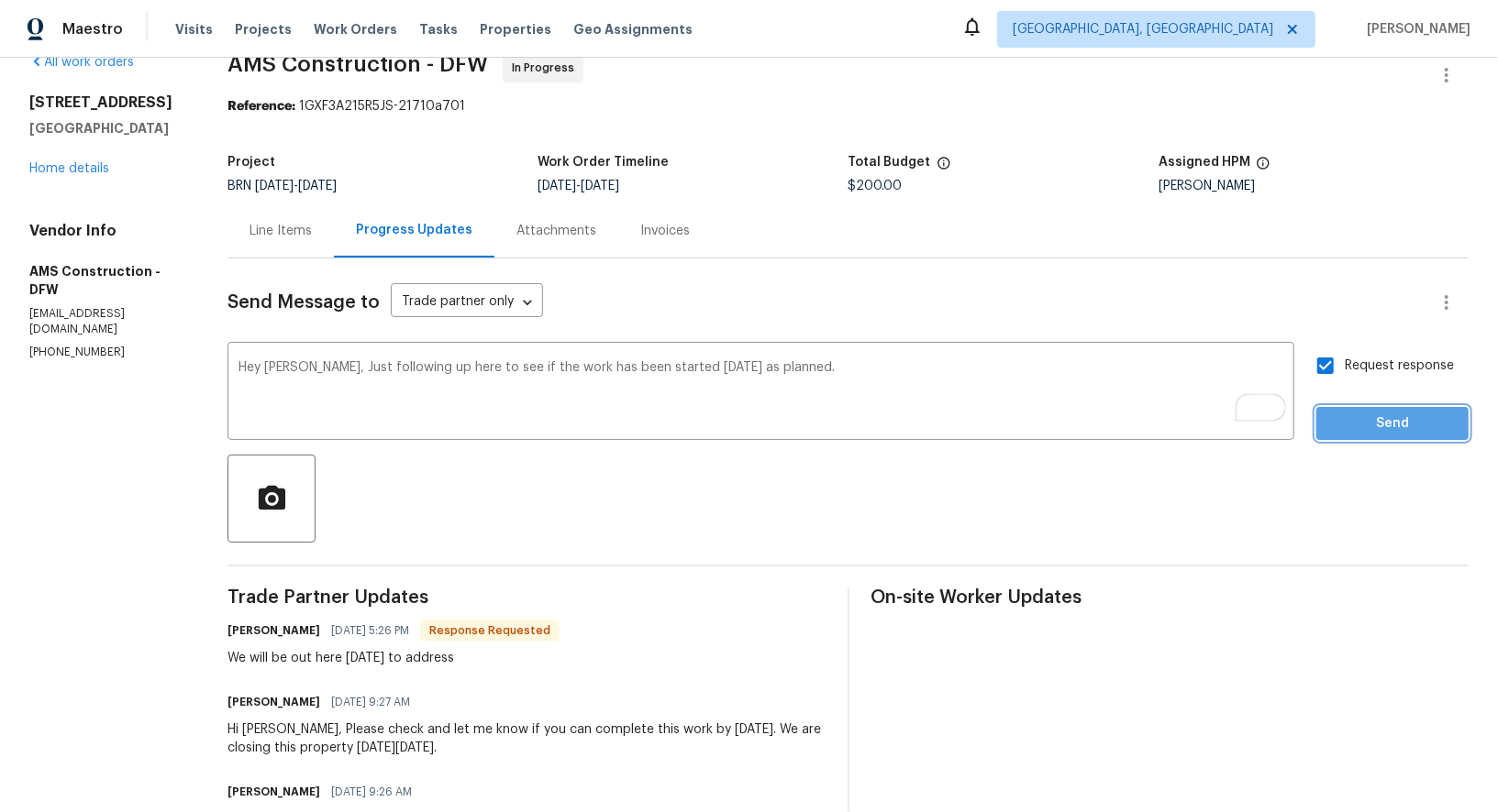
click at [1362, 409] on button "Send" at bounding box center [1392, 424] width 152 height 34
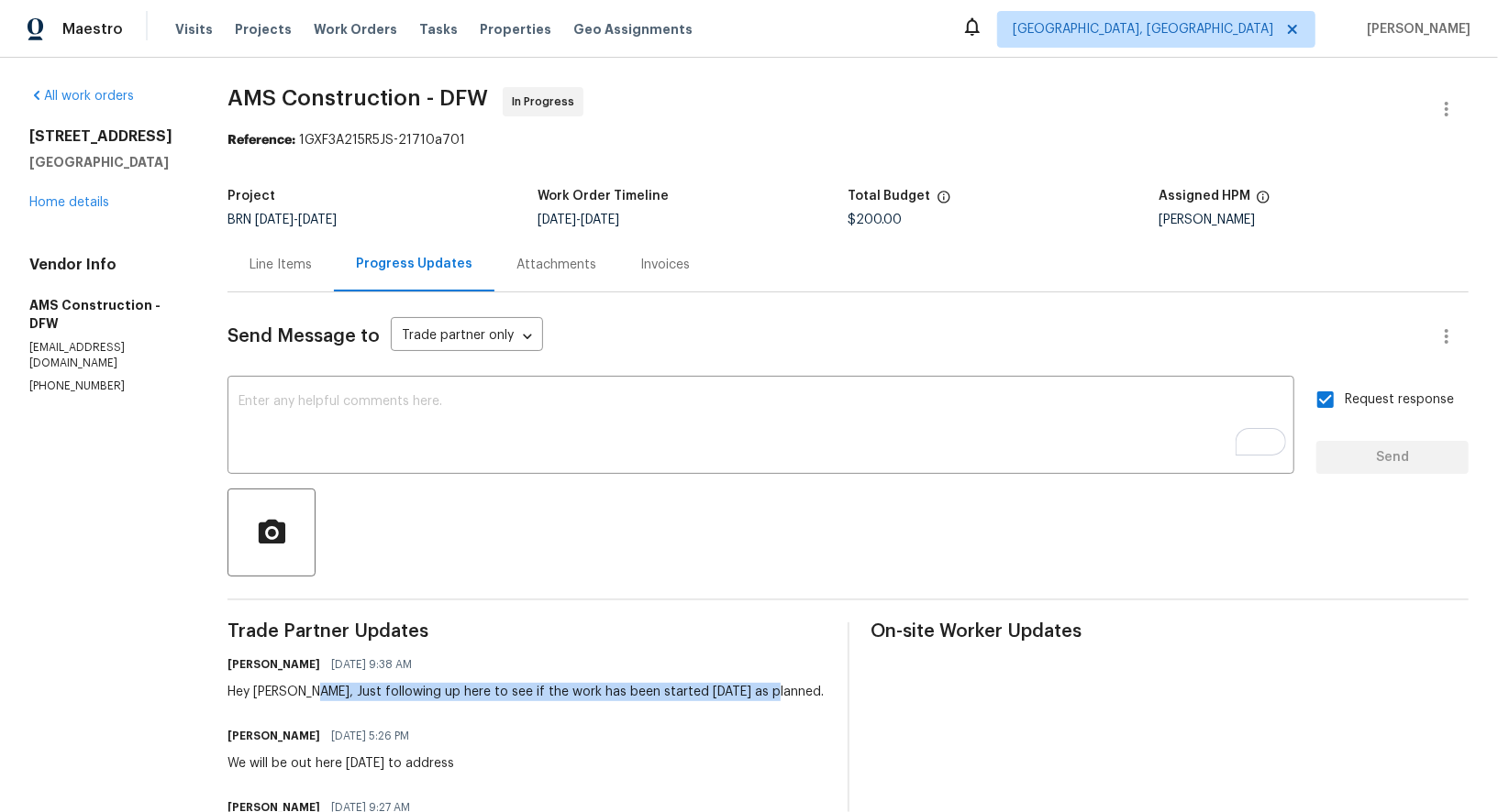
drag, startPoint x: 305, startPoint y: 692, endPoint x: 785, endPoint y: 694, distance: 480.0
click at [785, 694] on div "[PERSON_NAME] R [DATE] 9:38 AM Hey [PERSON_NAME], Just following up here to see…" at bounding box center [525, 677] width 597 height 49
copy div "Just following up here to see if the work has been started [DATE] as planned."
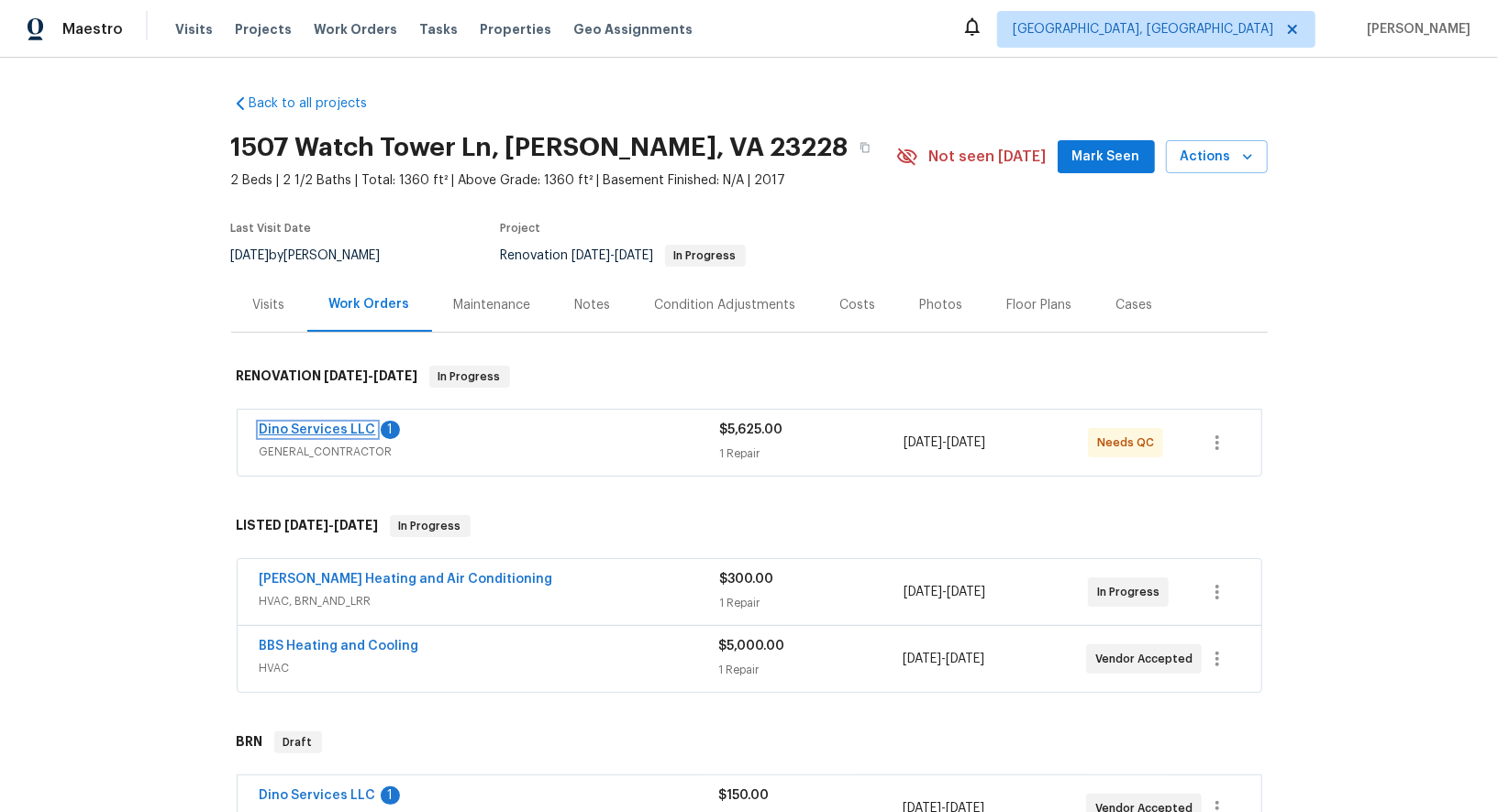
click at [346, 433] on link "Dino Services LLC" at bounding box center [318, 429] width 116 height 13
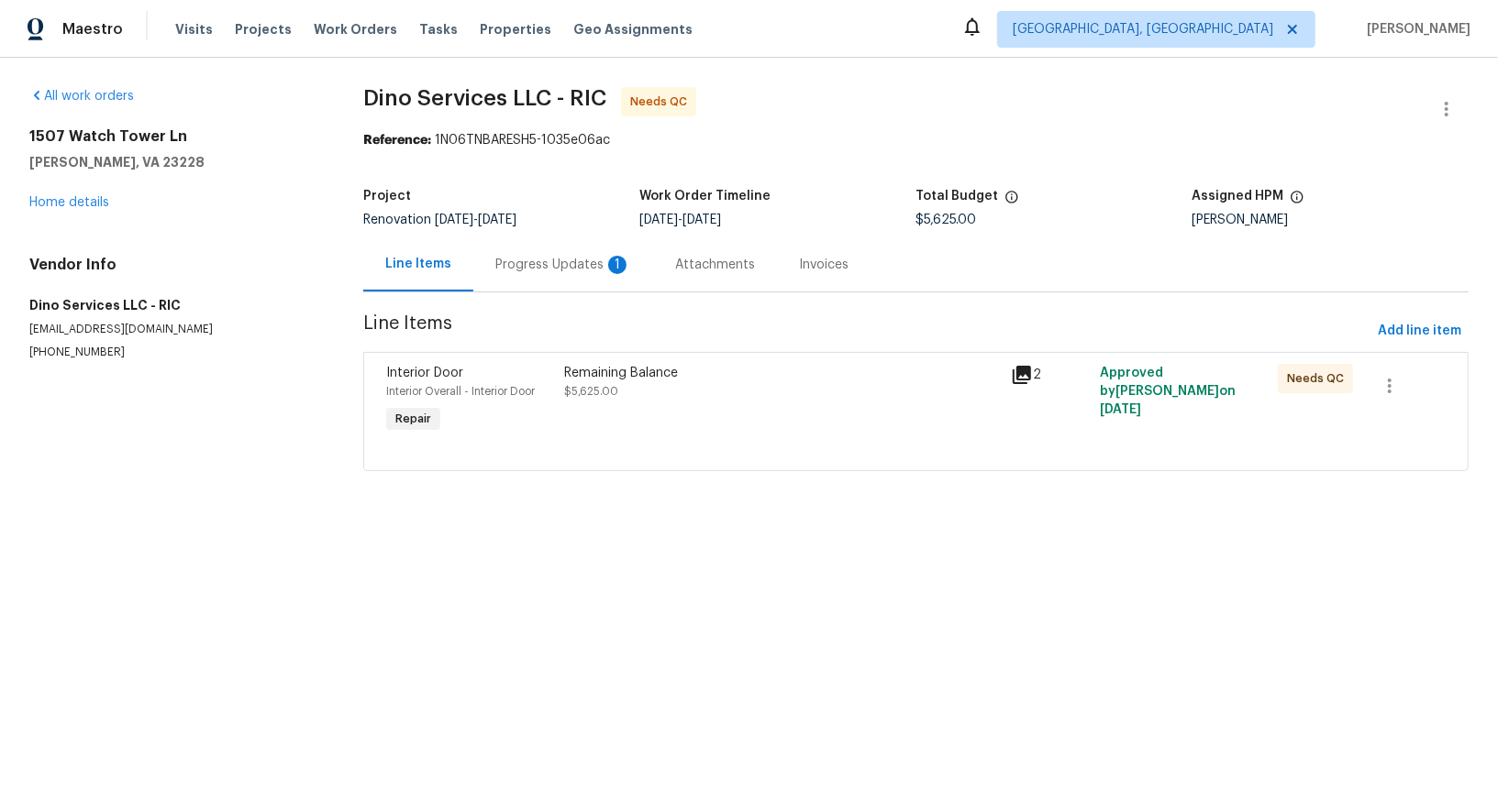
click at [500, 266] on div "Progress Updates 1" at bounding box center [563, 264] width 136 height 19
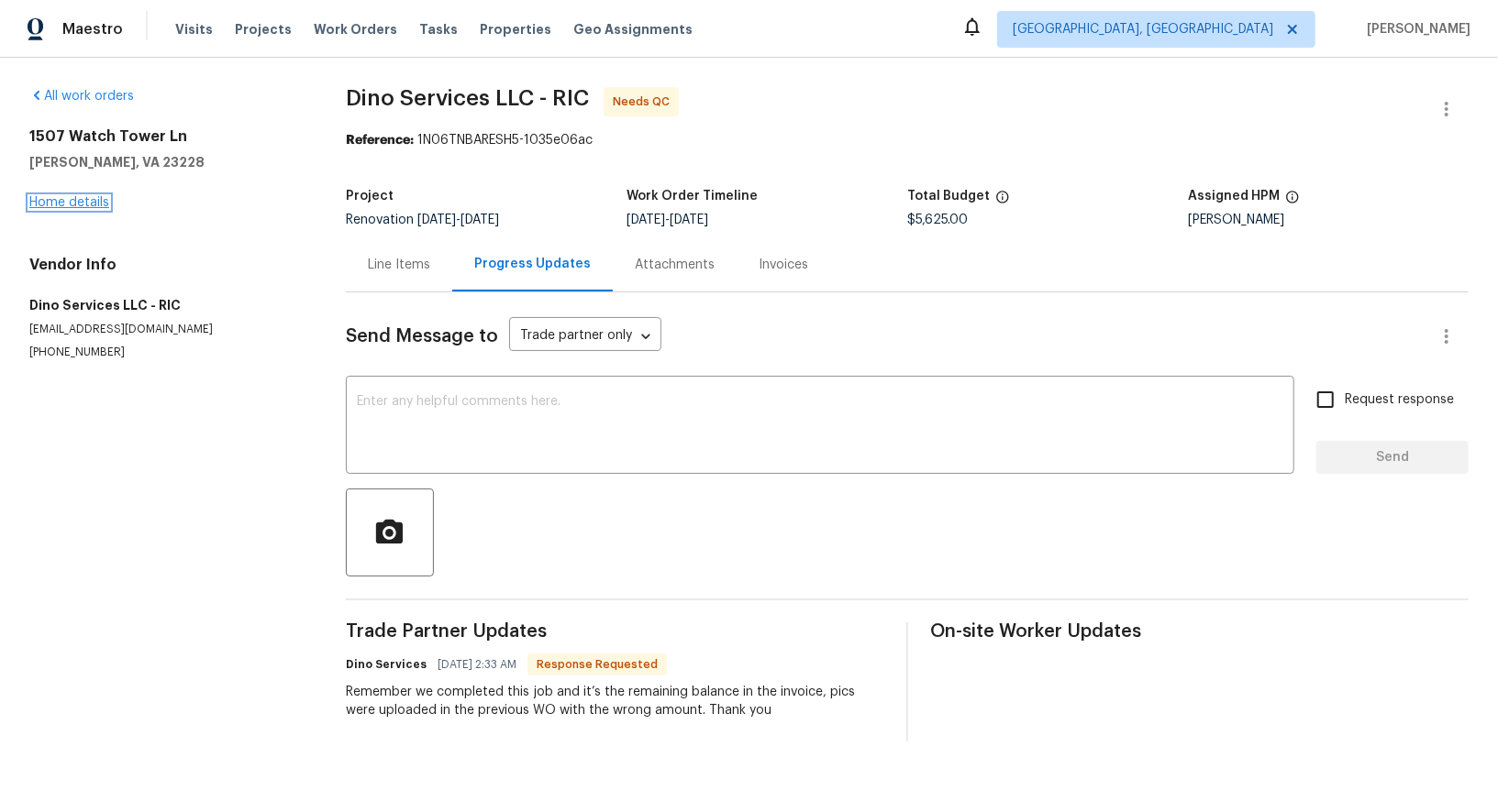
click at [83, 205] on link "Home details" at bounding box center [69, 202] width 80 height 13
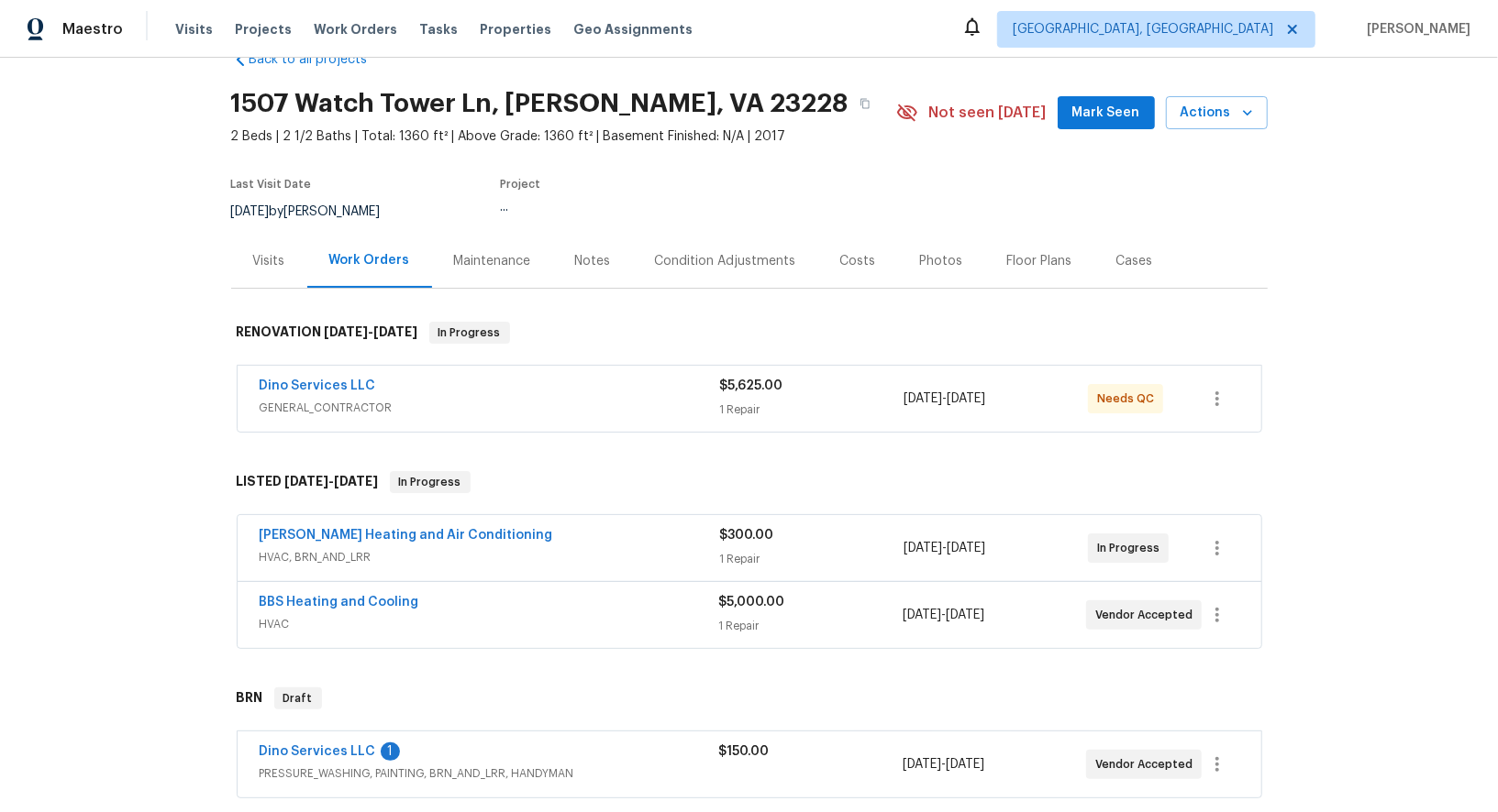
scroll to position [48, 0]
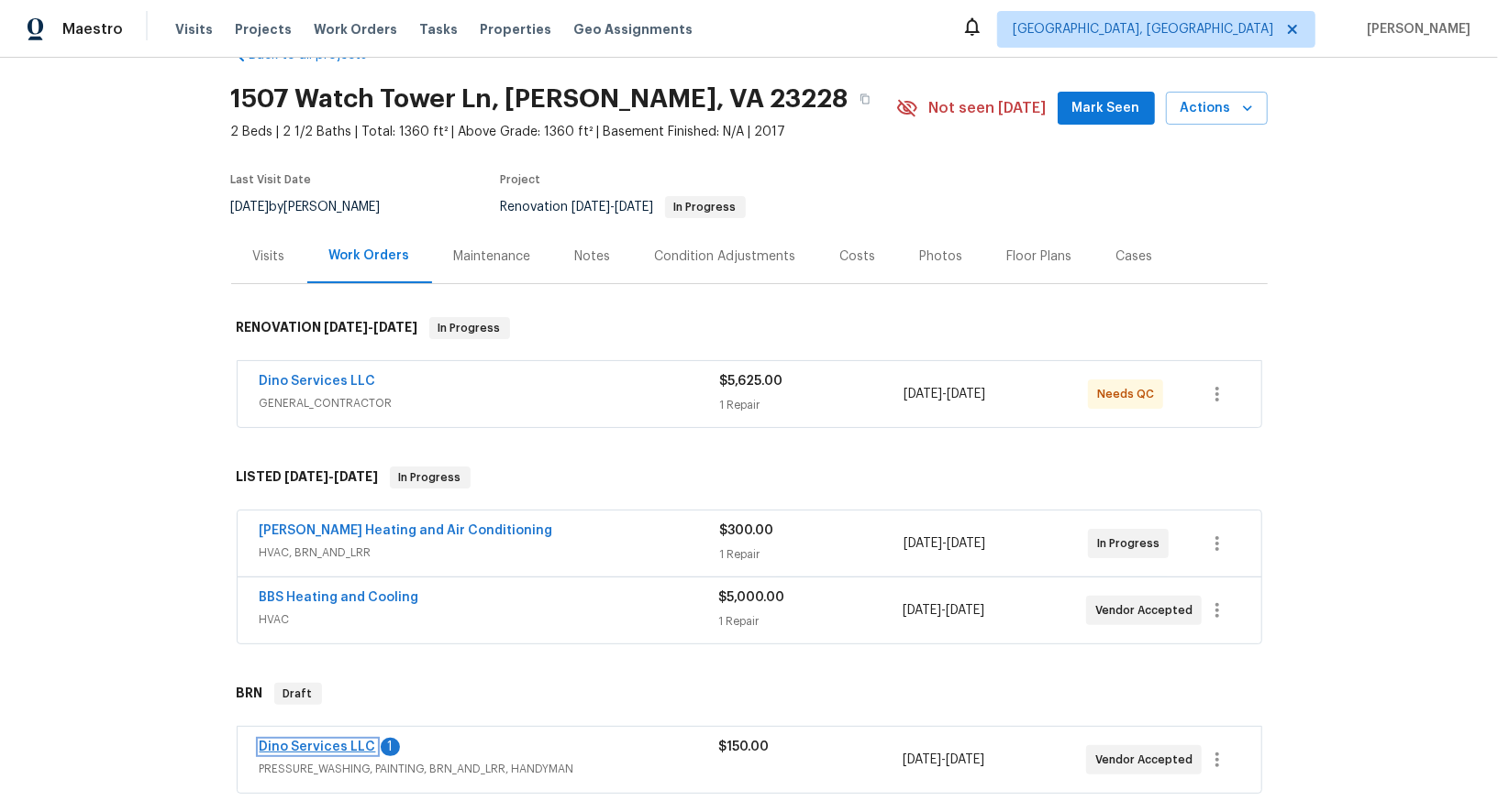
click at [310, 743] on link "Dino Services LLC" at bounding box center [318, 747] width 116 height 13
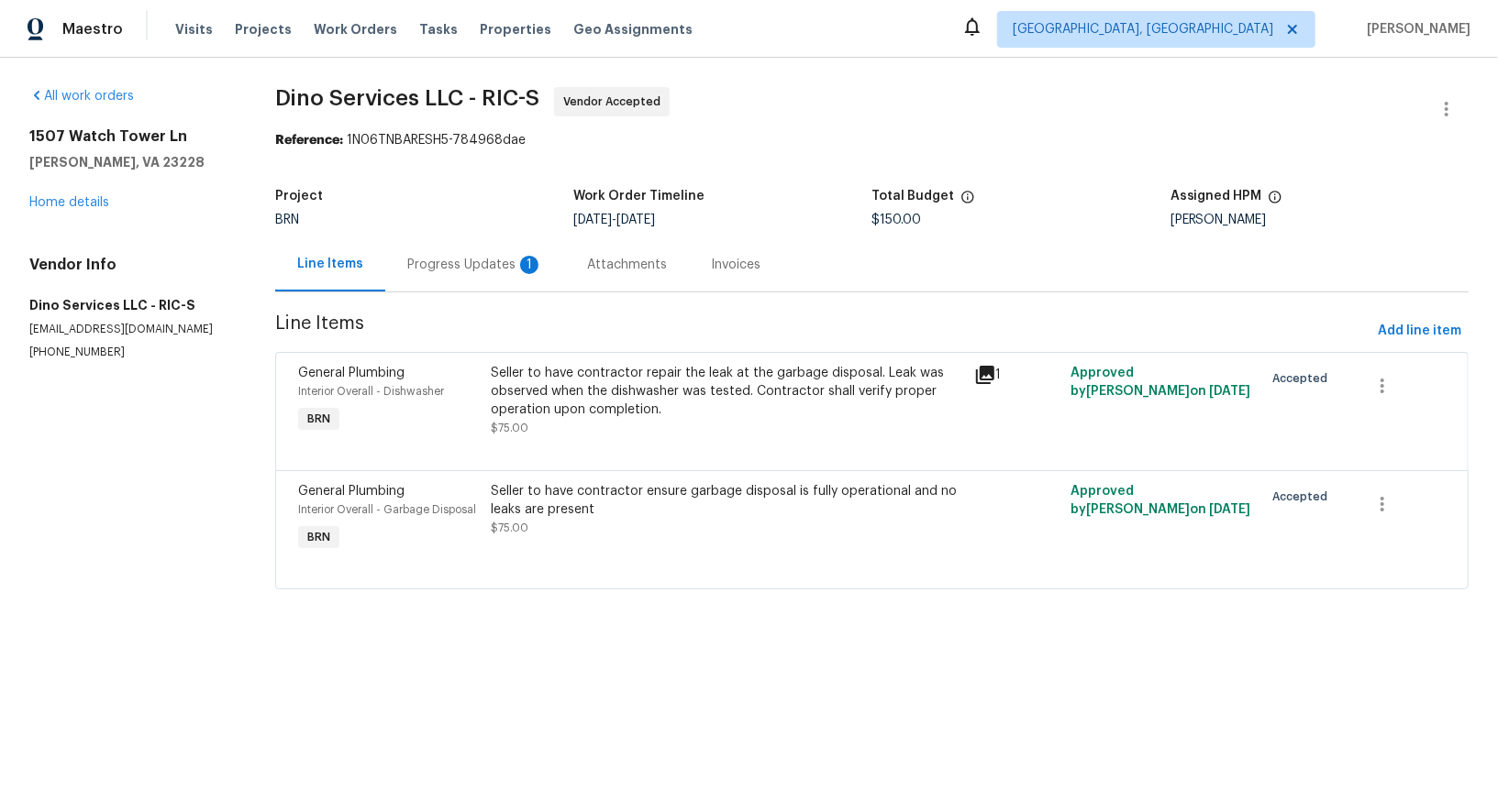
click at [475, 260] on div "Progress Updates 1" at bounding box center [476, 264] width 136 height 19
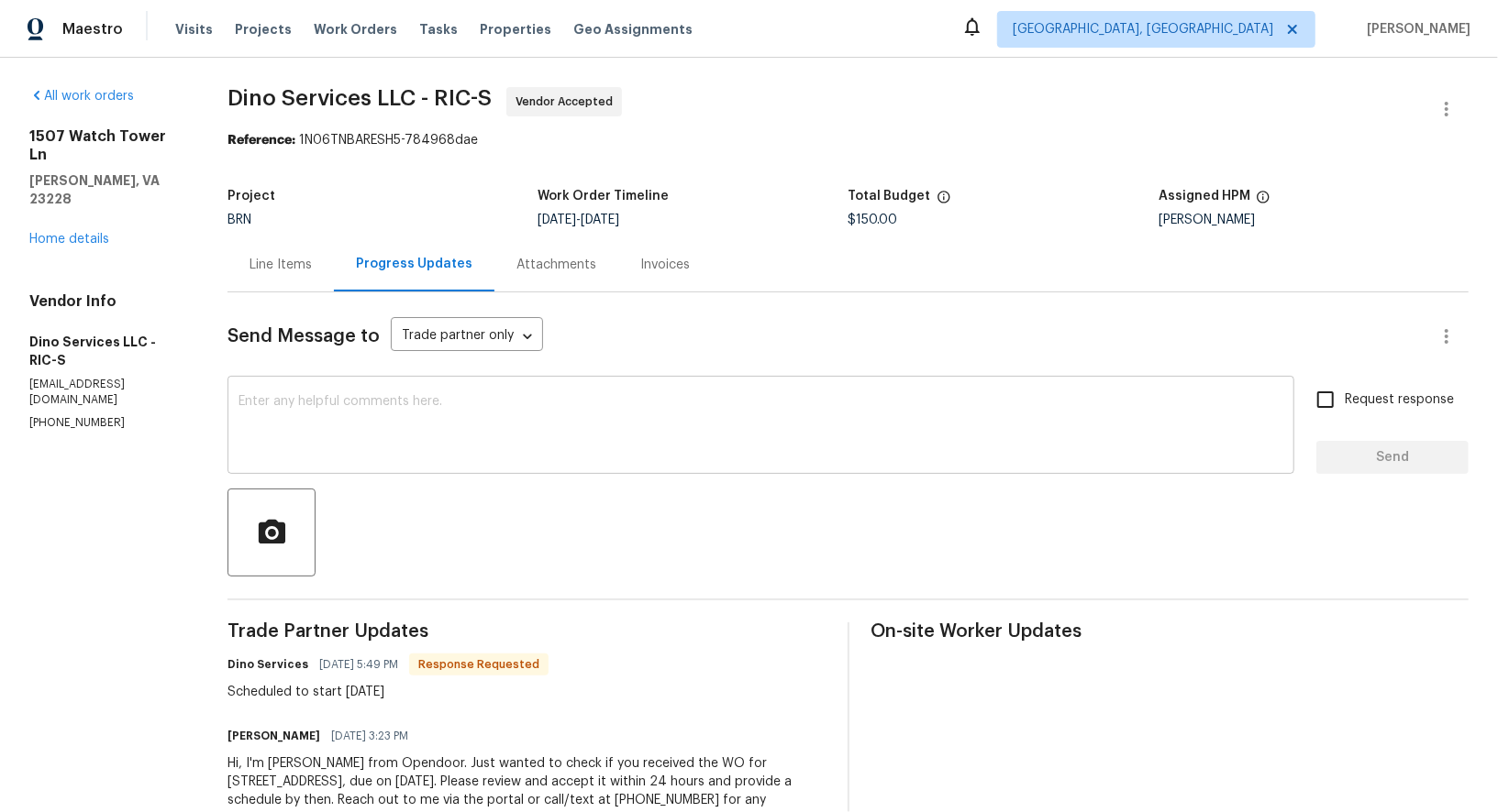
click at [458, 459] on textarea at bounding box center [761, 427] width 1045 height 64
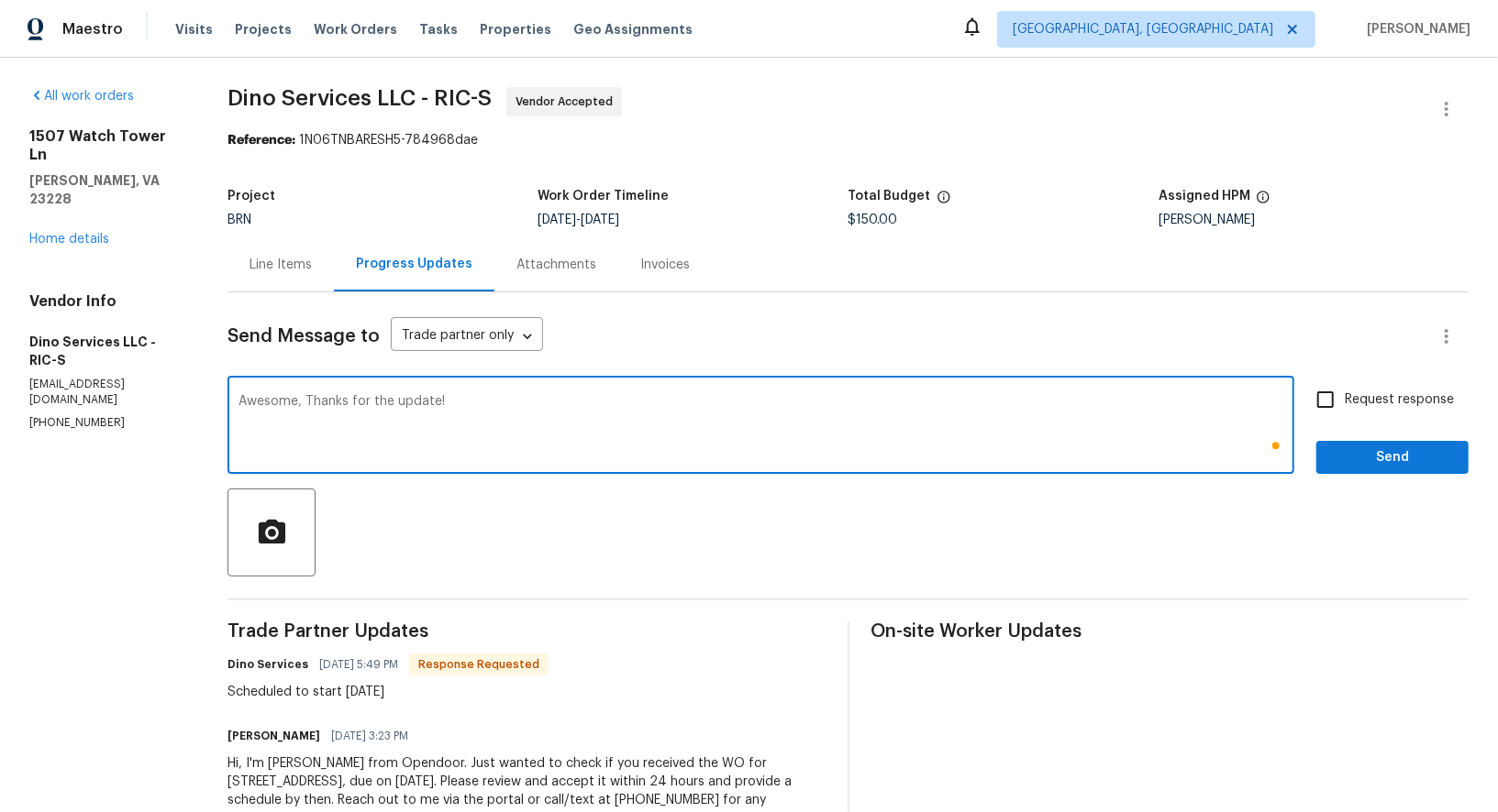
type textarea "Awesome, Thanks for the update!"
click at [1345, 399] on input "Request response" at bounding box center [1324, 400] width 38 height 38
checkbox input "true"
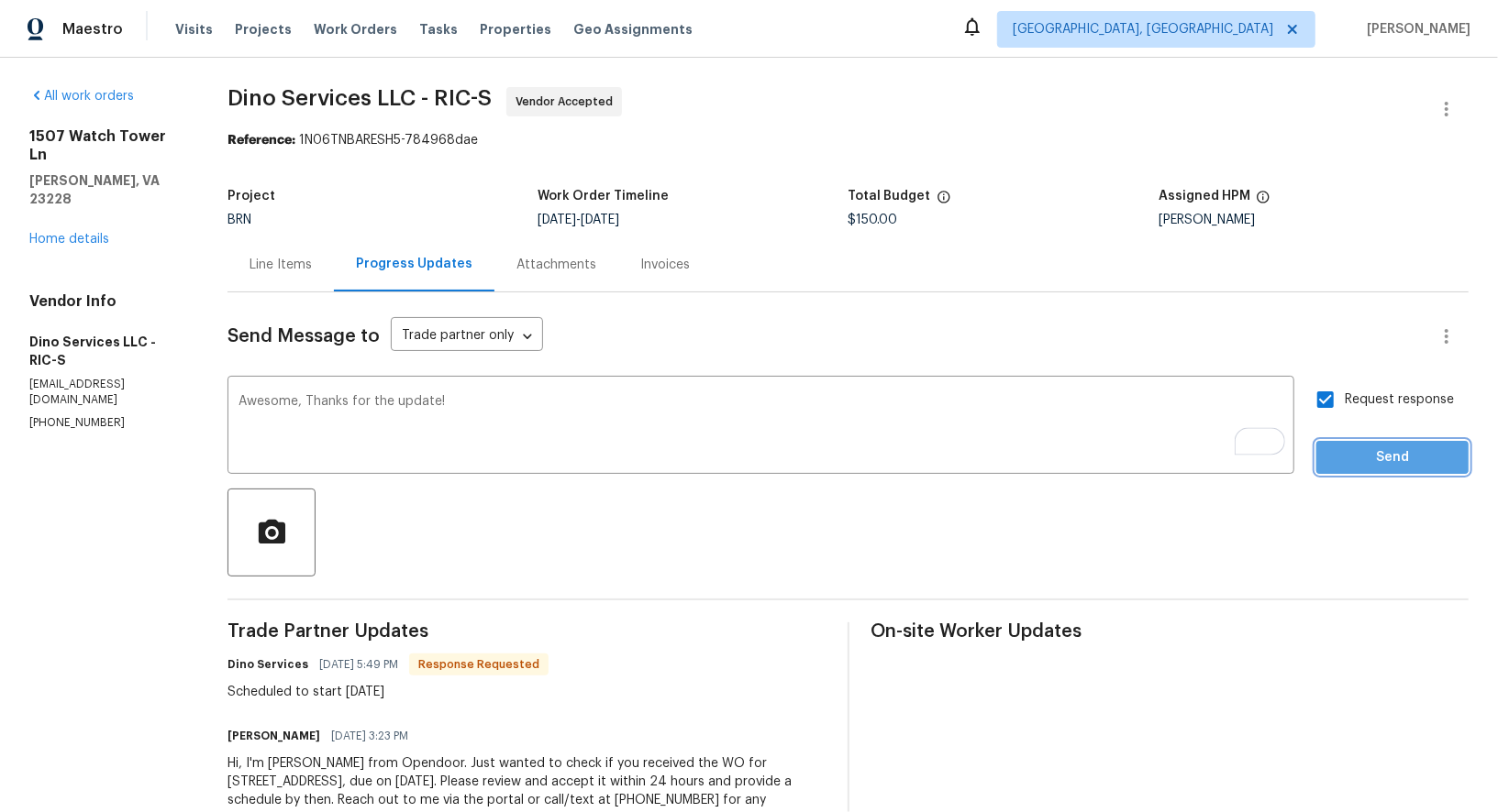
click at [1373, 453] on span "Send" at bounding box center [1392, 458] width 123 height 23
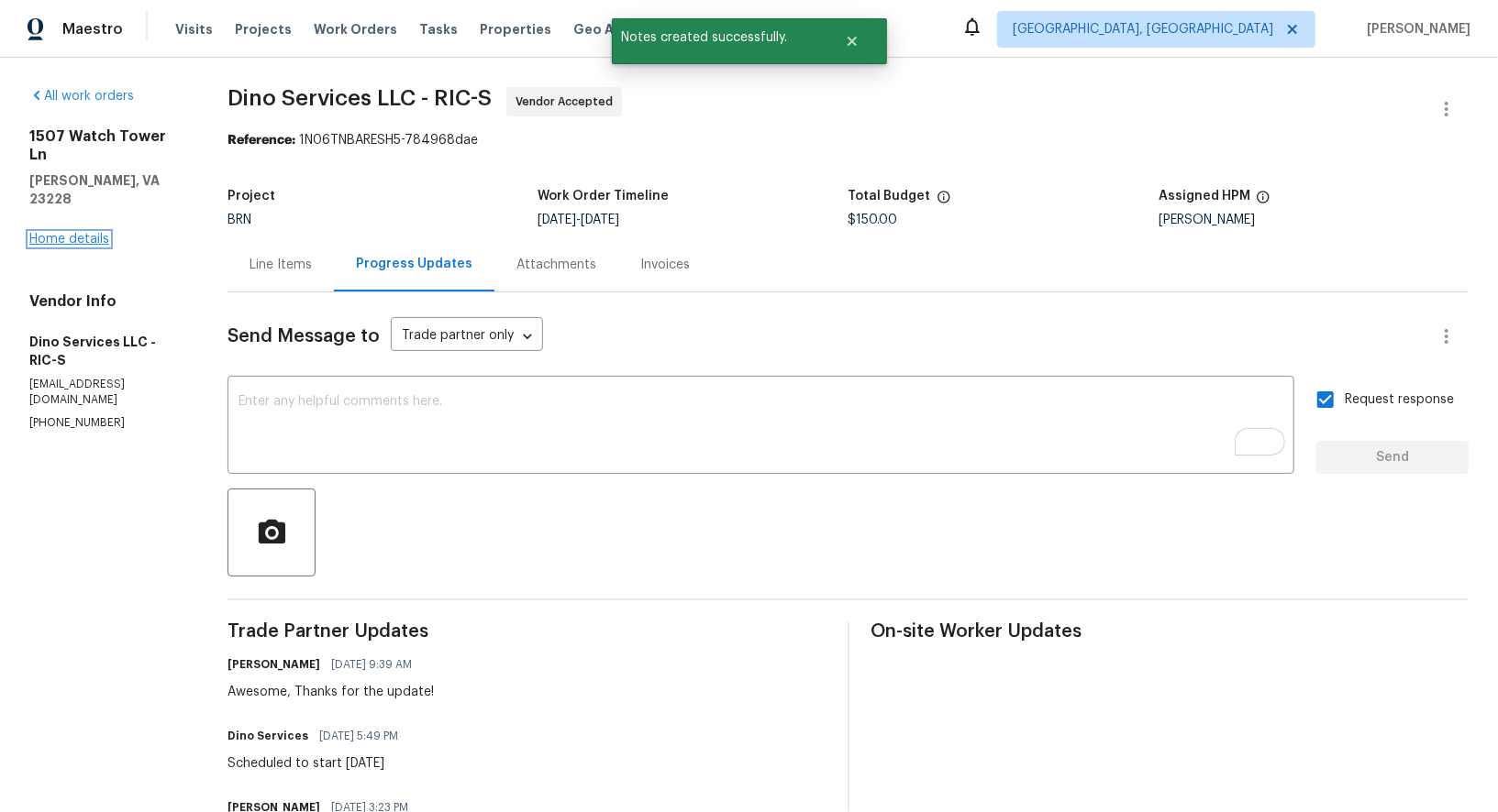
click at [55, 233] on link "Home details" at bounding box center [69, 239] width 80 height 13
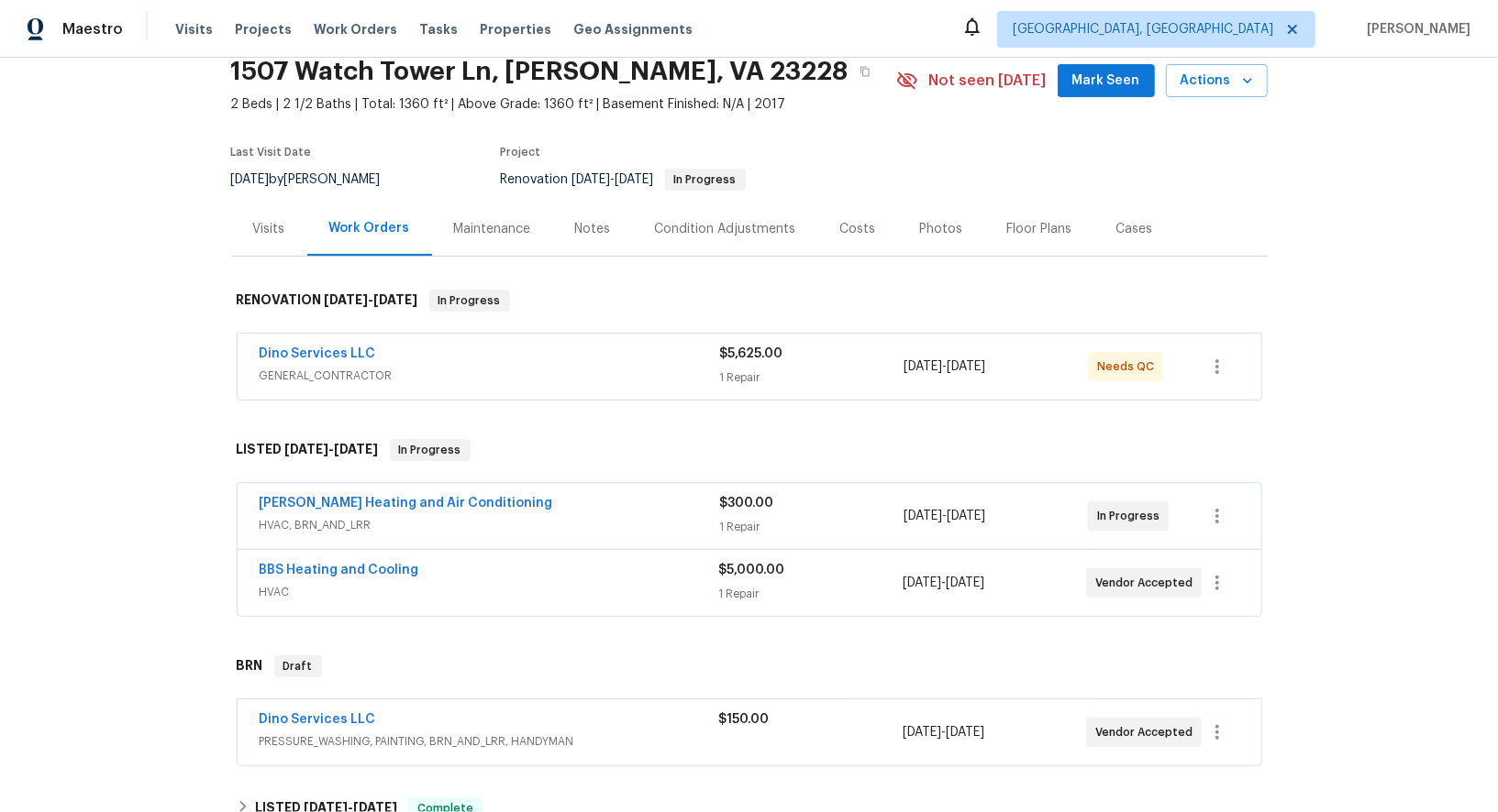
scroll to position [171, 0]
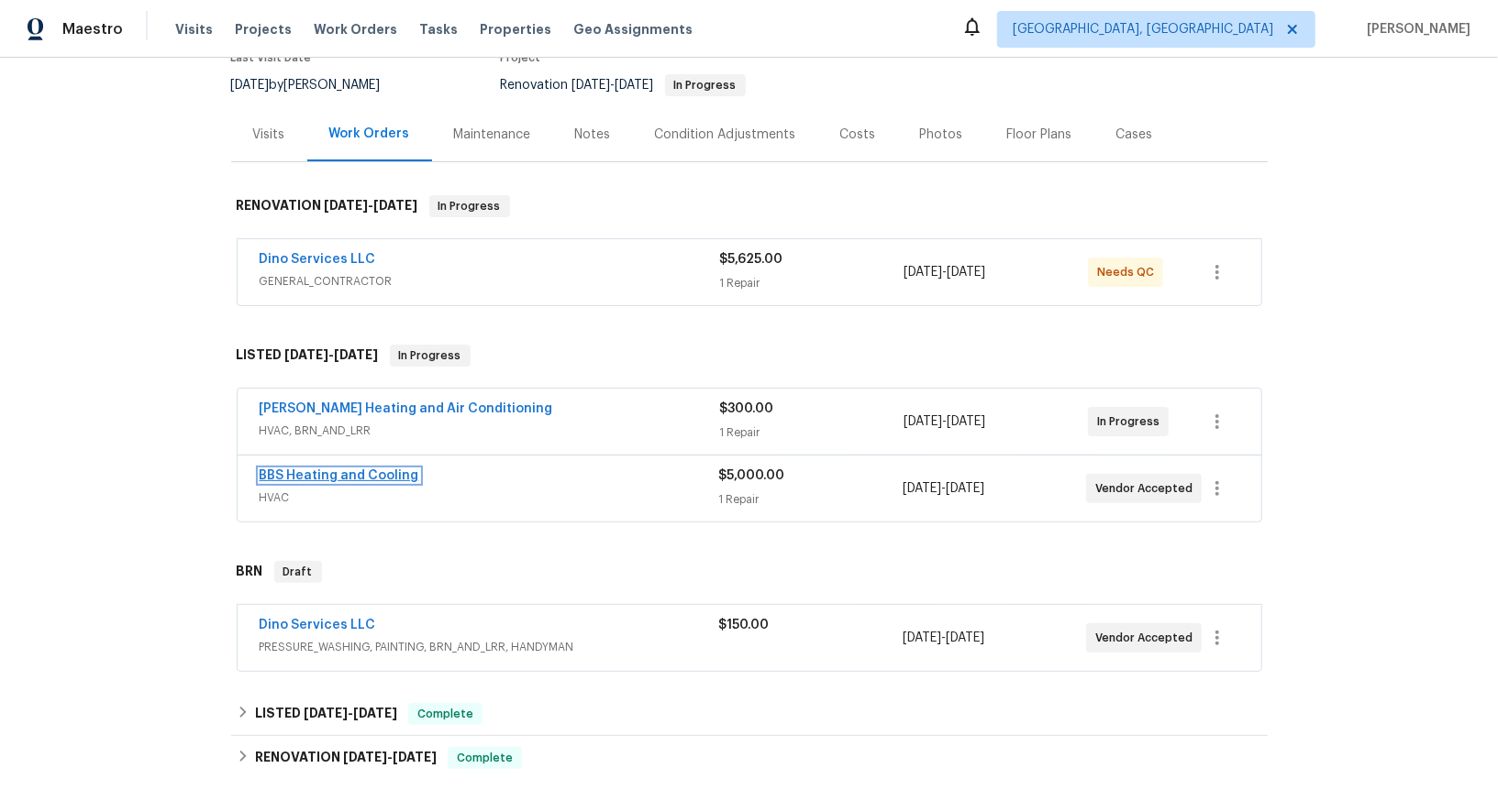
click at [363, 470] on link "BBS Heating and Cooling" at bounding box center [339, 476] width 160 height 13
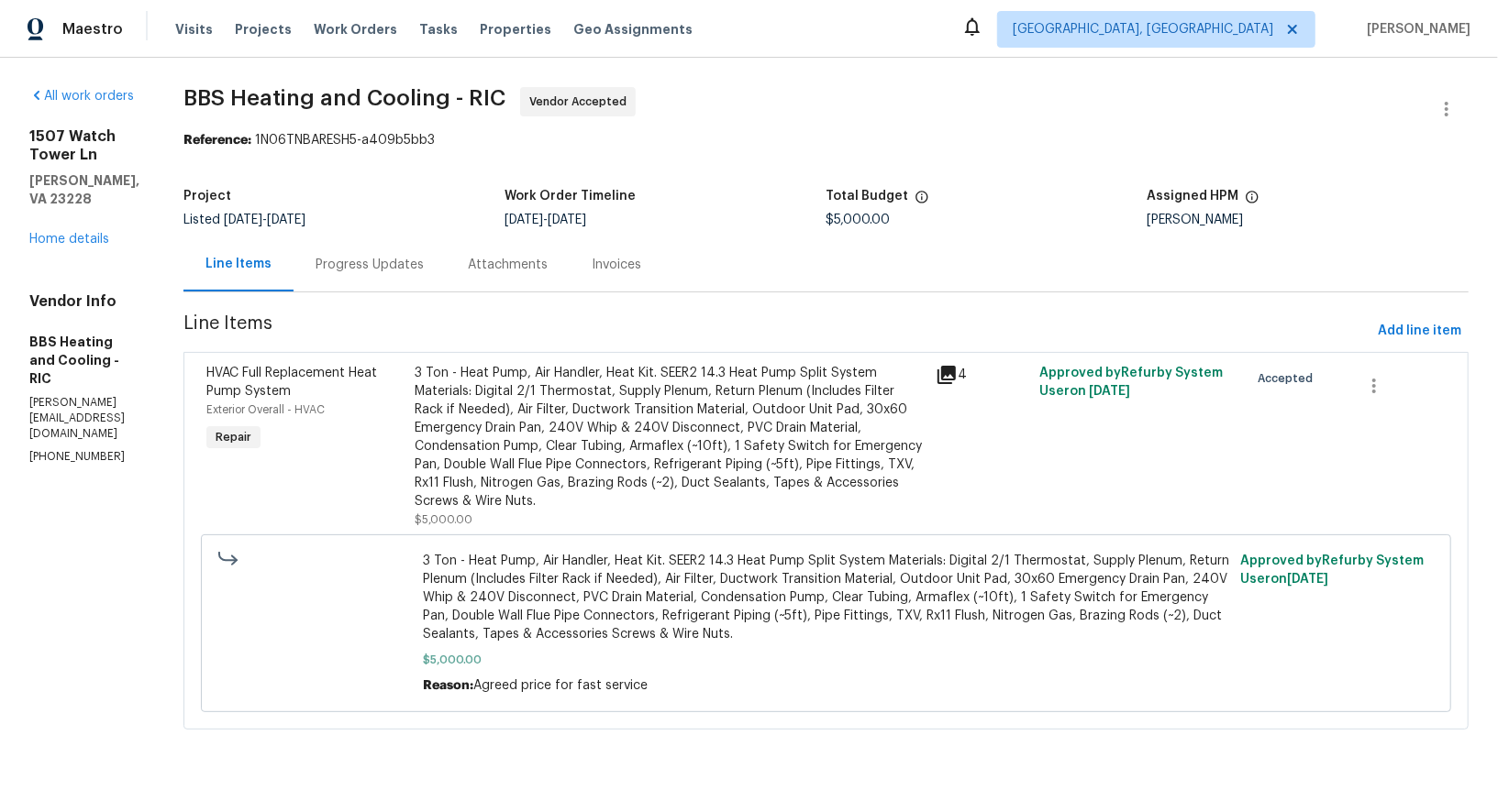
click at [423, 266] on div "Progress Updates" at bounding box center [370, 264] width 109 height 19
